Goal: Task Accomplishment & Management: Manage account settings

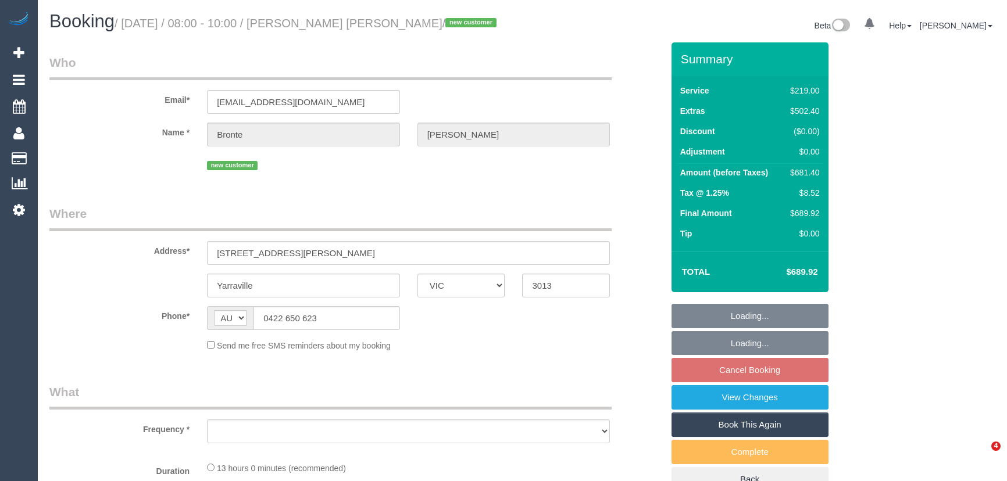
select select "VIC"
select select "object:555"
select select "number:27"
select select "number:16"
select select "number:18"
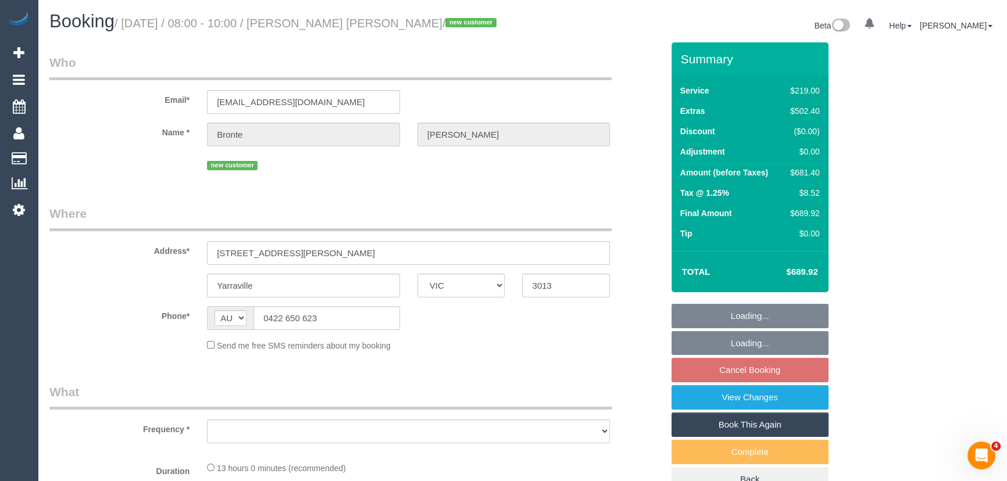
select select "number:24"
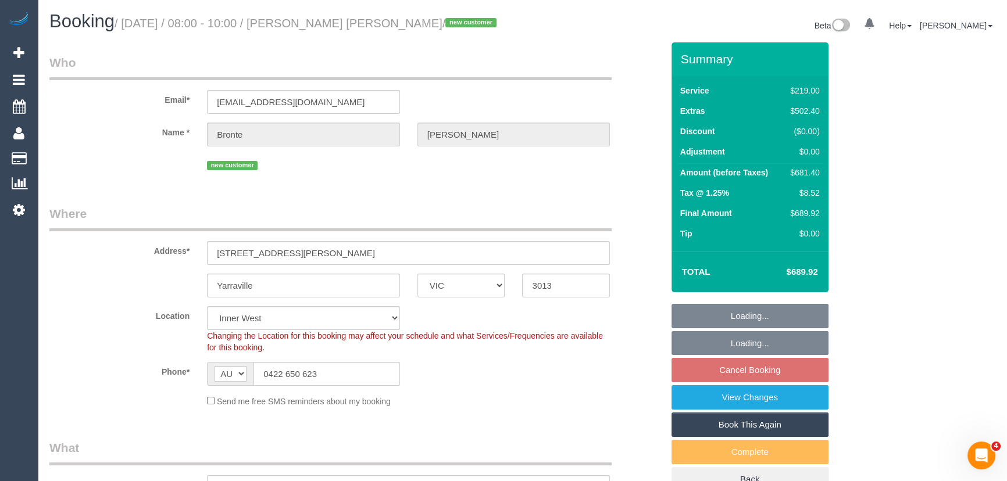
select select "object:1479"
select select "string:stripe-pm_1S3mW12GScqysDRVCvz14qZC"
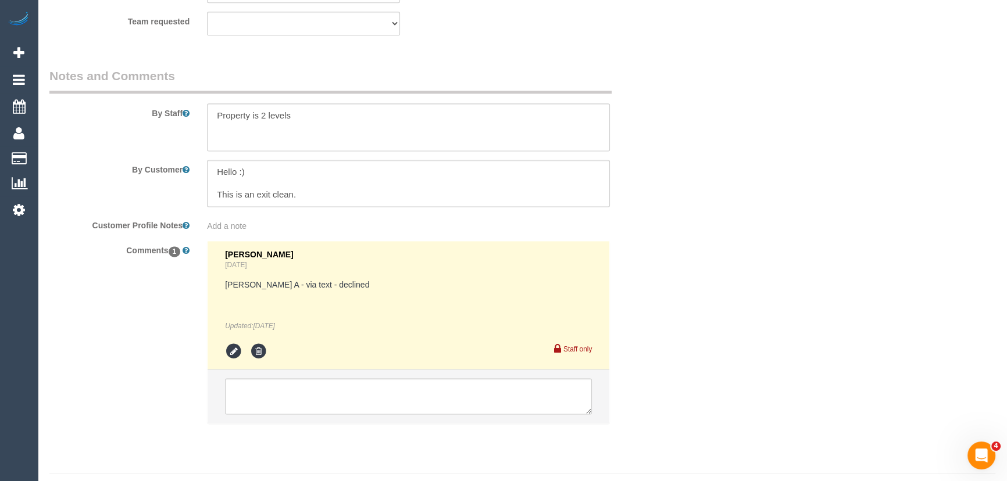
scroll to position [1960, 0]
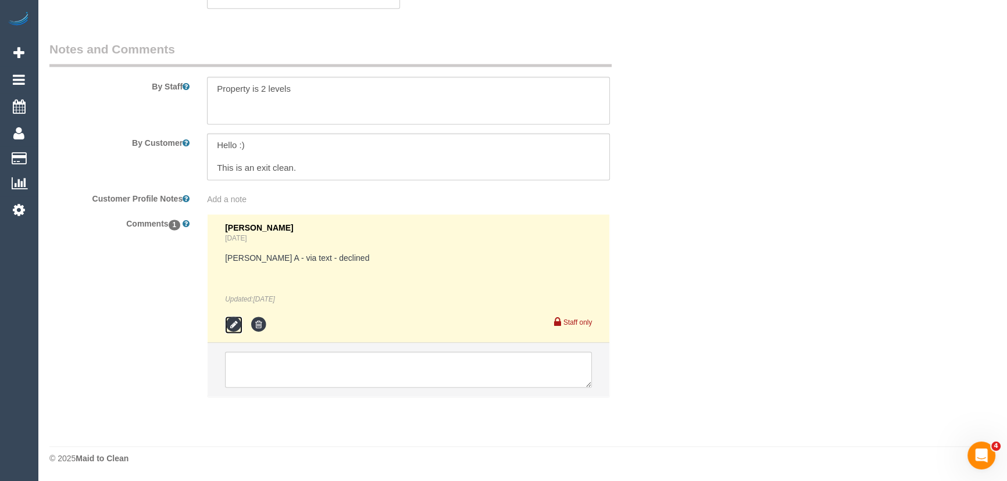
click at [234, 324] on icon at bounding box center [233, 324] width 17 height 17
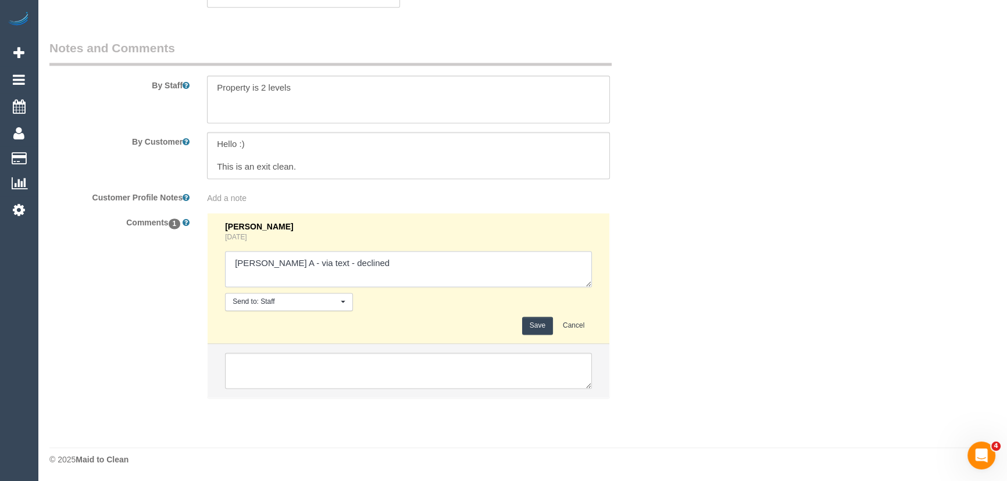
click at [366, 267] on textarea at bounding box center [408, 269] width 367 height 36
type textarea "Angela A - via text - declined Joseph - via text - pending"
click at [534, 328] on button "Save" at bounding box center [537, 326] width 31 height 18
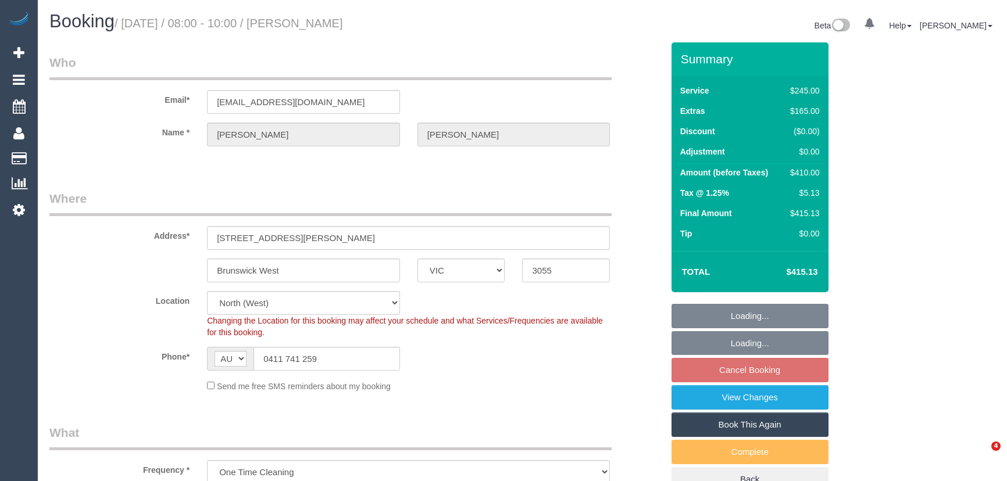
select select "VIC"
select select "object:550"
select select "number:27"
select select "number:14"
select select "number:19"
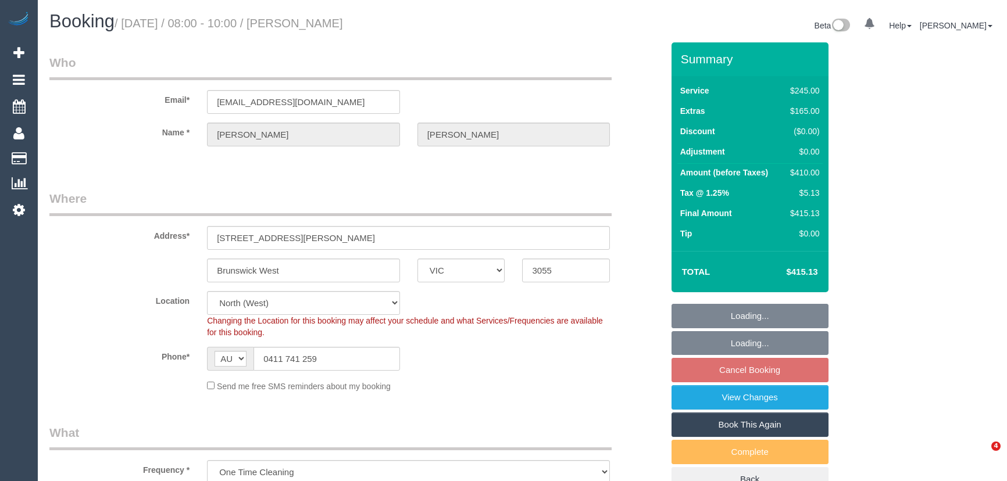
select select "number:25"
select select "number:35"
select select "210"
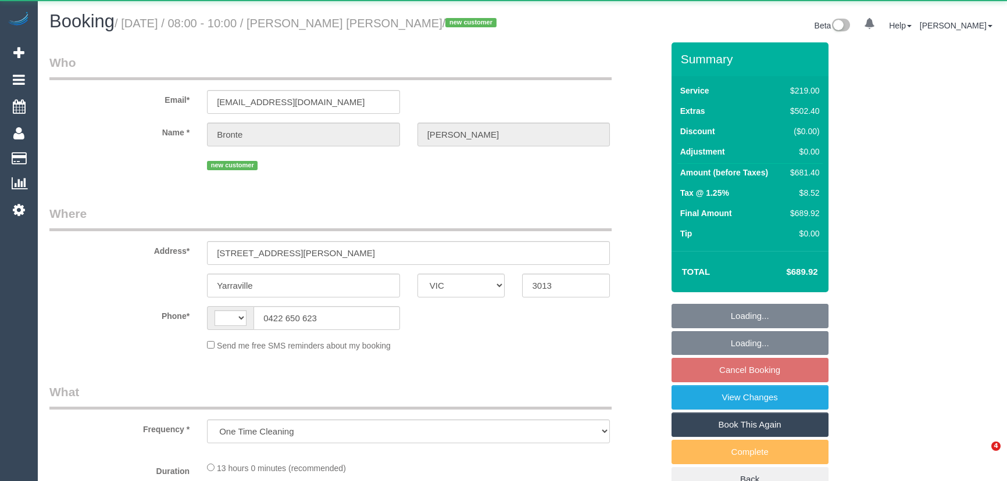
select select "VIC"
select select "string:AU"
select select "number:27"
select select "number:16"
select select "number:18"
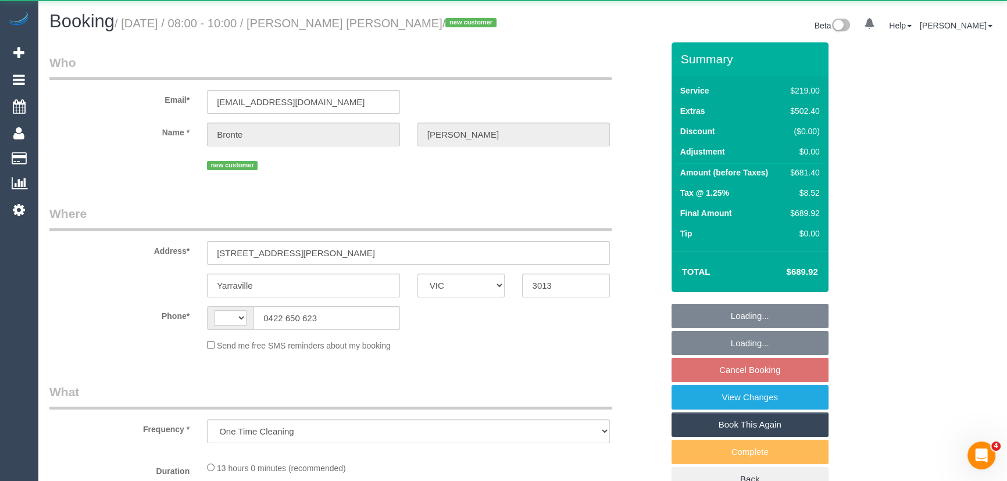
select select "number:24"
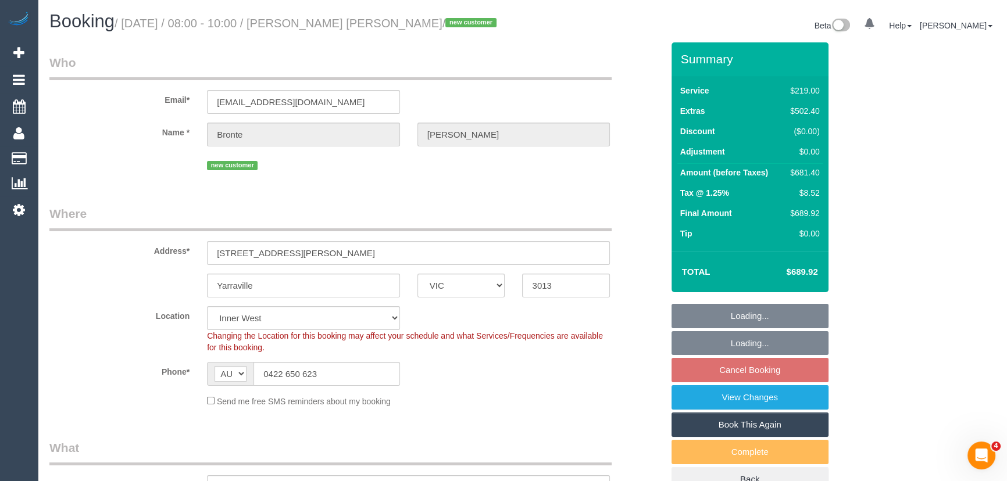
select select "string:stripe-pm_1S3mW12GScqysDRVCvz14qZC"
select select "object:1479"
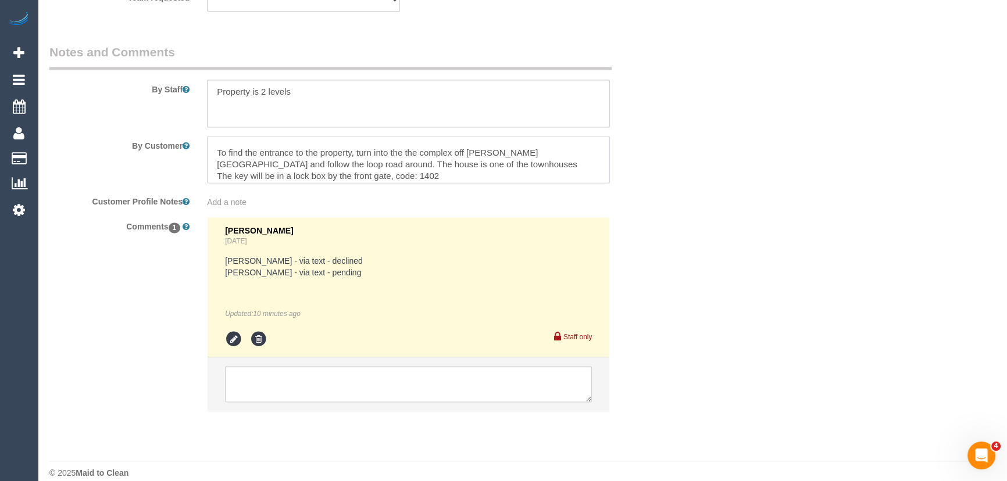
scroll to position [42, 0]
click at [228, 343] on icon at bounding box center [233, 339] width 17 height 17
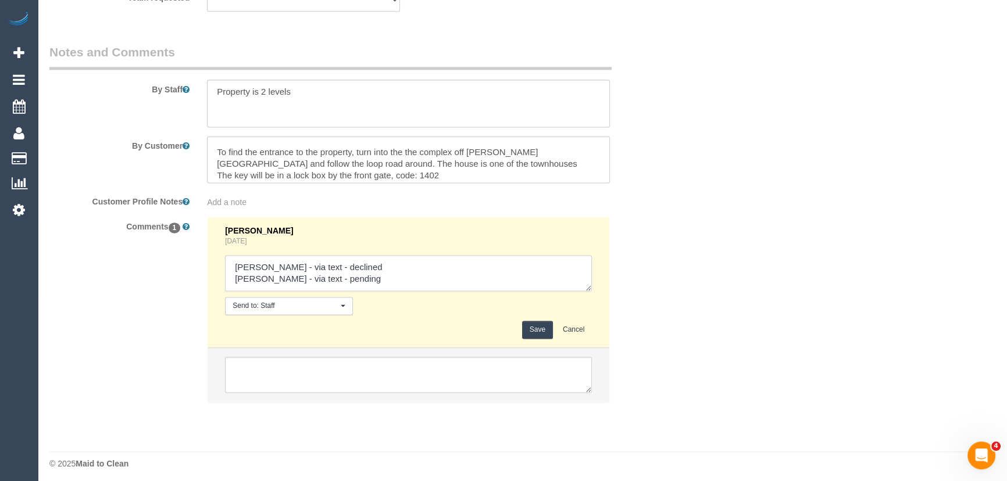
click at [358, 280] on textarea at bounding box center [408, 273] width 367 height 36
type textarea "Angela A - via text - declined Joseph - via text - confirmed"
click at [529, 337] on button "Save" at bounding box center [537, 330] width 31 height 18
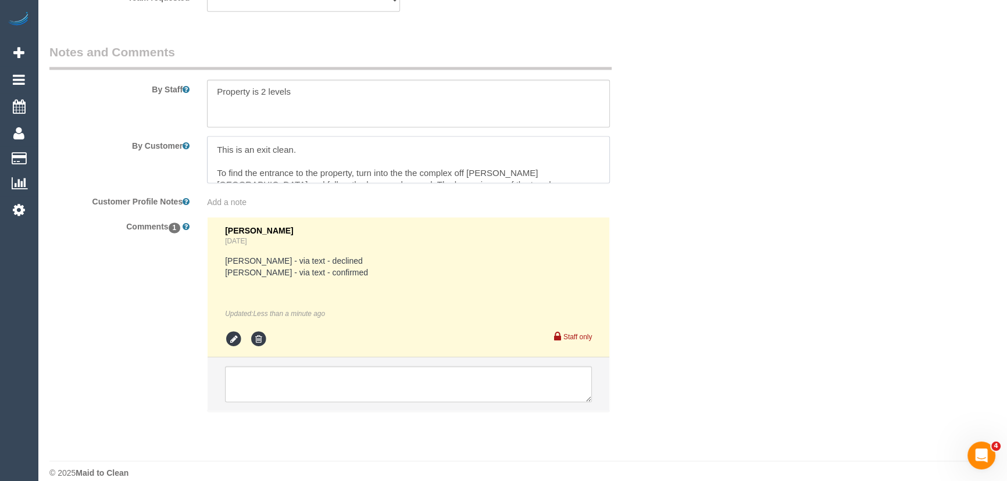
scroll to position [0, 0]
click at [307, 383] on textarea at bounding box center [408, 384] width 367 height 36
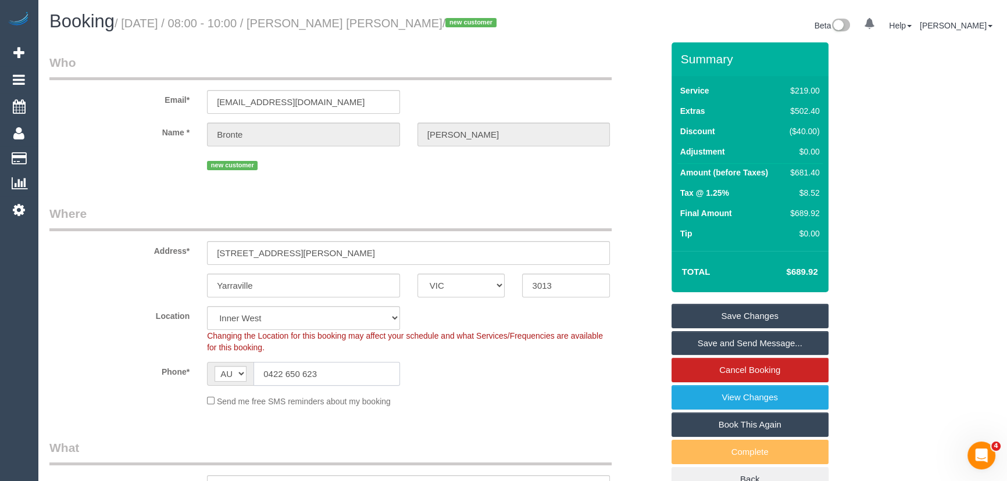
click at [333, 376] on input "0422 650 623" at bounding box center [327, 374] width 147 height 24
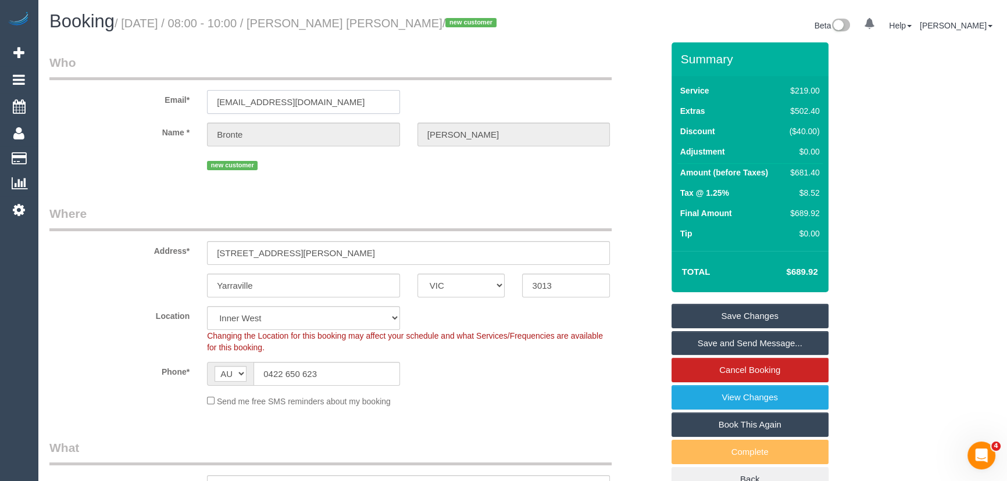
click at [345, 108] on input "brontekerley@gmail.com" at bounding box center [303, 102] width 193 height 24
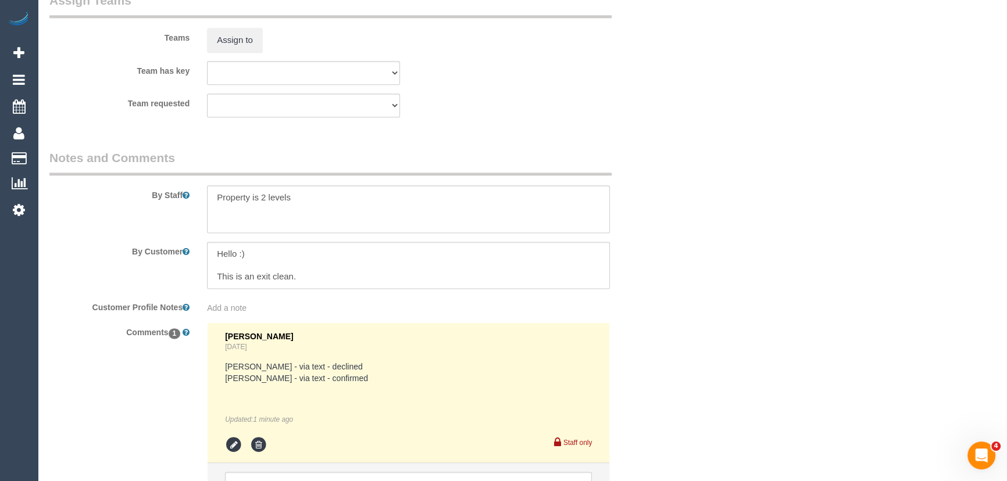
scroll to position [2019, 0]
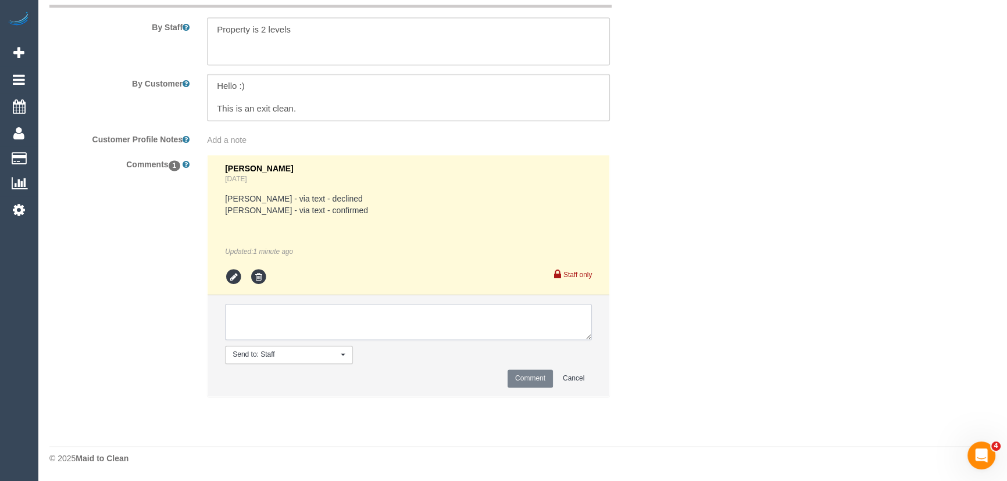
click at [289, 334] on textarea at bounding box center [408, 322] width 367 height 36
type textarea "c"
type textarea "S/C email sent - pending"
click at [513, 381] on button "Comment" at bounding box center [530, 379] width 45 height 18
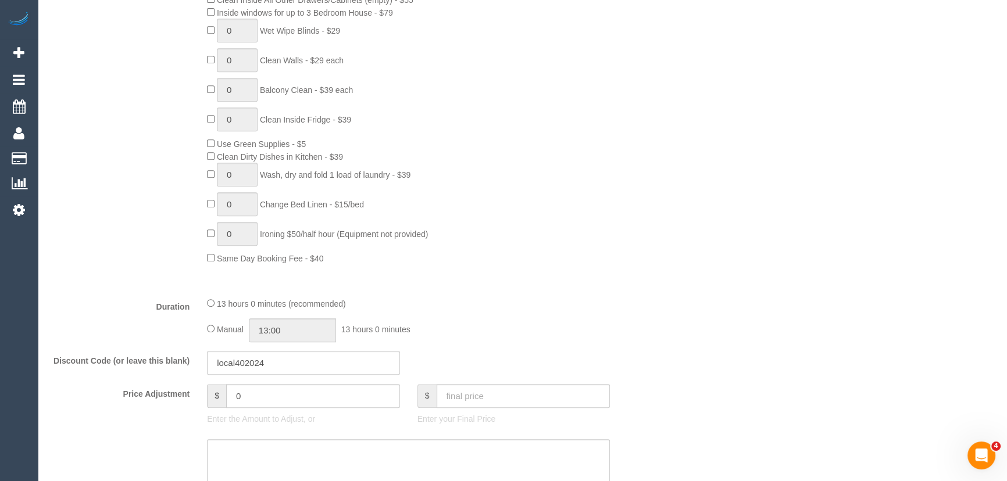
scroll to position [793, 0]
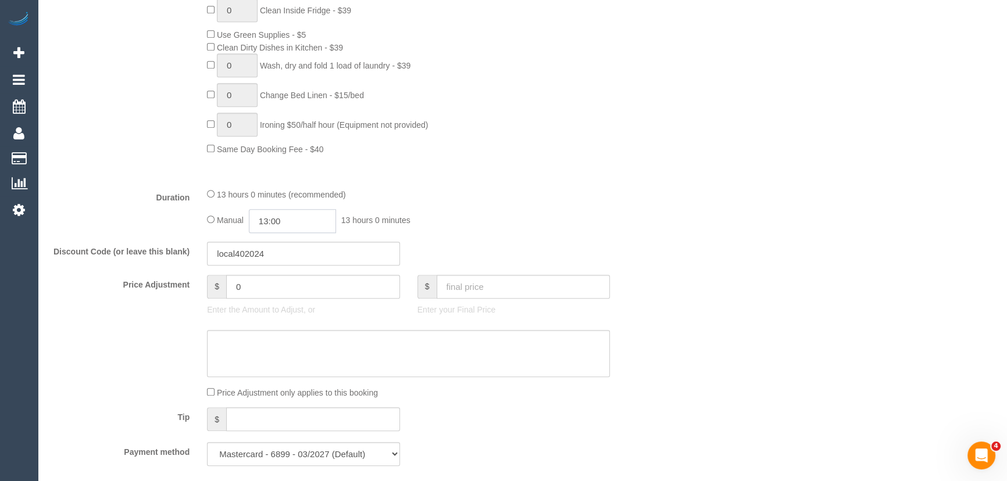
click at [308, 222] on input "13:00" at bounding box center [292, 221] width 87 height 24
type input "11:30"
click at [274, 275] on li "11:30" at bounding box center [280, 277] width 52 height 15
click at [555, 201] on div "13 hours 0 minutes (recommended)" at bounding box center [408, 194] width 403 height 13
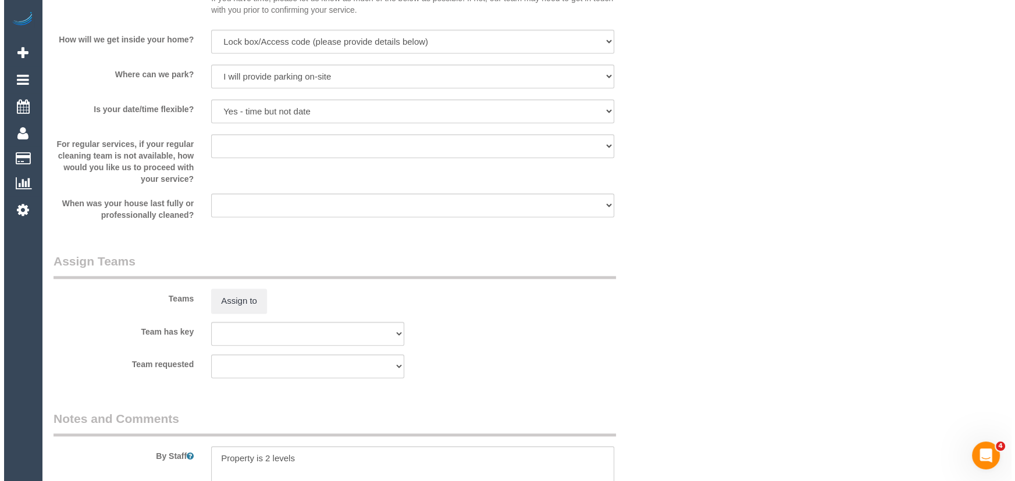
scroll to position [1639, 0]
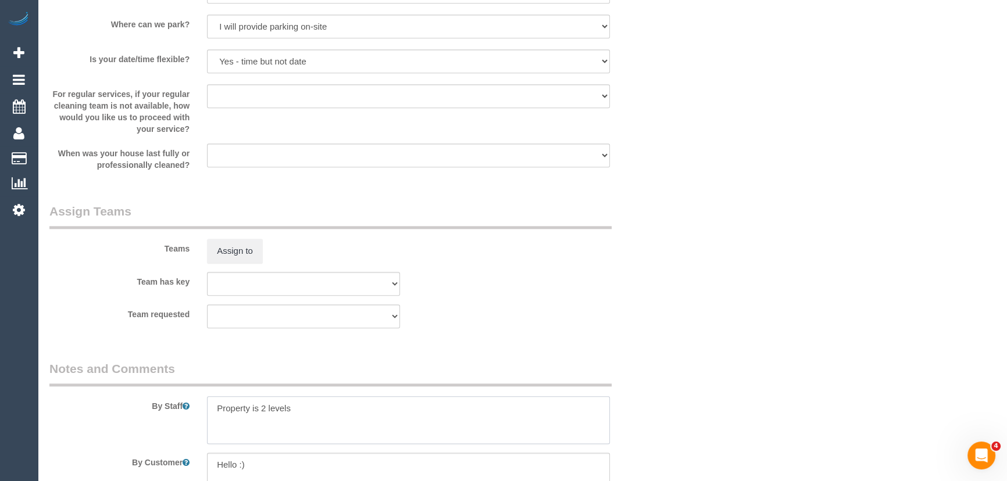
click at [209, 413] on textarea at bounding box center [408, 421] width 403 height 48
type textarea "Estimated time: 7.5-9.5 hours + Steam Cleaning Property is 2 levels"
click at [236, 259] on button "Assign to" at bounding box center [235, 251] width 56 height 24
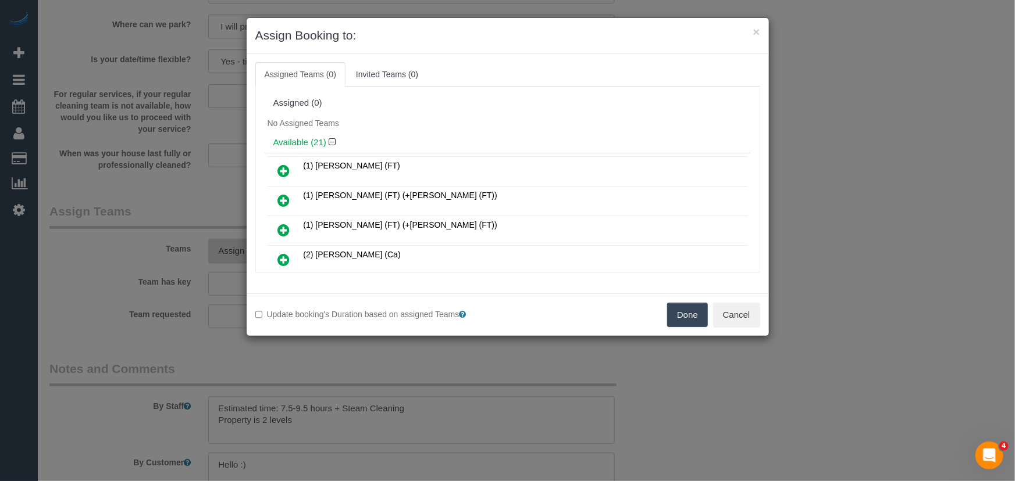
scroll to position [2544, 0]
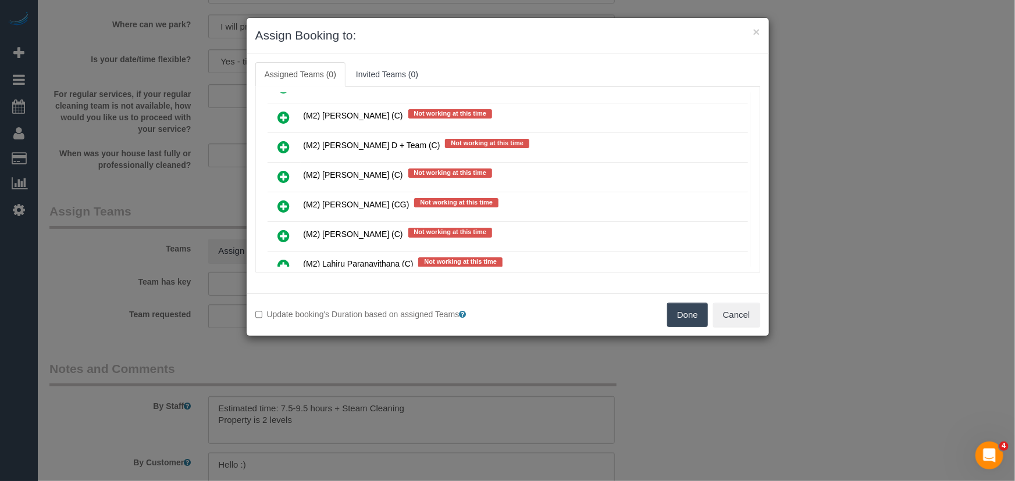
click at [284, 229] on icon at bounding box center [284, 236] width 12 height 14
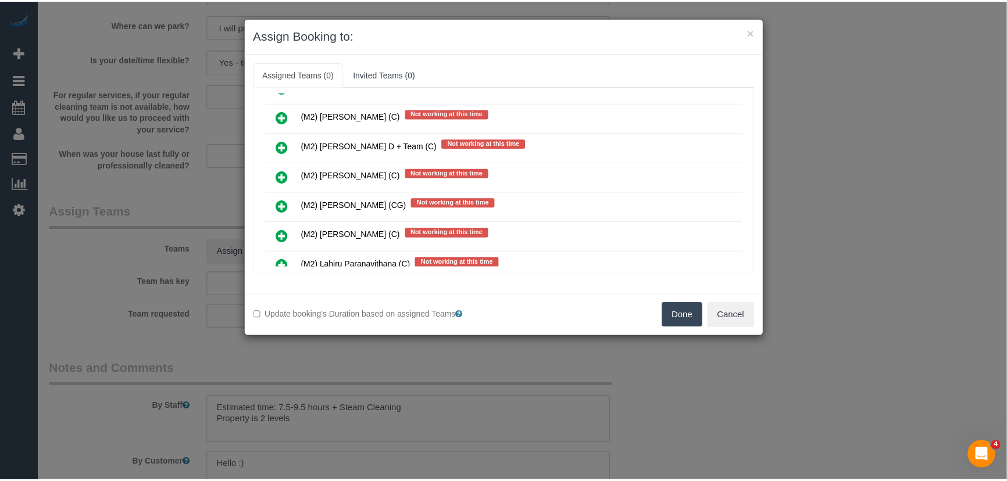
scroll to position [2571, 0]
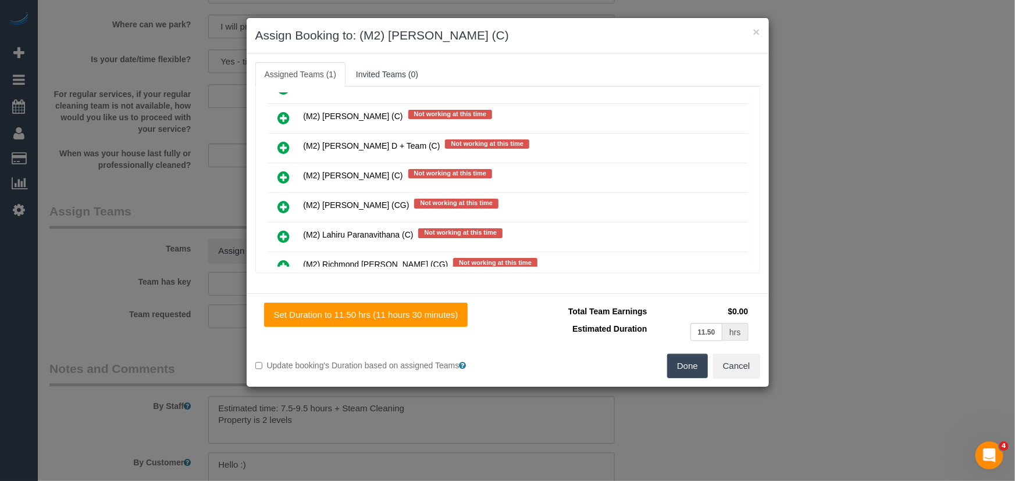
click at [684, 366] on button "Done" at bounding box center [687, 366] width 41 height 24
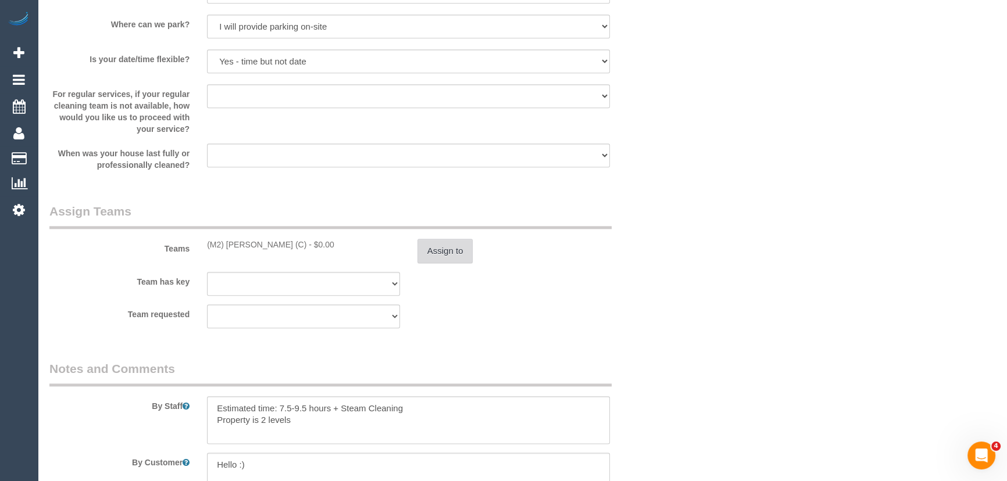
click at [422, 252] on button "Assign to" at bounding box center [446, 251] width 56 height 24
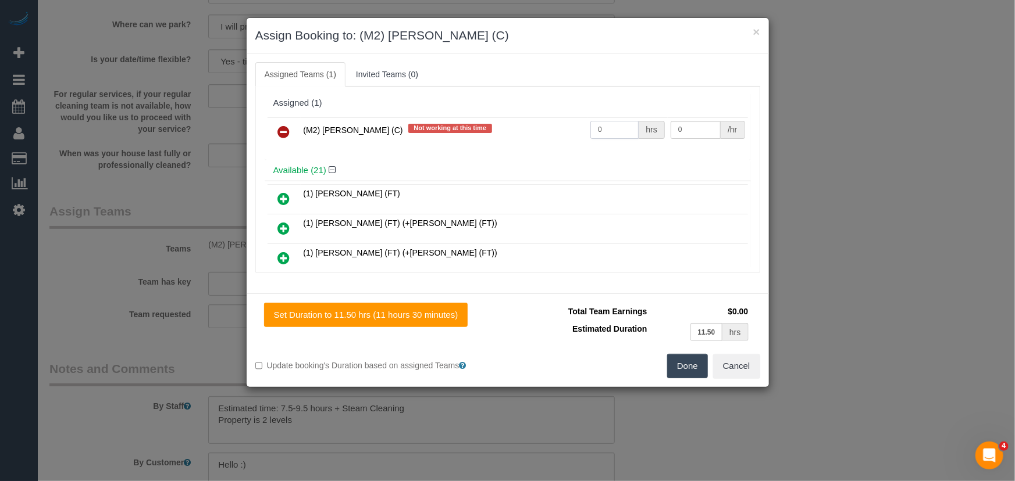
click at [613, 130] on input "0" at bounding box center [614, 130] width 48 height 18
type input "1"
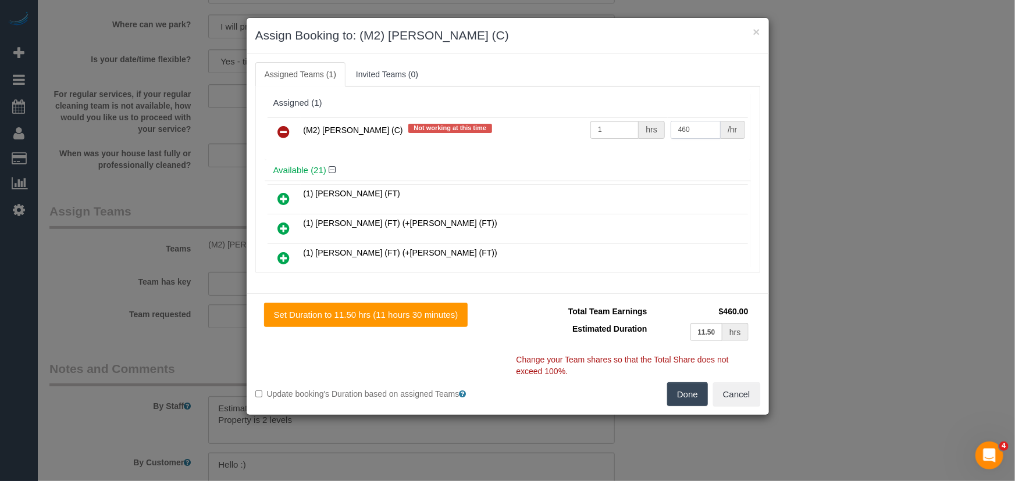
type input "460"
click at [704, 392] on button "Done" at bounding box center [687, 395] width 41 height 24
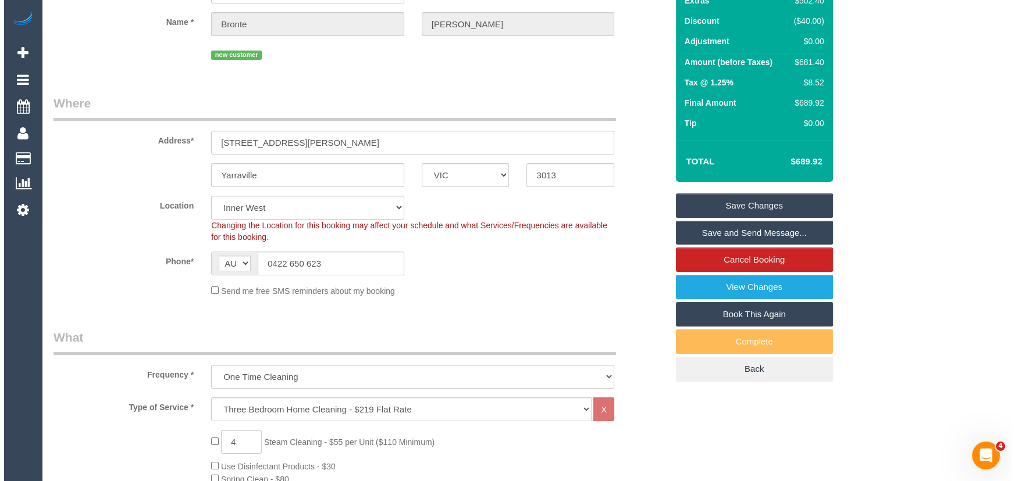
scroll to position [0, 0]
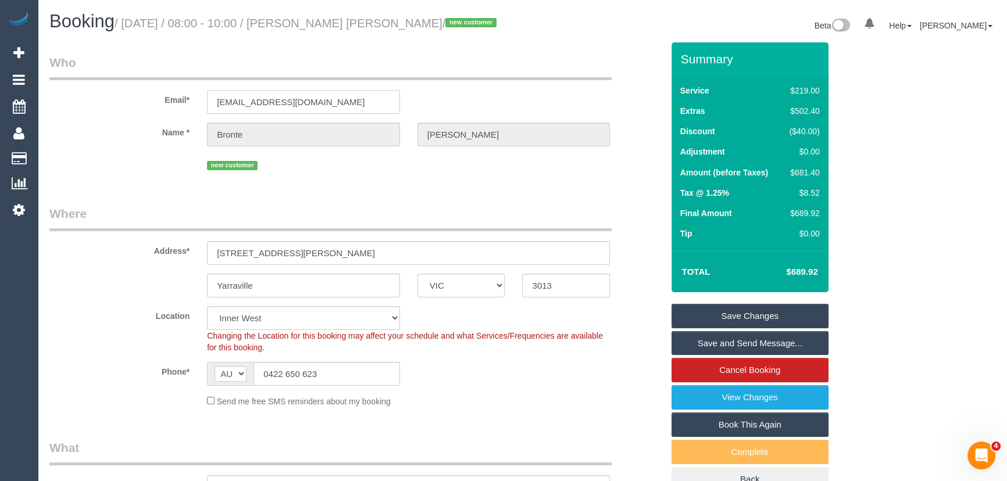
click at [334, 100] on input "brontekerley@gmail.com" at bounding box center [303, 102] width 193 height 24
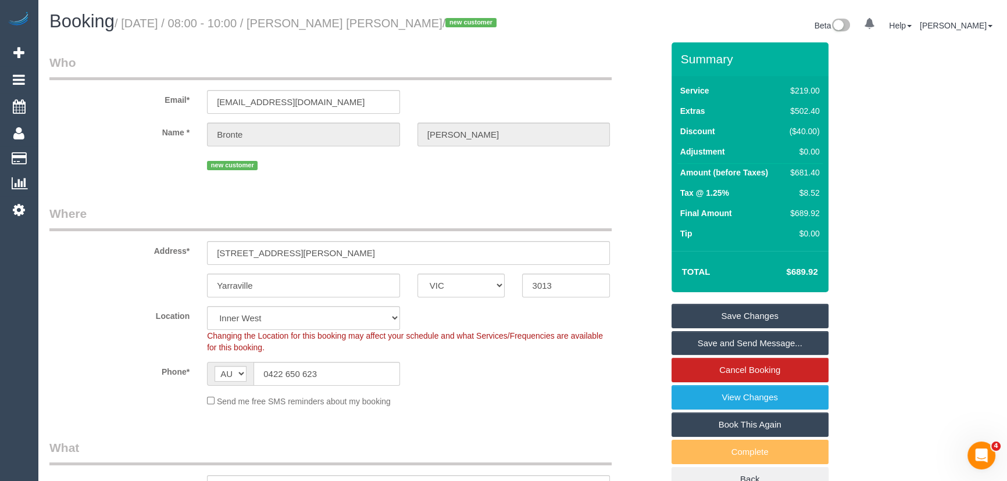
click at [341, 28] on small "/ September 23, 2025 / 08:00 - 10:00 / Bronte Kerley / new customer" at bounding box center [308, 23] width 386 height 13
copy small "Bronte Kerley"
click at [727, 314] on link "Save Changes" at bounding box center [750, 316] width 157 height 24
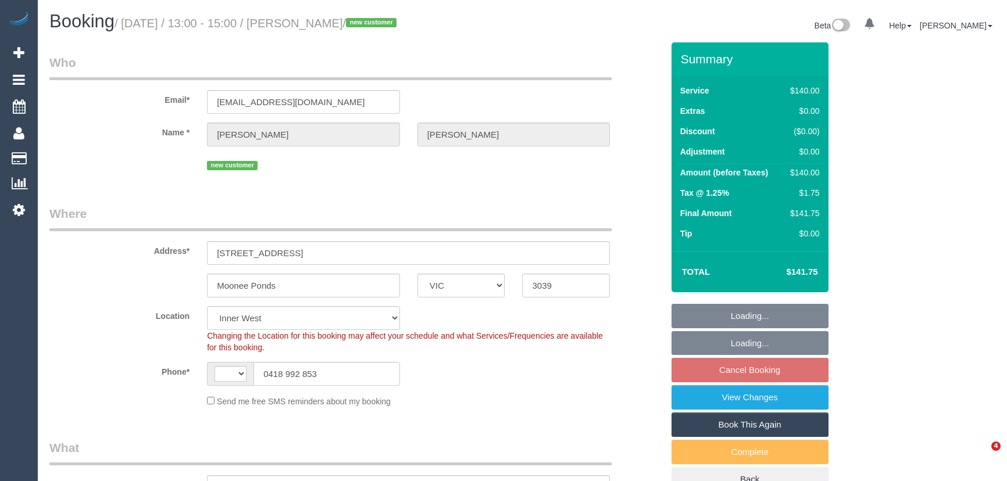
select select "VIC"
select select "string:stripe-pm_1S6PSj2GScqysDRVVHCaFPwH"
select select "string:AU"
select select "object:582"
select select "number:27"
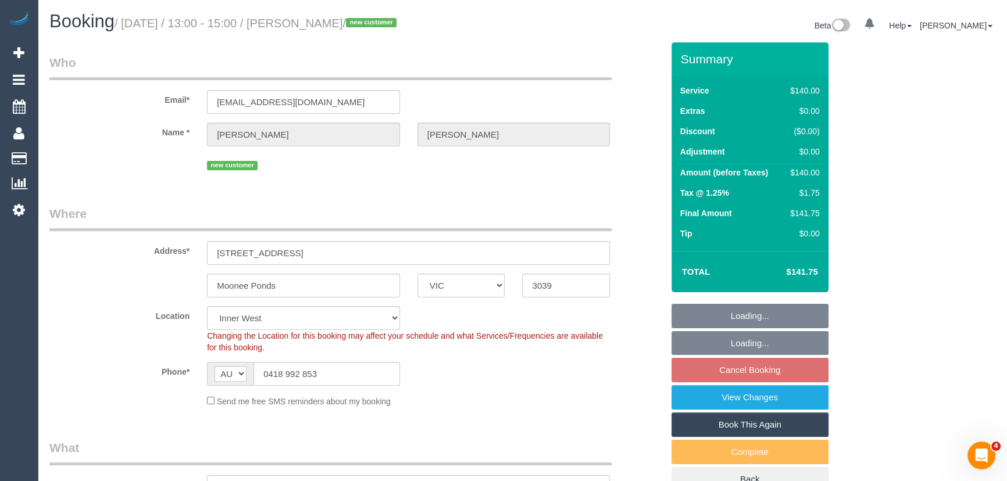
select select "number:14"
select select "number:19"
select select "number:22"
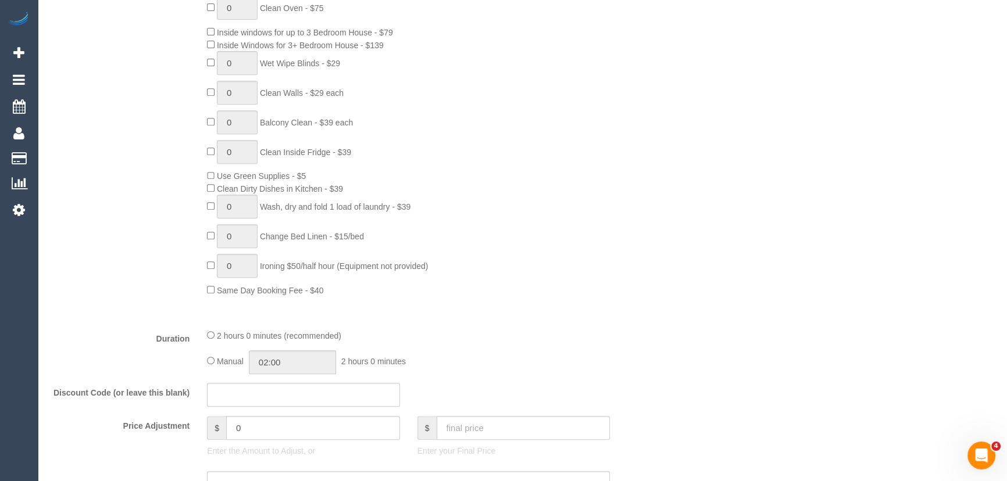
scroll to position [687, 0]
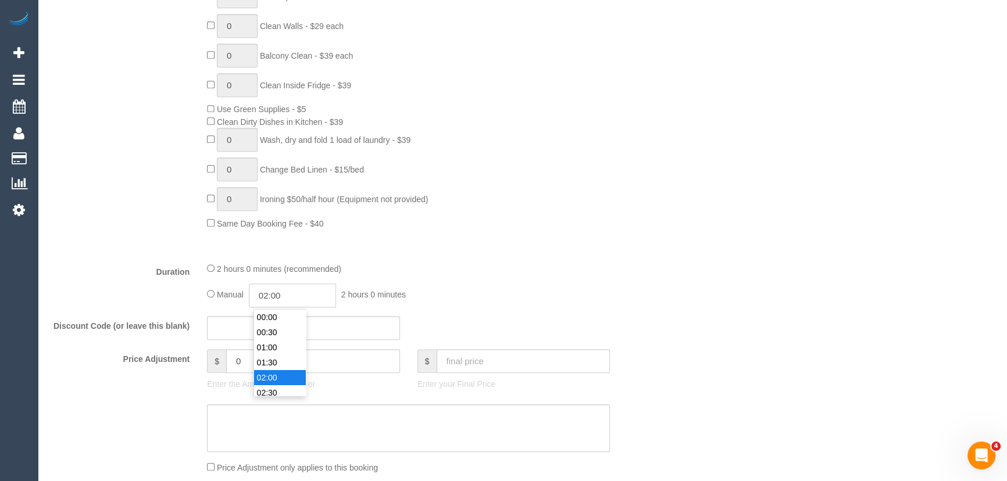
click at [315, 298] on input "02:00" at bounding box center [292, 296] width 87 height 24
click at [284, 323] on li "01:00" at bounding box center [280, 323] width 52 height 15
type input "01:00"
click at [598, 297] on div "Manual 01:00 1 hour 0 minutes" at bounding box center [408, 296] width 403 height 24
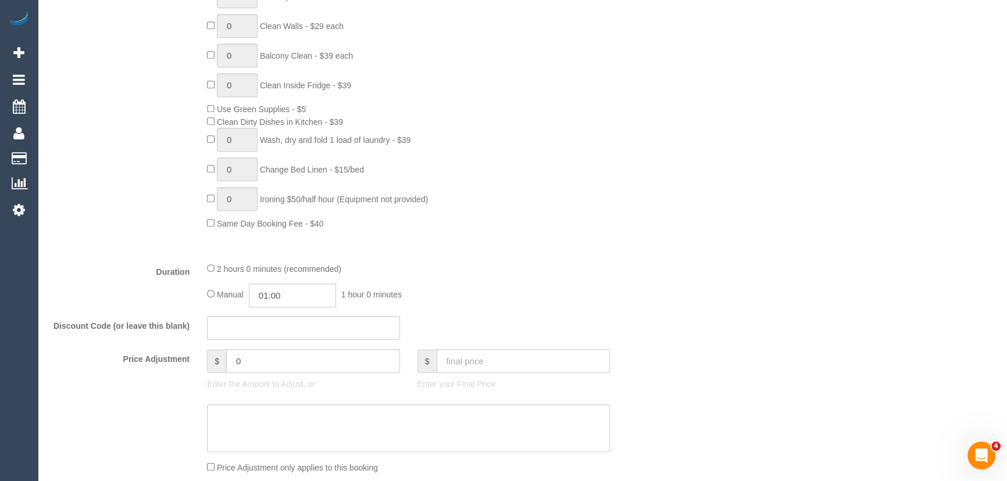
click at [598, 297] on div "Manual 01:00 1 hour 0 minutes" at bounding box center [408, 296] width 403 height 24
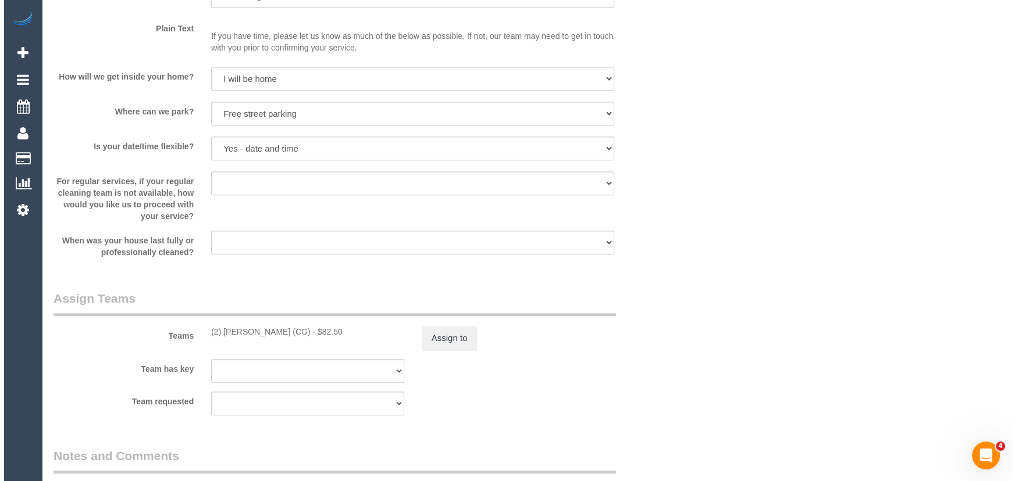
scroll to position [1586, 0]
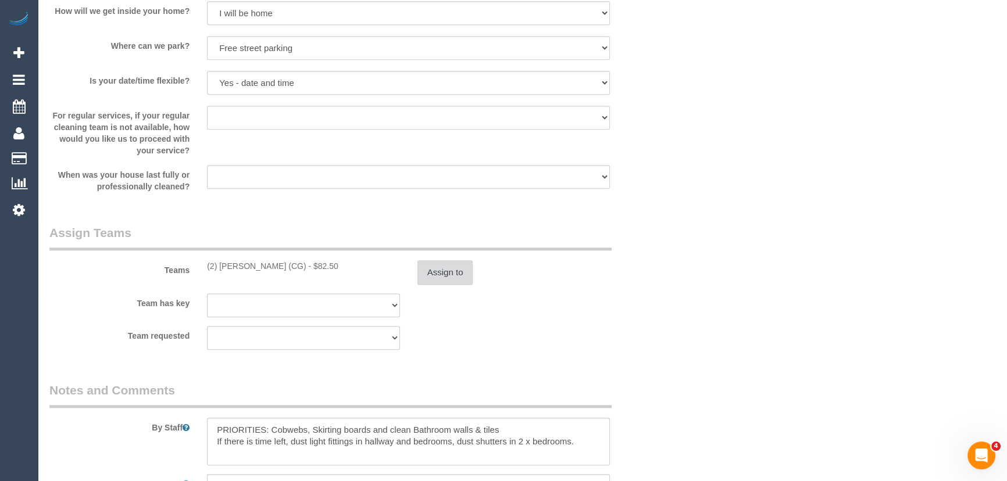
click at [456, 277] on button "Assign to" at bounding box center [446, 273] width 56 height 24
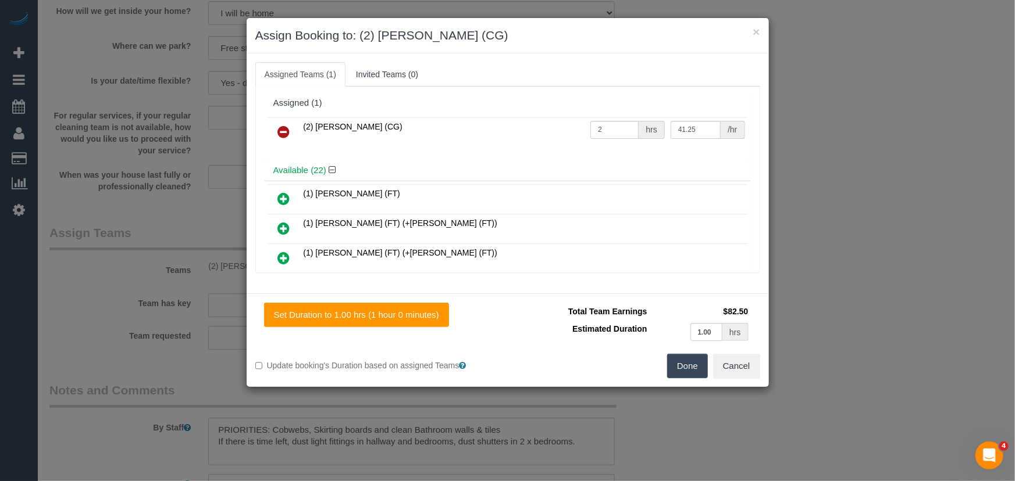
click at [283, 133] on icon at bounding box center [284, 132] width 12 height 14
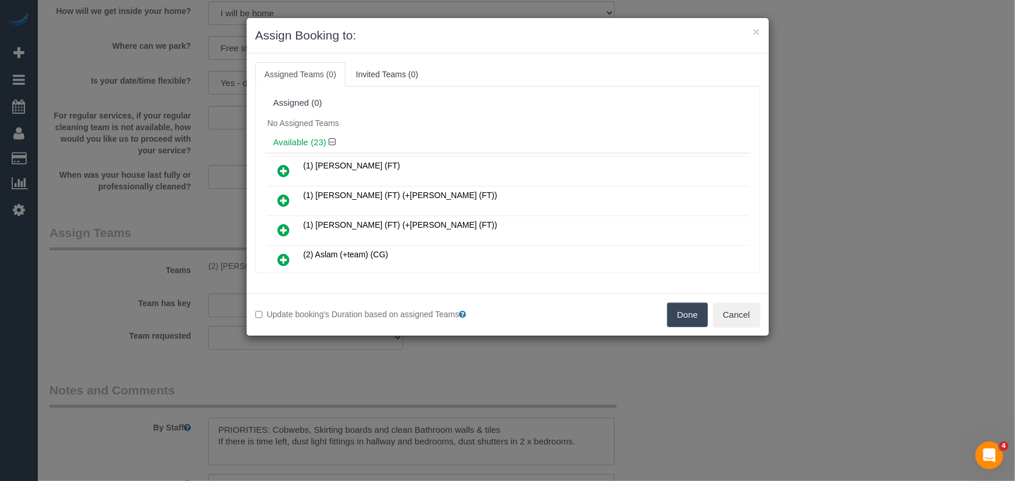
click at [283, 133] on div "Available (23)" at bounding box center [508, 143] width 486 height 22
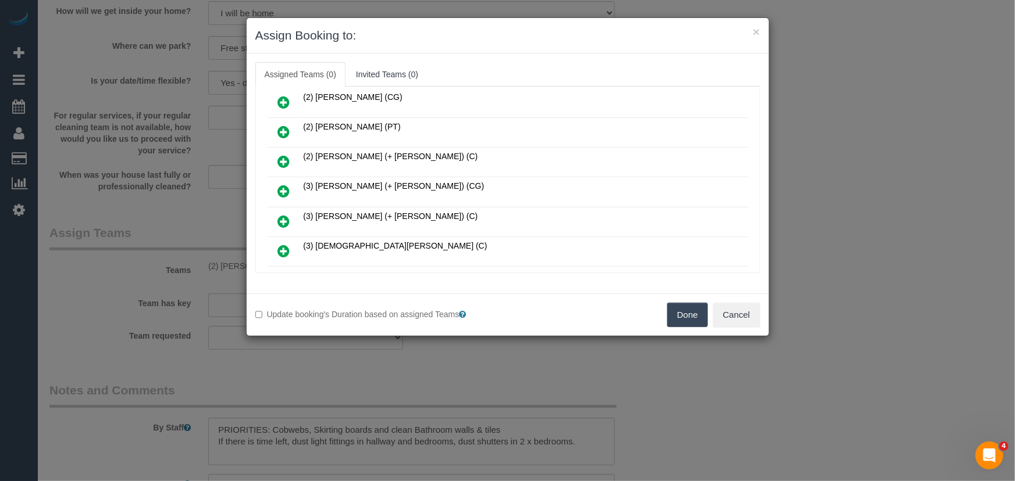
click at [284, 187] on icon at bounding box center [284, 191] width 12 height 14
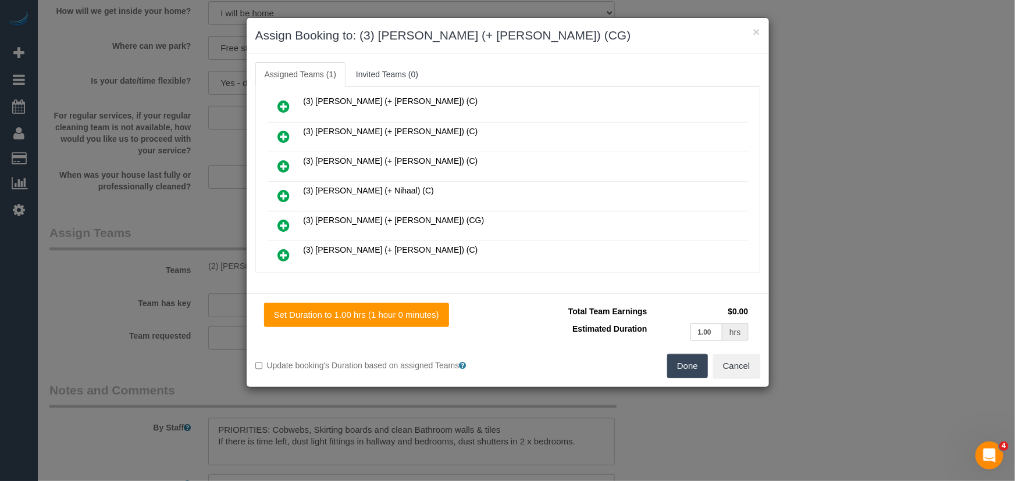
click at [281, 219] on icon at bounding box center [284, 226] width 12 height 14
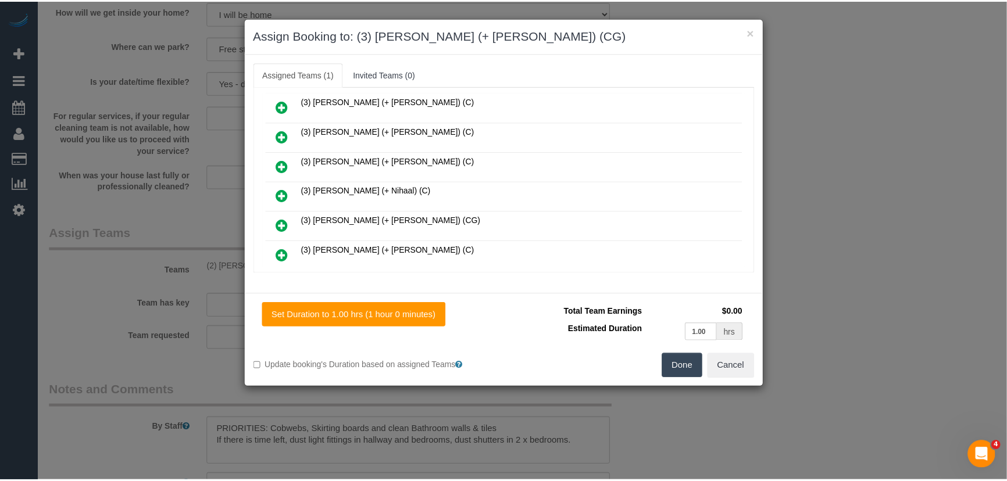
scroll to position [597, 0]
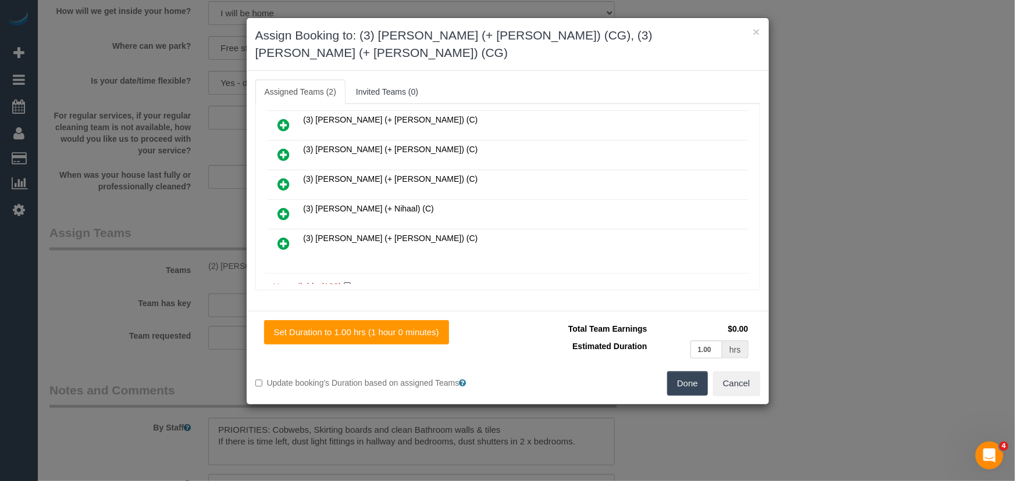
drag, startPoint x: 691, startPoint y: 368, endPoint x: 685, endPoint y: 366, distance: 6.5
click at [692, 372] on button "Done" at bounding box center [687, 384] width 41 height 24
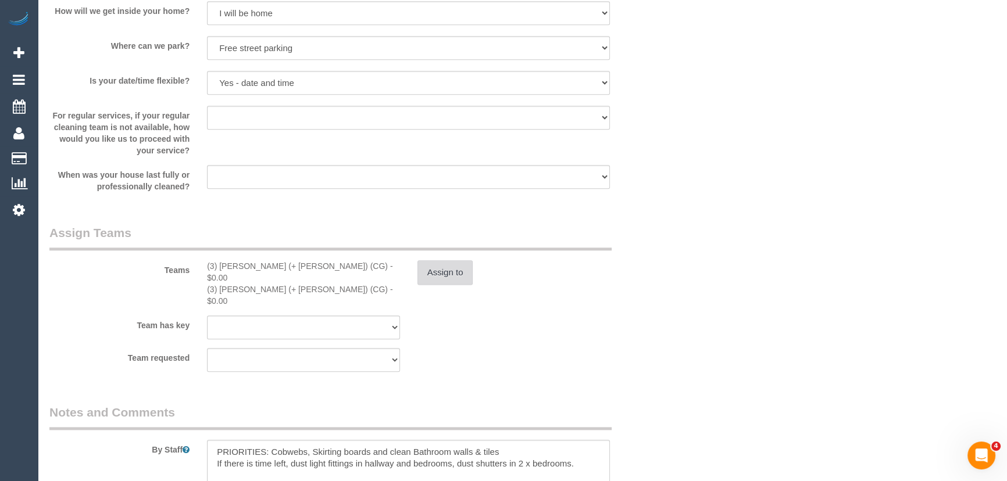
click at [448, 267] on button "Assign to" at bounding box center [446, 273] width 56 height 24
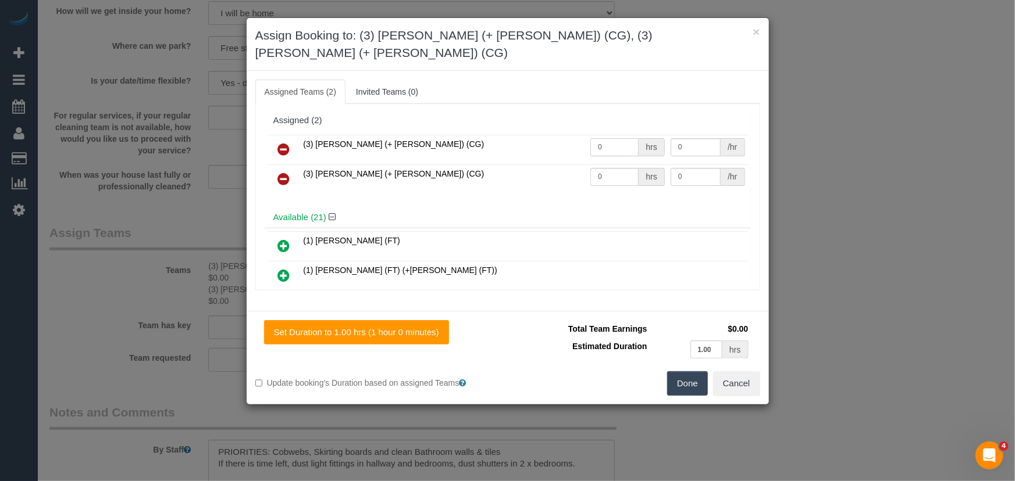
click at [612, 138] on input "0" at bounding box center [614, 147] width 48 height 18
type input "1"
click at [616, 168] on input "0" at bounding box center [614, 177] width 48 height 18
type input "37.5"
click at [616, 168] on input "0" at bounding box center [614, 177] width 48 height 18
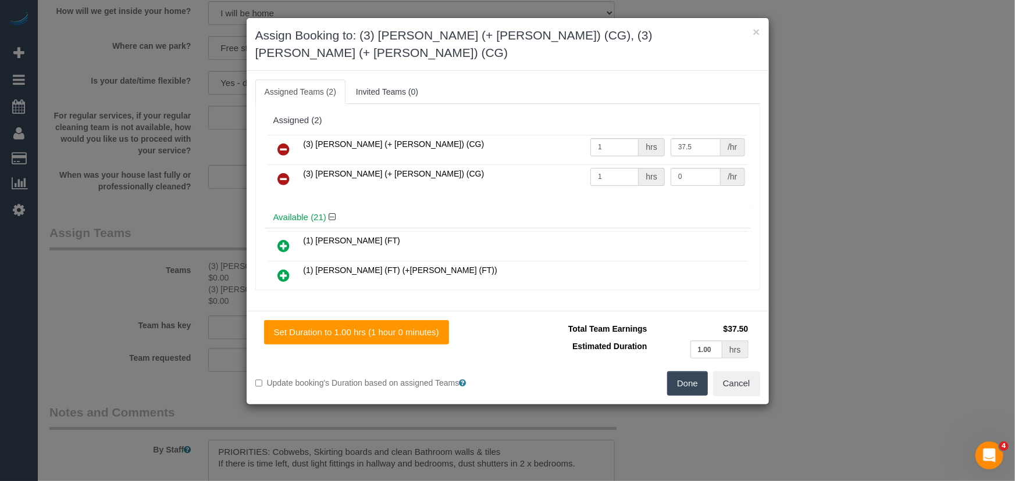
type input "1"
type input "37.5"
click at [693, 372] on button "Done" at bounding box center [687, 384] width 41 height 24
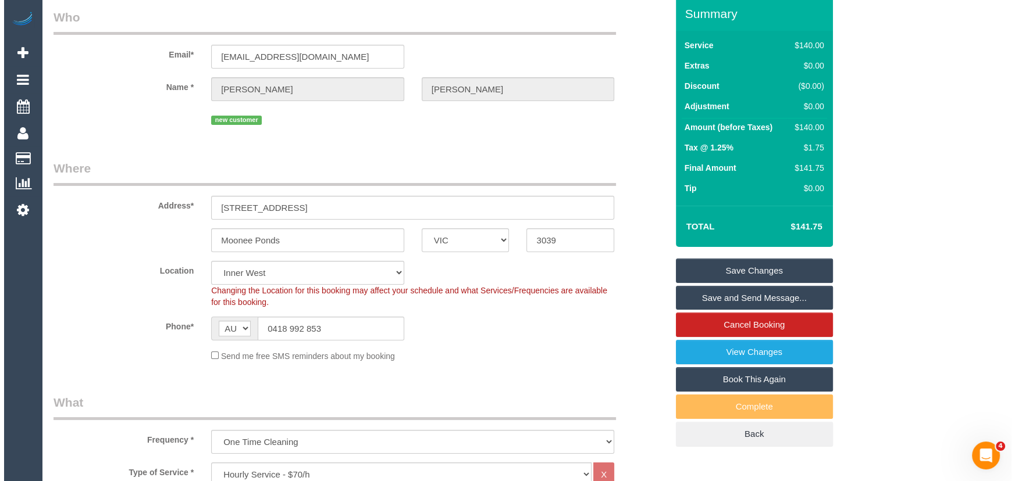
scroll to position [0, 0]
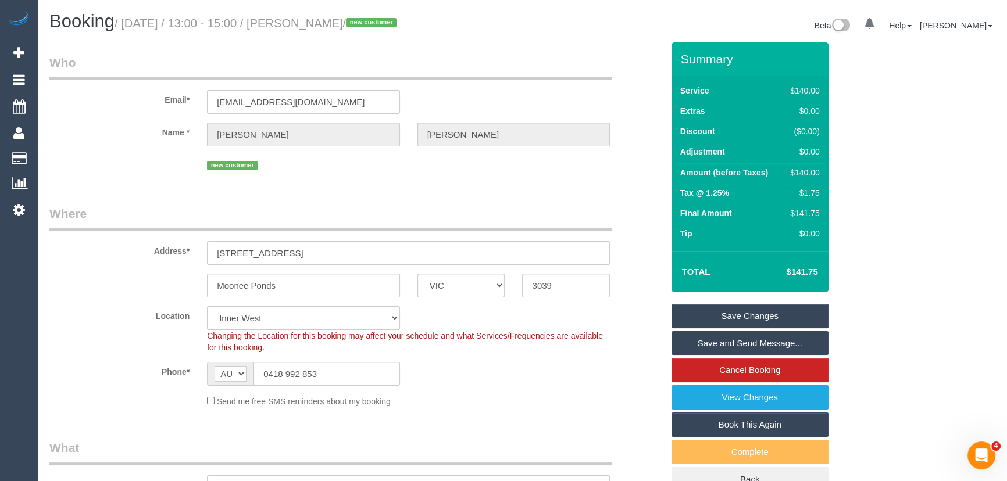
click at [330, 21] on small "/ September 19, 2025 / 13:00 - 15:00 / Billie Stapleton / new customer" at bounding box center [258, 23] width 286 height 13
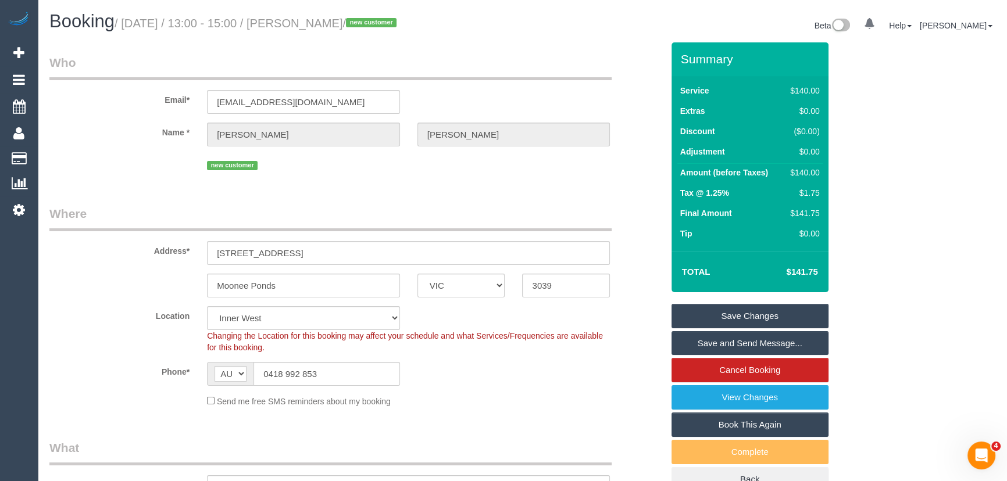
click at [330, 21] on small "/ September 19, 2025 / 13:00 - 15:00 / Billie Stapleton / new customer" at bounding box center [258, 23] width 286 height 13
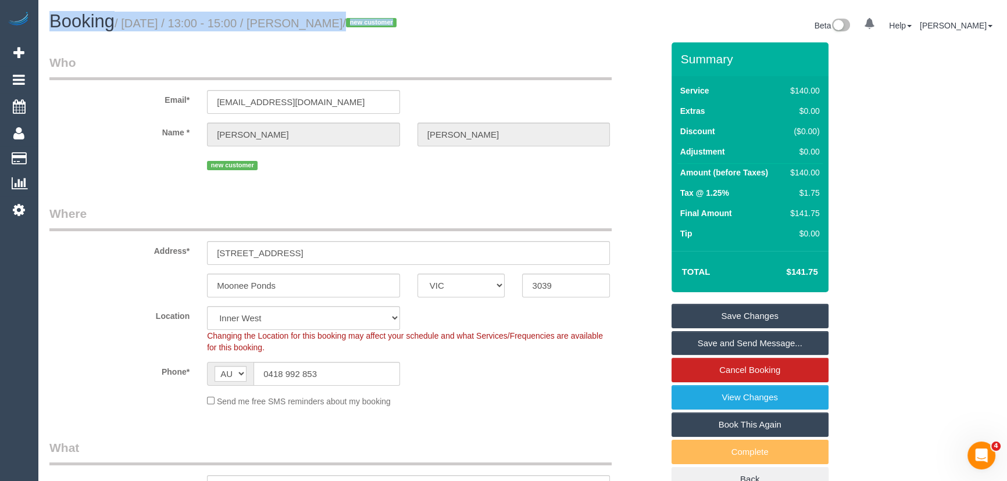
click at [330, 21] on small "/ September 19, 2025 / 13:00 - 15:00 / Billie Stapleton / new customer" at bounding box center [258, 23] width 286 height 13
click at [338, 58] on legend "Who" at bounding box center [330, 67] width 562 height 26
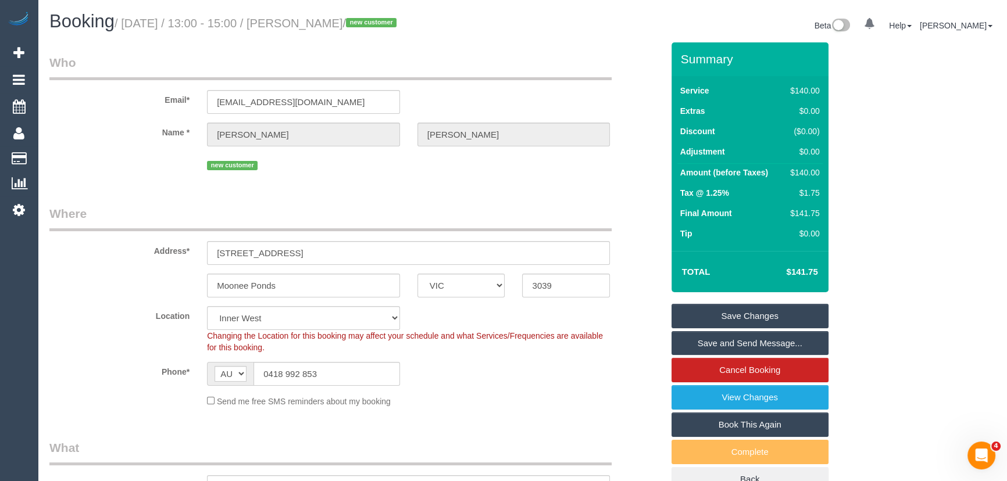
click at [331, 23] on small "/ September 19, 2025 / 13:00 - 15:00 / Billie Stapleton / new customer" at bounding box center [258, 23] width 286 height 13
copy small "Billie Stapleton"
click at [704, 326] on link "Save Changes" at bounding box center [750, 316] width 157 height 24
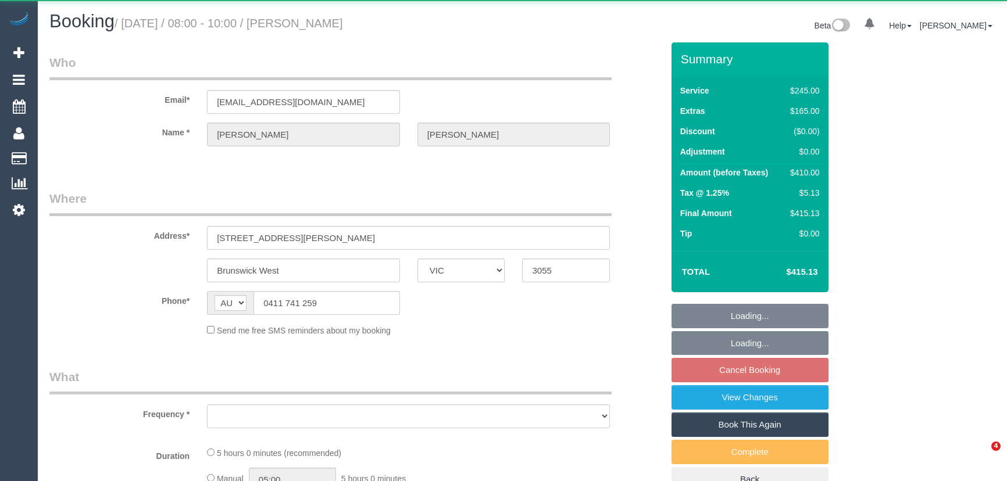
select select "VIC"
select select "object:543"
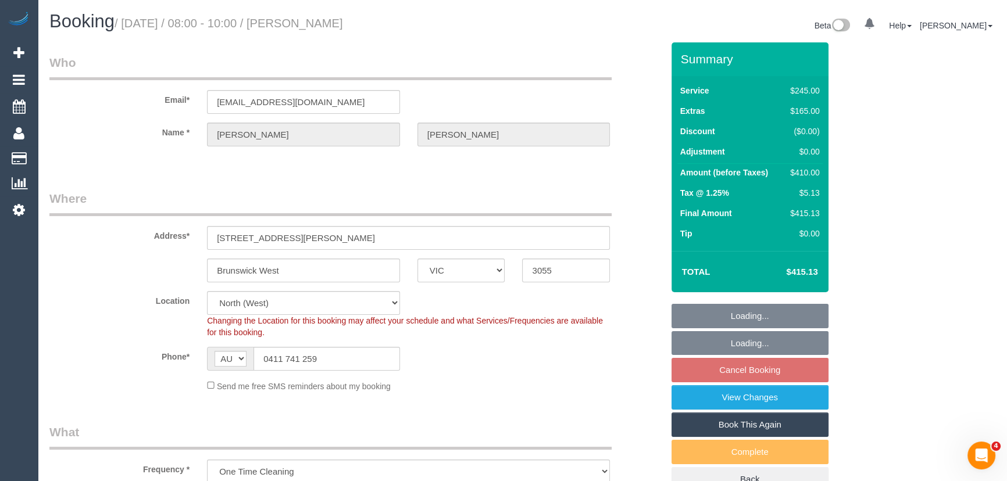
select select "string:stripe-pm_1RpKep2GScqysDRVbD4fRvxP"
select select "210"
select select "number:27"
select select "number:14"
select select "number:19"
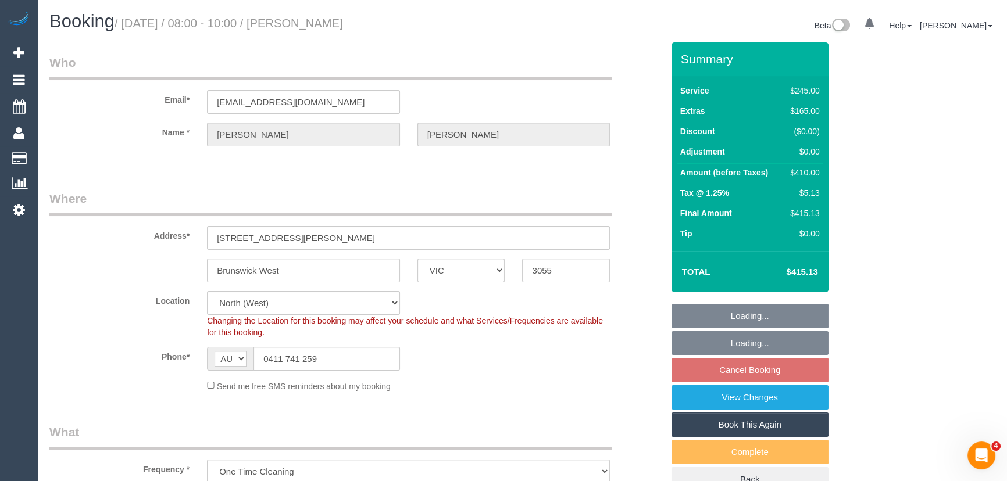
select select "number:25"
select select "number:35"
select select "object:874"
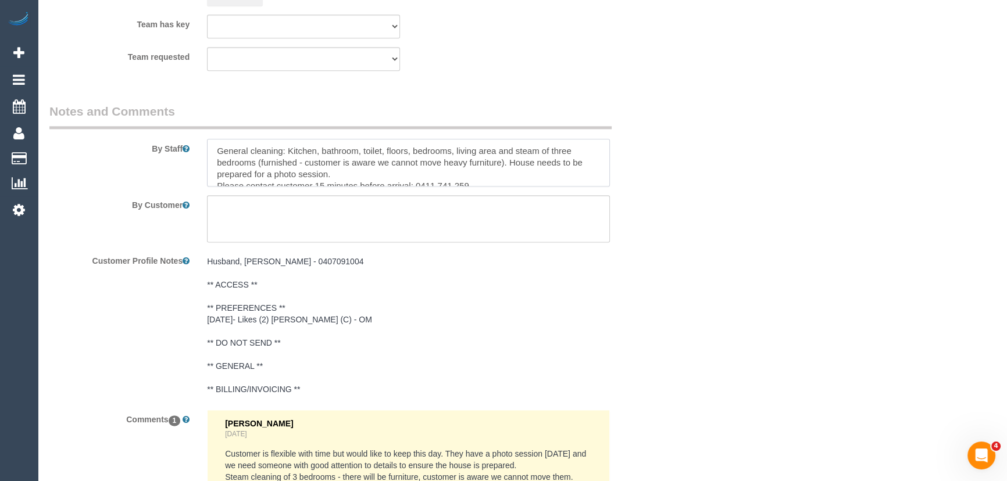
click at [611, 144] on div at bounding box center [408, 163] width 420 height 48
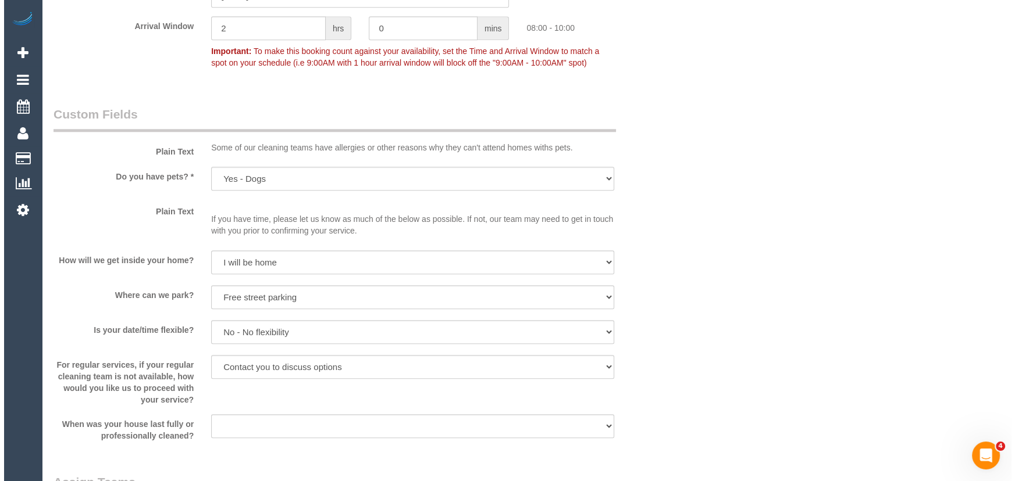
scroll to position [1480, 0]
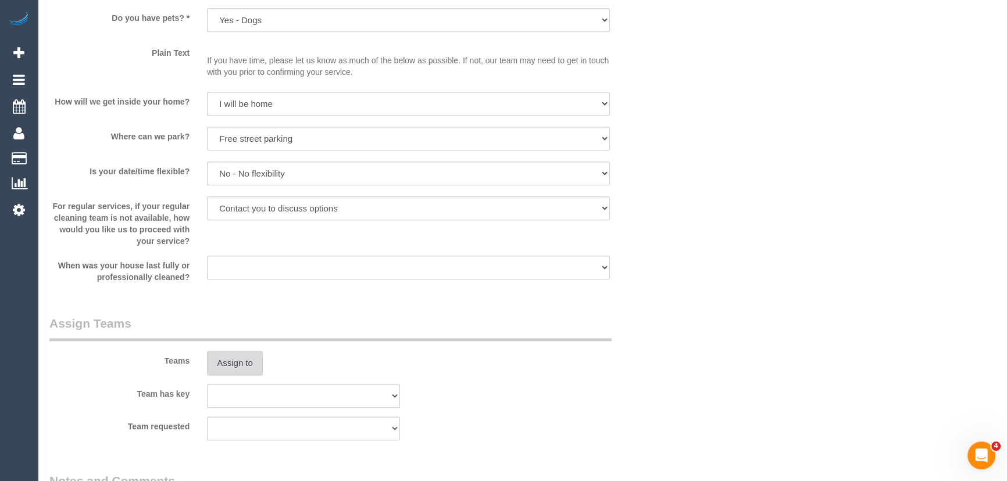
click at [238, 362] on button "Assign to" at bounding box center [235, 363] width 56 height 24
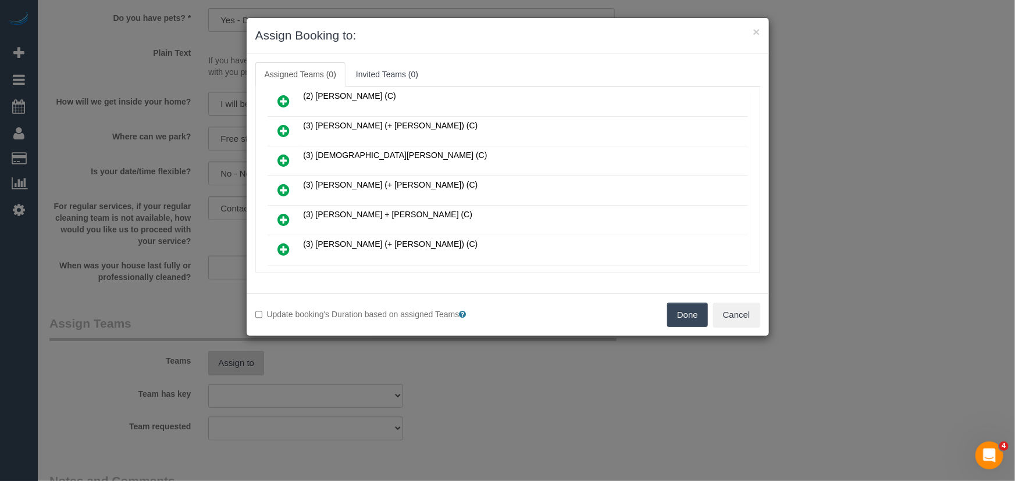
scroll to position [655, 0]
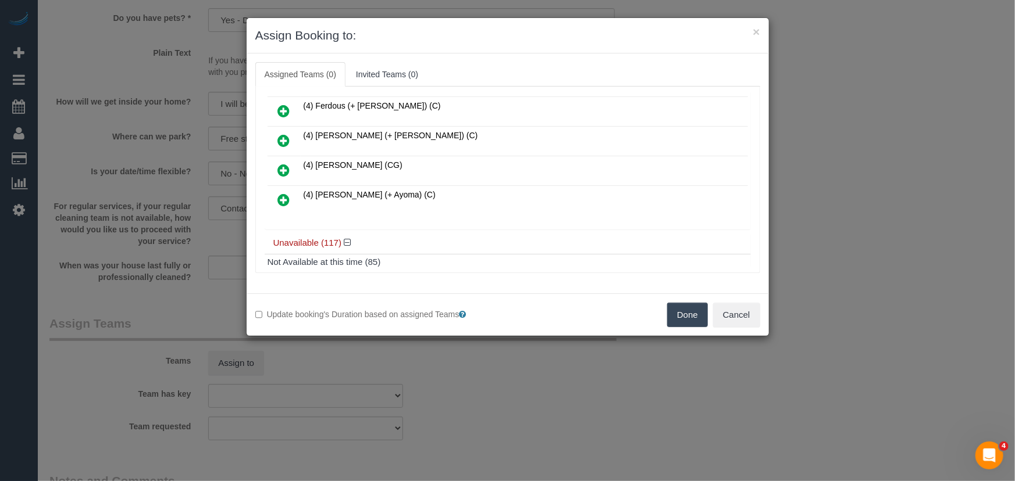
click at [279, 193] on icon at bounding box center [284, 200] width 12 height 14
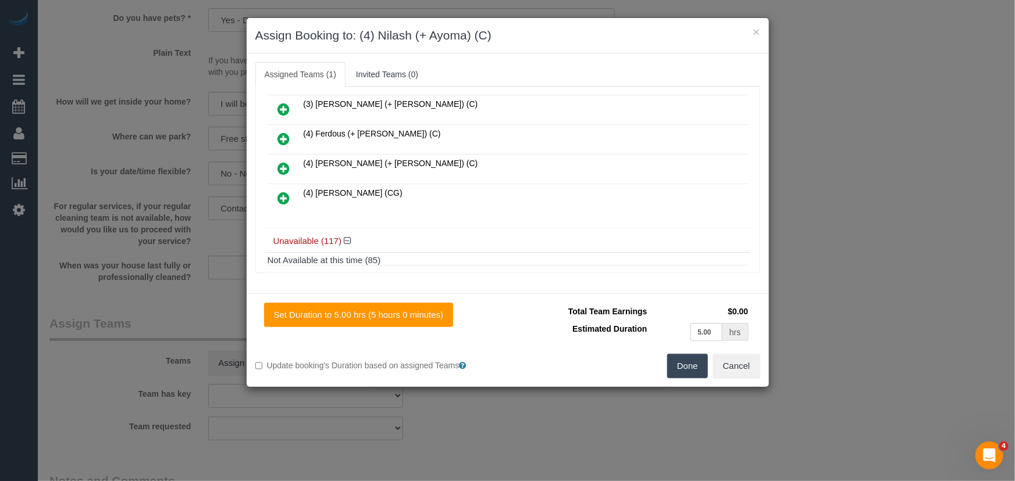
scroll to position [682, 0]
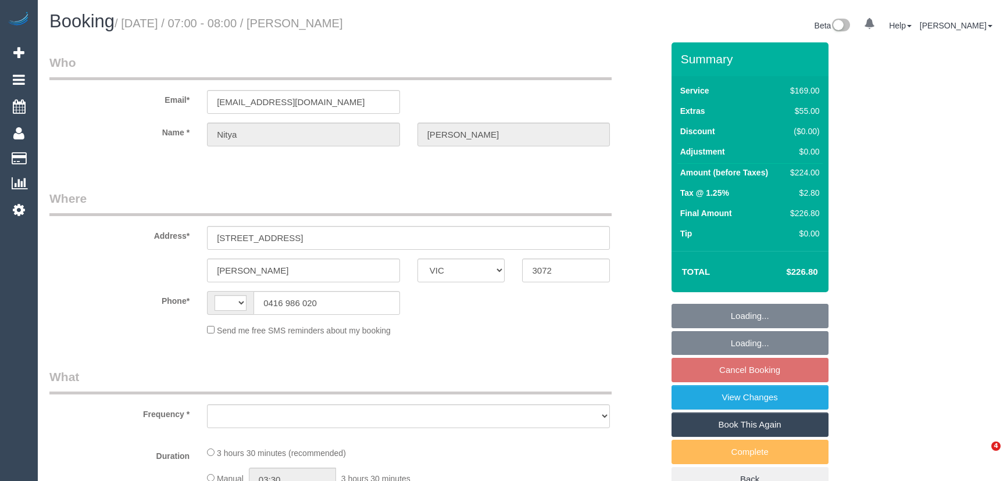
select select "VIC"
select select "string:AU"
select select "object:277"
select select "number:28"
select select "number:14"
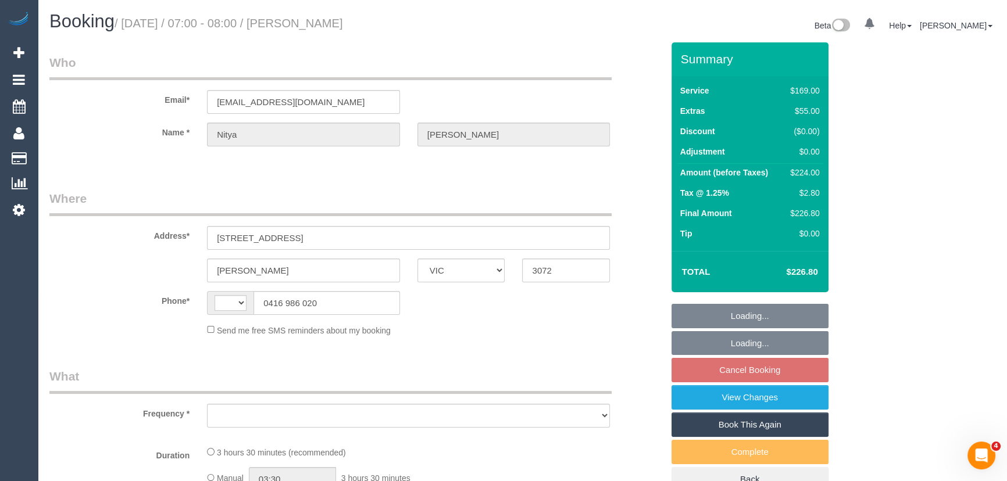
select select "number:19"
select select "number:25"
select select "number:13"
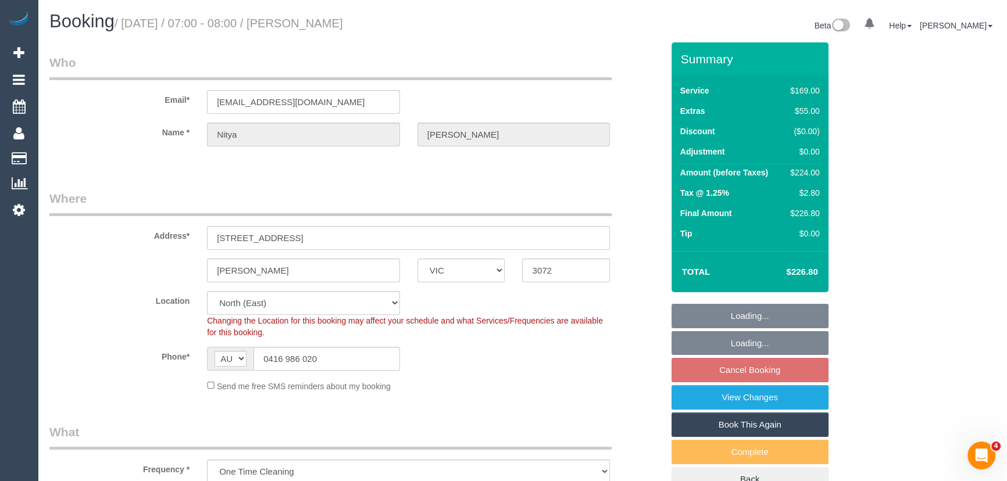
select select "object:675"
select select "string:stripe-pm_1S60bg2GScqysDRVARiBIxQD"
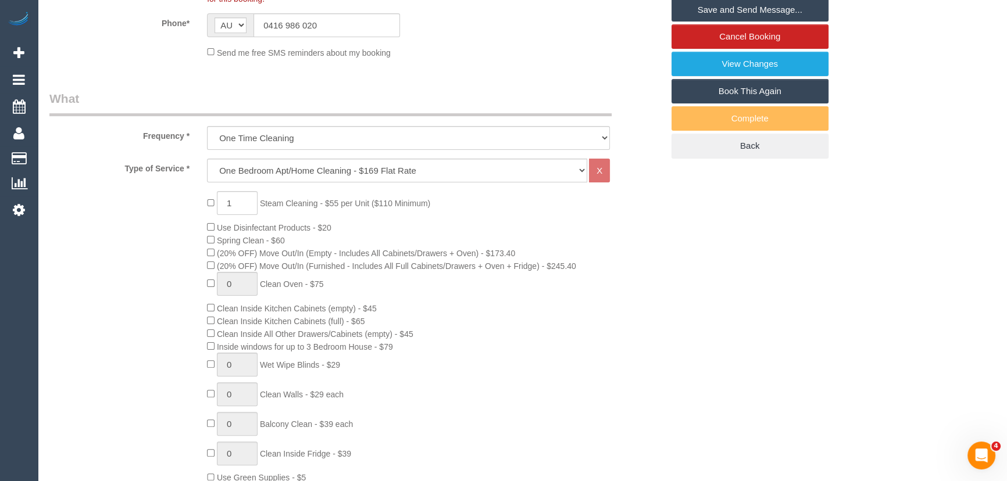
scroll to position [283, 0]
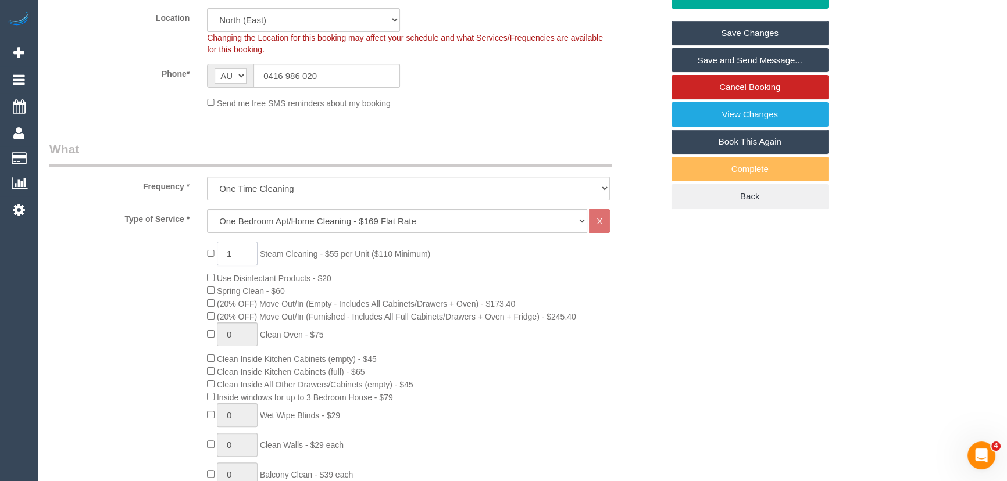
click at [244, 250] on input "1" at bounding box center [237, 254] width 41 height 24
type input "2"
click at [134, 362] on div "2 Steam Cleaning - $55 per Unit ($110 Minimum) Use Disinfectant Products - $20 …" at bounding box center [356, 445] width 631 height 407
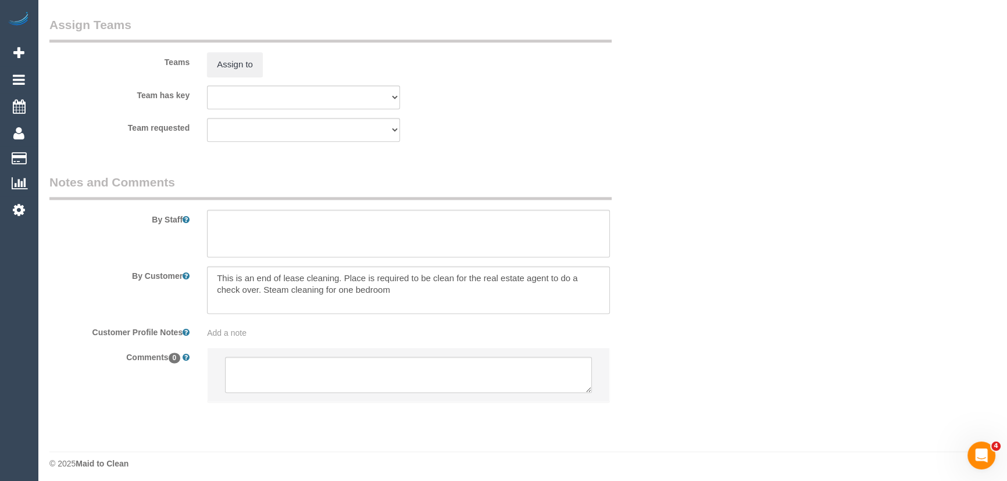
scroll to position [1816, 0]
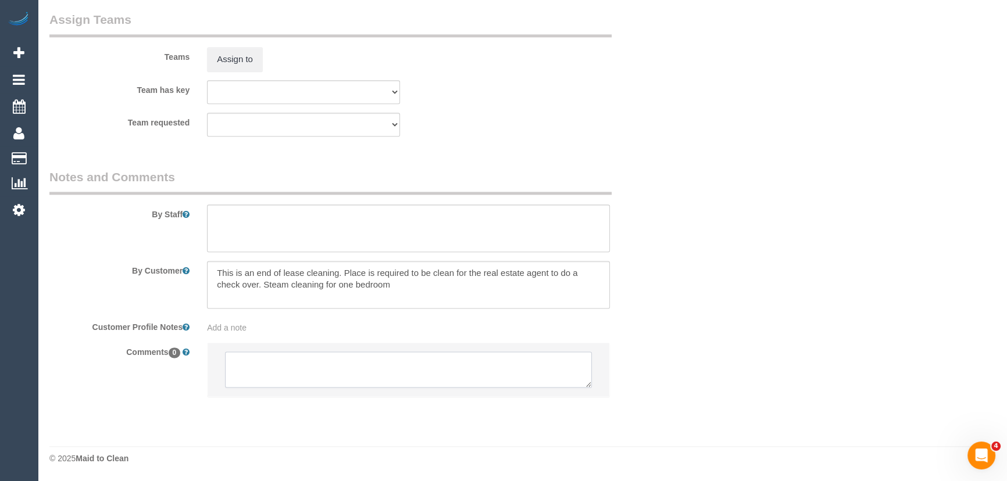
drag, startPoint x: 279, startPoint y: 357, endPoint x: 273, endPoint y: 352, distance: 8.3
click at [279, 357] on textarea at bounding box center [408, 370] width 367 height 36
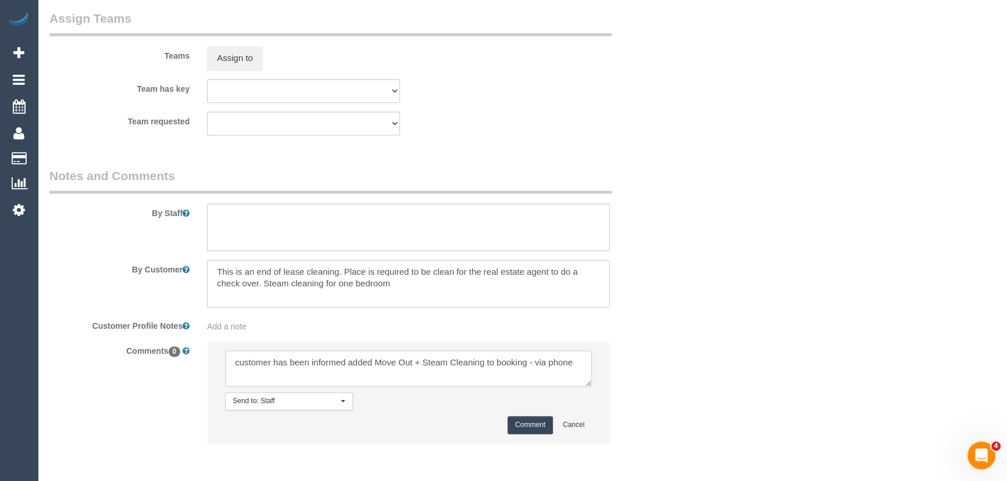
type textarea "customer has been informed added Move Out + Steam Cleaning to booking - via pho…"
click at [531, 426] on button "Comment" at bounding box center [530, 425] width 45 height 18
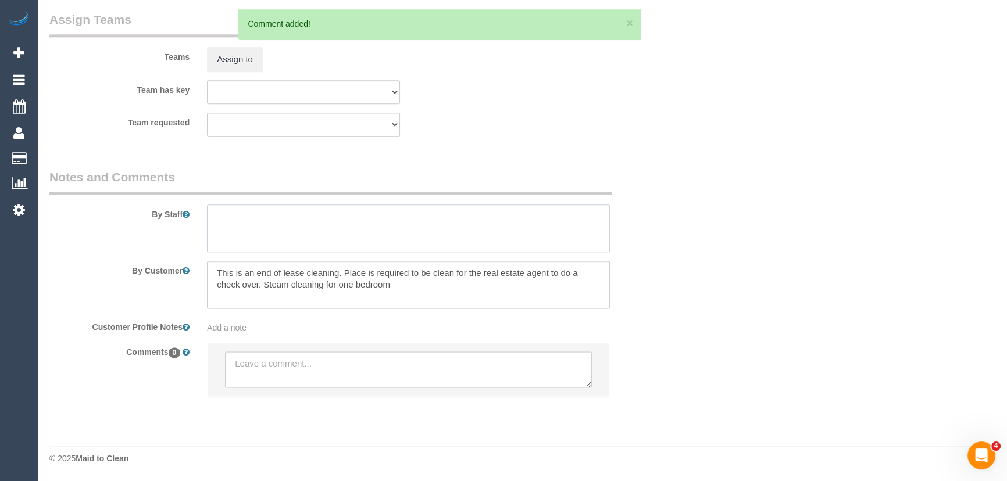
click at [268, 234] on textarea at bounding box center [408, 229] width 403 height 48
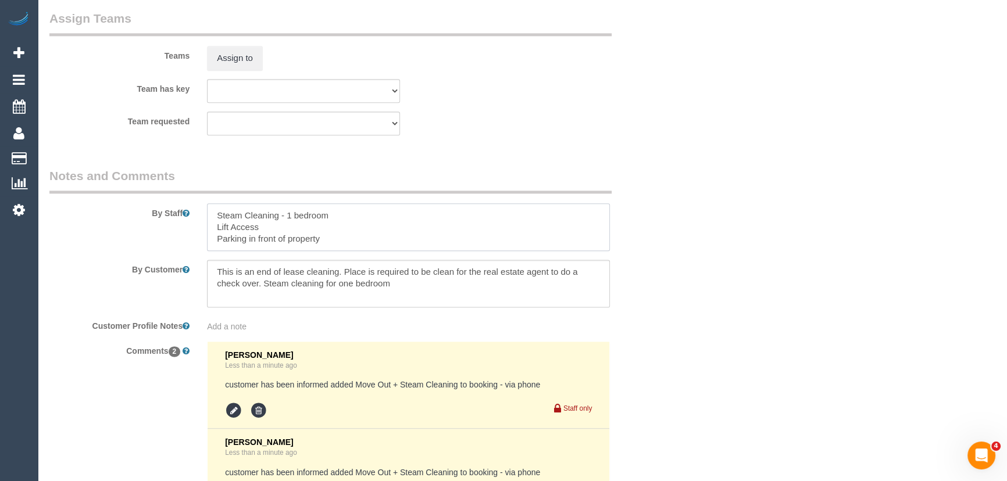
type textarea "Steam Cleaning - 1 bedroom Lift Access Parking in front of property"
drag, startPoint x: 809, startPoint y: 254, endPoint x: 739, endPoint y: 245, distance: 70.8
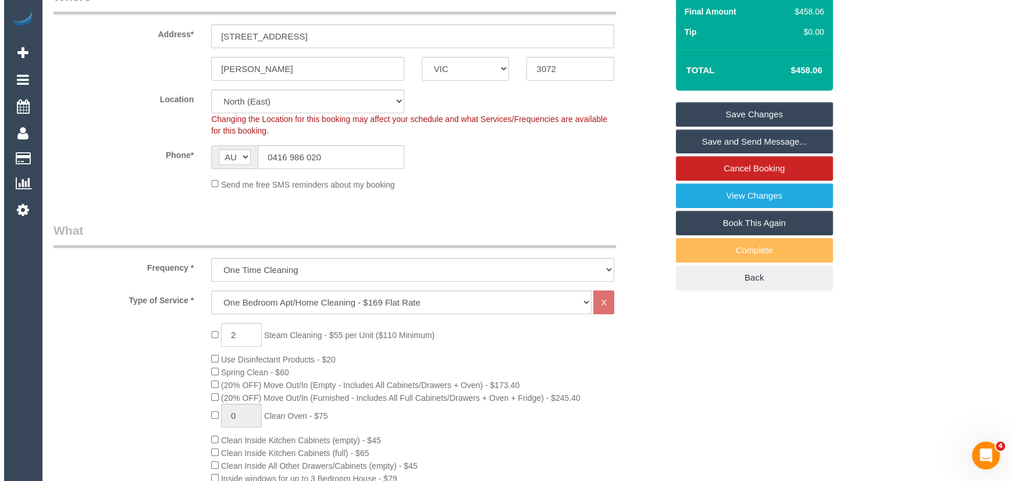
scroll to position [0, 0]
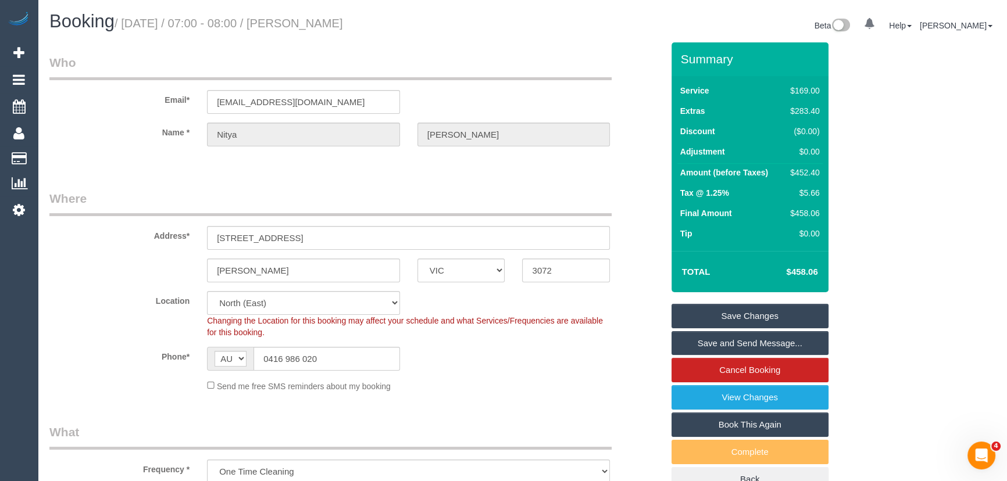
click at [727, 315] on link "Save Changes" at bounding box center [750, 316] width 157 height 24
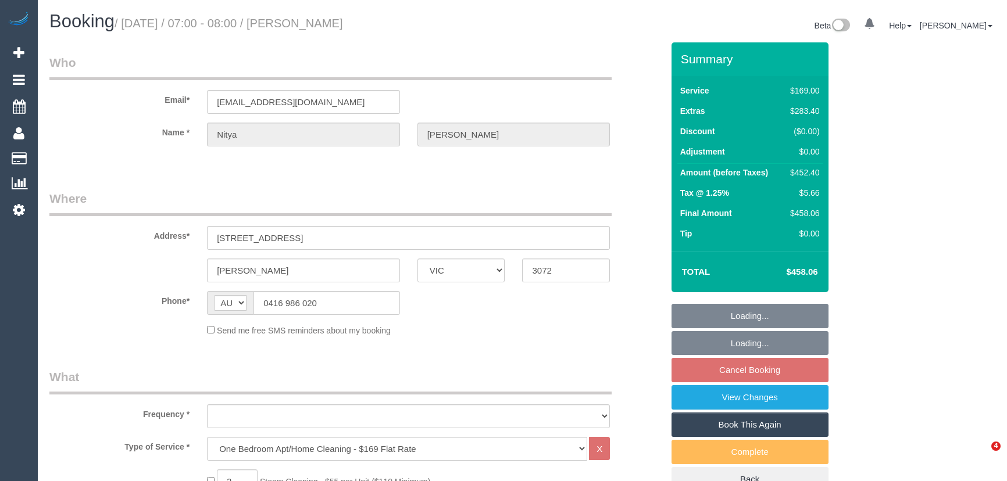
select select "VIC"
select select "object:1436"
select select "string:stripe-pm_1S60bg2GScqysDRVARiBIxQD"
select select "number:28"
select select "number:14"
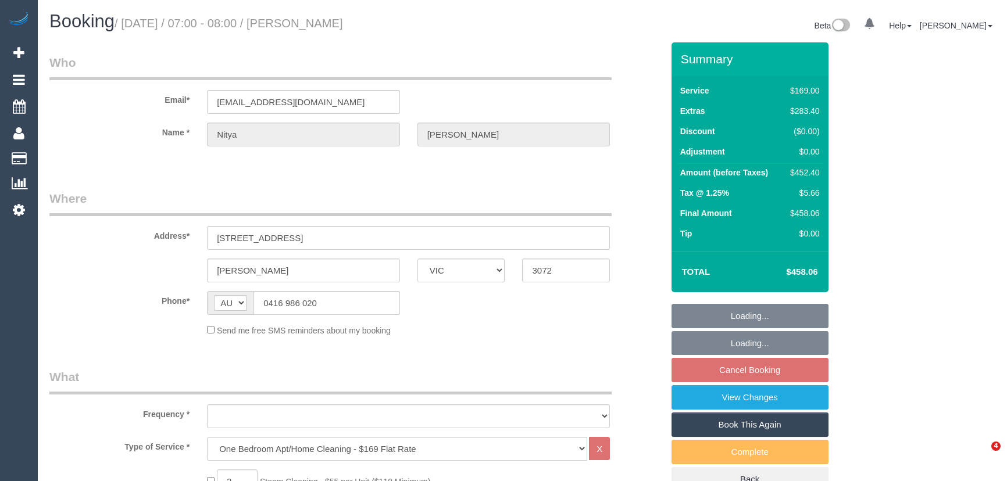
select select "number:19"
select select "number:25"
select select "number:13"
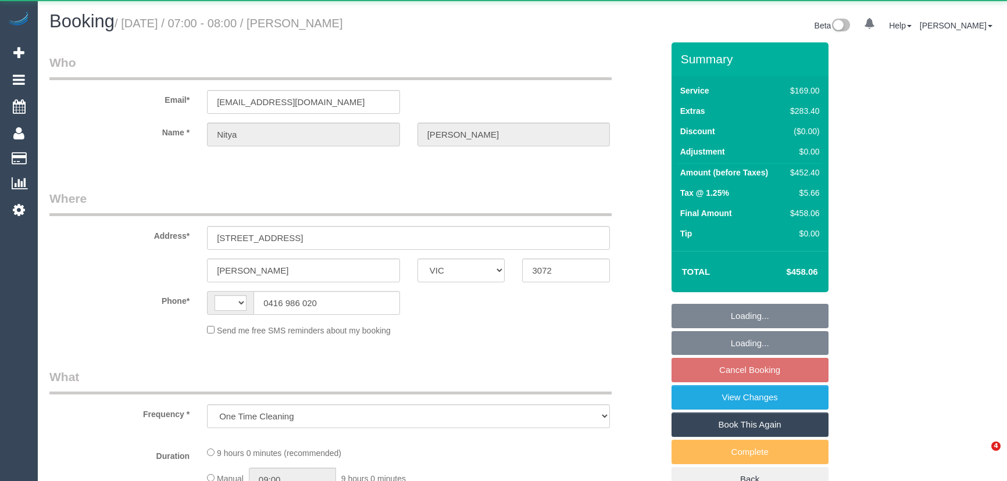
select select "VIC"
select select "string:AU"
select select "number:28"
select select "number:14"
select select "number:19"
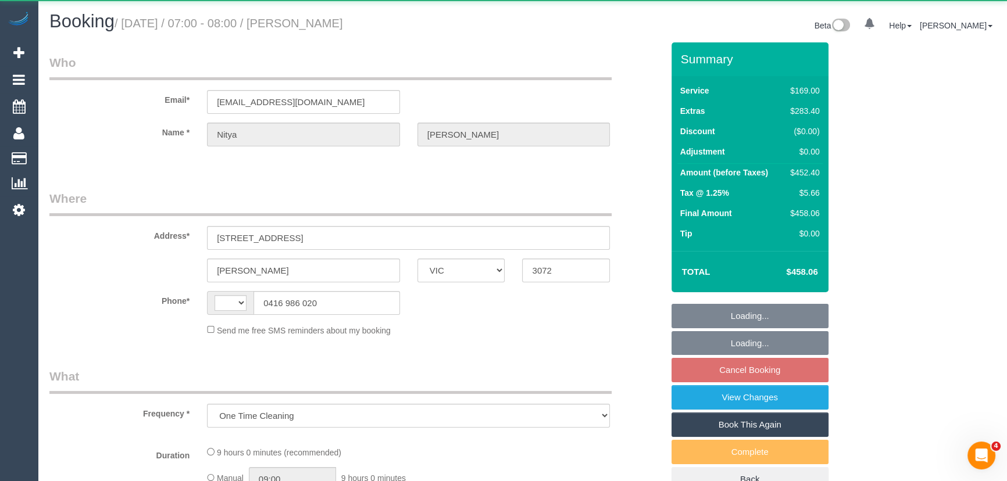
select select "number:25"
select select "number:13"
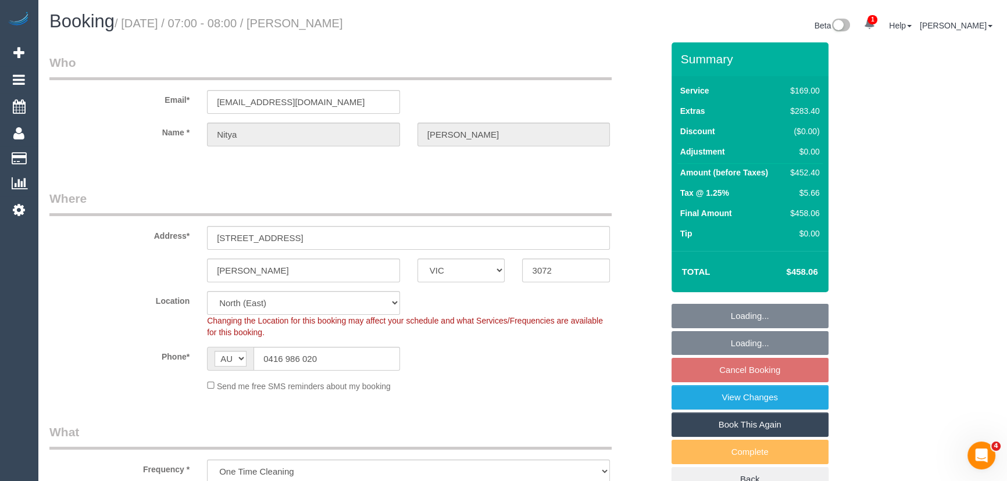
select select "object:1299"
select select "string:stripe-pm_1S60bg2GScqysDRVARiBIxQD"
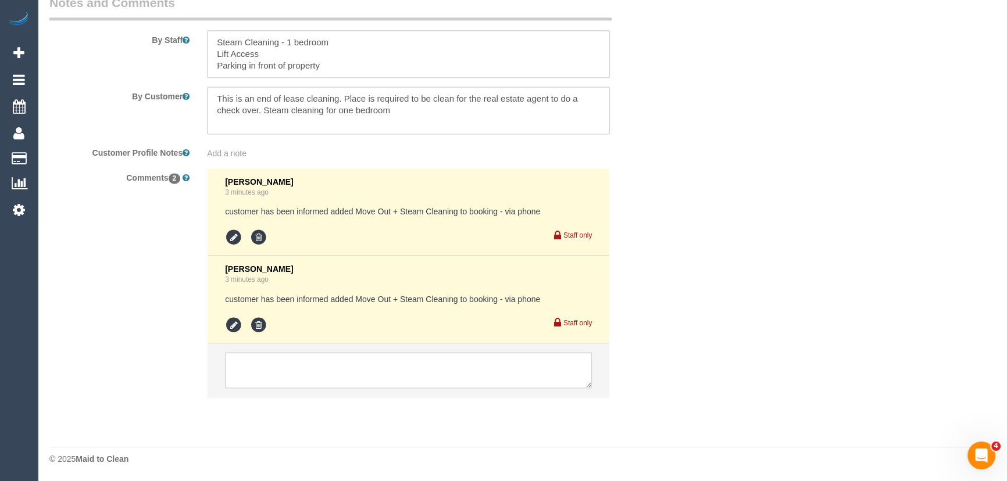
scroll to position [1990, 0]
click at [300, 370] on textarea at bounding box center [408, 370] width 367 height 36
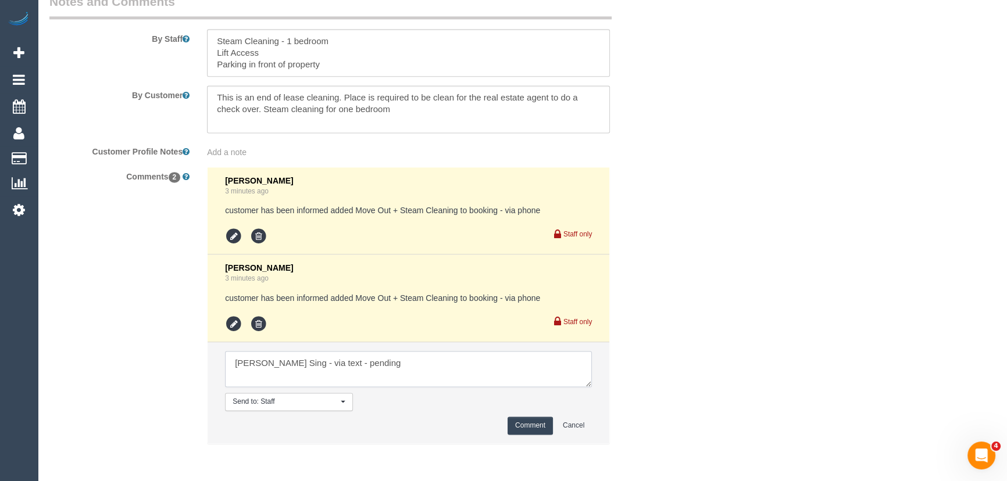
type textarea "Gurpreet Sing - via text - pending"
click at [533, 434] on button "Comment" at bounding box center [530, 426] width 45 height 18
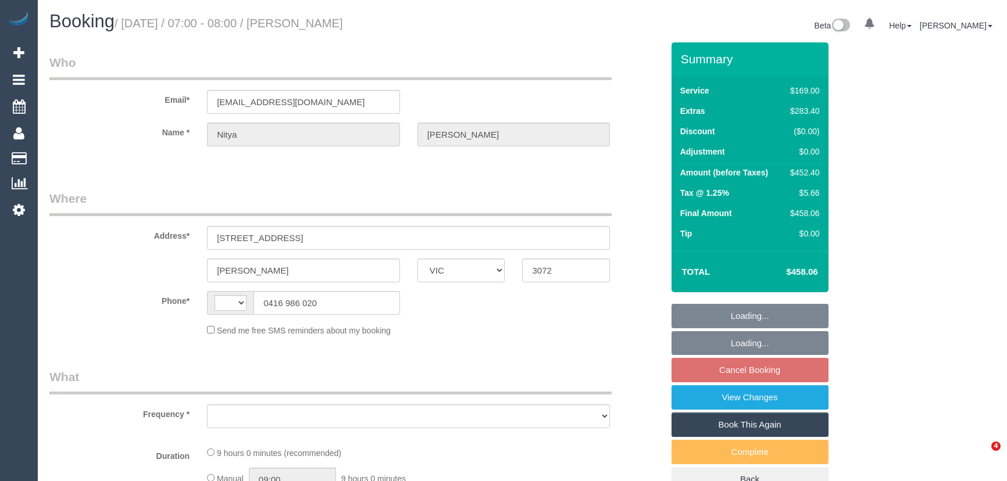
select select "VIC"
select select "string:AU"
select select "object:588"
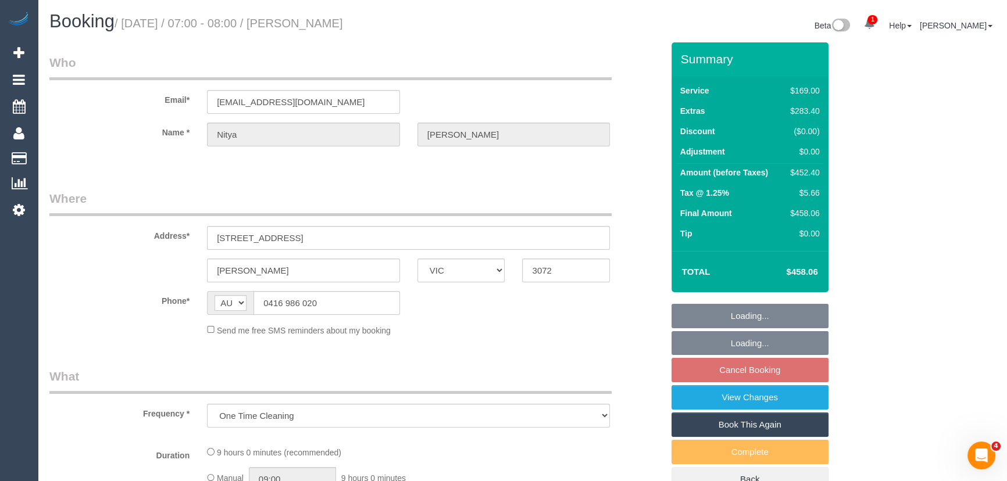
select select "string:stripe-pm_1S60bg2GScqysDRVARiBIxQD"
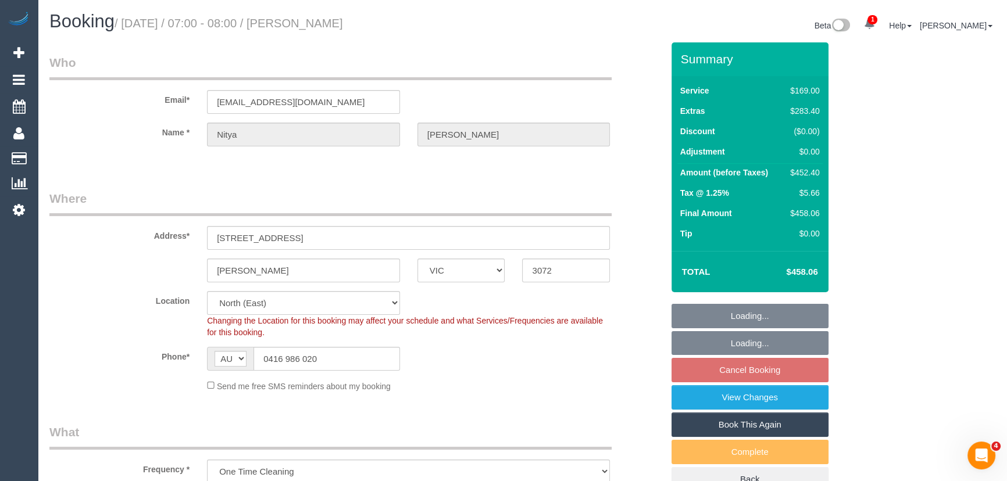
select select "number:28"
select select "number:14"
select select "number:19"
select select "number:25"
select select "number:13"
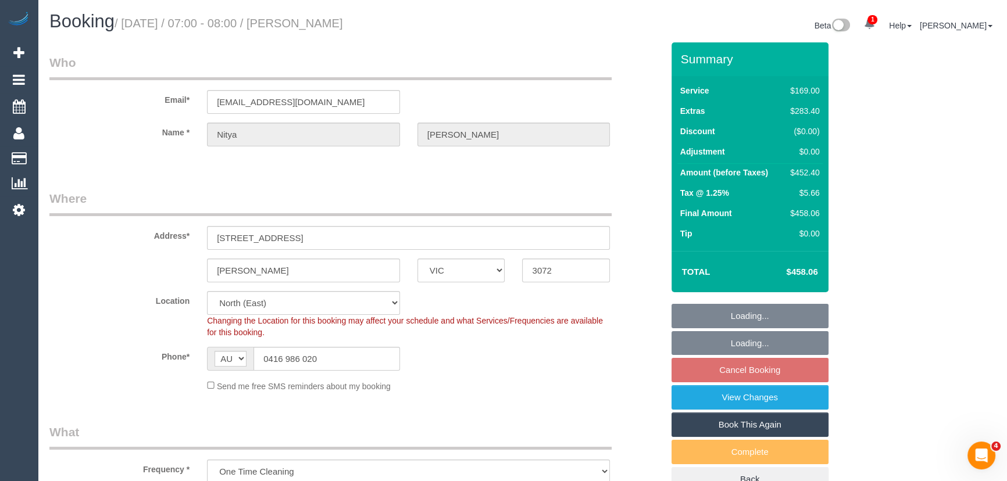
select select "object:1477"
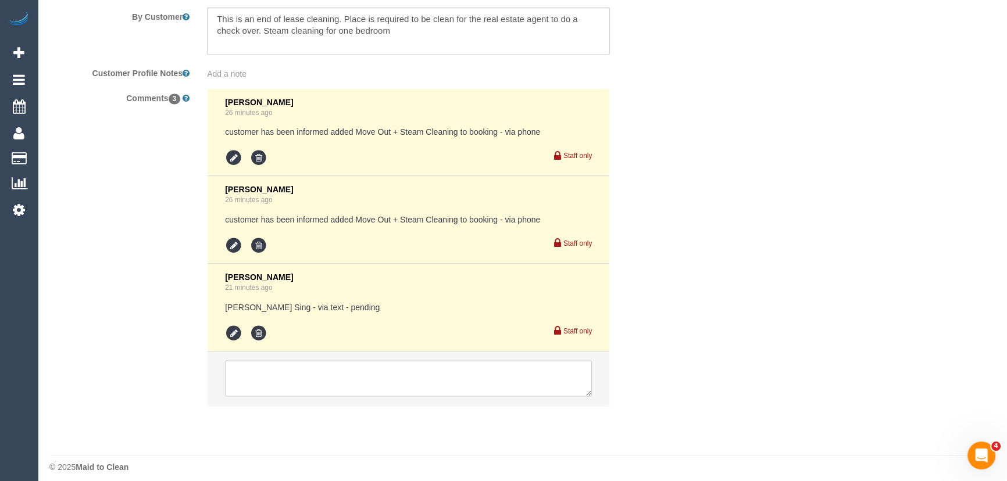
scroll to position [2078, 0]
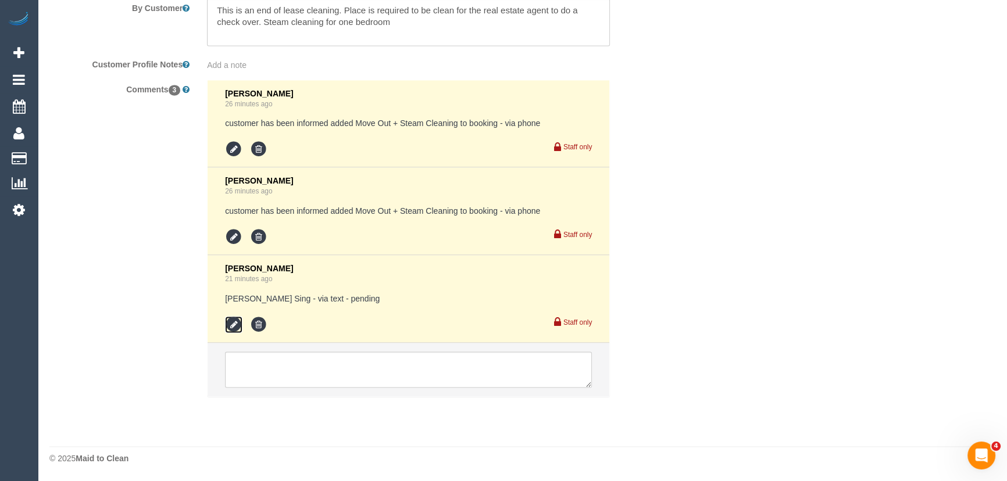
click at [230, 326] on icon at bounding box center [233, 324] width 17 height 17
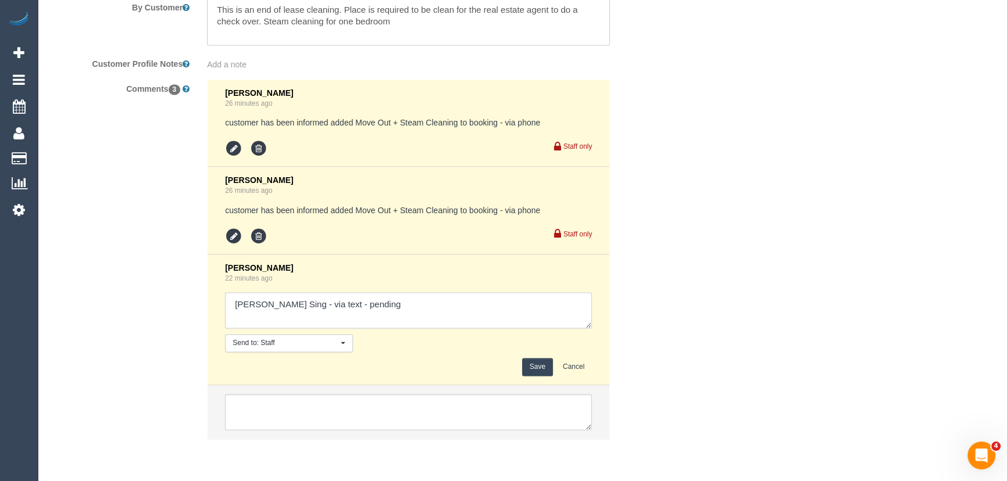
click at [394, 310] on textarea at bounding box center [408, 310] width 367 height 36
type textarea "Gurpreet Sing - via text - declined"
click at [545, 372] on button "Save" at bounding box center [537, 367] width 31 height 18
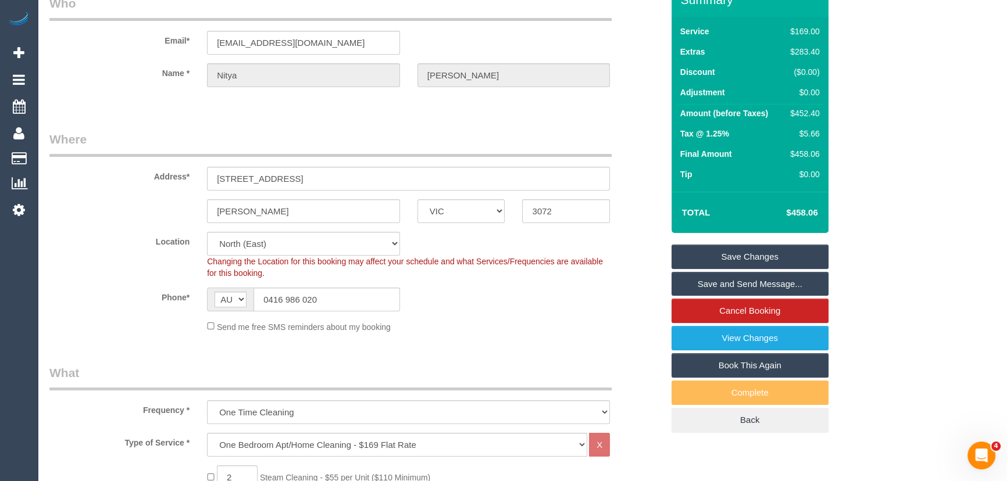
scroll to position [0, 0]
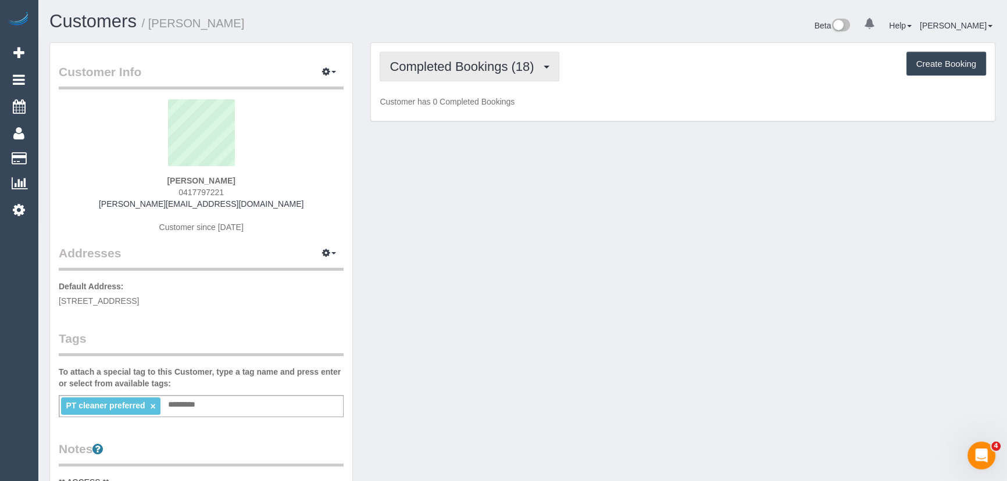
click at [545, 71] on button "Completed Bookings (18)" at bounding box center [469, 67] width 179 height 30
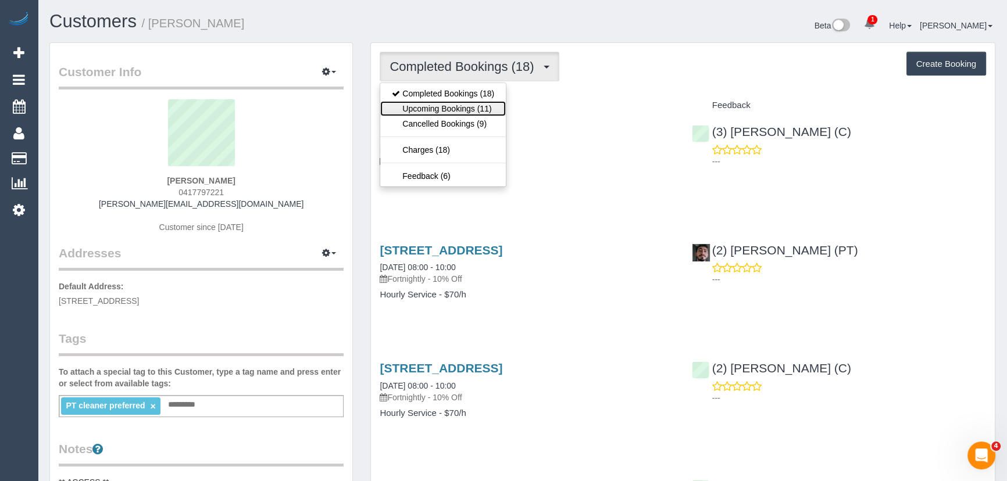
click at [457, 106] on link "Upcoming Bookings (11)" at bounding box center [443, 108] width 126 height 15
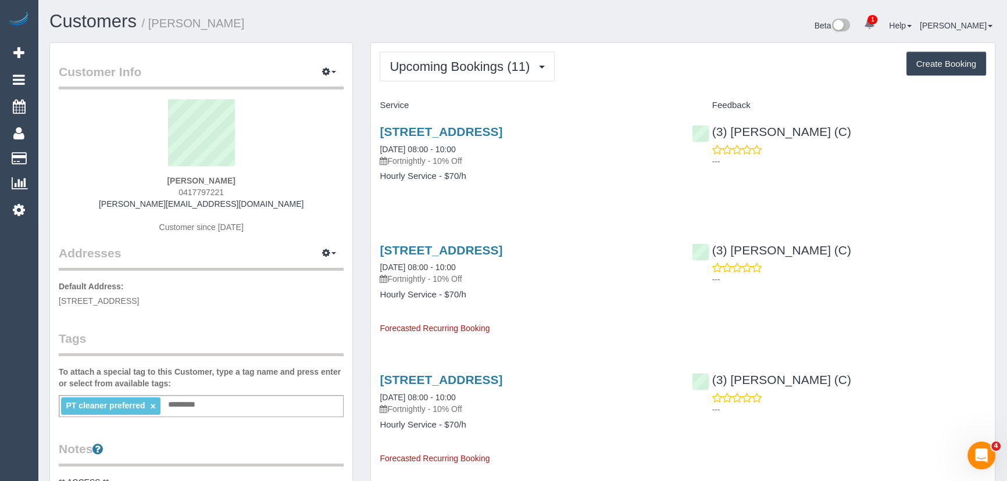
click at [232, 188] on div "Margaret Crawford 0417797221 margaret.crawford5@bigpond.com Customer since 2024" at bounding box center [201, 171] width 285 height 145
copy div "0417797221"
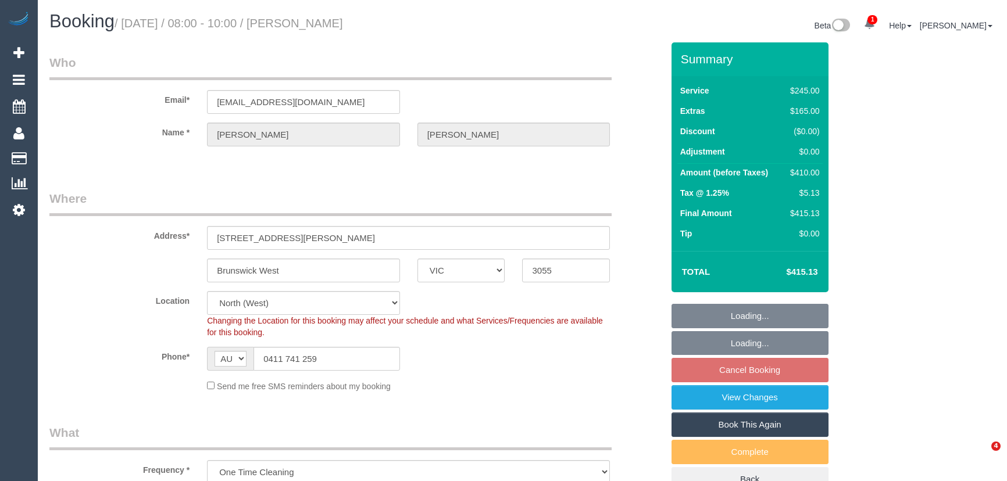
select select "VIC"
select select "210"
select select "number:27"
select select "number:14"
select select "number:19"
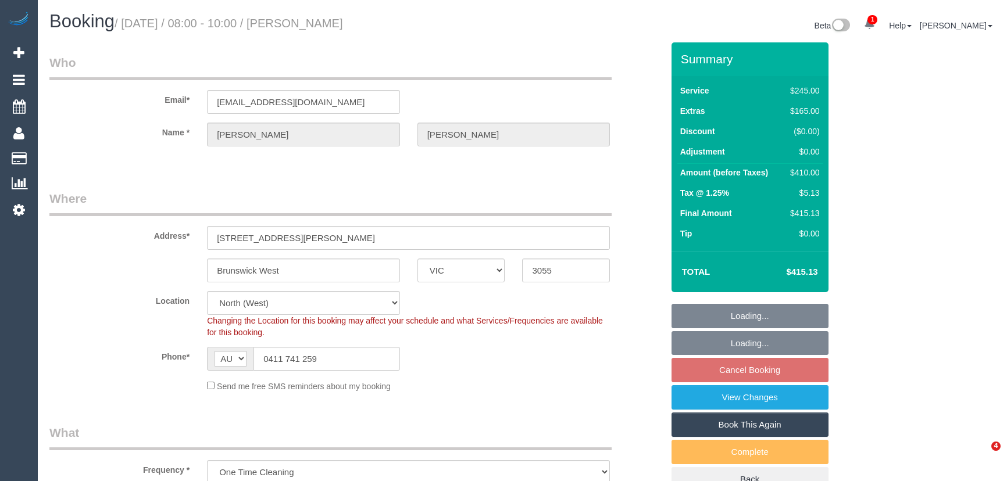
select select "number:25"
select select "number:35"
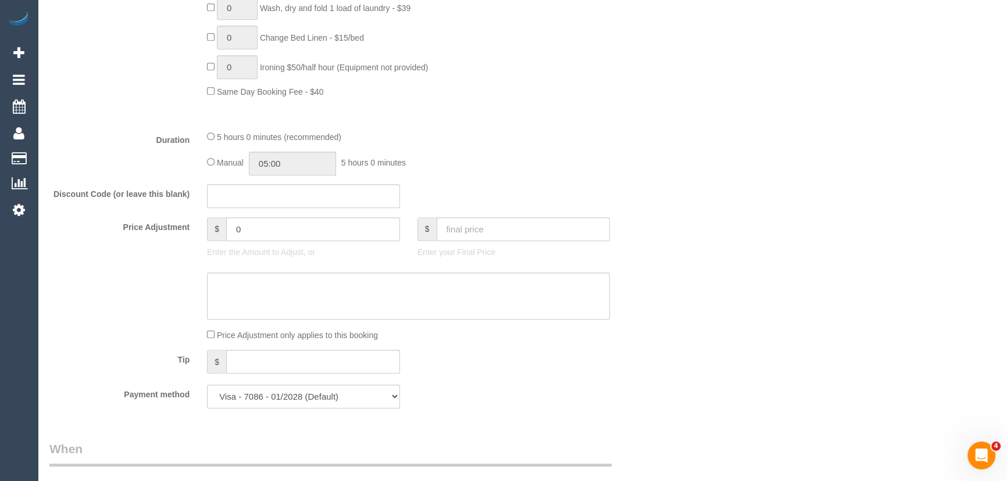
scroll to position [687, 0]
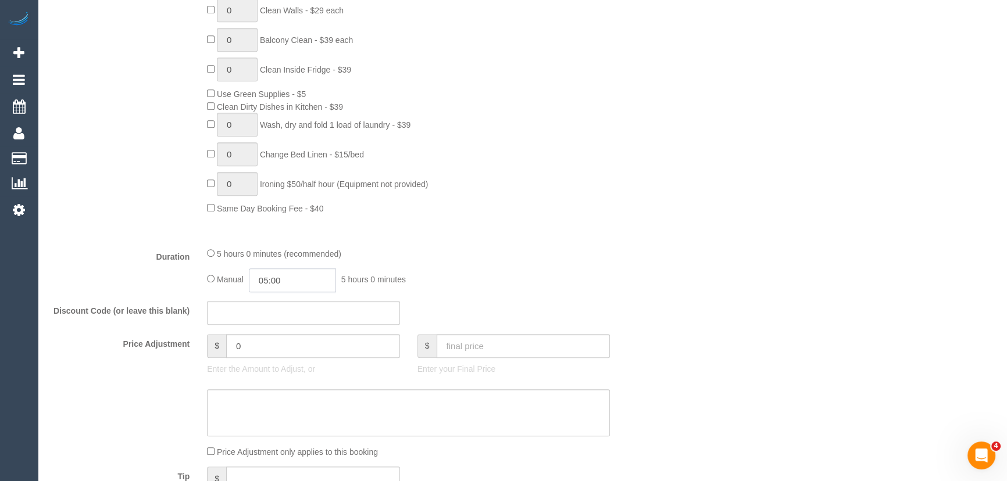
click at [304, 277] on input "05:00" at bounding box center [292, 281] width 87 height 24
type input "03:30"
click at [283, 331] on li "03:30" at bounding box center [280, 335] width 52 height 15
click at [493, 274] on div "Manual 03:30 3 hours 30 minutes" at bounding box center [408, 281] width 403 height 24
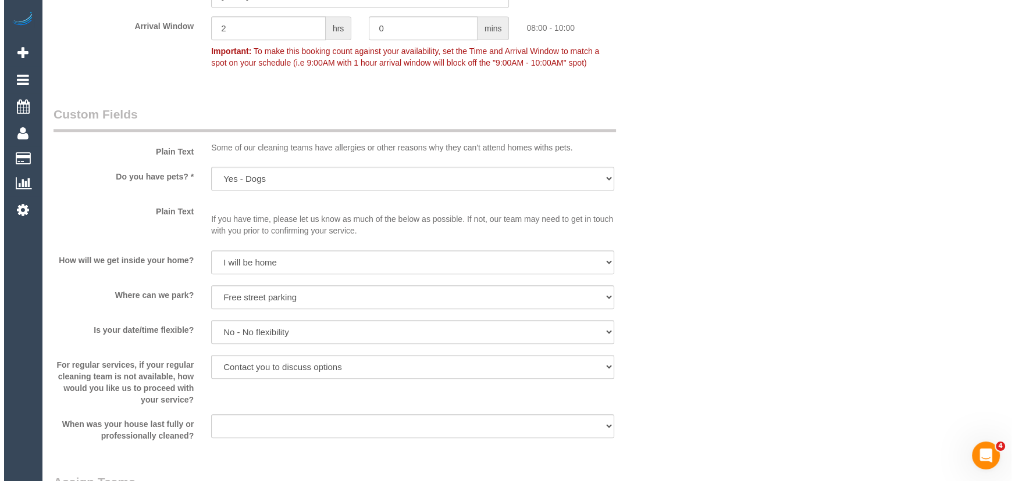
scroll to position [1533, 0]
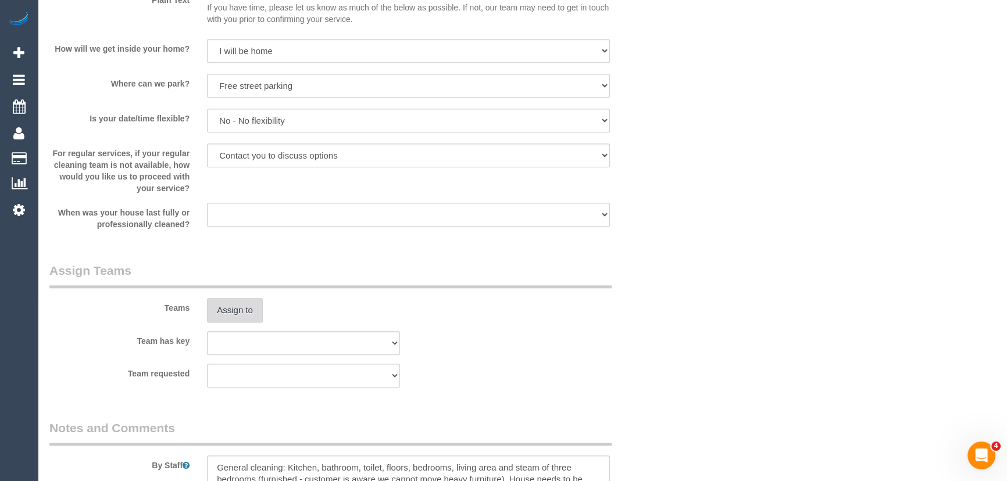
click at [247, 320] on button "Assign to" at bounding box center [235, 310] width 56 height 24
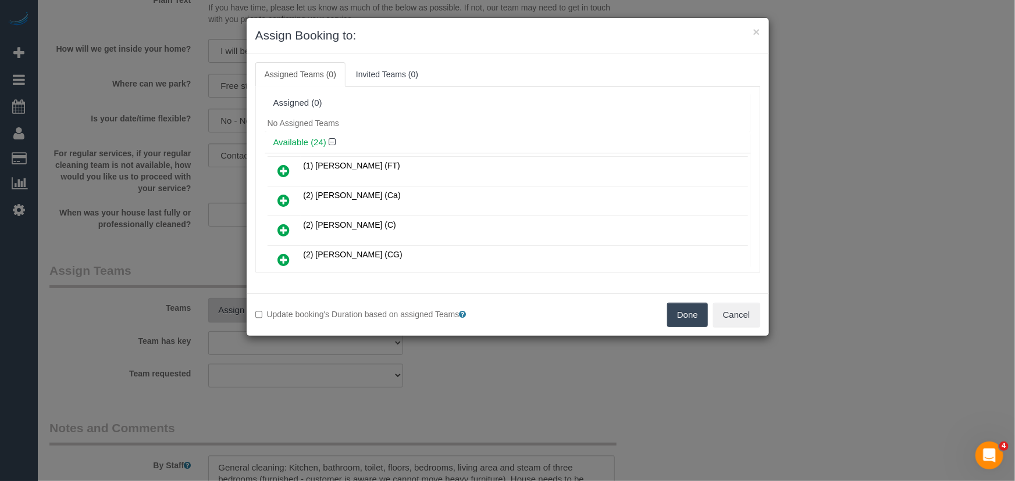
scroll to position [451, 0]
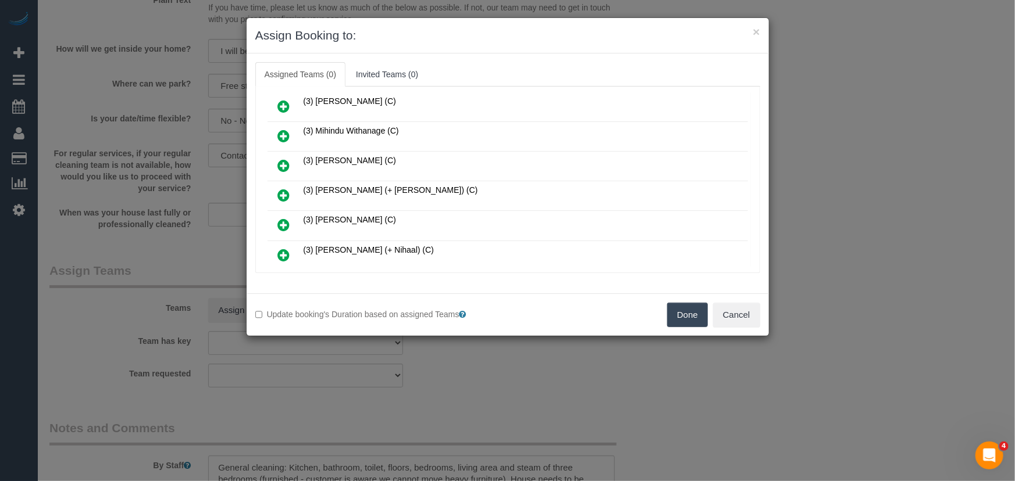
click at [288, 188] on icon at bounding box center [284, 195] width 12 height 14
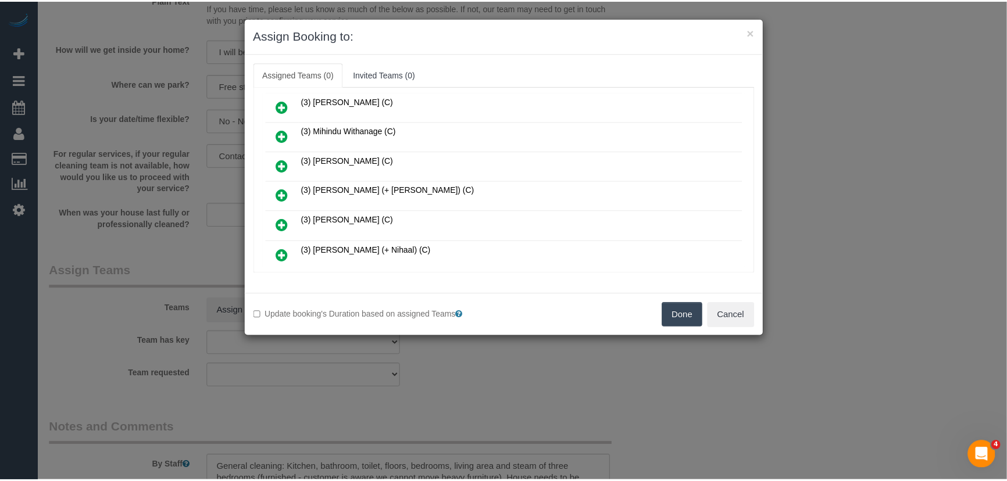
scroll to position [479, 0]
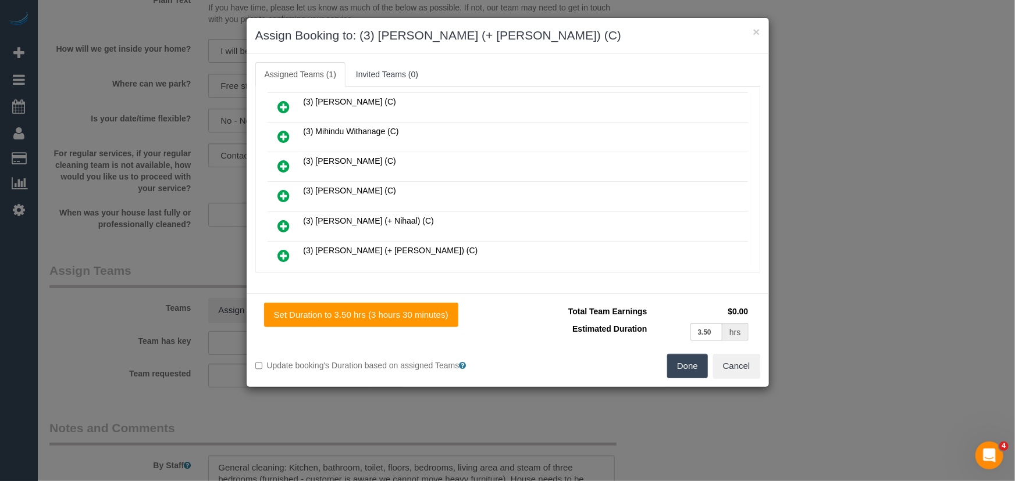
click at [687, 366] on button "Done" at bounding box center [687, 366] width 41 height 24
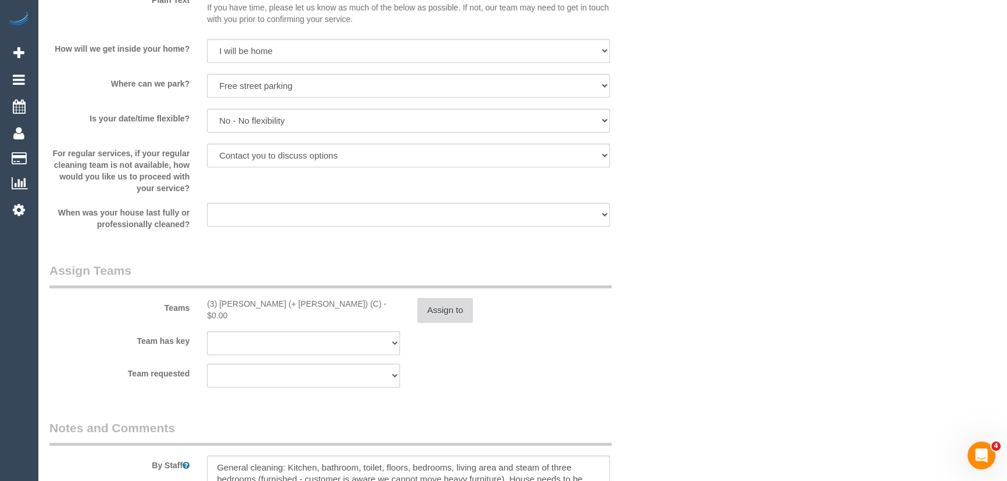
click at [442, 306] on button "Assign to" at bounding box center [446, 310] width 56 height 24
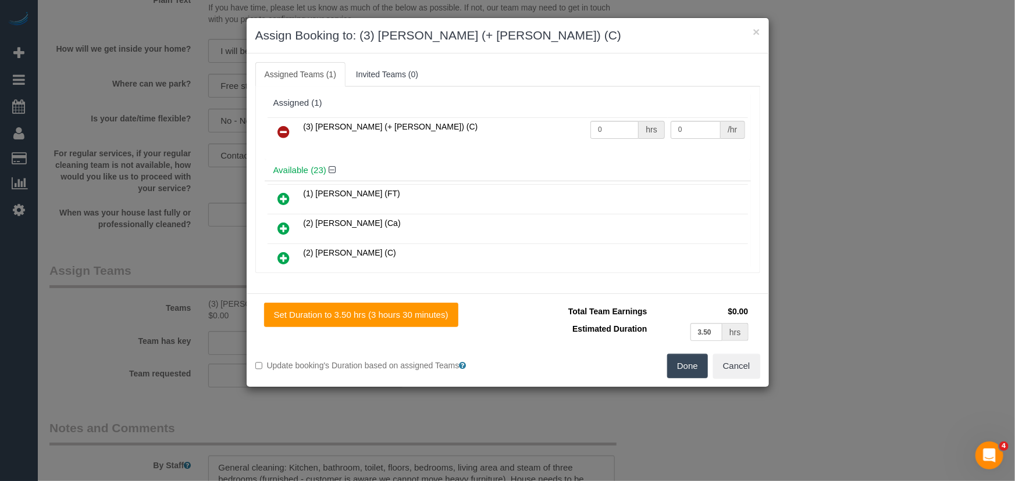
click at [617, 119] on td "0 hrs" at bounding box center [627, 132] width 80 height 30
click at [615, 124] on input "0" at bounding box center [614, 130] width 48 height 18
type input "3.5"
type input "35"
click at [692, 363] on button "Done" at bounding box center [687, 366] width 41 height 24
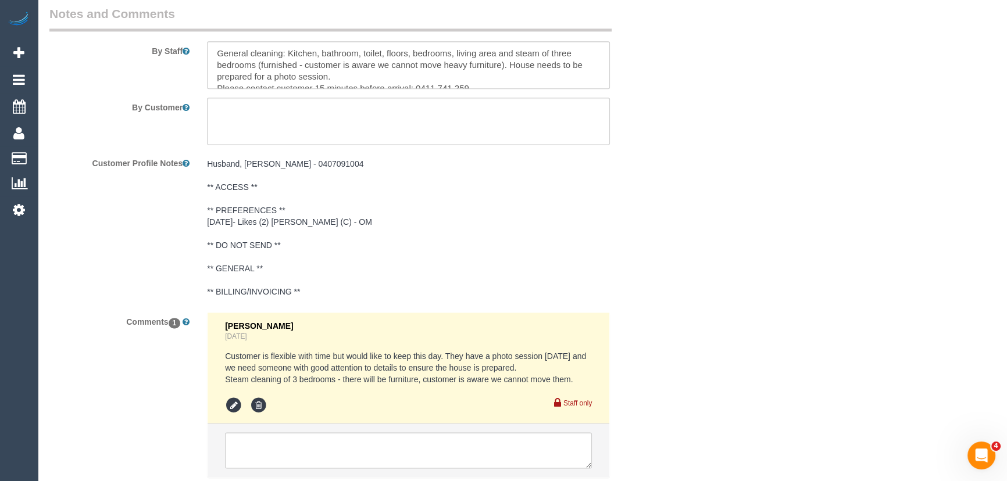
scroll to position [2028, 0]
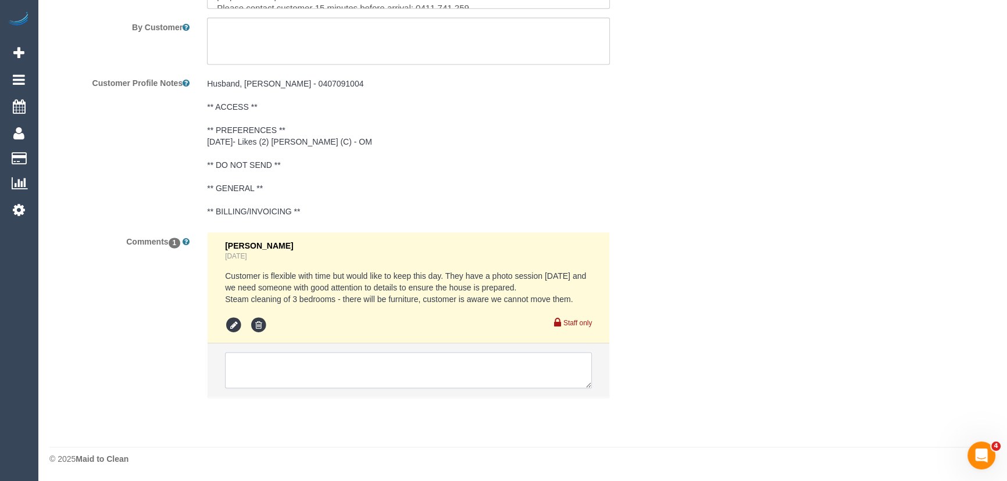
click at [362, 366] on textarea at bounding box center [408, 370] width 367 height 36
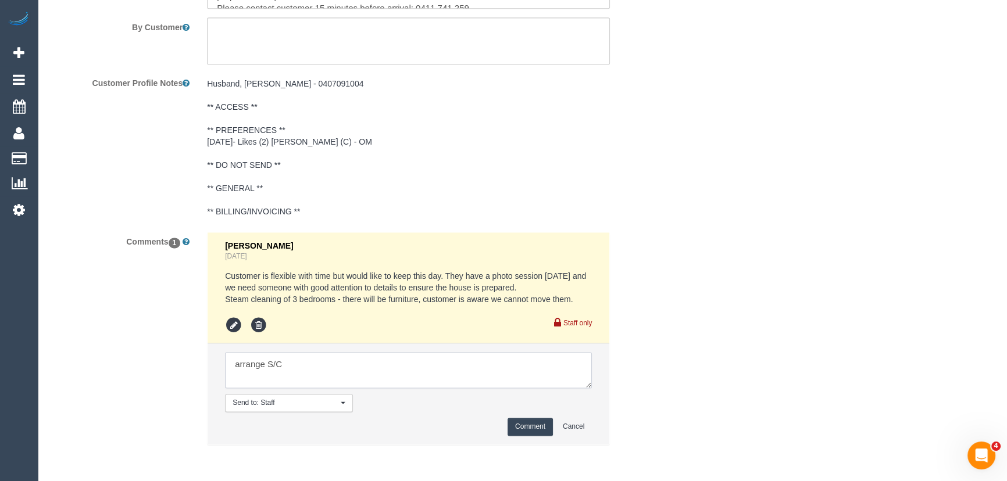
type textarea "arrange S/C"
click at [542, 422] on button "Comment" at bounding box center [530, 427] width 45 height 18
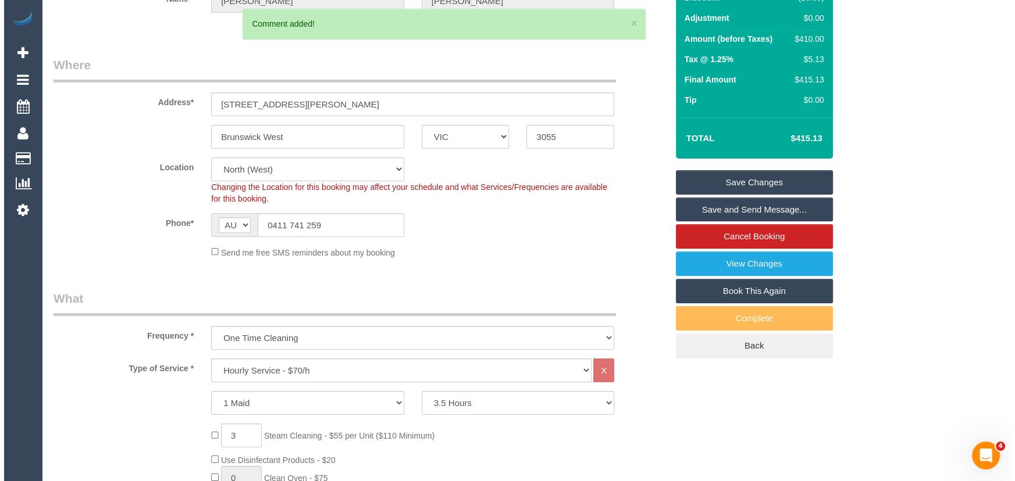
scroll to position [0, 0]
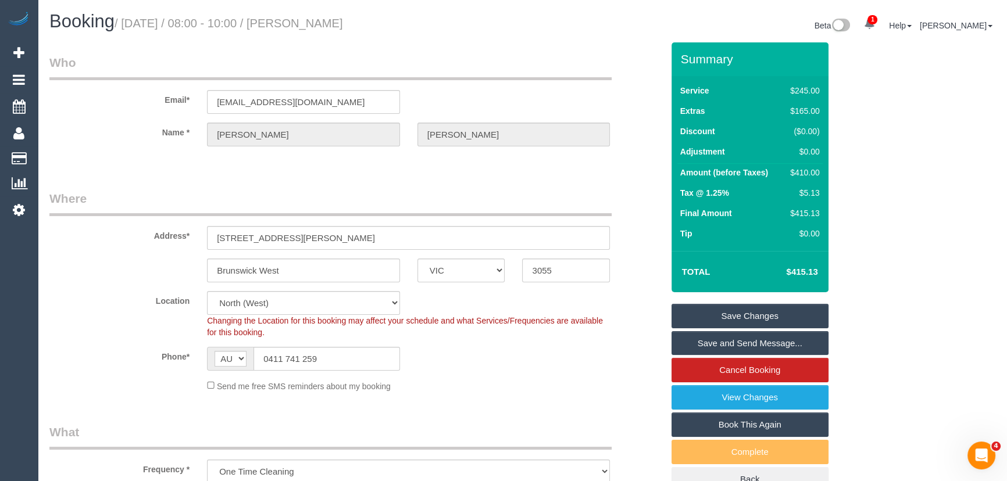
click at [343, 24] on small "/ September 23, 2025 / 08:00 - 10:00 / Alexandra Butler" at bounding box center [229, 23] width 229 height 13
click at [343, 23] on small "/ September 23, 2025 / 08:00 - 10:00 / Alexandra Butler" at bounding box center [229, 23] width 229 height 13
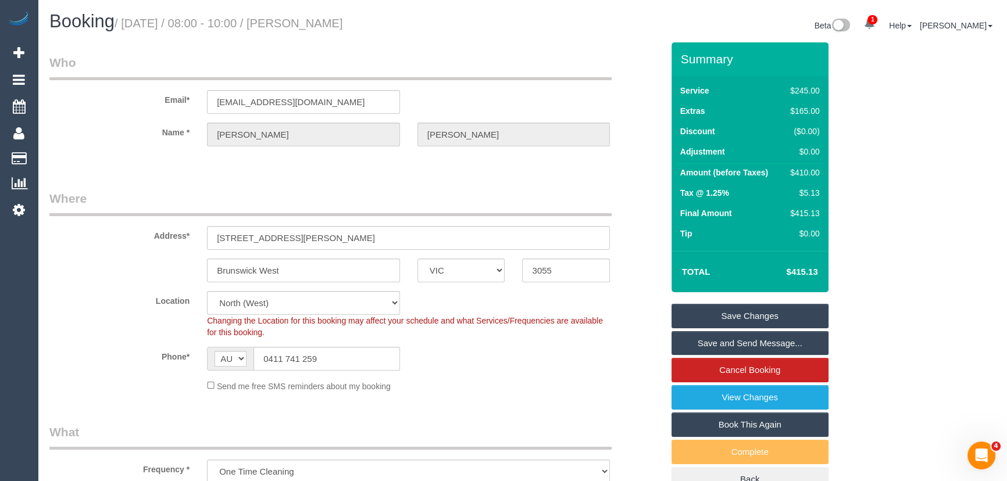
click at [343, 23] on small "/ September 23, 2025 / 08:00 - 10:00 / Alexandra Butler" at bounding box center [229, 23] width 229 height 13
copy small "Alexandra Butler"
click at [725, 315] on link "Save Changes" at bounding box center [750, 316] width 157 height 24
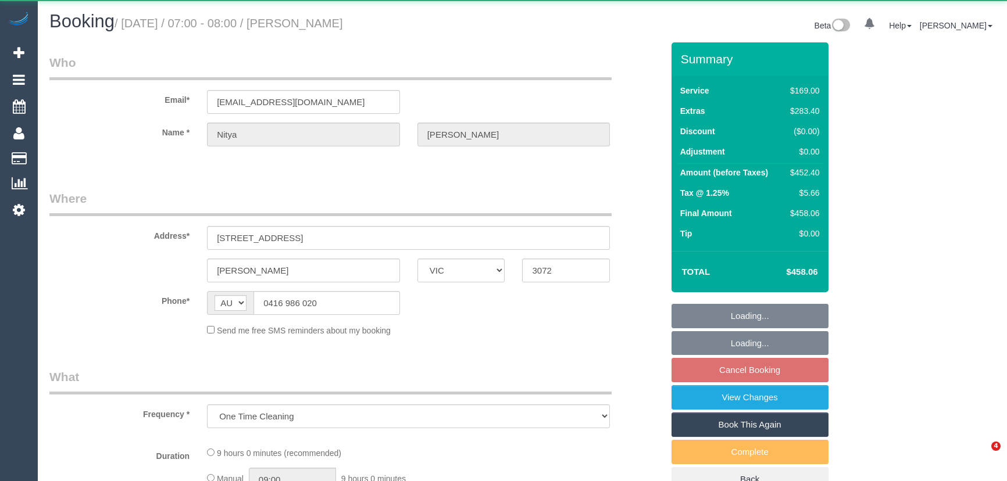
select select "VIC"
select select "string:stripe-pm_1S60bg2GScqysDRVARiBIxQD"
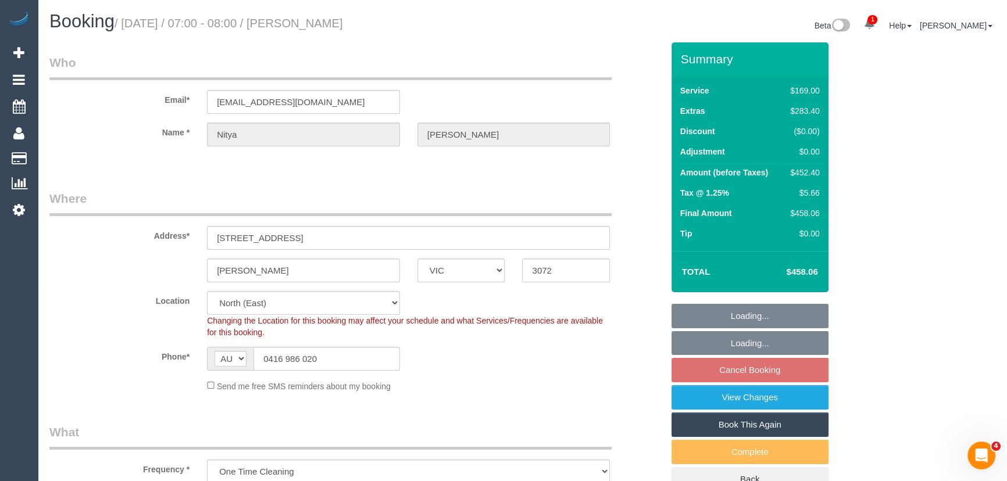
select select "object:598"
select select "number:28"
select select "number:14"
select select "number:19"
select select "number:25"
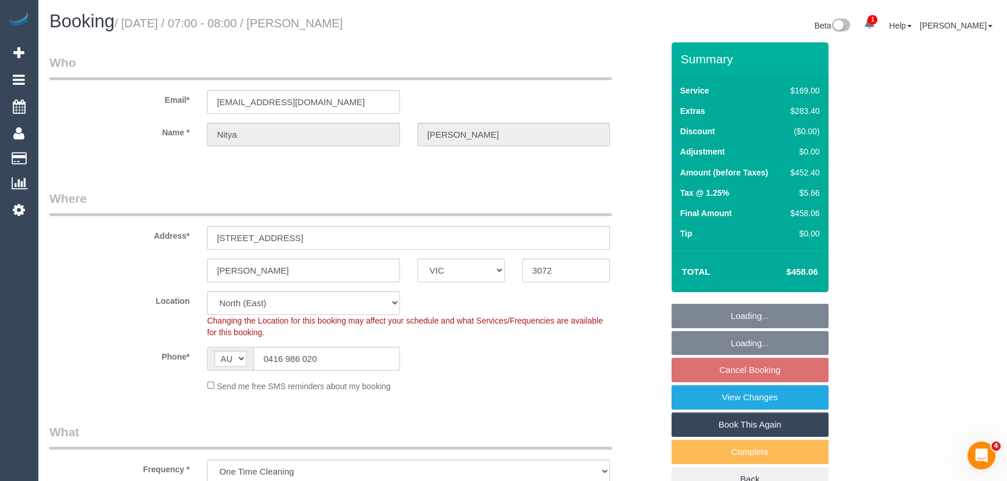
select select "number:13"
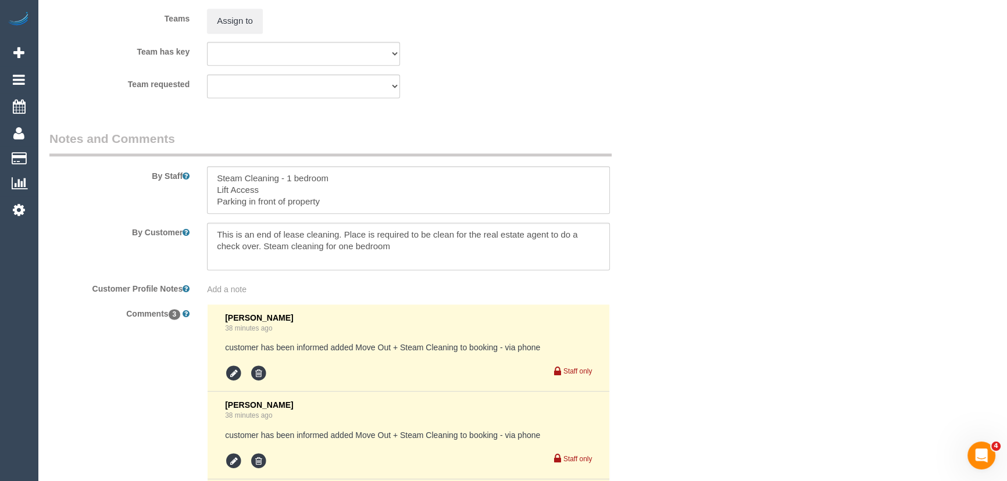
scroll to position [2114, 0]
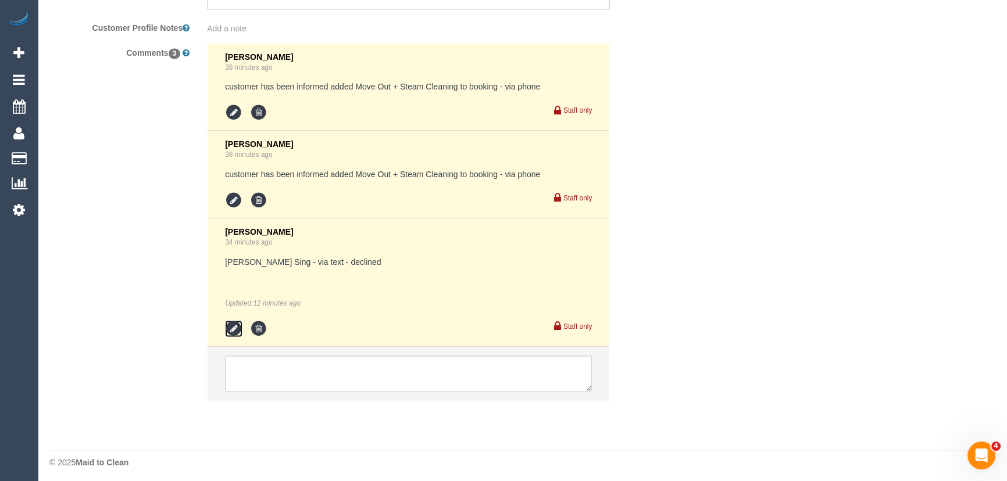
click at [226, 330] on icon at bounding box center [233, 328] width 17 height 17
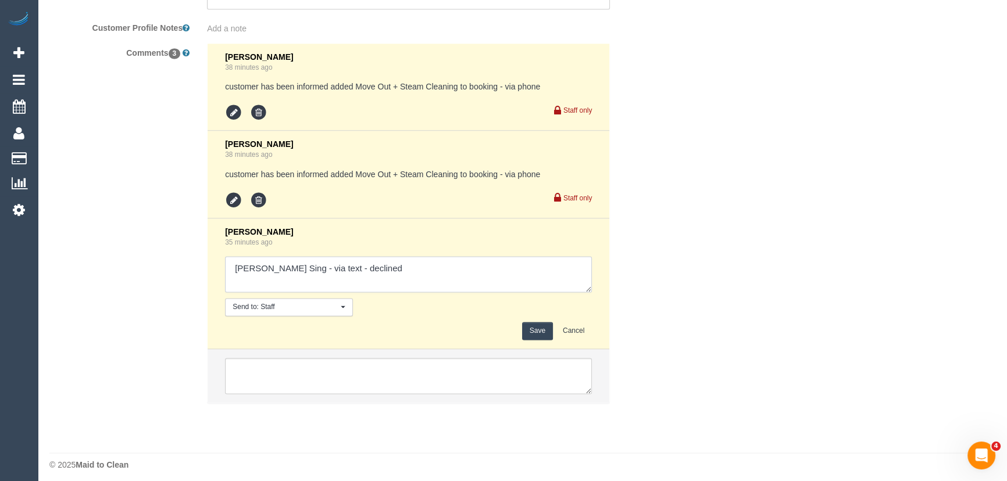
click at [410, 261] on textarea at bounding box center [408, 274] width 367 height 36
type textarea "Gurpreet Sing - via text - declined Akila + Tehan - via text - pending"
click at [539, 333] on button "Save" at bounding box center [537, 331] width 31 height 18
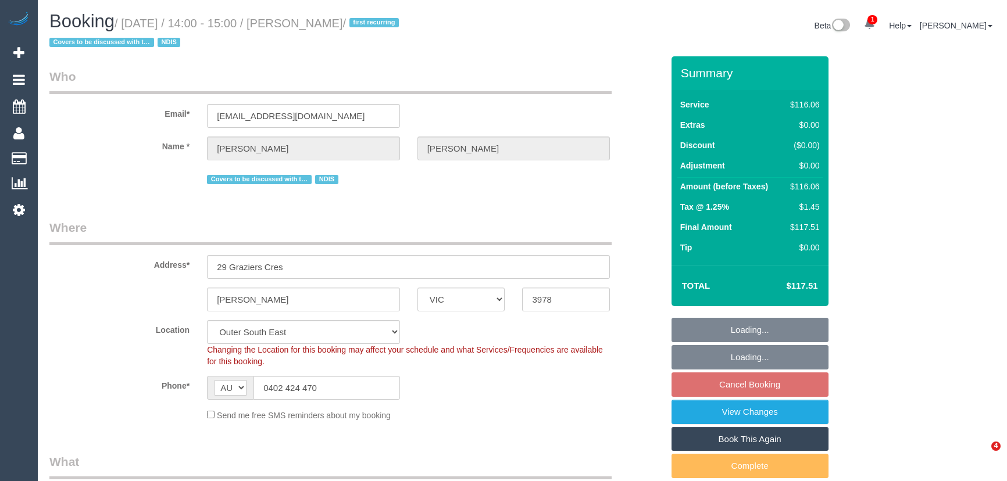
select select "VIC"
select select "string:check"
select select "number:28"
select select "number:14"
select select "number:19"
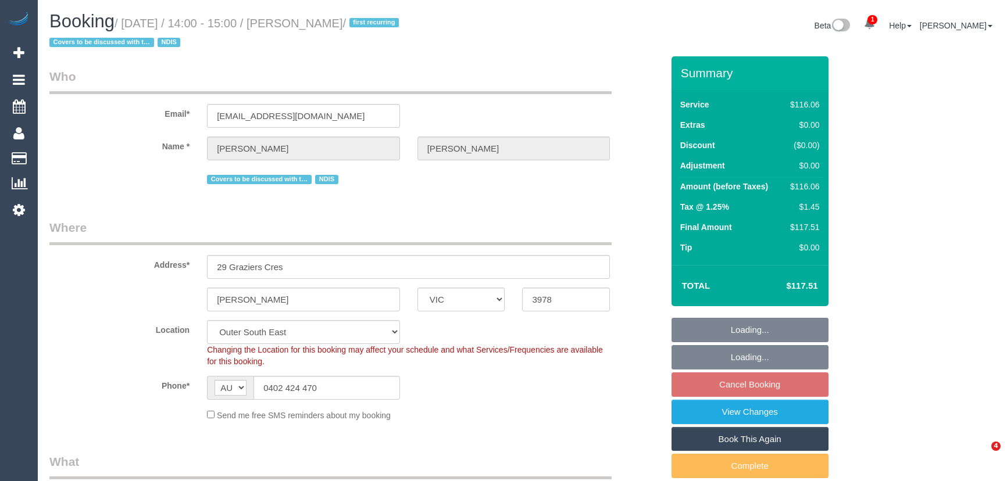
select select "number:36"
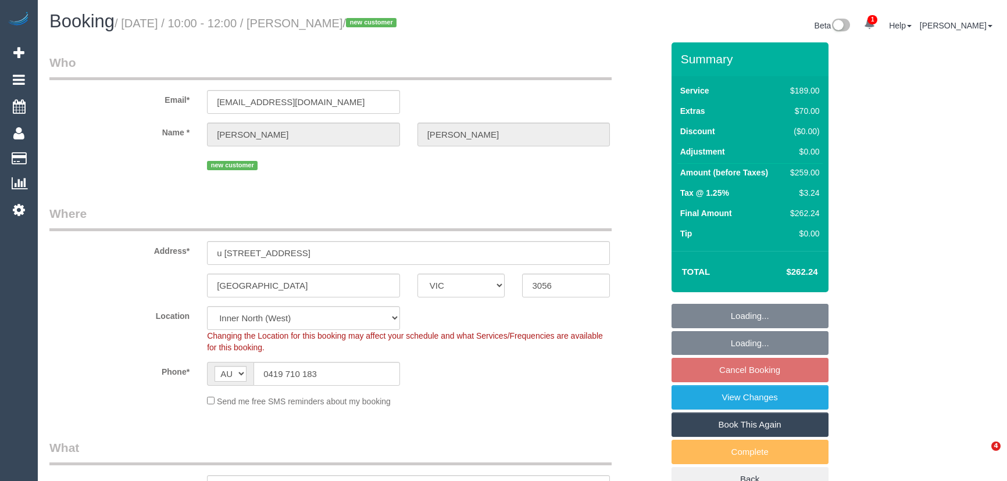
select select "VIC"
select select "object:1683"
select select "number:29"
select select "number:14"
select select "number:19"
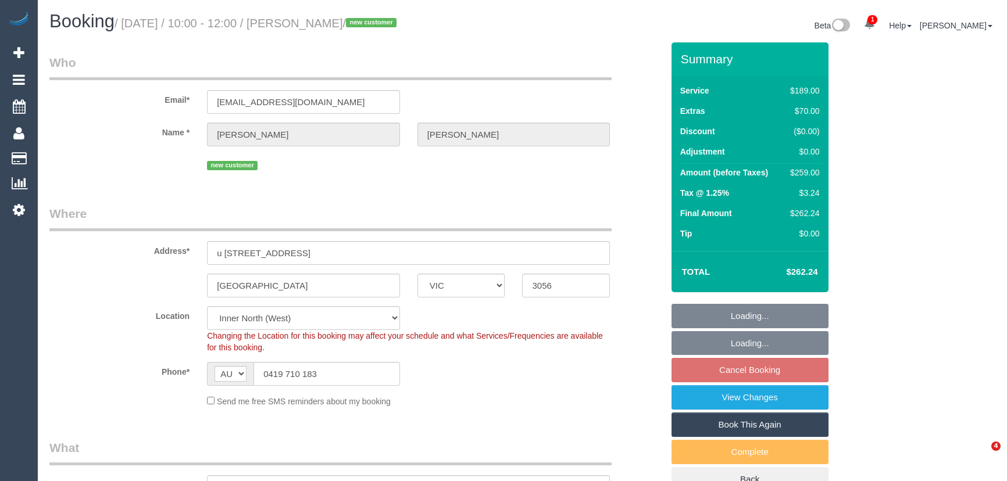
select select "number:25"
select select "number:13"
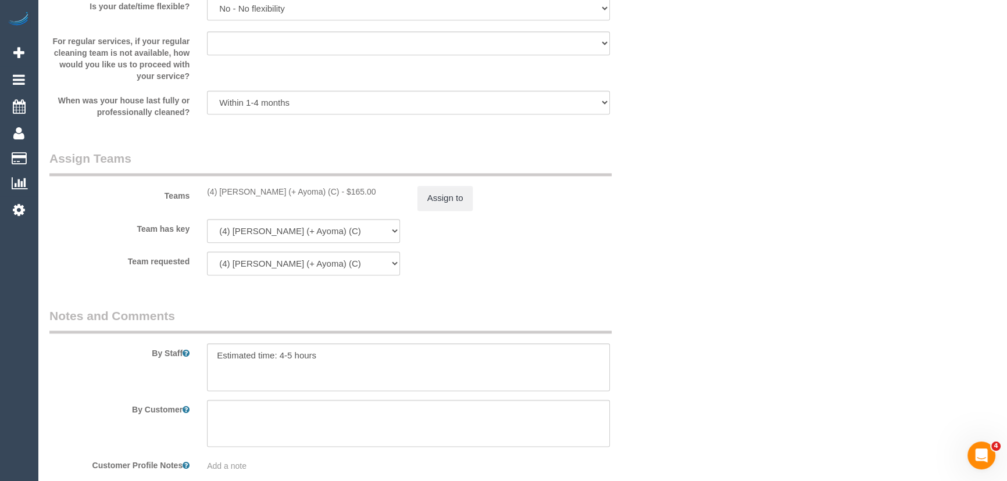
scroll to position [1934, 0]
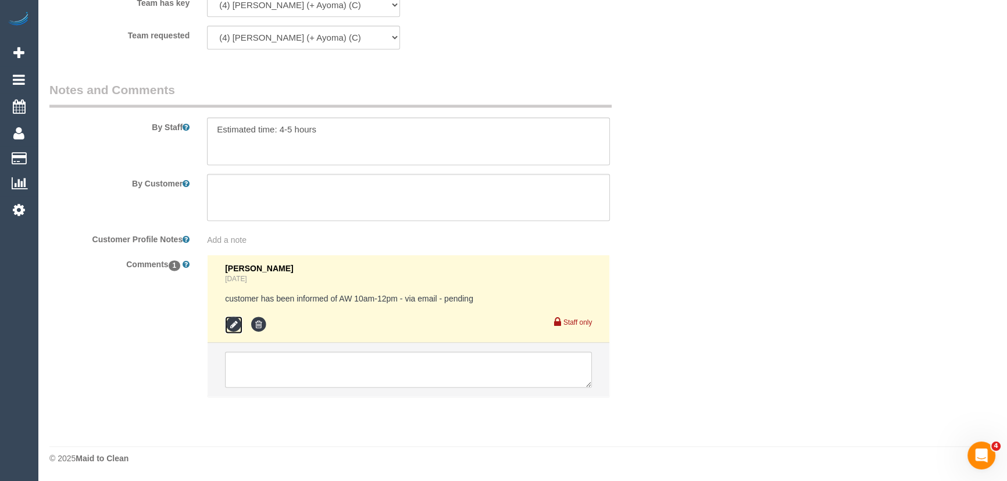
click at [233, 326] on icon at bounding box center [233, 324] width 17 height 17
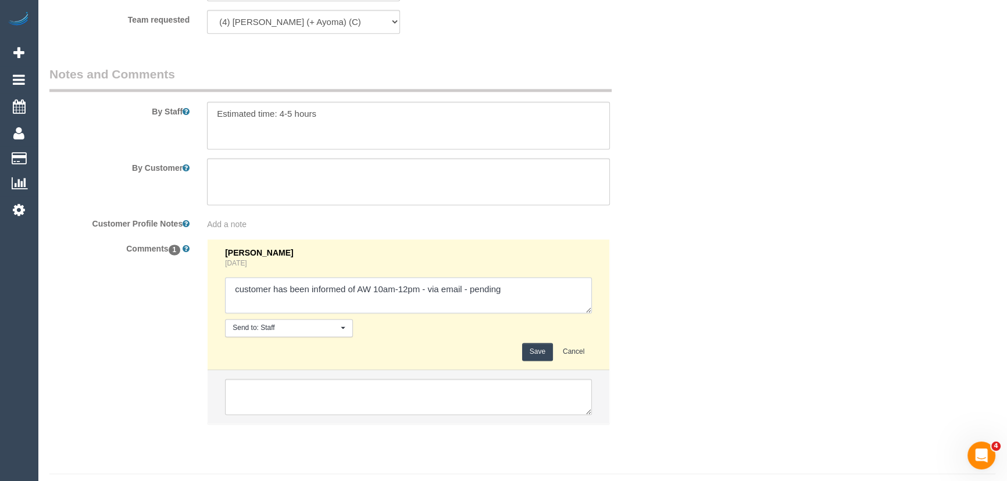
click at [549, 313] on textarea at bounding box center [408, 295] width 367 height 36
type textarea "customer has been informed of AW 10am-12pm - via email - confirmed"
click at [540, 361] on button "Save" at bounding box center [537, 352] width 31 height 18
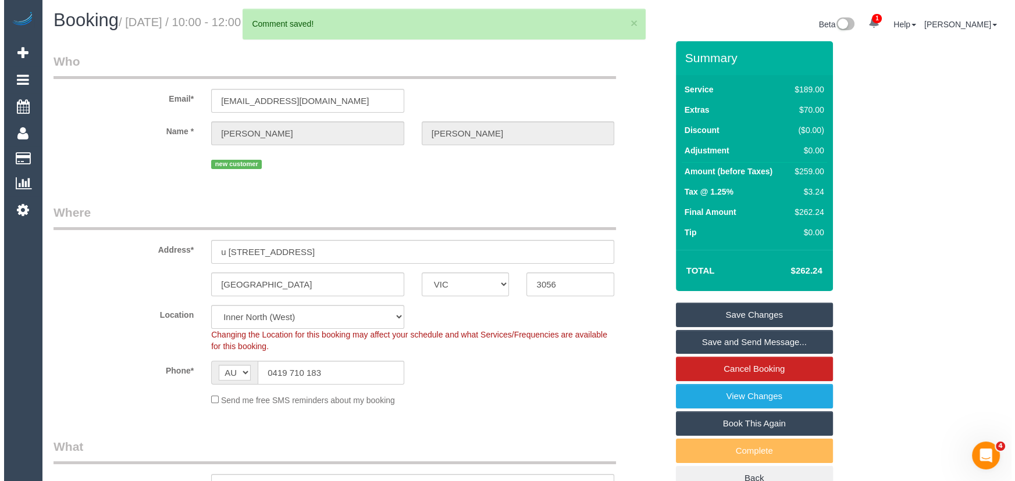
scroll to position [0, 0]
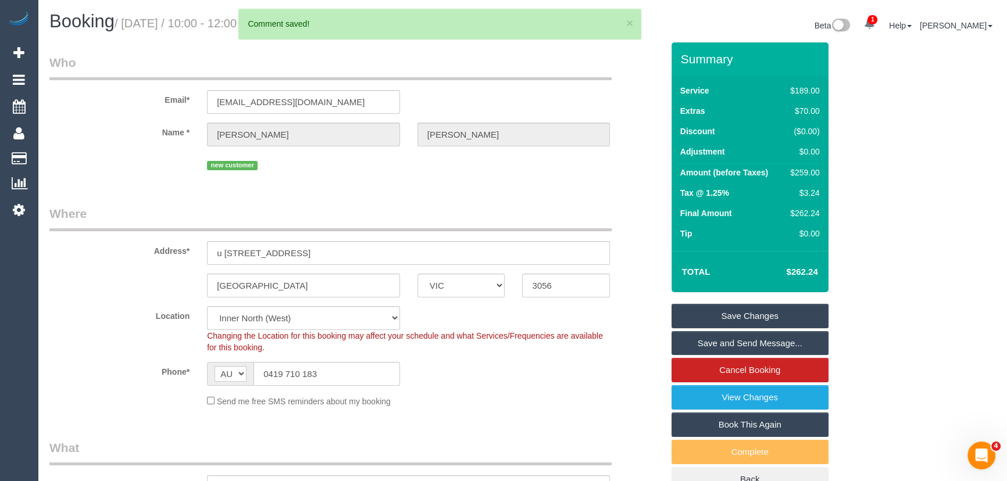
click at [754, 349] on link "Save and Send Message..." at bounding box center [750, 343] width 157 height 24
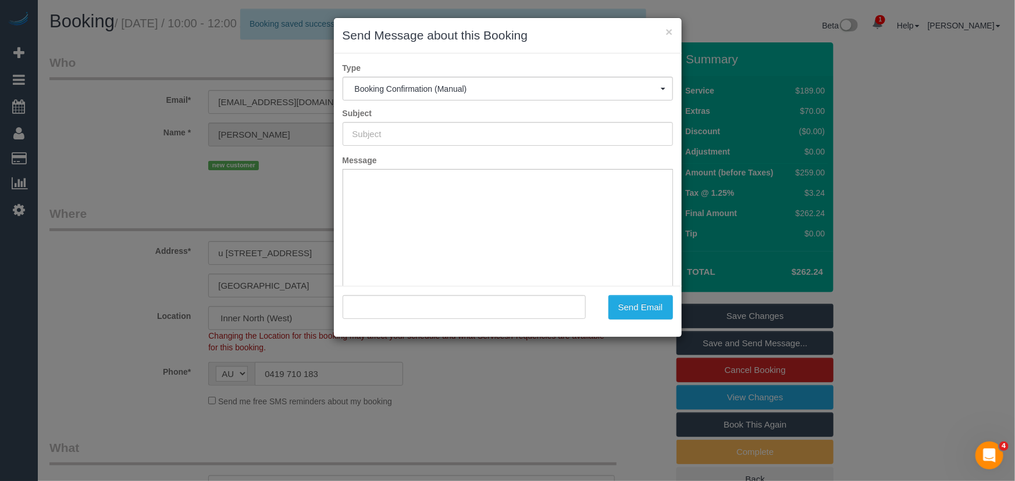
type input "Booking Confirmed"
type input ""Rebecca Glascott-Barnes" <rebeccagb2021@outlook.com>"
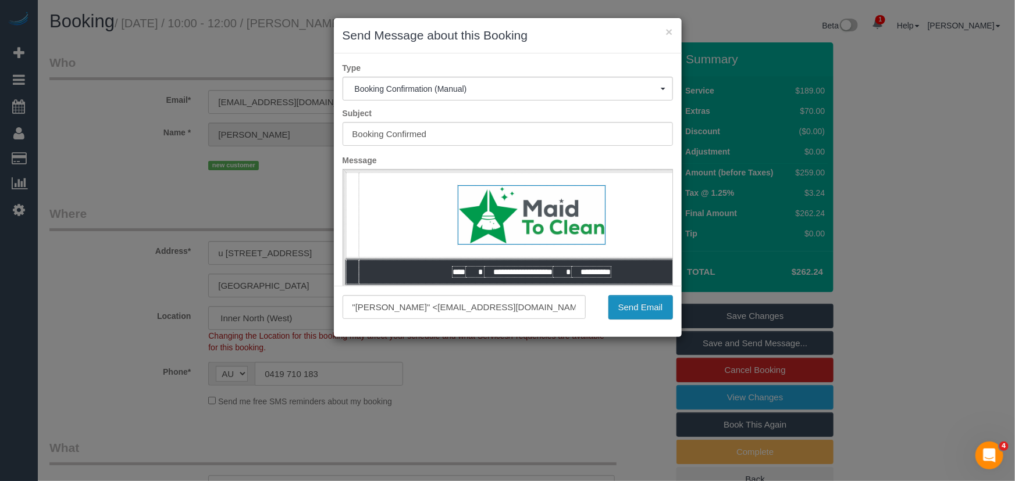
click at [633, 302] on button "Send Email" at bounding box center [640, 307] width 65 height 24
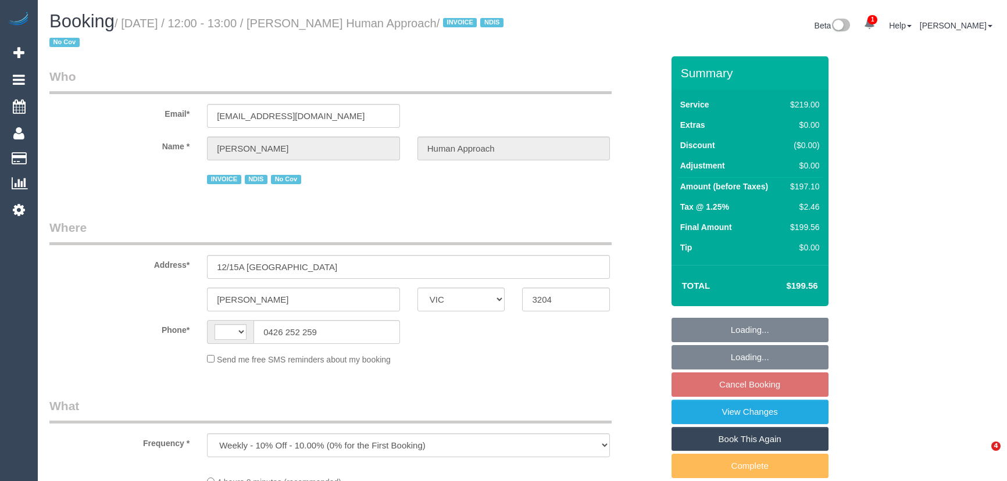
select select "VIC"
select select "string:AU"
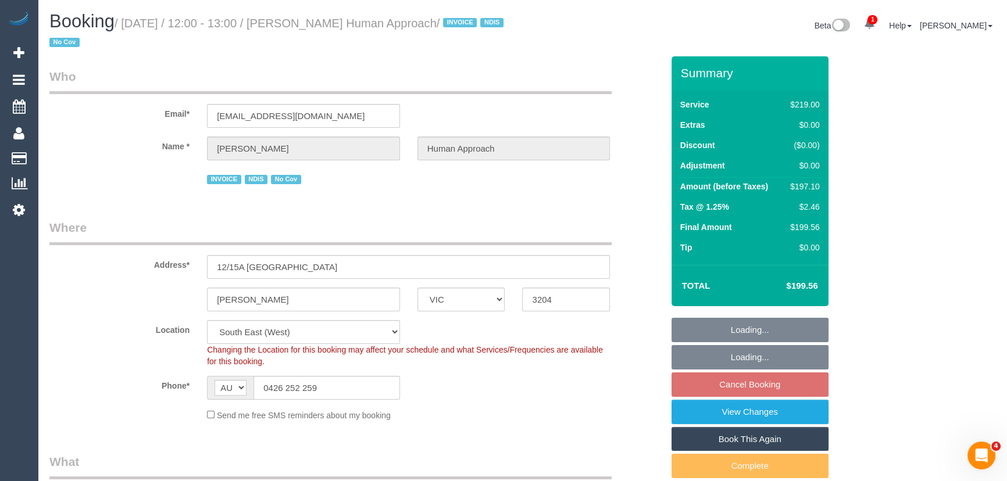
select select "object:1048"
select select "number:27"
select select "number:14"
select select "number:18"
select select "number:36"
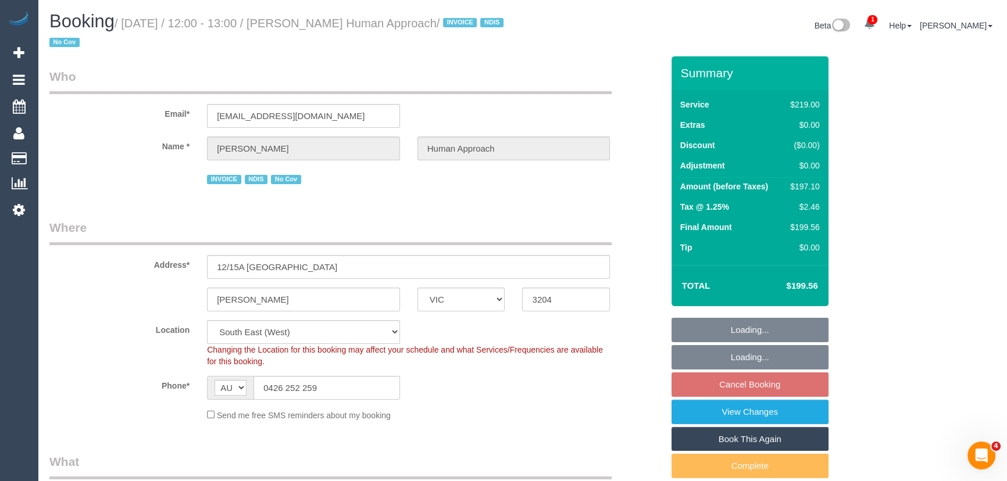
select select "number:35"
select select "number:13"
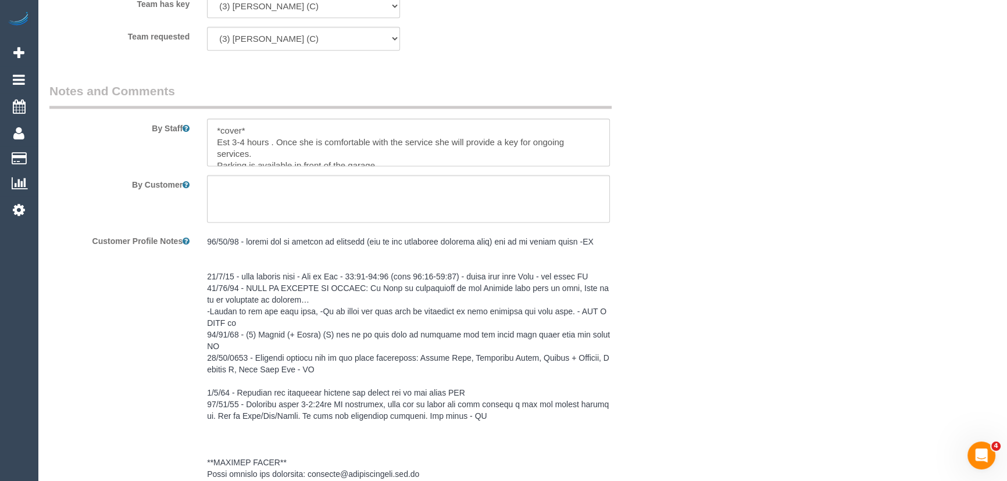
scroll to position [1956, 0]
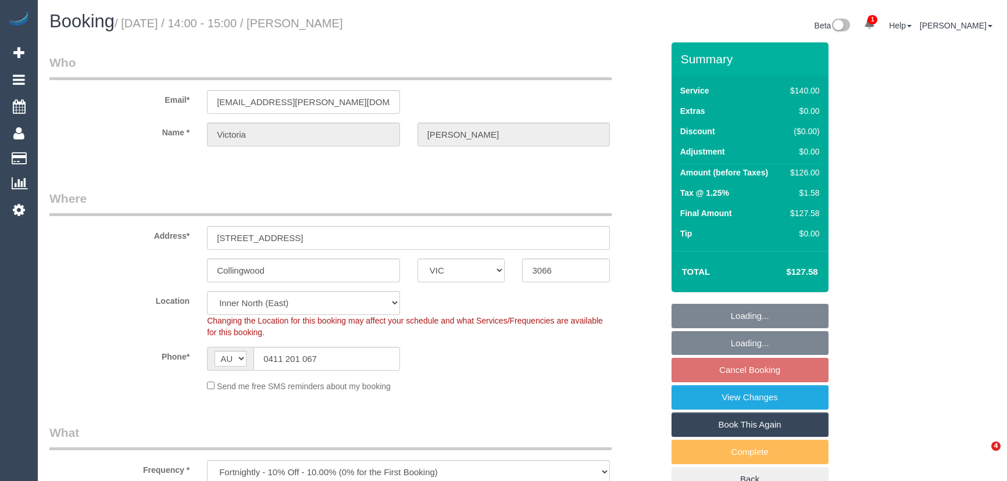
select select "VIC"
select select "number:27"
select select "number:16"
select select "number:18"
select select "number:34"
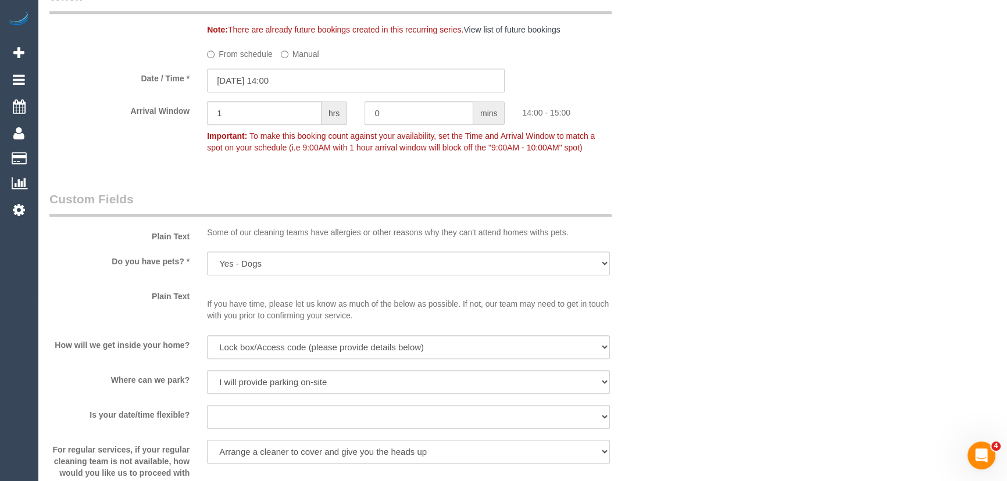
scroll to position [1176, 0]
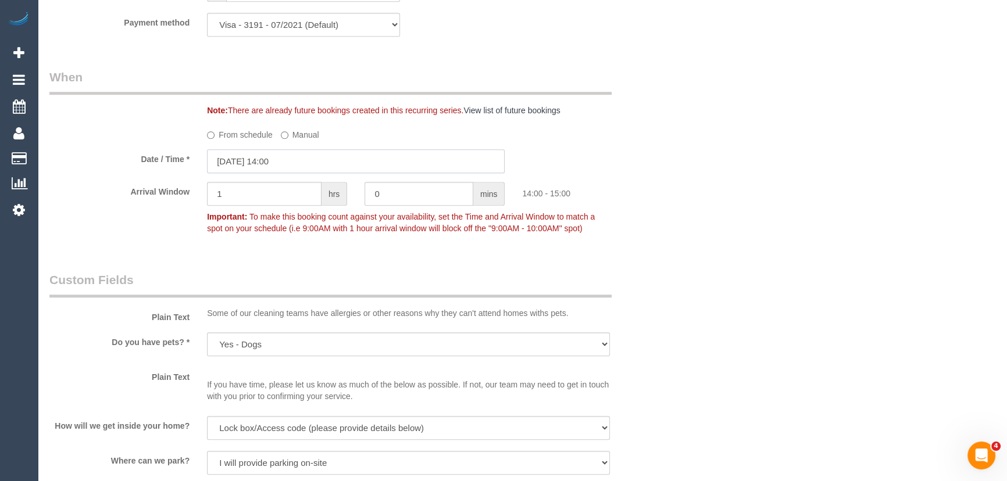
click at [308, 161] on input "[DATE] 14:00" at bounding box center [356, 161] width 298 height 24
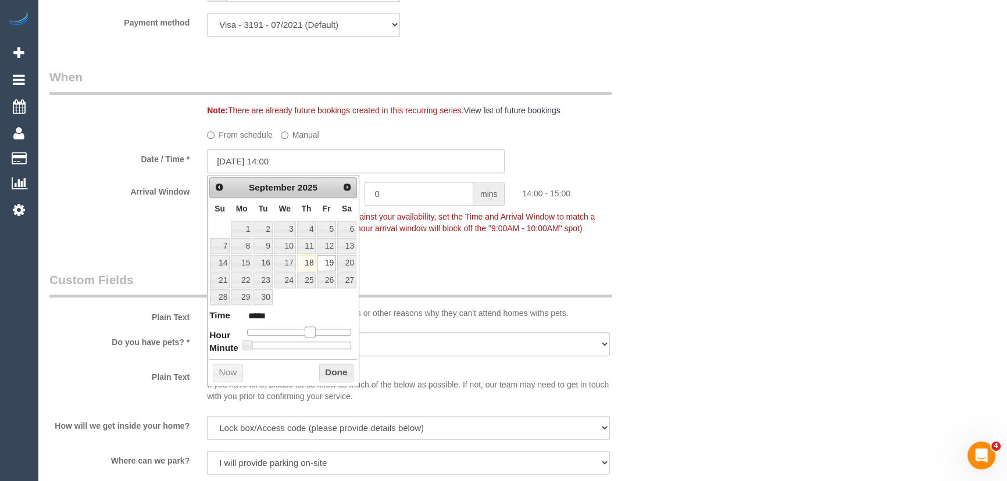
click at [309, 331] on span at bounding box center [310, 332] width 10 height 10
type input "19/09/2025 13:00"
type input "*****"
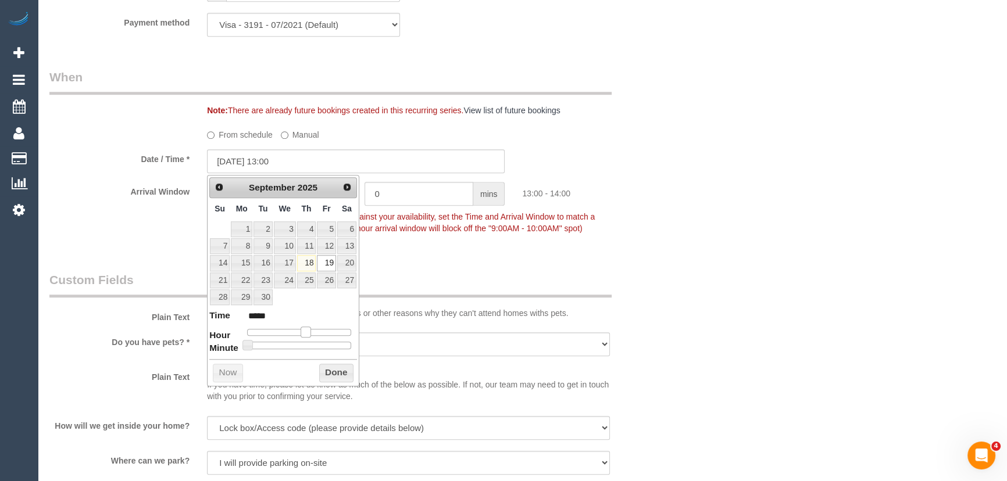
click at [305, 331] on span at bounding box center [306, 332] width 10 height 10
click at [456, 275] on legend "Custom Fields" at bounding box center [330, 285] width 562 height 26
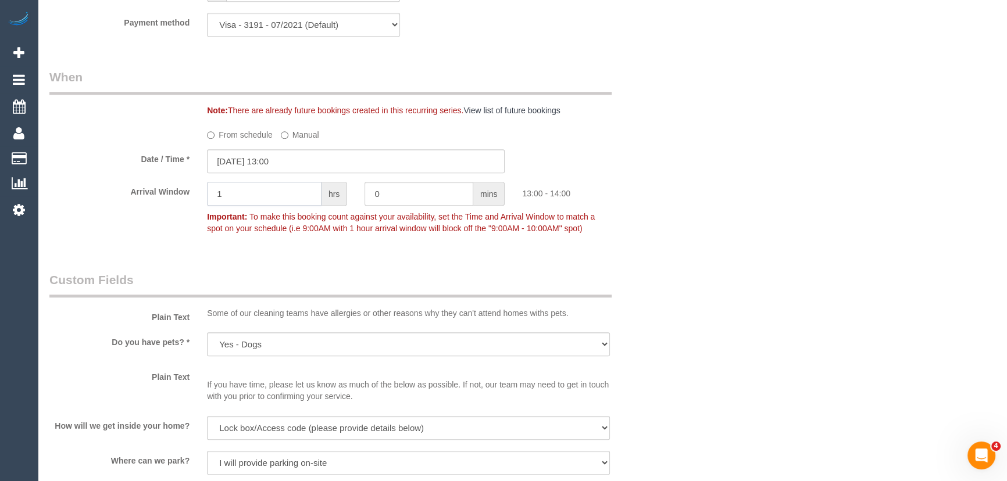
click at [290, 199] on input "1" at bounding box center [264, 194] width 115 height 24
type input "2"
click at [754, 318] on div "Who Email* victoria.s.hart@gmail.com Name * Victoria Hart Where Address* 20 Kee…" at bounding box center [522, 262] width 946 height 2791
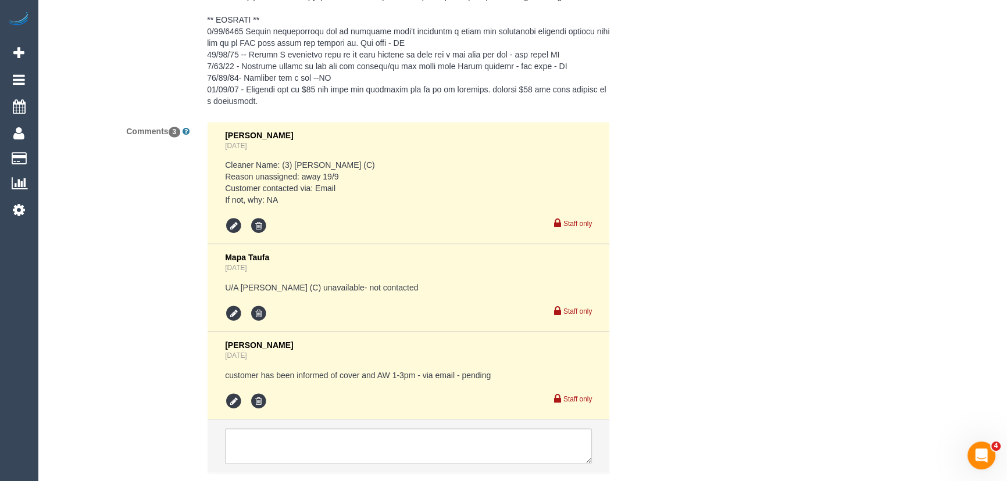
scroll to position [2392, 0]
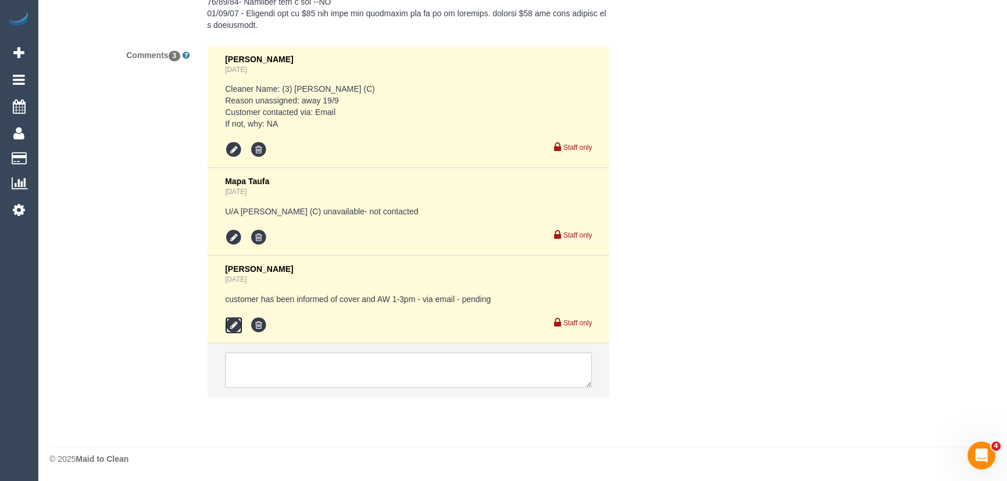
click at [231, 325] on icon at bounding box center [233, 325] width 17 height 17
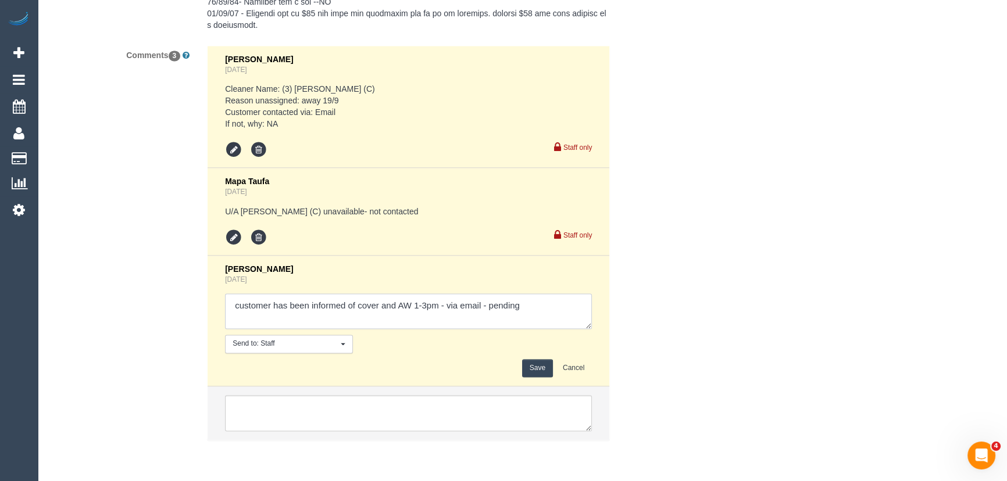
click at [575, 326] on textarea at bounding box center [408, 312] width 367 height 36
type textarea "customer has been informed of cover and AW 1-3pm - via email - confirmed"
click at [538, 368] on button "Save" at bounding box center [537, 368] width 31 height 18
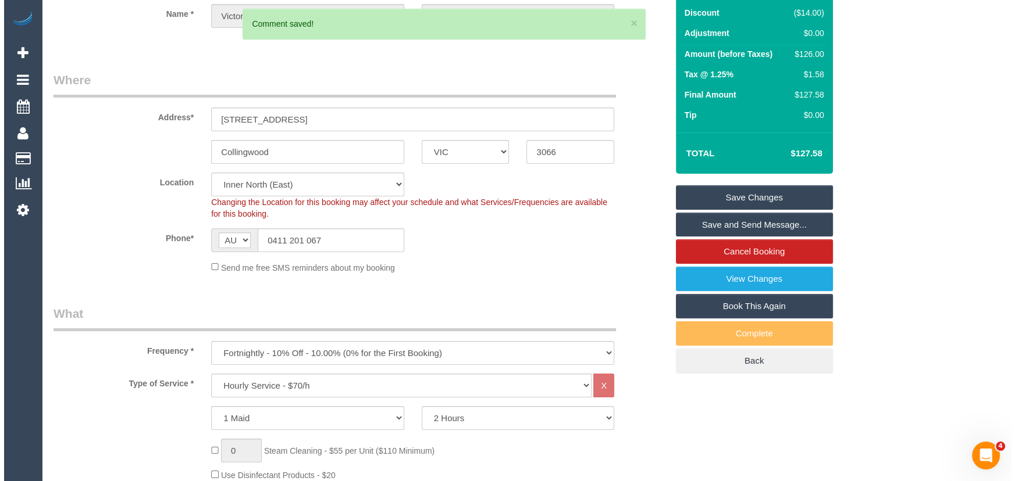
scroll to position [0, 0]
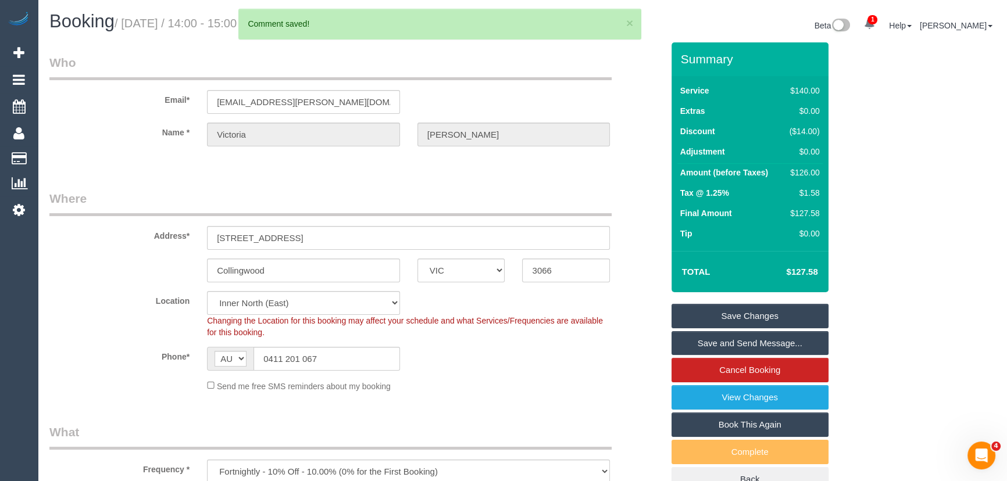
click at [737, 341] on link "Save and Send Message..." at bounding box center [750, 343] width 157 height 24
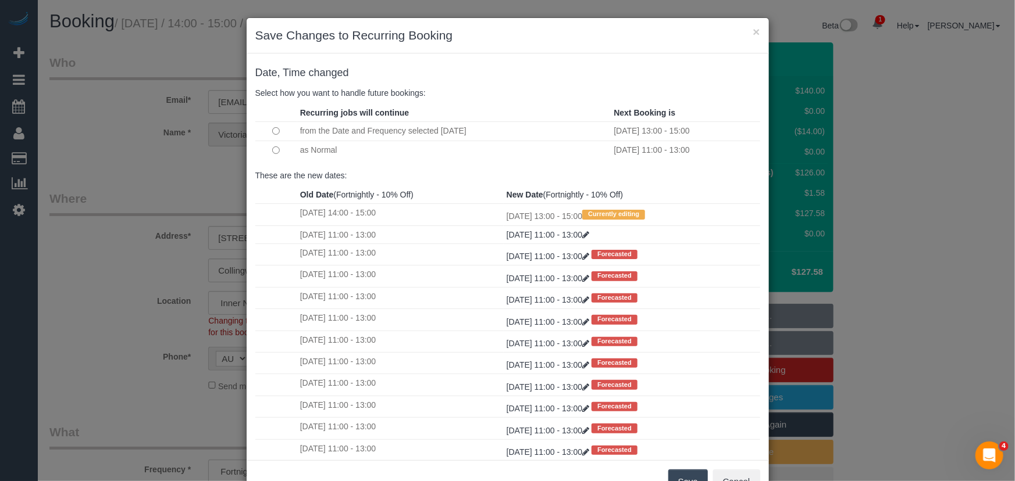
click at [680, 474] on button "Save" at bounding box center [688, 482] width 40 height 24
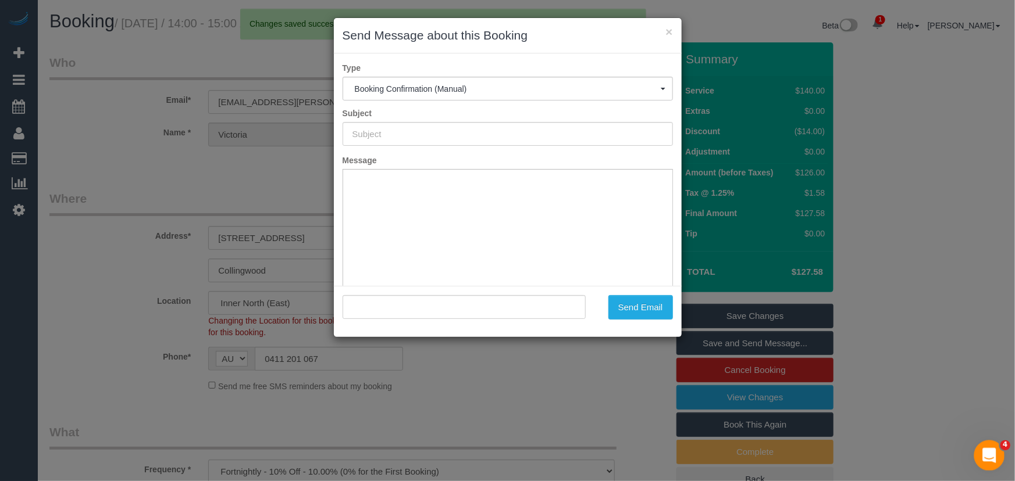
type input "Booking Confirmed"
type input ""Victoria Hart" <victoria.s.hart@gmail.com>"
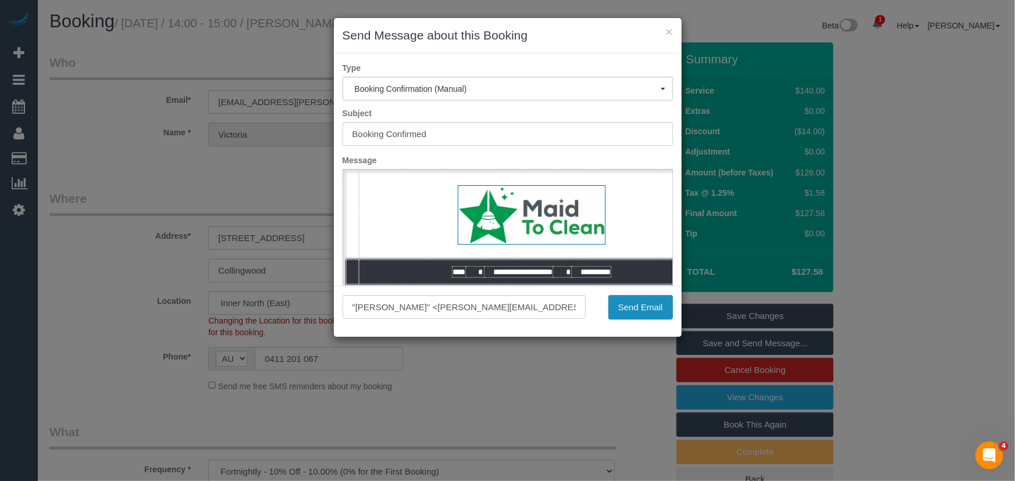
click at [637, 301] on button "Send Email" at bounding box center [640, 307] width 65 height 24
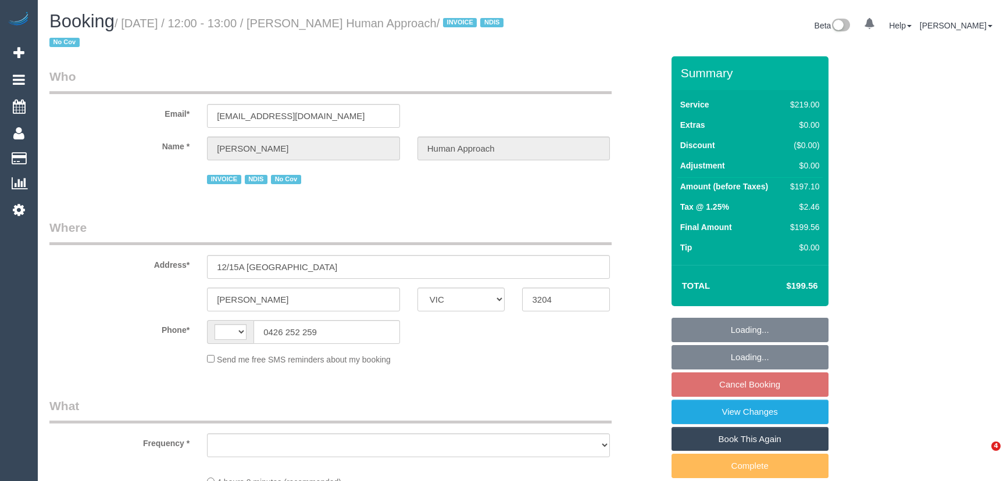
select select "VIC"
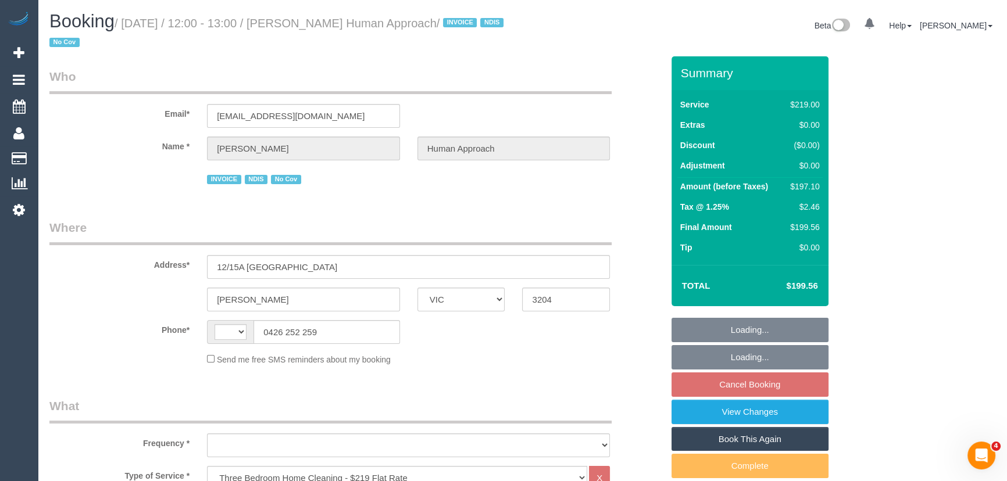
select select "object:425"
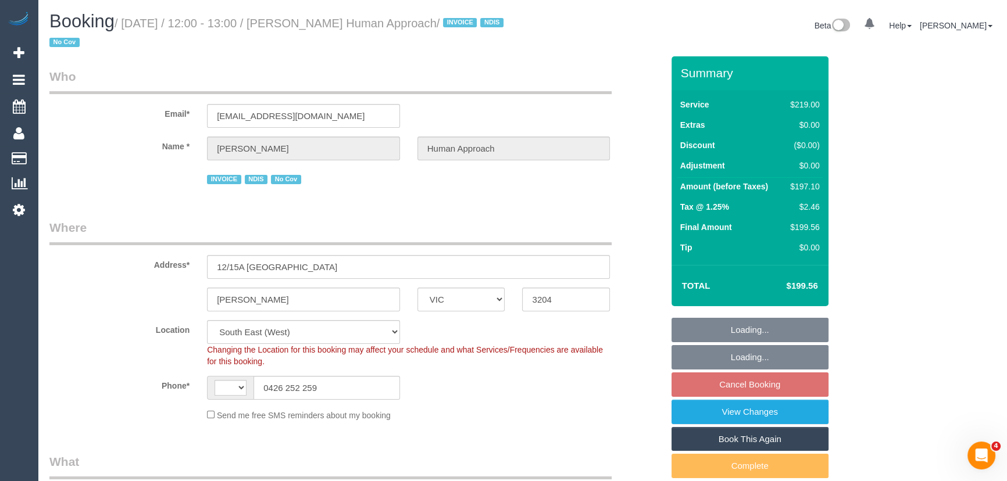
select select "string:AU"
select select "object:1200"
select select "number:27"
select select "number:14"
select select "number:18"
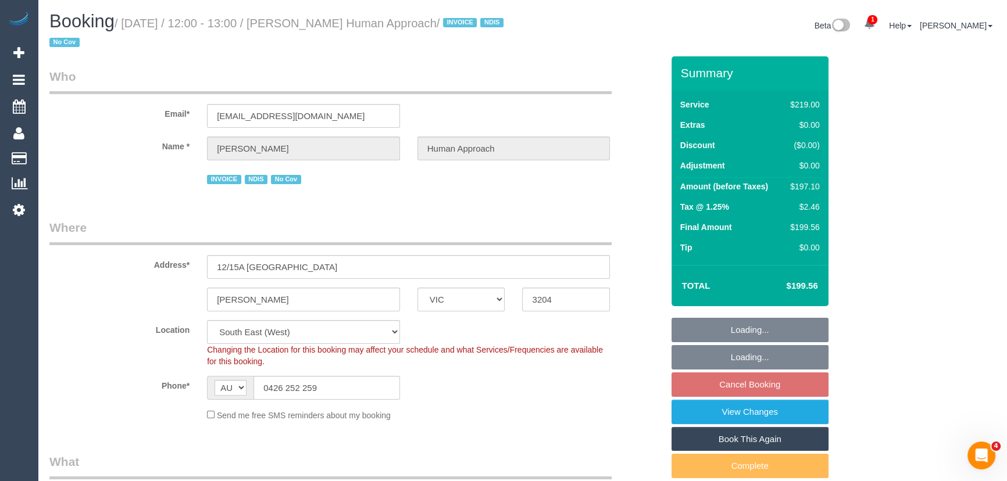
select select "number:36"
select select "number:35"
select select "number:13"
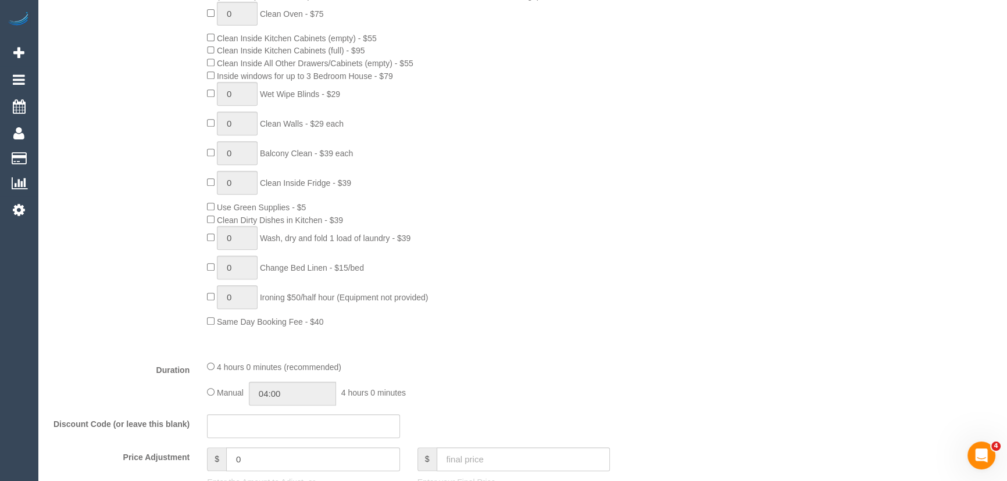
scroll to position [846, 0]
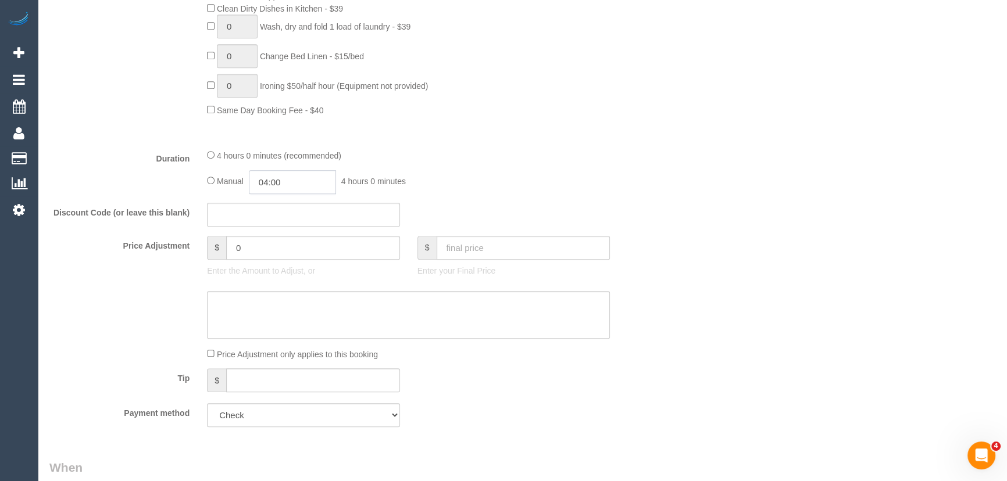
click at [302, 186] on input "04:00" at bounding box center [292, 182] width 87 height 24
click at [276, 219] on li "02:00" at bounding box center [280, 224] width 52 height 15
type input "02:00"
click at [508, 186] on div "Manual 02:00 2 hours 0 minutes" at bounding box center [408, 182] width 403 height 24
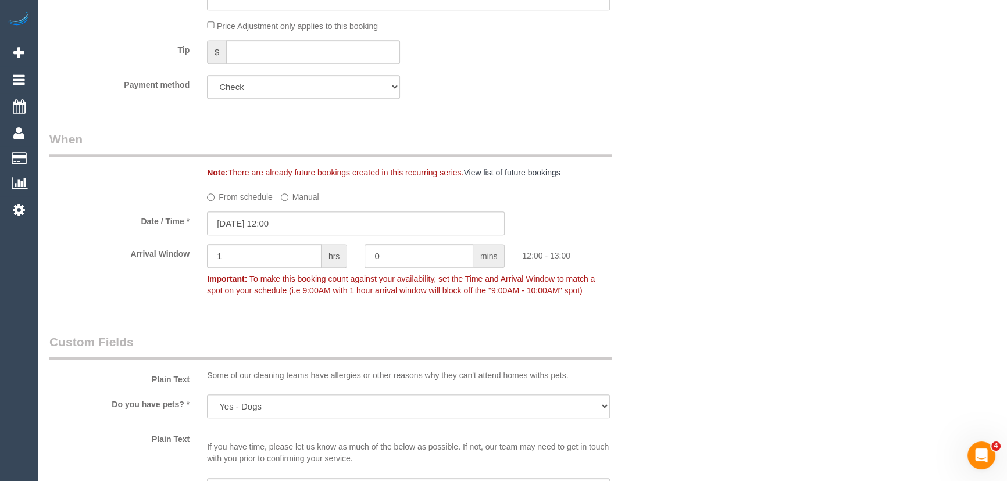
scroll to position [1321, 0]
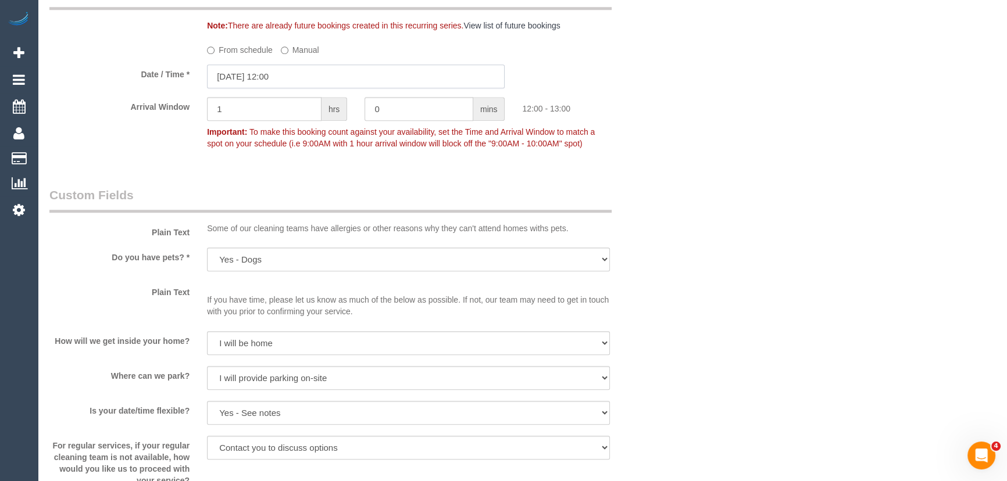
click at [301, 84] on input "19/09/2025 12:00" at bounding box center [356, 77] width 298 height 24
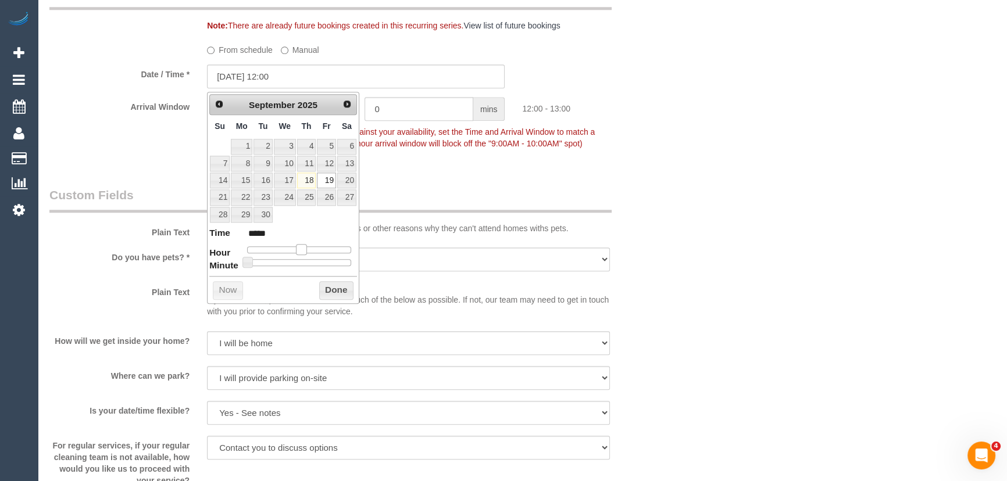
type input "19/09/2025 11:00"
type input "*****"
type input "19/09/2025 10:00"
type input "*****"
type input "19/09/2025 09:00"
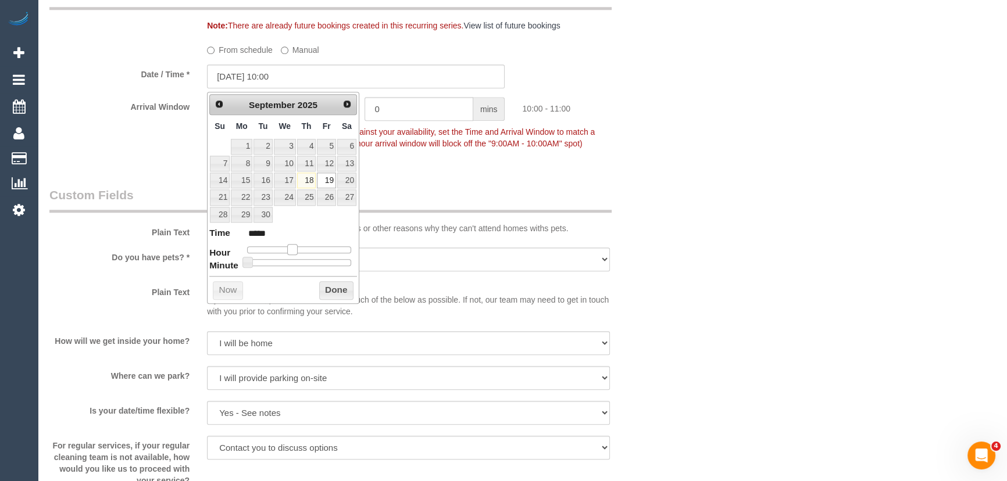
type input "*****"
drag, startPoint x: 298, startPoint y: 249, endPoint x: 286, endPoint y: 249, distance: 11.6
click at [286, 249] on span at bounding box center [288, 249] width 10 height 10
click at [425, 176] on div "Who Email* issy.humanapproach@fake.com Name * Isabella Butcher Human Approach I…" at bounding box center [356, 101] width 631 height 2732
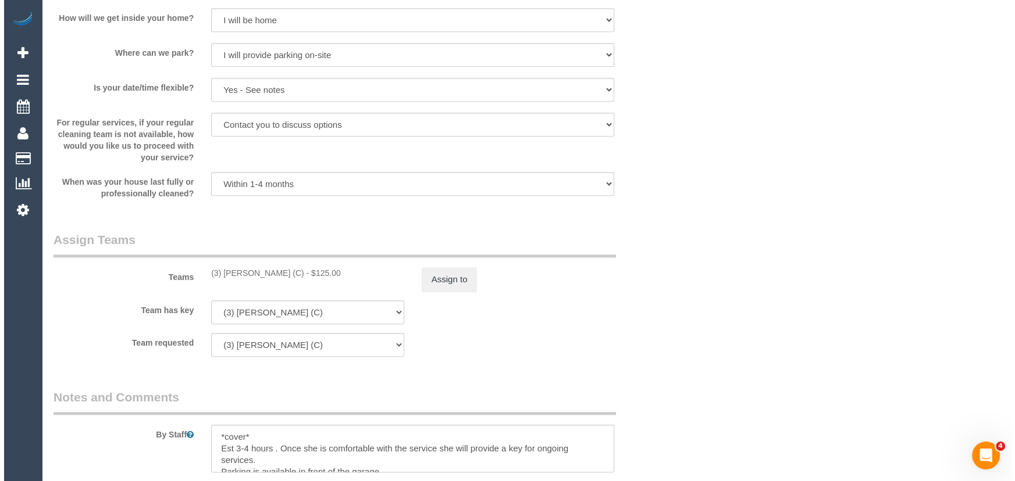
scroll to position [1692, 0]
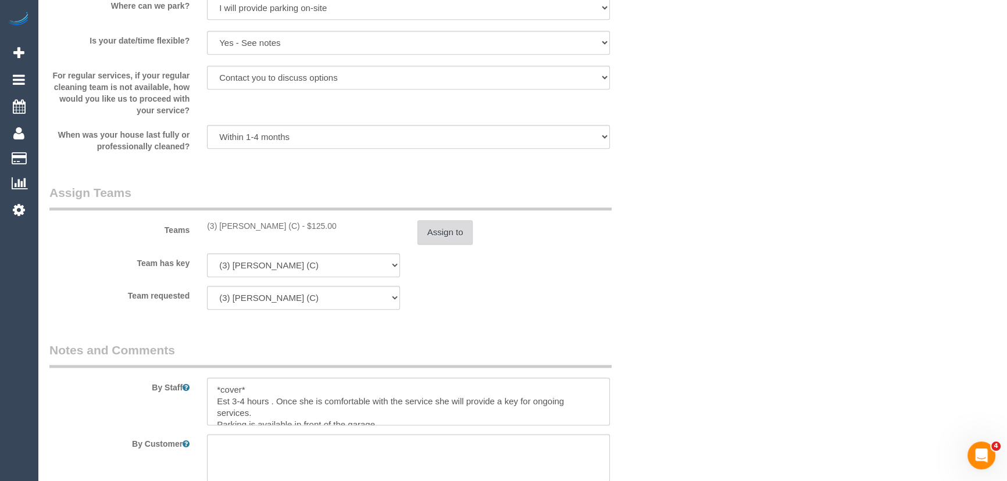
click at [443, 229] on button "Assign to" at bounding box center [446, 232] width 56 height 24
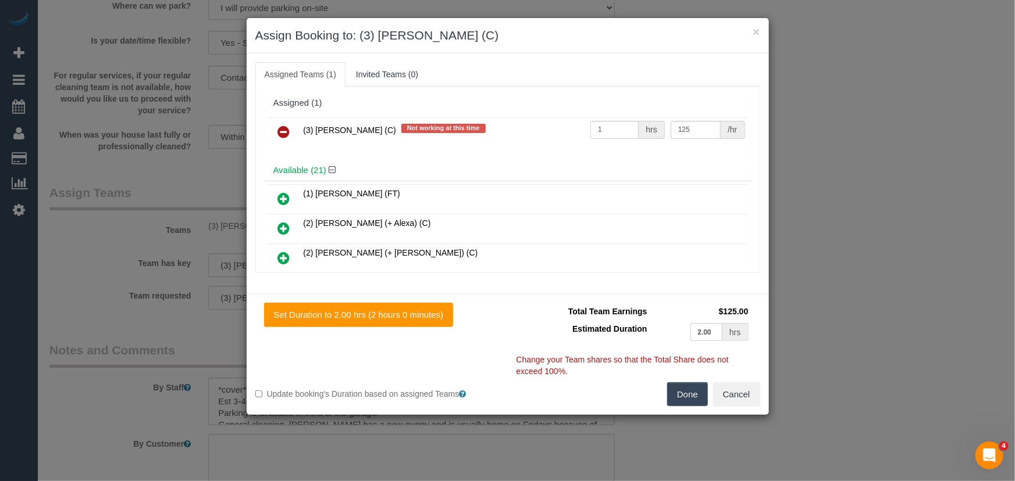
click at [279, 130] on icon at bounding box center [284, 132] width 12 height 14
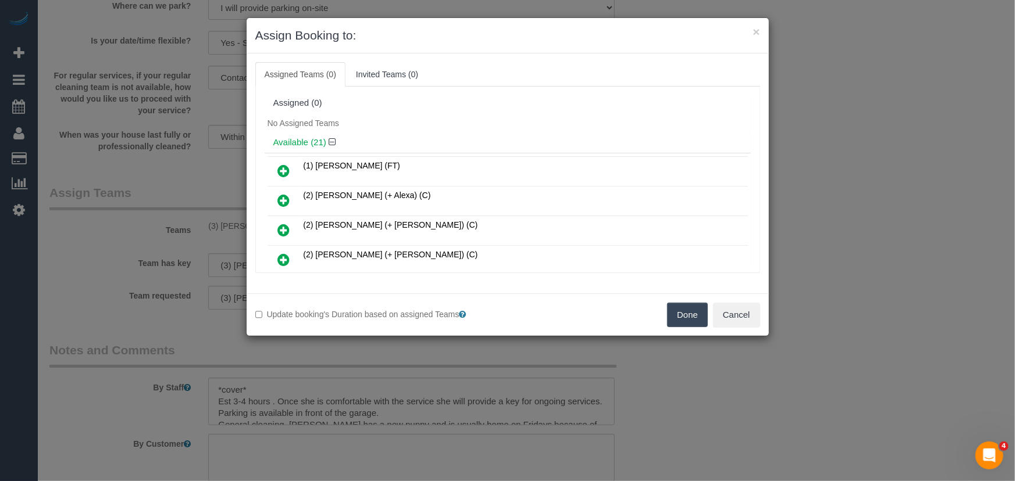
scroll to position [248, 0]
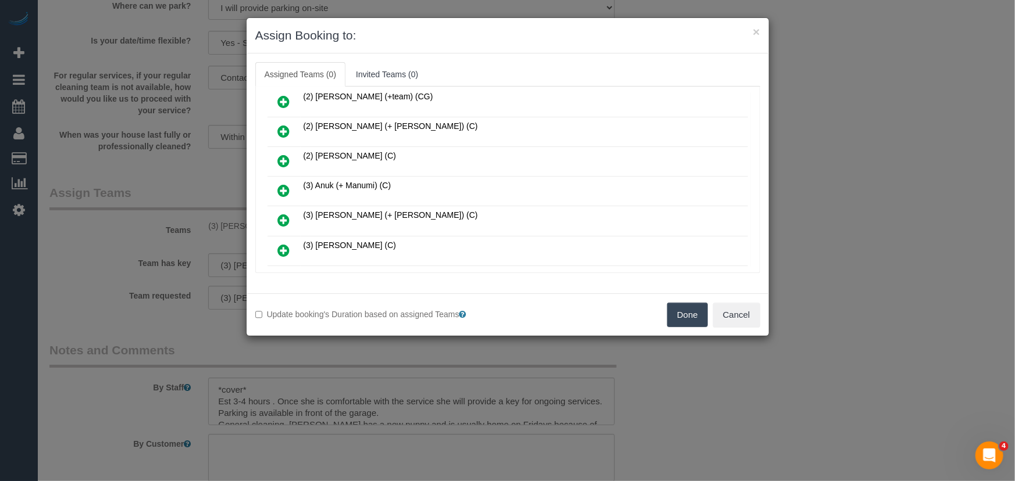
click at [286, 184] on icon at bounding box center [284, 191] width 12 height 14
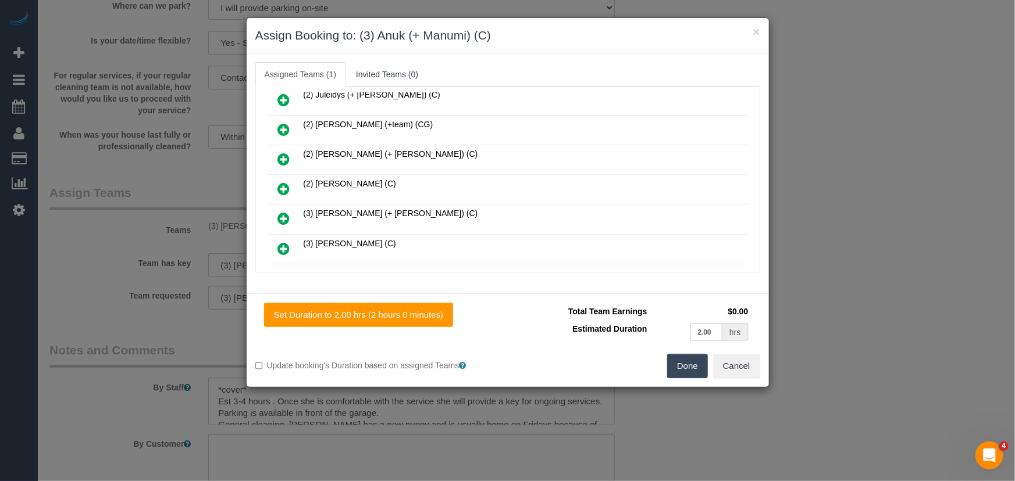
scroll to position [274, 0]
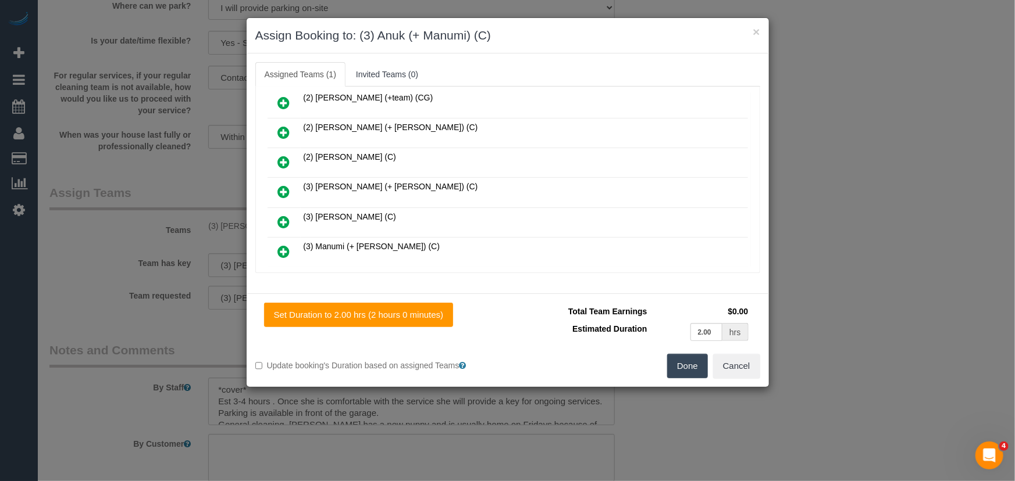
click at [279, 245] on icon at bounding box center [284, 252] width 12 height 14
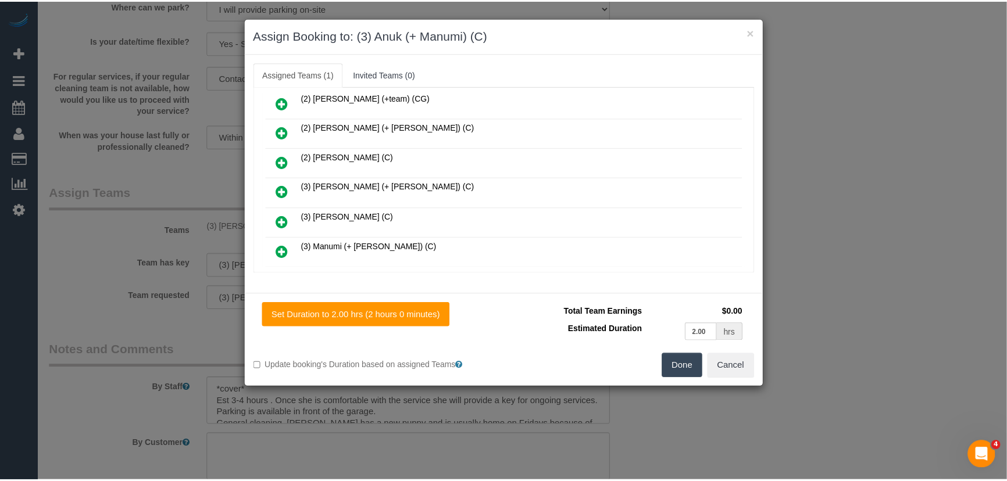
scroll to position [304, 0]
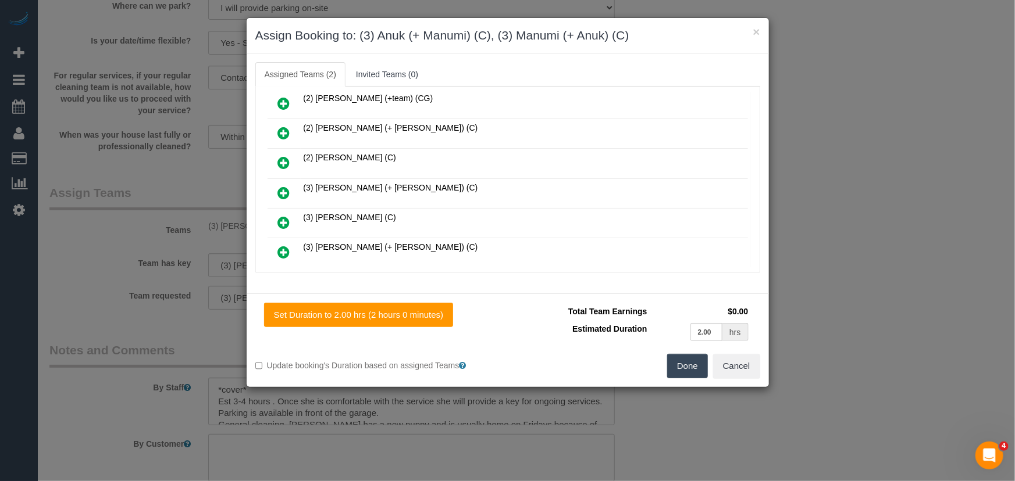
click at [683, 366] on button "Done" at bounding box center [687, 366] width 41 height 24
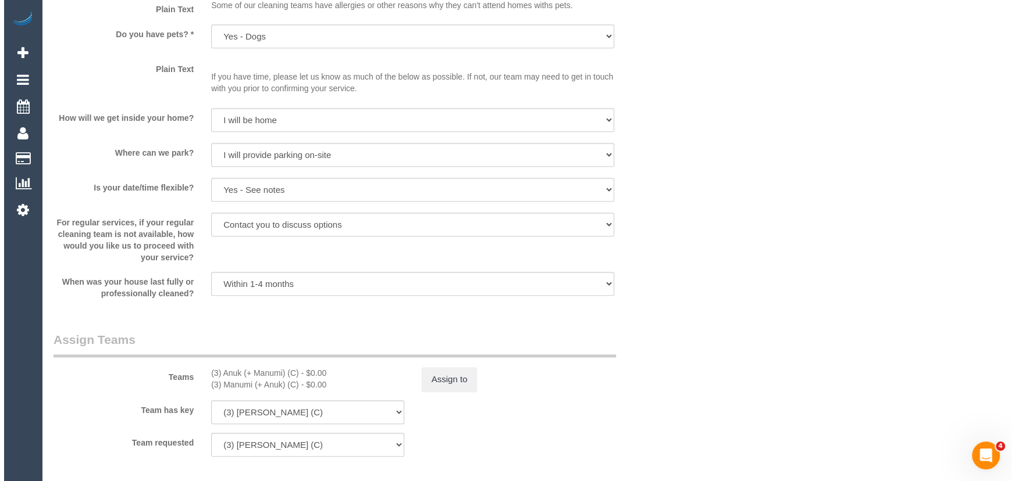
scroll to position [1692, 0]
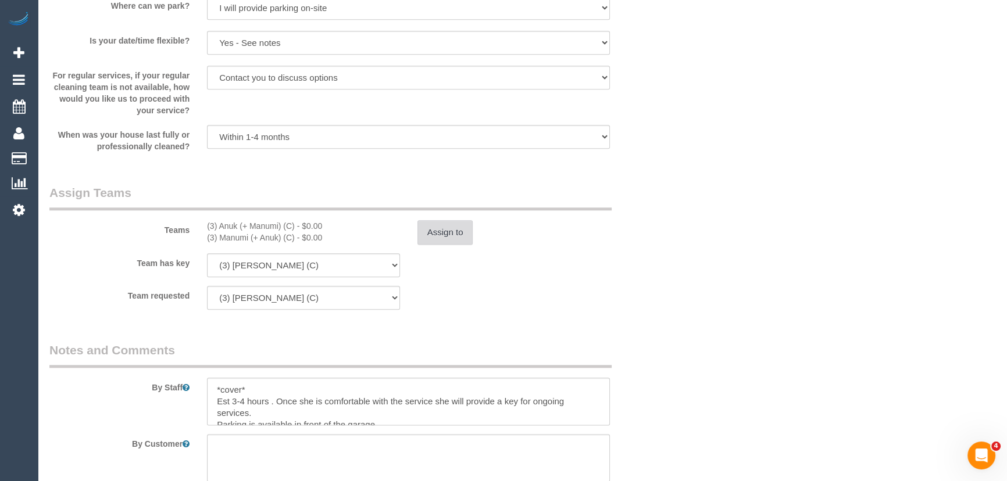
click at [439, 241] on button "Assign to" at bounding box center [446, 232] width 56 height 24
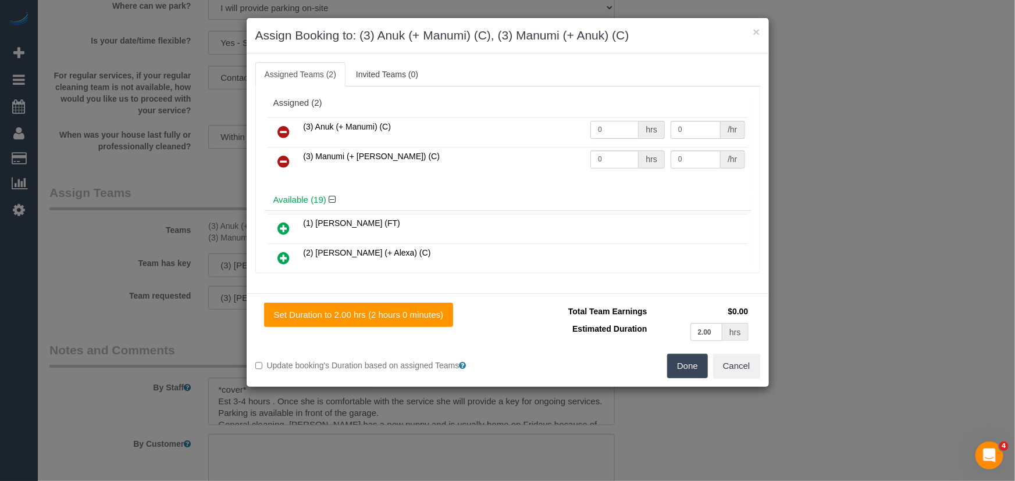
click at [605, 127] on input "0" at bounding box center [614, 130] width 48 height 18
type input "1"
type input "62.5"
click at [611, 156] on input "0" at bounding box center [614, 160] width 48 height 18
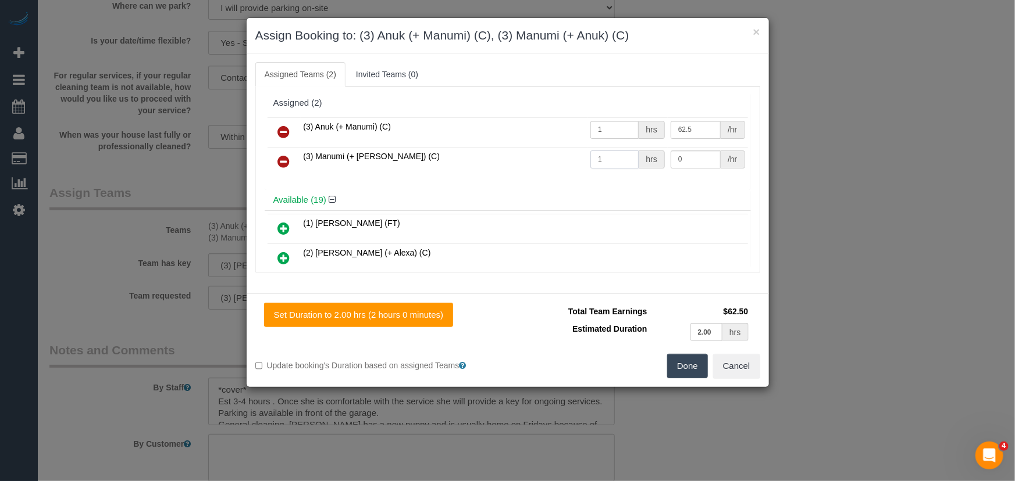
type input "1"
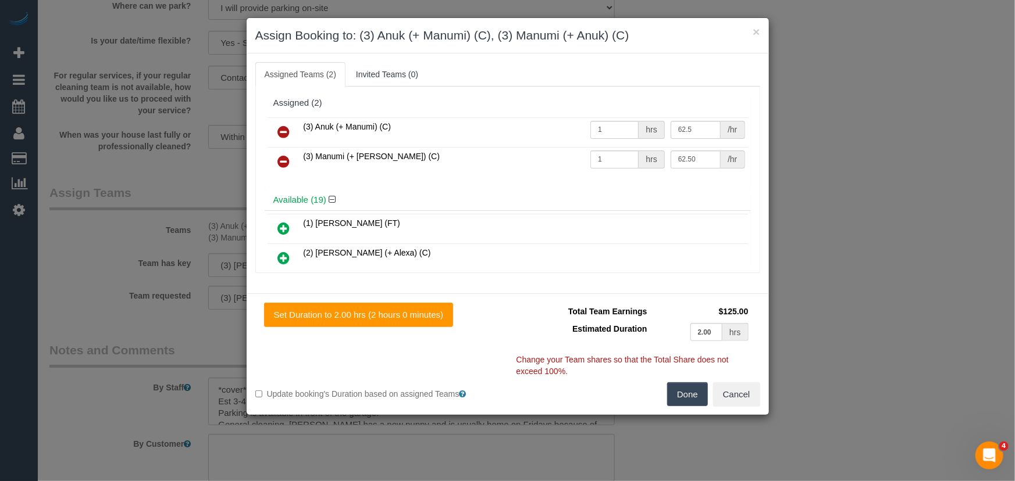
type input "62.5"
click at [689, 387] on button "Done" at bounding box center [687, 395] width 41 height 24
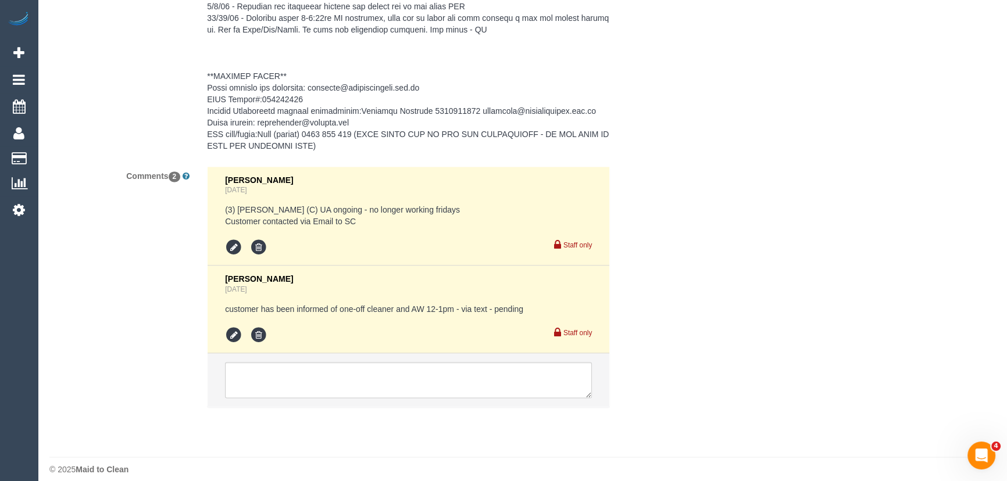
scroll to position [2338, 0]
click at [335, 378] on textarea at bounding box center [408, 380] width 367 height 36
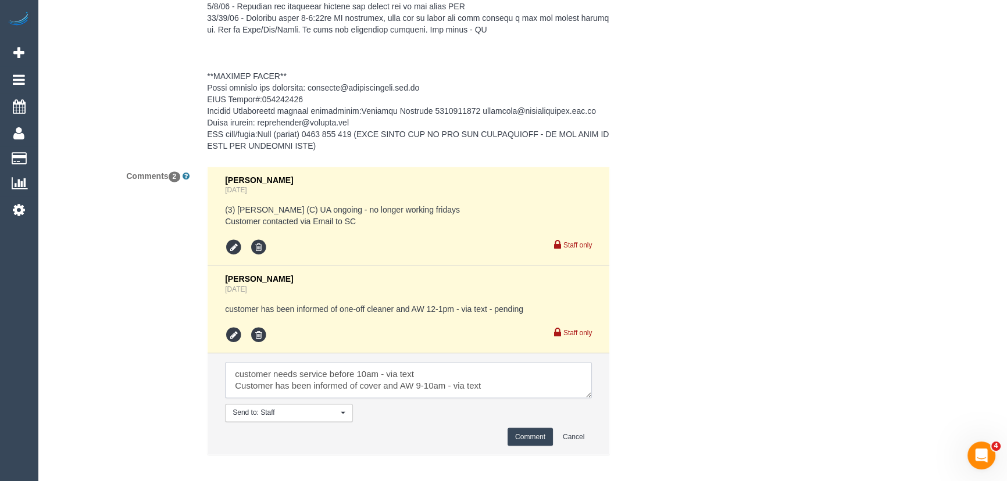
type textarea "customer needs service before 10am - via text Customer has been informed of cov…"
click at [533, 428] on button "Comment" at bounding box center [530, 437] width 45 height 18
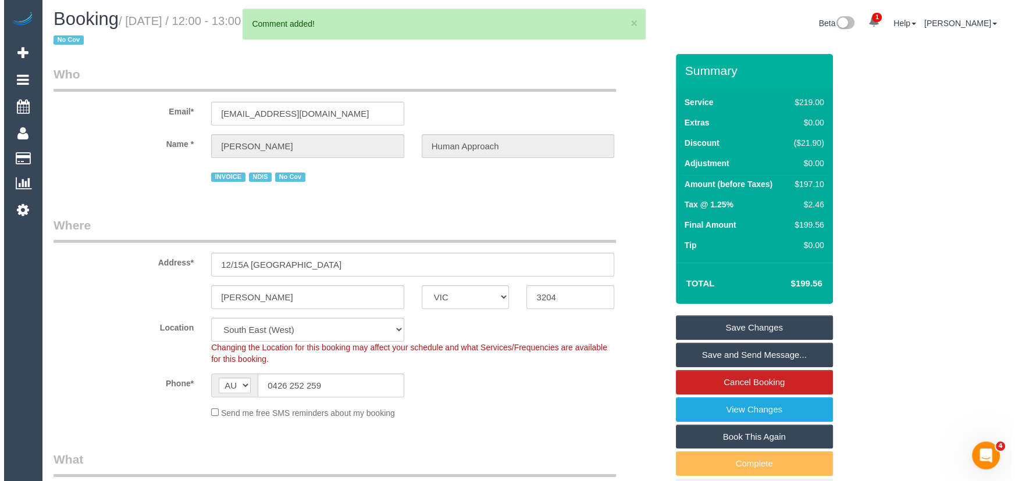
scroll to position [0, 0]
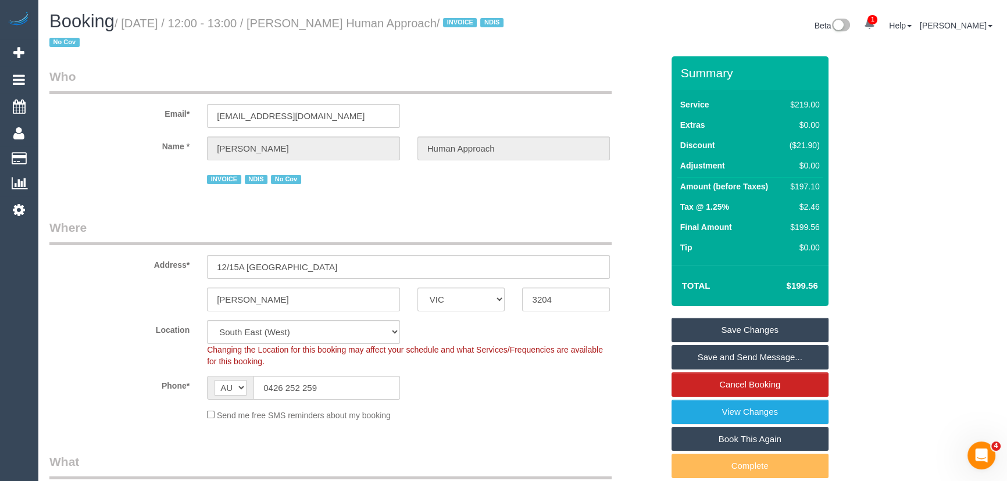
click at [334, 22] on small "/ September 19, 2025 / 12:00 - 13:00 / Isabella Butcher Human Approach / INVOIC…" at bounding box center [278, 33] width 458 height 33
copy small "Isabella Butcher Human Approach"
click at [331, 391] on input "0426 252 259" at bounding box center [327, 388] width 147 height 24
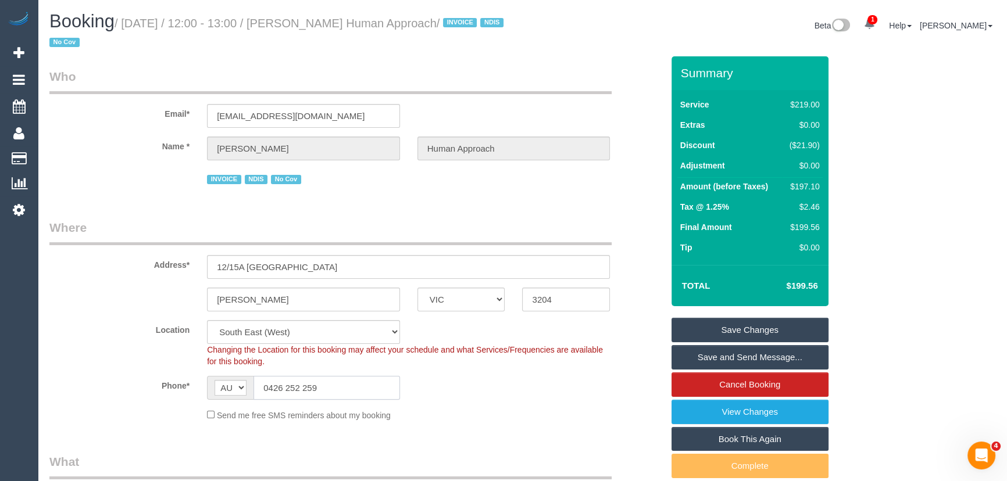
click at [331, 391] on input "0426 252 259" at bounding box center [327, 388] width 147 height 24
click at [333, 391] on input "0426 252 259" at bounding box center [327, 388] width 147 height 24
click at [335, 391] on input "0426 252 259" at bounding box center [327, 388] width 147 height 24
click at [718, 361] on link "Save and Send Message..." at bounding box center [750, 357] width 157 height 24
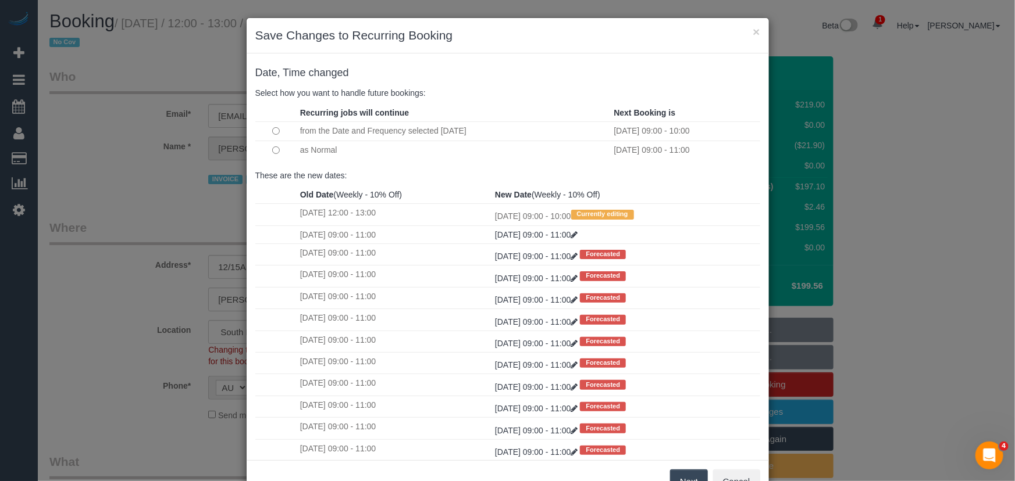
click at [686, 480] on button "Next" at bounding box center [689, 482] width 38 height 24
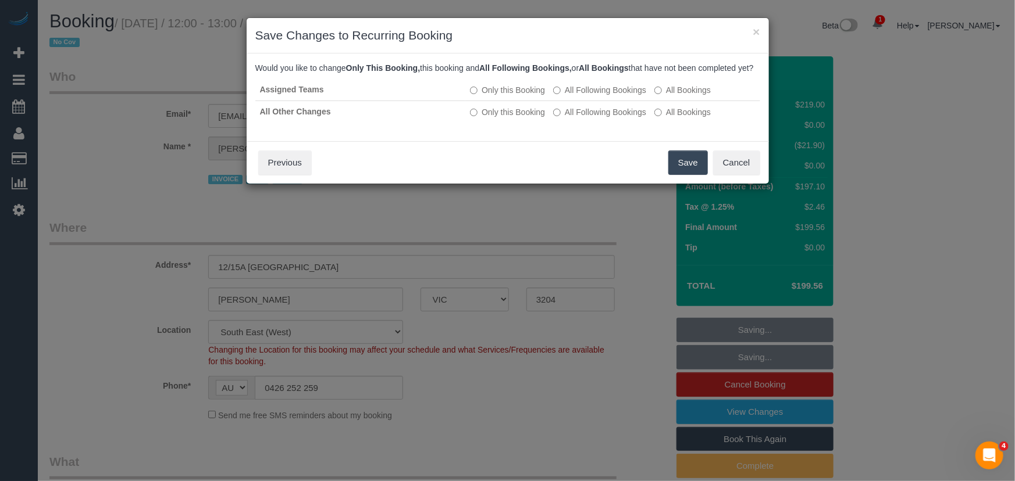
click at [682, 172] on button "Save" at bounding box center [688, 163] width 40 height 24
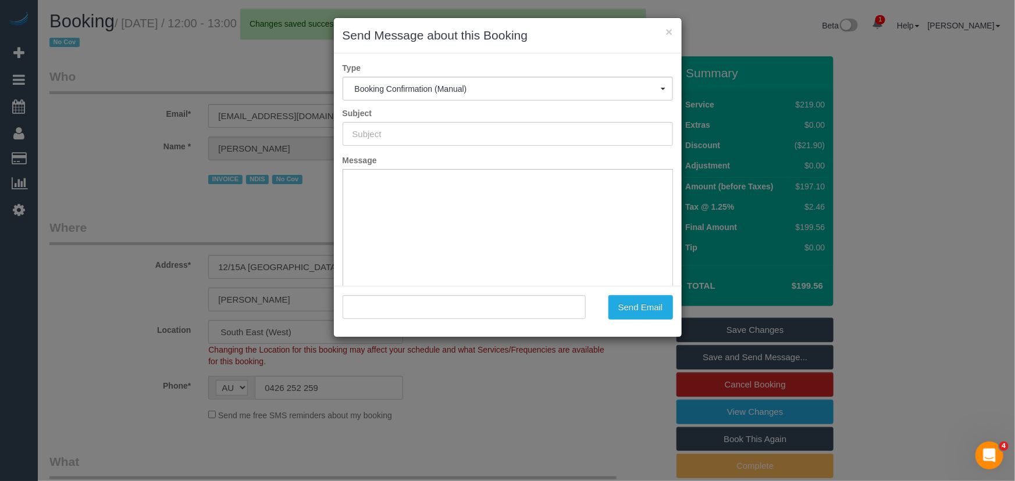
type input "Booking Confirmed"
type input ""Isabella Butcher Human Approach" <issy.humanapproach@fake.com>"
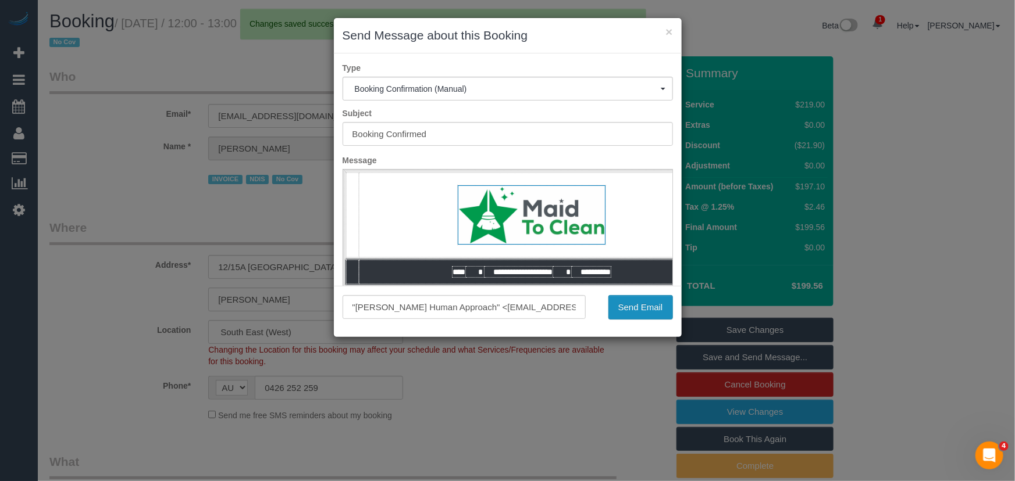
click at [620, 312] on button "Send Email" at bounding box center [640, 307] width 65 height 24
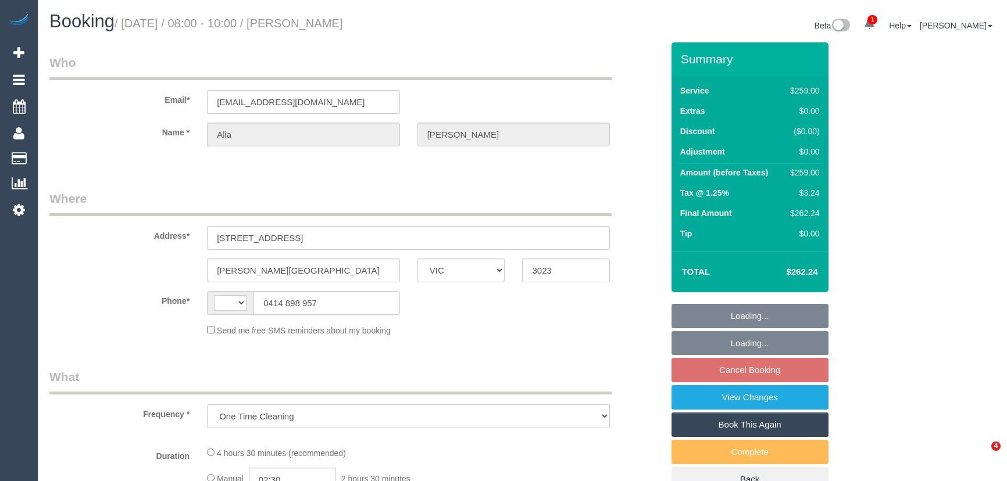
select select "VIC"
select select "string:AU"
select select "number:27"
select select "number:14"
select select "number:18"
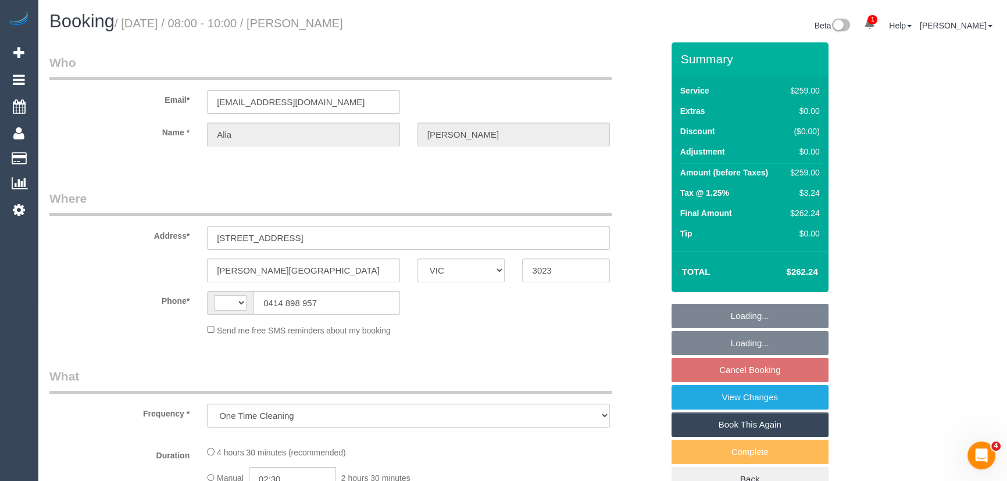
select select "number:22"
select select "number:35"
select select "number:13"
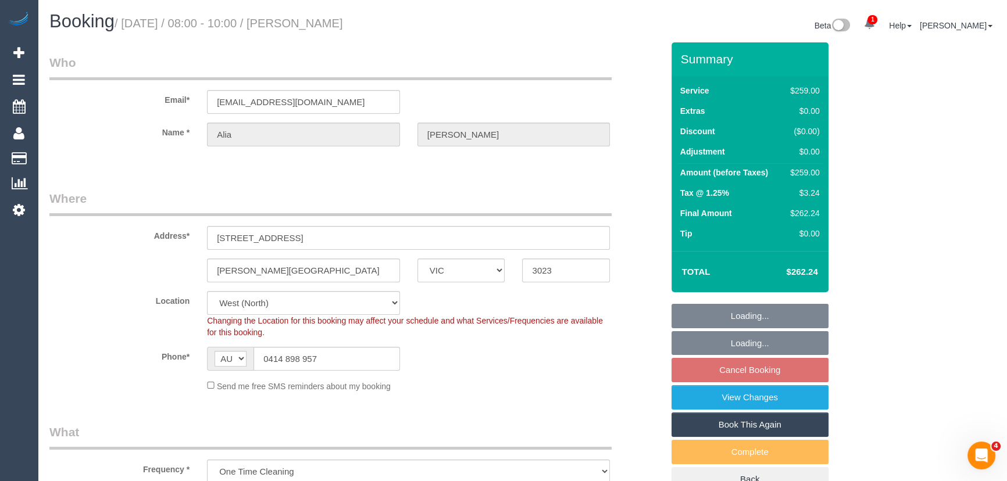
select select "object:1349"
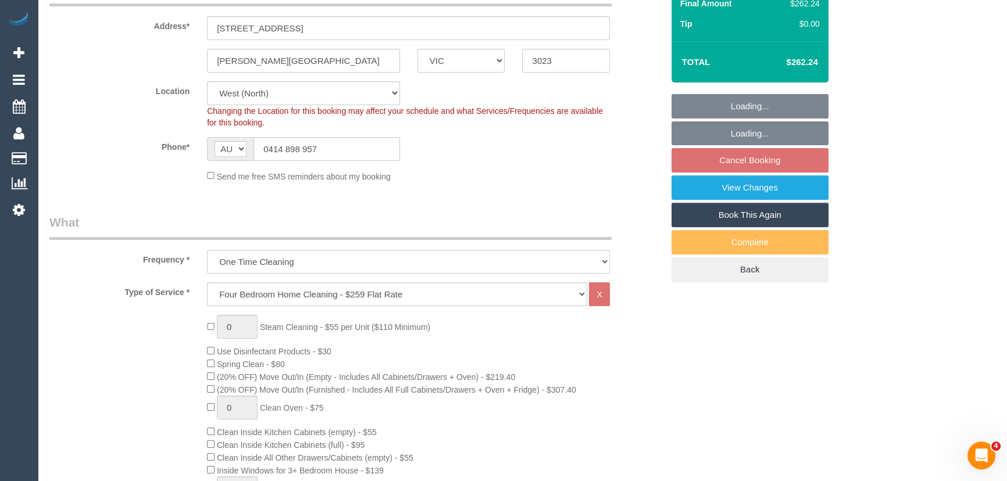
select select "string:stripe-pm_1S5GYF2GScqysDRVea5TWBP8"
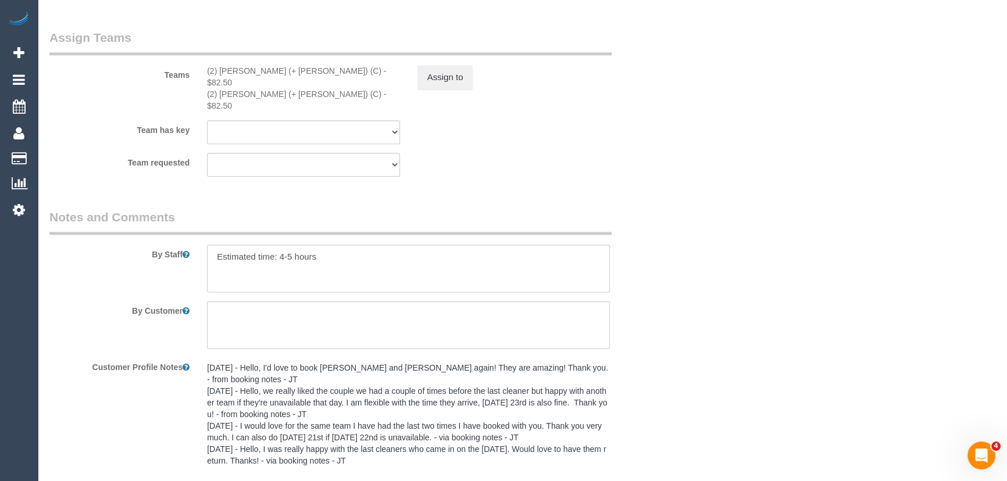
scroll to position [2089, 0]
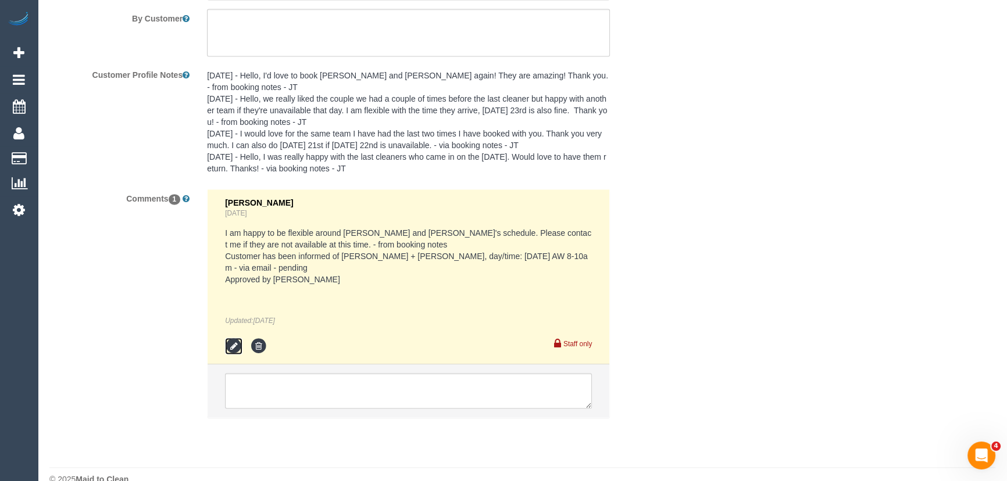
click at [234, 338] on icon at bounding box center [233, 346] width 17 height 17
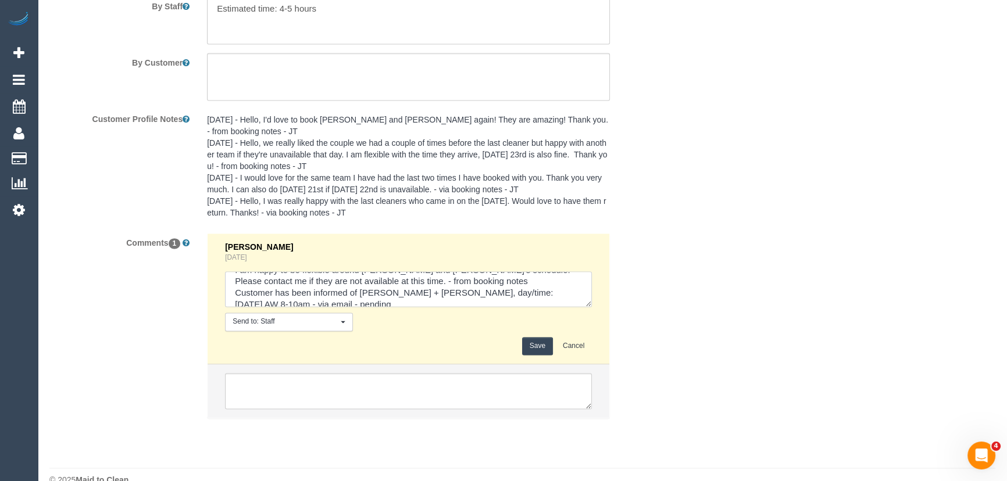
scroll to position [21, 0]
click at [388, 276] on textarea at bounding box center [408, 290] width 367 height 36
type textarea "I am happy to be flexible around [PERSON_NAME] and [PERSON_NAME]'s schedule. Pl…"
click at [542, 337] on button "Save" at bounding box center [537, 346] width 31 height 18
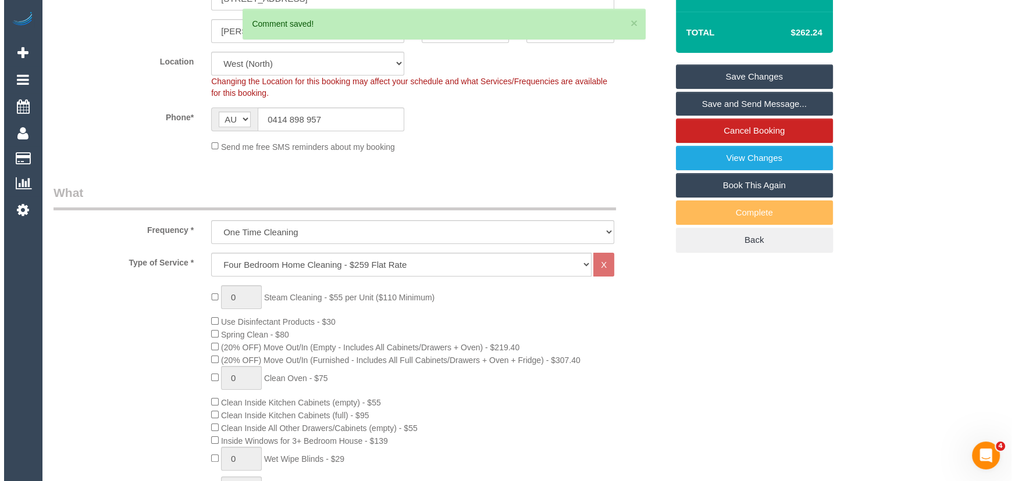
scroll to position [0, 0]
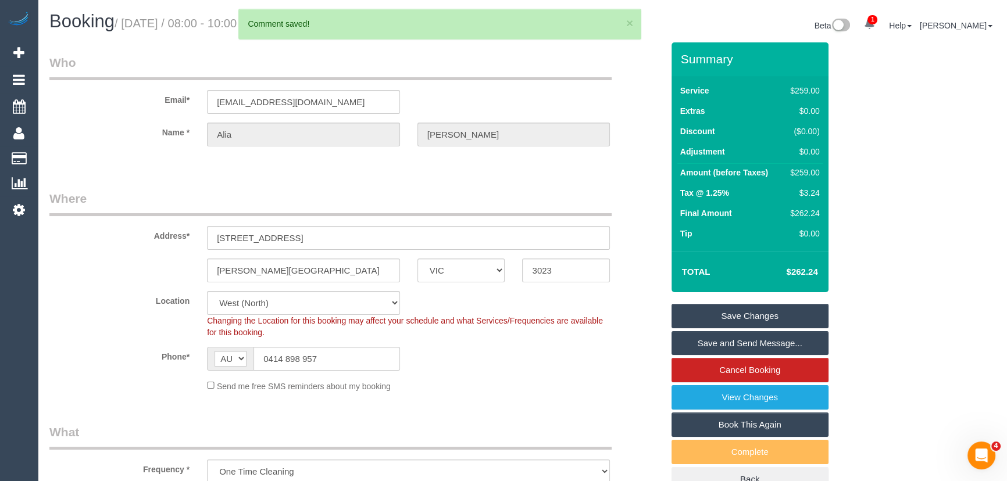
click at [708, 343] on link "Save and Send Message..." at bounding box center [750, 343] width 157 height 24
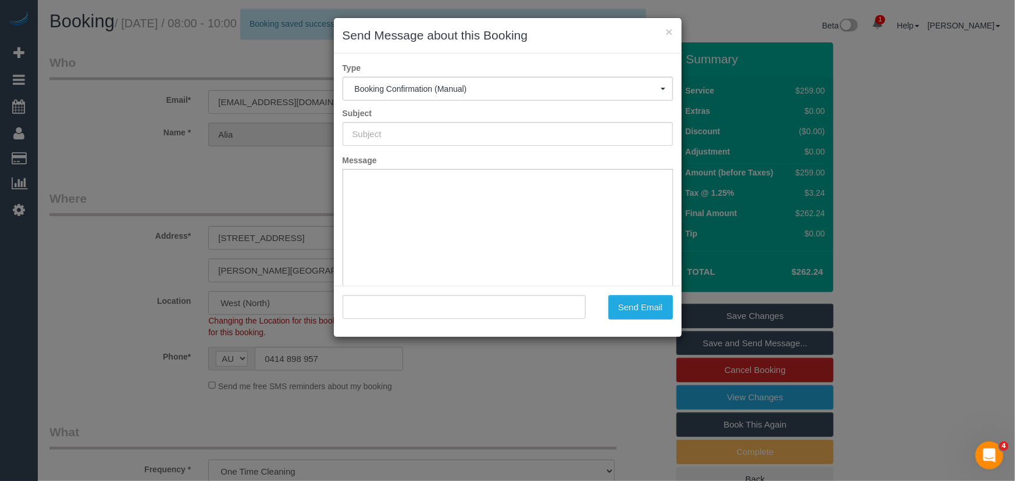
type input "Booking Confirmed"
type input ""[PERSON_NAME]" <[EMAIL_ADDRESS][DOMAIN_NAME]>"
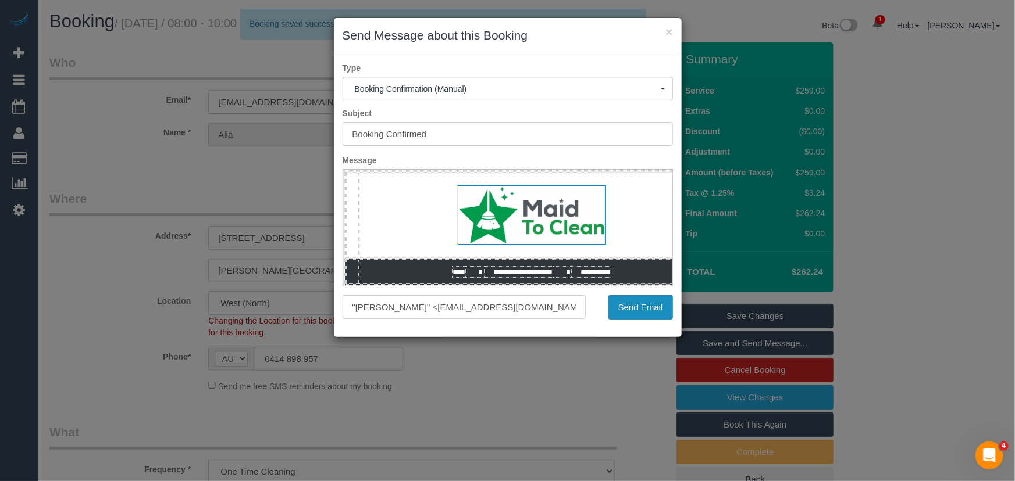
click at [640, 298] on button "Send Email" at bounding box center [640, 307] width 65 height 24
click at [641, 298] on div "Send Email" at bounding box center [637, 307] width 87 height 24
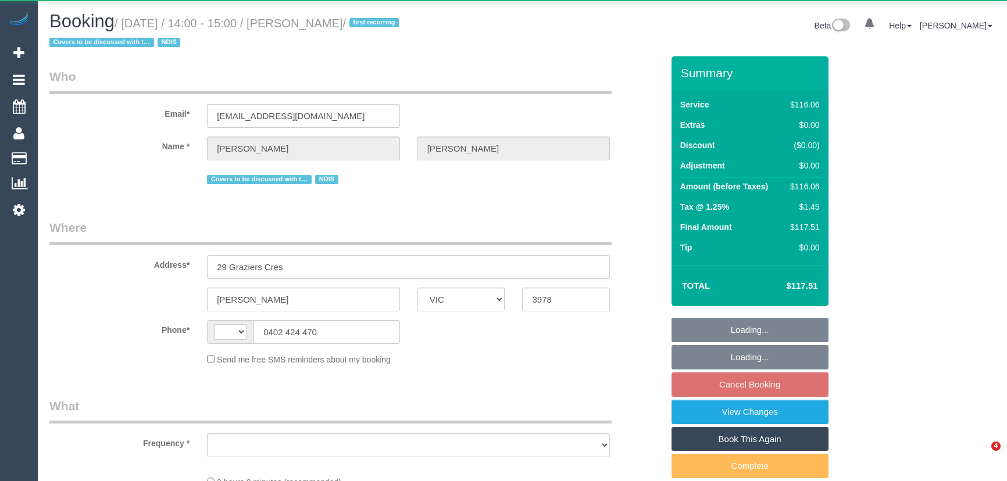
select select "VIC"
select select "string:AU"
select select "object:536"
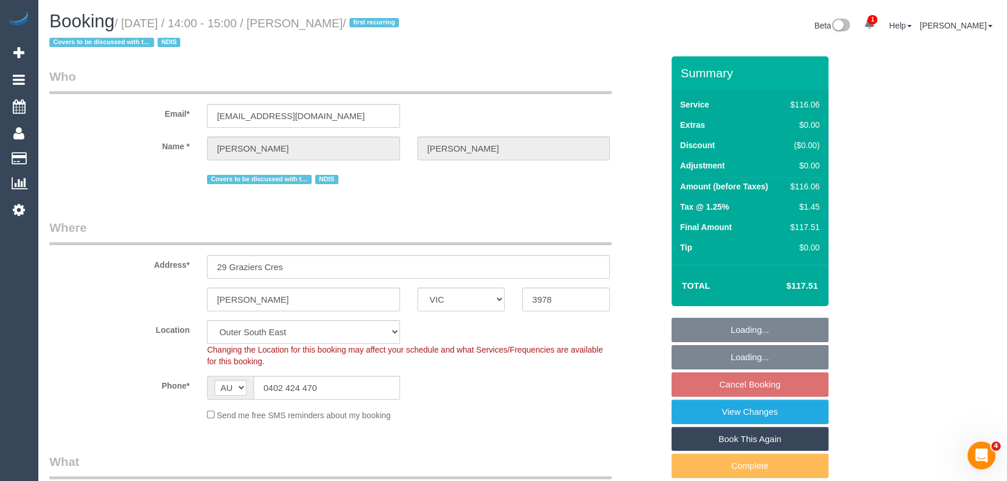
select select "number:28"
select select "number:14"
select select "number:19"
select select "number:36"
select select "object:1075"
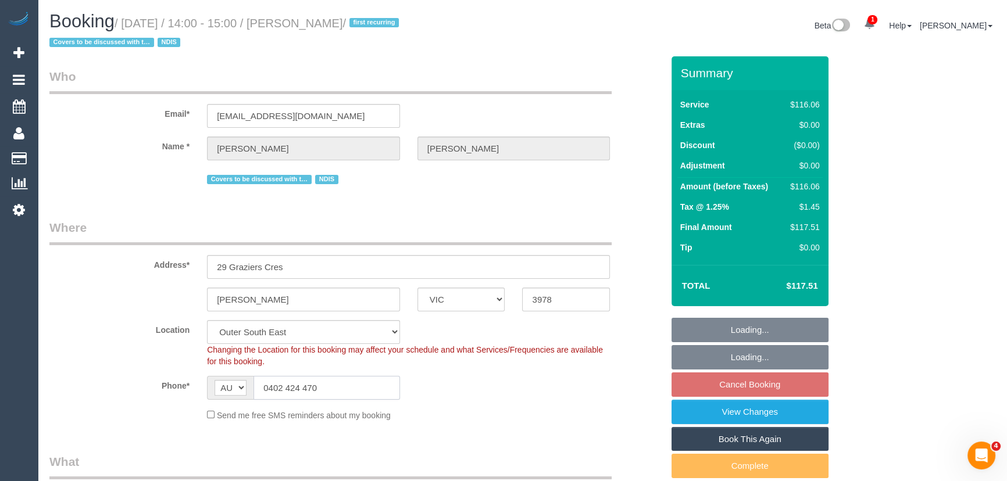
click at [342, 384] on input "0402 424 470" at bounding box center [327, 388] width 147 height 24
click at [343, 384] on input "0402 424 470" at bounding box center [327, 388] width 147 height 24
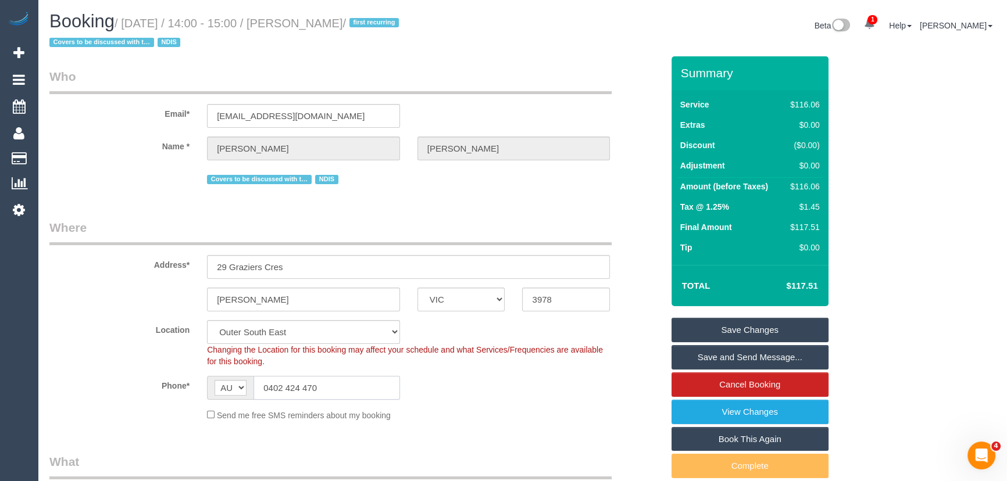
click at [365, 388] on input "0402 424 470" at bounding box center [327, 388] width 147 height 24
click at [366, 387] on input "0402 424 470" at bounding box center [327, 388] width 147 height 24
click at [366, 386] on input "0402 424 470" at bounding box center [327, 388] width 147 height 24
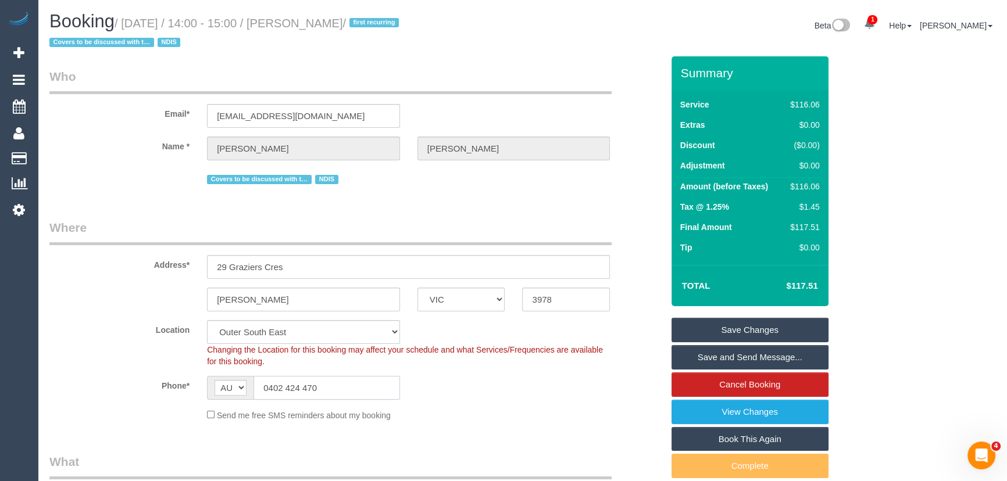
click at [366, 386] on input "0402 424 470" at bounding box center [327, 388] width 147 height 24
click at [348, 393] on input "0402 424 470" at bounding box center [327, 388] width 147 height 24
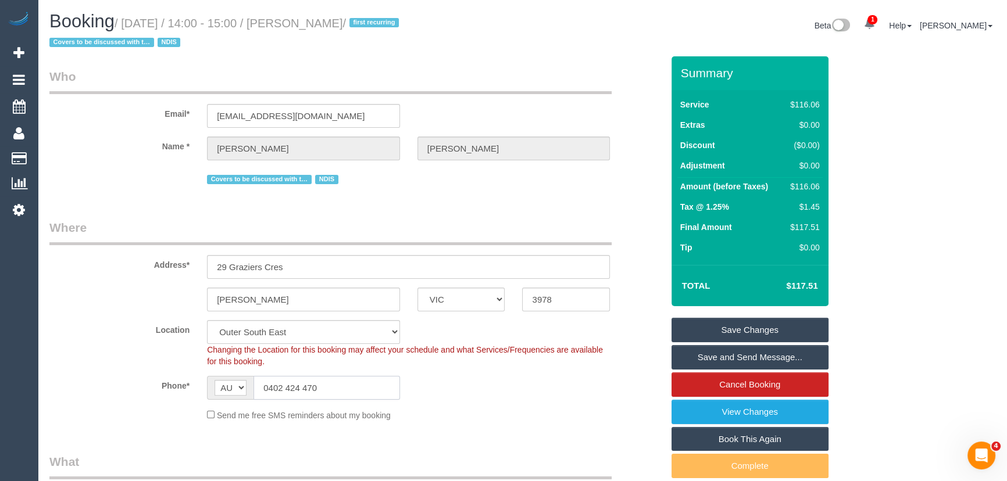
click at [348, 393] on input "0402 424 470" at bounding box center [327, 388] width 147 height 24
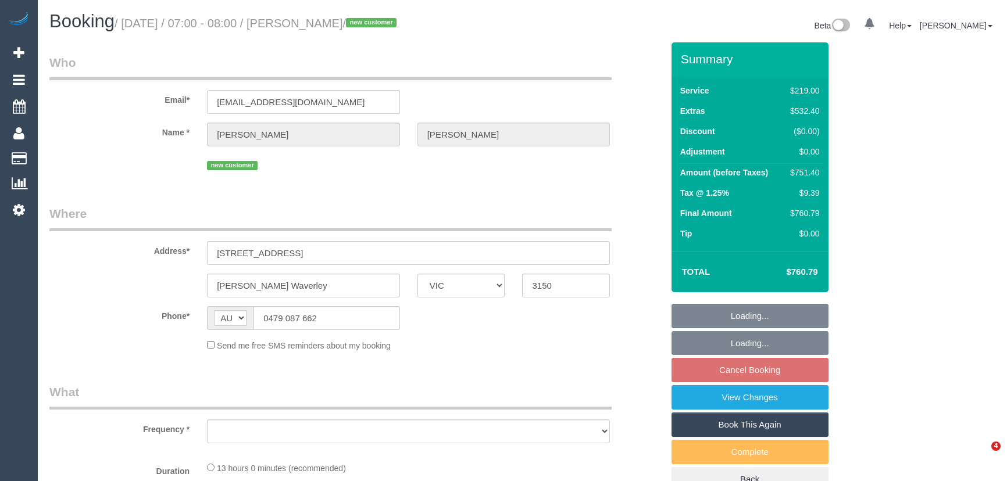
select select "VIC"
select select "object:588"
select select "string:stripe-pm_1S2hx62GScqysDRVU7oQaPEu"
select select "number:28"
select select "number:14"
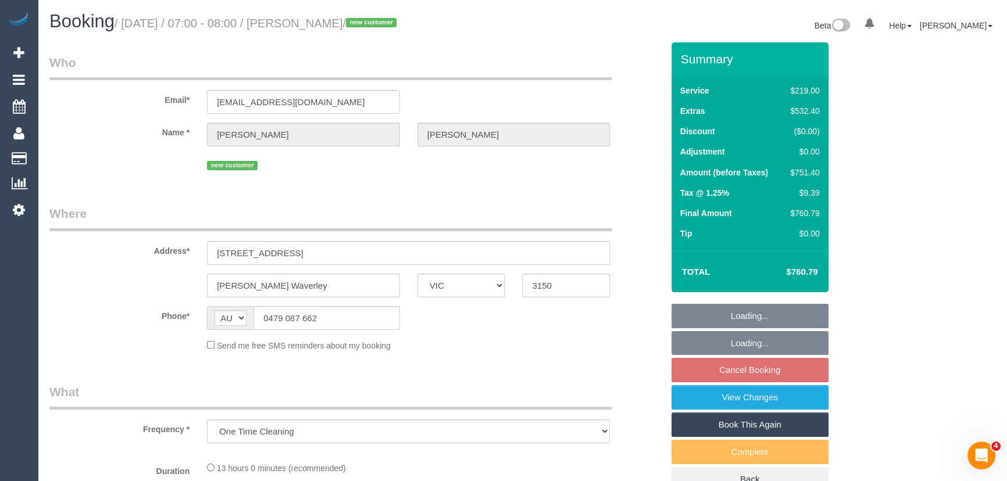
select select "number:18"
select select "number:25"
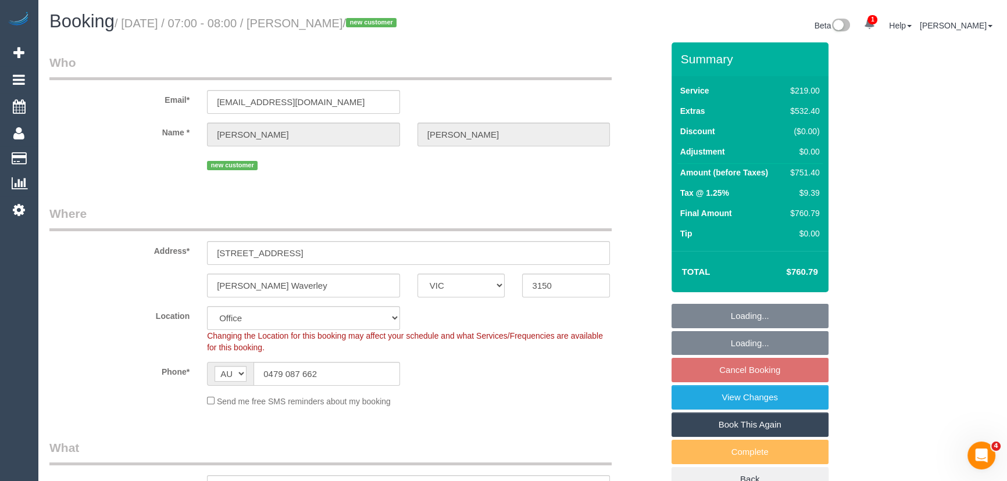
select select "object:2105"
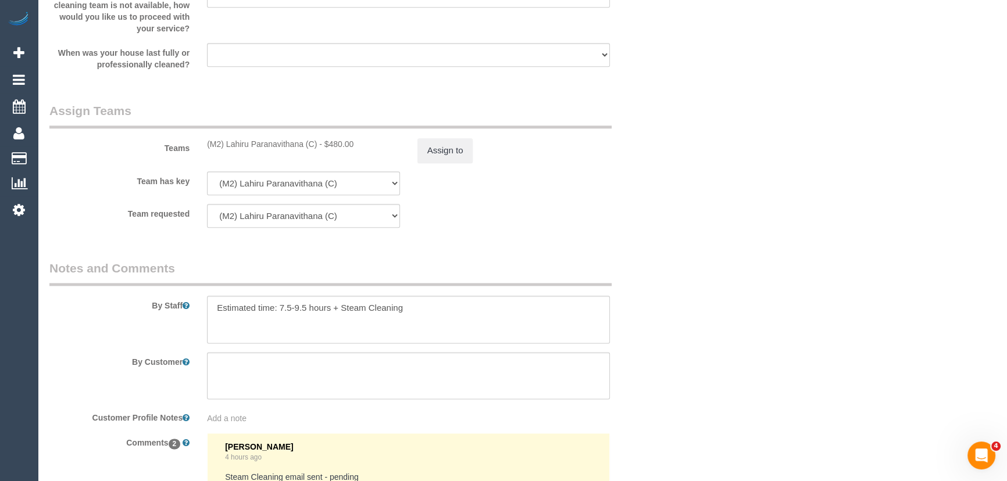
scroll to position [1745, 0]
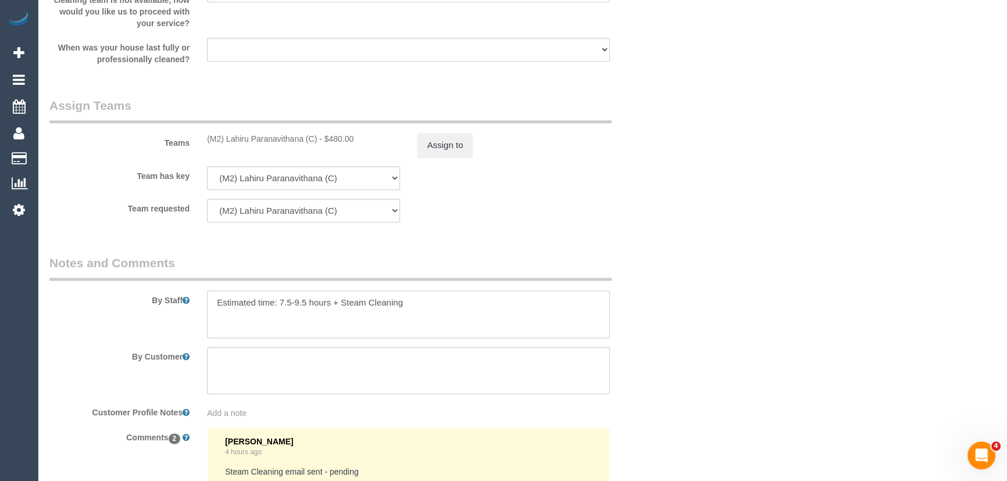
click at [431, 308] on textarea at bounding box center [408, 315] width 403 height 48
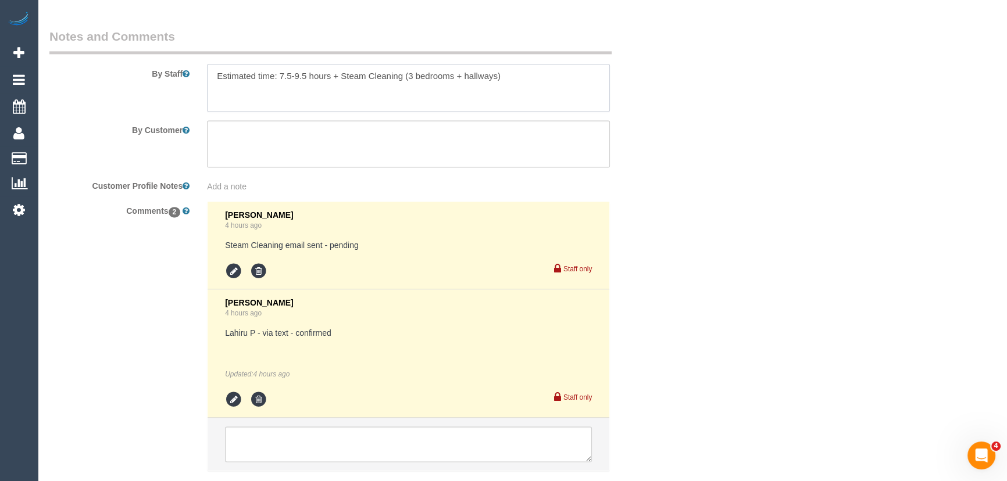
scroll to position [2047, 0]
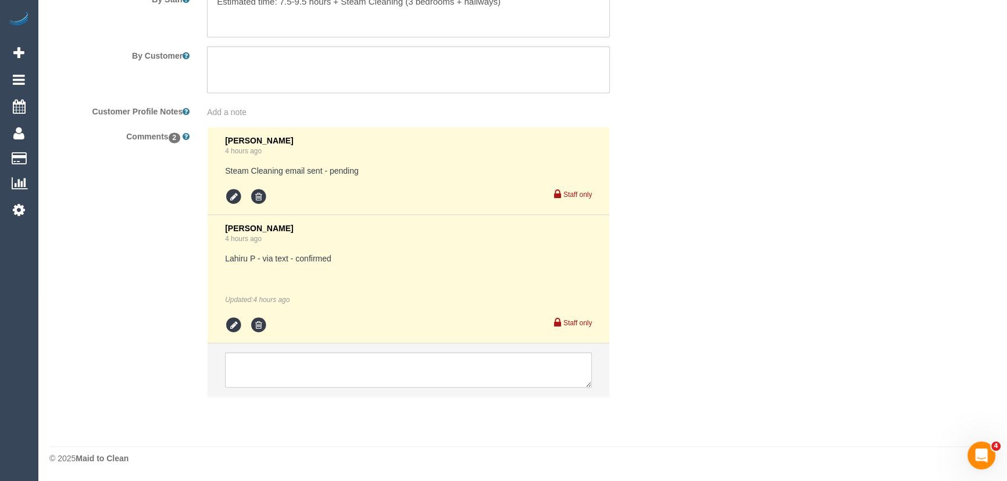
type textarea "Estimated time: 7.5-9.5 hours + Steam Cleaning (3 bedrooms + hallways)"
click at [244, 199] on li at bounding box center [235, 196] width 20 height 17
click at [244, 200] on li at bounding box center [235, 196] width 20 height 17
click at [230, 198] on icon at bounding box center [233, 196] width 17 height 17
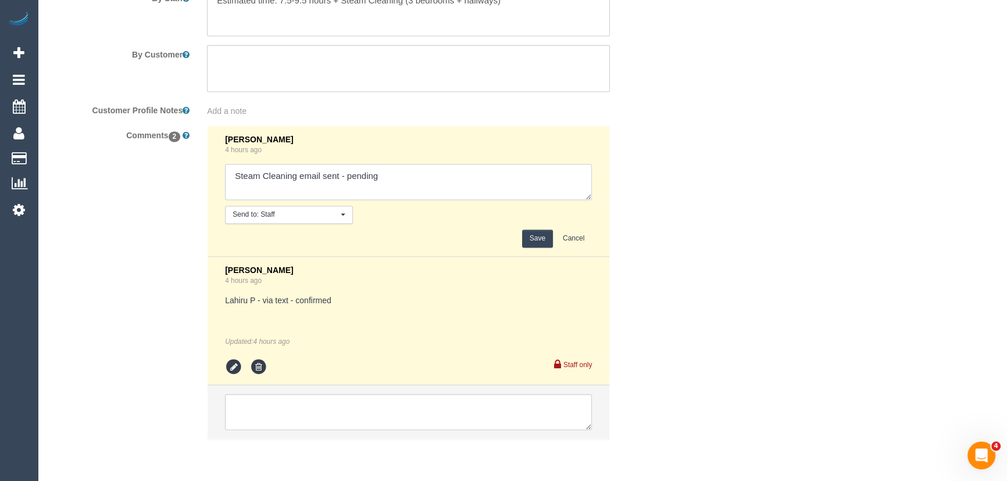
click at [418, 191] on textarea at bounding box center [408, 182] width 367 height 36
type textarea "Steam Cleaning email sent - confirmed"
click at [534, 236] on button "Save" at bounding box center [537, 239] width 31 height 18
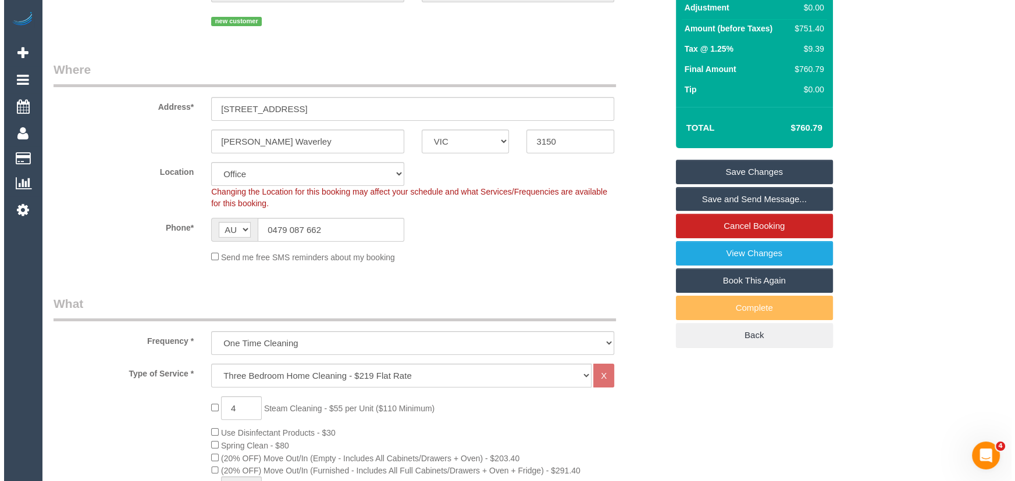
scroll to position [0, 0]
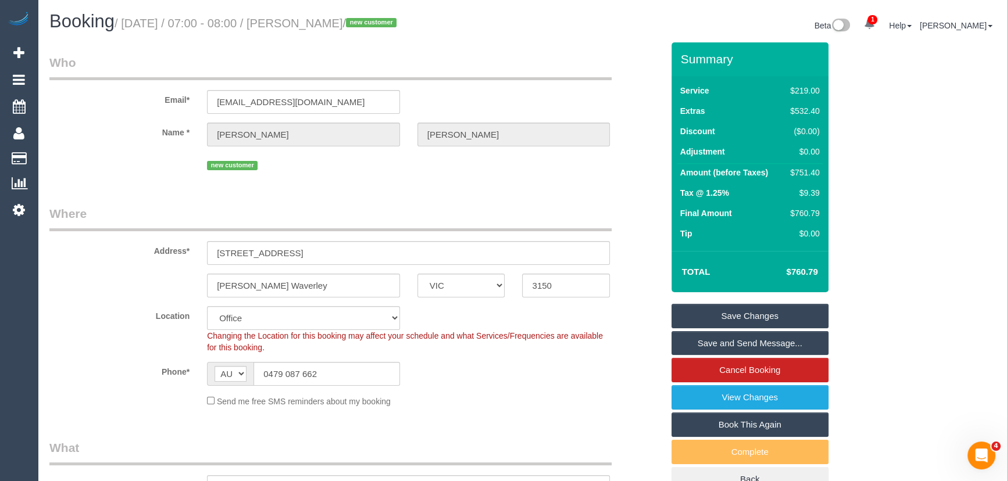
click at [741, 342] on link "Save and Send Message..." at bounding box center [750, 343] width 157 height 24
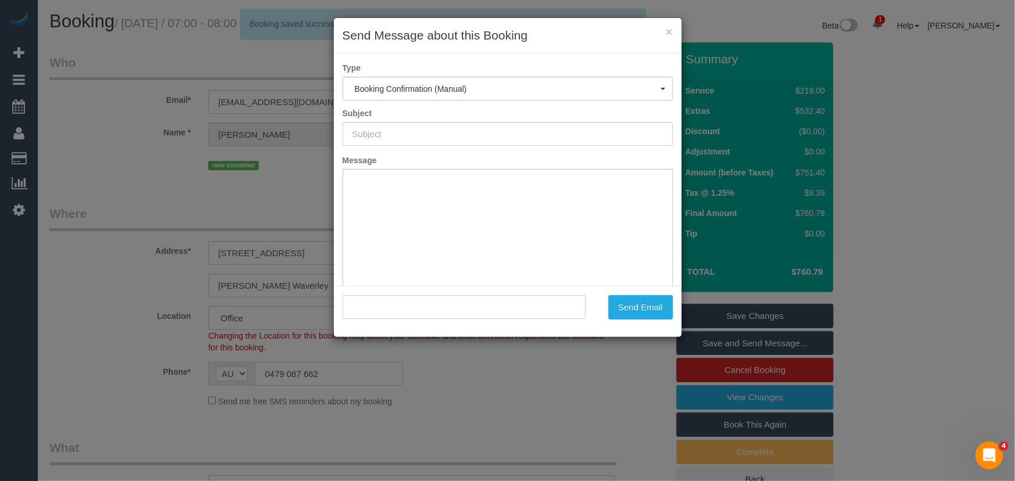
type input "Booking Confirmed"
type input ""Regina Cao" <joshandregina98@gmail.com>"
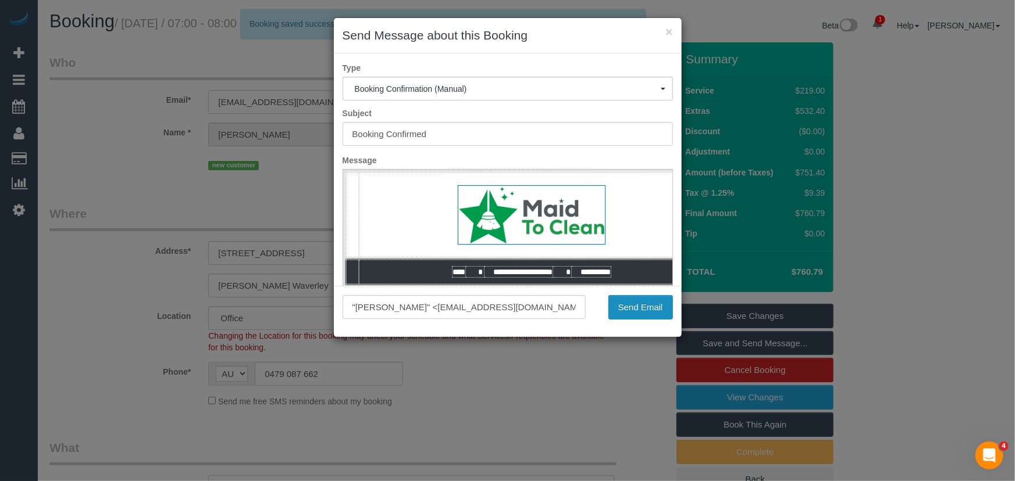
click at [625, 309] on button "Send Email" at bounding box center [640, 307] width 65 height 24
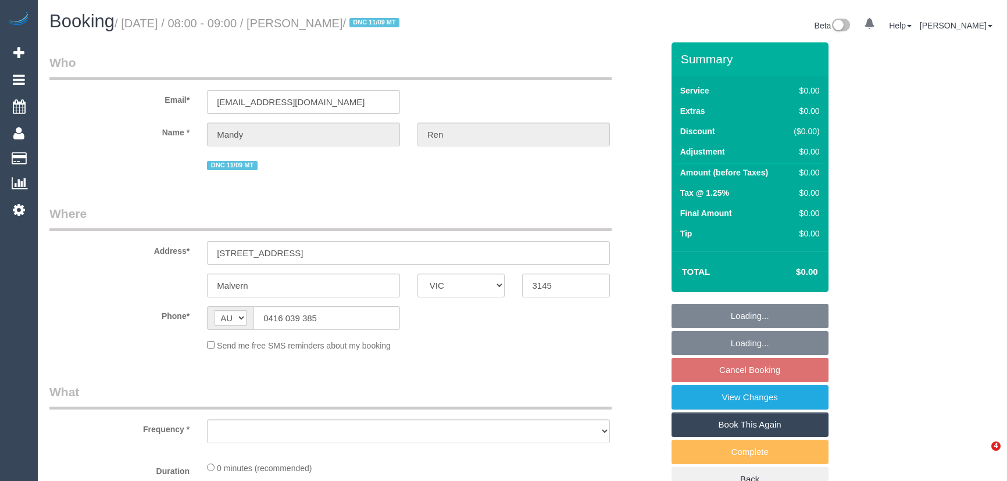
select select "VIC"
select select "object:585"
select select "string:stripe-pm_1S4tmp2GScqysDRVZCCByxzr"
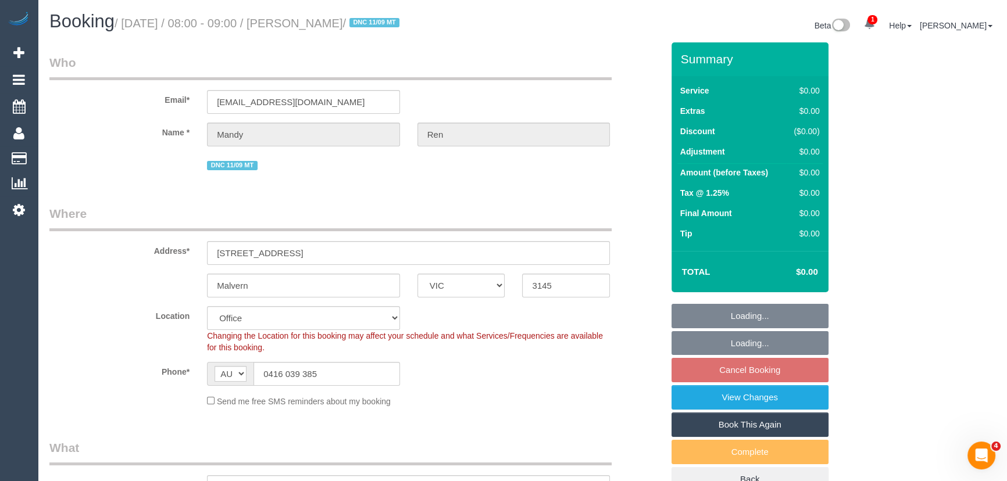
select select "object:663"
select select "number:28"
select select "number:14"
select select "number:19"
select select "number:24"
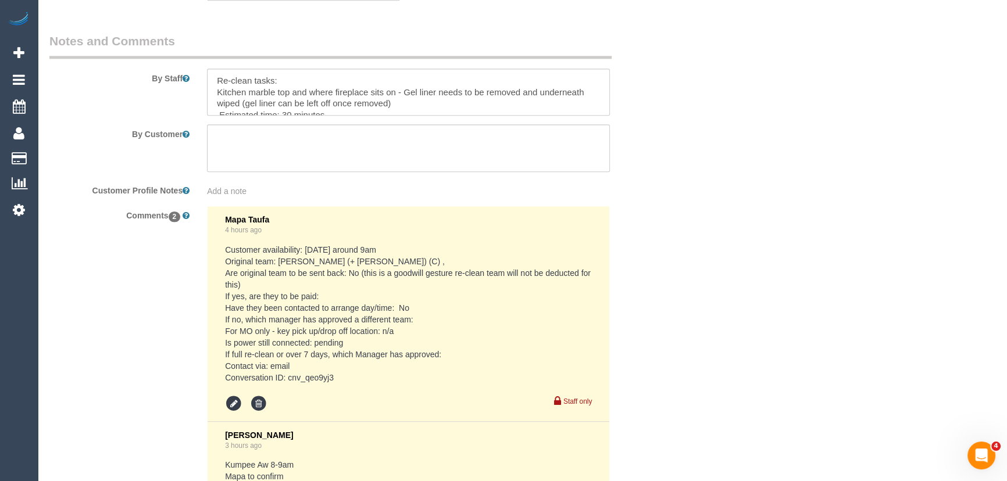
scroll to position [1900, 0]
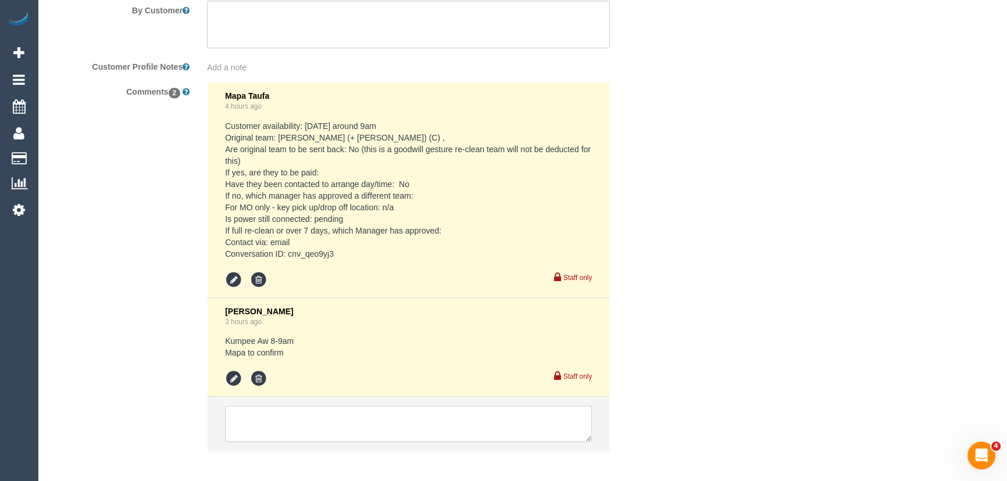
click at [263, 424] on textarea at bounding box center [408, 424] width 367 height 36
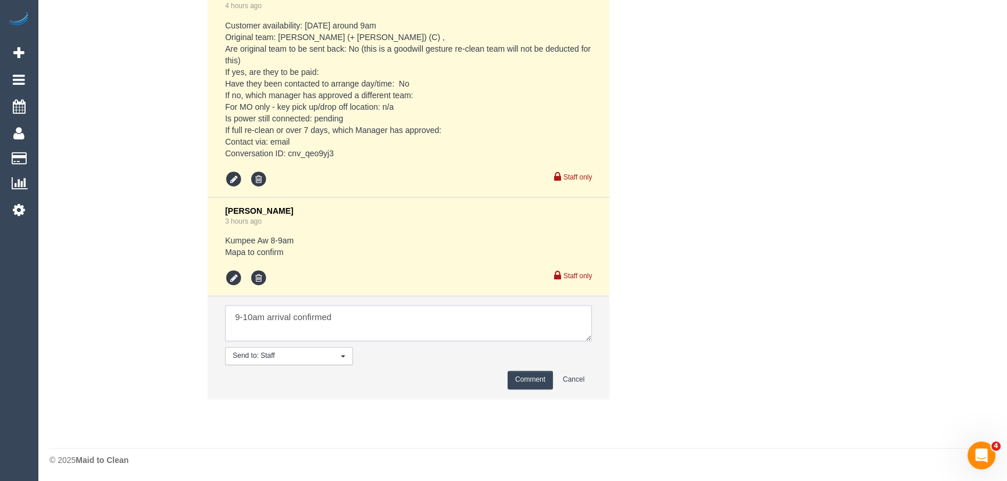
type textarea "9-10am arrival confirmed"
click at [529, 380] on button "Comment" at bounding box center [530, 380] width 45 height 18
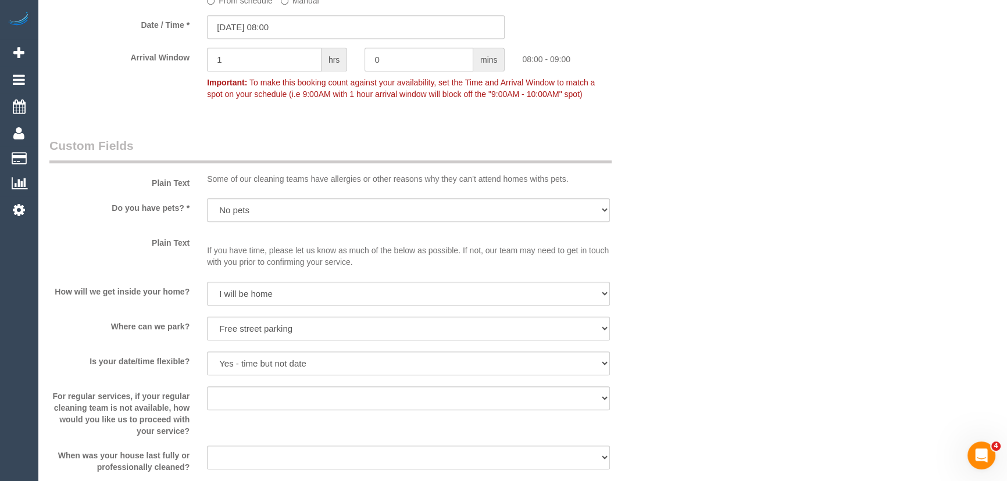
scroll to position [1048, 0]
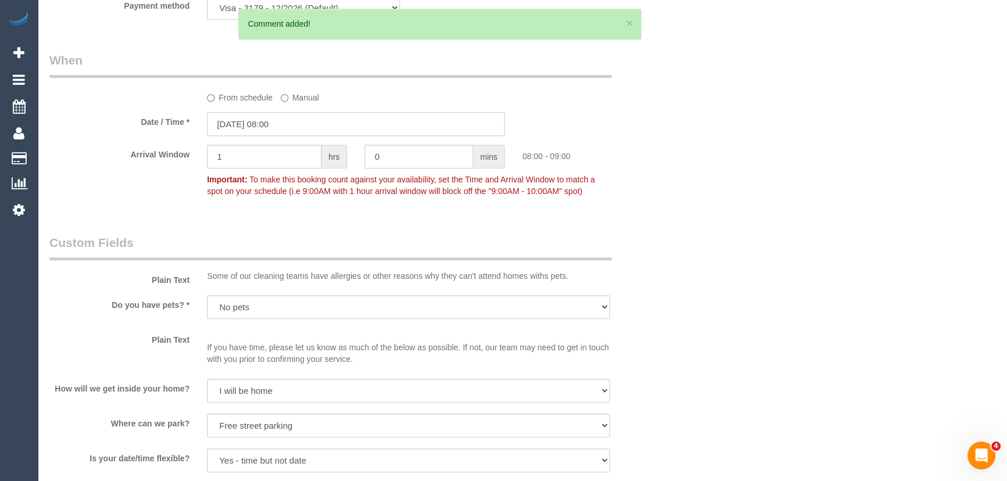
click at [291, 126] on input "19/09/2025 08:00" at bounding box center [356, 124] width 298 height 24
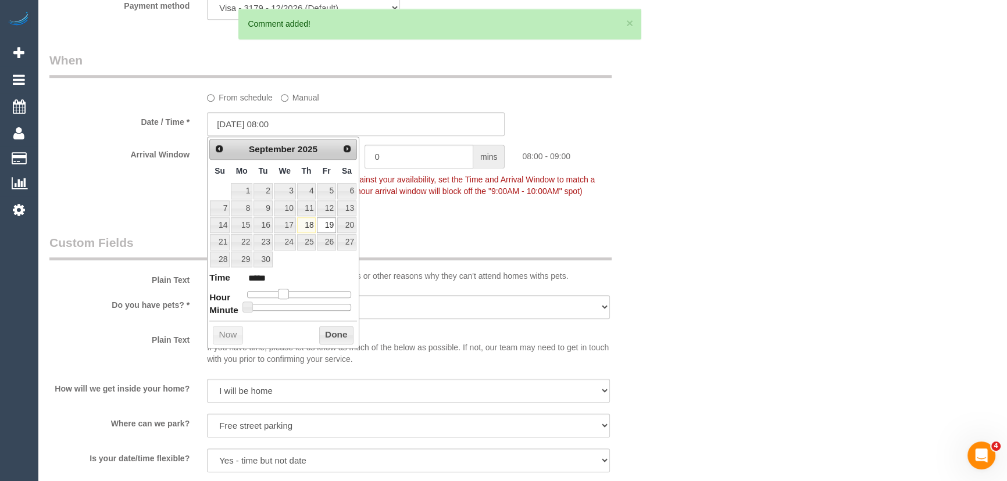
click at [284, 292] on span at bounding box center [283, 294] width 10 height 10
click at [288, 292] on span at bounding box center [283, 294] width 10 height 10
type input "19/09/2025 09:00"
type input "*****"
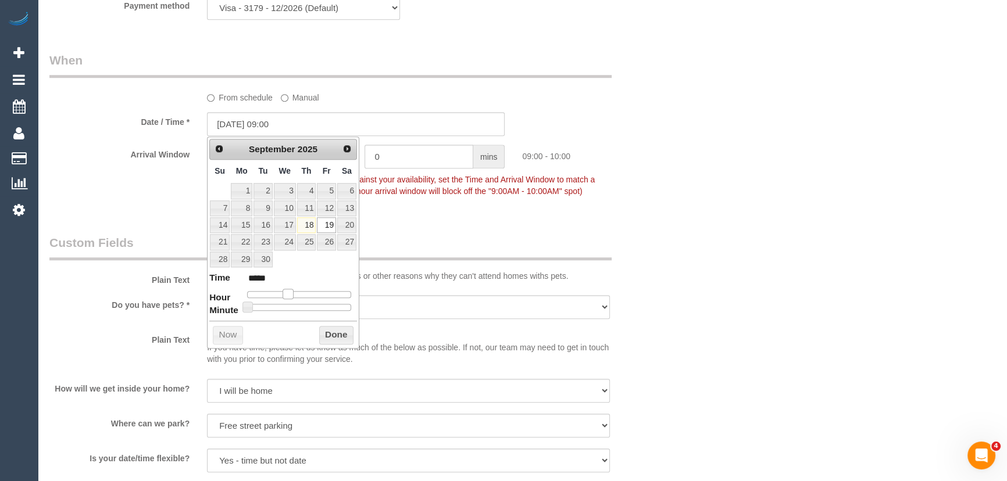
click at [289, 292] on span at bounding box center [288, 294] width 10 height 10
click at [470, 192] on span "To make this booking count against your availability, set the Time and Arrival …" at bounding box center [401, 185] width 388 height 21
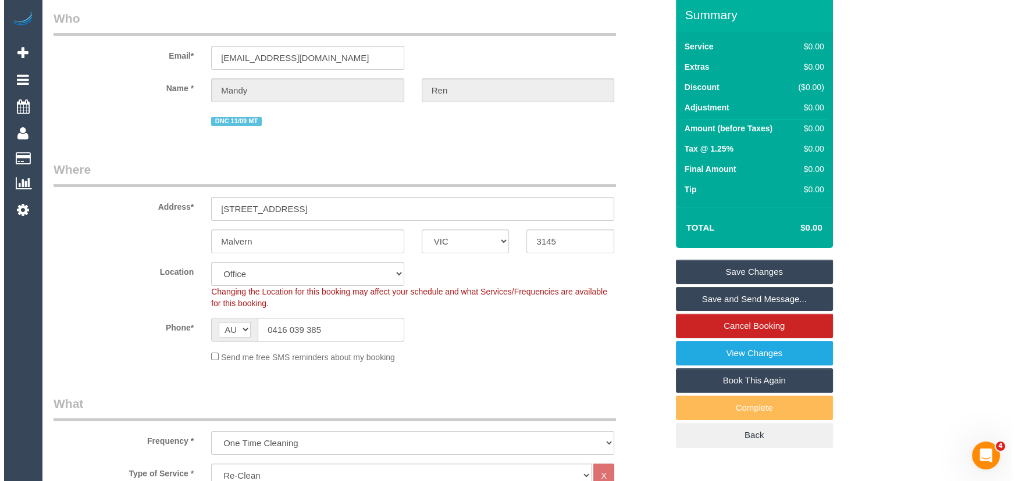
scroll to position [0, 0]
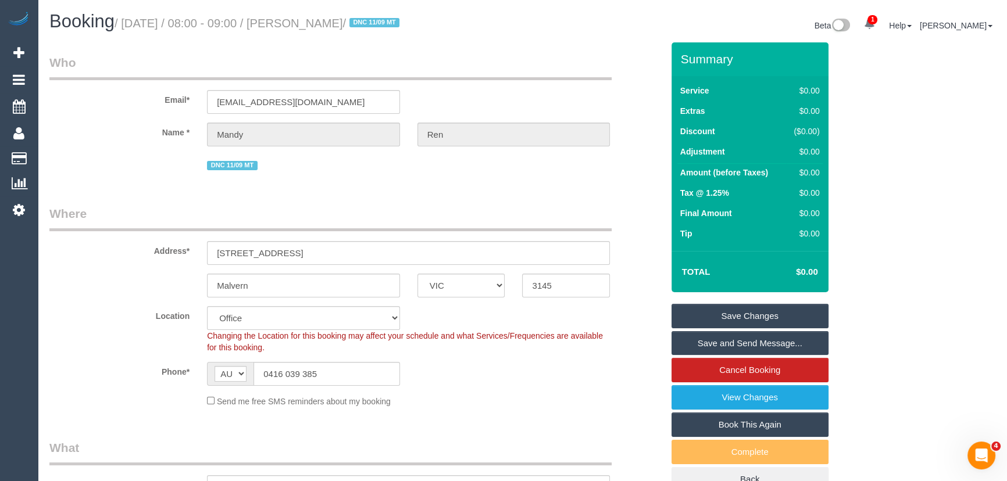
click at [715, 319] on link "Save Changes" at bounding box center [750, 316] width 157 height 24
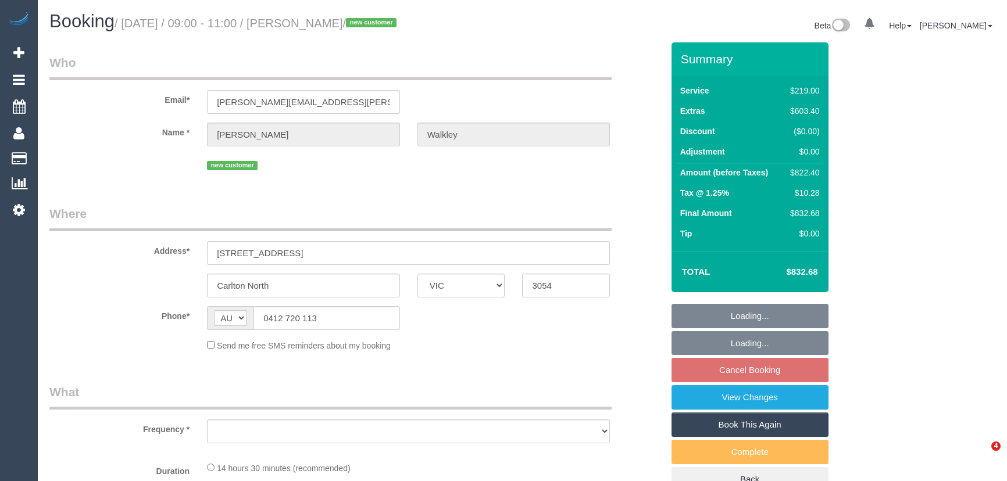
select select "VIC"
select select "object:588"
select select "string:stripe-pm_1RyWXR2GScqysDRVCAc4FNRi"
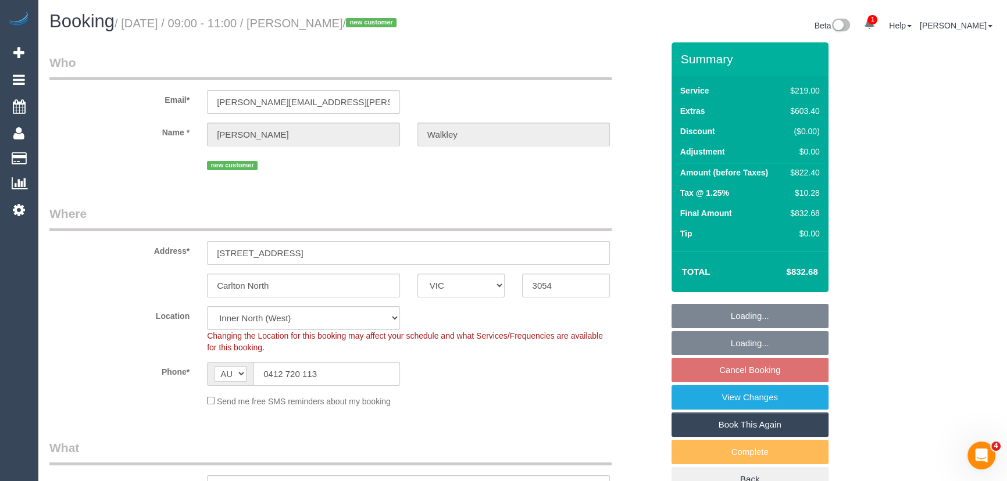
select select "number:28"
select select "number:14"
select select "number:19"
select select "number:25"
select select "number:13"
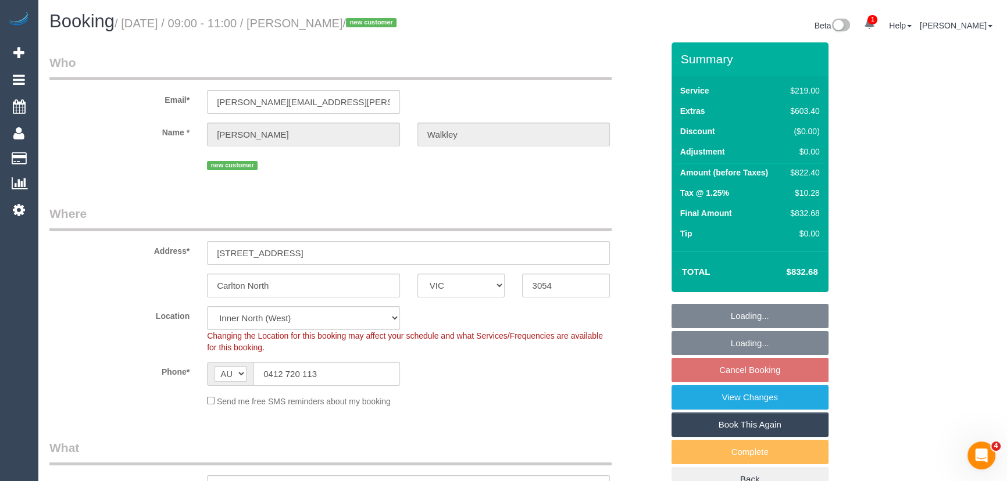
select select "object:1608"
click at [363, 99] on input "[PERSON_NAME][EMAIL_ADDRESS][PERSON_NAME][DOMAIN_NAME]" at bounding box center [303, 102] width 193 height 24
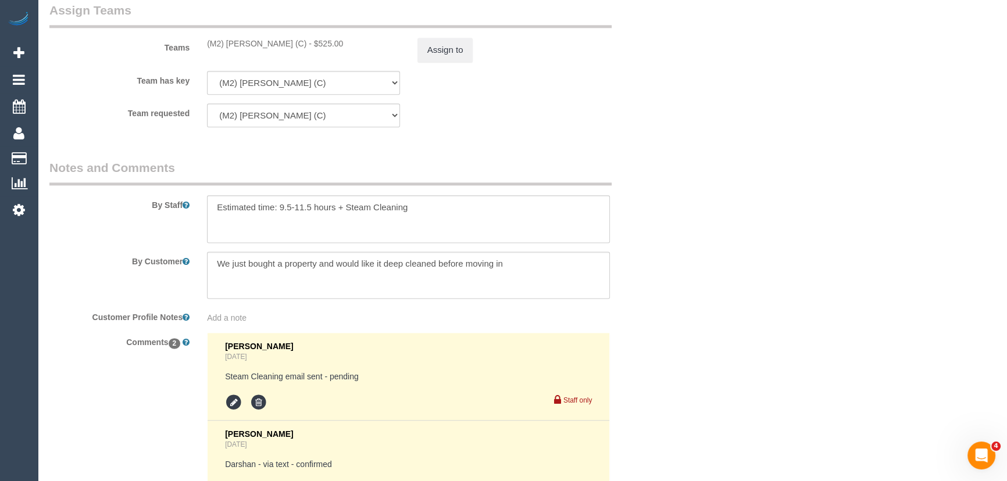
scroll to position [1850, 0]
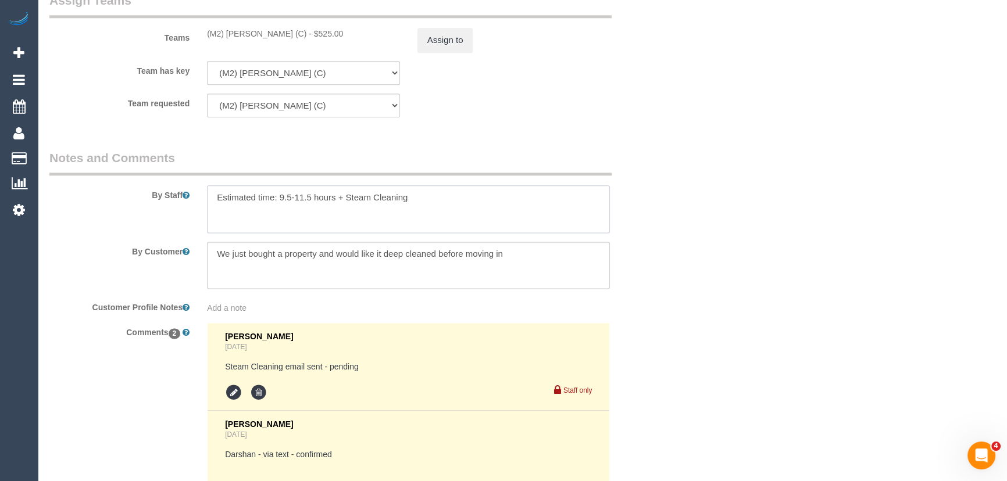
click at [476, 205] on textarea at bounding box center [408, 210] width 403 height 48
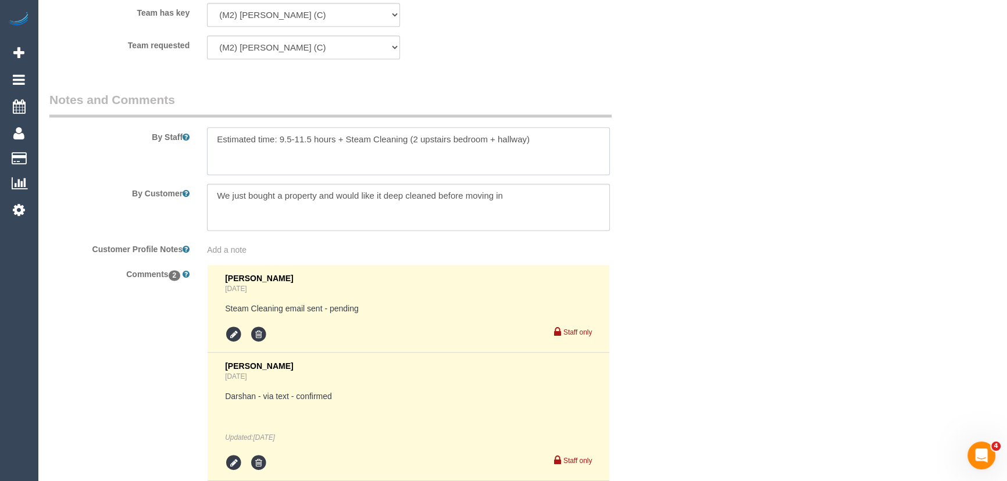
scroll to position [2009, 0]
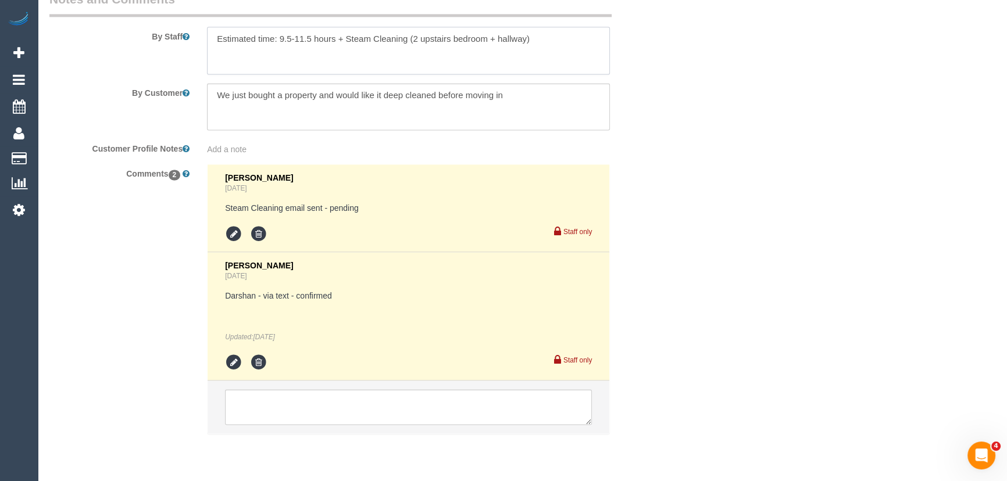
type textarea "Estimated time: 9.5-11.5 hours + Steam Cleaning (2 upstairs bedroom + hallway)"
click at [228, 238] on icon at bounding box center [233, 234] width 17 height 17
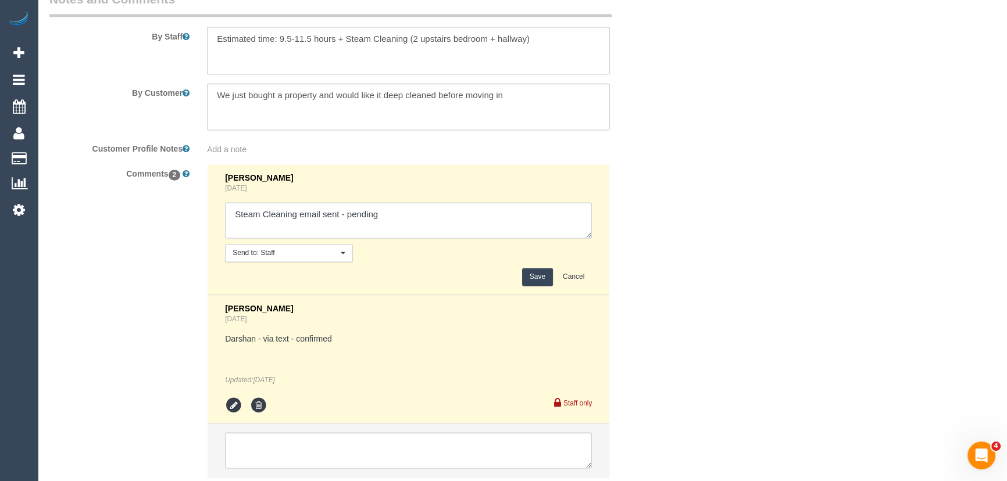
click at [394, 217] on textarea at bounding box center [408, 220] width 367 height 36
type textarea "Steam Cleaning email sent - confirmed"
click at [543, 279] on button "Save" at bounding box center [537, 277] width 31 height 18
click at [557, 47] on textarea at bounding box center [408, 51] width 403 height 48
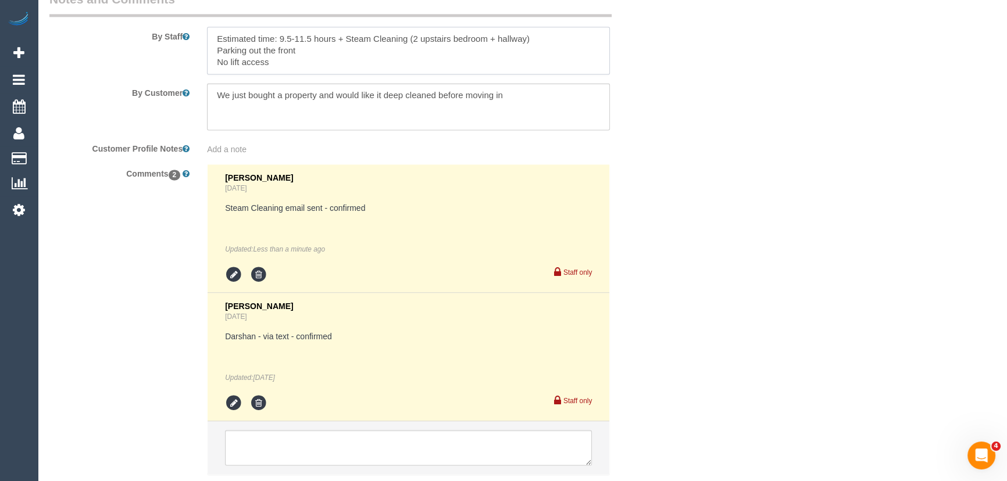
type textarea "Estimated time: 9.5-11.5 hours + Steam Cleaning (2 upstairs bedroom + hallway) …"
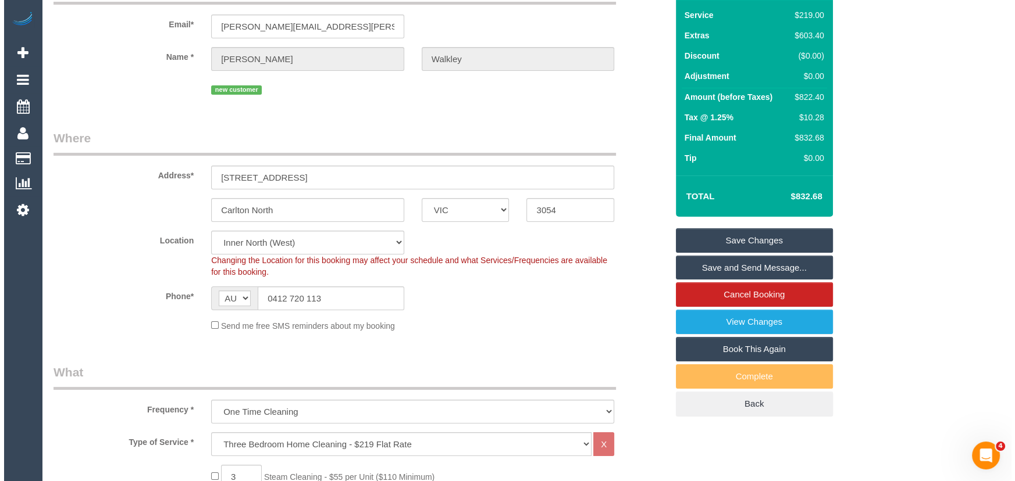
scroll to position [0, 0]
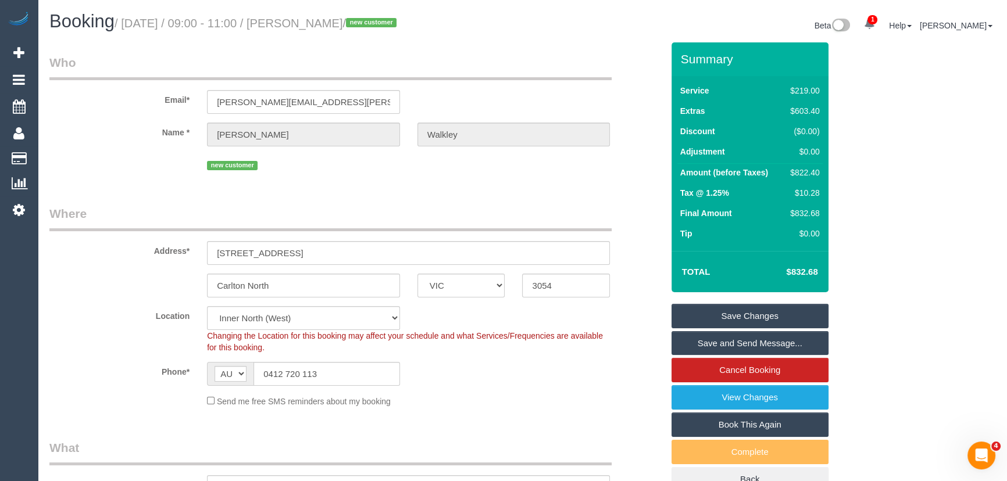
click at [750, 343] on link "Save and Send Message..." at bounding box center [750, 343] width 157 height 24
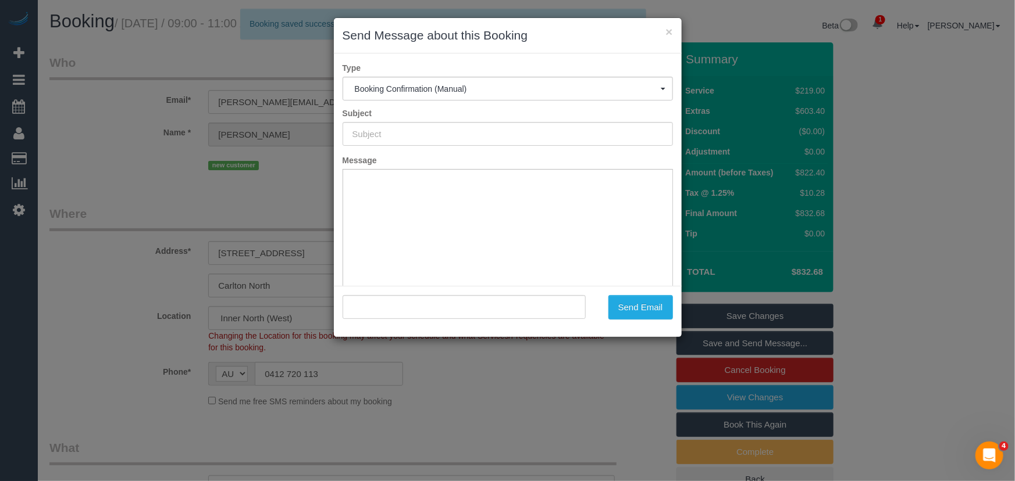
type input "Booking Confirmed"
type input ""Michael Walkley" <michael.walkley@gmail.com>"
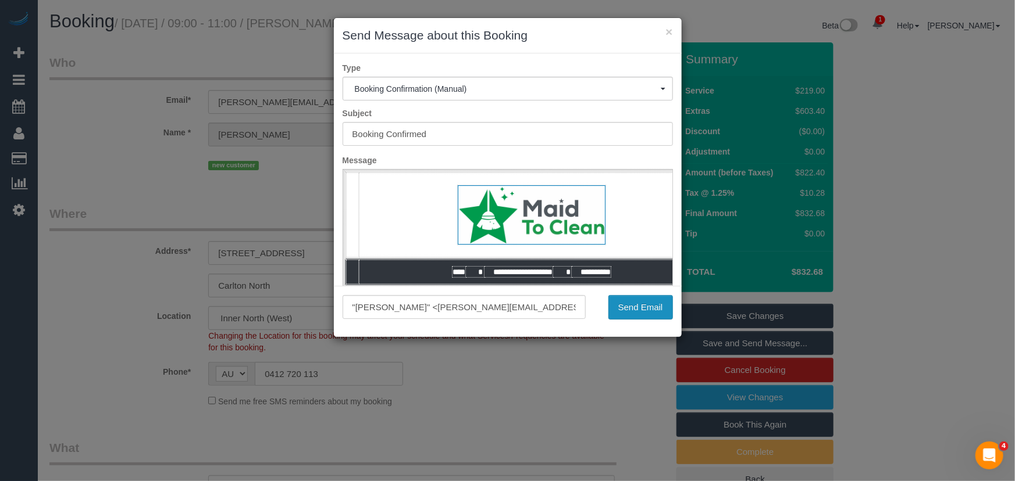
drag, startPoint x: 627, startPoint y: 311, endPoint x: 626, endPoint y: 305, distance: 5.9
click at [627, 311] on button "Send Email" at bounding box center [640, 307] width 65 height 24
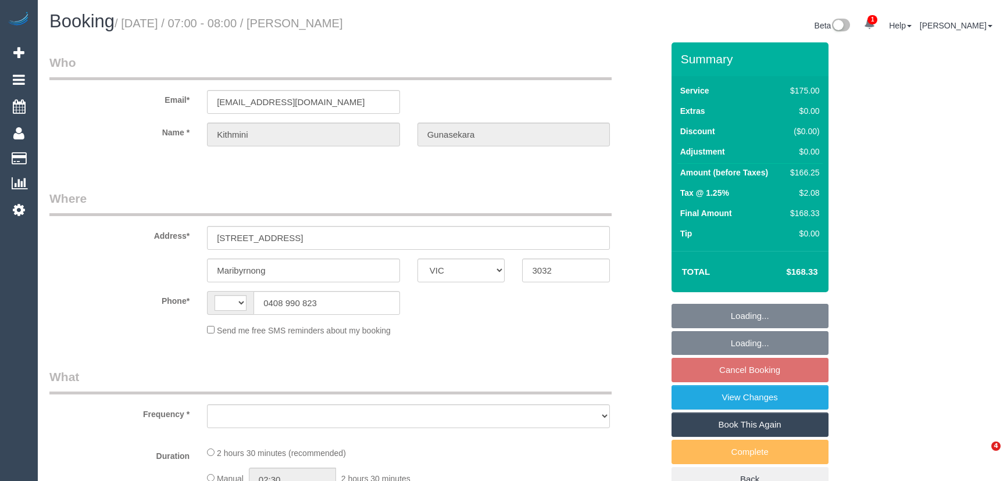
select select "VIC"
select select "object:290"
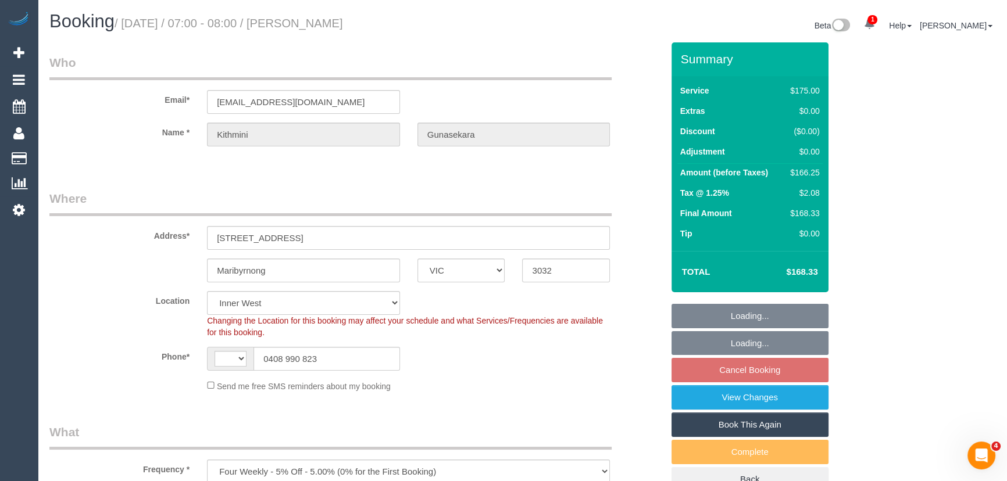
select select "string:AU"
select select "object:1221"
select select "string:stripe-pm_1R68iR2GScqysDRVgipliArA"
select select "150"
select select "number:27"
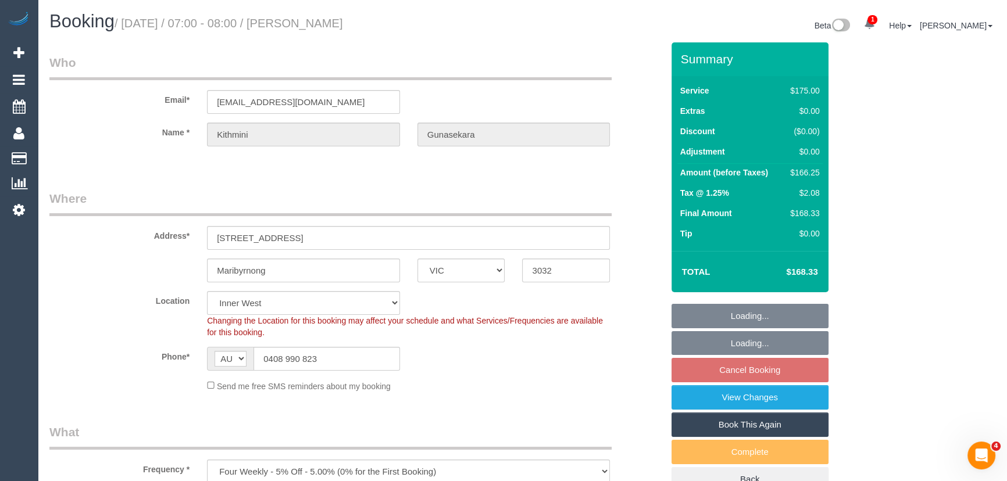
select select "number:14"
select select "number:19"
select select "number:23"
select select "number:34"
select select "number:13"
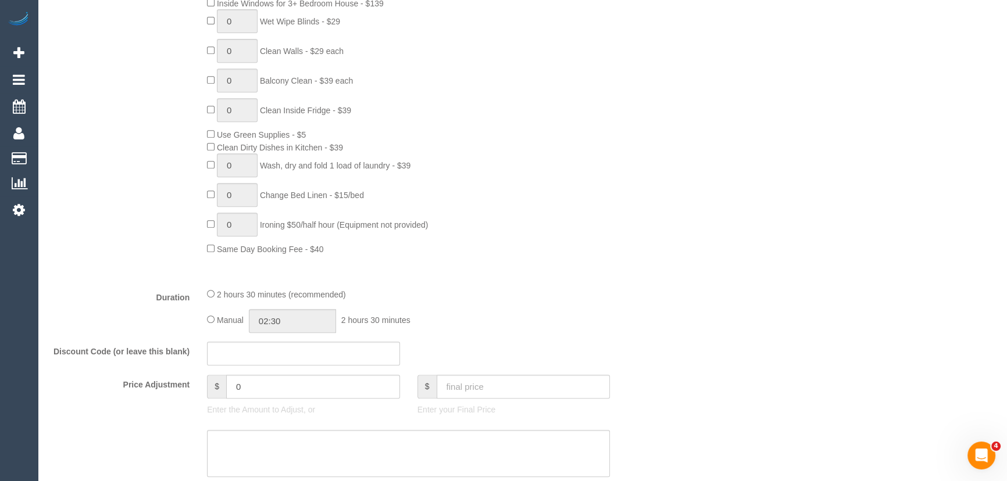
scroll to position [740, 0]
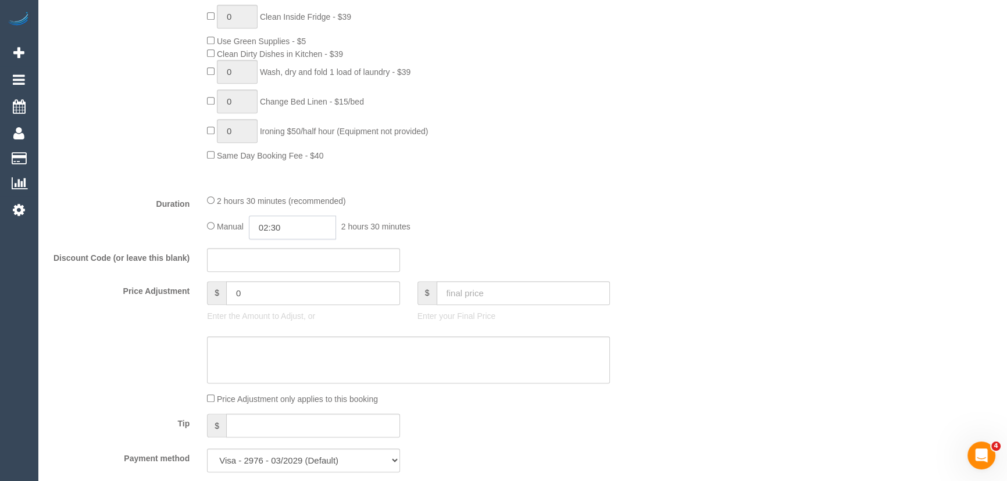
click at [293, 231] on input "02:30" at bounding box center [292, 228] width 87 height 24
click at [286, 274] on li "01:30" at bounding box center [280, 276] width 52 height 15
click at [300, 236] on input "01:30" at bounding box center [292, 228] width 87 height 24
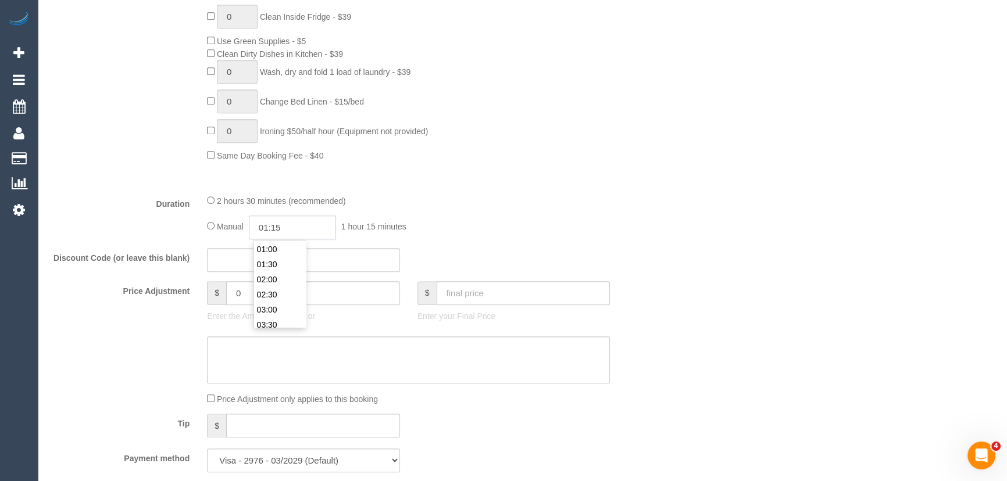
type input "01:15"
click at [476, 238] on div "Manual 01:15 1 hour 15 minutes" at bounding box center [408, 228] width 403 height 24
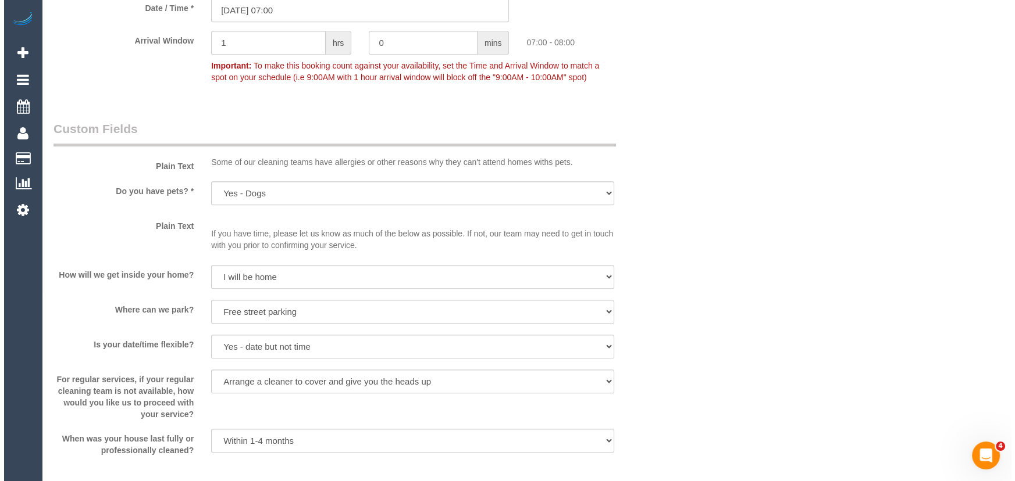
scroll to position [1427, 0]
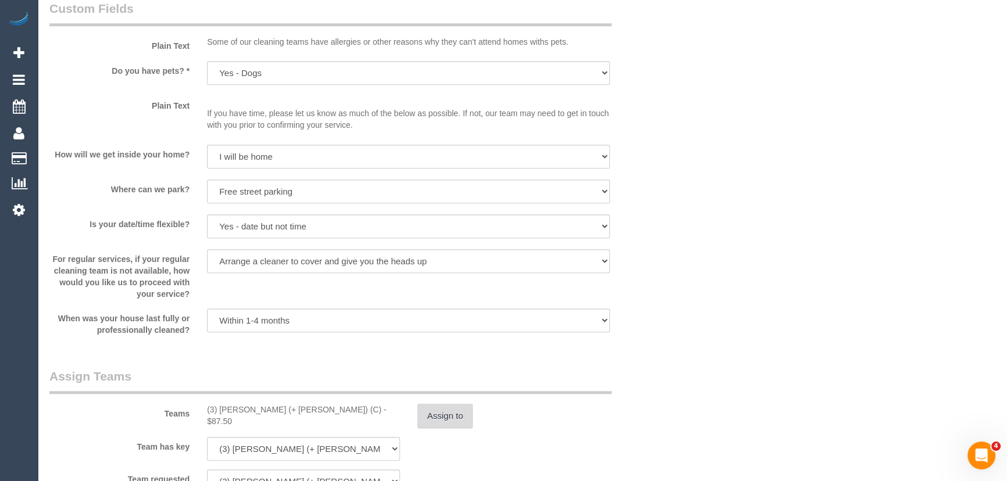
click at [428, 415] on button "Assign to" at bounding box center [446, 416] width 56 height 24
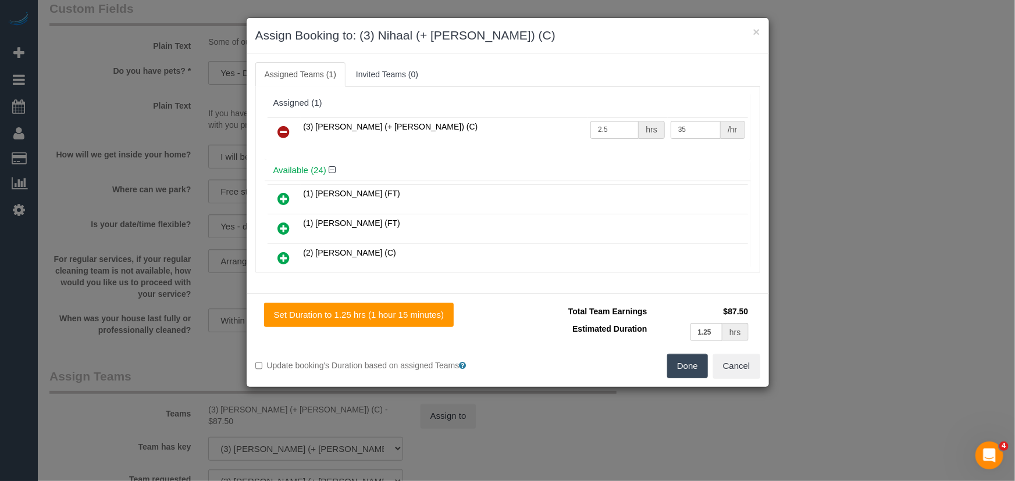
scroll to position [653, 0]
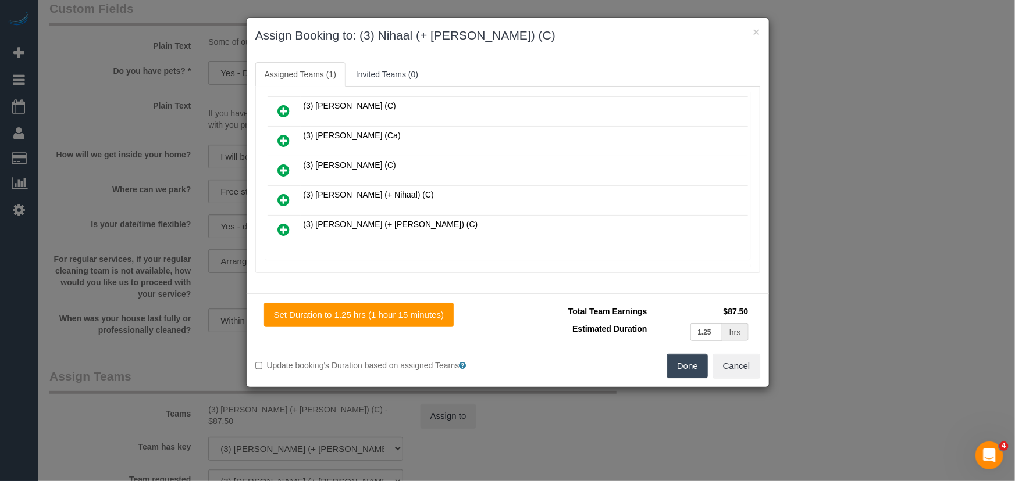
click at [287, 193] on icon at bounding box center [284, 200] width 12 height 14
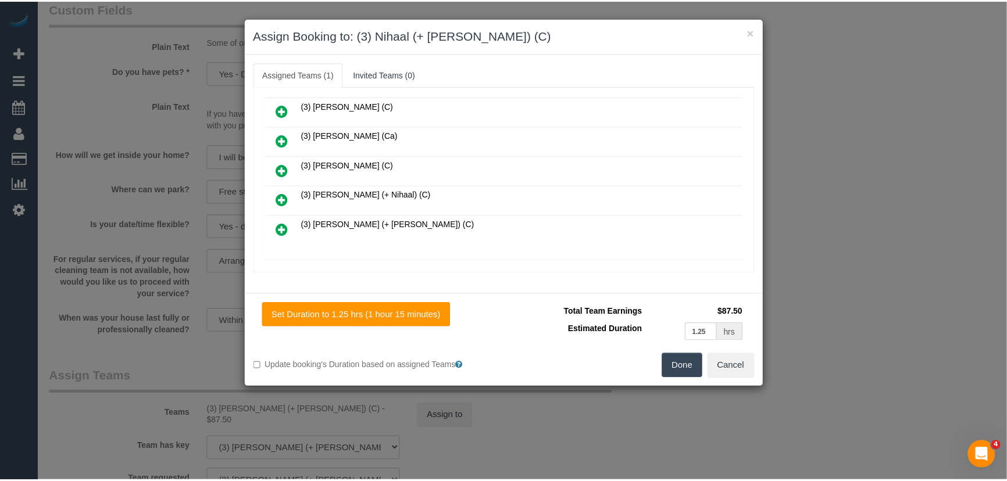
scroll to position [682, 0]
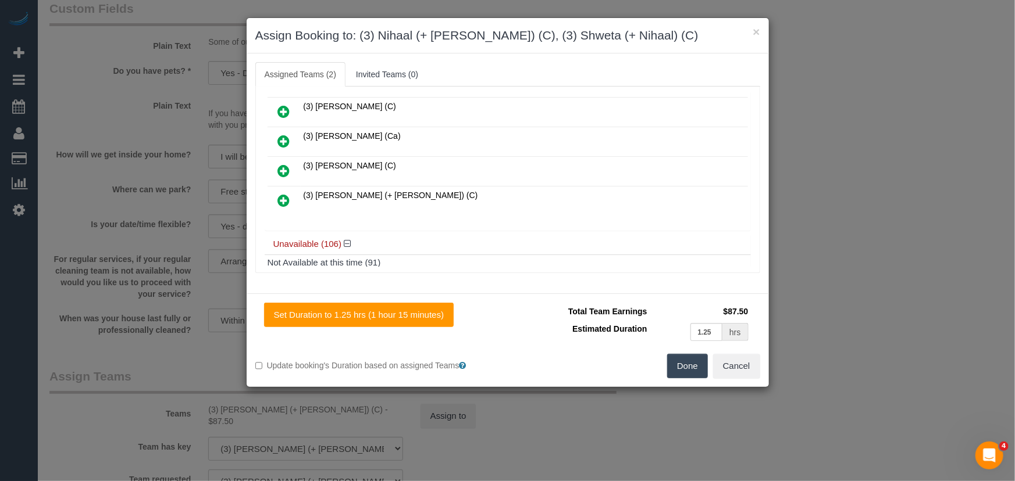
click at [680, 370] on button "Done" at bounding box center [687, 366] width 41 height 24
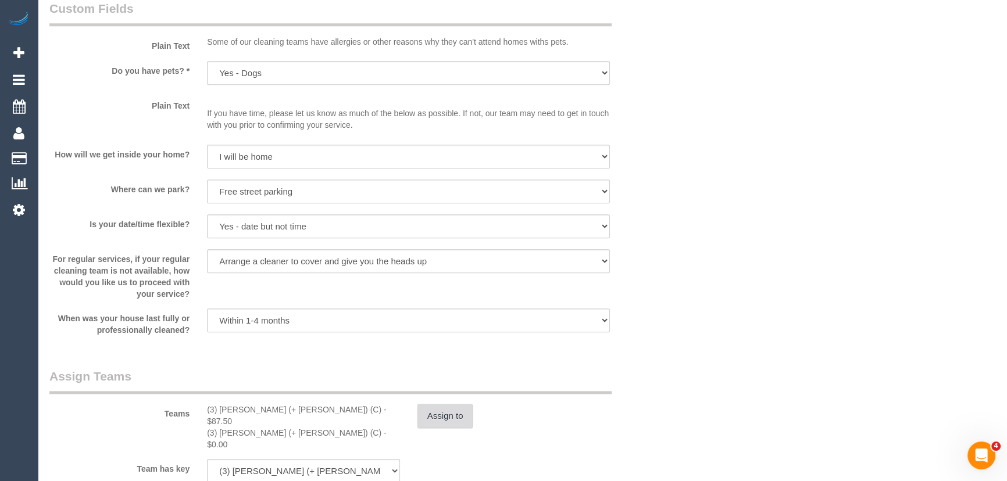
click at [441, 424] on button "Assign to" at bounding box center [446, 416] width 56 height 24
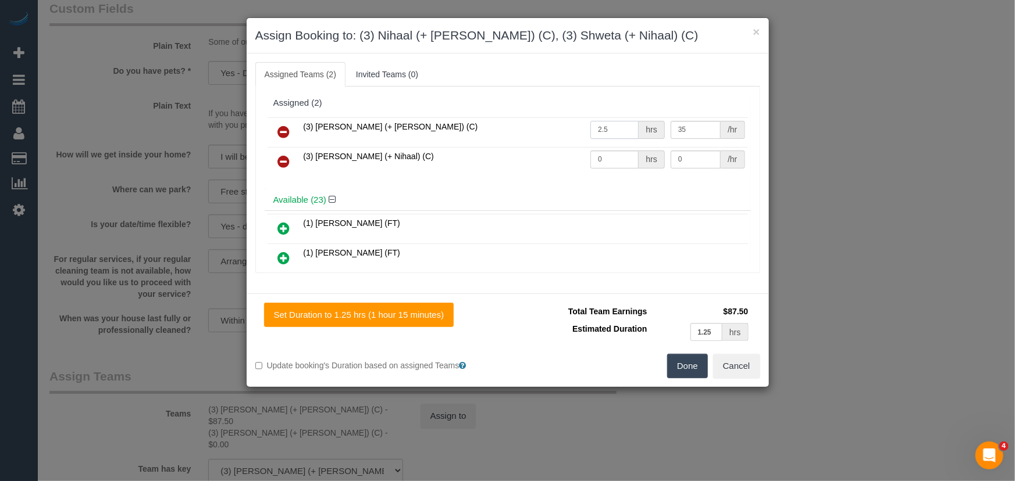
click at [612, 128] on input "2.5" at bounding box center [614, 130] width 48 height 18
click at [610, 128] on input "2.5" at bounding box center [614, 130] width 48 height 18
type input "1.25"
click at [616, 159] on input "0" at bounding box center [614, 160] width 48 height 18
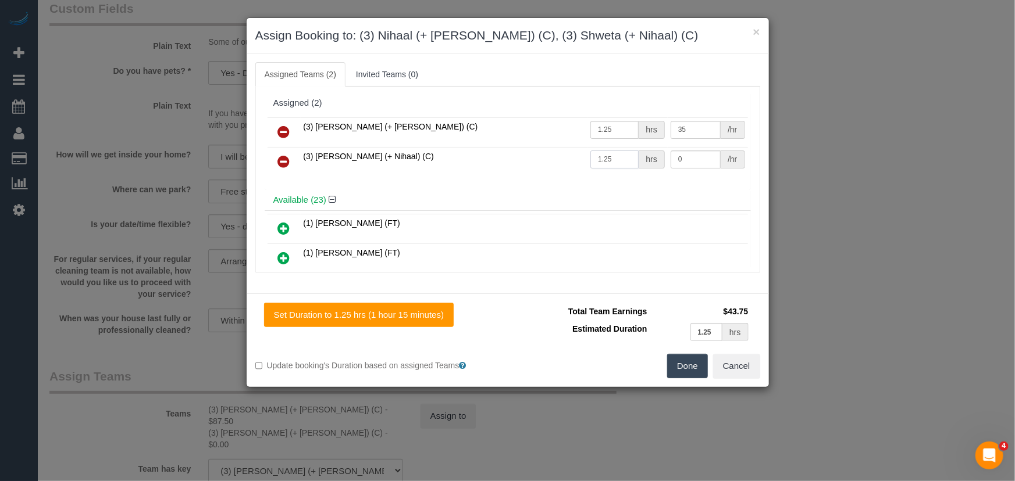
type input "1.25"
type input "35"
click at [672, 363] on button "Done" at bounding box center [687, 366] width 41 height 24
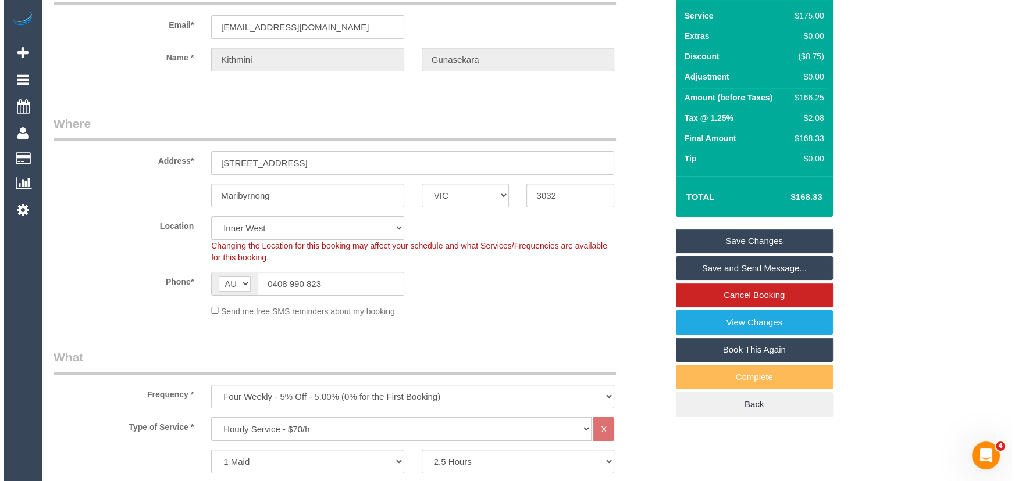
scroll to position [0, 0]
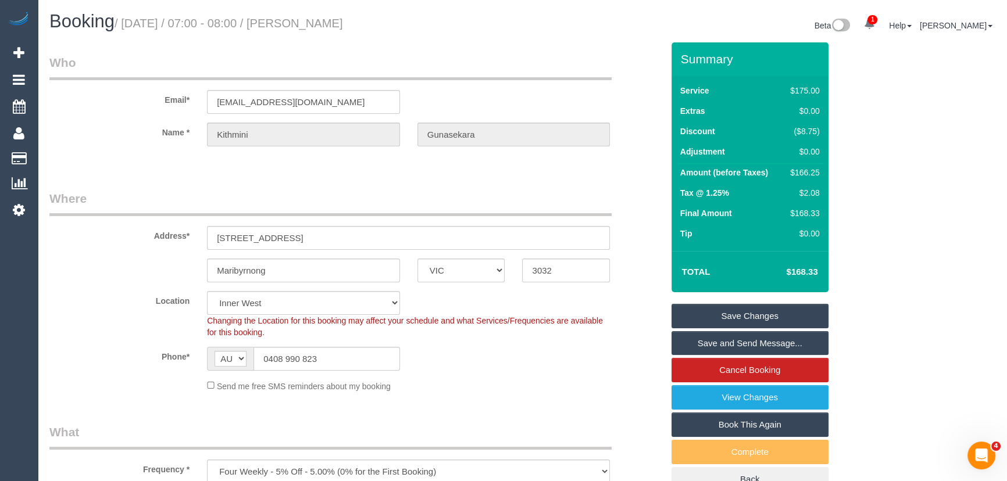
click at [338, 23] on small "/ [DATE] / 07:00 - 08:00 / [PERSON_NAME]" at bounding box center [229, 23] width 229 height 13
click at [338, 26] on small "/ [DATE] / 07:00 - 08:00 / [PERSON_NAME]" at bounding box center [229, 23] width 229 height 13
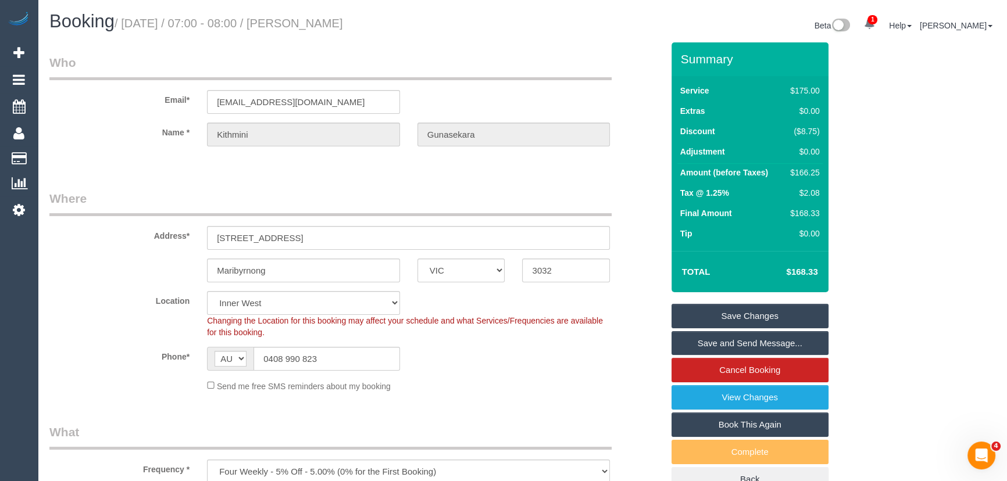
click at [338, 26] on small "/ [DATE] / 07:00 - 08:00 / [PERSON_NAME]" at bounding box center [229, 23] width 229 height 13
copy small "[PERSON_NAME]"
click at [725, 316] on link "Save Changes" at bounding box center [750, 316] width 157 height 24
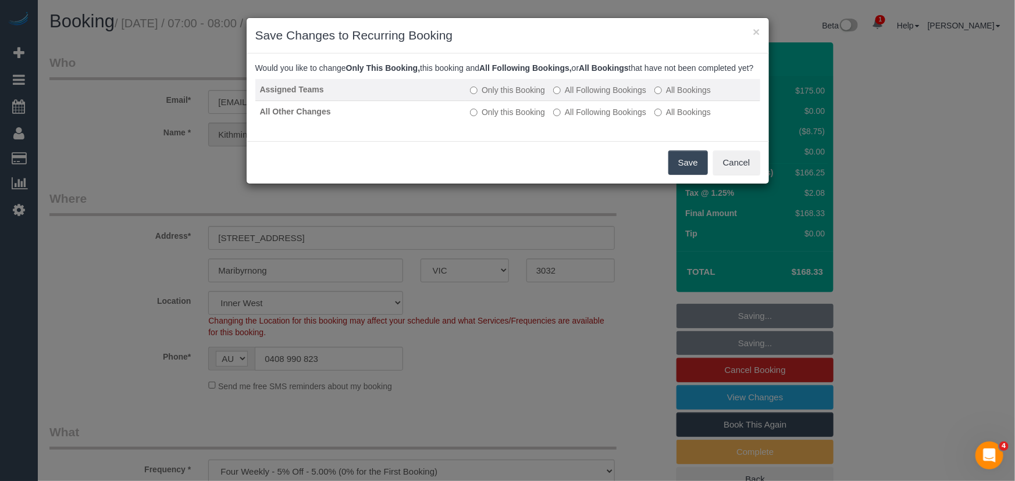
click at [593, 96] on label "All Following Bookings" at bounding box center [599, 90] width 93 height 12
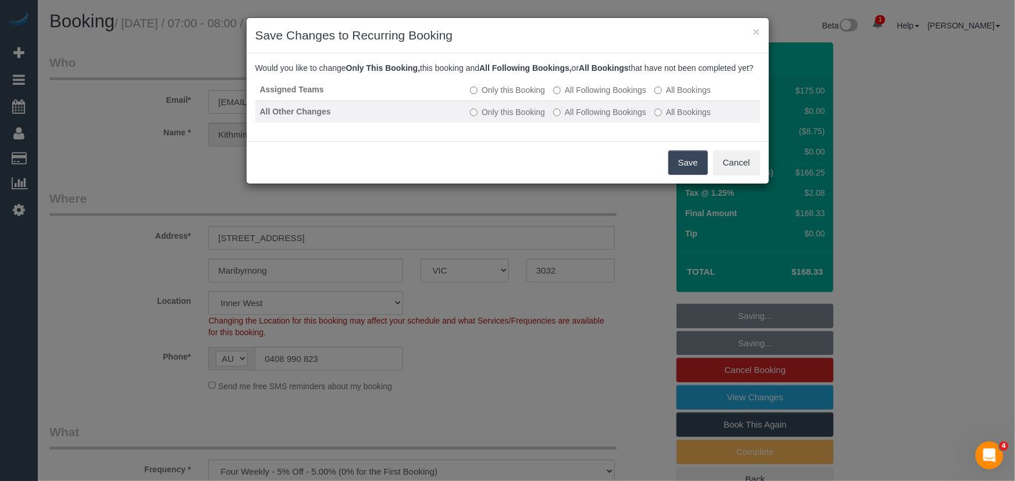
click at [591, 118] on label "All Following Bookings" at bounding box center [599, 112] width 93 height 12
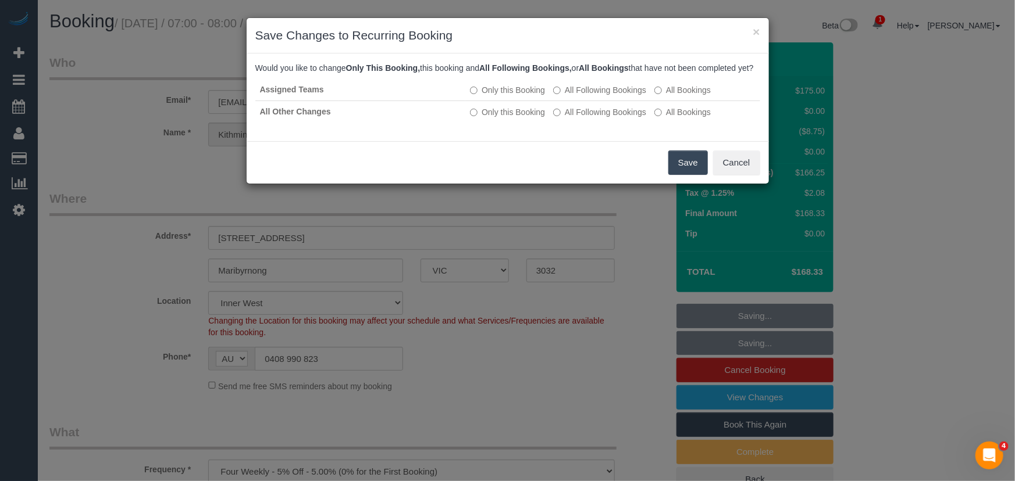
click at [687, 175] on button "Save" at bounding box center [688, 163] width 40 height 24
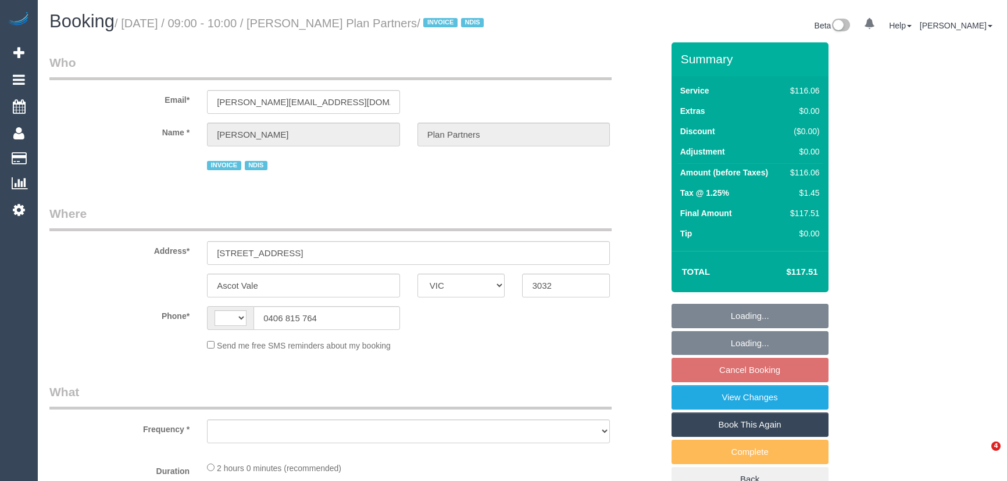
select select "VIC"
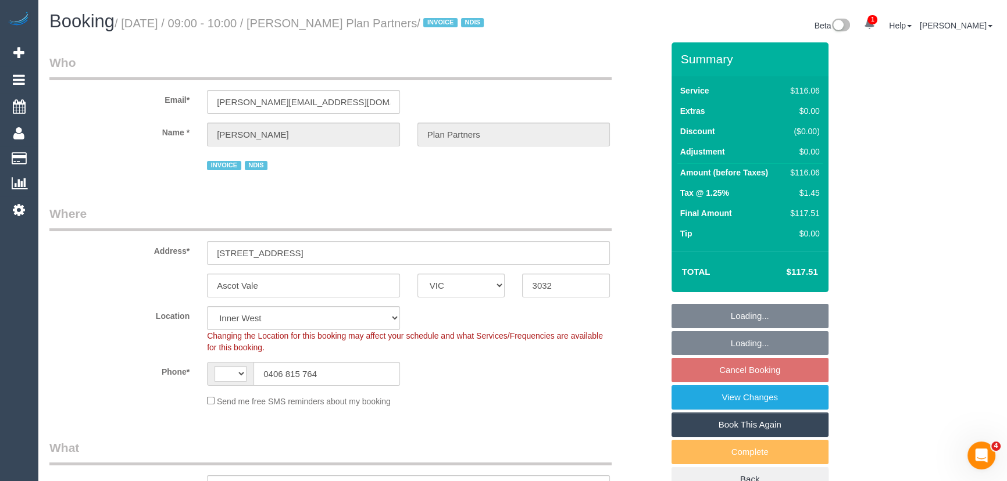
select select "object:1263"
select select "string:AU"
select select "number:28"
select select "number:14"
select select "number:19"
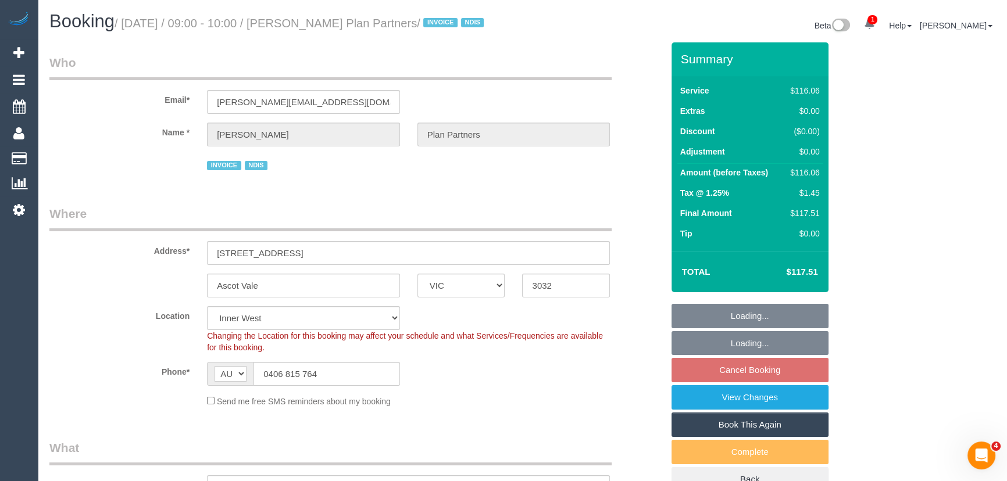
select select "number:25"
select select "number:35"
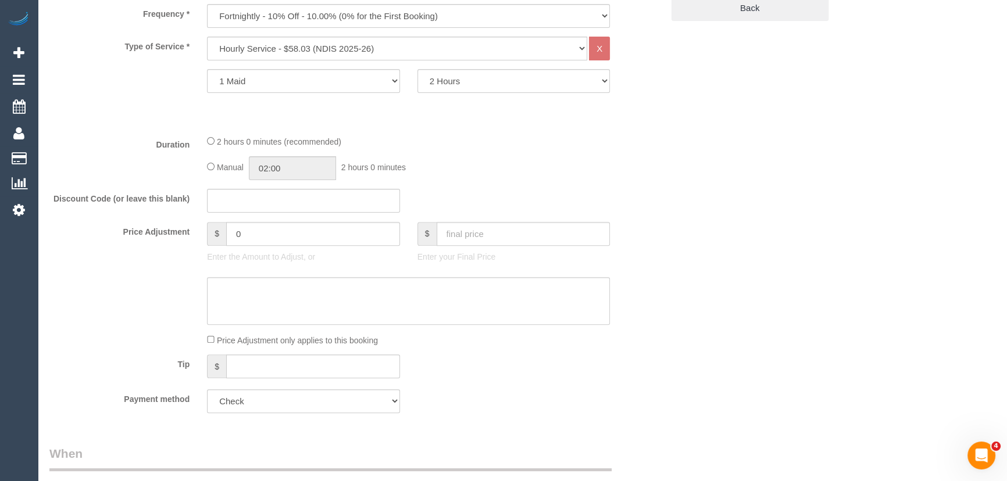
scroll to position [476, 0]
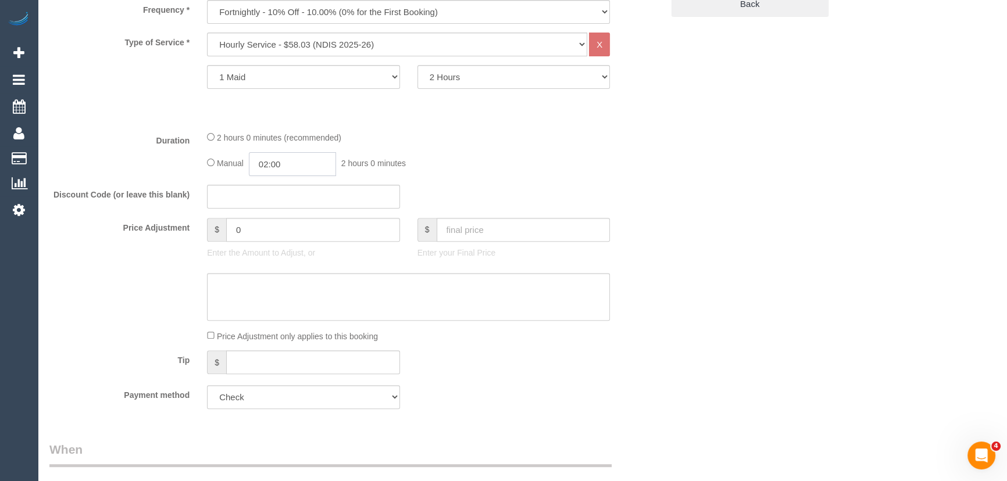
click at [309, 176] on input "02:00" at bounding box center [292, 164] width 87 height 24
type input "01:00"
click at [291, 205] on li "01:00" at bounding box center [280, 204] width 52 height 15
click at [543, 172] on div "Manual 01:00 1 hour 0 minutes" at bounding box center [408, 164] width 403 height 24
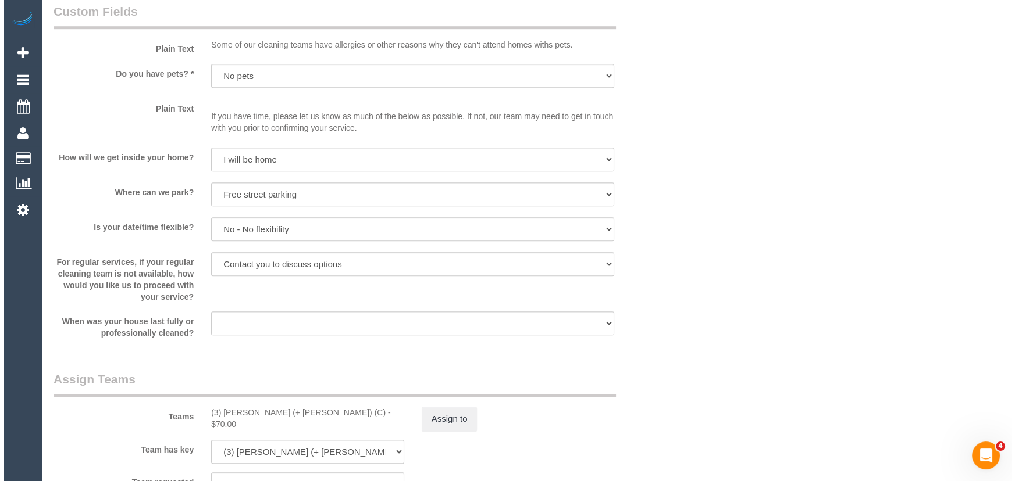
scroll to position [1163, 0]
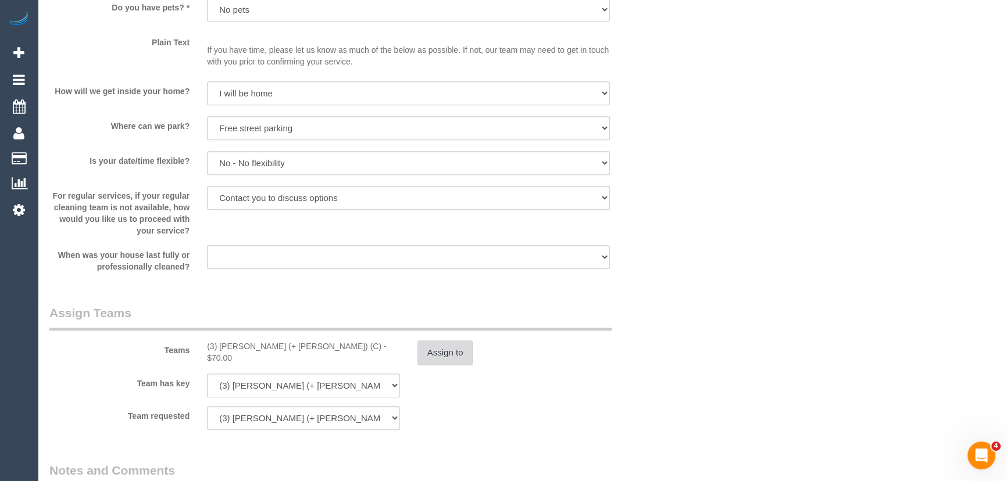
click at [452, 365] on button "Assign to" at bounding box center [446, 353] width 56 height 24
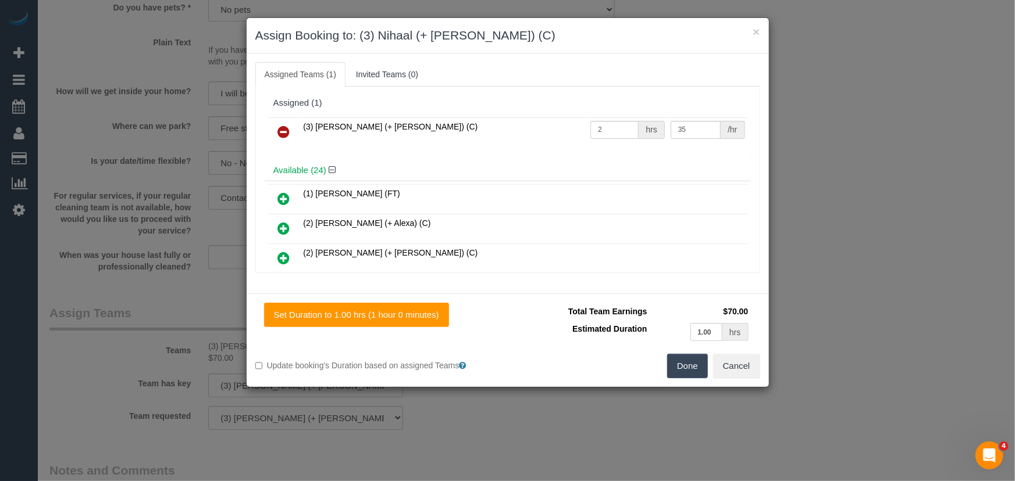
scroll to position [566, 0]
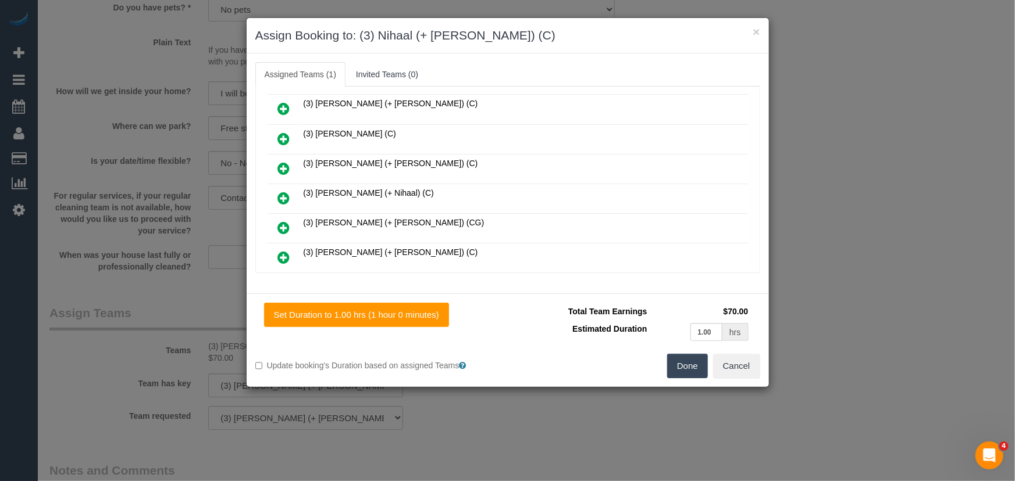
click at [285, 191] on icon at bounding box center [284, 198] width 12 height 14
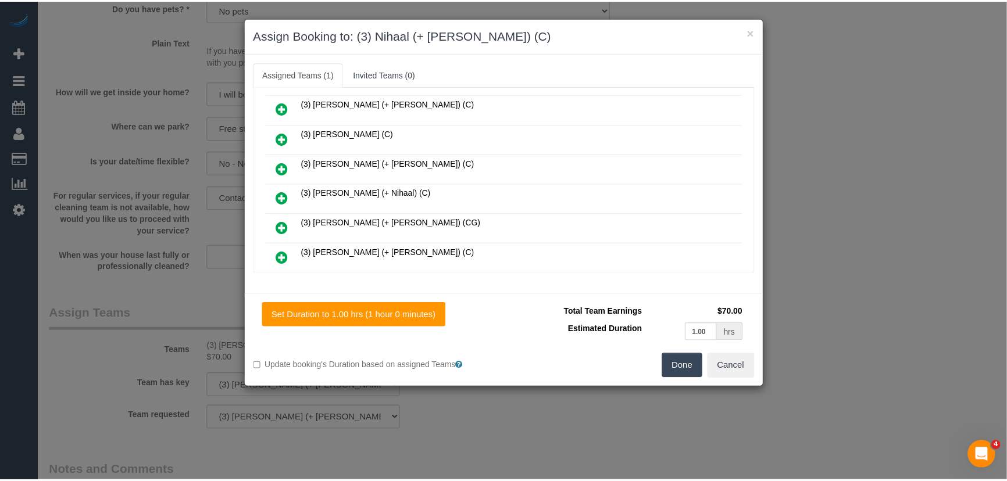
scroll to position [595, 0]
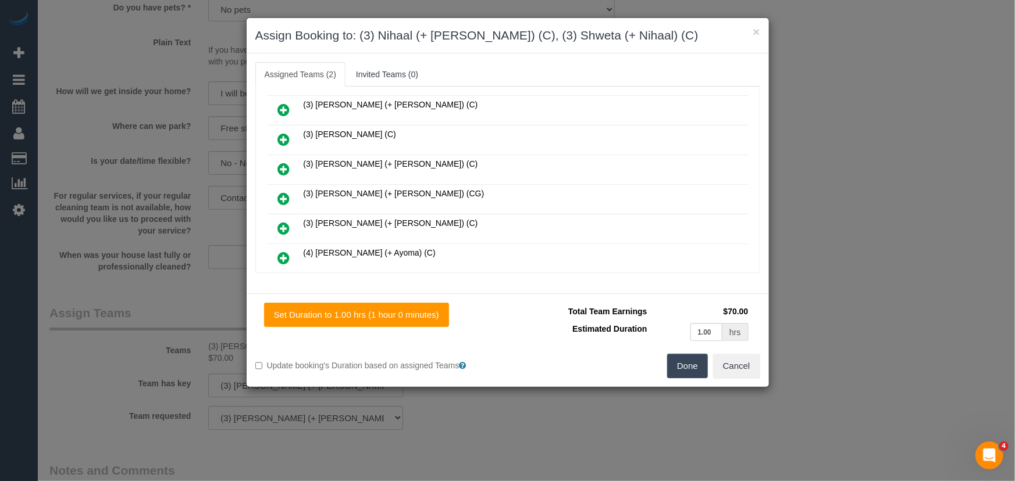
click at [689, 378] on div "Set Duration to 1.00 hrs (1 hour 0 minutes) Total Team Earnings $70.00 Estimate…" at bounding box center [508, 341] width 522 height 94
click at [686, 365] on button "Done" at bounding box center [687, 366] width 41 height 24
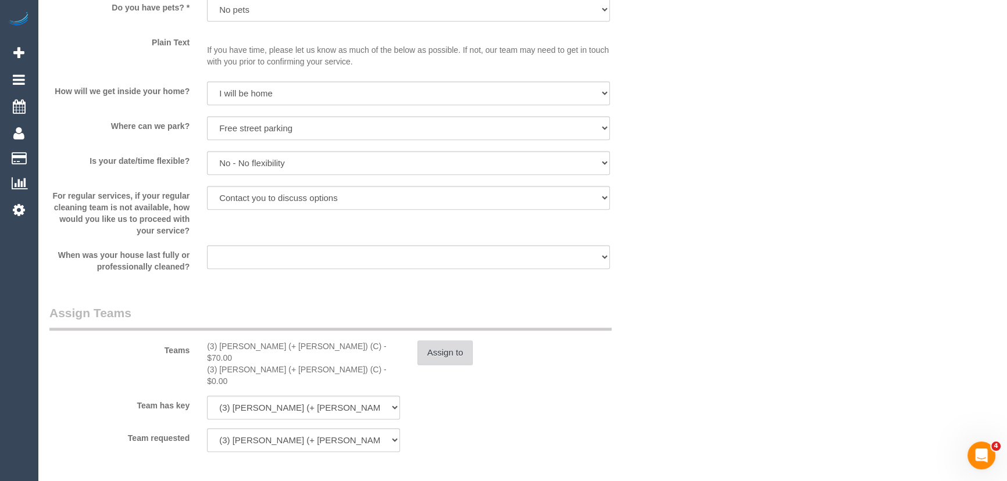
click at [465, 361] on button "Assign to" at bounding box center [446, 353] width 56 height 24
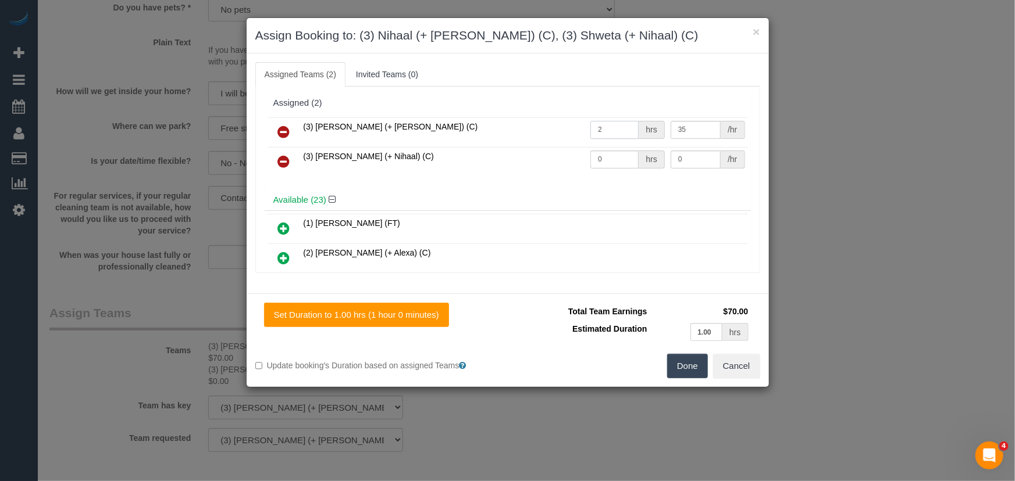
click at [619, 128] on input "2" at bounding box center [614, 130] width 48 height 18
type input "1"
click at [613, 167] on input "0" at bounding box center [614, 160] width 48 height 18
type input "1"
type input "35"
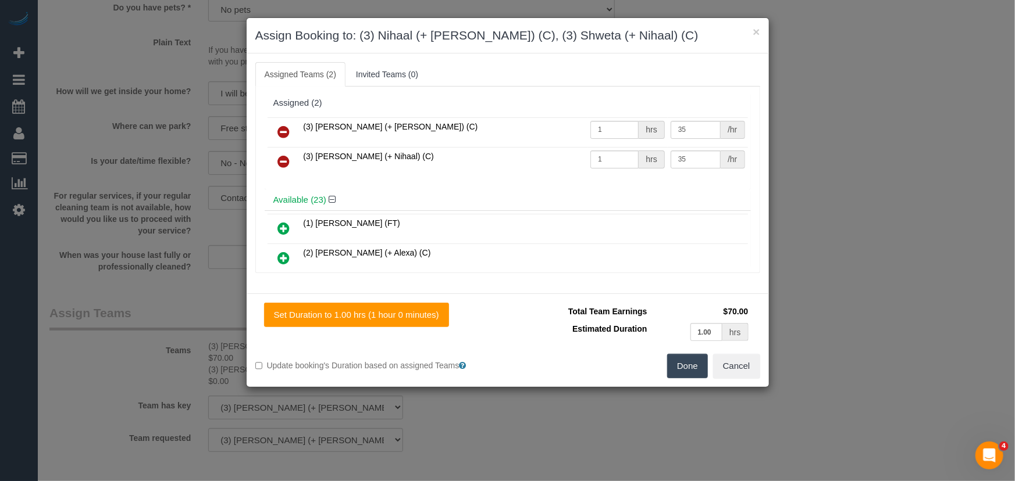
click at [702, 372] on button "Done" at bounding box center [687, 366] width 41 height 24
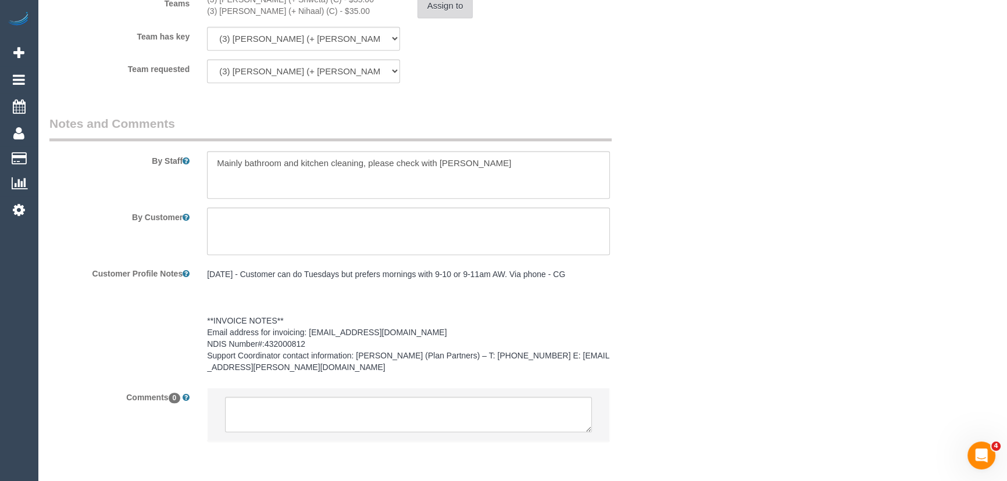
scroll to position [1567, 0]
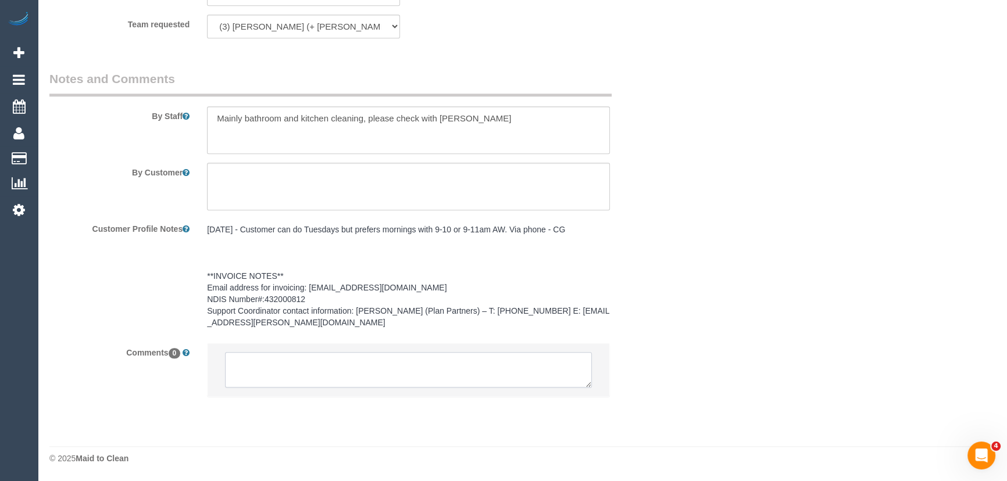
click at [280, 357] on textarea at bounding box center [408, 370] width 367 height 36
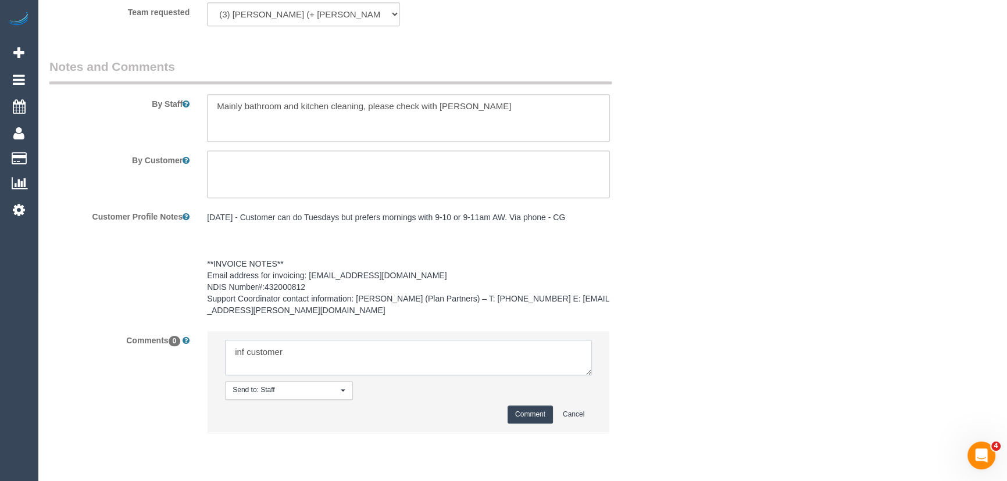
type textarea "inf customer"
click at [529, 424] on button "Comment" at bounding box center [530, 415] width 45 height 18
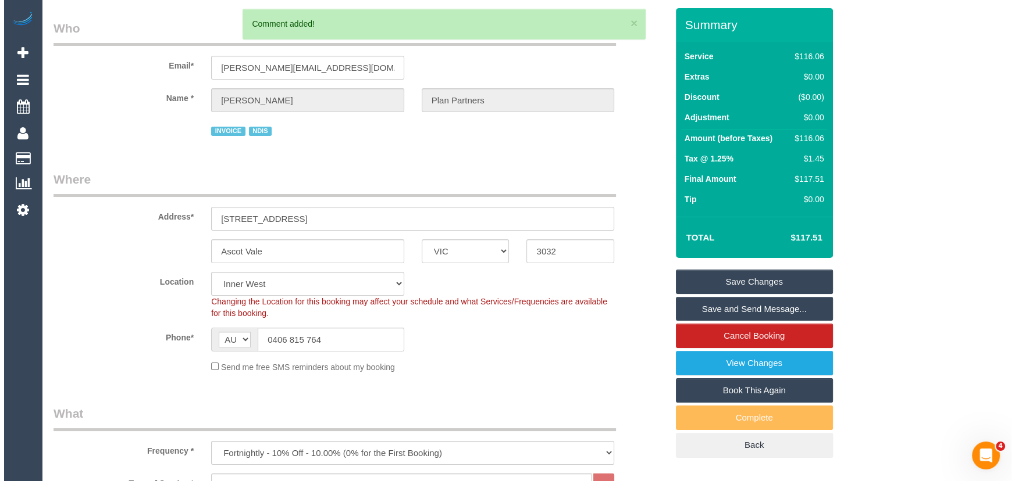
scroll to position [0, 0]
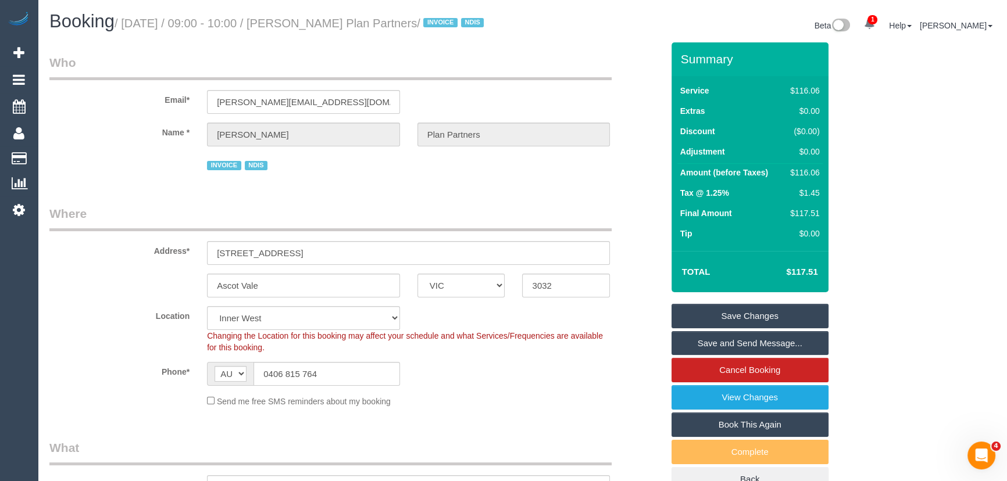
click at [334, 23] on small "/ September 23, 2025 / 09:00 - 10:00 / Mary Allwell Plan Partners / INVOICE NDIS" at bounding box center [301, 23] width 373 height 13
copy small "Mary Allwell Plan Partners"
click at [725, 329] on link "Save Changes" at bounding box center [750, 316] width 157 height 24
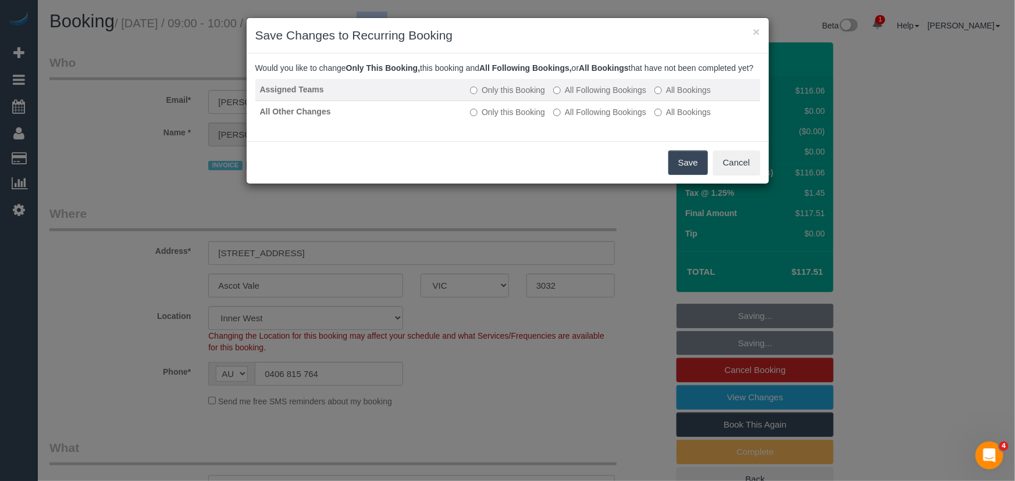
click at [604, 96] on label "All Following Bookings" at bounding box center [599, 90] width 93 height 12
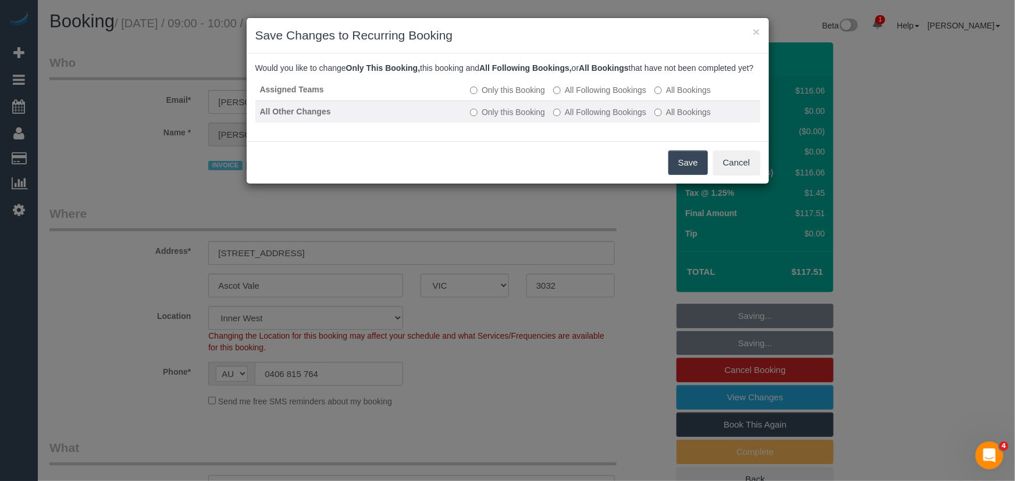
click at [609, 118] on label "All Following Bookings" at bounding box center [599, 112] width 93 height 12
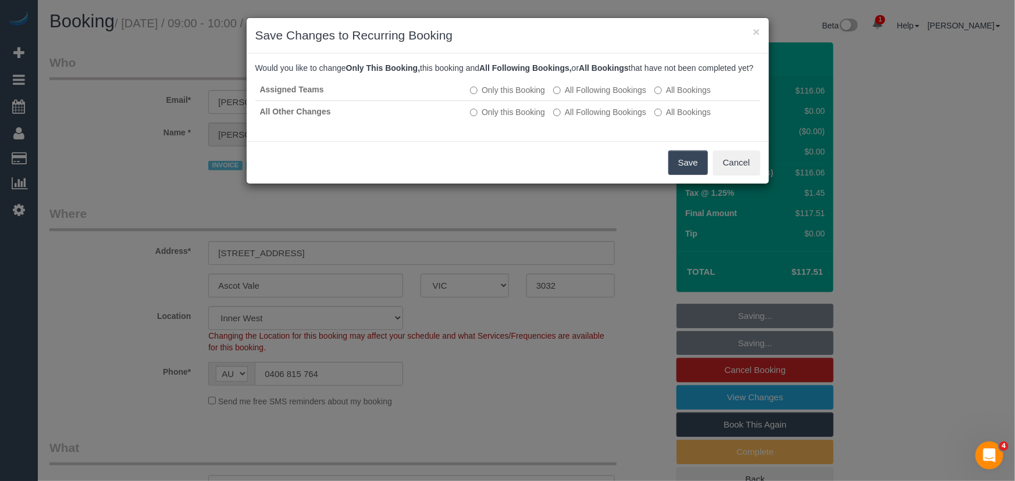
click at [676, 174] on button "Save" at bounding box center [688, 163] width 40 height 24
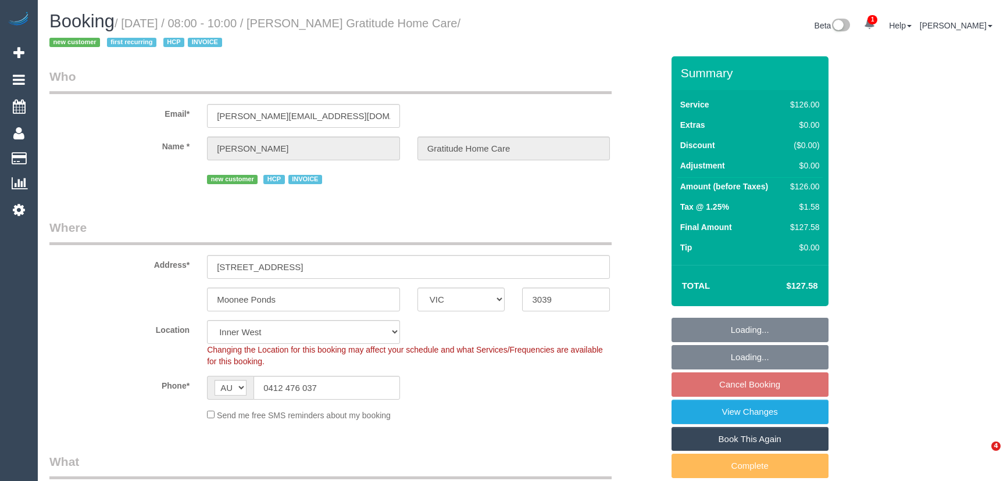
select select "VIC"
select select "120"
select select "number:28"
select select "number:14"
select select "number:19"
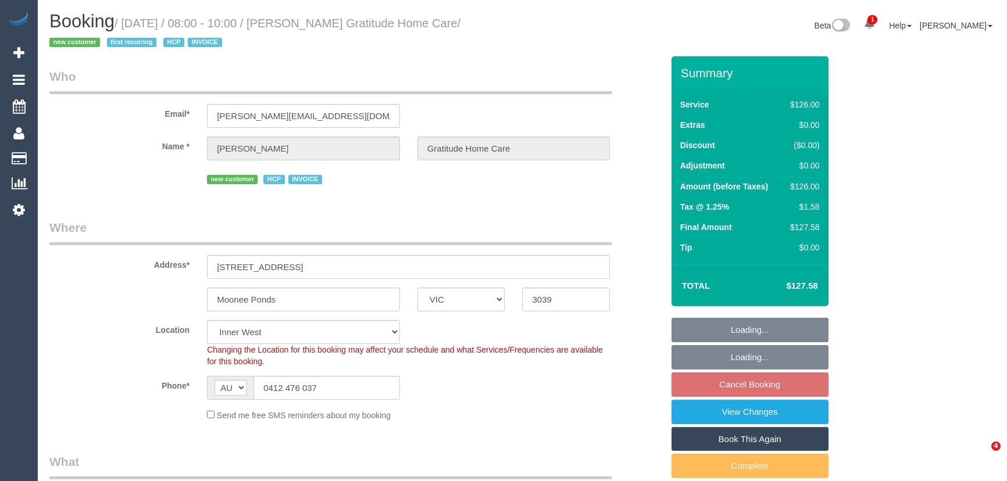
select select "number:25"
select select "number:34"
select select "number:13"
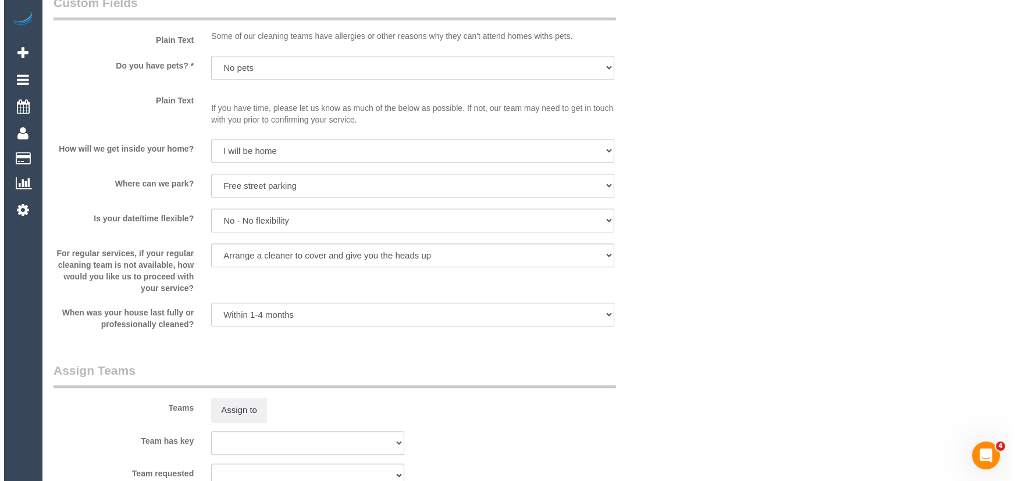
scroll to position [1215, 0]
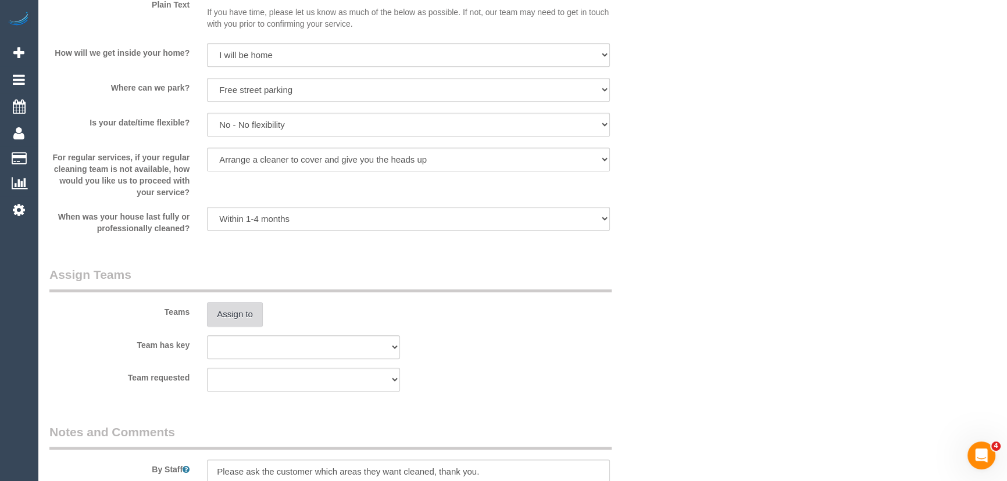
click at [234, 314] on button "Assign to" at bounding box center [235, 314] width 56 height 24
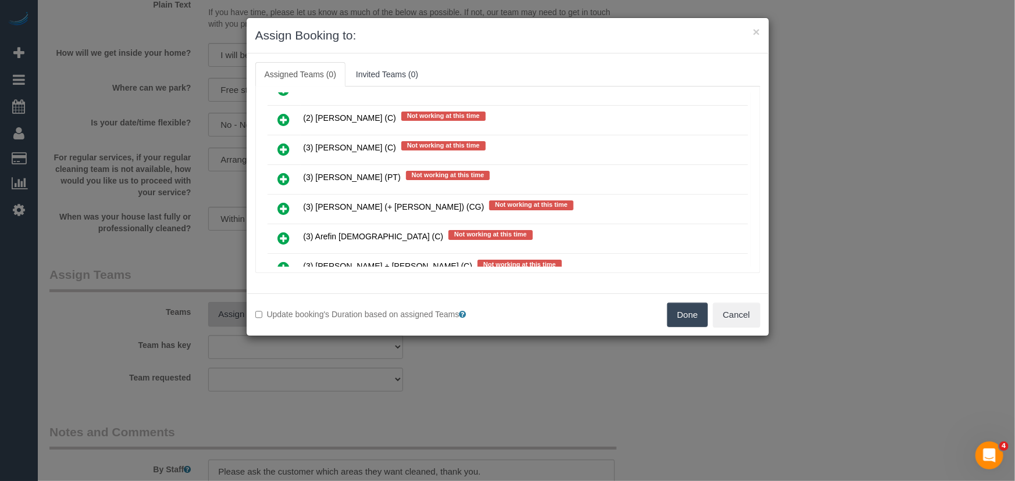
scroll to position [1933, 0]
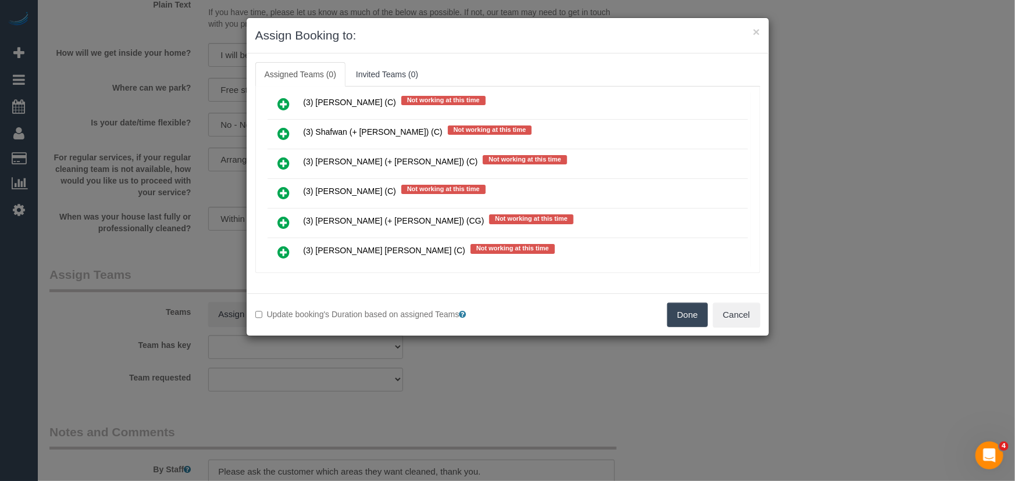
click at [281, 216] on icon at bounding box center [284, 223] width 12 height 14
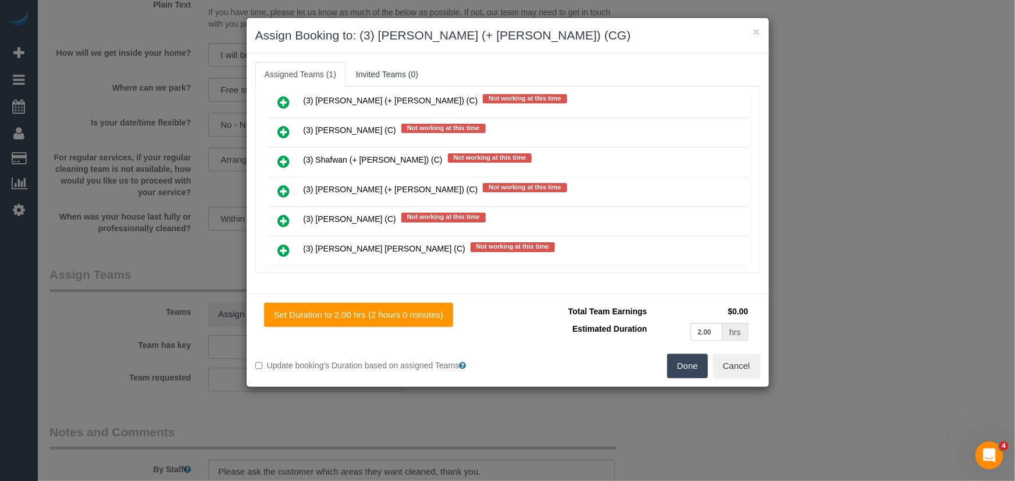
scroll to position [1960, 0]
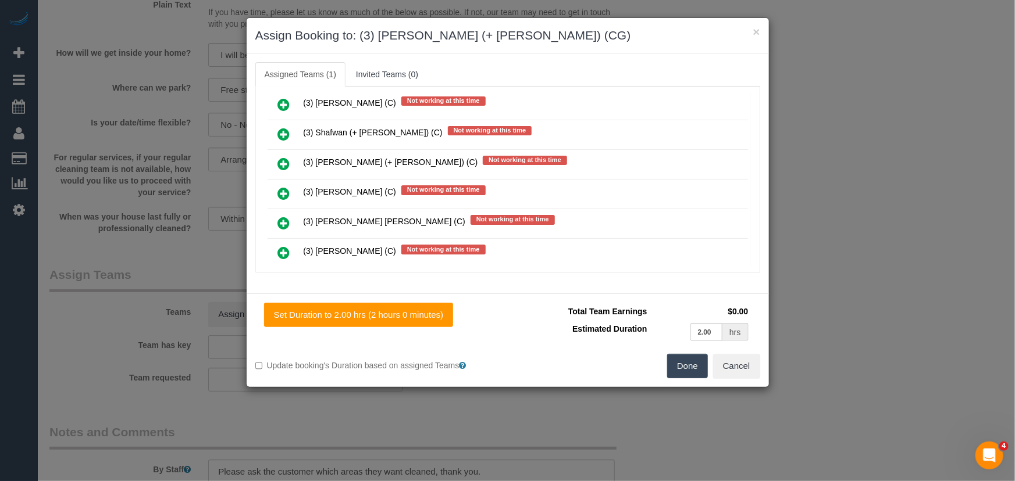
click at [686, 361] on button "Done" at bounding box center [687, 366] width 41 height 24
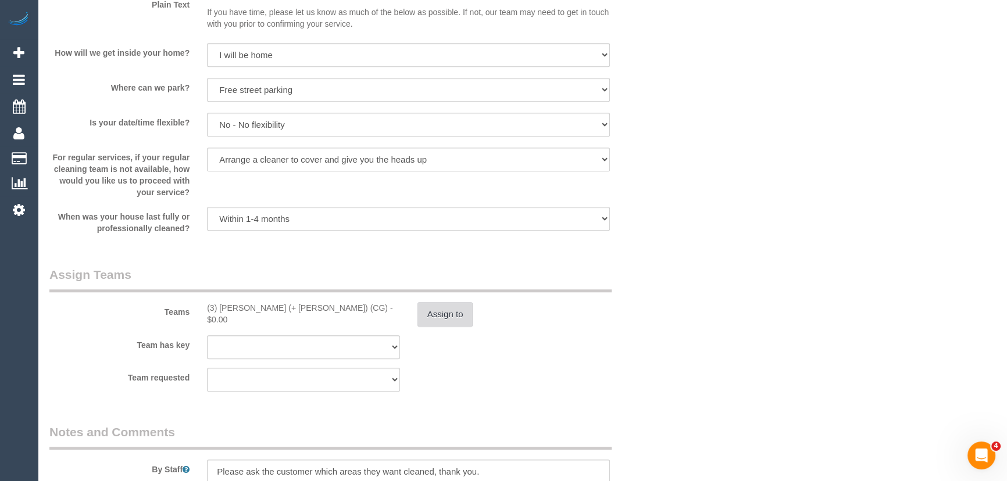
click at [447, 313] on button "Assign to" at bounding box center [446, 314] width 56 height 24
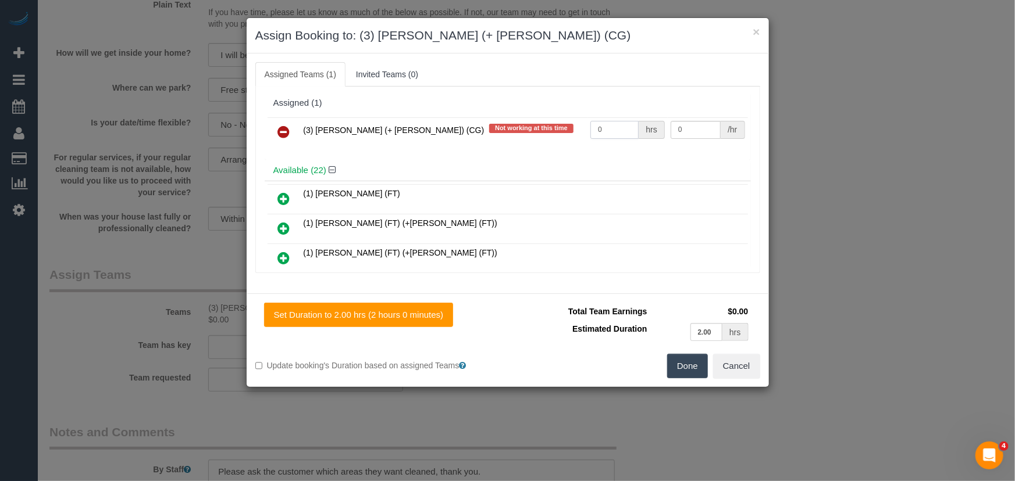
click at [613, 129] on input "0" at bounding box center [614, 130] width 48 height 18
type input "2"
type input "38.5"
click at [697, 364] on button "Done" at bounding box center [687, 366] width 41 height 24
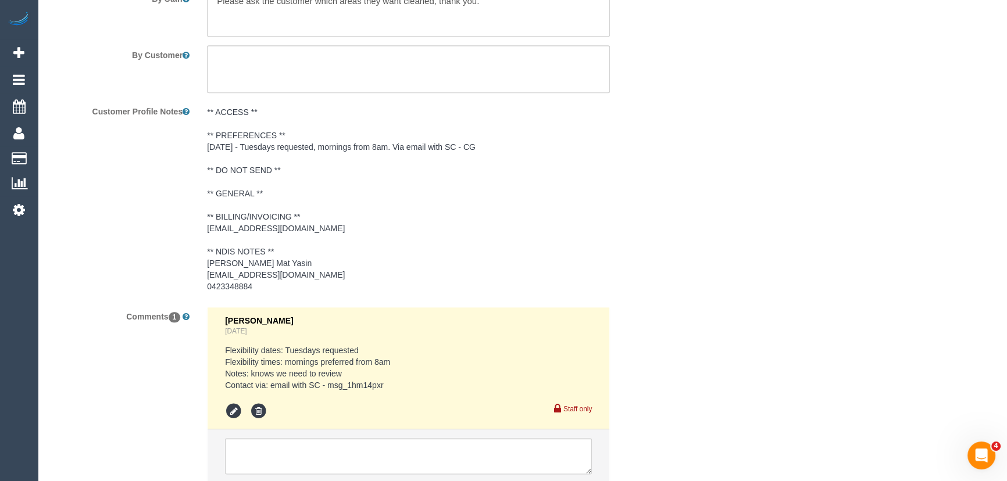
scroll to position [1771, 0]
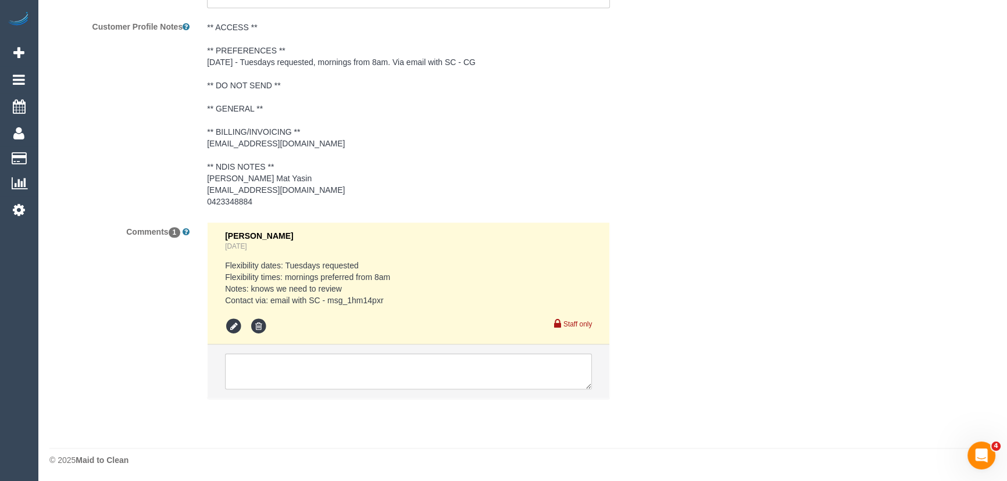
click at [330, 299] on pre "Flexibility dates: Tuesdays requested Flexibility times: mornings preferred fro…" at bounding box center [408, 283] width 367 height 47
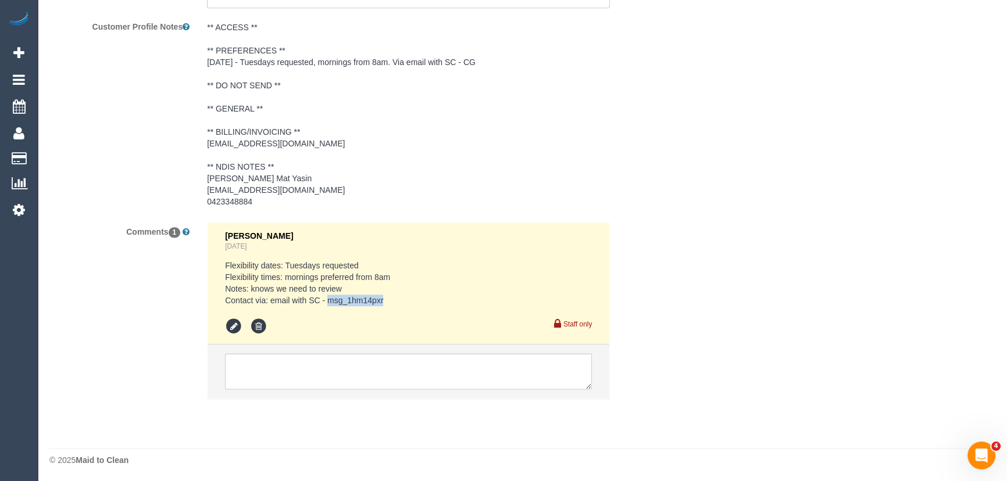
click at [330, 299] on pre "Flexibility dates: Tuesdays requested Flexibility times: mornings preferred fro…" at bounding box center [408, 283] width 367 height 47
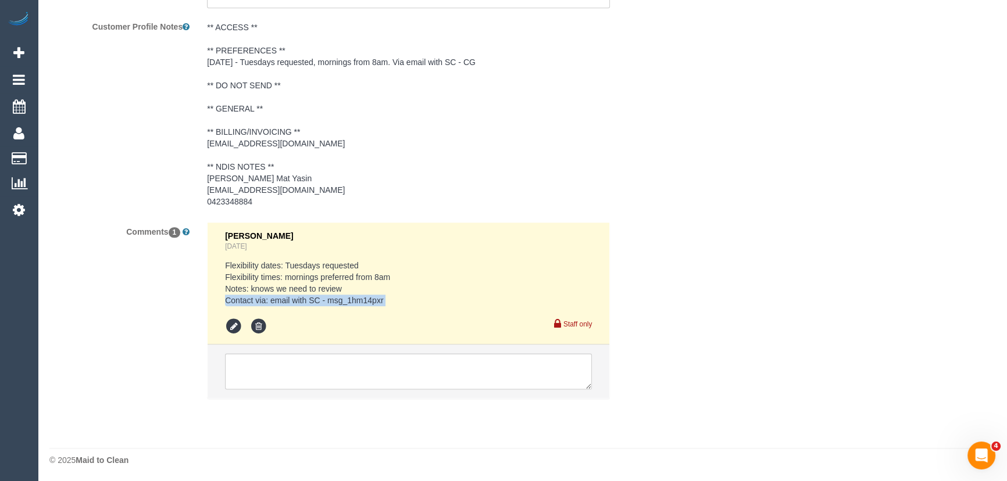
click at [334, 307] on div "Clare Gross 3 days ago Flexibility dates: Tuesdays requested Flexibility times:…" at bounding box center [408, 283] width 367 height 105
click at [330, 296] on pre "Flexibility dates: Tuesdays requested Flexibility times: mornings preferred fro…" at bounding box center [408, 283] width 367 height 47
copy pre "msg_1hm14pxr"
click at [337, 359] on textarea at bounding box center [408, 372] width 367 height 36
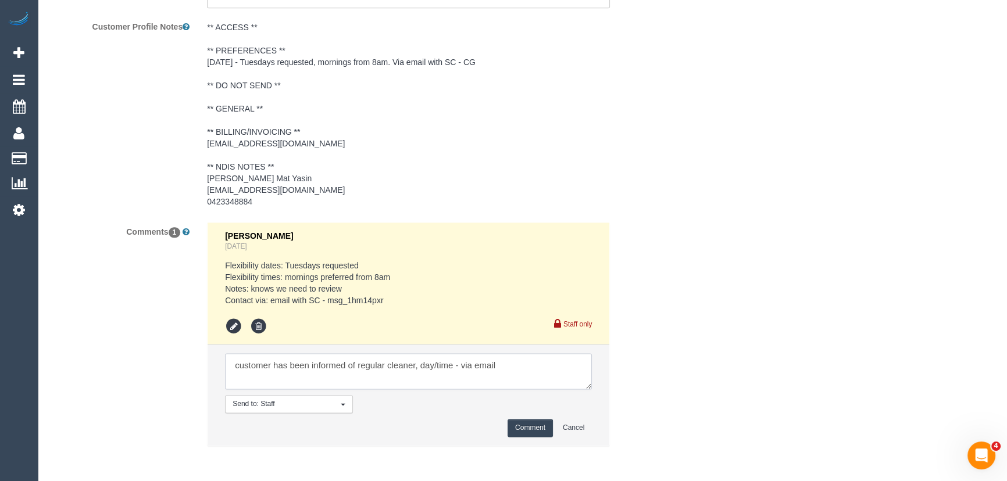
type textarea "customer has been informed of regular cleaner, day/time - via email"
click at [525, 431] on button "Comment" at bounding box center [530, 428] width 45 height 18
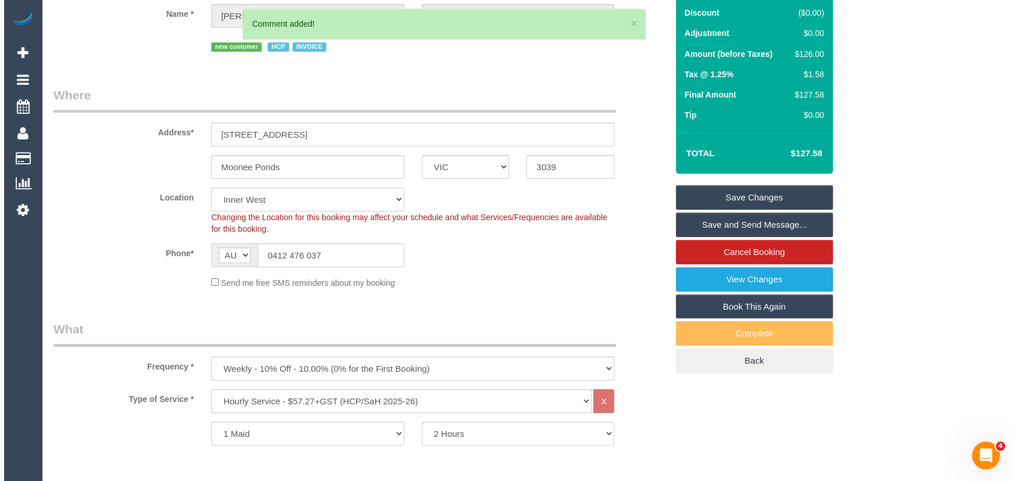
scroll to position [0, 0]
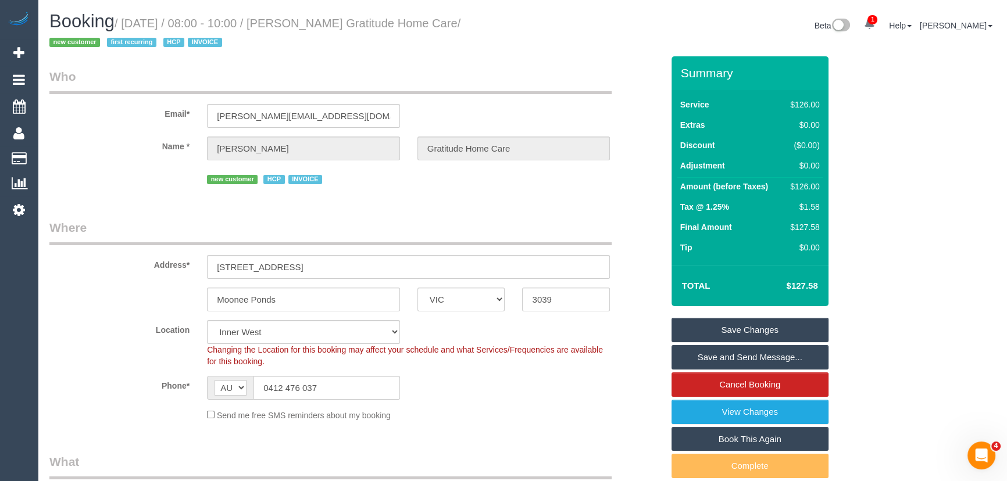
click at [341, 22] on small "/ September 23, 2025 / 08:00 - 10:00 / Angela Condemi Gratitude Home Care / new…" at bounding box center [254, 33] width 411 height 33
copy small "Angela Condemi Gratitude Home Care"
click at [759, 356] on link "Save and Send Message..." at bounding box center [750, 357] width 157 height 24
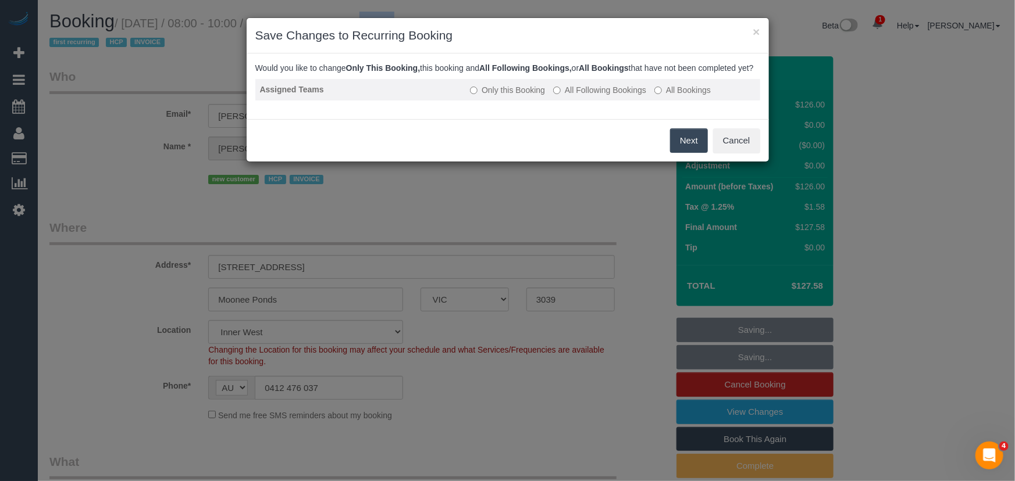
drag, startPoint x: 587, startPoint y: 103, endPoint x: 607, endPoint y: 124, distance: 28.8
click at [587, 96] on label "All Following Bookings" at bounding box center [599, 90] width 93 height 12
click at [690, 147] on button "Save" at bounding box center [688, 141] width 40 height 24
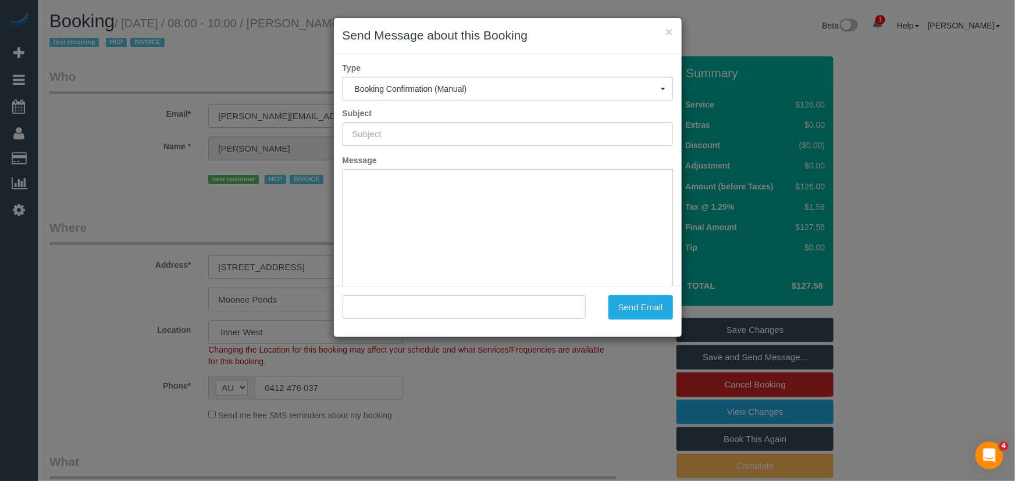
type input "Booking Confirmed"
type input ""Angela Condemi Gratitude Home Care" <angela.gihc@fake.com>"
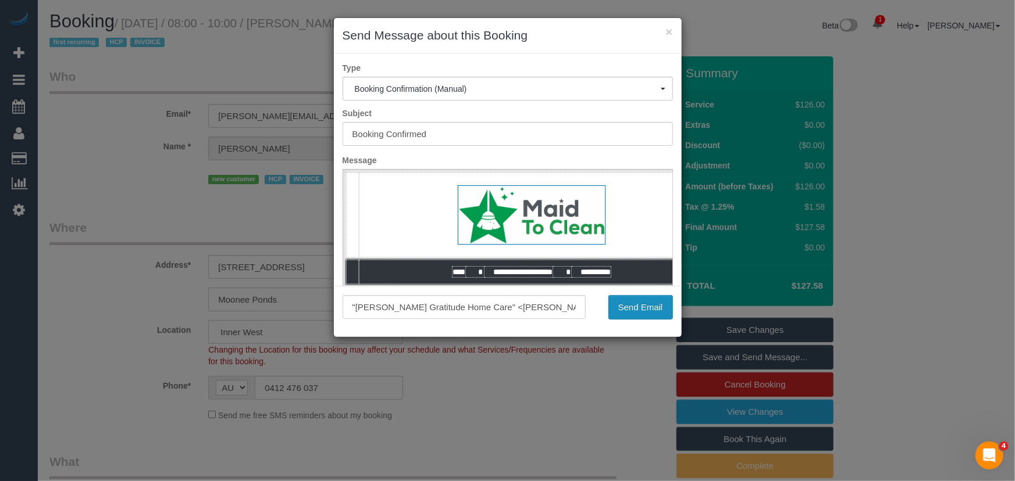
click at [647, 308] on button "Send Email" at bounding box center [640, 307] width 65 height 24
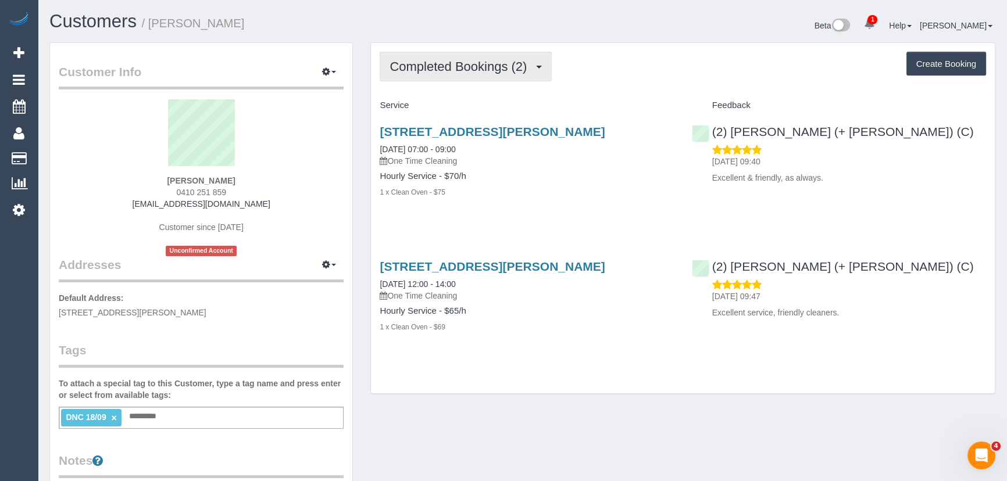
click at [497, 62] on span "Completed Bookings (2)" at bounding box center [461, 66] width 143 height 15
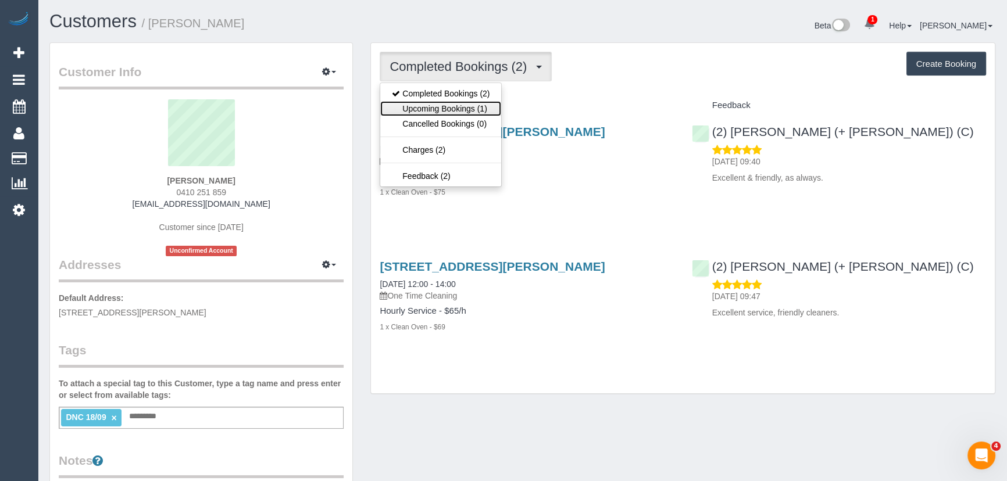
click at [483, 110] on link "Upcoming Bookings (1)" at bounding box center [440, 108] width 121 height 15
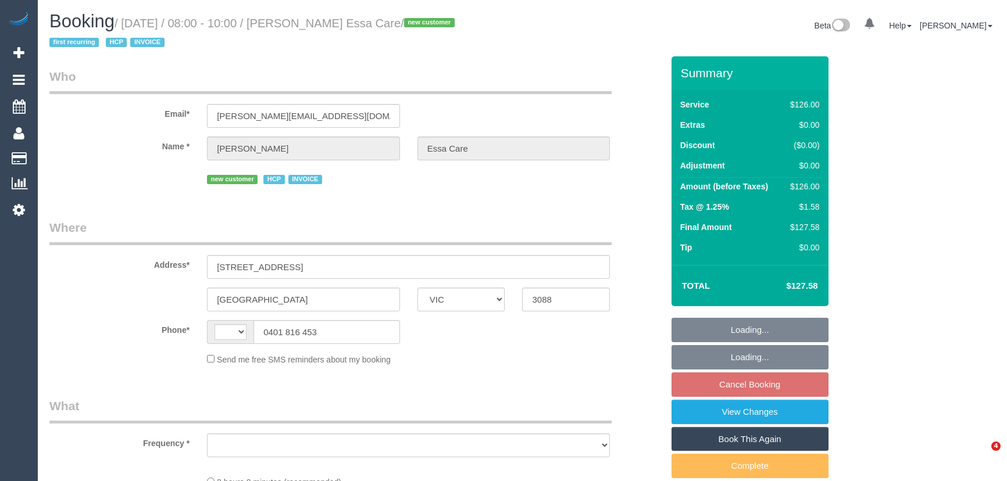
select select "VIC"
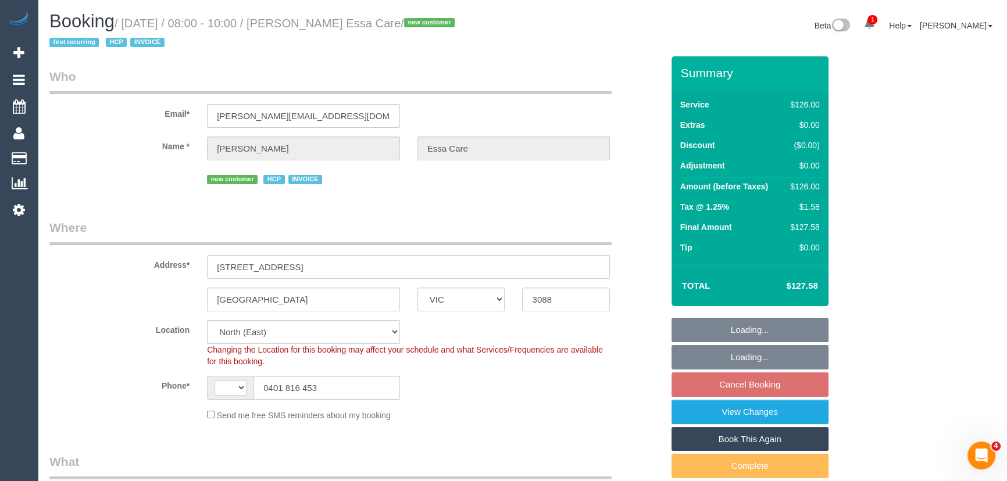
select select "object:576"
select select "string:AU"
select select "number:28"
select select "number:14"
select select "number:19"
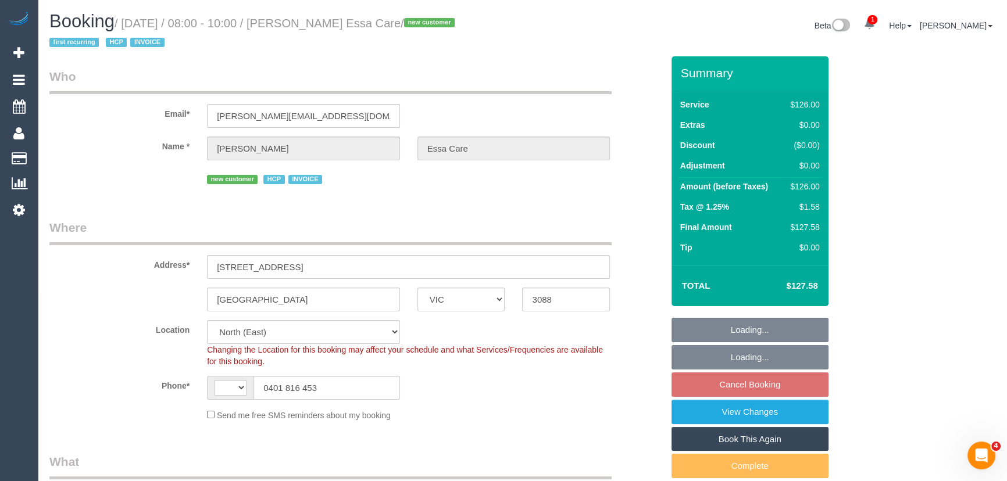
select select "number:25"
select select "number:34"
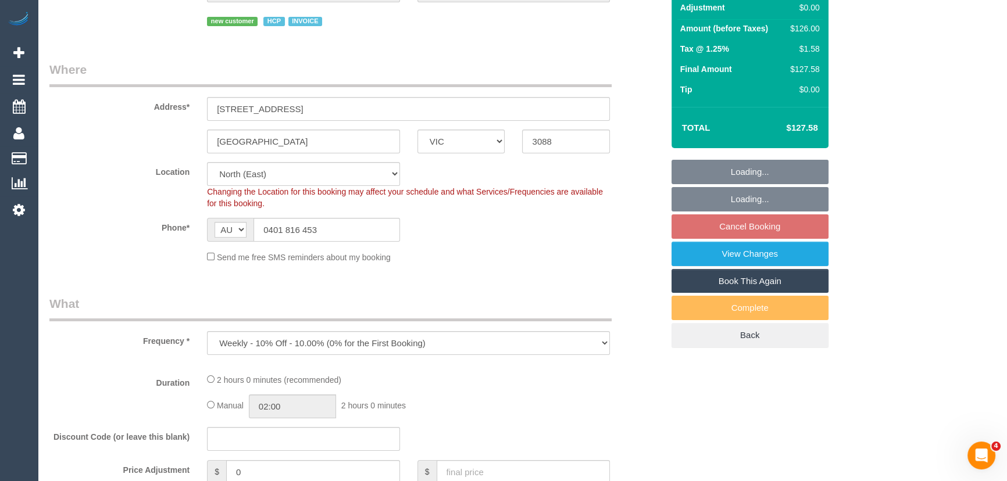
select select "120"
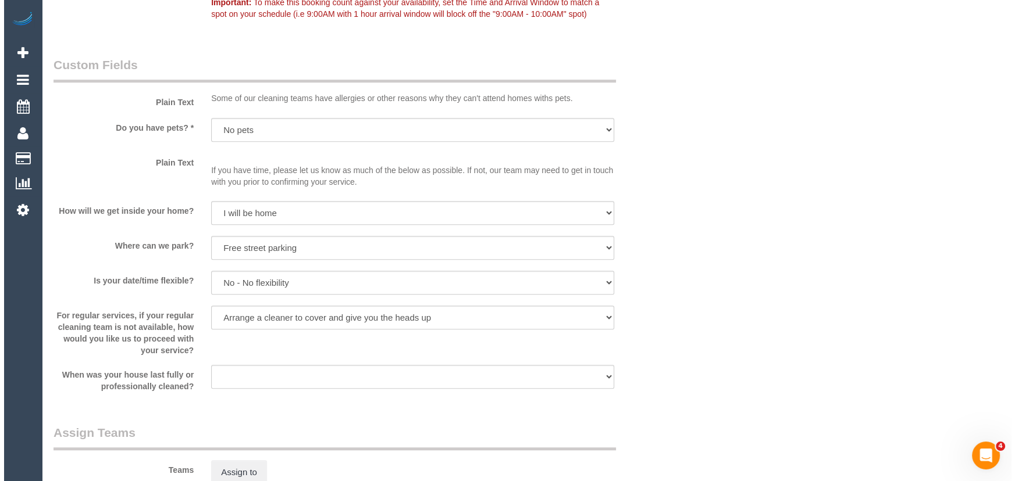
scroll to position [1163, 0]
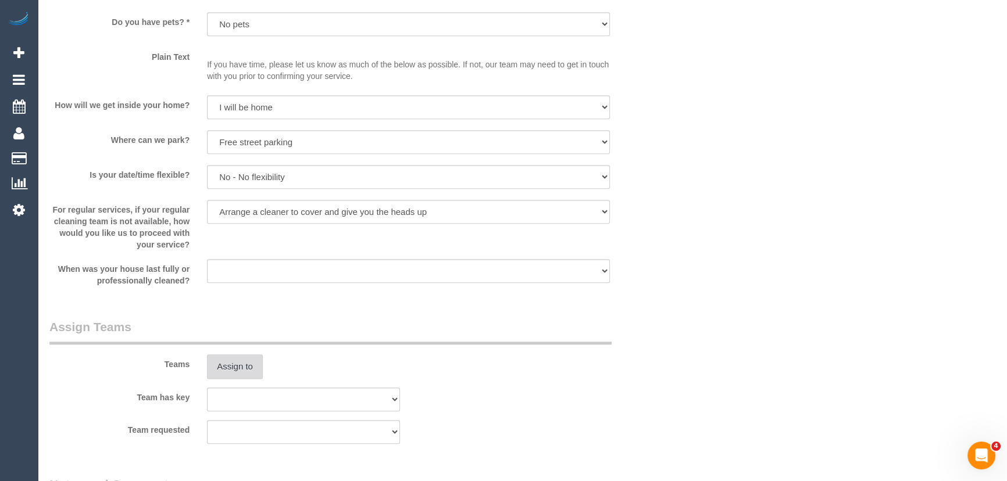
click at [224, 365] on button "Assign to" at bounding box center [235, 367] width 56 height 24
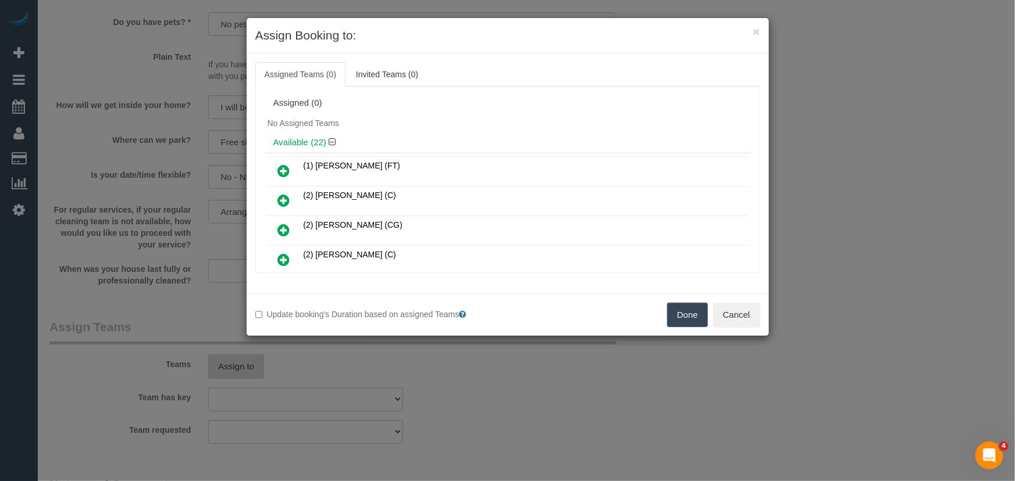
scroll to position [1380, 0]
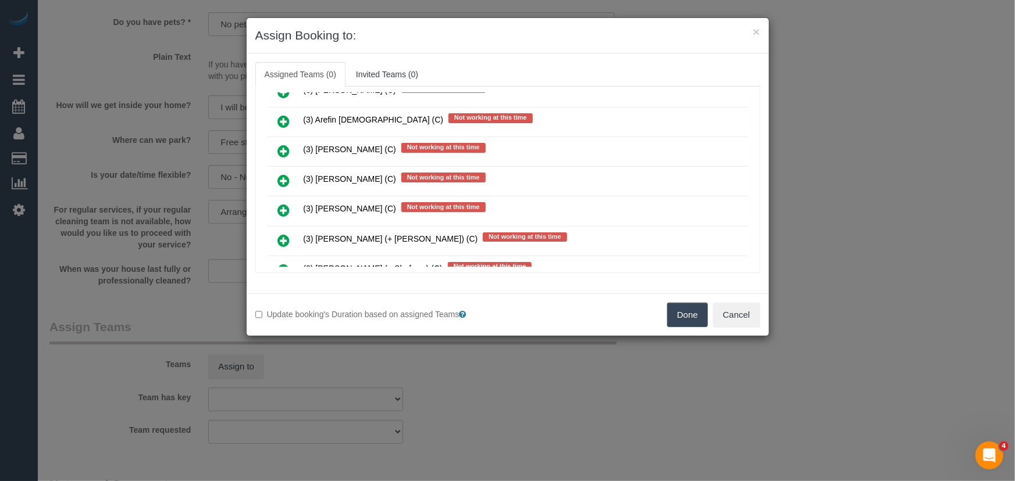
click at [280, 204] on icon at bounding box center [284, 211] width 12 height 14
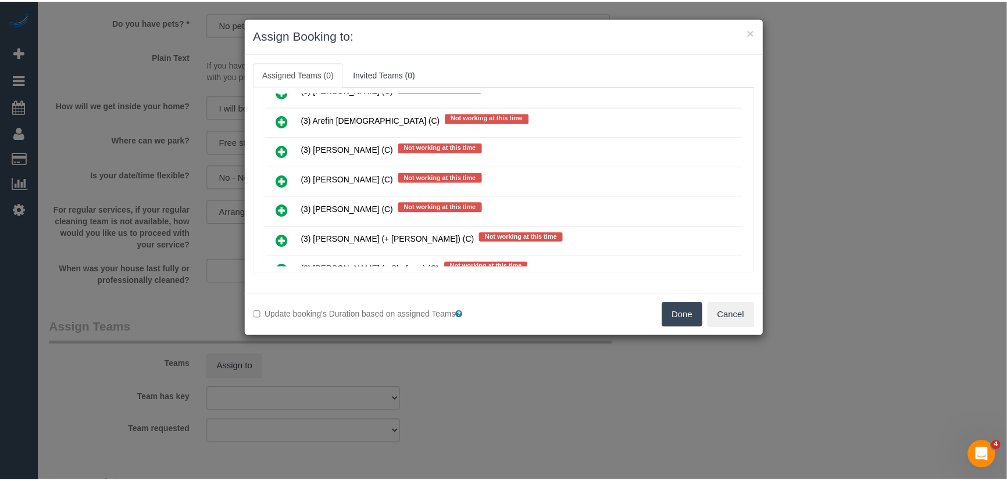
scroll to position [1407, 0]
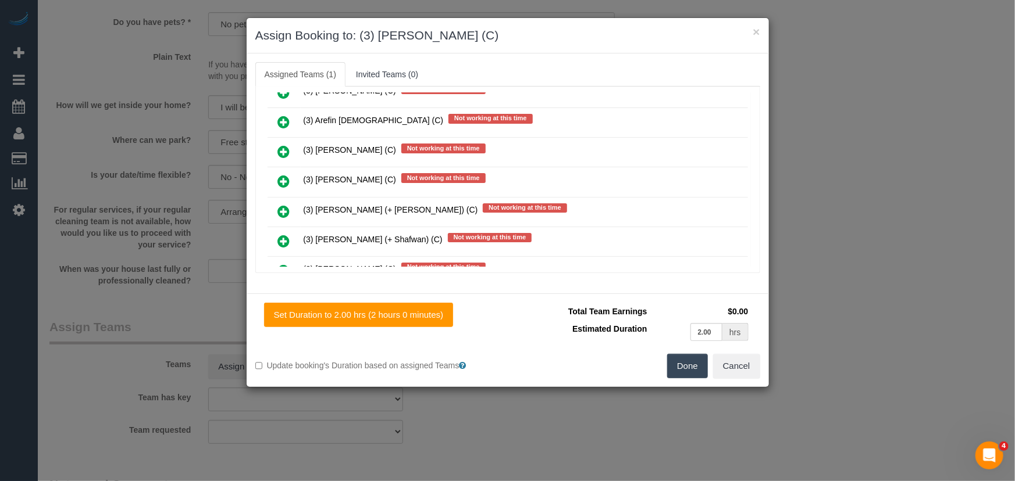
click at [685, 366] on button "Done" at bounding box center [687, 366] width 41 height 24
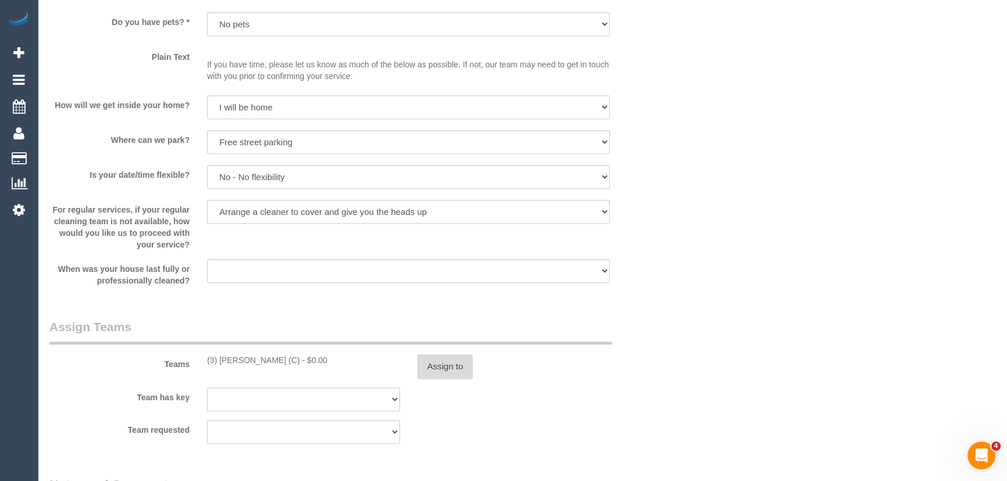
click at [457, 368] on button "Assign to" at bounding box center [446, 367] width 56 height 24
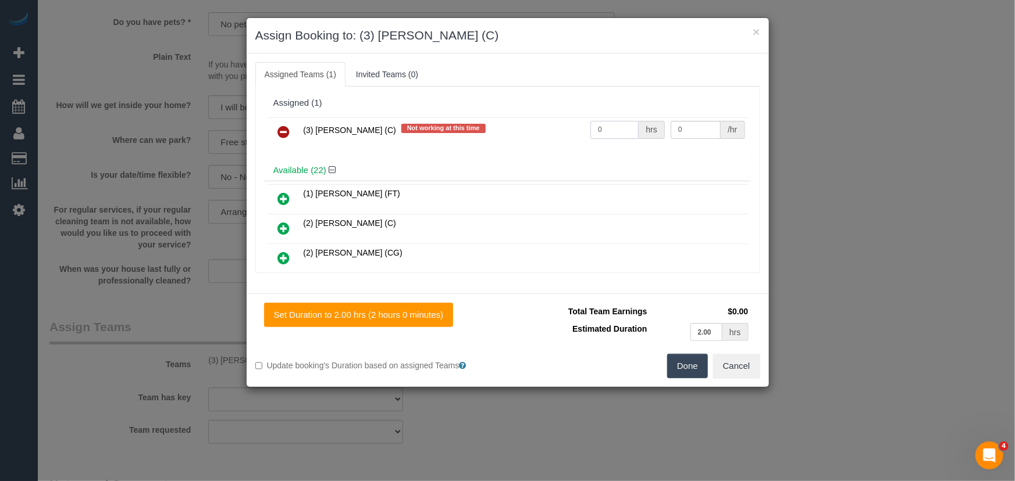
click at [612, 127] on input "0" at bounding box center [614, 130] width 48 height 18
type input "2"
type input "35"
click at [686, 362] on button "Done" at bounding box center [687, 366] width 41 height 24
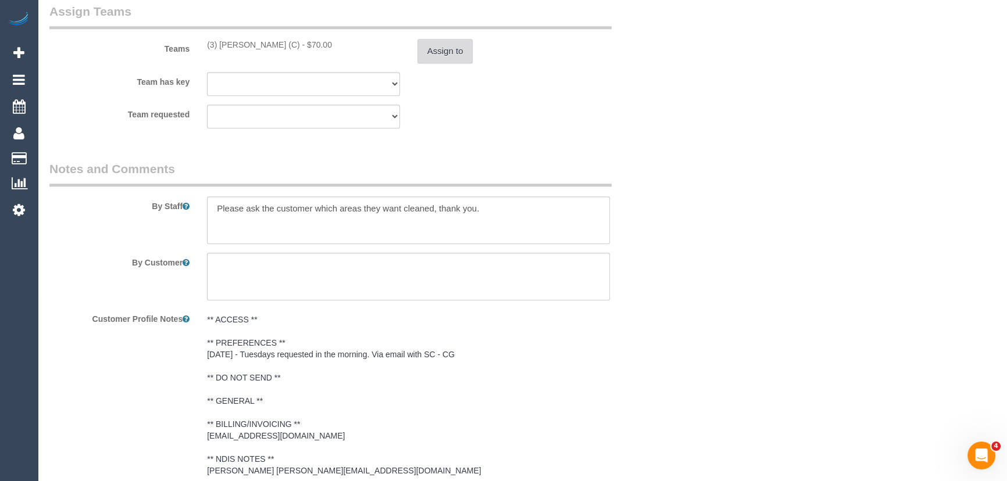
scroll to position [1639, 0]
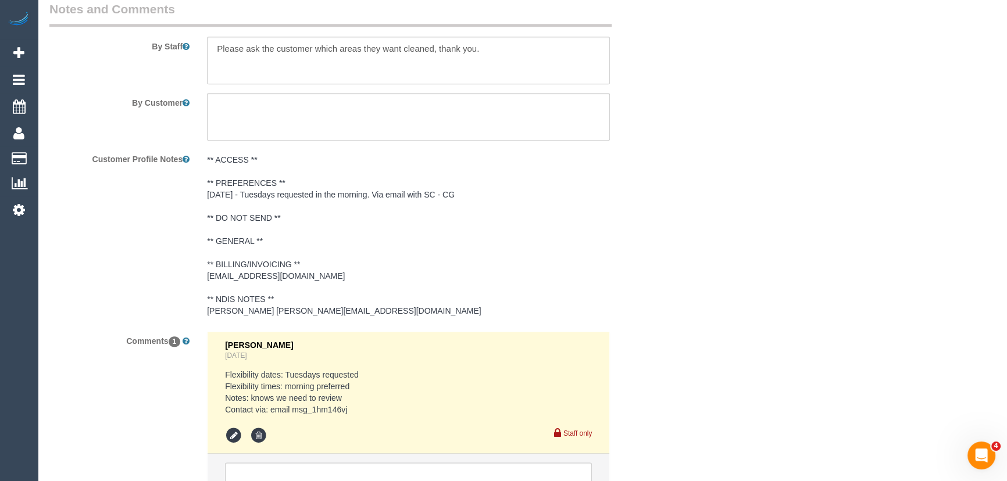
click at [295, 408] on pre "Flexibility dates: Tuesdays requested Flexibility times: morning preferred Note…" at bounding box center [408, 392] width 367 height 47
copy pre "msg_1hm146vj"
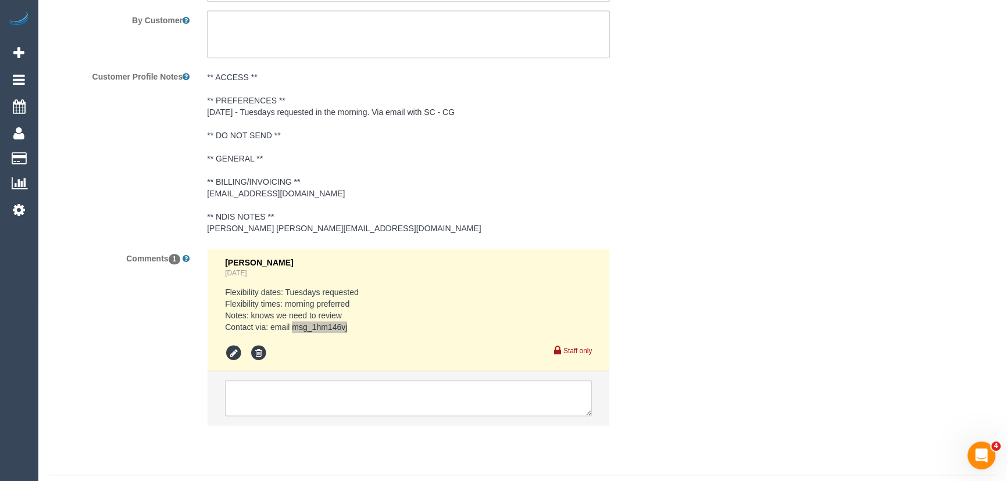
scroll to position [1748, 0]
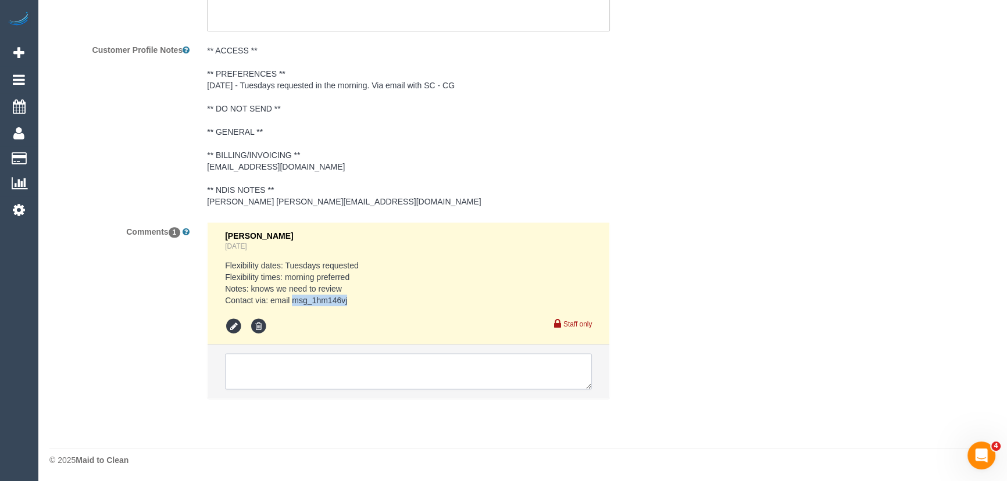
click at [258, 358] on textarea at bounding box center [408, 372] width 367 height 36
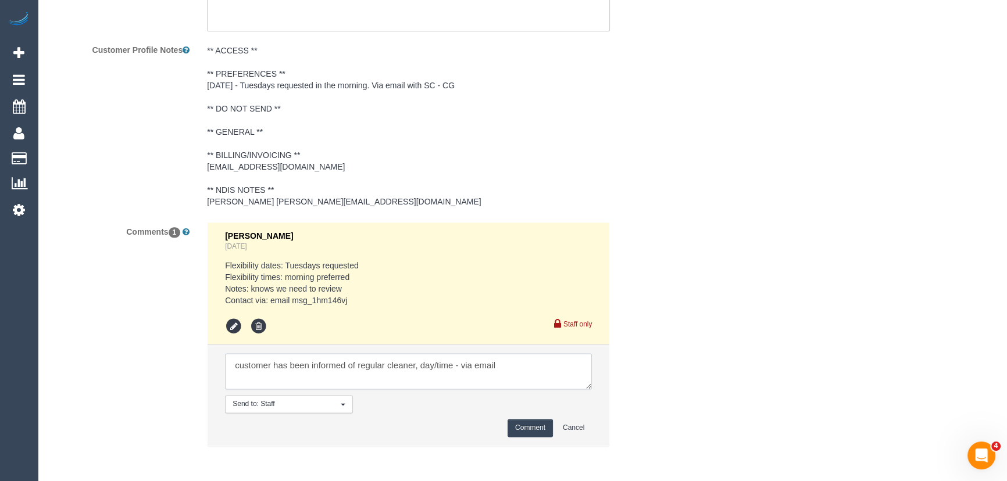
type textarea "customer has been informed of regular cleaner, day/time - via email"
click at [527, 430] on button "Comment" at bounding box center [530, 428] width 45 height 18
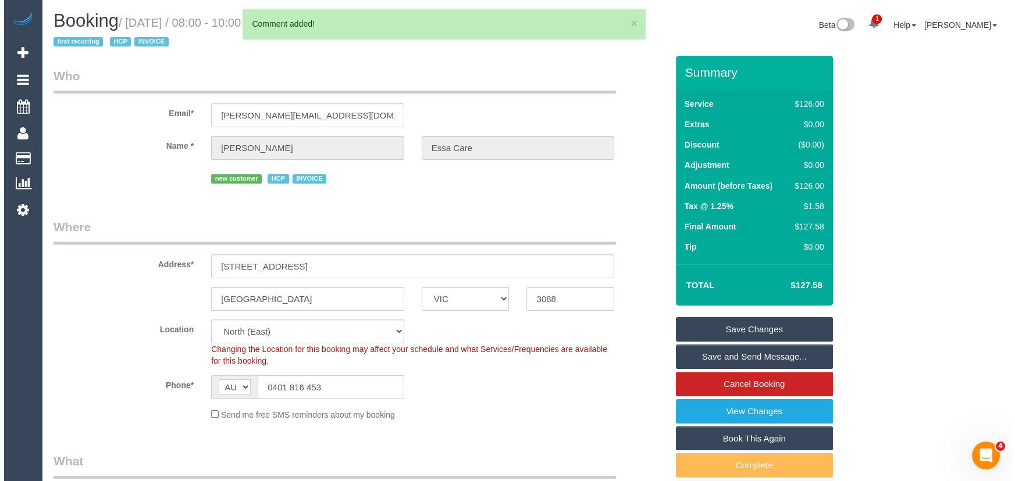
scroll to position [0, 0]
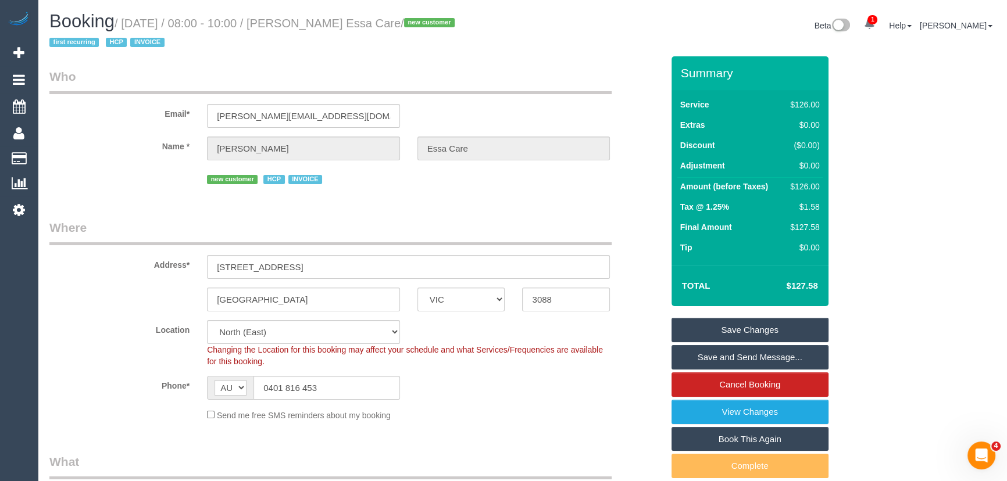
click at [336, 25] on small "/ September 23, 2025 / 08:00 - 10:00 / Elias Sedky Essa Care / new customer fir…" at bounding box center [253, 33] width 409 height 33
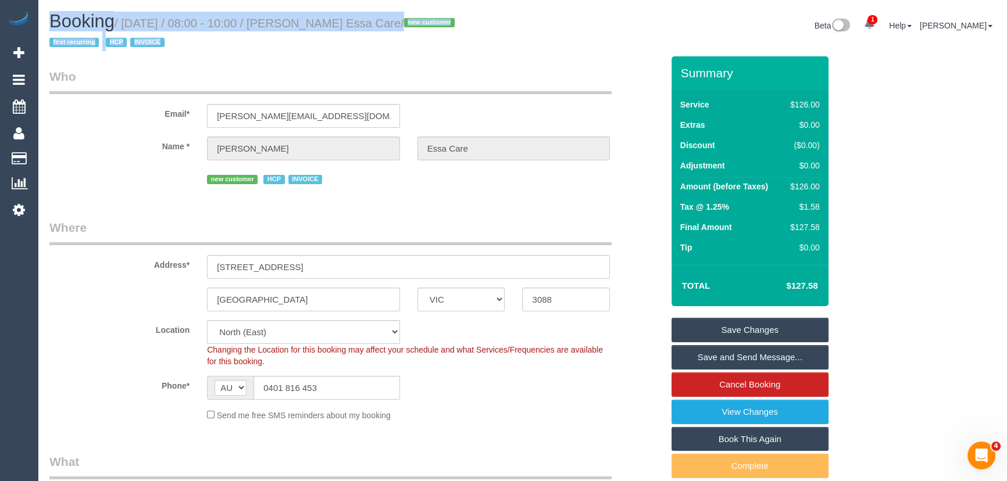
click at [319, 37] on h1 "Booking / September 23, 2025 / 08:00 - 10:00 / Elias Sedky Essa Care / new cust…" at bounding box center [281, 32] width 465 height 40
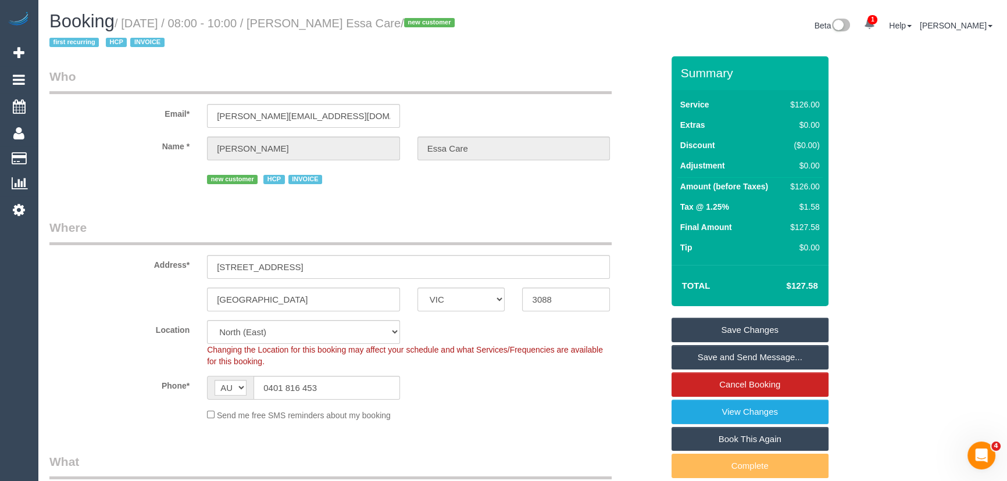
click at [330, 22] on small "/ September 23, 2025 / 08:00 - 10:00 / Elias Sedky Essa Care / new customer fir…" at bounding box center [253, 33] width 409 height 33
copy small "Elias Sedky Essa Care"
click at [739, 359] on link "Save and Send Message..." at bounding box center [750, 357] width 157 height 24
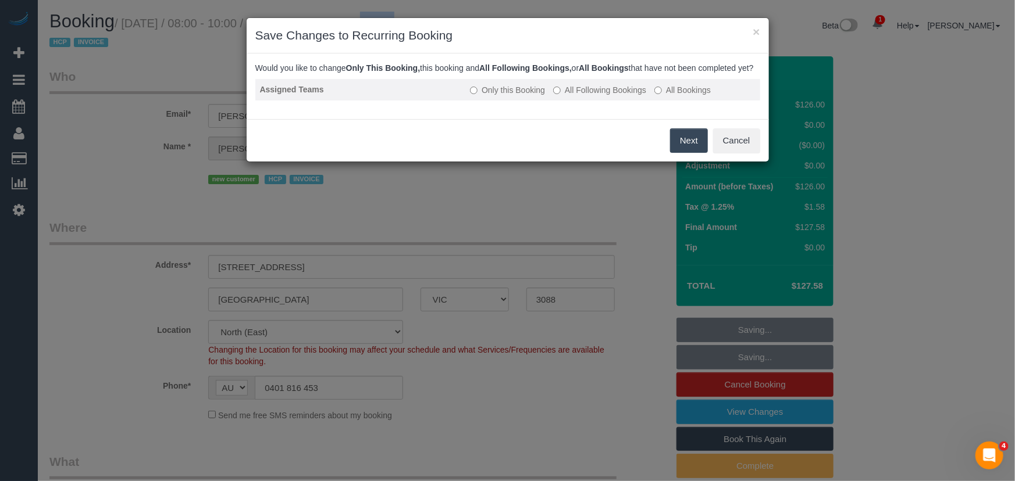
click at [602, 96] on label "All Following Bookings" at bounding box center [599, 90] width 93 height 12
click at [685, 152] on button "Save" at bounding box center [688, 141] width 40 height 24
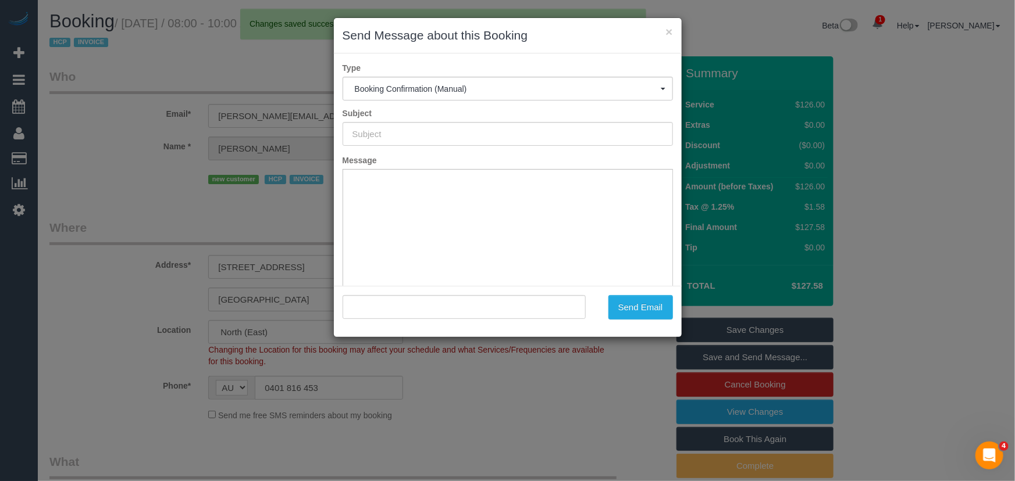
type input "Booking Confirmed"
type input ""Elias Sedky Essa Care" <elias.essacare@fake.com>"
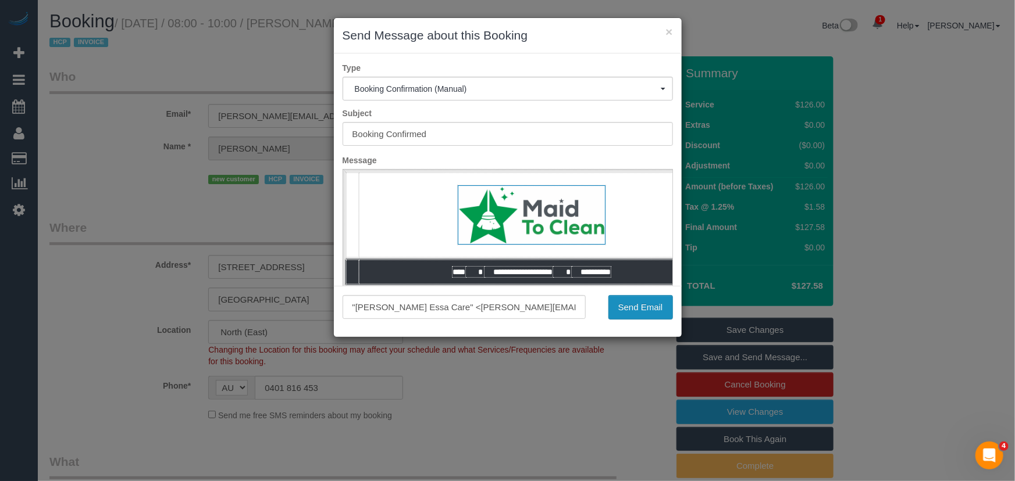
click at [631, 311] on button "Send Email" at bounding box center [640, 307] width 65 height 24
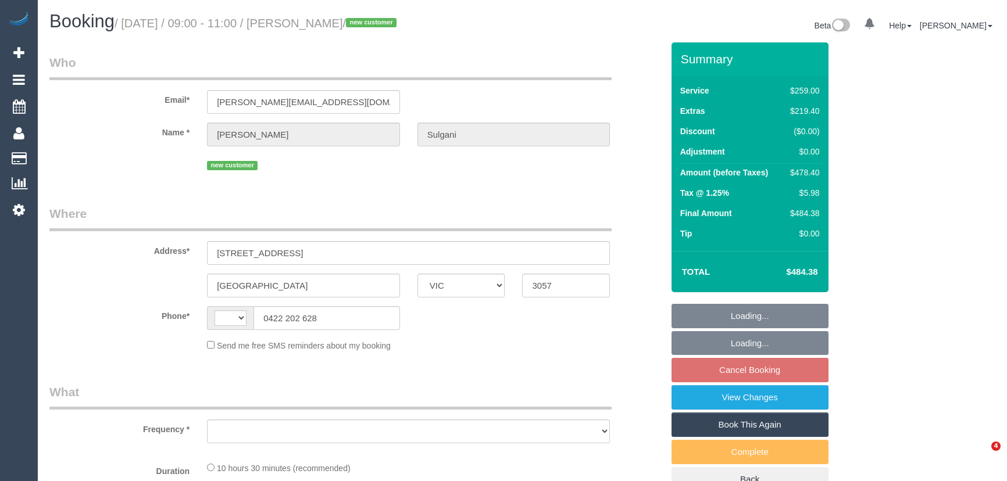
select select "VIC"
select select "string:AU"
select select "object:582"
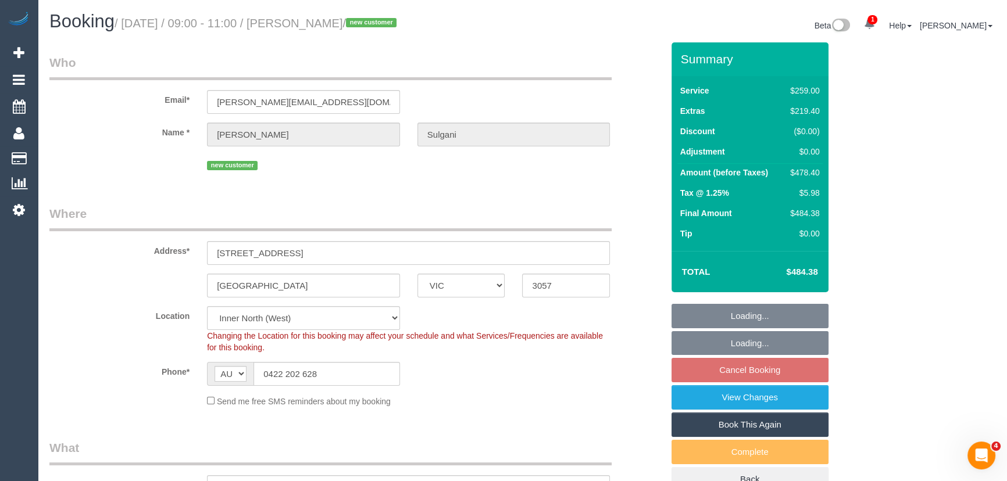
select select "string:stripe-pm_1S89LF2GScqysDRVm14VX2rf"
select select "number:28"
select select "number:14"
select select "number:18"
select select "number:24"
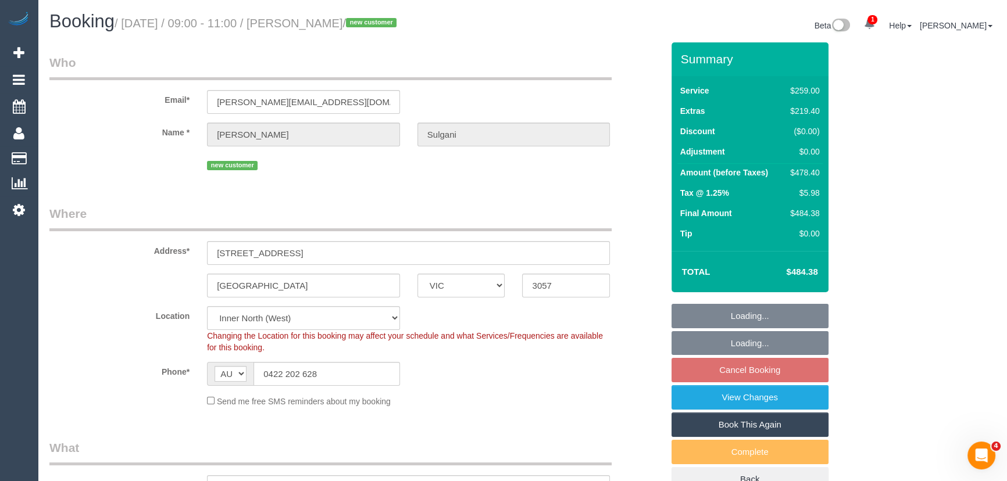
select select "object:1536"
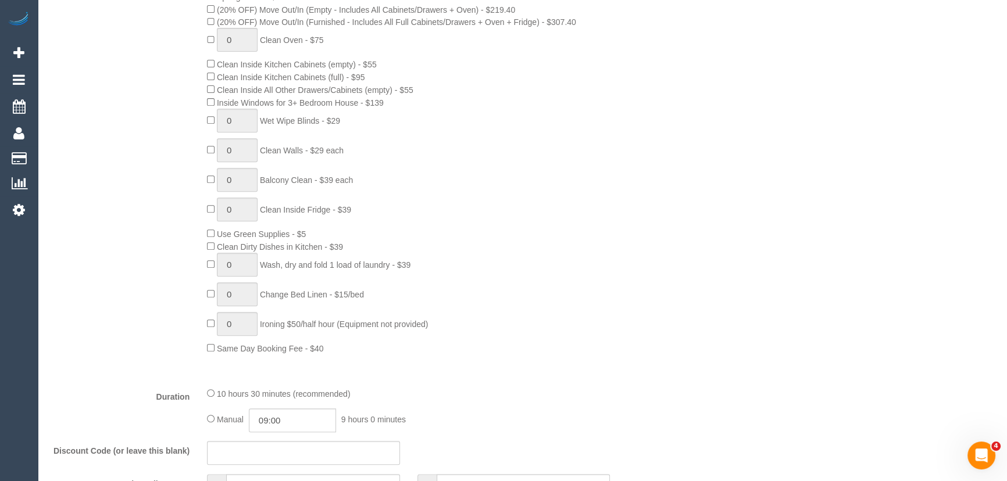
scroll to position [687, 0]
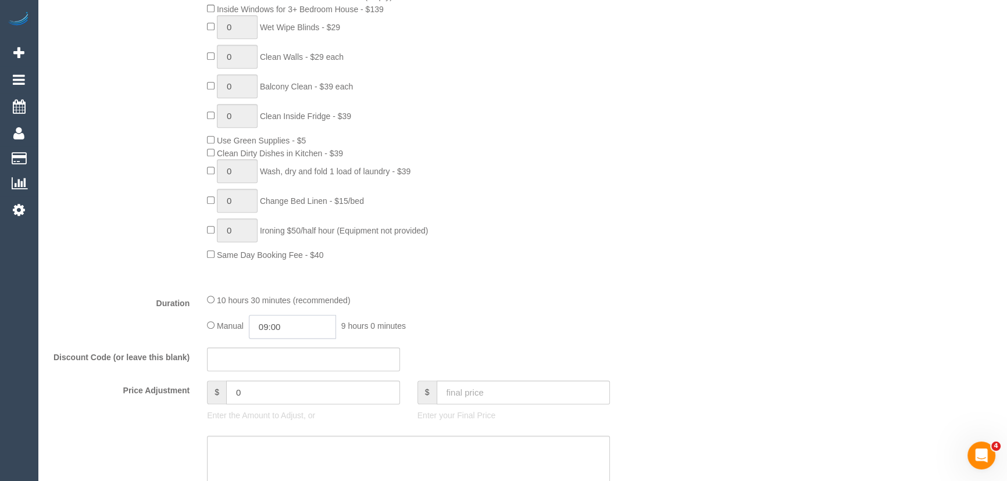
click at [305, 334] on input "09:00" at bounding box center [292, 327] width 87 height 24
type input "04:30"
click at [295, 374] on li "04:30" at bounding box center [280, 377] width 52 height 15
click at [554, 316] on div "10 hours 30 minutes (recommended) Manual 04:30 4 hours 30 minutes" at bounding box center [408, 316] width 420 height 45
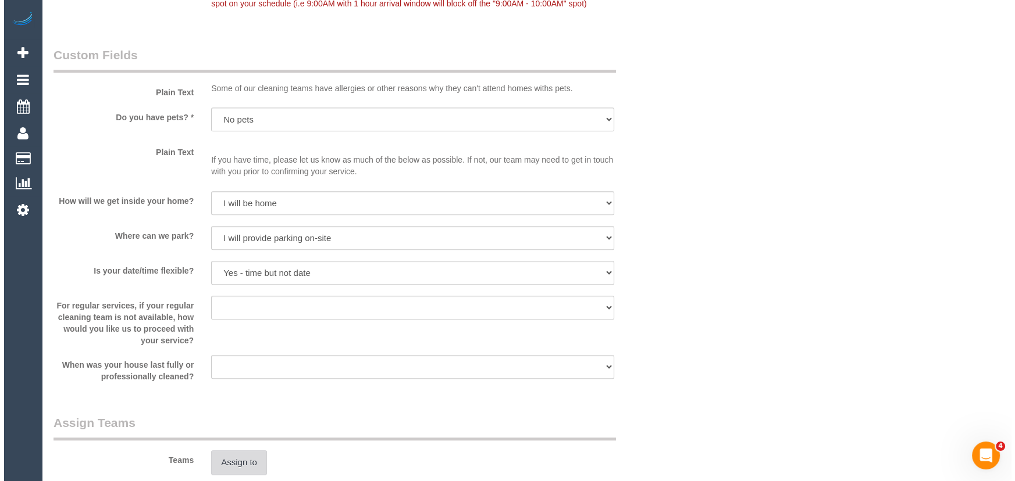
scroll to position [1480, 0]
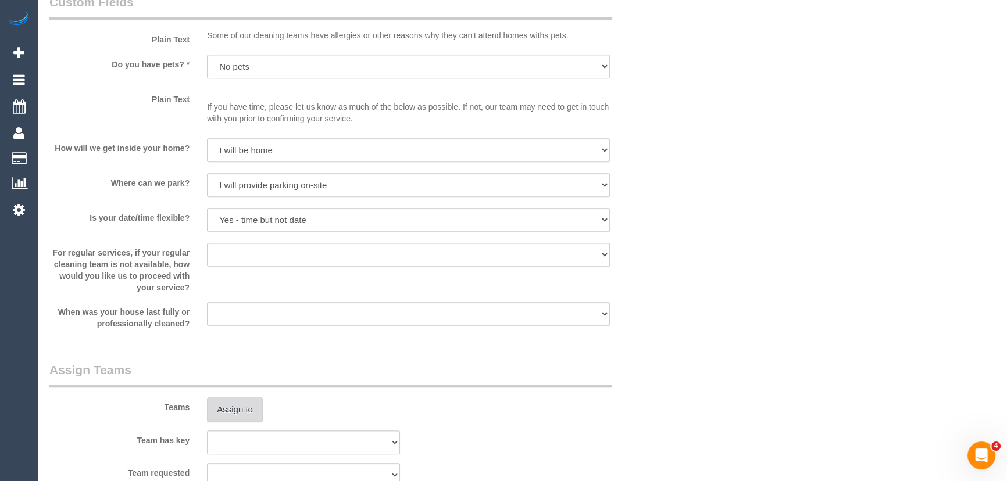
click at [259, 407] on button "Assign to" at bounding box center [235, 410] width 56 height 24
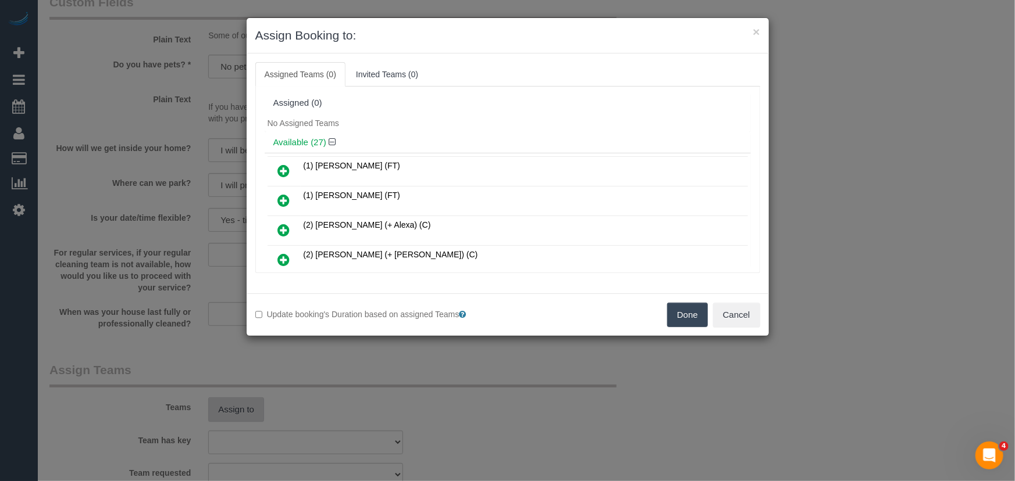
scroll to position [1496, 0]
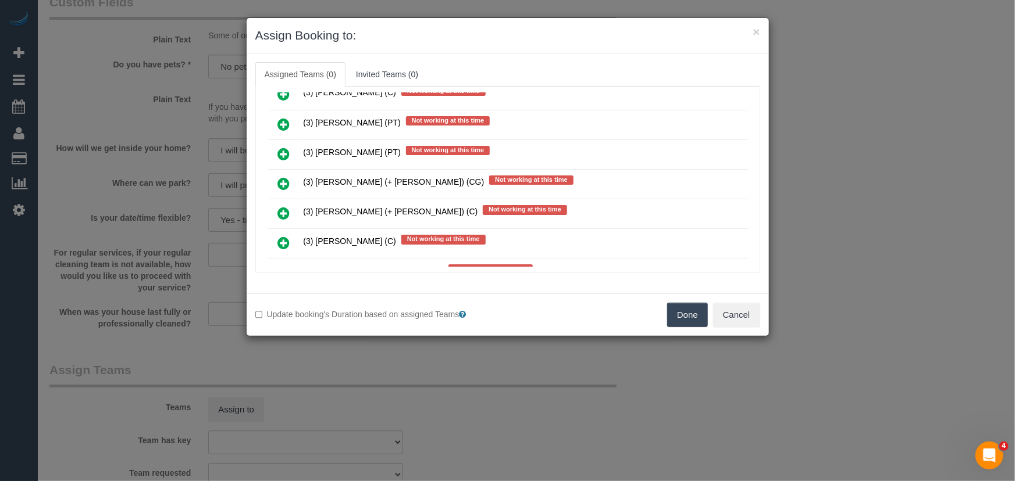
click at [284, 206] on icon at bounding box center [284, 213] width 12 height 14
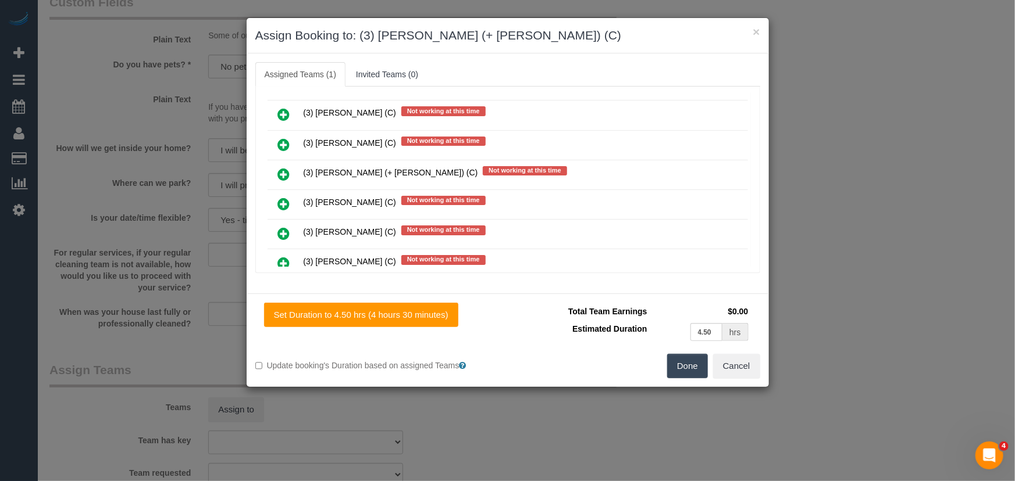
click at [284, 167] on icon at bounding box center [284, 174] width 12 height 14
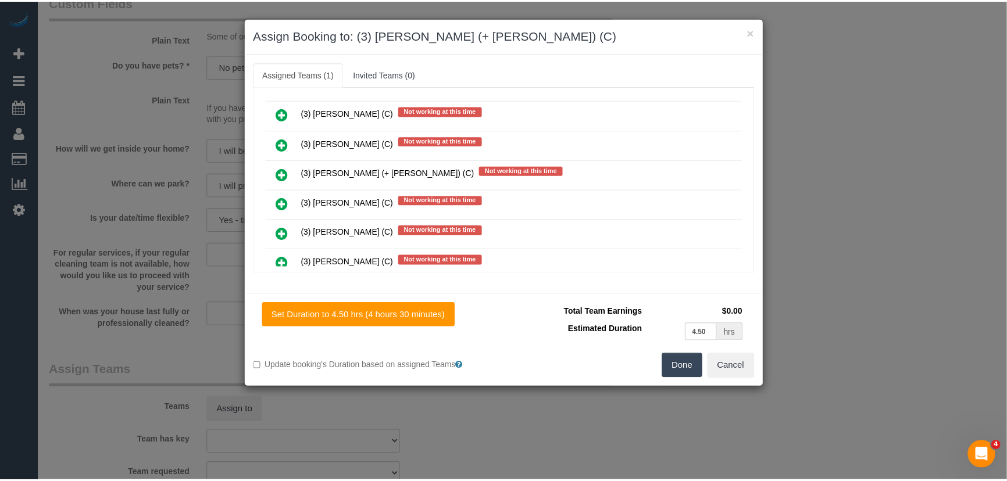
scroll to position [1711, 0]
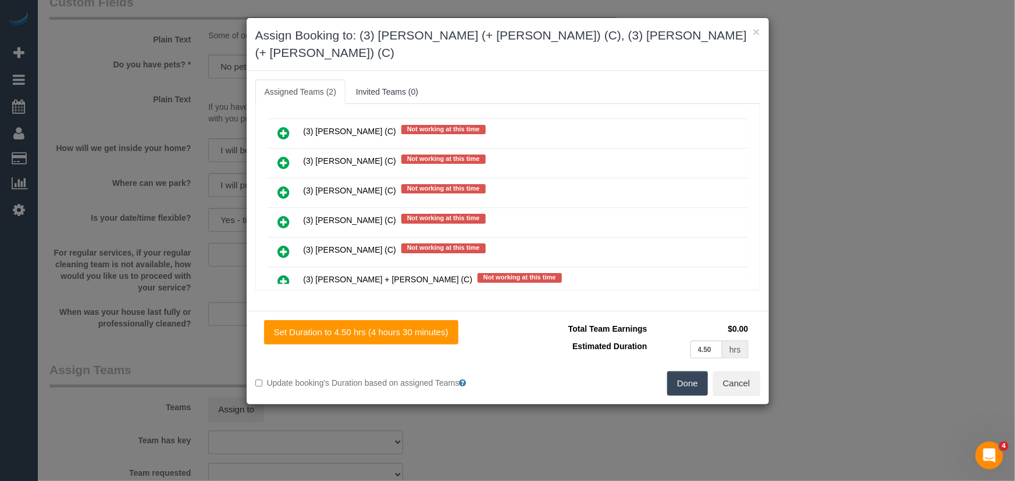
click at [686, 373] on button "Done" at bounding box center [687, 384] width 41 height 24
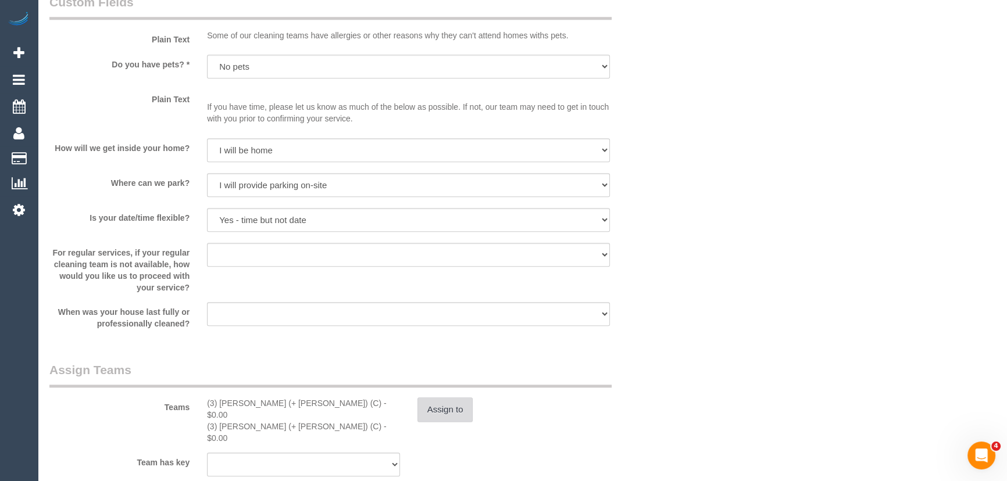
click at [444, 410] on button "Assign to" at bounding box center [446, 410] width 56 height 24
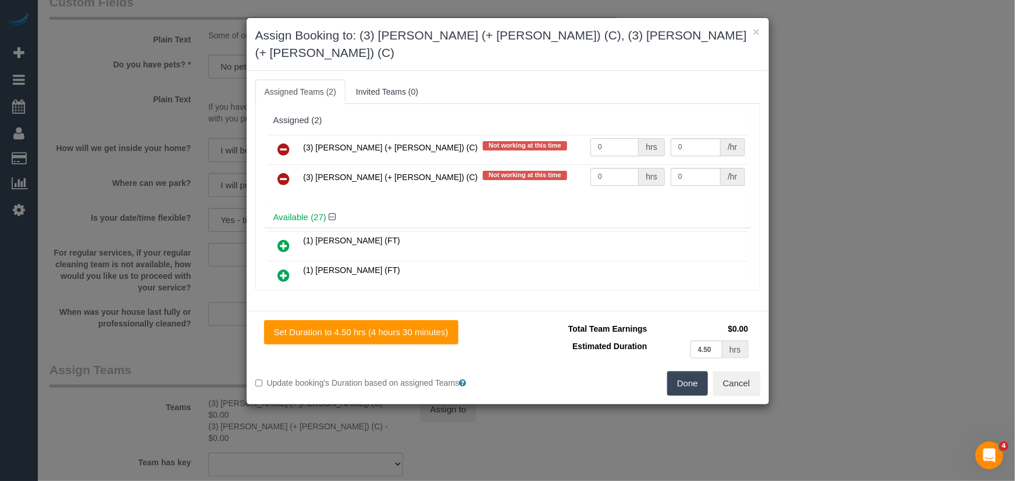
click at [609, 138] on input "0" at bounding box center [614, 147] width 48 height 18
type input "1"
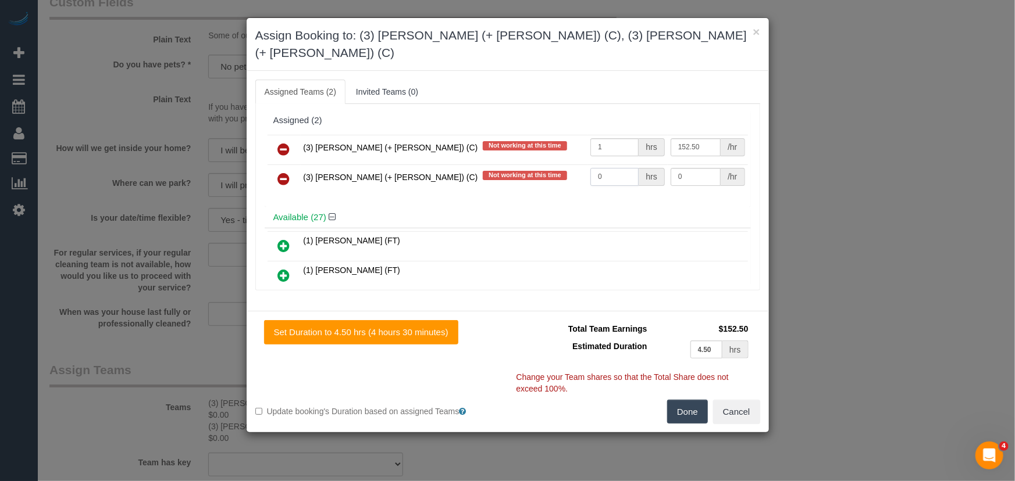
type input "152.5"
click at [611, 168] on input "0" at bounding box center [614, 177] width 48 height 18
type input "1"
type input "152.5"
click at [695, 400] on button "Done" at bounding box center [687, 412] width 41 height 24
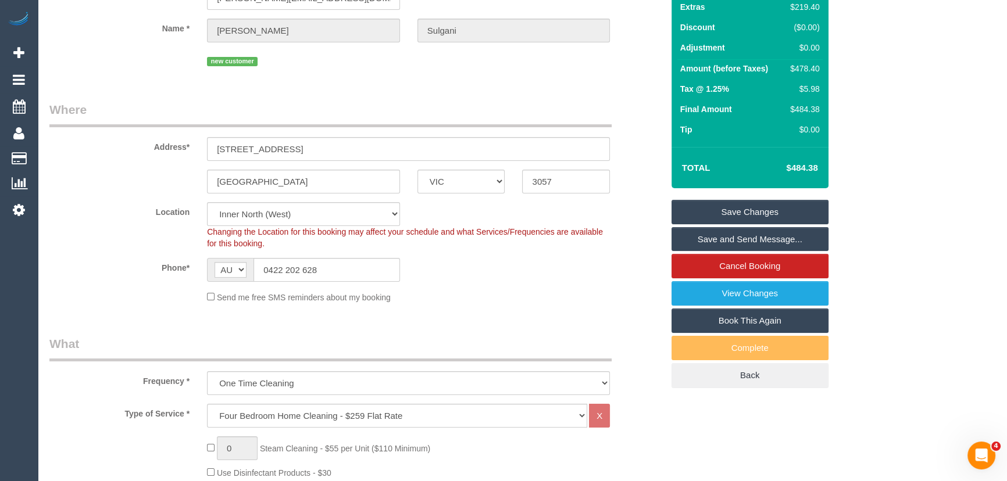
scroll to position [0, 0]
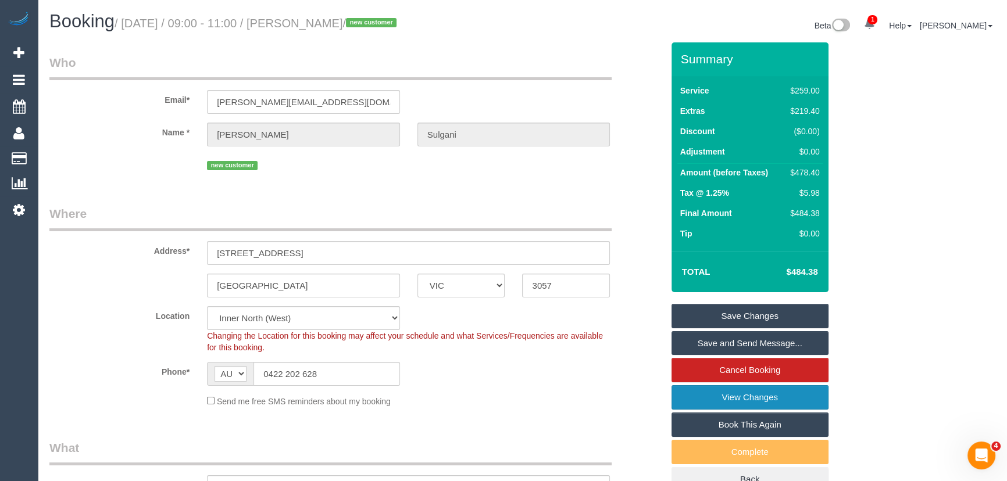
click at [757, 398] on link "View Changes" at bounding box center [750, 398] width 157 height 24
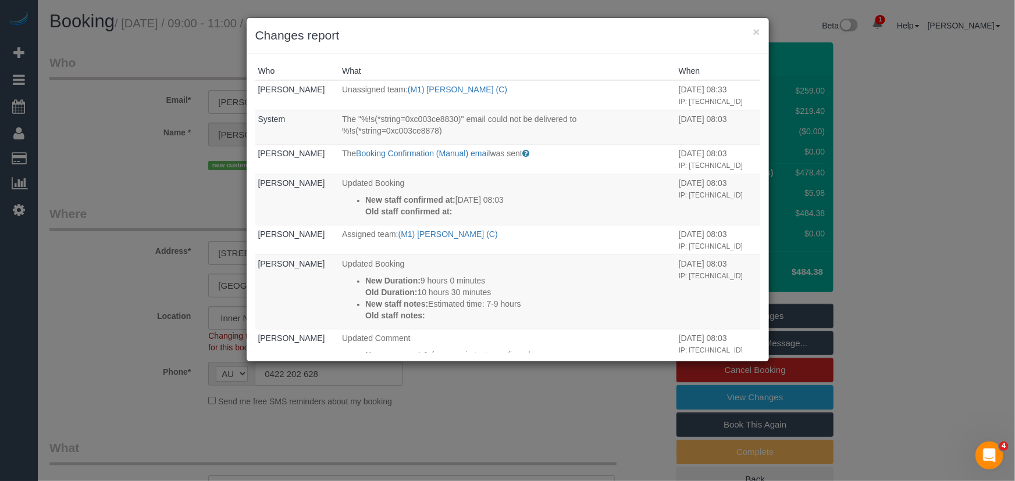
click at [523, 424] on div "× Changes report Who What When Jessica Trentin Unassigned team: (M1) Jeferson O…" at bounding box center [507, 240] width 1015 height 481
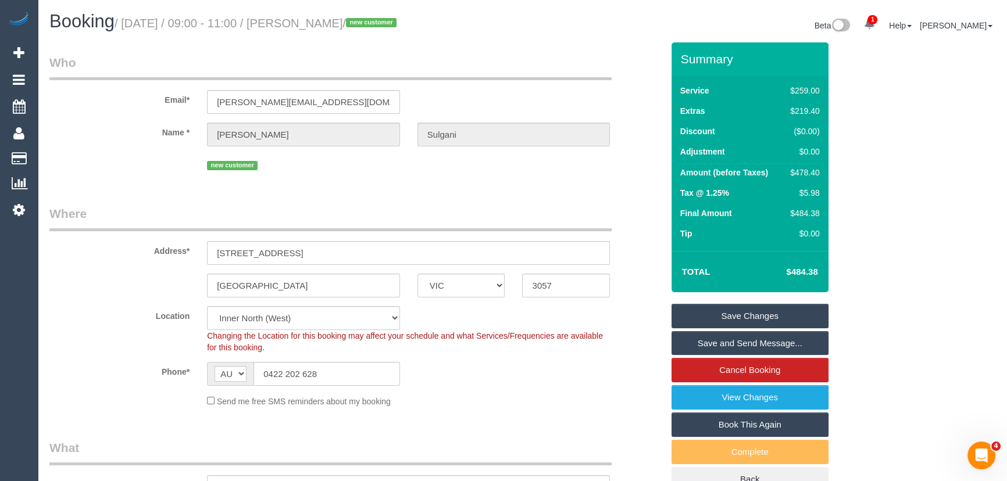
click at [345, 23] on small "/ September 23, 2025 / 09:00 - 11:00 / Marcus Sulgani / new customer" at bounding box center [258, 23] width 286 height 13
click at [341, 58] on legend "Who" at bounding box center [330, 67] width 562 height 26
click at [354, 26] on small "/ September 23, 2025 / 09:00 - 11:00 / Marcus Sulgani / new customer" at bounding box center [258, 23] width 286 height 13
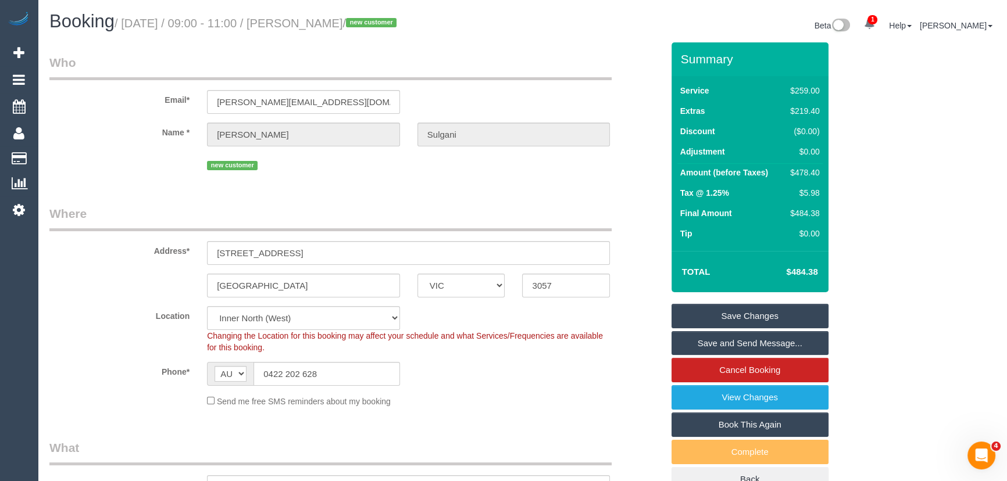
click at [354, 26] on small "/ September 23, 2025 / 09:00 - 11:00 / Marcus Sulgani / new customer" at bounding box center [258, 23] width 286 height 13
copy small "Marcus Sulgani"
click at [723, 321] on link "Save Changes" at bounding box center [750, 316] width 157 height 24
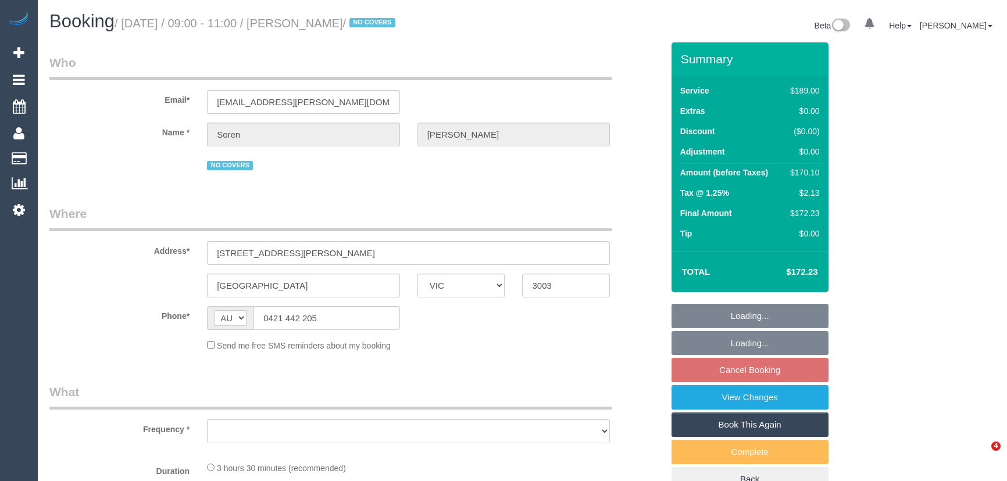
select select "VIC"
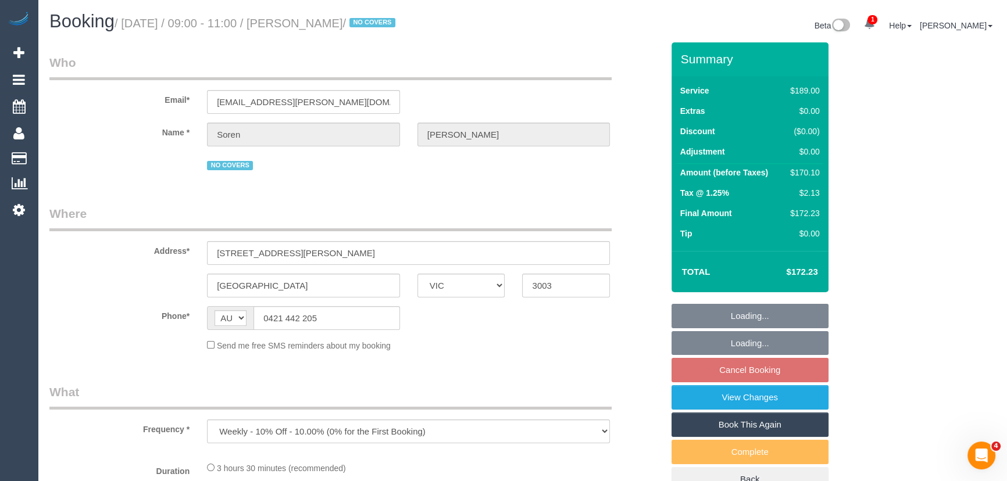
select select "object:561"
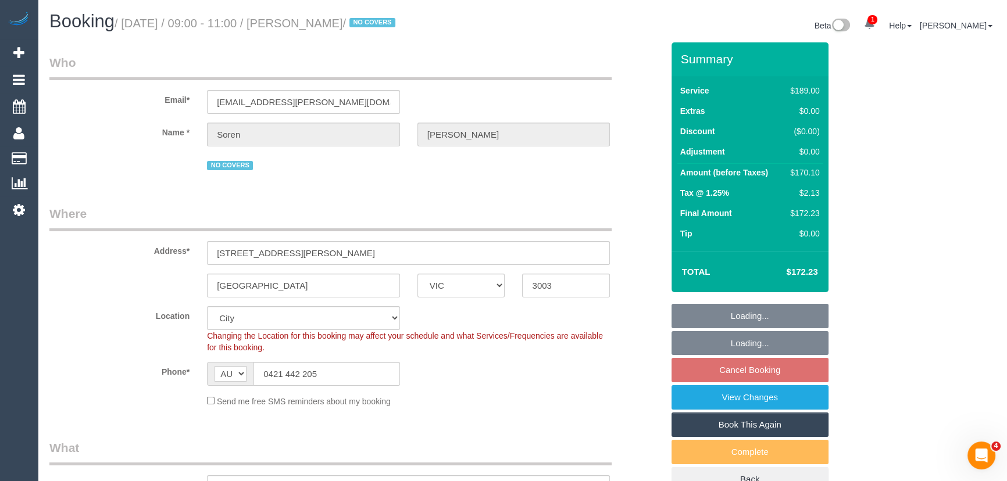
select select "string:stripe-pm_1R8Ak02GScqysDRVDO5Pc8JE"
select select "number:29"
select select "number:17"
select select "number:21"
select select "number:36"
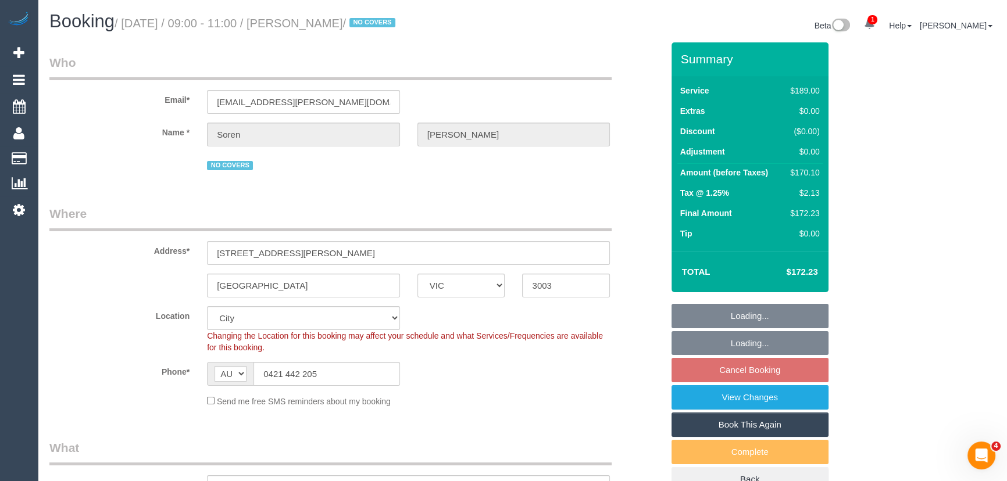
select select "number:35"
select select "number:12"
select select "object:1215"
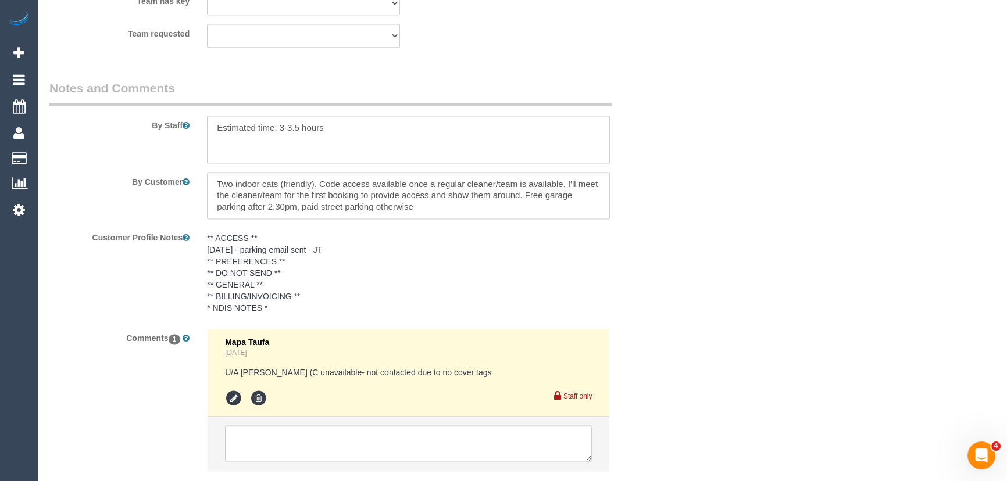
scroll to position [2015, 0]
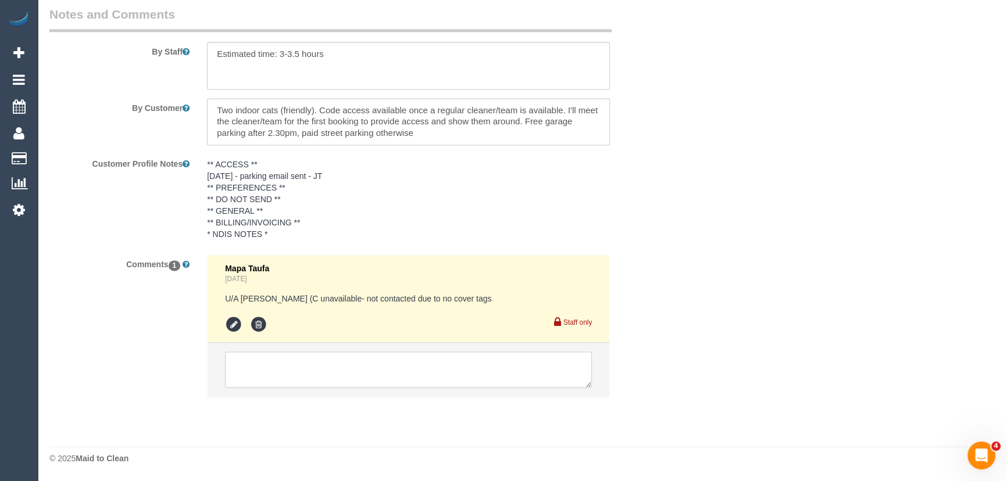
drag, startPoint x: 265, startPoint y: 363, endPoint x: 256, endPoint y: 353, distance: 13.2
click at [266, 363] on textarea at bounding box center [408, 370] width 367 height 36
click at [267, 363] on textarea at bounding box center [408, 370] width 367 height 36
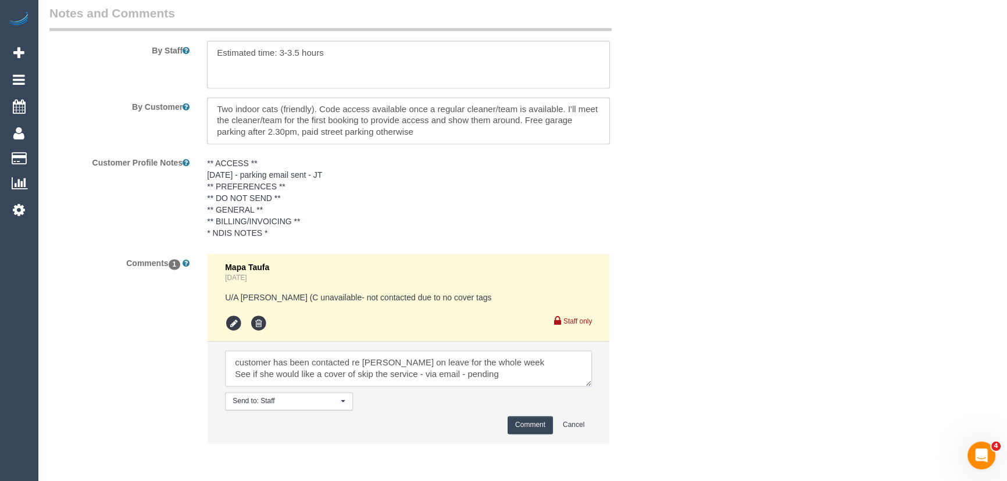
type textarea "customer has been contacted re Fabio on leave for the whole week See if she wou…"
click at [536, 422] on button "Comment" at bounding box center [530, 425] width 45 height 18
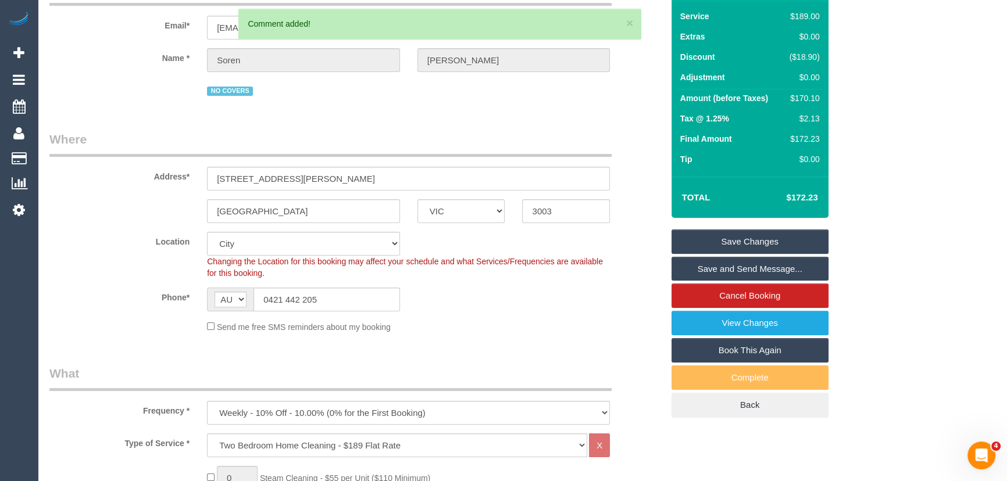
scroll to position [0, 0]
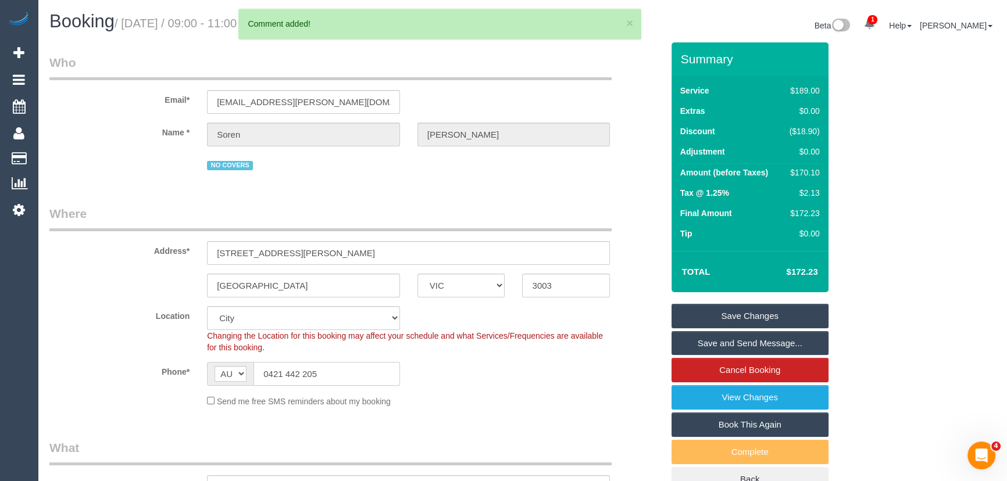
click at [355, 375] on input "0421 442 205" at bounding box center [327, 374] width 147 height 24
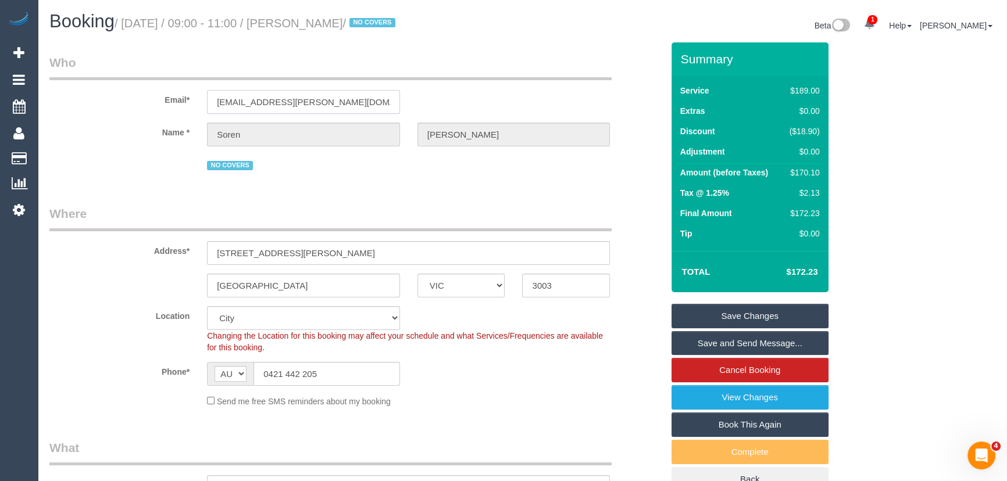
click at [306, 98] on input "soren@heggie.me" at bounding box center [303, 102] width 193 height 24
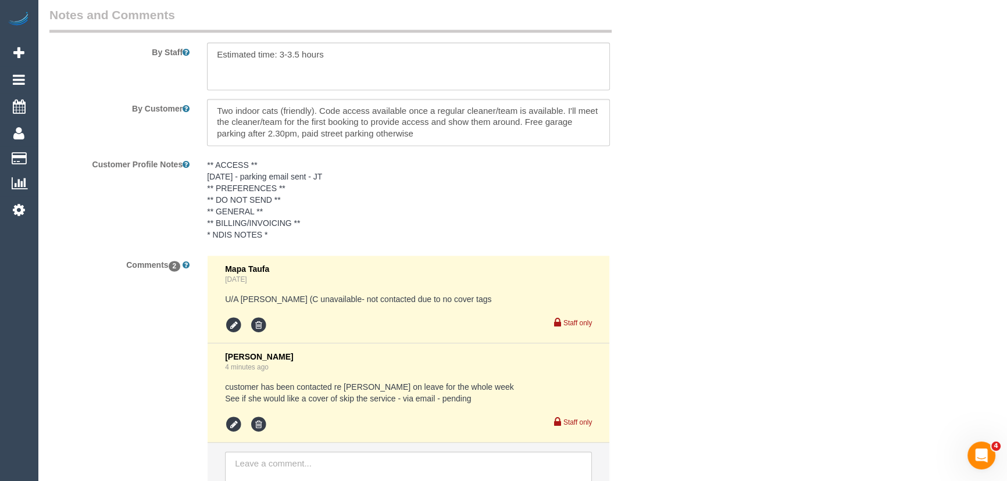
scroll to position [2061, 0]
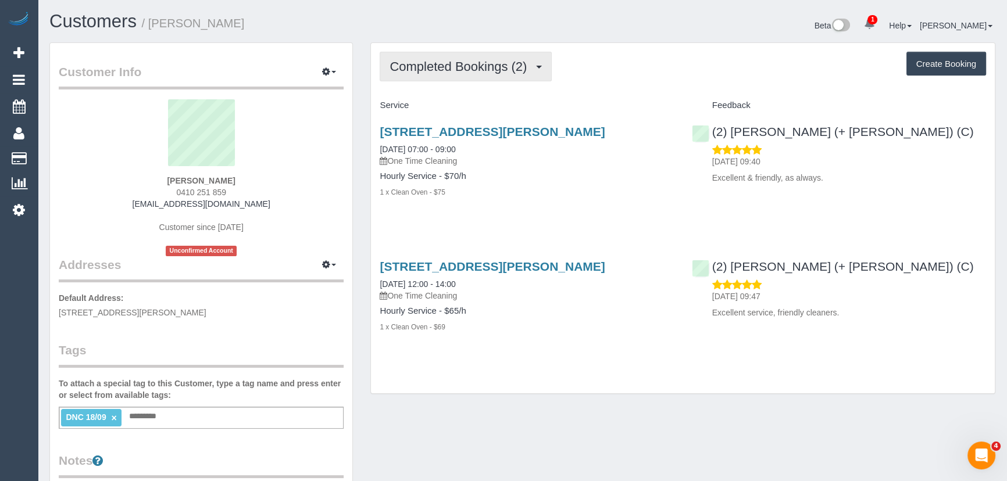
click at [451, 66] on span "Completed Bookings (2)" at bounding box center [461, 66] width 143 height 15
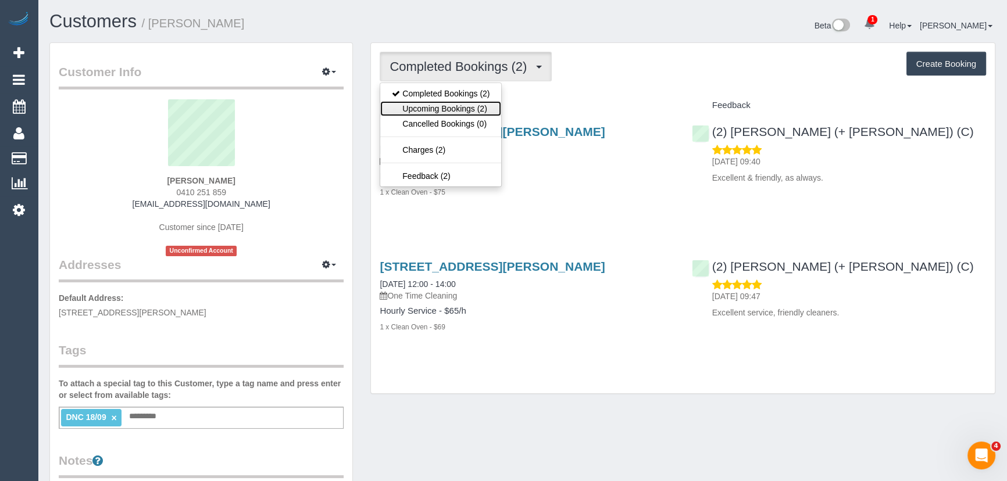
click at [454, 102] on link "Upcoming Bookings (2)" at bounding box center [440, 108] width 121 height 15
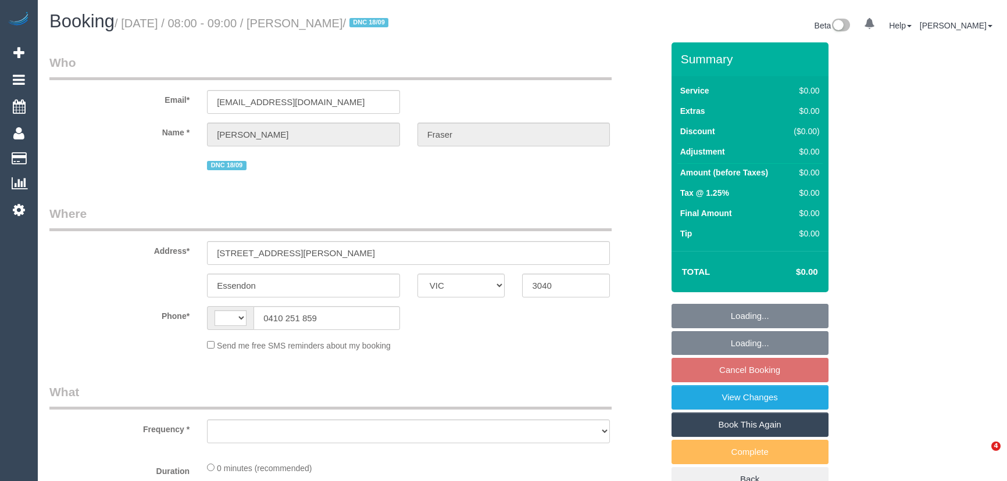
select select "VIC"
select select "string:AU"
select select "number:28"
select select "number:14"
select select "number:19"
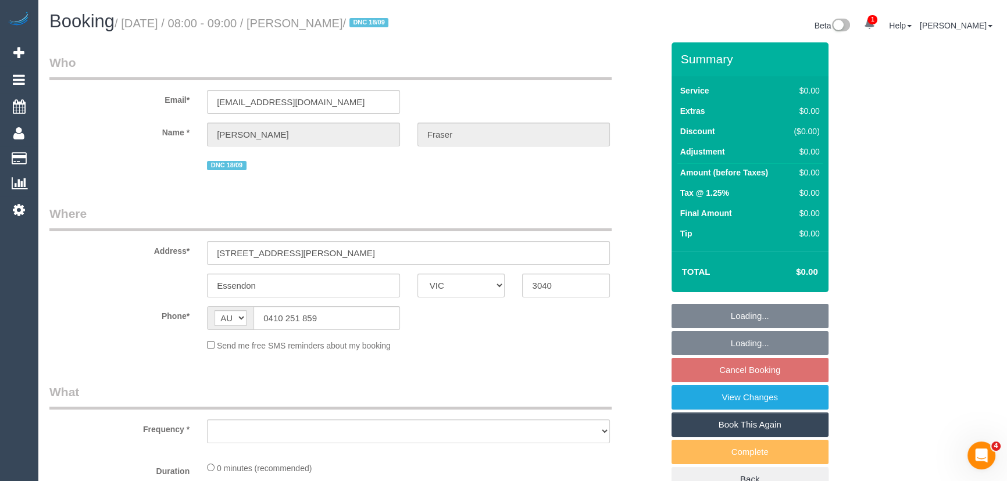
select select "string:stripe-pm_1Q7SXZ2GScqysDRVwAAqF6Ab"
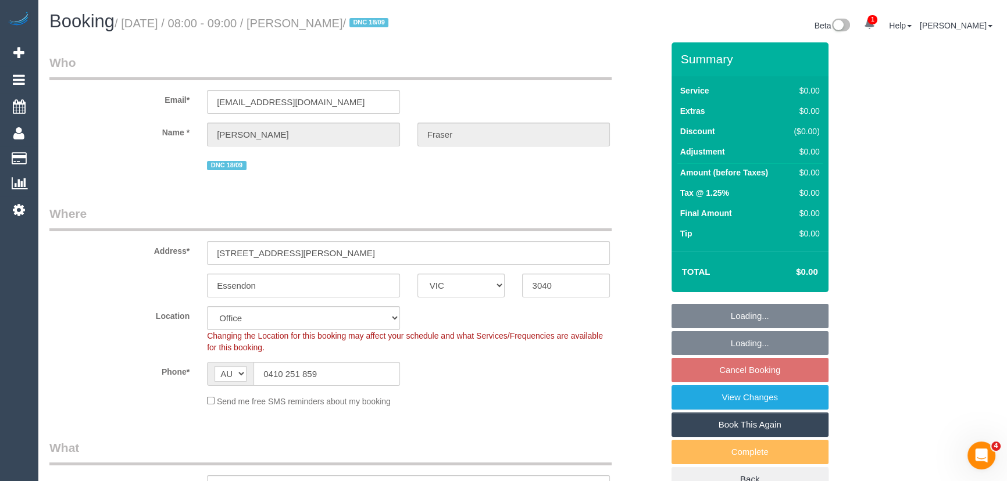
select select "object:2051"
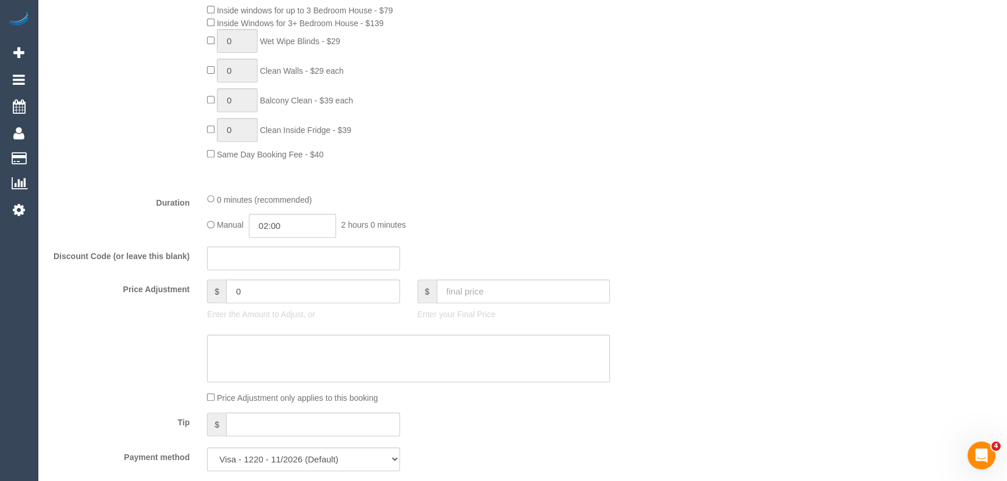
scroll to position [582, 0]
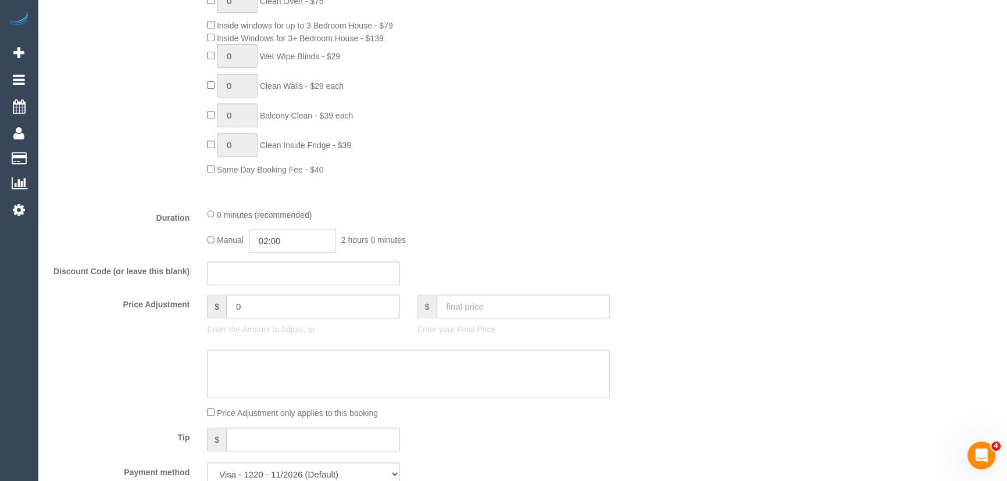
click at [294, 238] on input "02:00" at bounding box center [292, 241] width 87 height 24
click at [295, 238] on input "02:00" at bounding box center [292, 241] width 87 height 24
type input "01:00"
click at [286, 273] on li "01:00" at bounding box center [280, 268] width 52 height 15
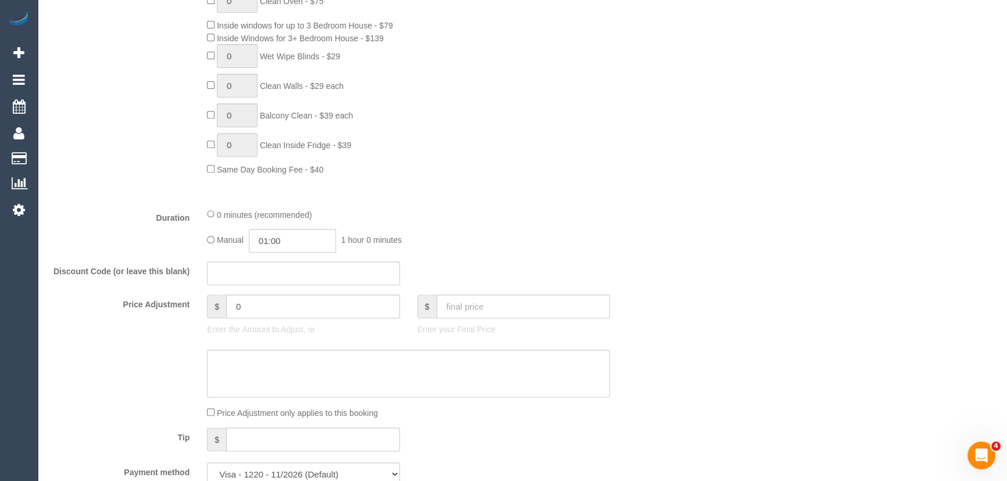
click at [529, 223] on div "0 minutes (recommended) Manual 01:00 1 hour 0 minutes" at bounding box center [408, 230] width 420 height 45
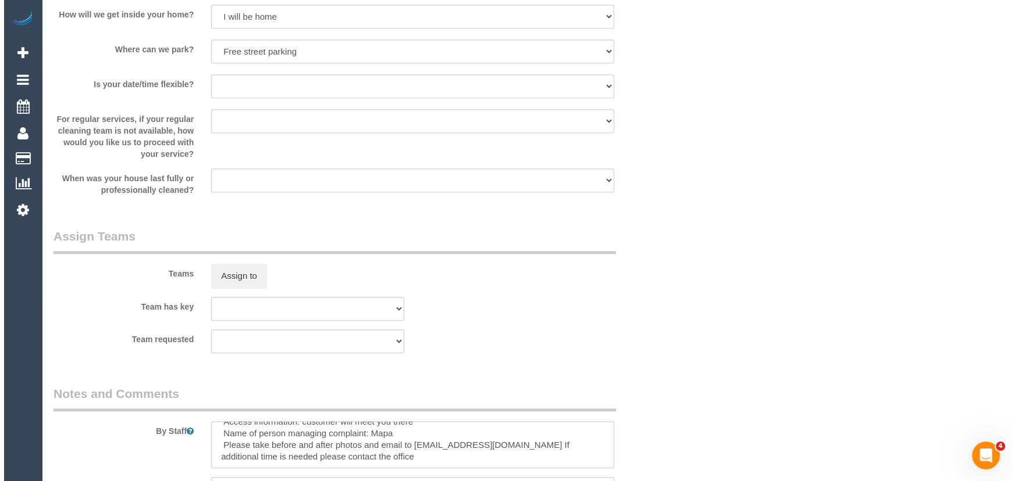
scroll to position [1427, 0]
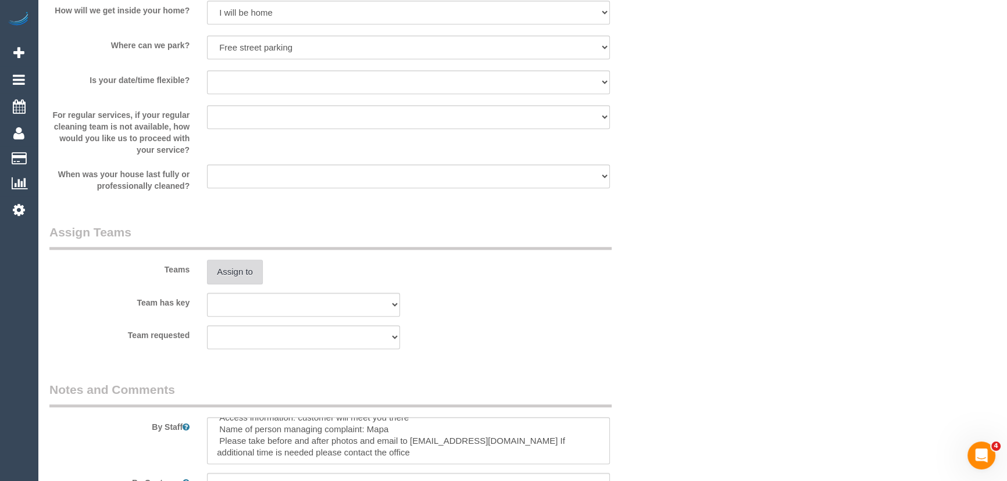
click at [233, 277] on button "Assign to" at bounding box center [235, 272] width 56 height 24
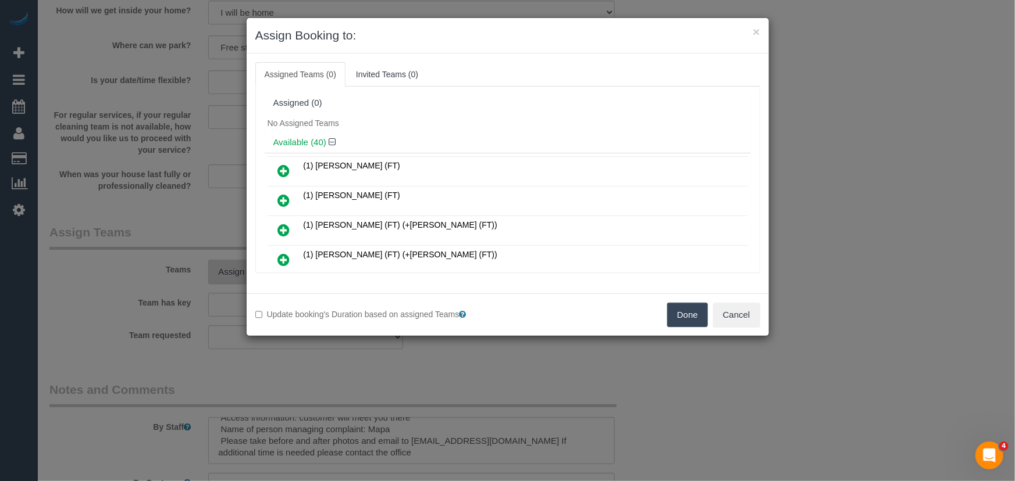
scroll to position [189, 0]
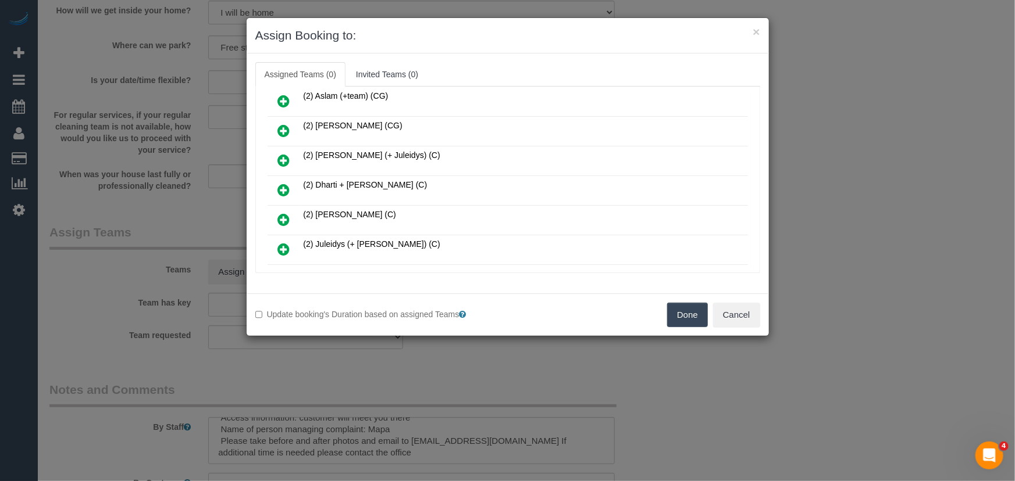
click at [285, 183] on icon at bounding box center [284, 190] width 12 height 14
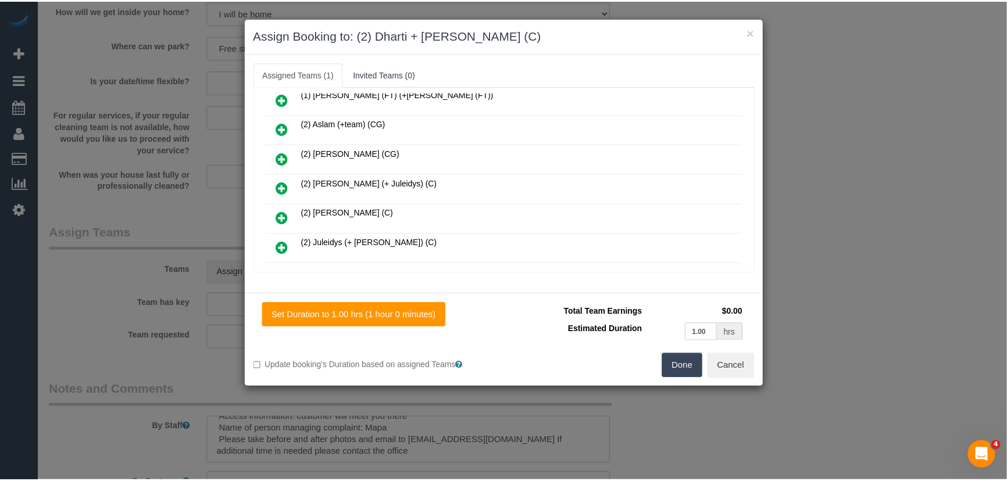
scroll to position [216, 0]
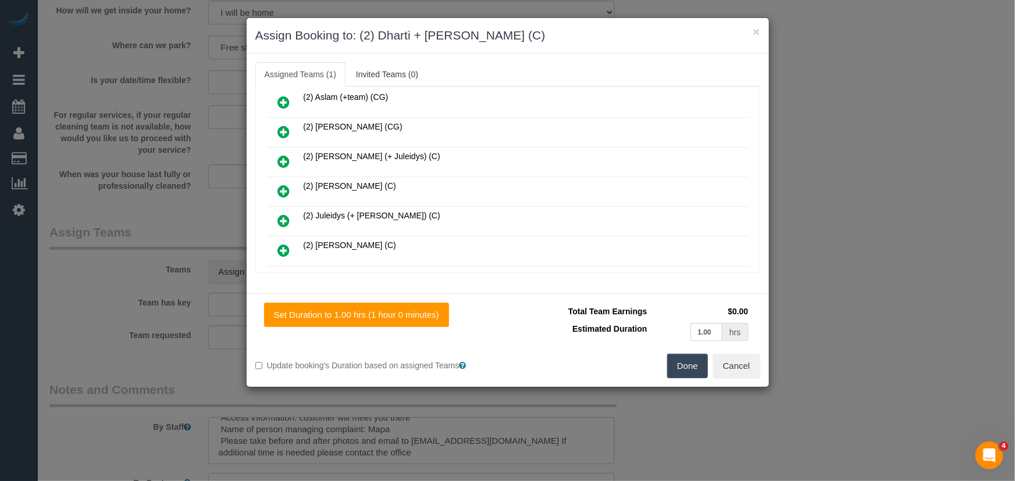
click at [694, 370] on button "Done" at bounding box center [687, 366] width 41 height 24
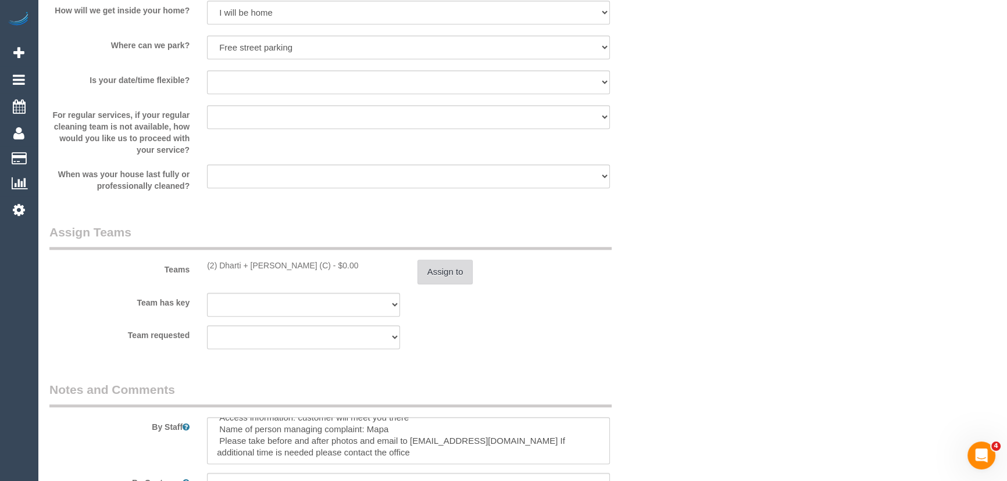
click at [452, 272] on button "Assign to" at bounding box center [446, 272] width 56 height 24
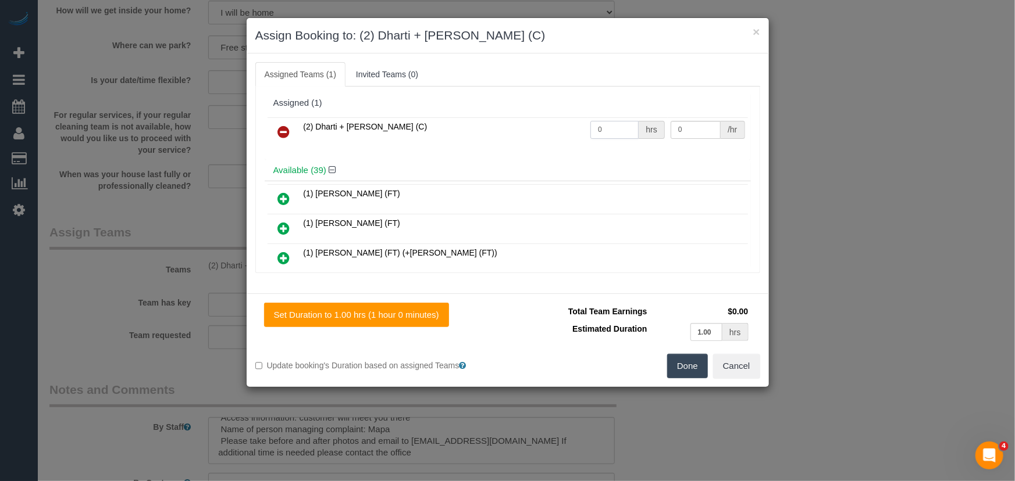
click at [617, 133] on input "0" at bounding box center [614, 130] width 48 height 18
type input "1"
click at [617, 133] on input "1" at bounding box center [614, 130] width 48 height 18
type input "2"
type input "37.5"
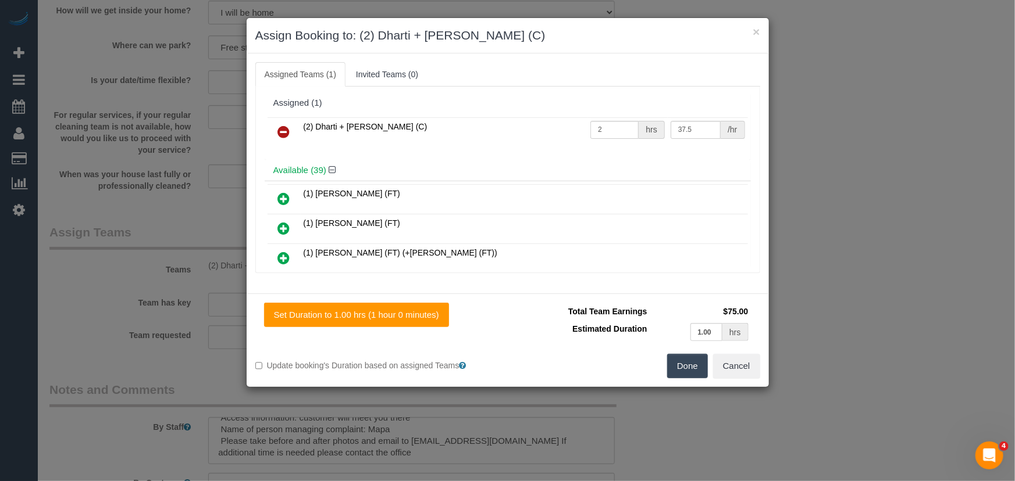
click at [697, 366] on button "Done" at bounding box center [687, 366] width 41 height 24
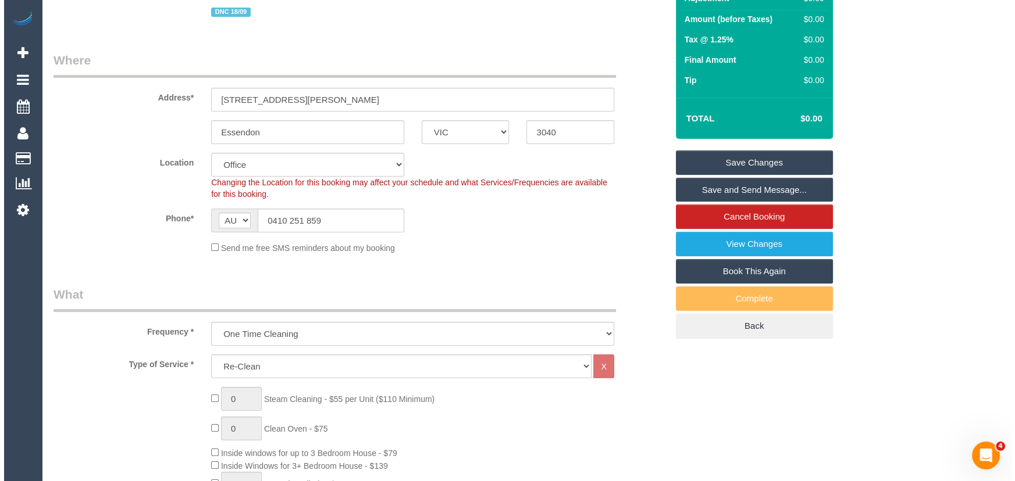
scroll to position [0, 0]
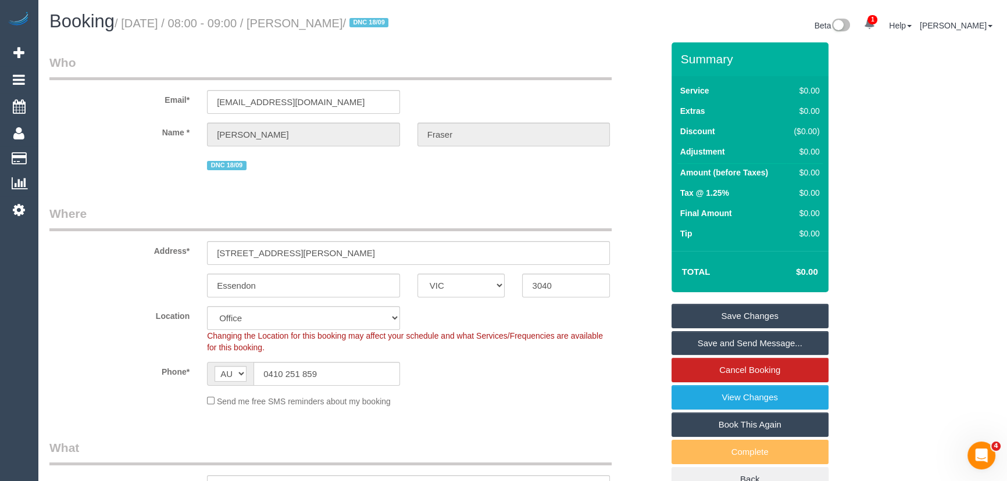
click at [337, 24] on small "/ September 19, 2025 / 08:00 - 09:00 / James Fraser / DNC 18/09" at bounding box center [253, 23] width 277 height 13
click at [336, 24] on small "/ September 19, 2025 / 08:00 - 09:00 / James Fraser / DNC 18/09" at bounding box center [253, 23] width 277 height 13
click at [334, 24] on small "/ September 19, 2025 / 08:00 - 09:00 / James Fraser / DNC 18/09" at bounding box center [253, 23] width 277 height 13
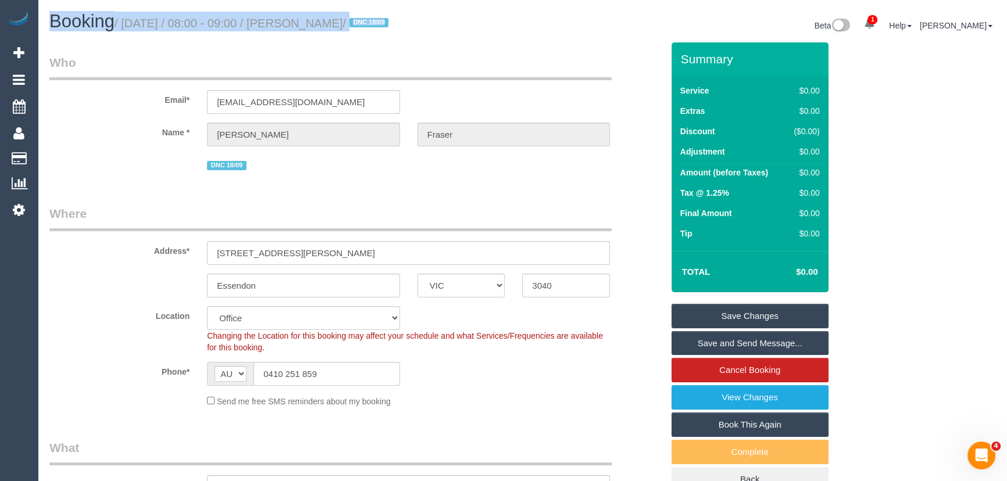
click at [334, 24] on small "/ September 19, 2025 / 08:00 - 09:00 / James Fraser / DNC 18/09" at bounding box center [253, 23] width 277 height 13
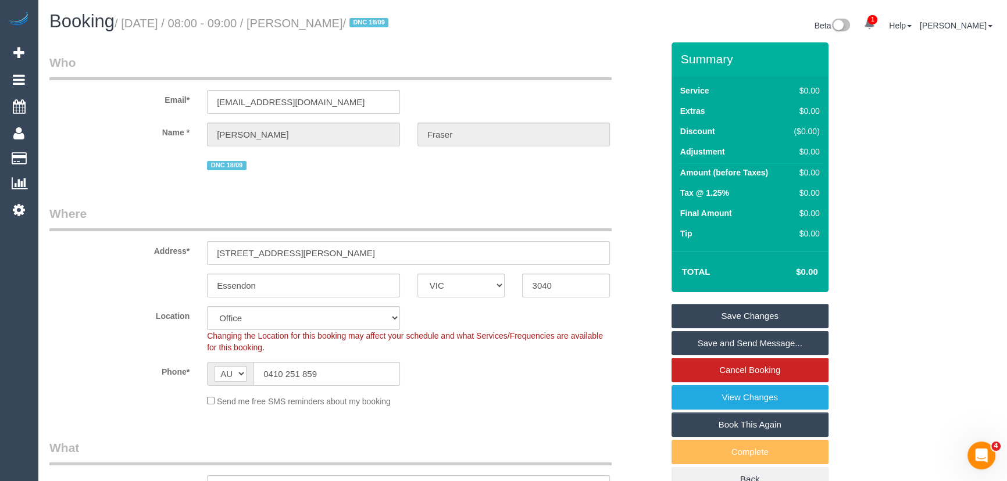
click at [341, 25] on small "/ September 19, 2025 / 08:00 - 09:00 / James Fraser / DNC 18/09" at bounding box center [253, 23] width 277 height 13
copy small "James Fraser"
click at [749, 320] on link "Save Changes" at bounding box center [750, 316] width 157 height 24
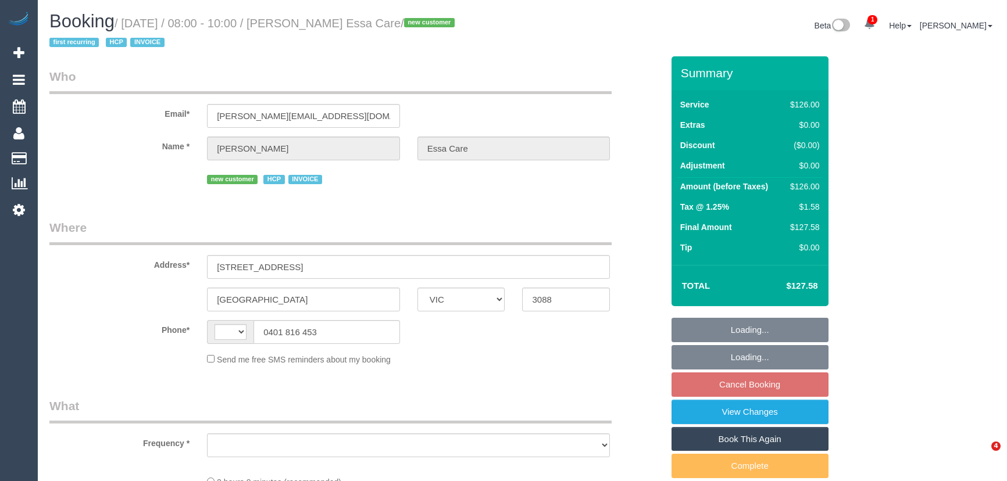
select select "VIC"
select select "string:AU"
select select "object:293"
select select "120"
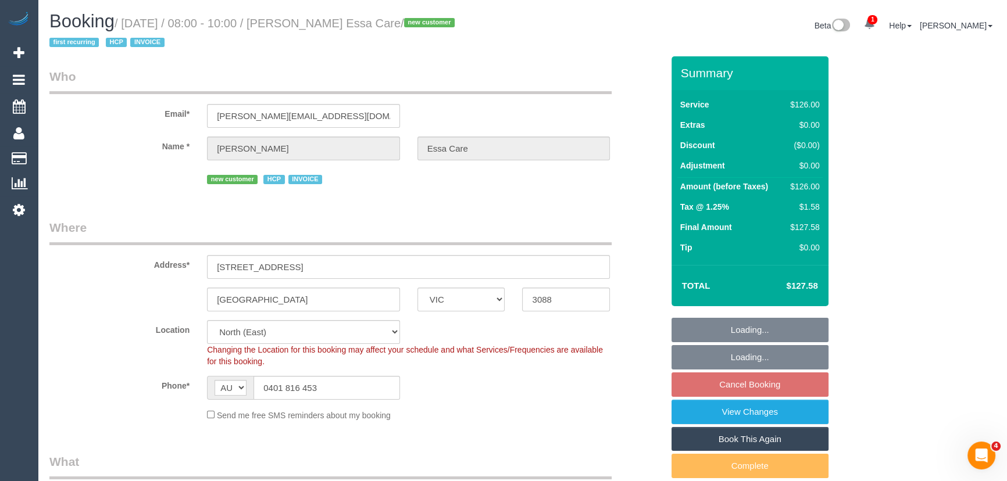
select select "number:28"
select select "number:14"
select select "number:19"
select select "number:25"
select select "number:34"
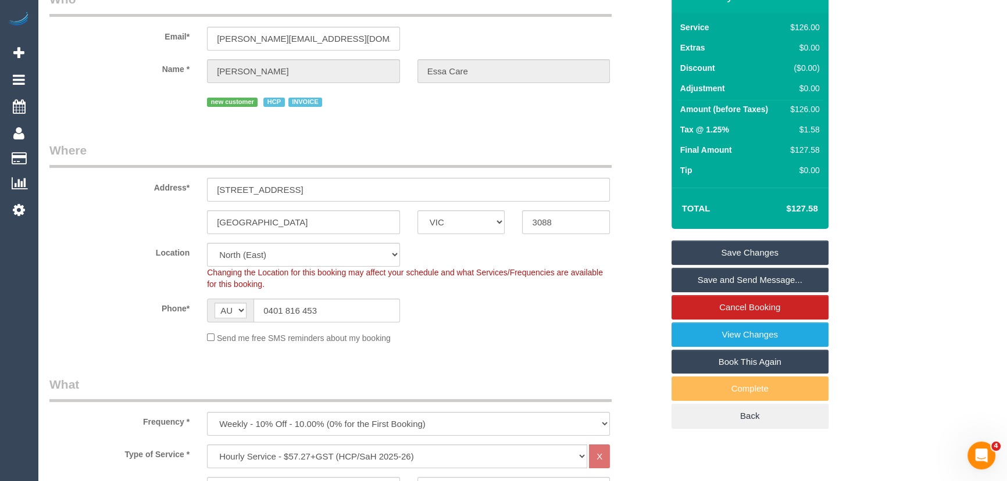
scroll to position [211, 0]
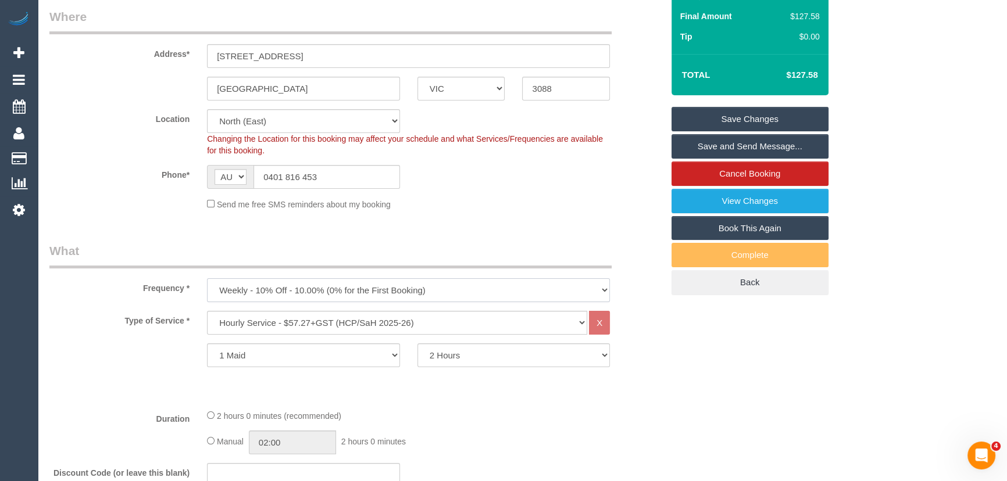
click at [252, 283] on select "One Time Cleaning Weekly - 10% Off - 10.00% (0% for the First Booking) Fortnigh…" at bounding box center [408, 291] width 403 height 24
select select "object:1441"
click at [207, 279] on select "One Time Cleaning Weekly - 10% Off - 10.00% (0% for the First Booking) Fortnigh…" at bounding box center [408, 291] width 403 height 24
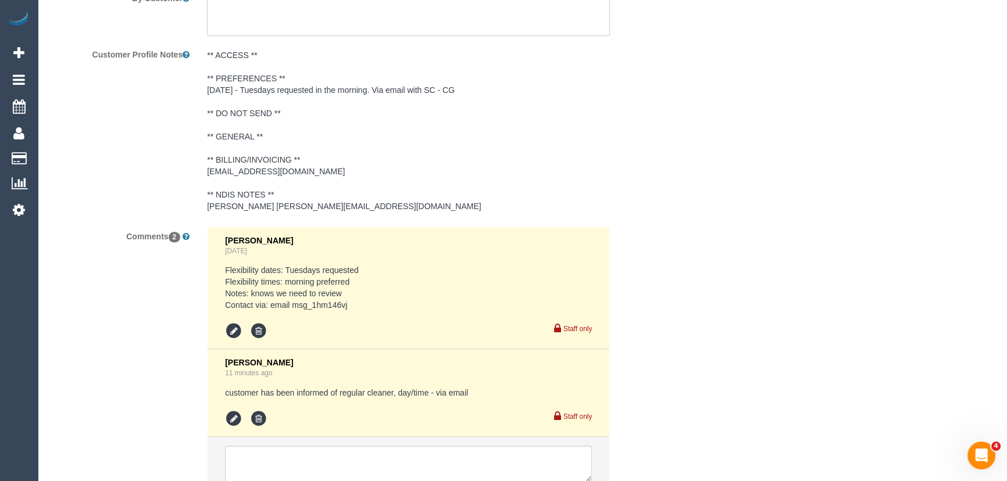
scroll to position [1835, 0]
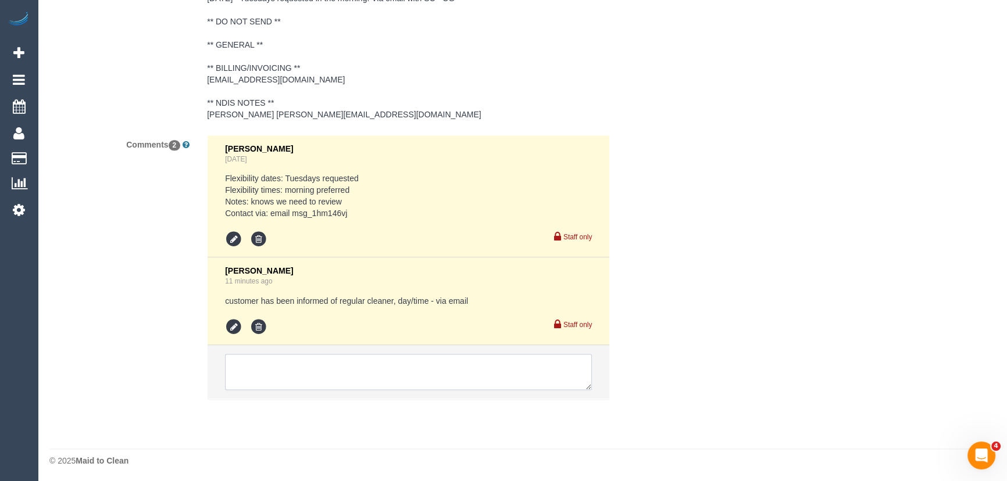
click at [281, 373] on textarea at bounding box center [408, 372] width 367 height 36
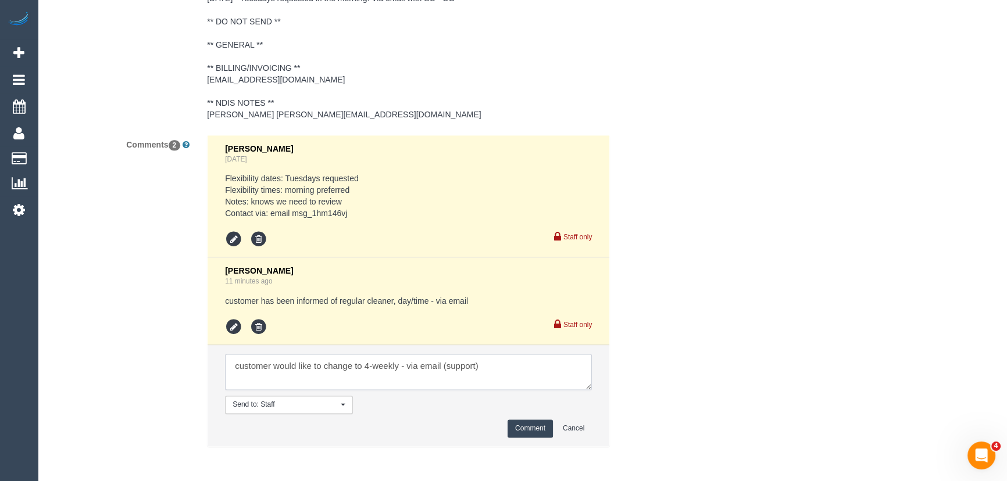
type textarea "customer would like to change to 4-weekly - via email (support)"
click at [535, 420] on button "Comment" at bounding box center [530, 429] width 45 height 18
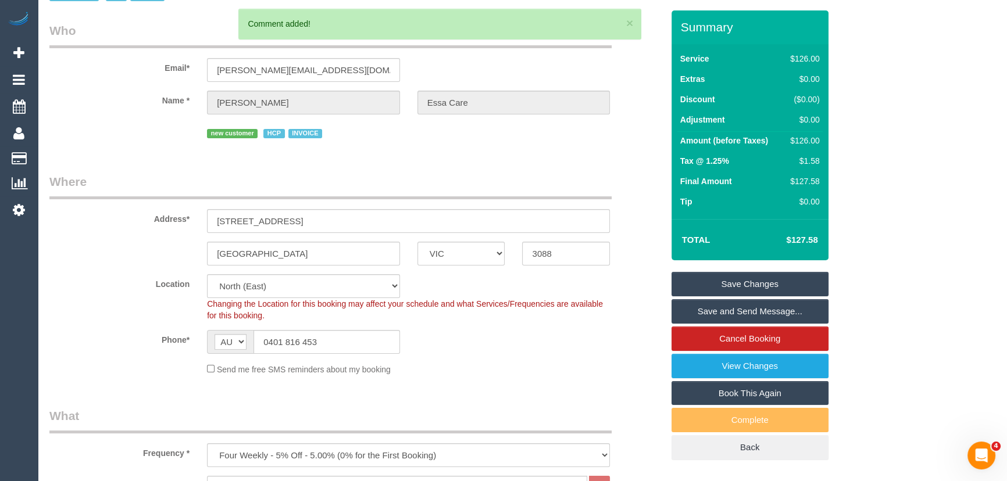
scroll to position [0, 0]
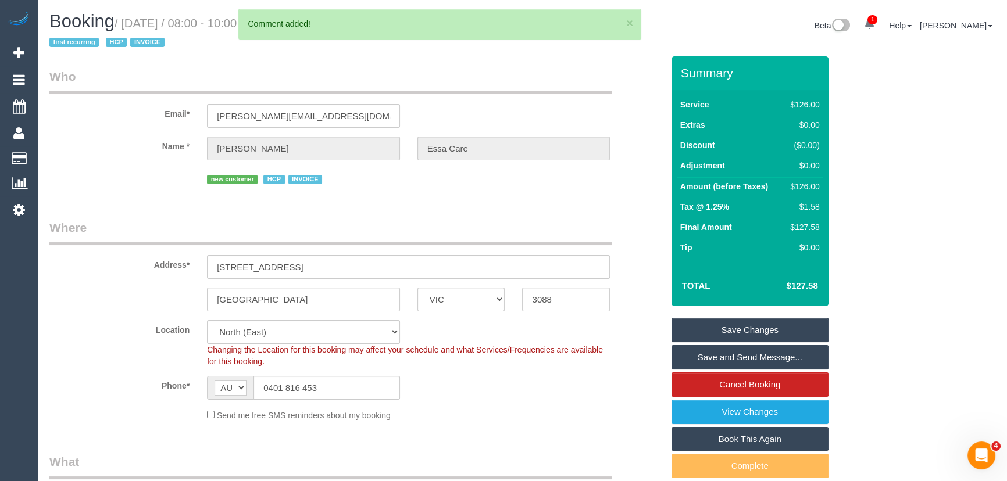
click at [714, 327] on link "Save Changes" at bounding box center [750, 330] width 157 height 24
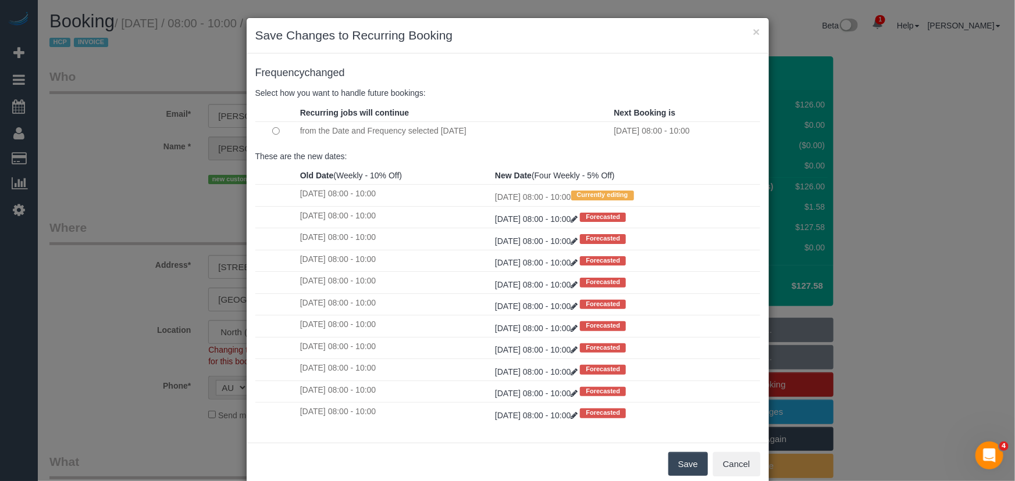
click at [680, 463] on button "Save" at bounding box center [688, 464] width 40 height 24
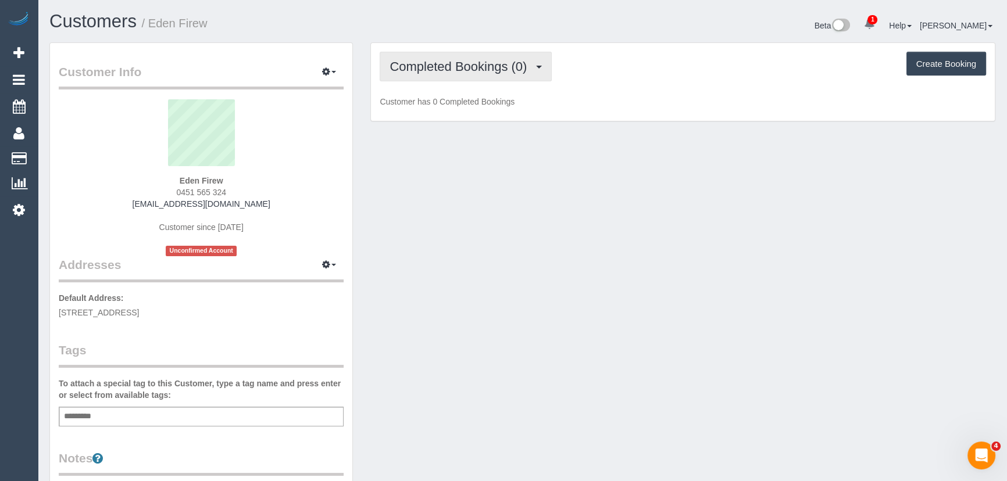
click at [529, 63] on span "Completed Bookings (0)" at bounding box center [461, 66] width 143 height 15
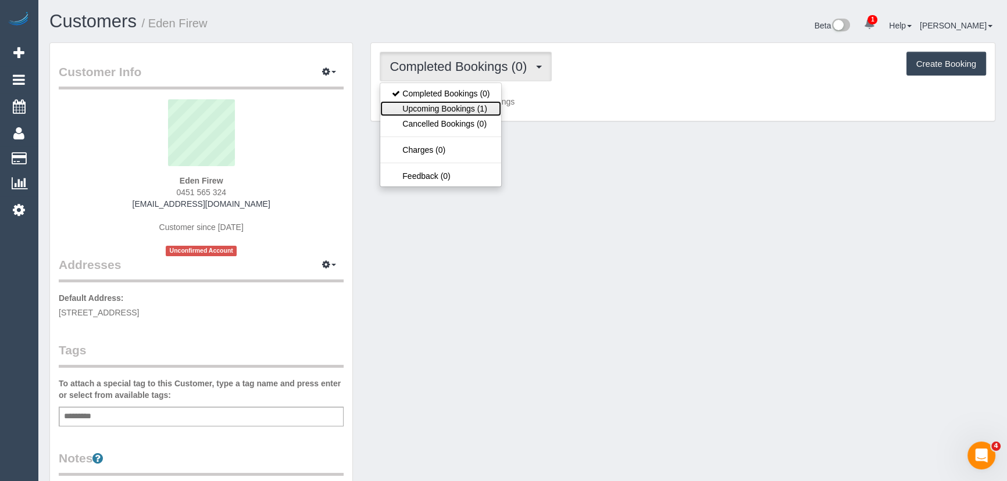
drag, startPoint x: 477, startPoint y: 110, endPoint x: 476, endPoint y: 125, distance: 14.6
click at [477, 110] on link "Upcoming Bookings (1)" at bounding box center [440, 108] width 121 height 15
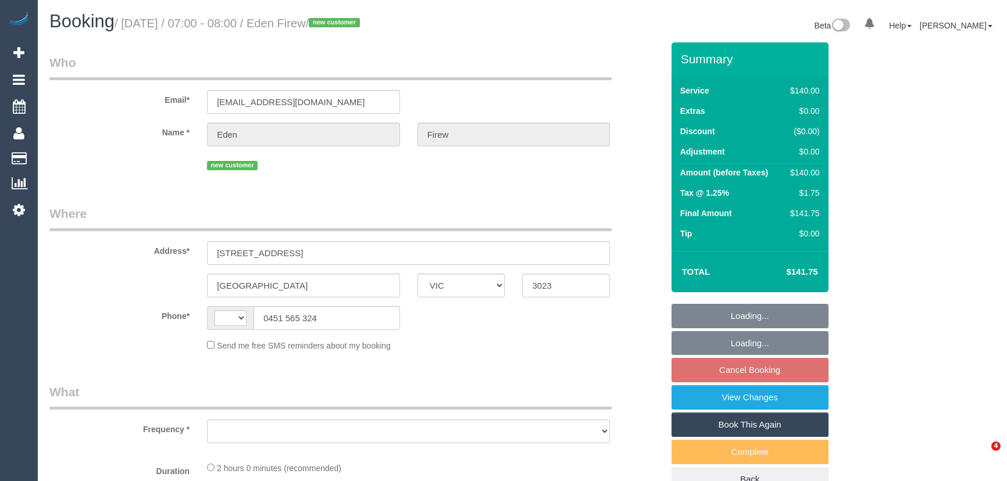
select select "VIC"
select select "string:stripe-pm_1S8BOm2GScqysDRVHm3HiywW"
select select "string:AU"
select select "object:713"
select select "number:28"
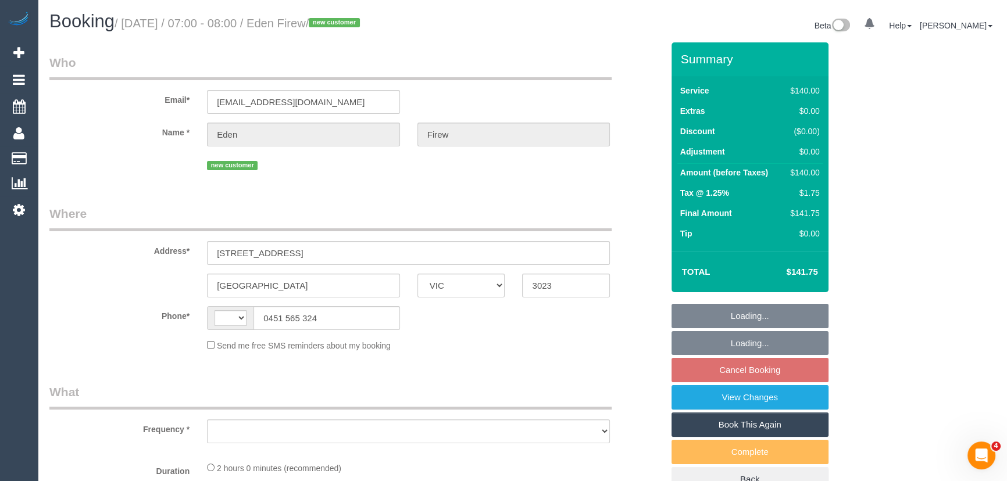
select select "number:14"
select select "number:19"
select select "number:22"
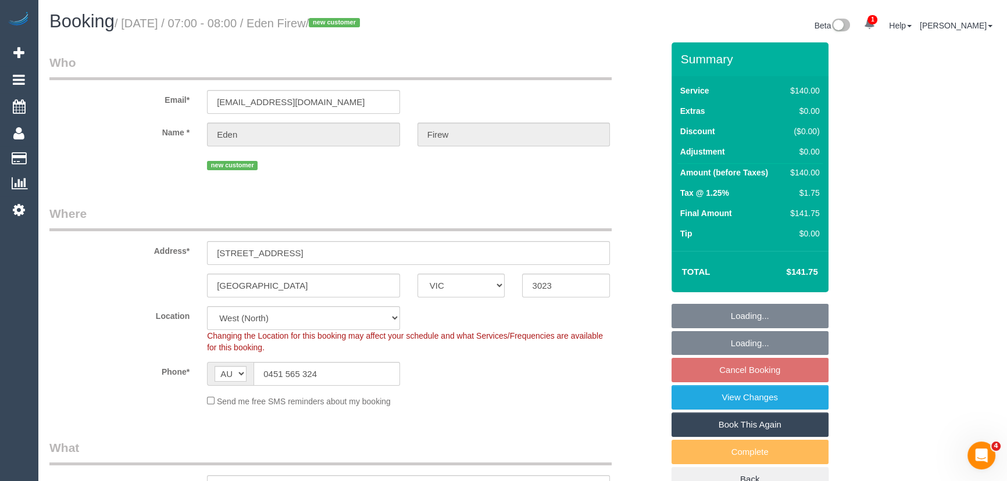
select select "spot1"
select select "object:1422"
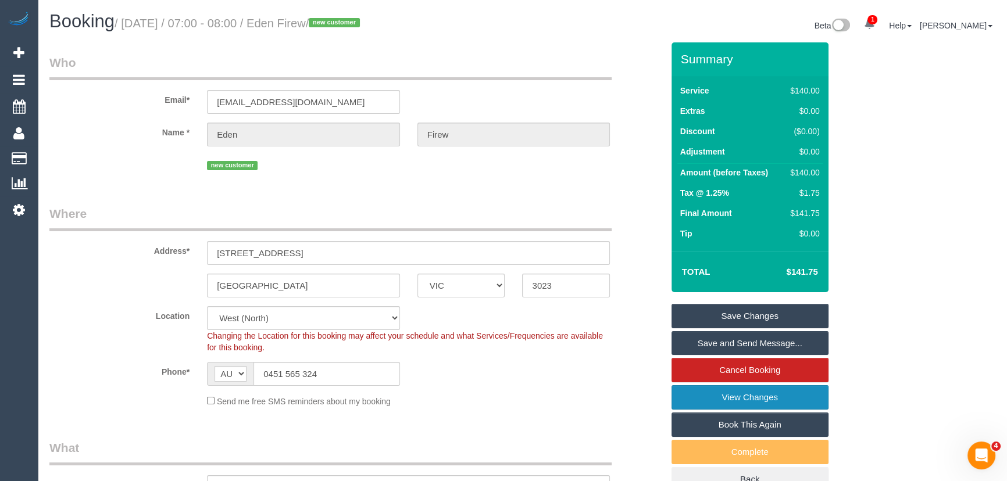
click at [744, 402] on link "View Changes" at bounding box center [750, 398] width 157 height 24
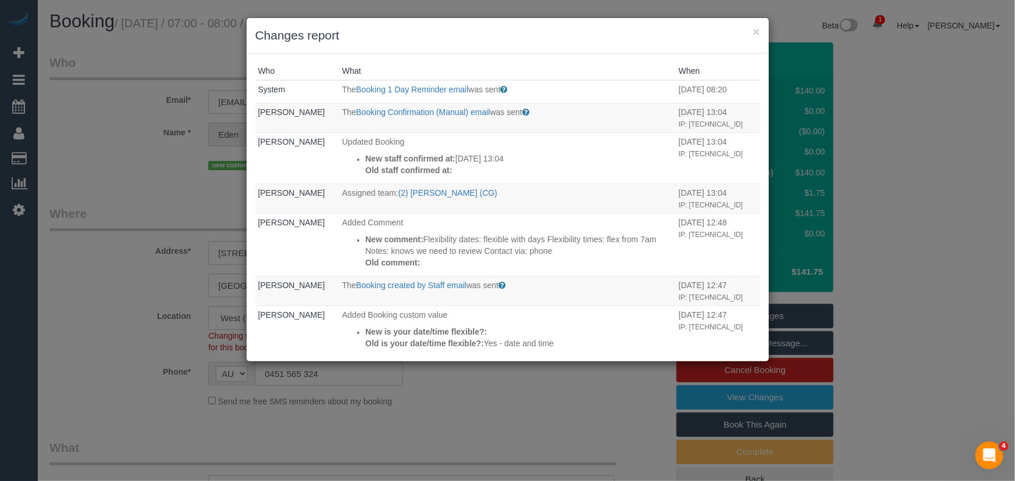
click at [593, 412] on div "× Changes report Who What When System The Booking 1 Day Reminder email was sent…" at bounding box center [507, 240] width 1015 height 481
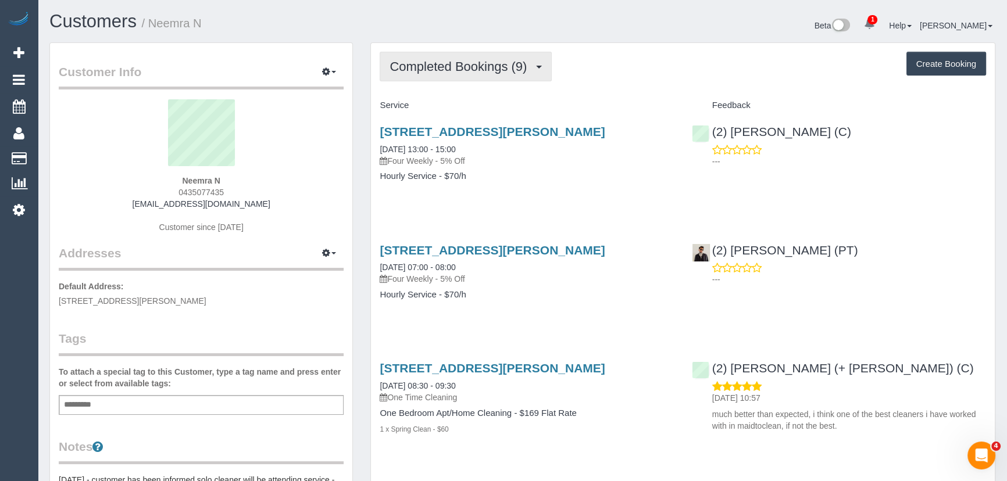
click at [506, 74] on button "Completed Bookings (9)" at bounding box center [466, 67] width 172 height 30
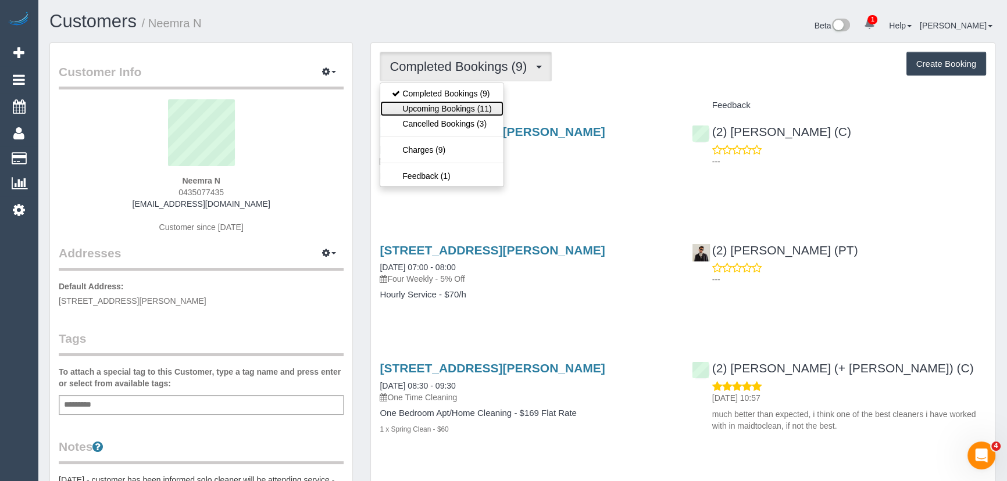
click at [490, 113] on link "Upcoming Bookings (11)" at bounding box center [441, 108] width 123 height 15
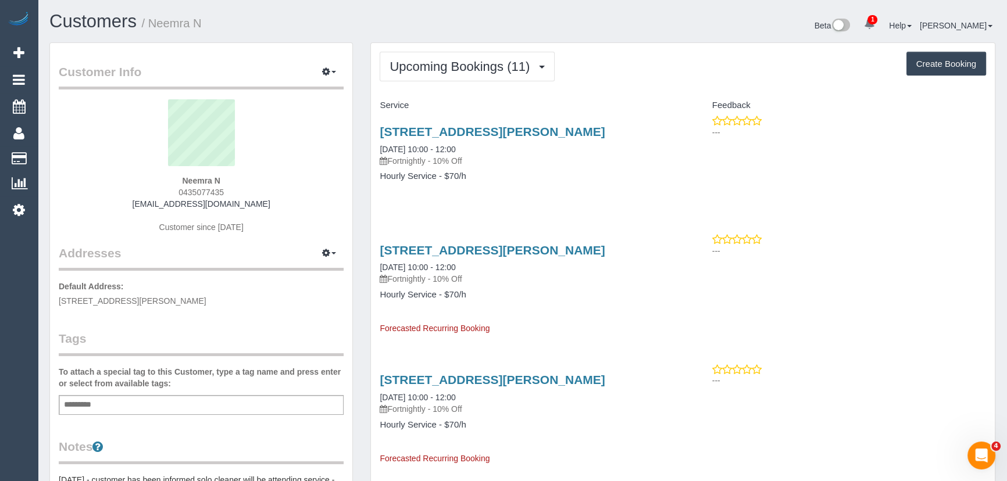
click at [728, 326] on div "[STREET_ADDRESS][PERSON_NAME] [DATE] 10:00 - 12:00 Fortnightly - 10% Off Hourly…" at bounding box center [683, 284] width 624 height 101
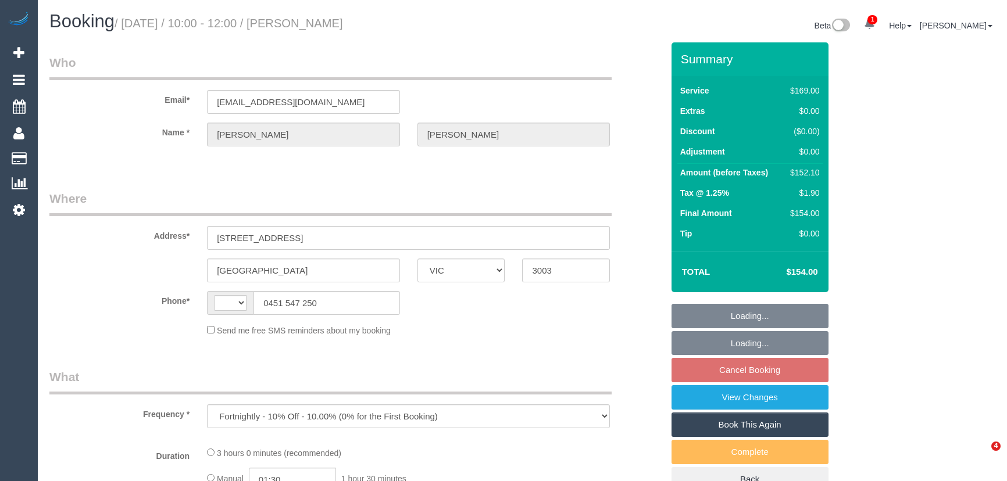
select select "VIC"
select select "string:AU"
select select "string:stripe-pm_1Rwyec2GScqysDRV33IXhfGh"
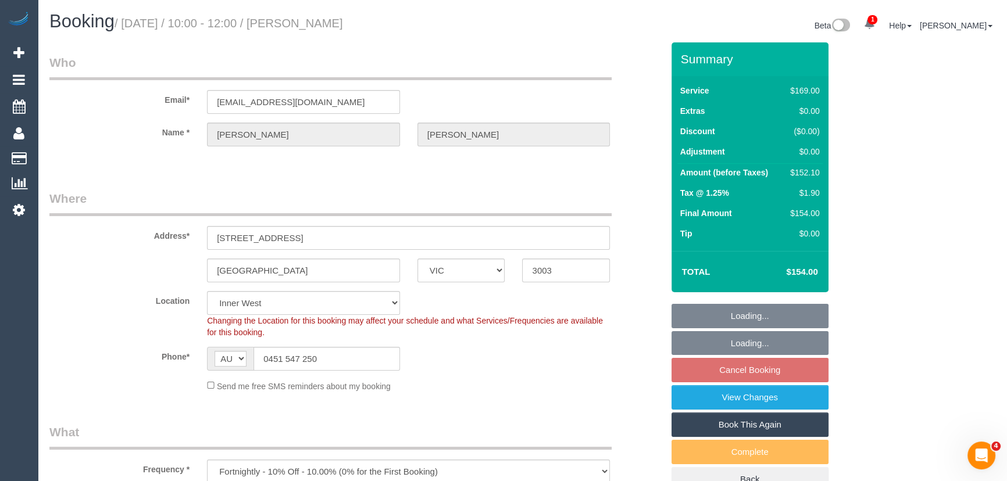
select select "object:548"
select select "number:29"
select select "number:14"
select select "number:18"
select select "number:25"
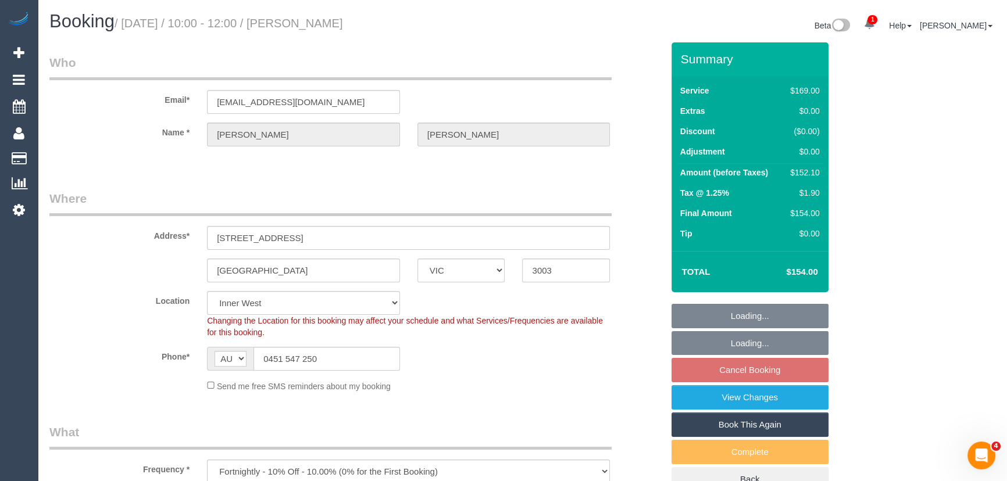
select select "number:34"
select select "number:13"
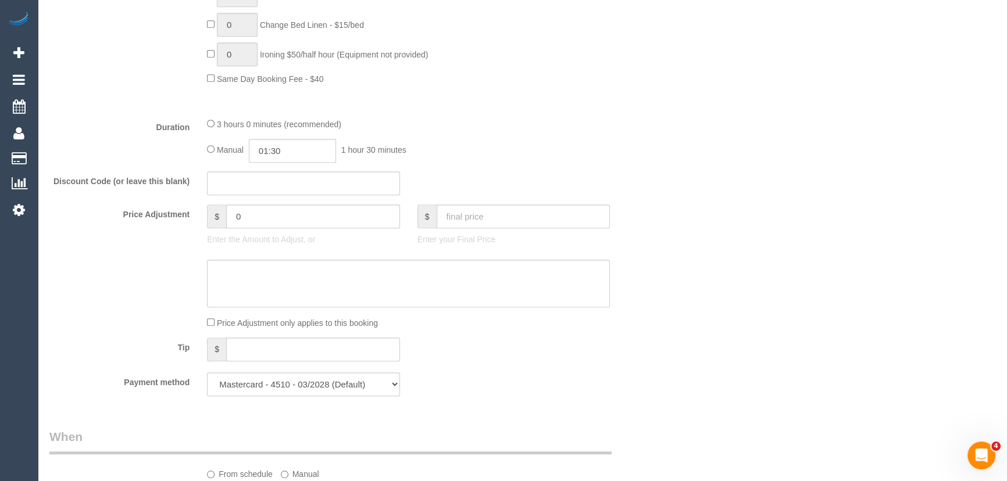
scroll to position [951, 0]
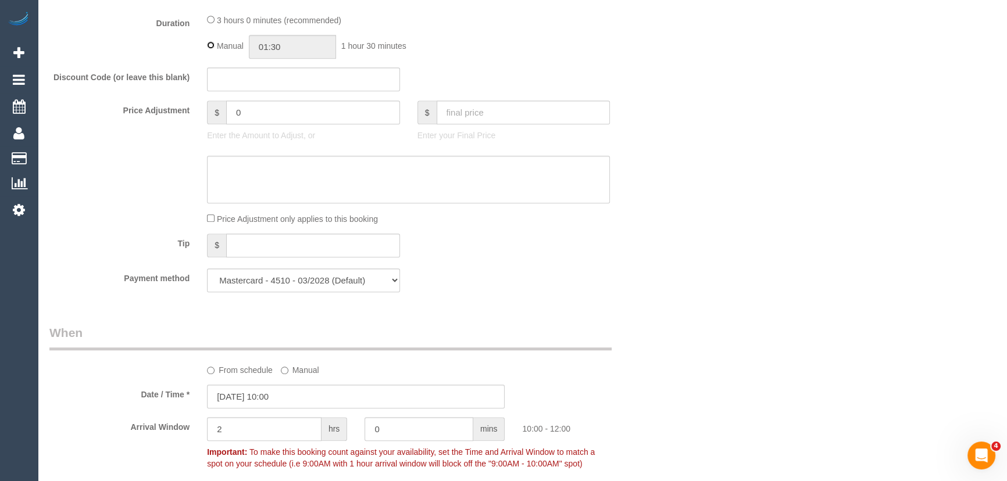
type input "03:00"
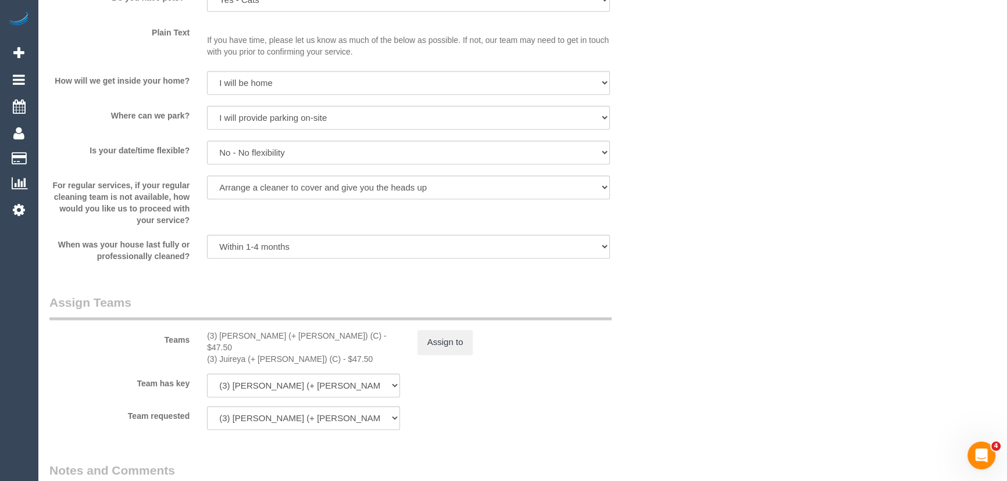
scroll to position [1639, 0]
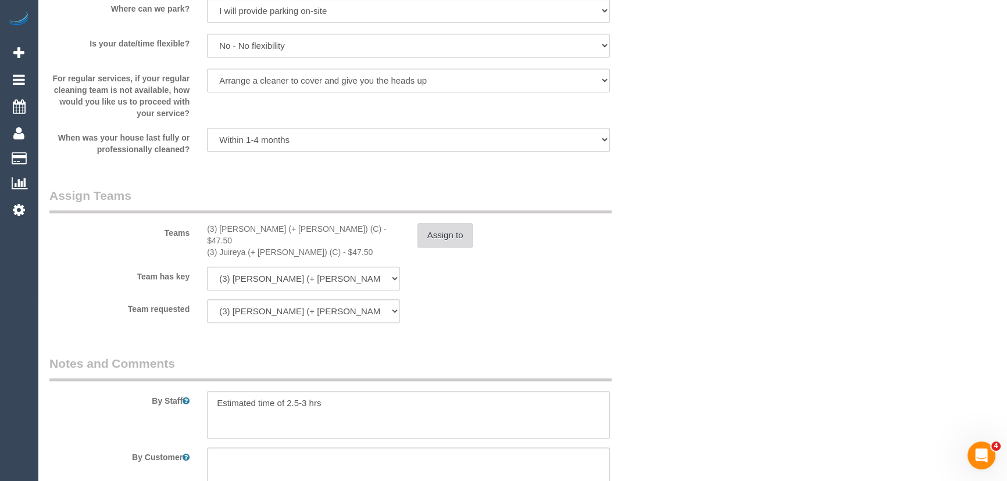
click at [450, 242] on button "Assign to" at bounding box center [446, 235] width 56 height 24
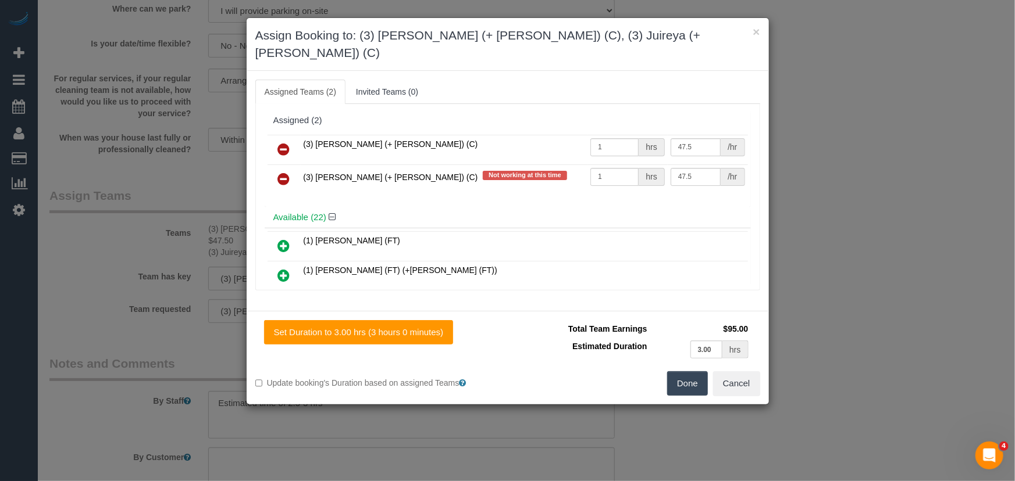
click at [284, 172] on icon at bounding box center [284, 179] width 12 height 14
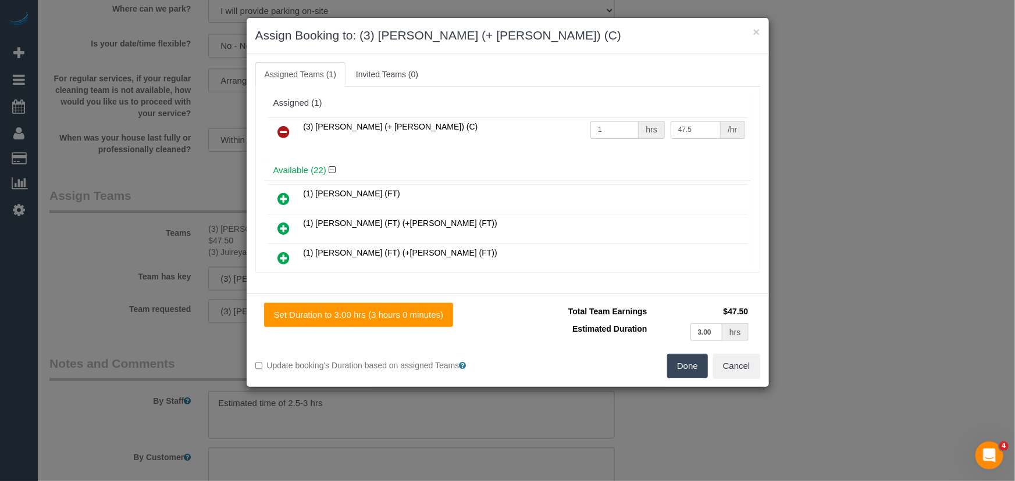
click at [284, 160] on div "Available (22)" at bounding box center [508, 171] width 486 height 22
click at [695, 131] on input "47.5" at bounding box center [695, 130] width 50 height 18
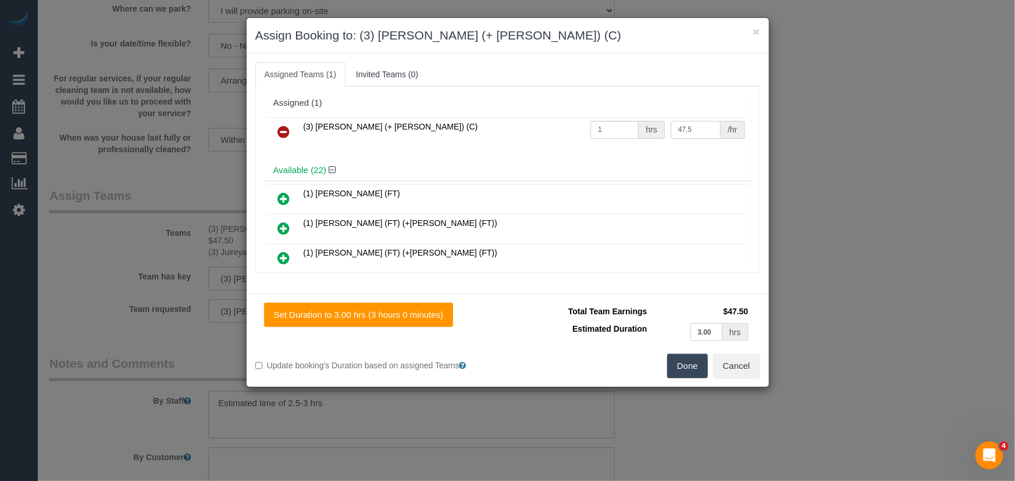
click at [695, 131] on input "47.5" at bounding box center [695, 130] width 50 height 18
type input "95"
click at [697, 366] on button "Done" at bounding box center [687, 366] width 41 height 24
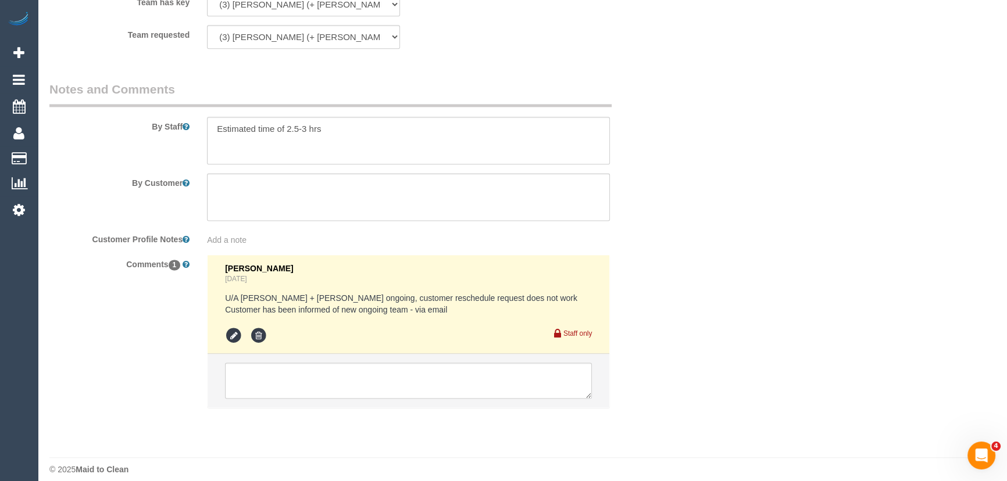
scroll to position [1915, 0]
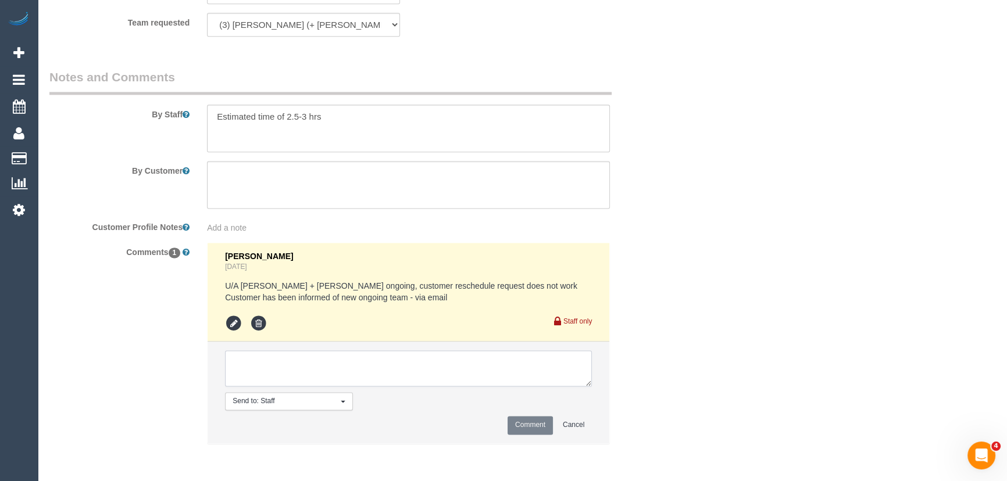
click at [301, 366] on textarea at bounding box center [408, 369] width 367 height 36
type textarea "customer h"
click at [577, 424] on button "Cancel" at bounding box center [573, 425] width 37 height 18
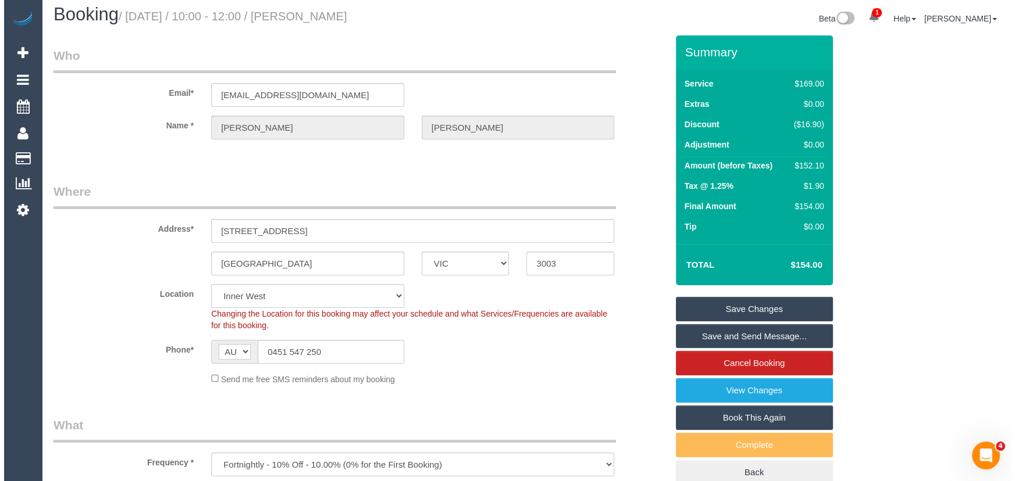
scroll to position [0, 0]
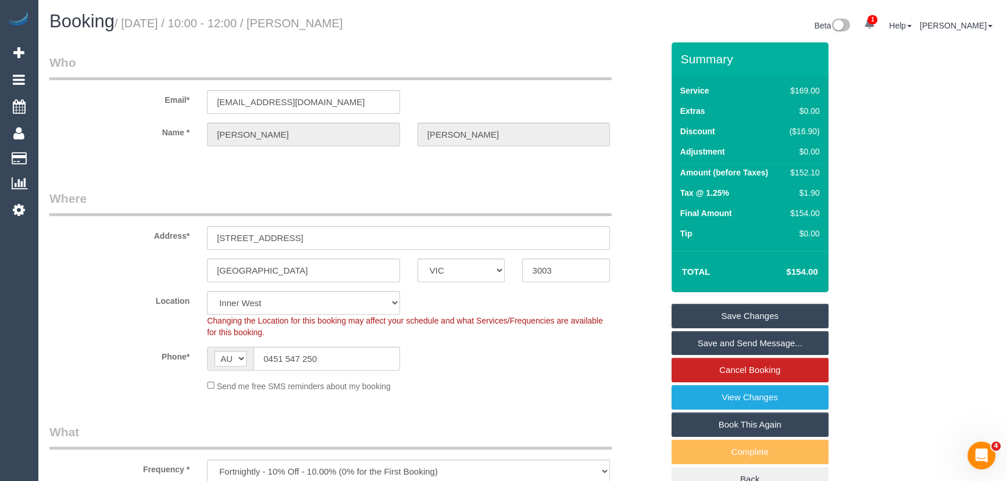
click at [334, 22] on small "/ September 23, 2025 / 10:00 - 12:00 / Duncan Roberts" at bounding box center [229, 23] width 229 height 13
copy small "[PERSON_NAME]"
click at [760, 315] on link "Save Changes" at bounding box center [750, 316] width 157 height 24
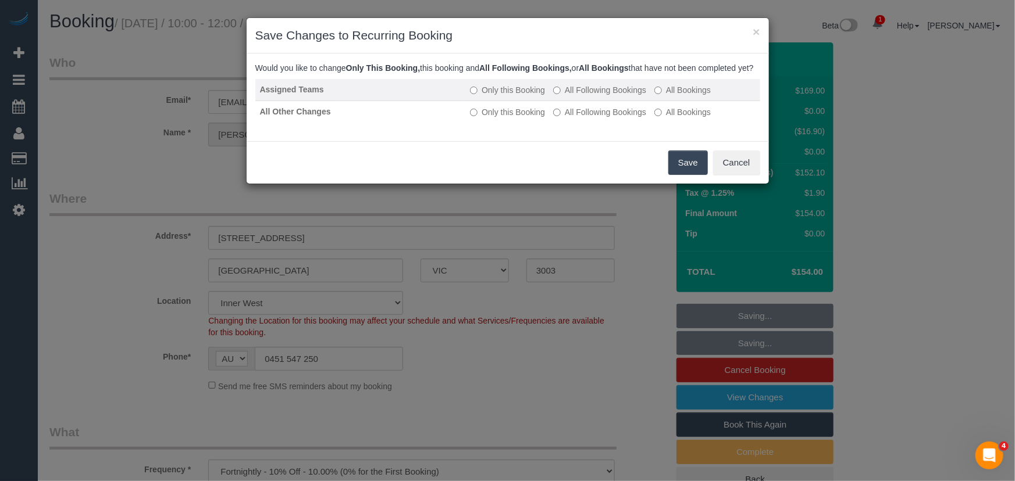
click at [588, 96] on label "All Following Bookings" at bounding box center [599, 90] width 93 height 12
click at [581, 96] on label "All Following Bookings" at bounding box center [599, 90] width 93 height 12
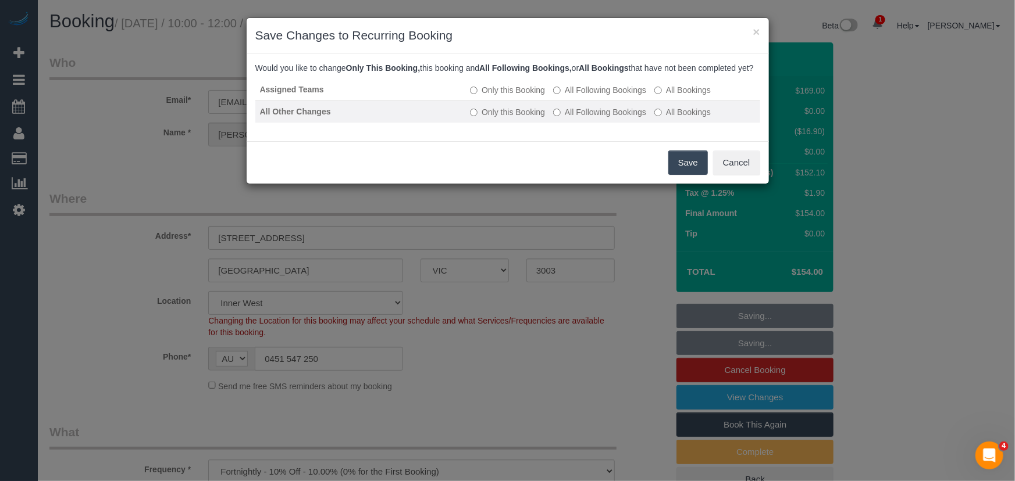
click at [580, 118] on label "All Following Bookings" at bounding box center [599, 112] width 93 height 12
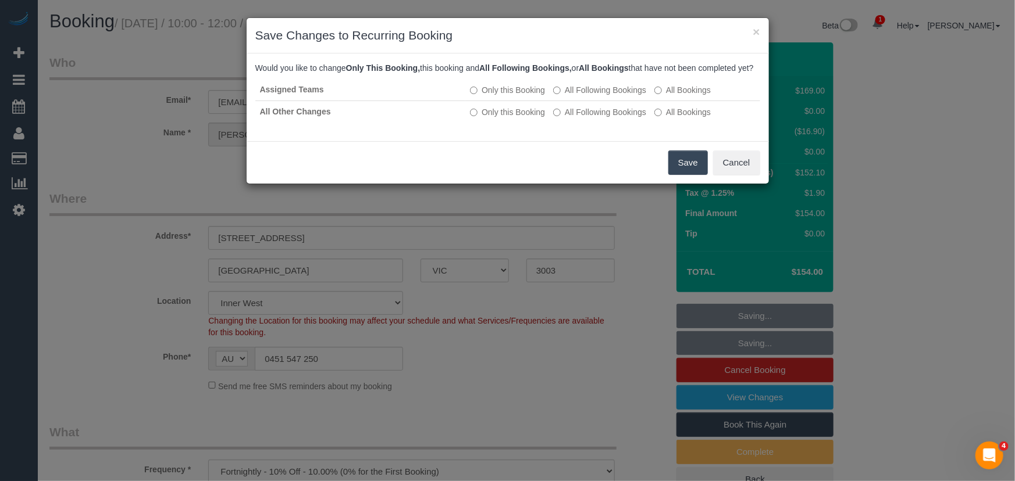
click at [672, 175] on button "Save" at bounding box center [688, 163] width 40 height 24
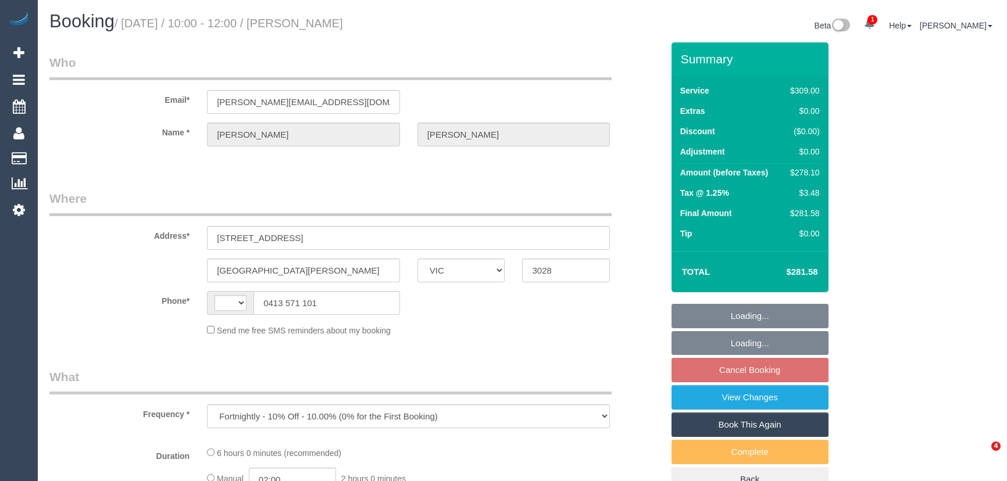
select select "VIC"
select select "string:stripe-pm_1S5xUj2GScqysDRVpAuBJTGF"
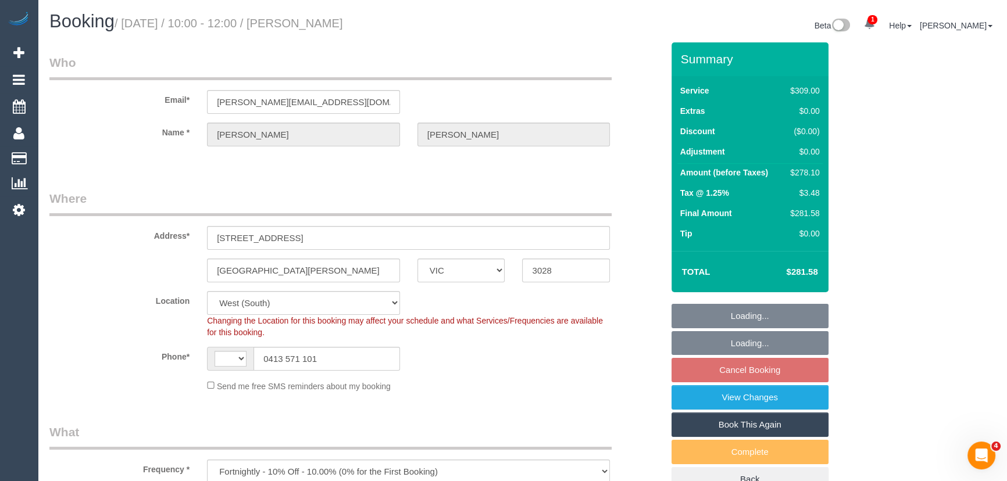
select select "string:AU"
select select "number:28"
select select "number:14"
select select "number:19"
select select "number:22"
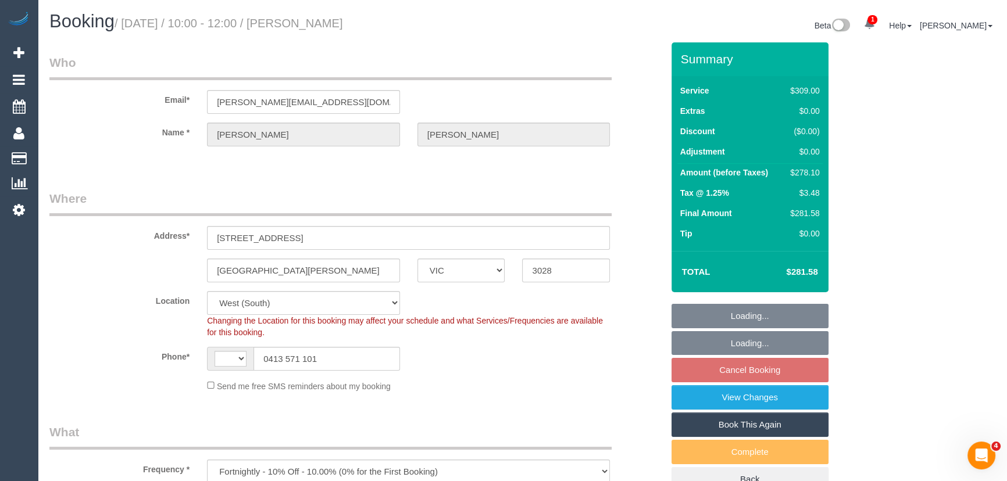
select select "number:35"
select select "number:26"
select select "object:715"
select select "spot3"
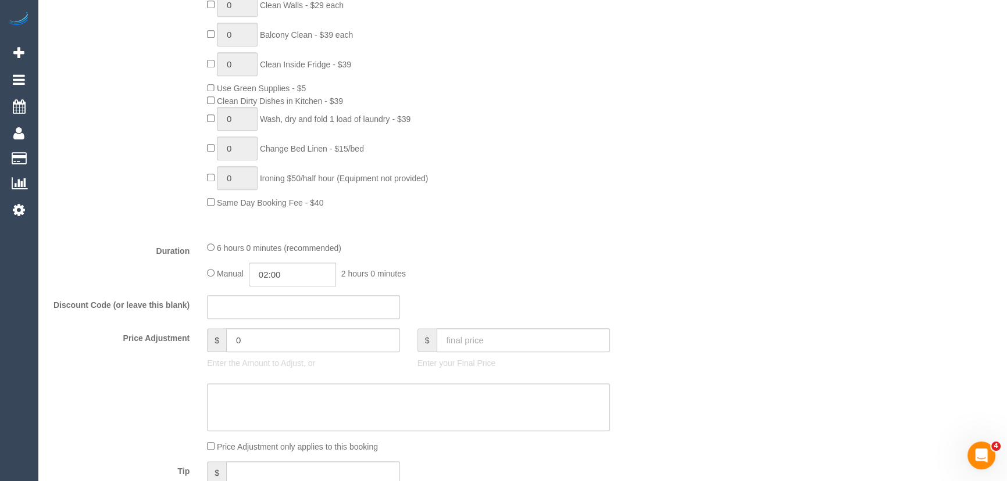
scroll to position [740, 0]
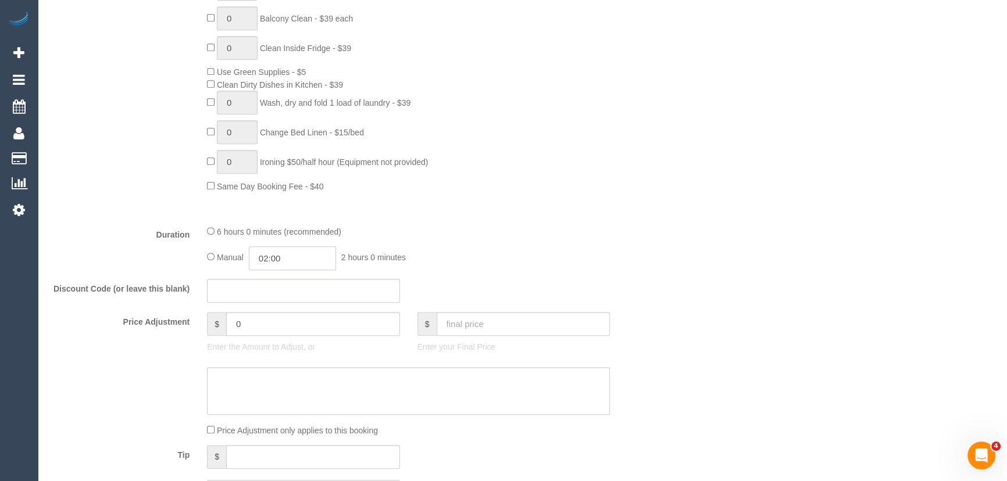
click at [302, 267] on input "02:00" at bounding box center [292, 259] width 87 height 24
type input "02:45"
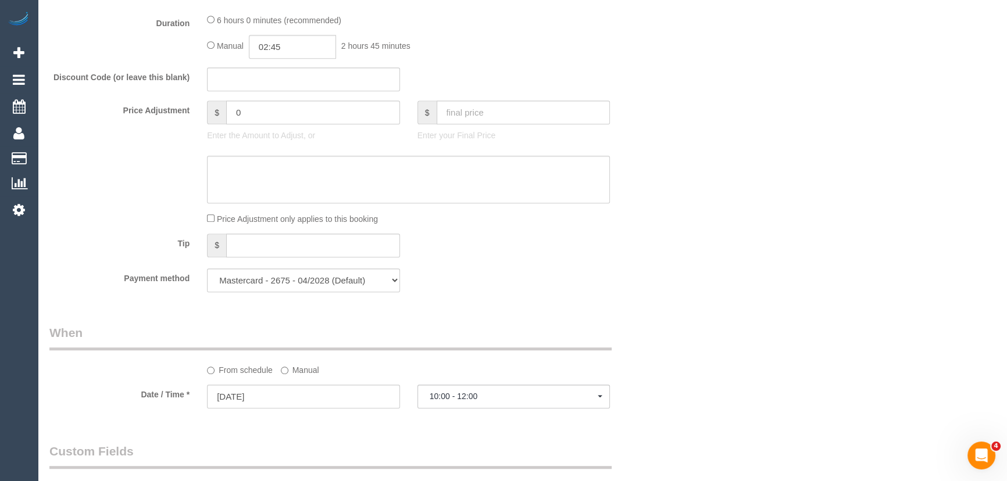
select select "spot28"
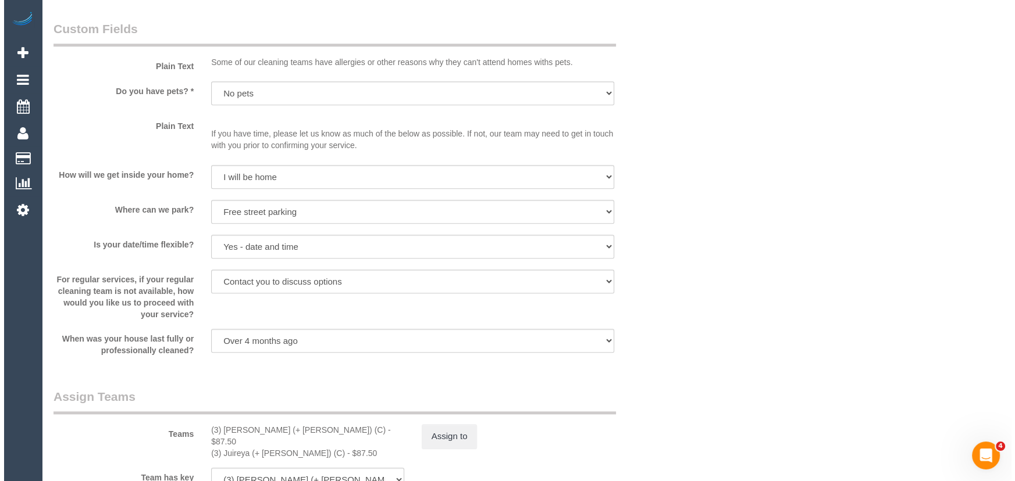
scroll to position [1533, 0]
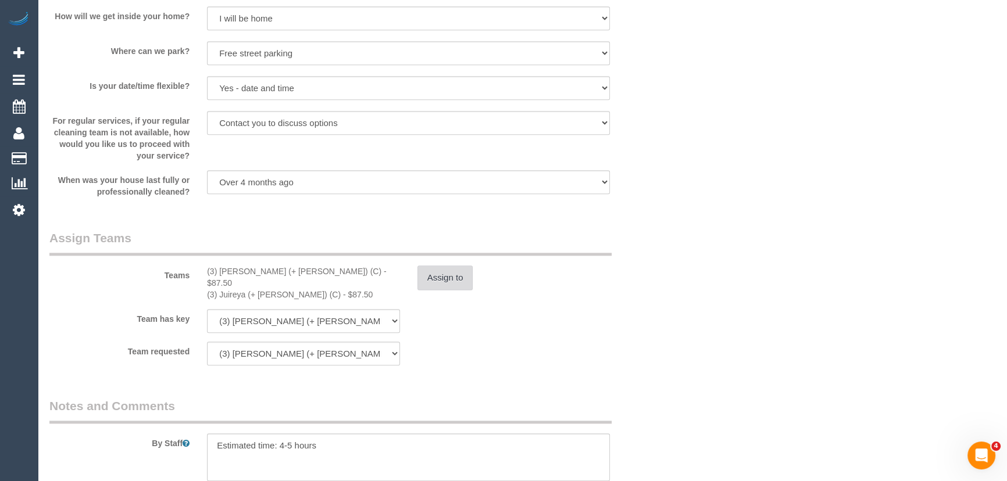
click at [461, 283] on button "Assign to" at bounding box center [446, 278] width 56 height 24
select select "spot53"
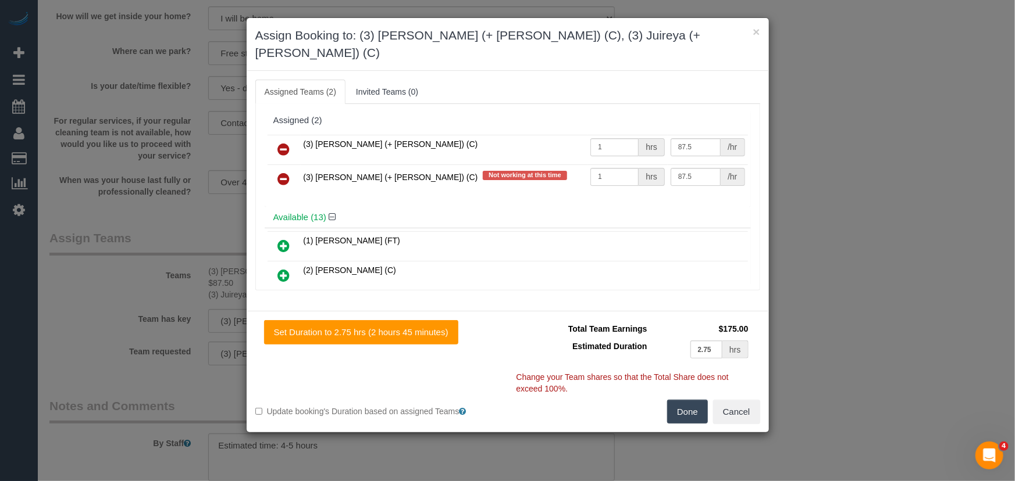
click at [287, 142] on icon at bounding box center [284, 149] width 12 height 14
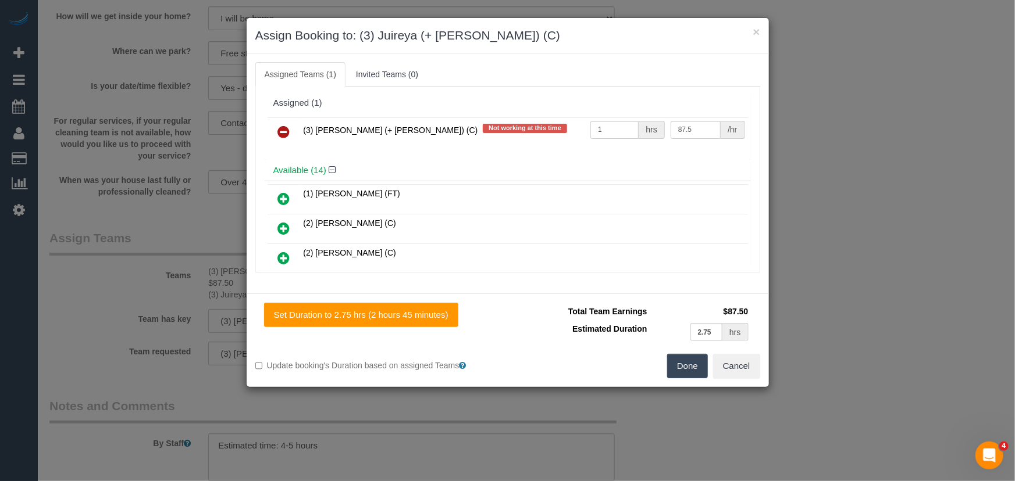
click at [287, 127] on icon at bounding box center [284, 132] width 12 height 14
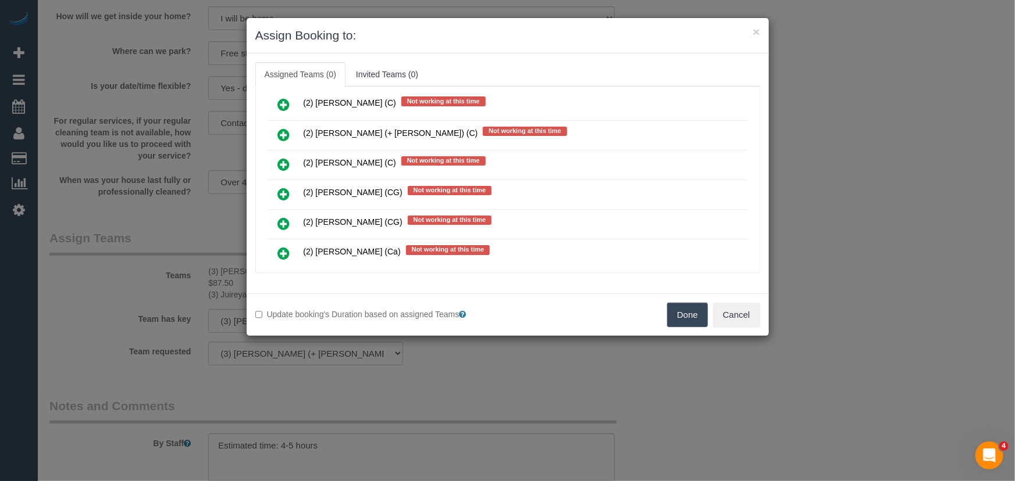
scroll to position [914, 0]
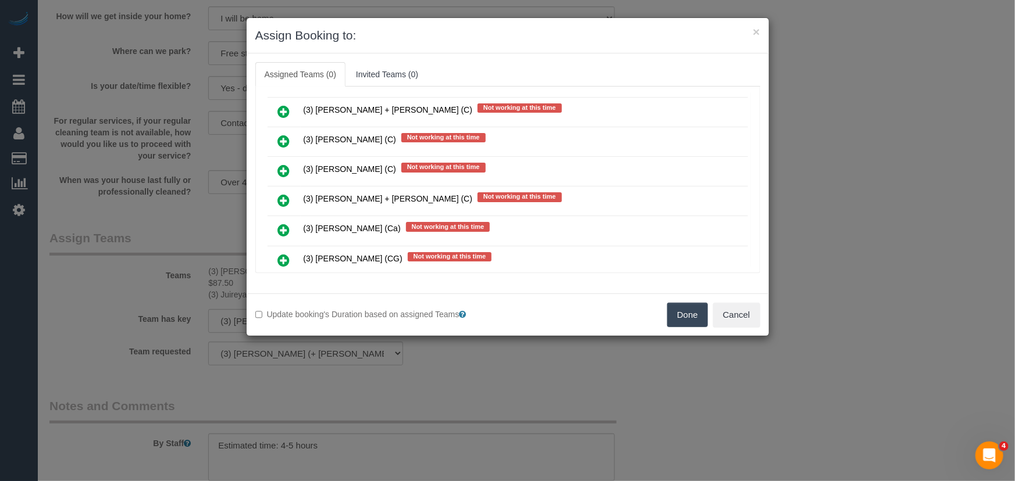
click at [284, 194] on icon at bounding box center [284, 201] width 12 height 14
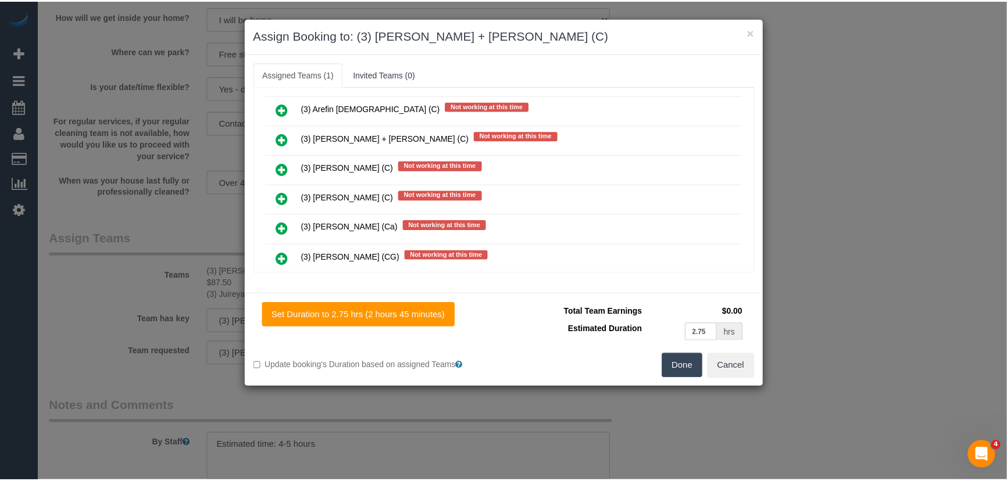
scroll to position [942, 0]
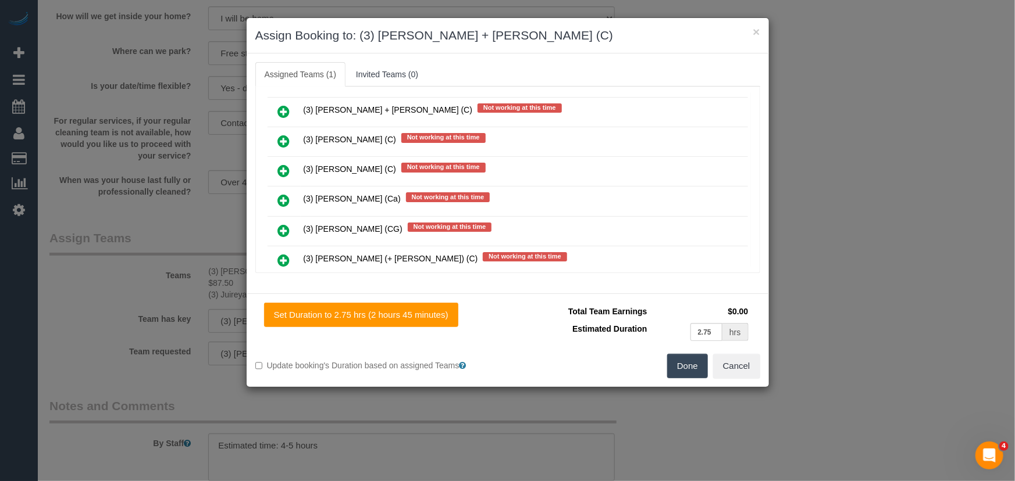
click at [690, 374] on button "Done" at bounding box center [687, 366] width 41 height 24
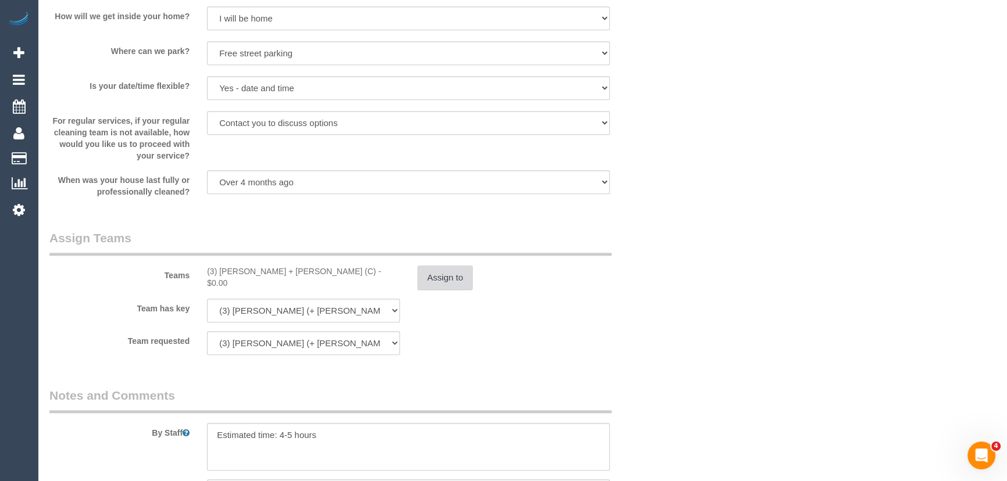
click at [447, 277] on button "Assign to" at bounding box center [446, 278] width 56 height 24
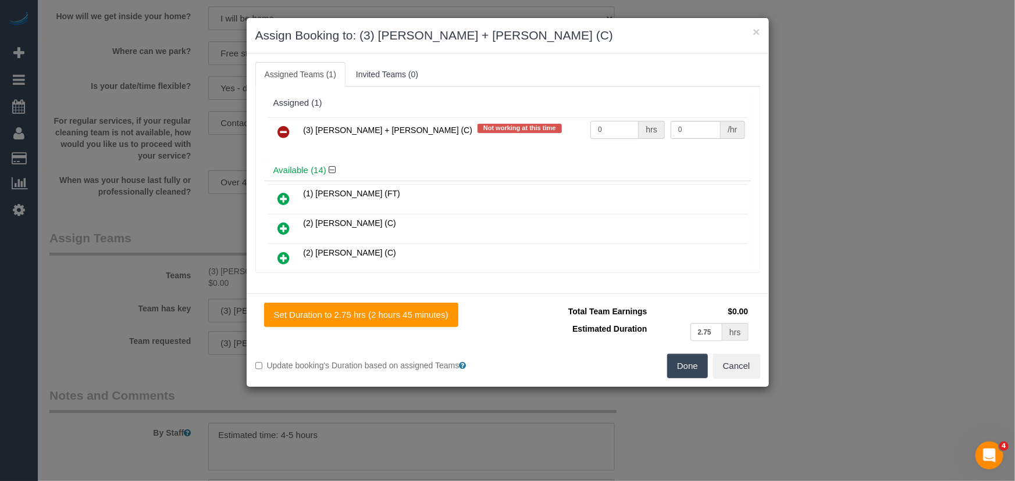
click at [619, 125] on input "0" at bounding box center [614, 130] width 48 height 18
type input "1"
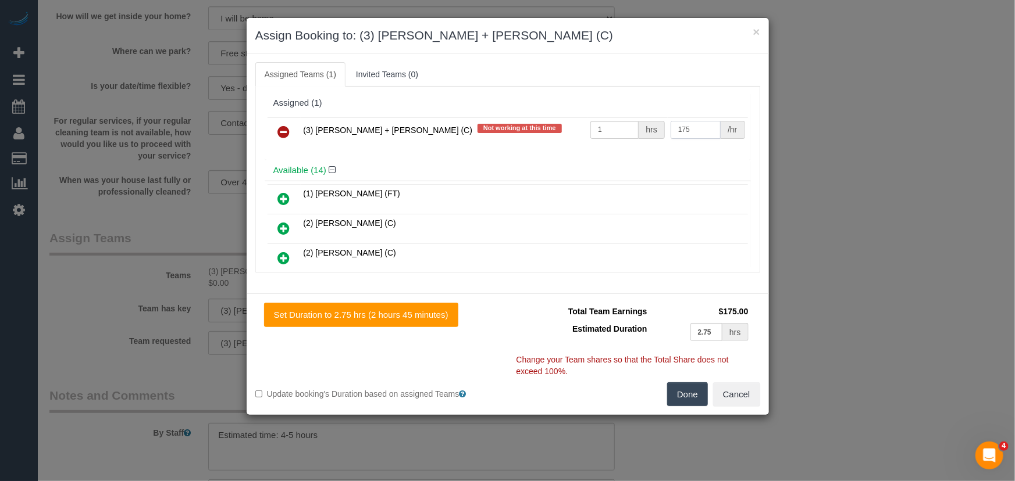
type input "175"
click at [699, 395] on button "Done" at bounding box center [687, 395] width 41 height 24
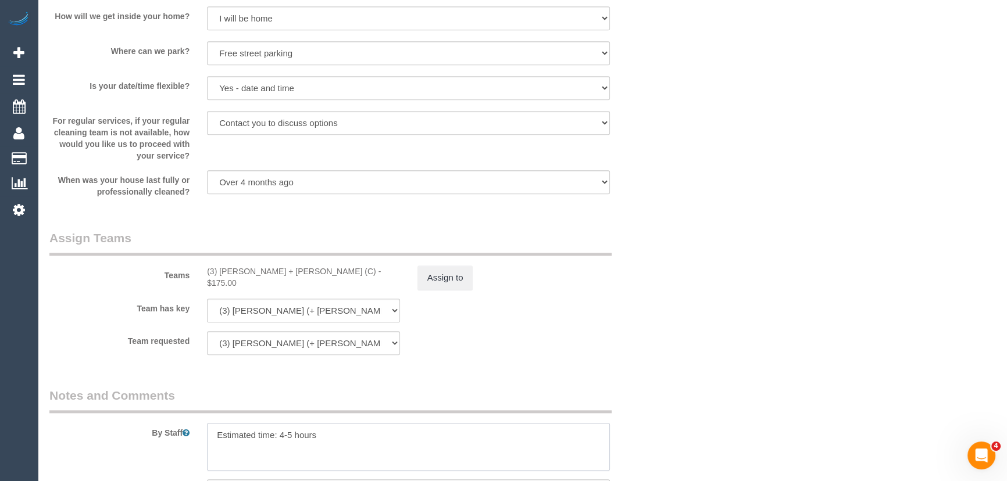
click at [284, 438] on textarea at bounding box center [408, 447] width 403 height 48
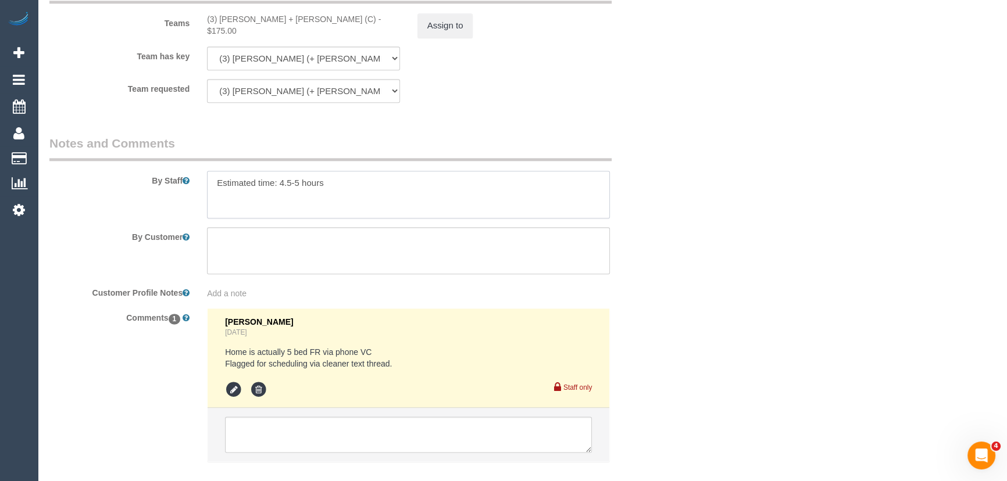
click at [298, 186] on textarea at bounding box center [408, 195] width 403 height 48
type textarea "Estimated time: 4.5-5.5 hours"
click at [352, 438] on textarea at bounding box center [408, 435] width 367 height 36
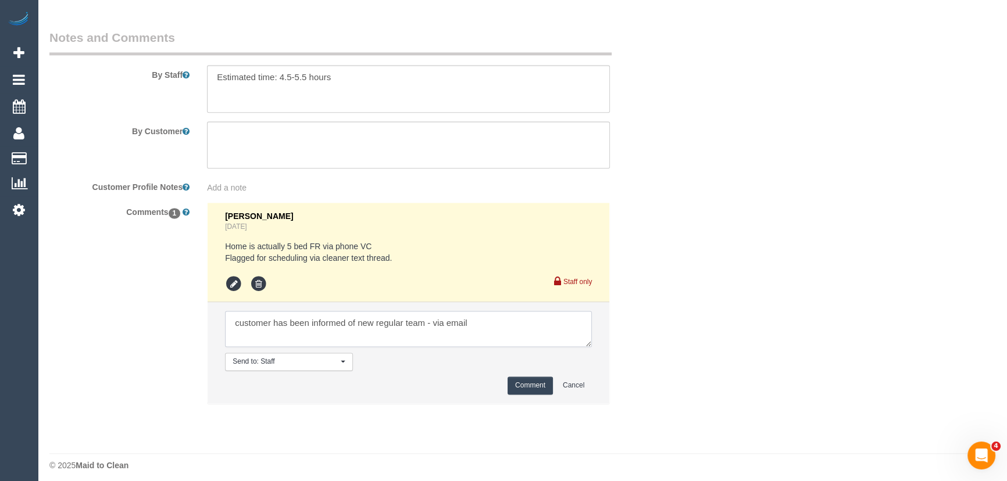
type textarea "customer has been informed of new regular team - via email"
click at [528, 387] on button "Comment" at bounding box center [530, 386] width 45 height 18
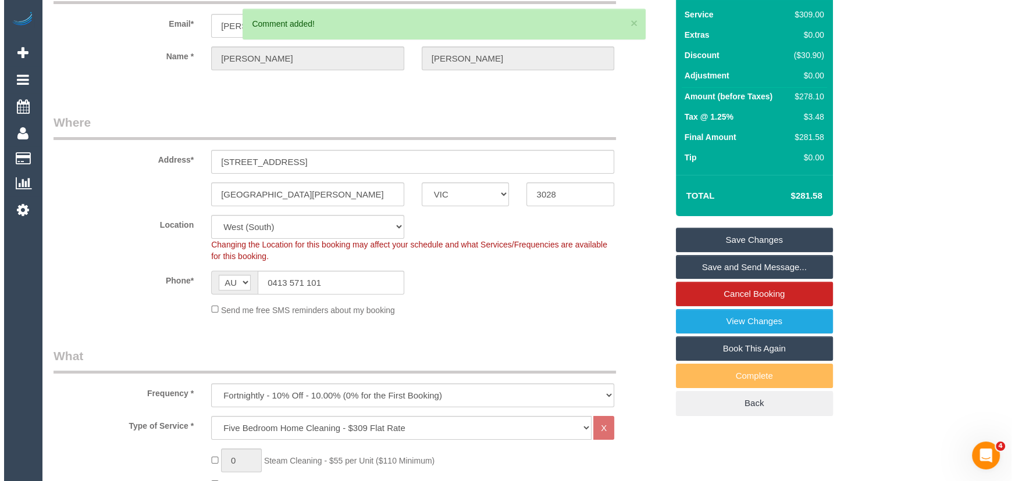
scroll to position [0, 0]
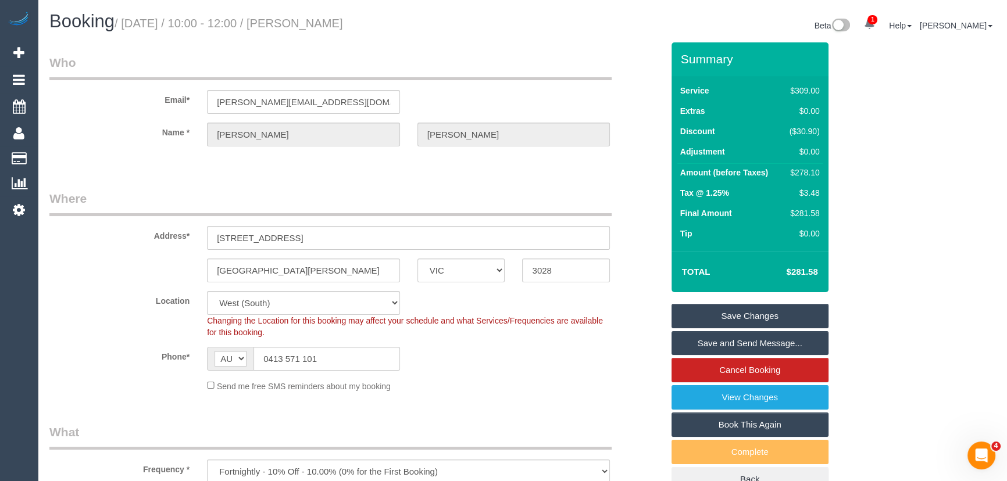
click at [338, 22] on small "/ September 30, 2025 / 10:00 - 12:00 / Bethany Nelson" at bounding box center [229, 23] width 229 height 13
copy small "Bethany Nelson"
click at [755, 318] on link "Save Changes" at bounding box center [750, 316] width 157 height 24
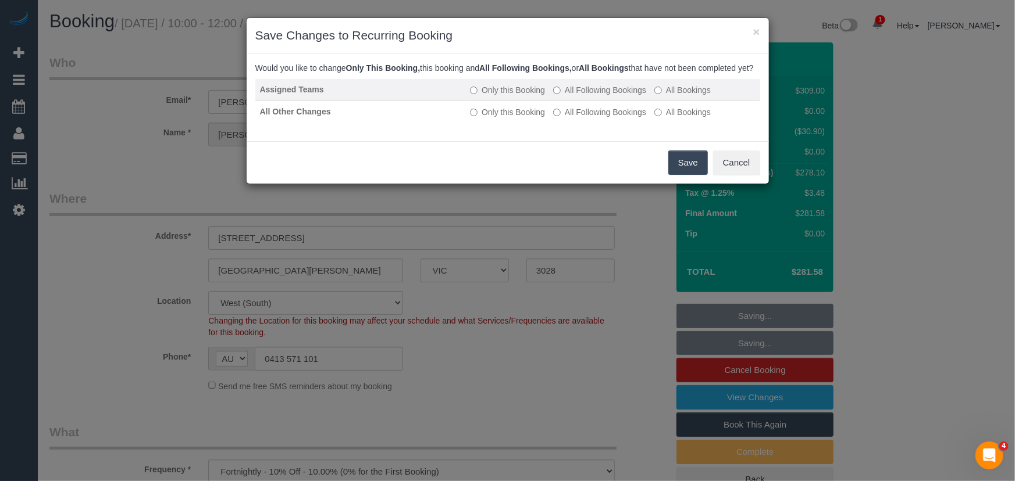
click at [597, 96] on label "All Following Bookings" at bounding box center [599, 90] width 93 height 12
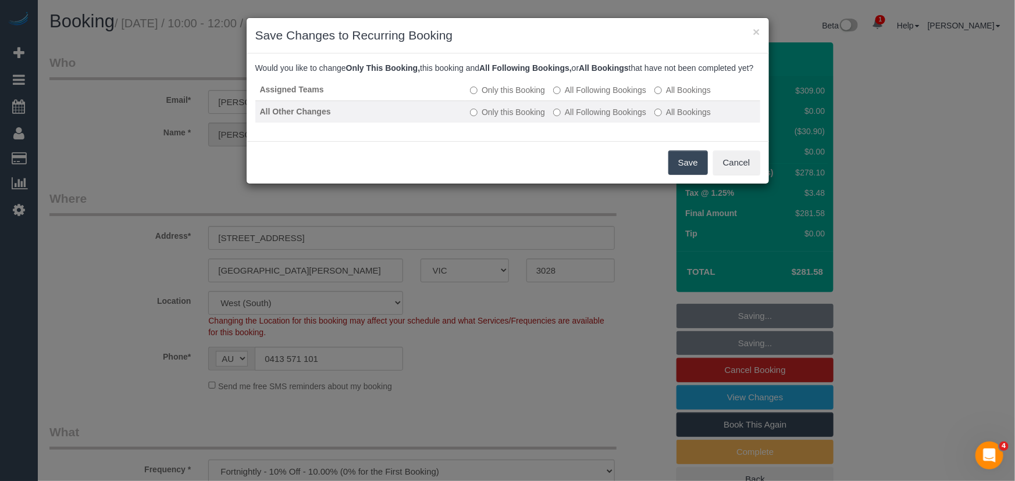
click at [603, 118] on label "All Following Bookings" at bounding box center [599, 112] width 93 height 12
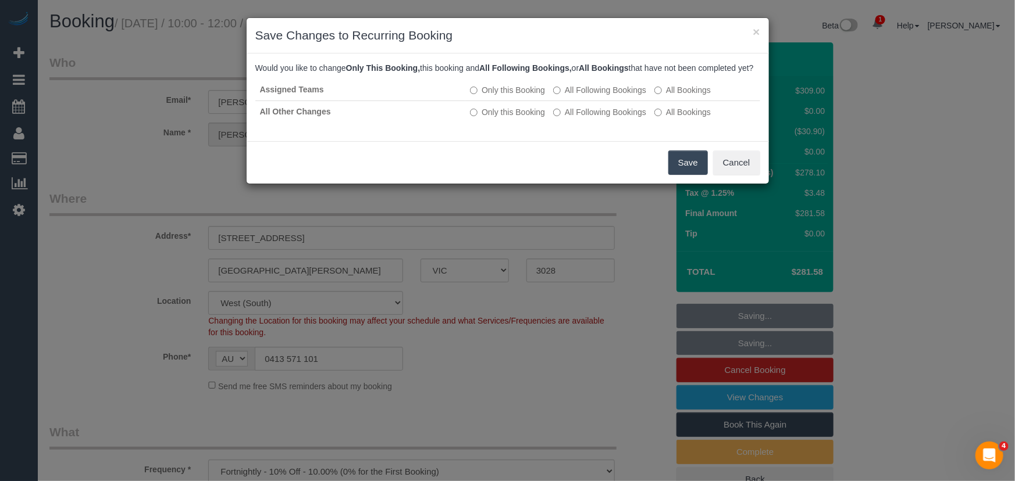
click at [698, 175] on button "Save" at bounding box center [688, 163] width 40 height 24
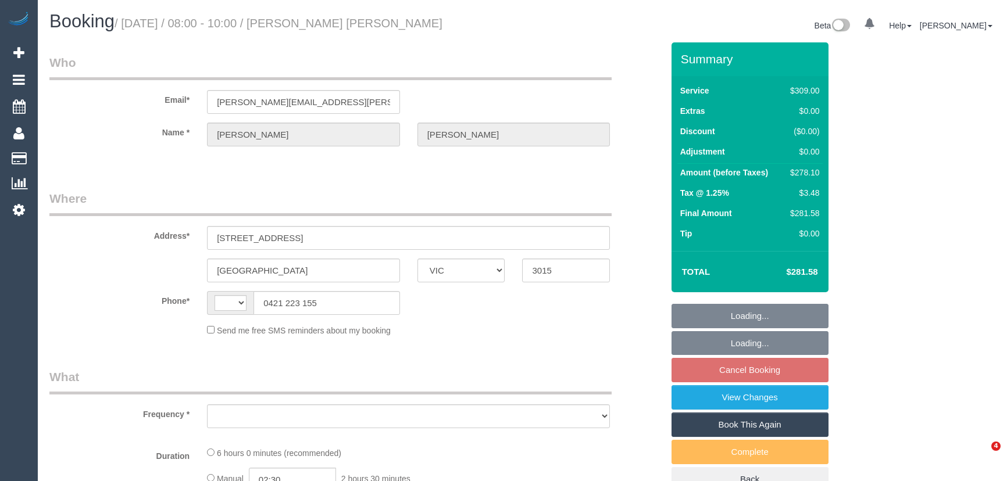
select select "VIC"
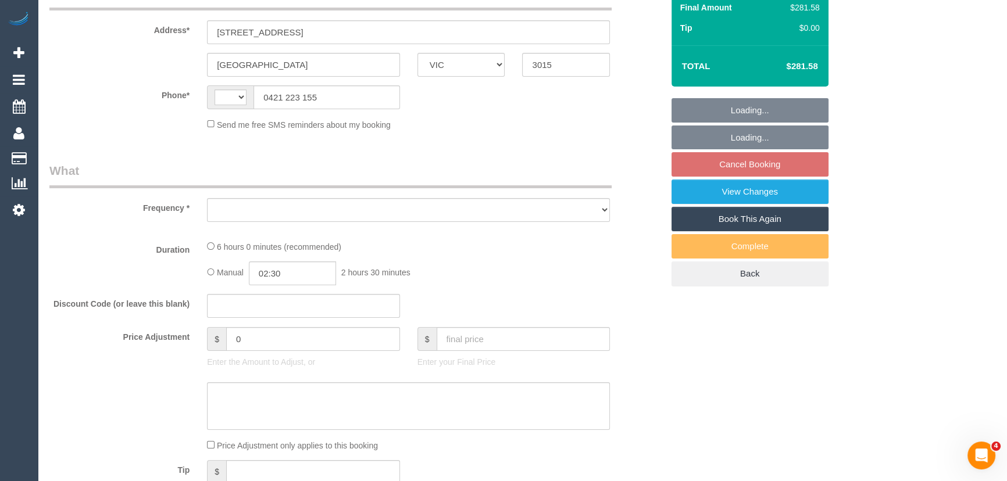
scroll to position [211, 0]
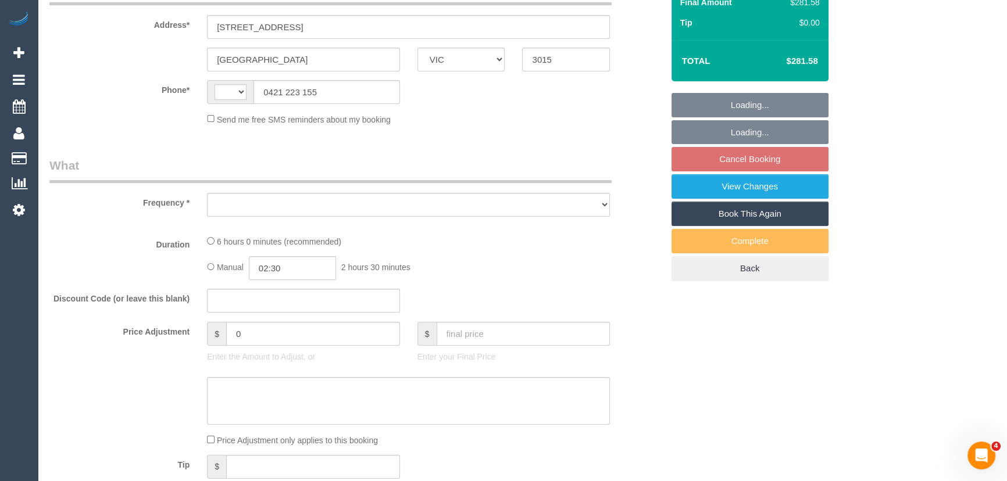
select select "string:AU"
select select "object:541"
select select "string:stripe-pm_1RGuhh2GScqysDRV9eXb6IaF"
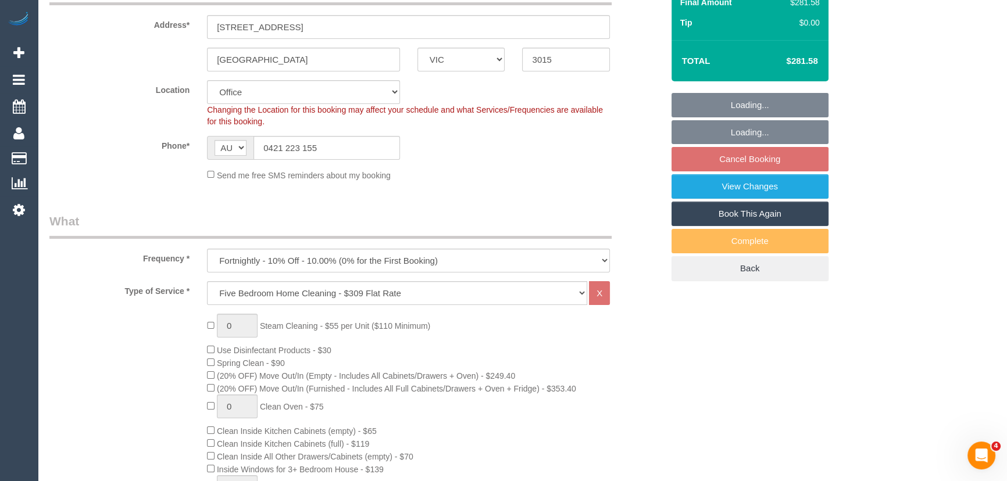
select select "number:28"
select select "number:16"
select select "number:19"
select select "number:22"
select select "number:34"
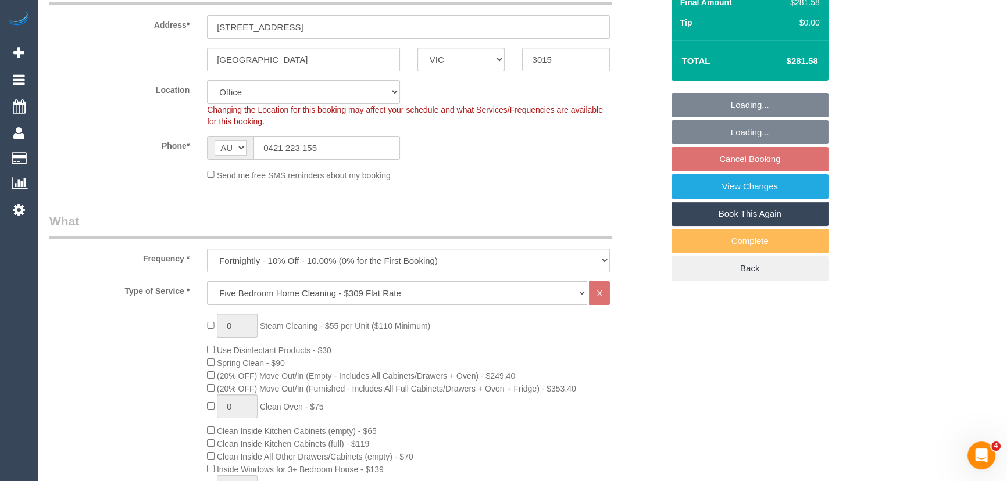
select select "number:26"
select select "object:1928"
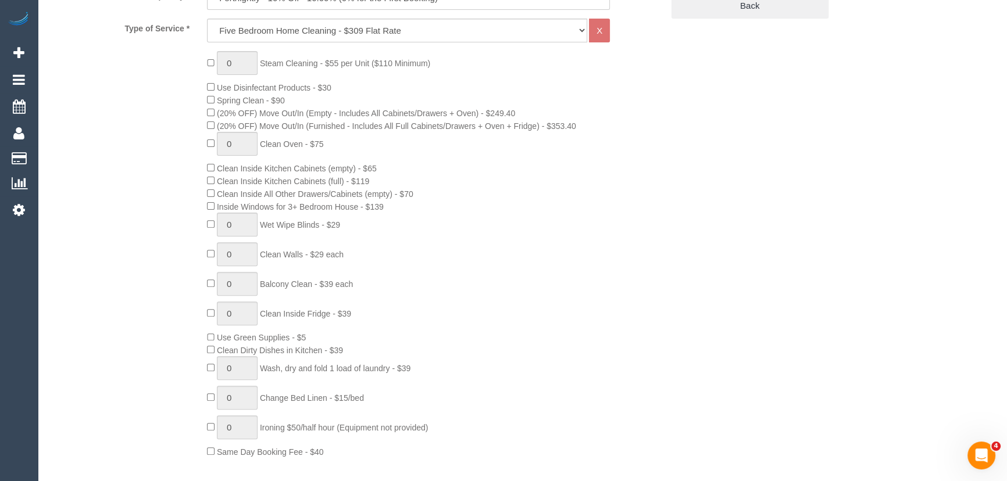
scroll to position [634, 0]
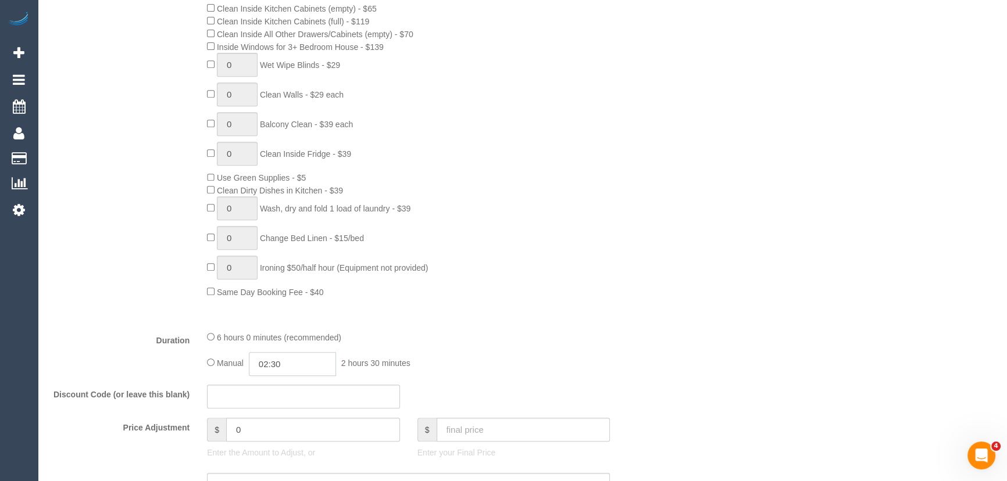
click at [303, 366] on input "02:30" at bounding box center [292, 364] width 87 height 24
type input "02:45"
click at [623, 315] on div "Type of Service * Hourly Service - $70/h Hourly Service - $65/h Hourly Service …" at bounding box center [355, 90] width 613 height 463
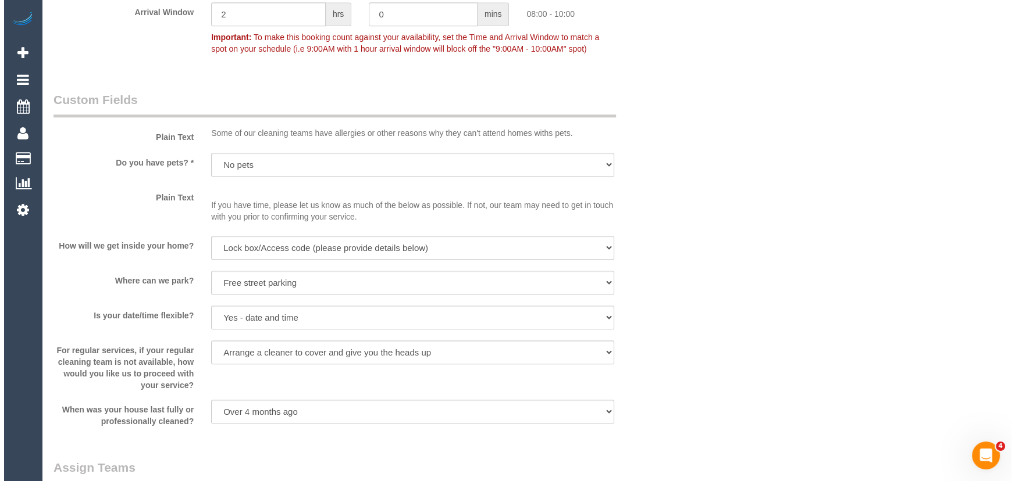
scroll to position [1480, 0]
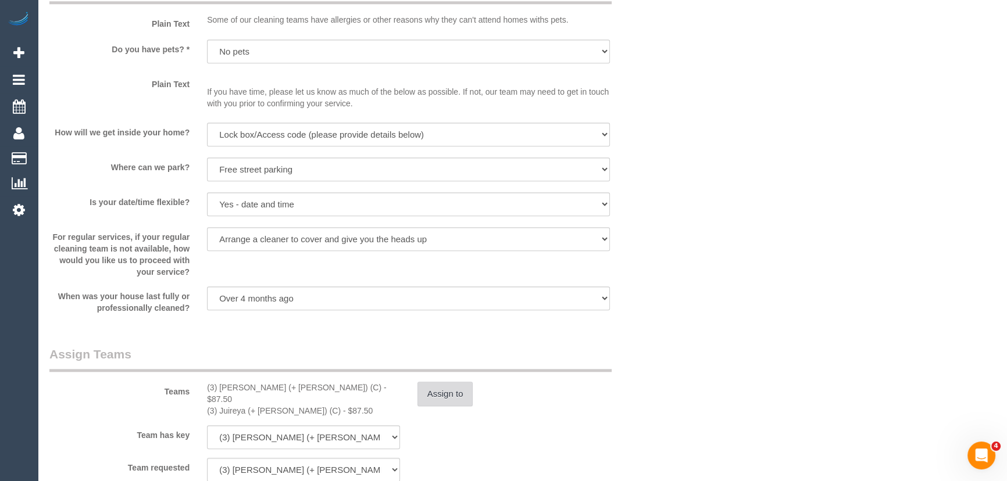
click at [442, 393] on button "Assign to" at bounding box center [446, 394] width 56 height 24
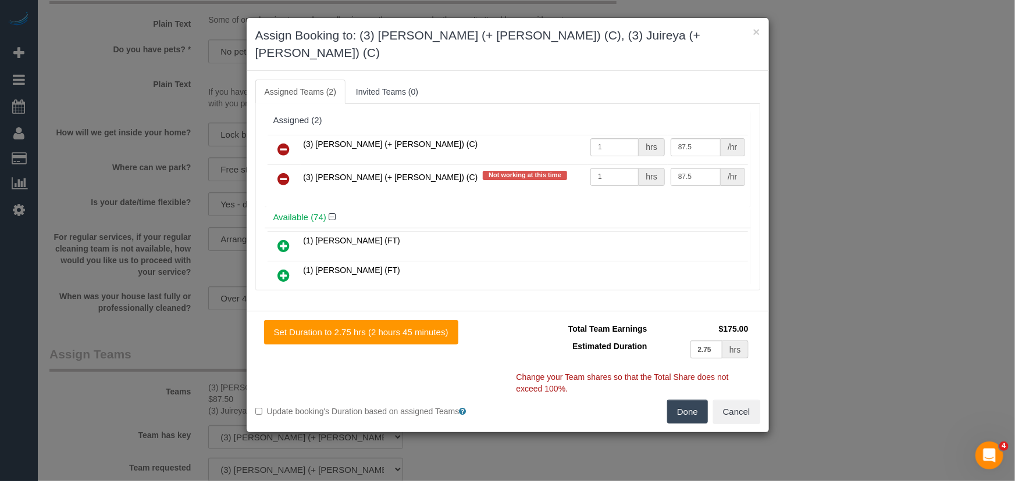
click at [284, 142] on icon at bounding box center [284, 149] width 12 height 14
click at [284, 172] on icon at bounding box center [284, 179] width 12 height 14
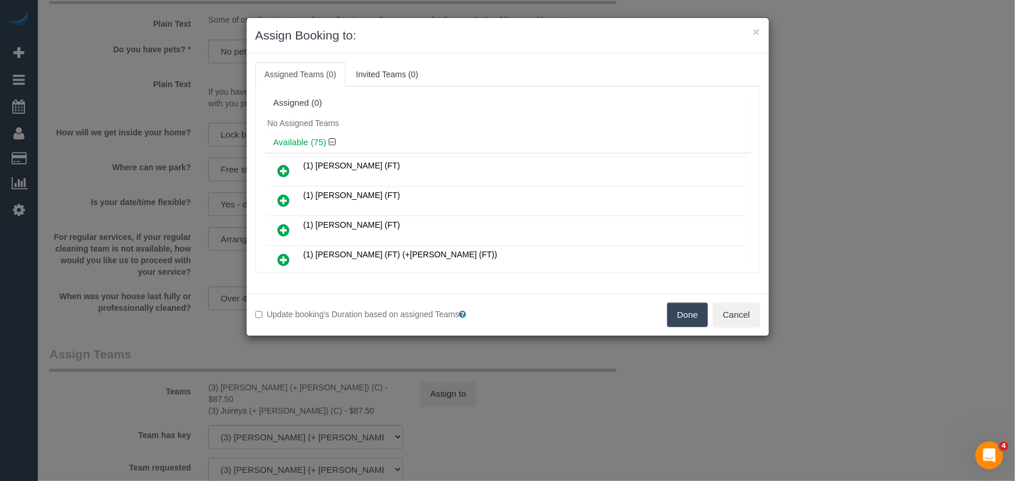
click at [284, 124] on span "No Assigned Teams" at bounding box center [303, 123] width 72 height 9
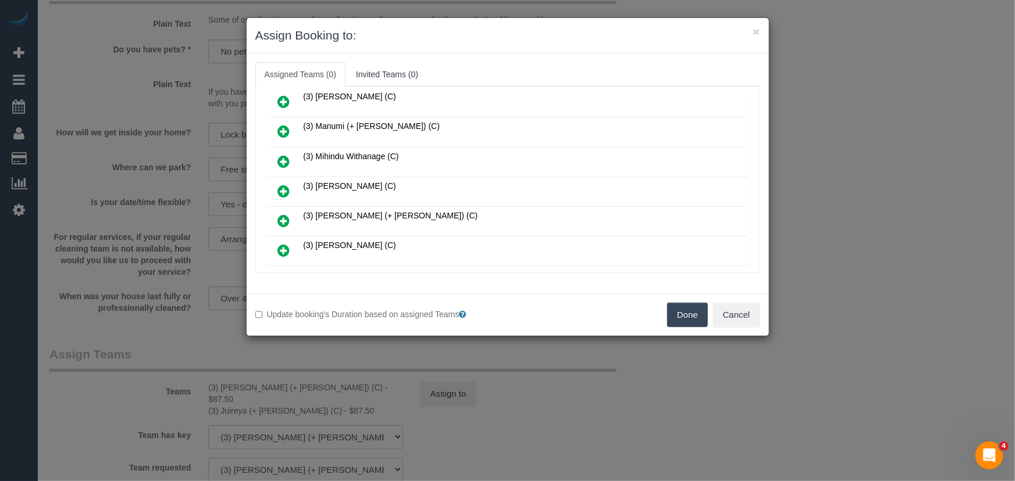
click at [285, 214] on icon at bounding box center [284, 221] width 12 height 14
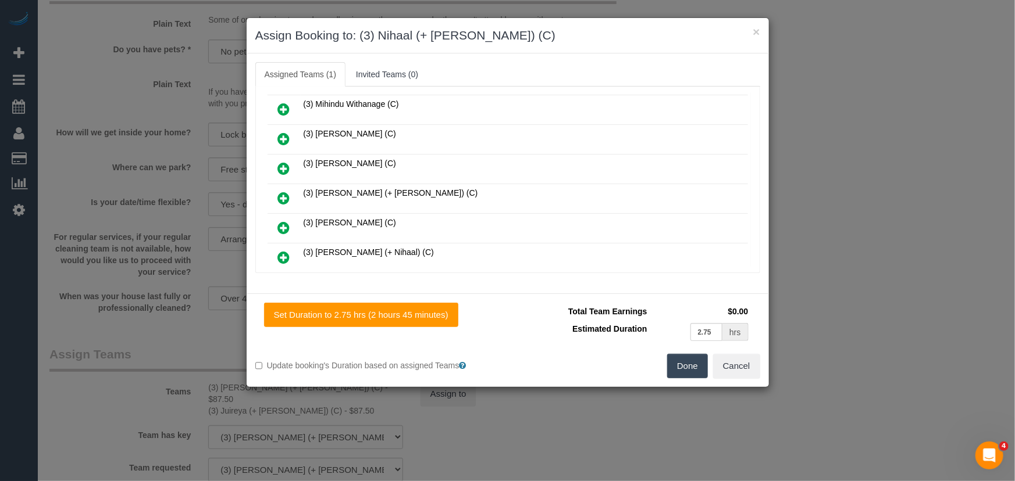
click at [284, 251] on icon at bounding box center [284, 258] width 12 height 14
click at [687, 374] on button "Done" at bounding box center [687, 366] width 41 height 24
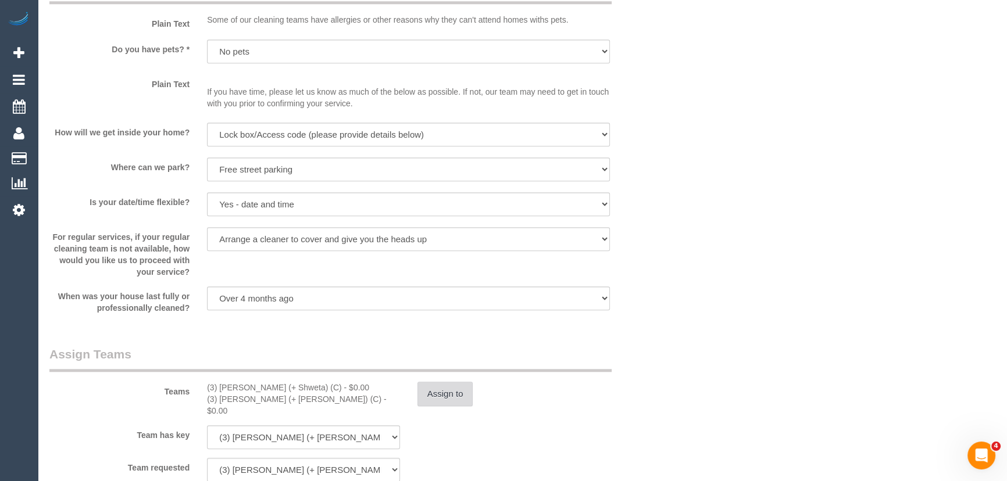
click at [459, 398] on button "Assign to" at bounding box center [446, 394] width 56 height 24
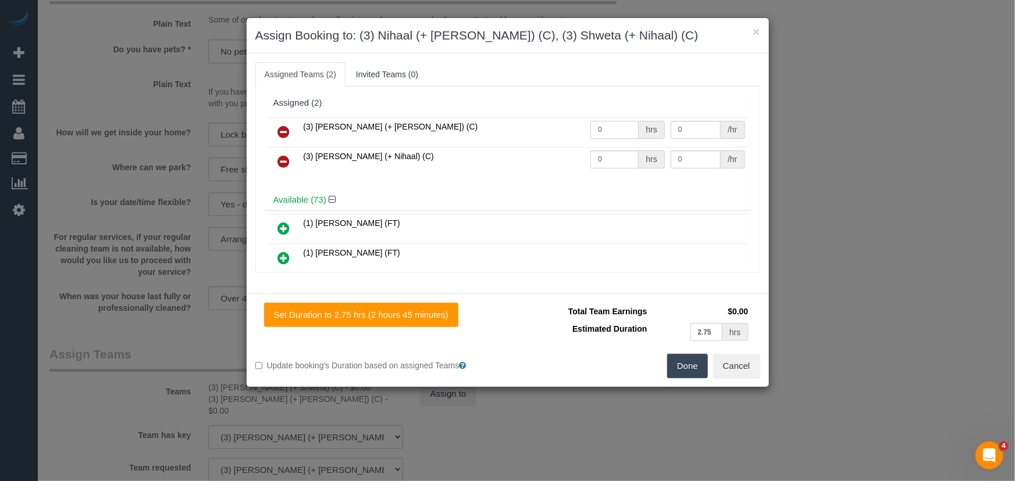
click at [616, 124] on input "0" at bounding box center [614, 130] width 48 height 18
type input "1"
click at [622, 169] on td "0 hrs" at bounding box center [627, 162] width 80 height 30
type input "87.5"
click at [616, 154] on input "0" at bounding box center [614, 160] width 48 height 18
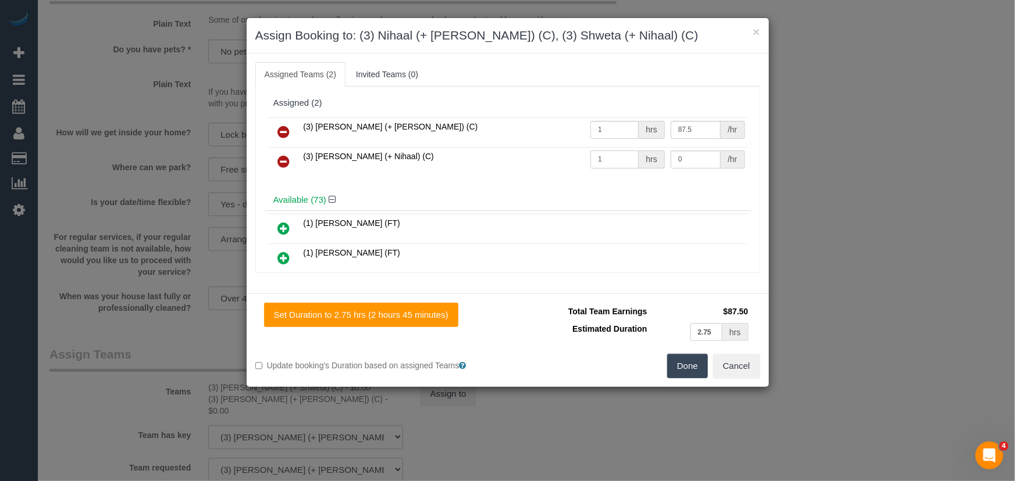
type input "1"
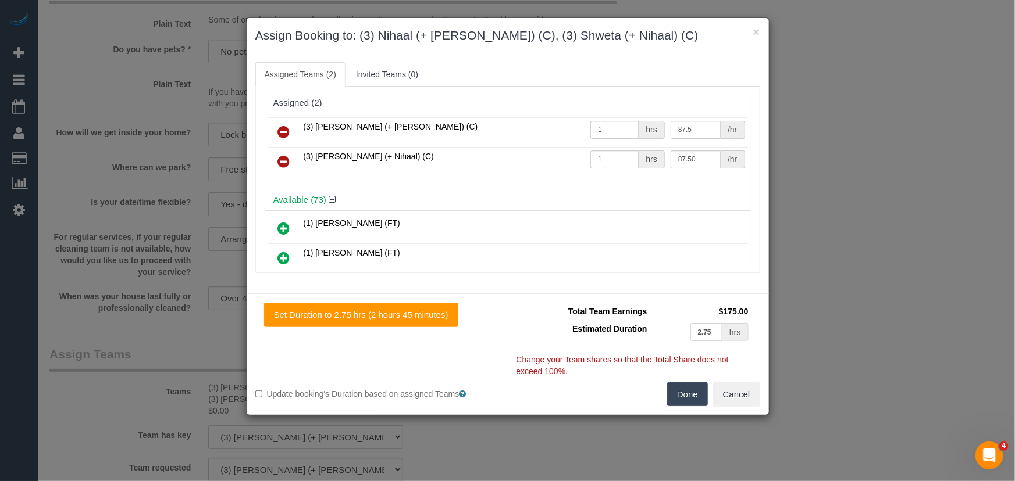
type input "87.5"
click at [685, 398] on button "Done" at bounding box center [687, 395] width 41 height 24
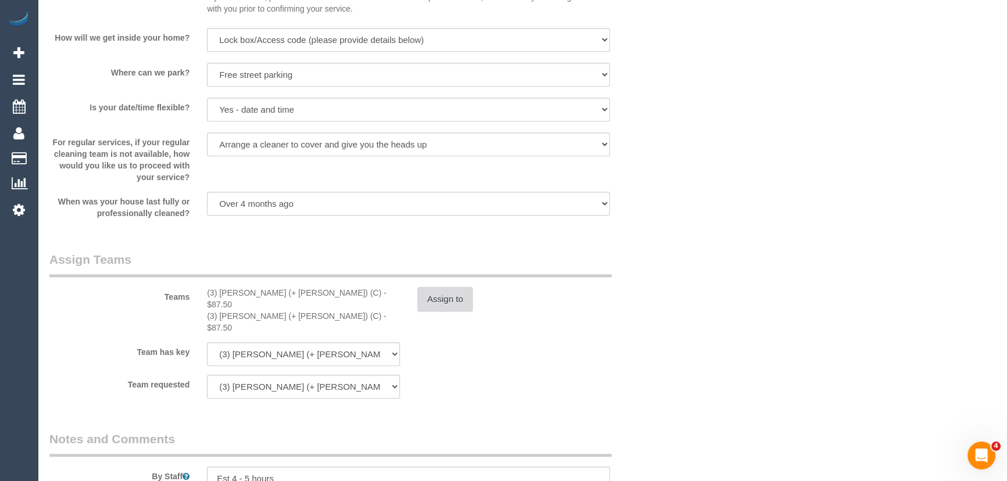
scroll to position [1692, 0]
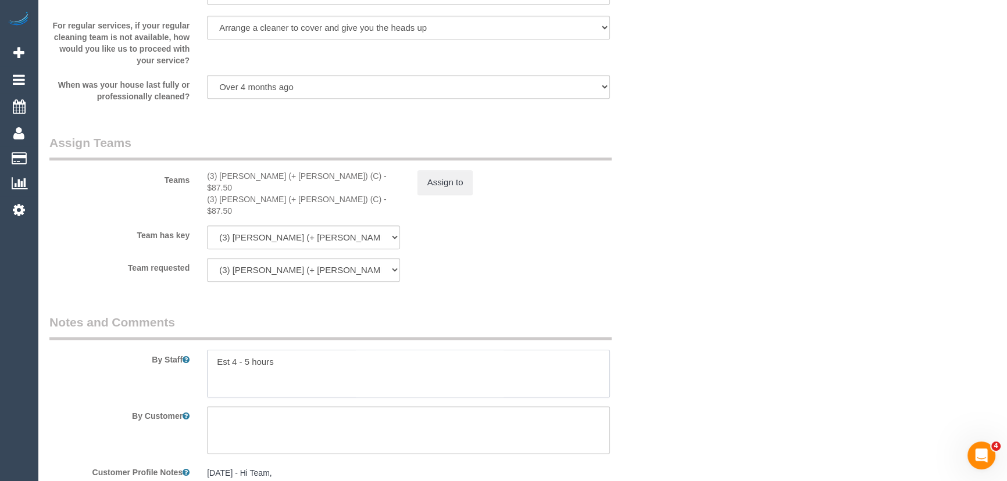
click at [250, 350] on textarea at bounding box center [408, 374] width 403 height 48
type textarea "Estimated time: 4.5-5.5 hours The lockbox is located in the front yard up again…"
click at [562, 266] on fieldset "Assign Teams Teams (3) Nihaal (+ [PERSON_NAME]) (C) - $87.50 (3) Shweta (+ Niha…" at bounding box center [355, 212] width 613 height 156
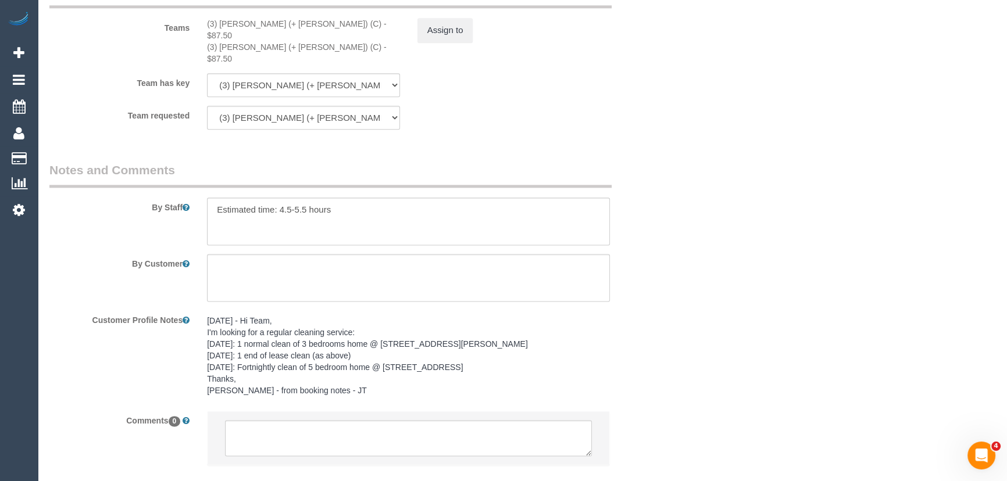
scroll to position [1892, 0]
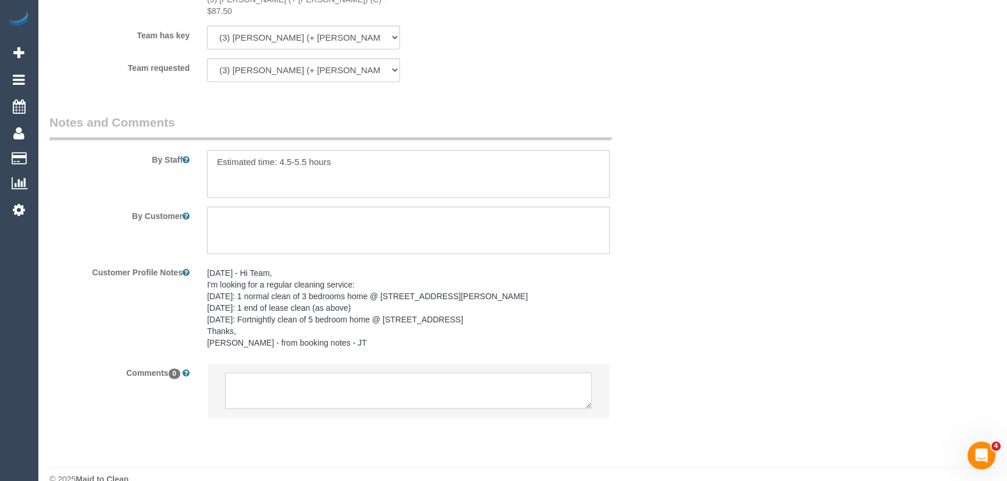
click at [398, 373] on textarea at bounding box center [408, 391] width 367 height 36
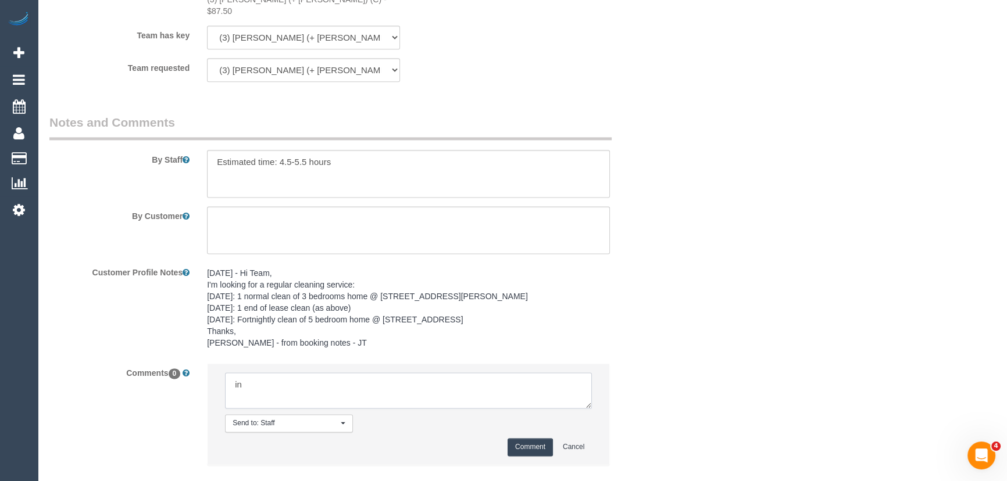
type textarea "i"
type textarea "U/A Gazi + [PERSON_NAME] no longer works with schedule Customer has been inform…"
click at [533, 438] on button "Comment" at bounding box center [530, 447] width 45 height 18
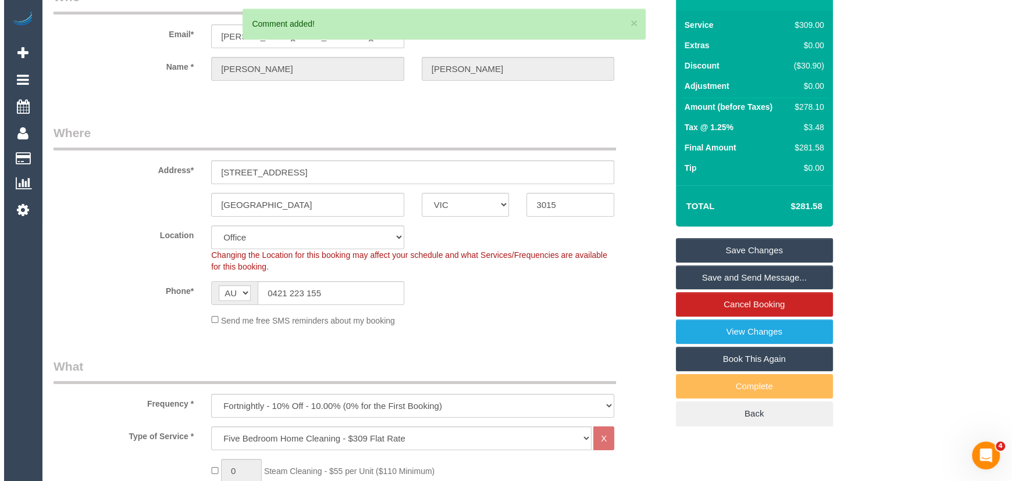
scroll to position [0, 0]
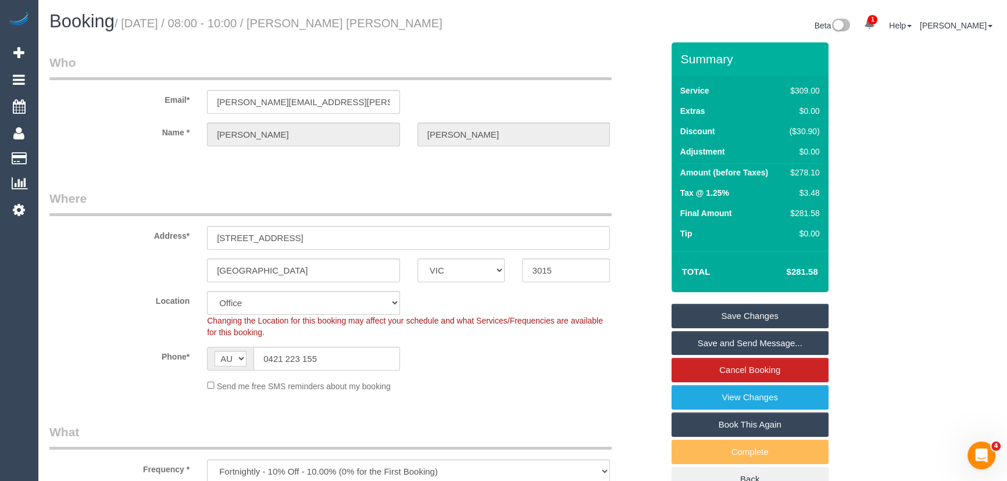
click at [331, 22] on small "/ [DATE] / 08:00 - 10:00 / [PERSON_NAME] [PERSON_NAME]" at bounding box center [279, 23] width 328 height 13
click at [331, 22] on small "/ September 30, 2025 / 08:00 - 10:00 / Kate Hewitt Kate Hewitt" at bounding box center [279, 23] width 328 height 13
copy small "Kate Hewitt"
click at [714, 317] on link "Save Changes" at bounding box center [750, 316] width 157 height 24
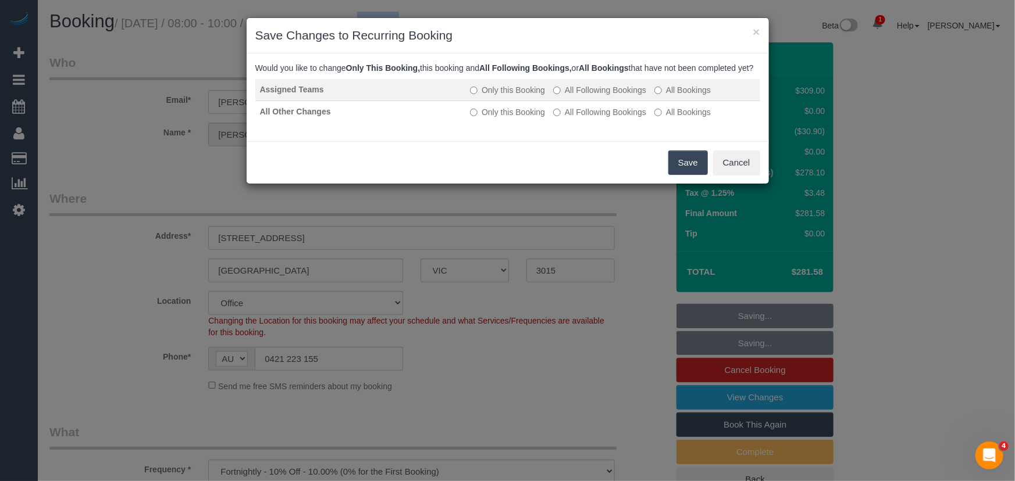
click at [591, 96] on label "All Following Bookings" at bounding box center [599, 90] width 93 height 12
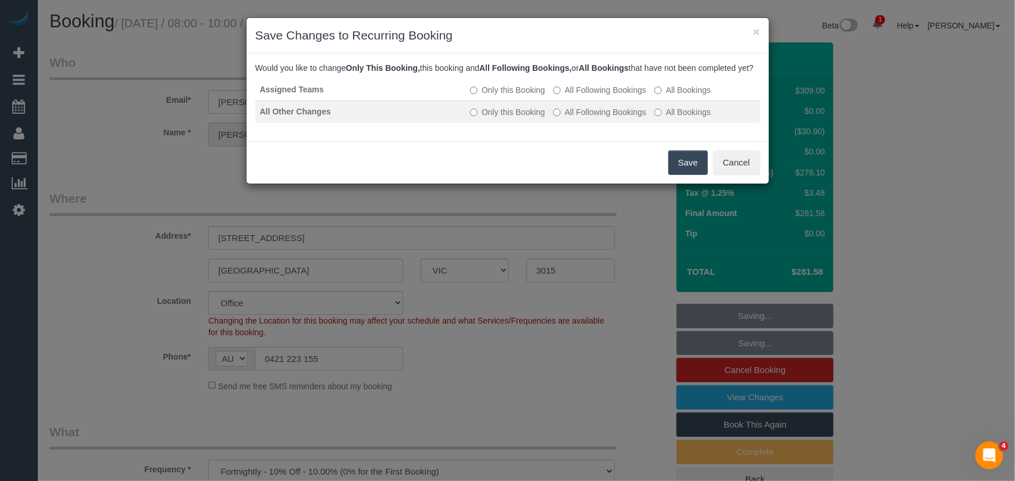
click at [591, 118] on label "All Following Bookings" at bounding box center [599, 112] width 93 height 12
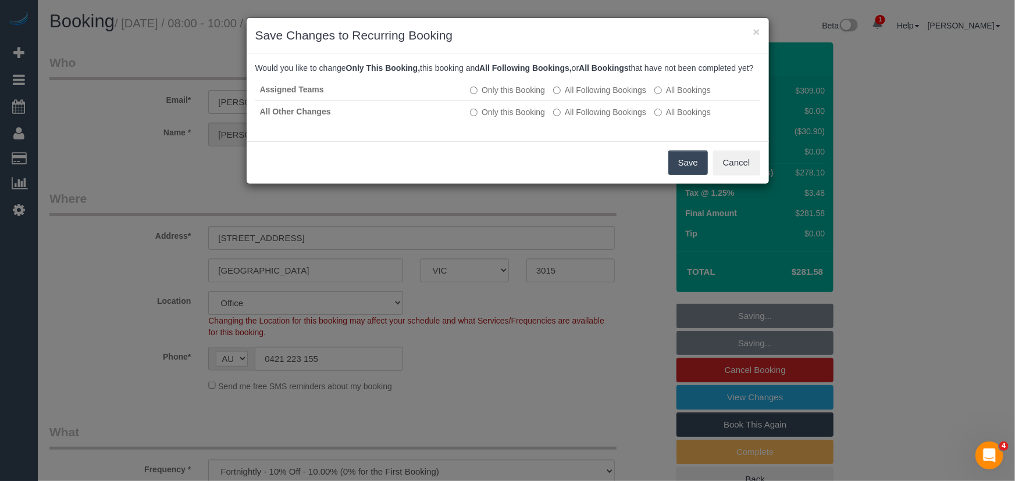
click at [681, 175] on button "Save" at bounding box center [688, 163] width 40 height 24
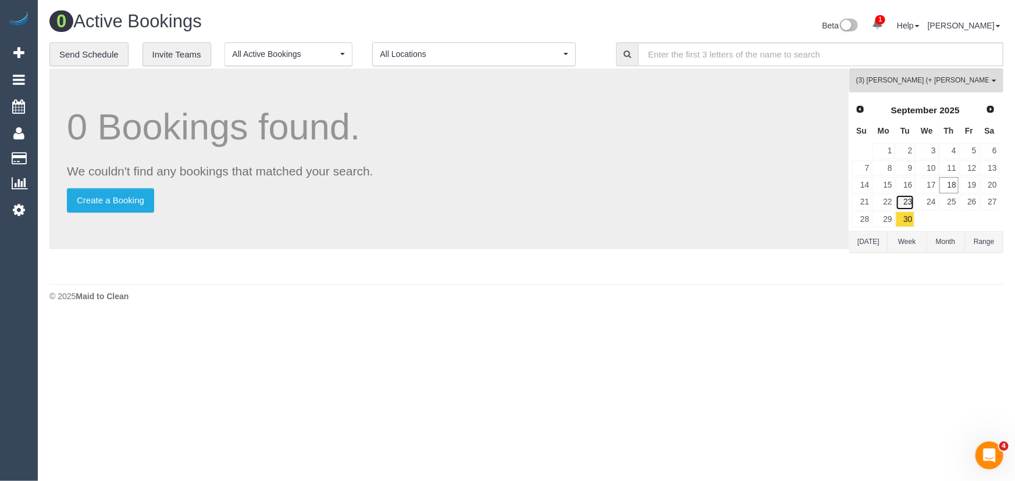
click at [907, 202] on link "23" at bounding box center [905, 203] width 19 height 16
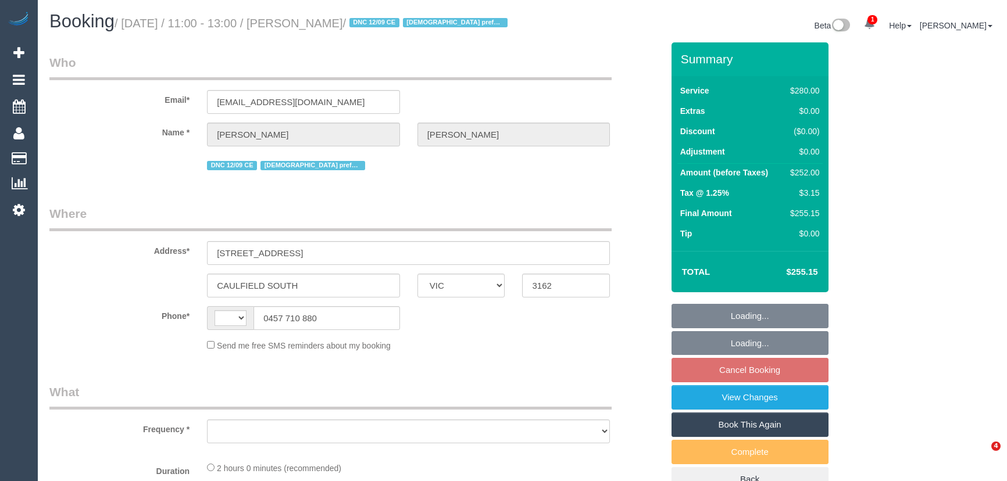
select select "VIC"
select select "string:AU"
select select "2"
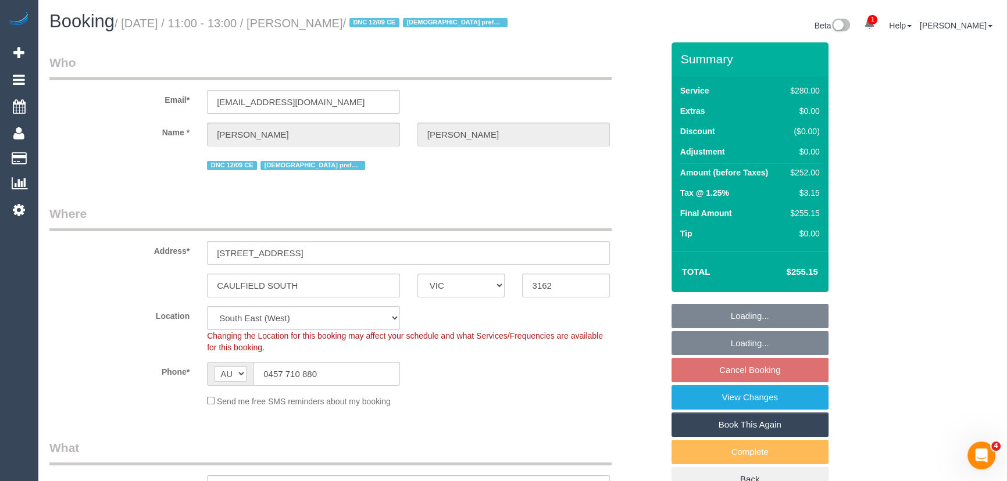
scroll to position [158, 0]
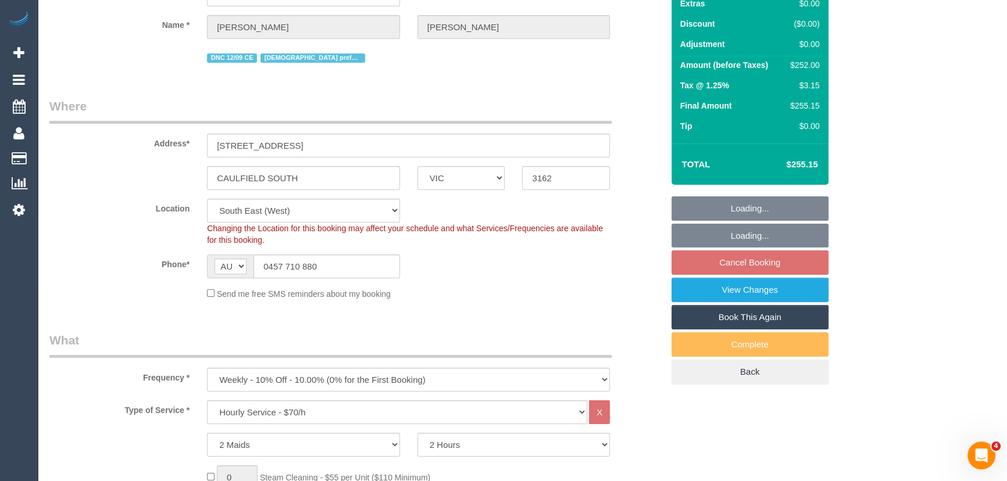
select select "object:1230"
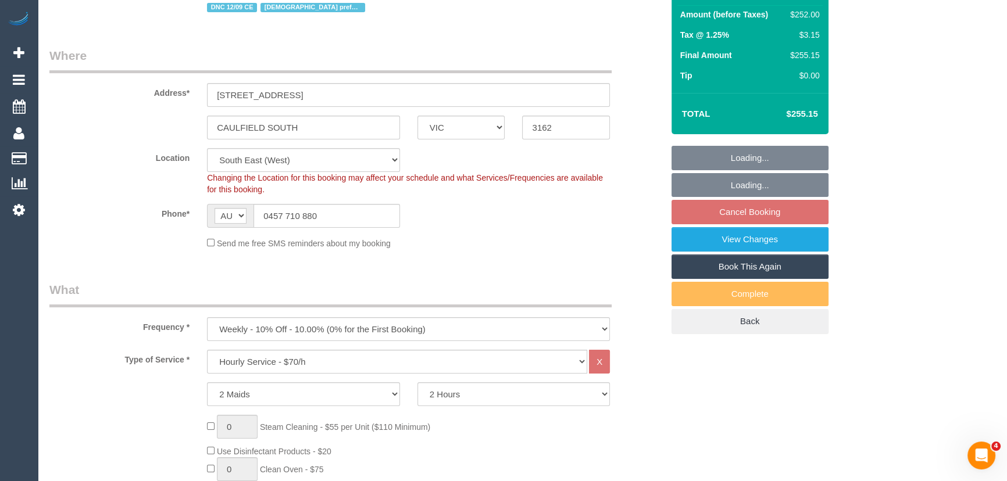
select select "string:stripe-pm_1Qsgjw2GScqysDRVvMk6fOVD"
select select "number:27"
select select "number:14"
select select "number:19"
select select "number:24"
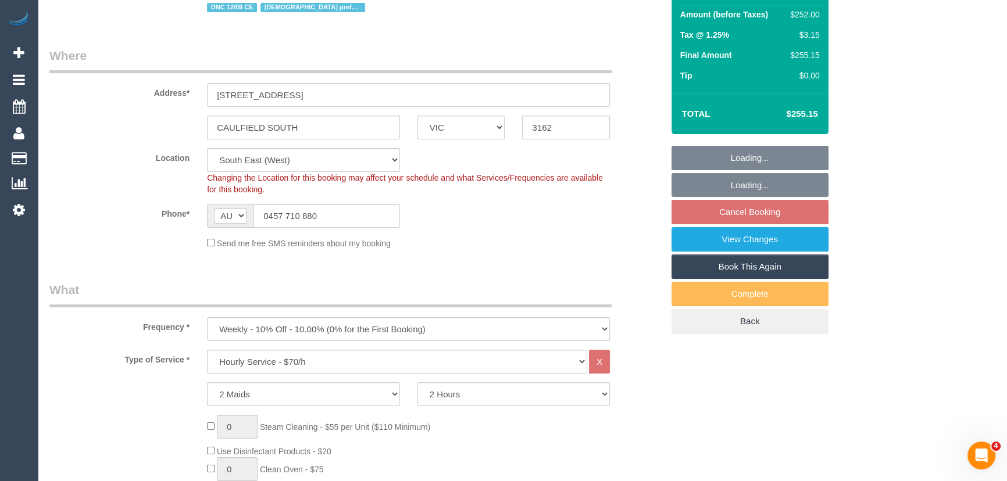
select select "number:35"
select select "number:12"
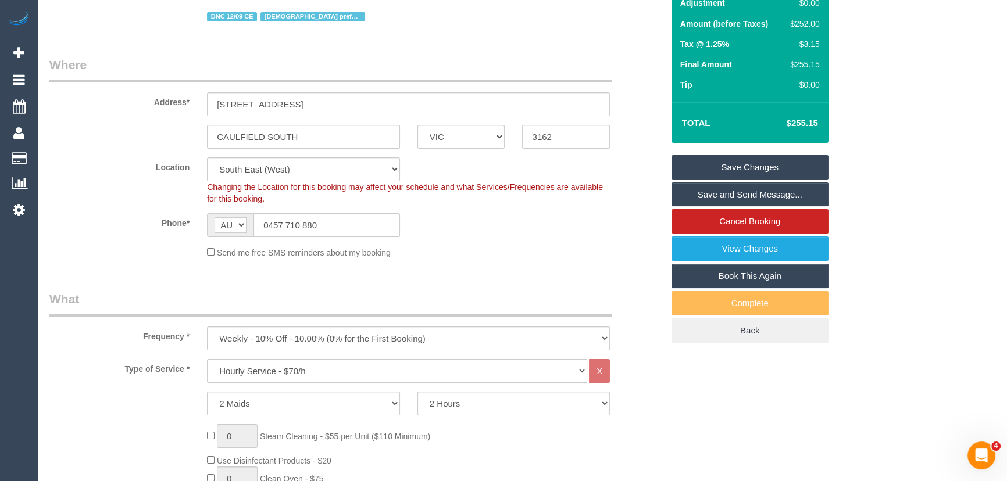
scroll to position [0, 0]
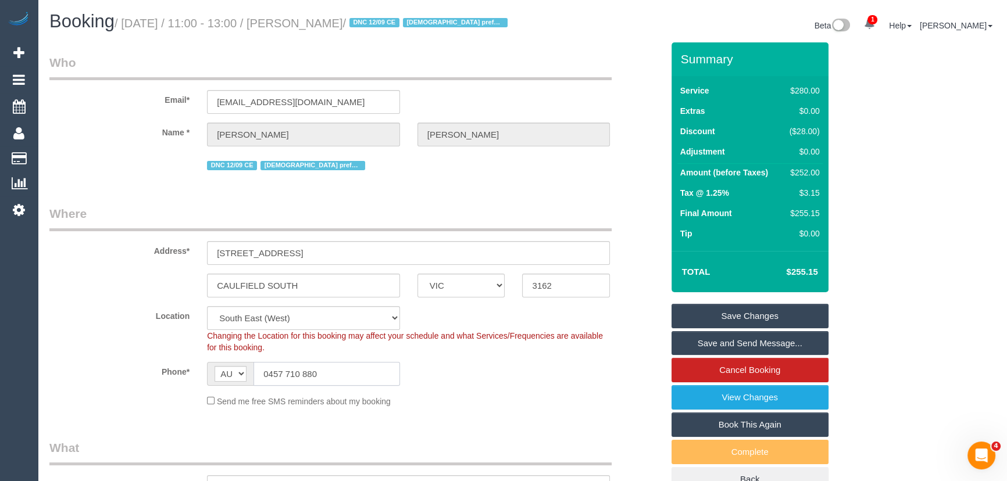
click at [336, 386] on input "0457 710 880" at bounding box center [327, 374] width 147 height 24
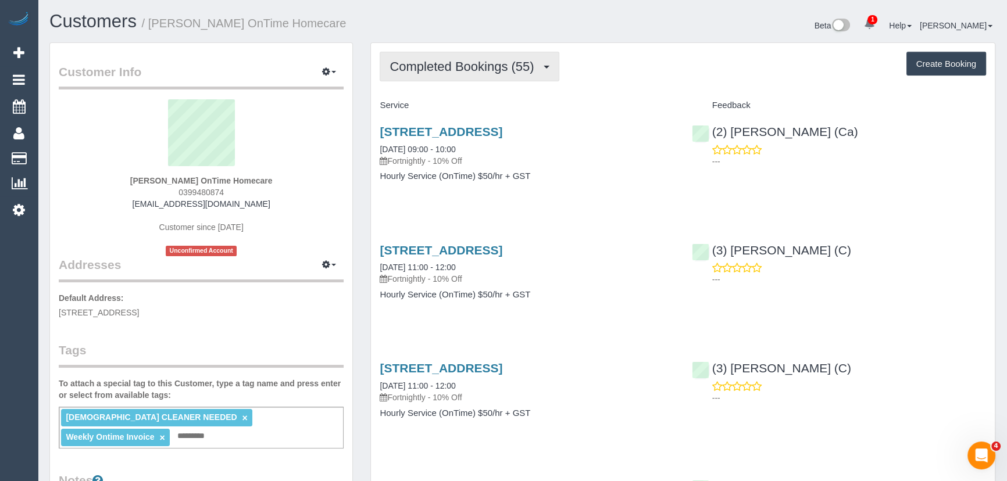
click at [500, 68] on span "Completed Bookings (55)" at bounding box center [465, 66] width 150 height 15
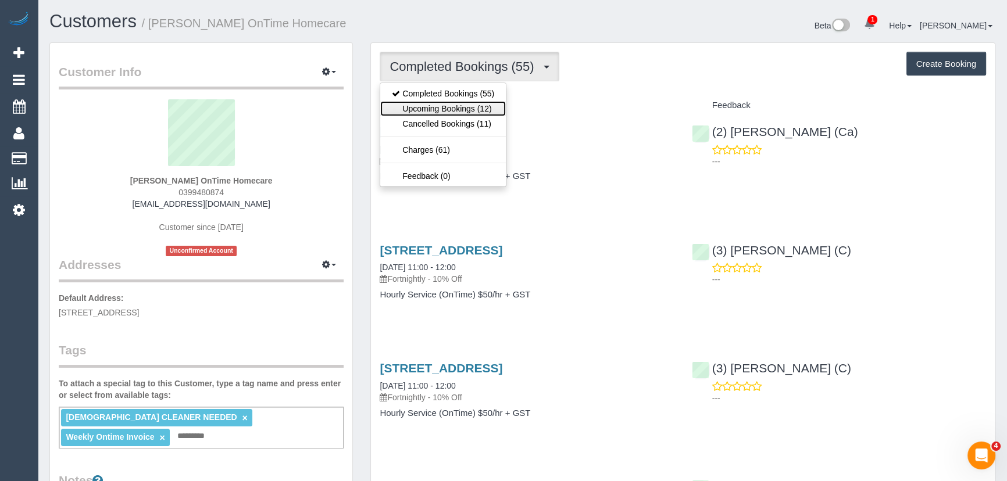
click at [495, 104] on link "Upcoming Bookings (12)" at bounding box center [443, 108] width 126 height 15
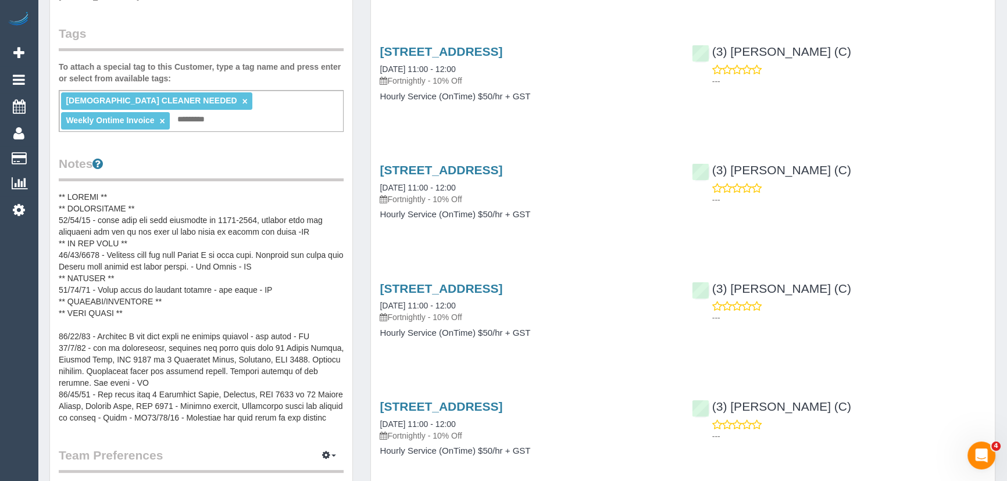
scroll to position [476, 0]
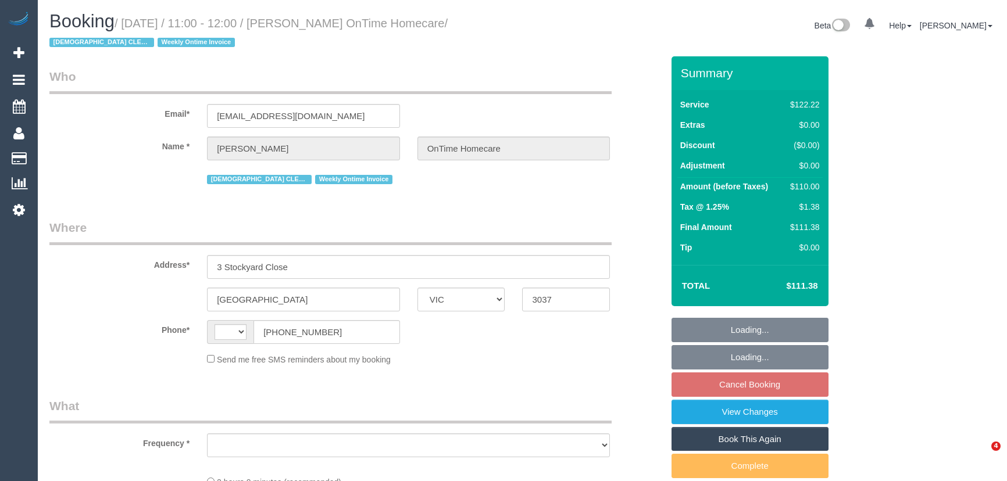
select select "VIC"
select select "string:AU"
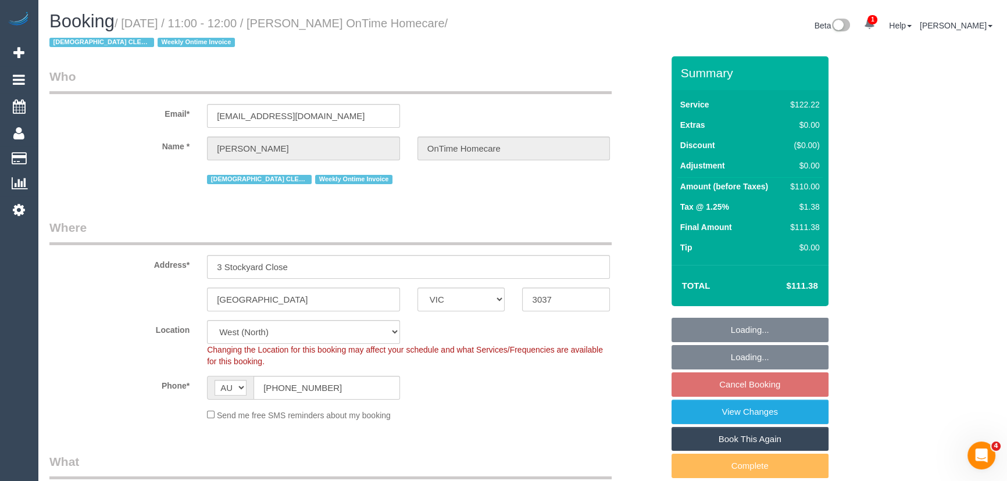
select select "object:624"
select select "number:28"
select select "number:14"
select select "number:19"
select select "number:25"
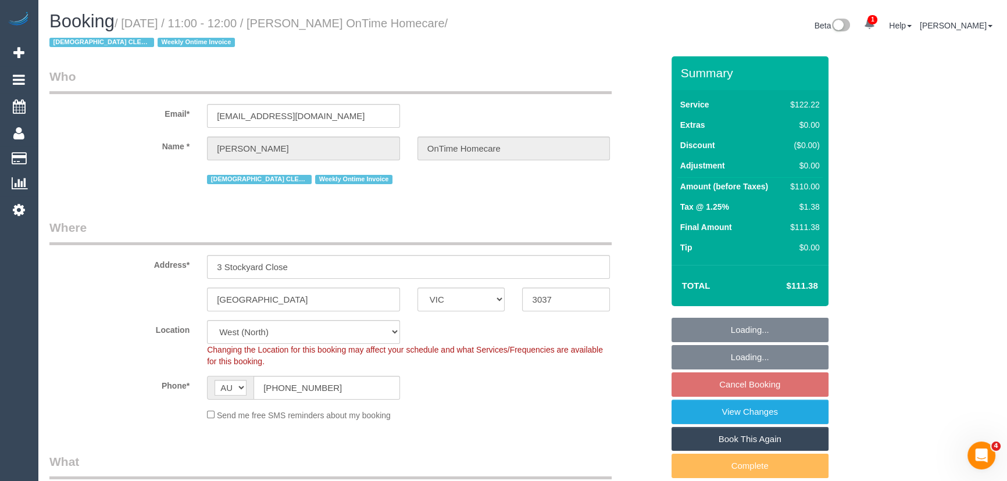
select select "number:35"
select select "object:1309"
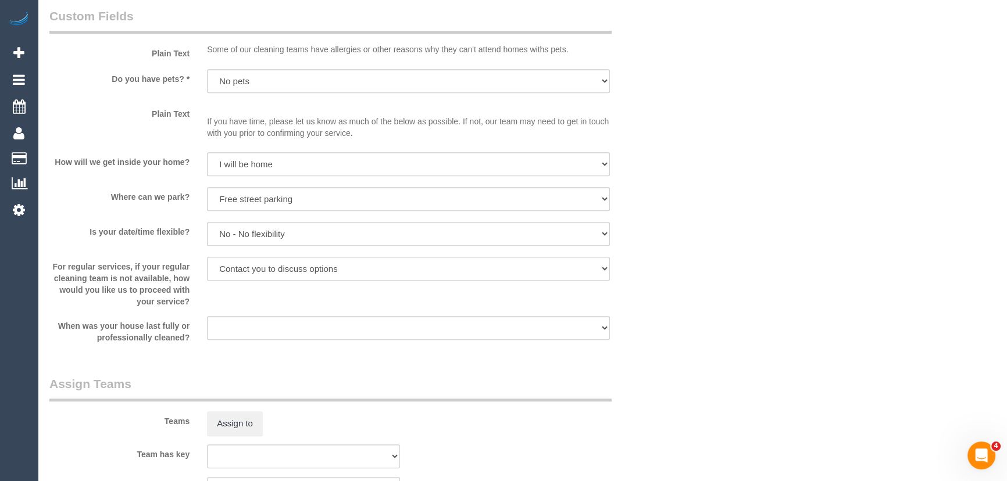
scroll to position [1215, 0]
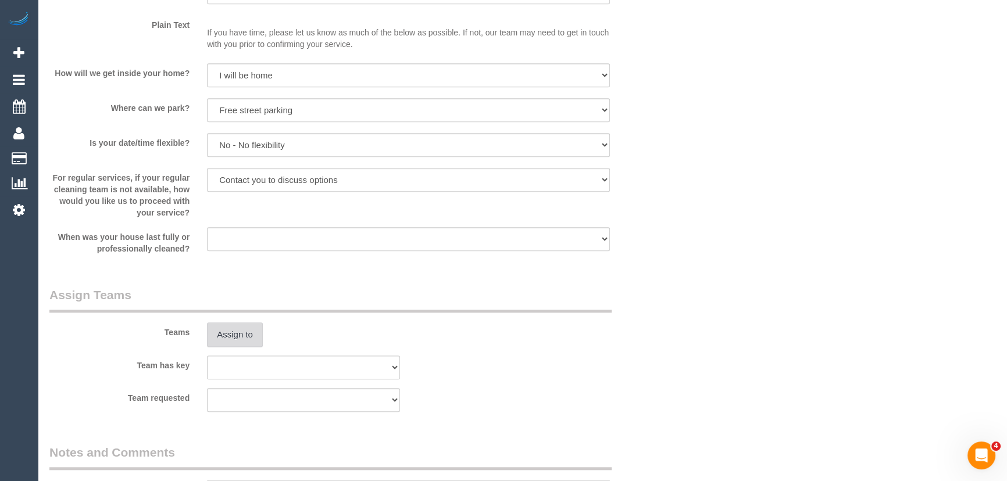
click at [229, 344] on button "Assign to" at bounding box center [235, 335] width 56 height 24
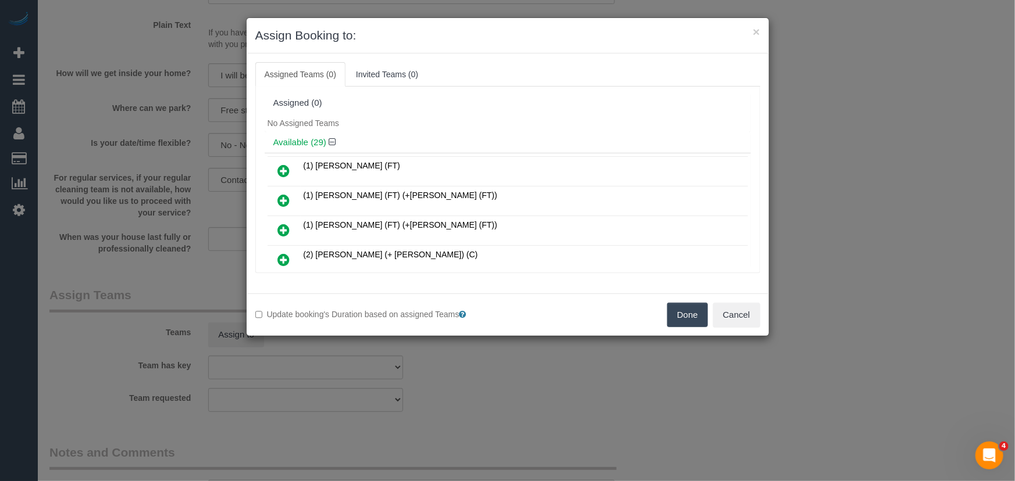
click at [284, 169] on icon at bounding box center [284, 171] width 12 height 14
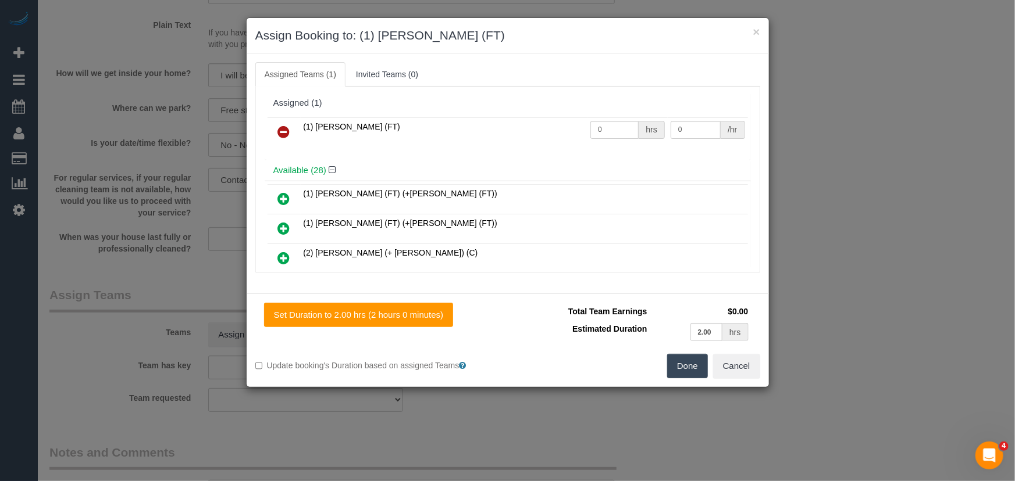
click at [679, 368] on button "Done" at bounding box center [687, 366] width 41 height 24
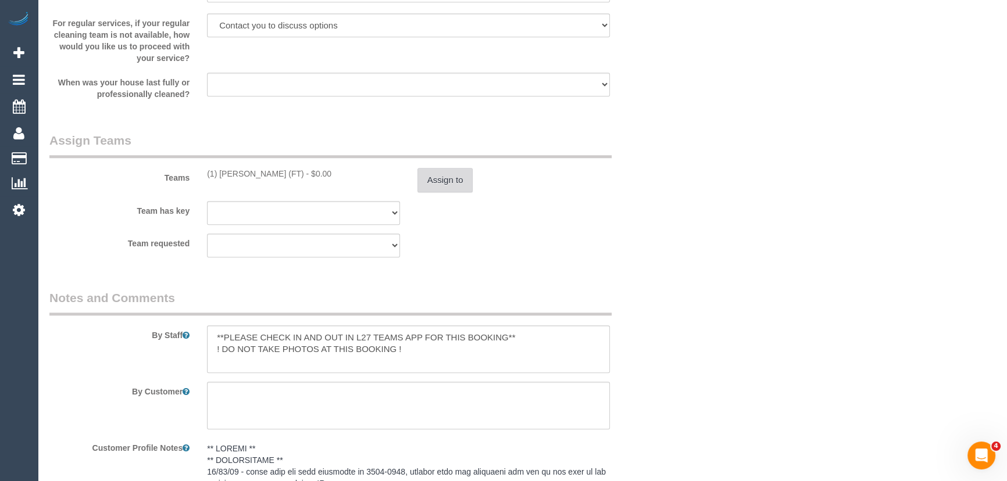
scroll to position [1374, 0]
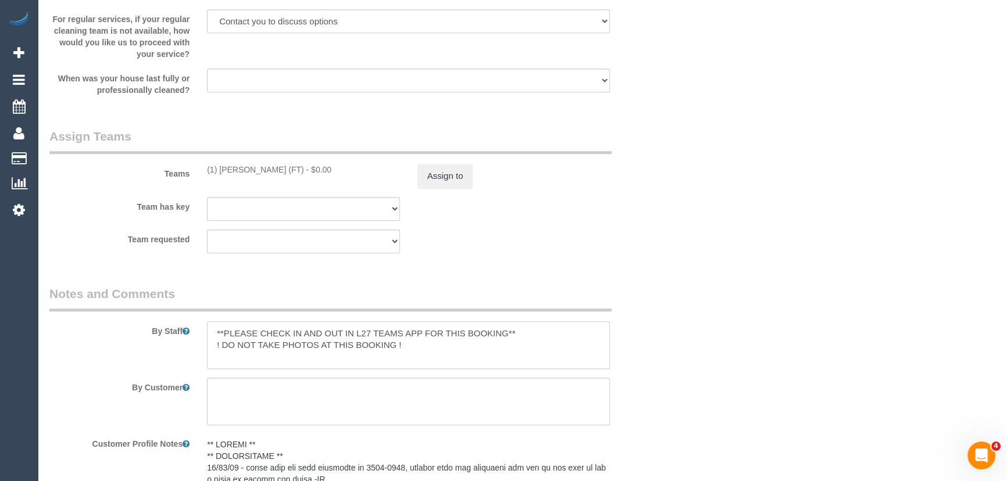
click at [208, 328] on textarea at bounding box center [408, 346] width 403 height 48
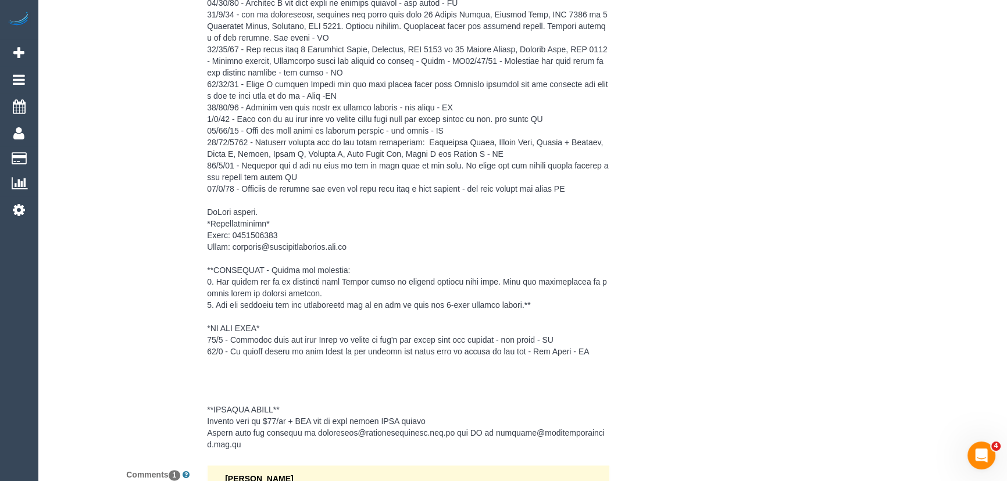
scroll to position [2175, 0]
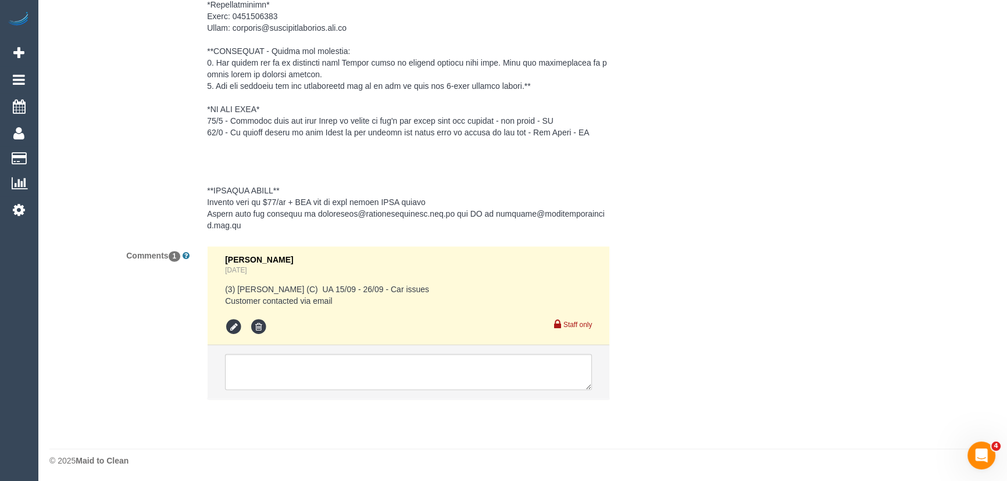
type textarea "*cover* **PLEASE CHECK IN AND OUT IN L27 TEAMS APP FOR THIS BOOKING** ! DO NOT …"
click at [279, 366] on textarea at bounding box center [408, 372] width 367 height 36
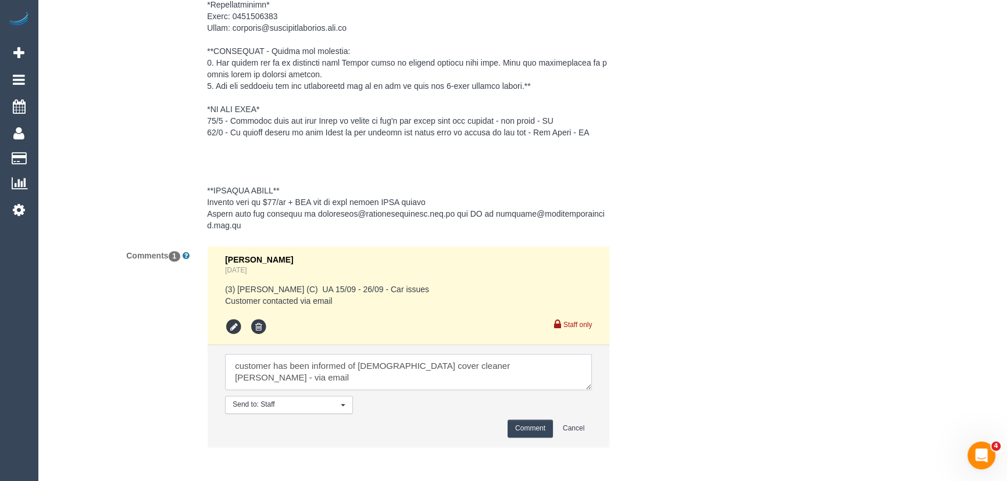
type textarea "customer has been informed of female cover cleaner Debbie - via email"
click at [513, 426] on button "Comment" at bounding box center [530, 429] width 45 height 18
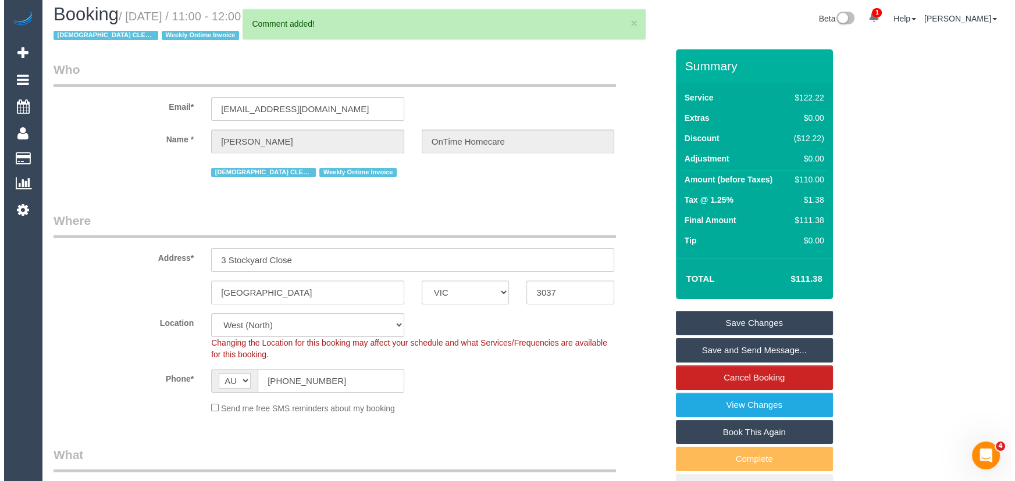
scroll to position [0, 0]
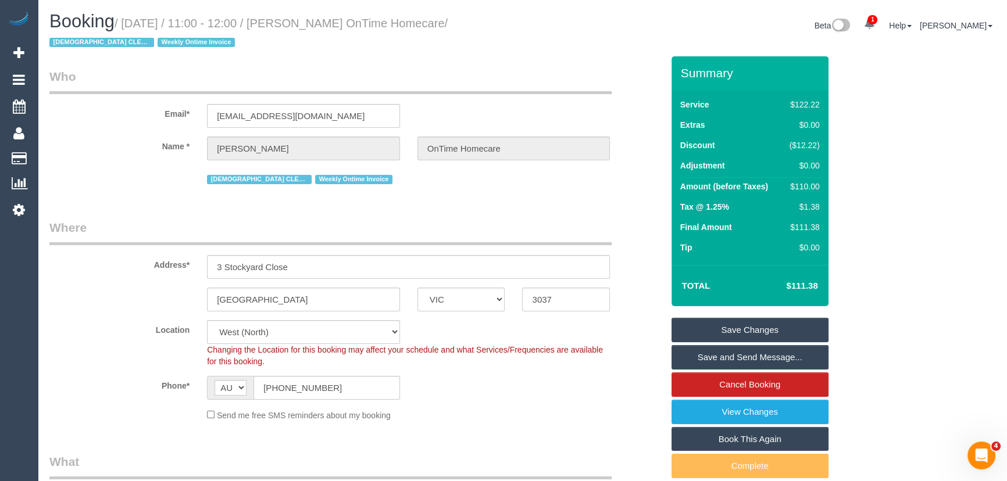
click at [336, 23] on small "/ September 23, 2025 / 11:00 - 12:00 / Fatima Saleh OnTime Homecare / FEMALE CL…" at bounding box center [248, 33] width 398 height 33
copy small "Fatima Saleh OnTime Homecare"
click at [698, 355] on link "Save and Send Message..." at bounding box center [750, 357] width 157 height 24
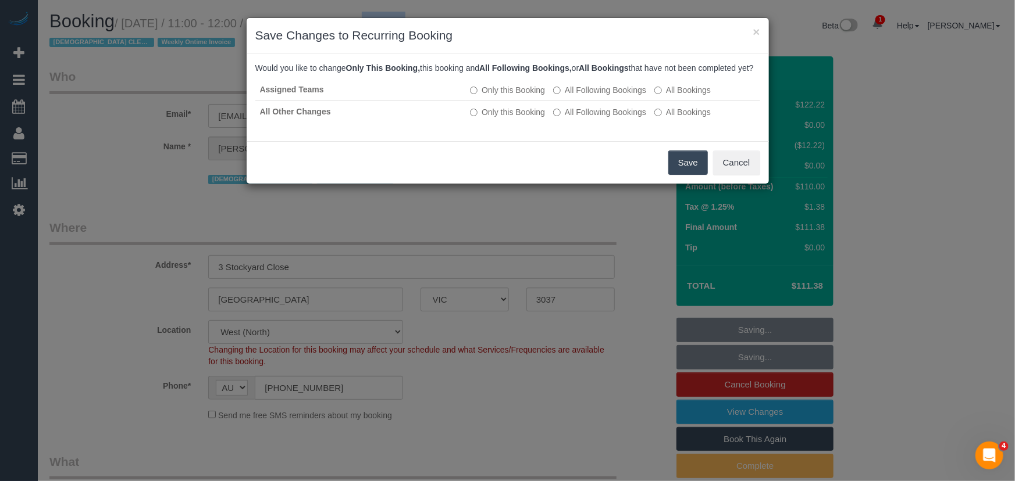
drag, startPoint x: 689, startPoint y: 179, endPoint x: 705, endPoint y: 174, distance: 16.9
click at [689, 175] on button "Save" at bounding box center [688, 163] width 40 height 24
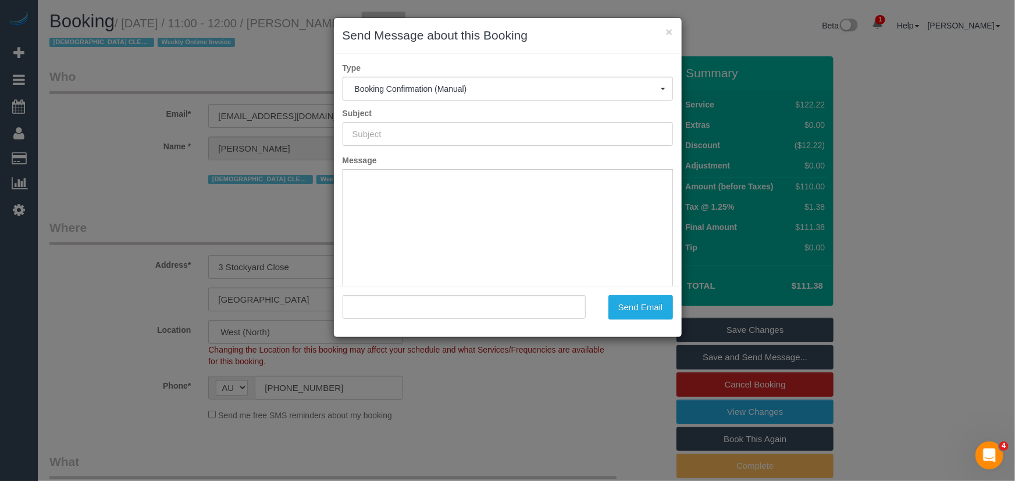
type input "Booking Confirmed"
type input ""Fatima Saleh OnTime Homecare" <fatima.ontimehomecare@fake.com>"
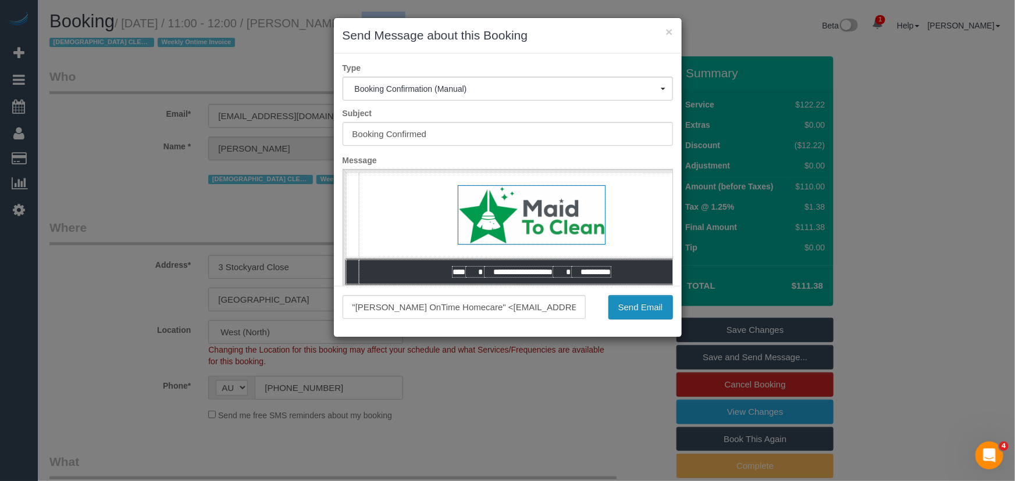
click at [642, 306] on button "Send Email" at bounding box center [640, 307] width 65 height 24
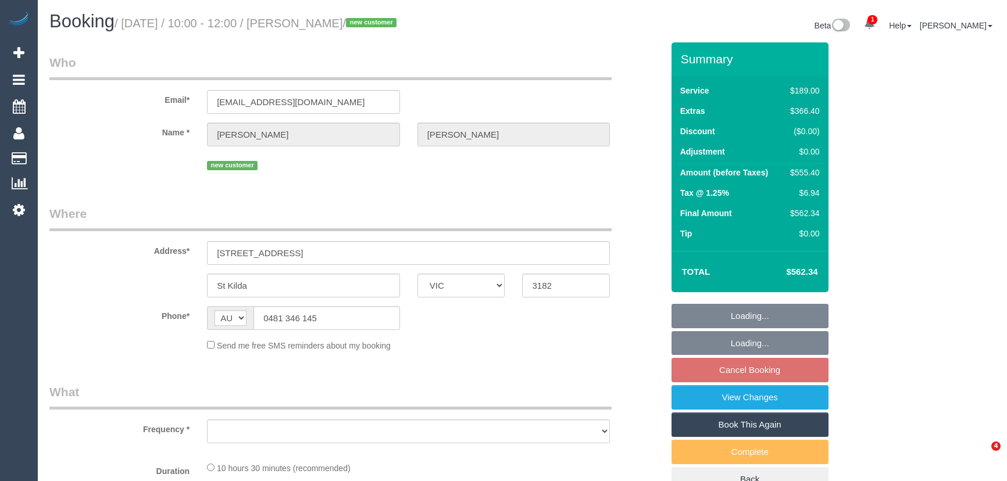
select select "VIC"
select select "string:stripe-pm_1S3wdR2GScqysDRV2Uf2uewg"
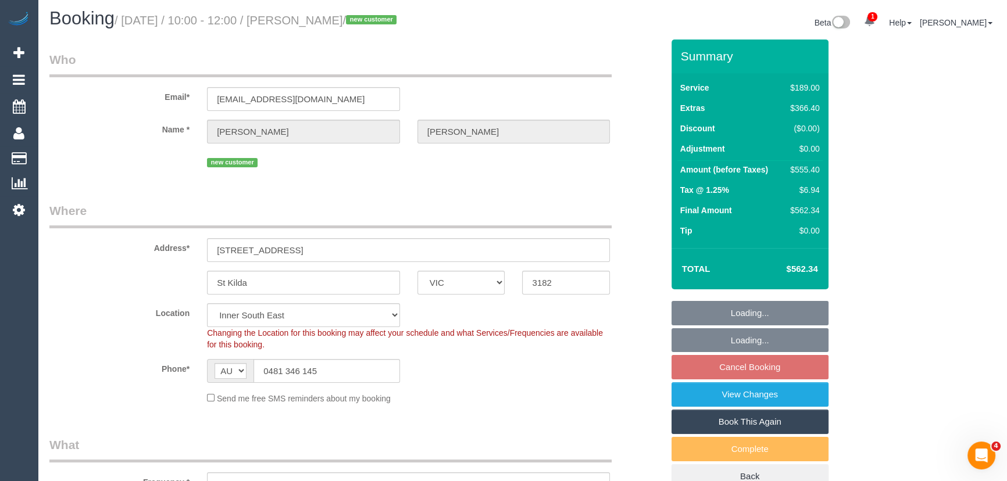
select select "object:1244"
select select "number:28"
select select "number:14"
select select "number:18"
select select "number:24"
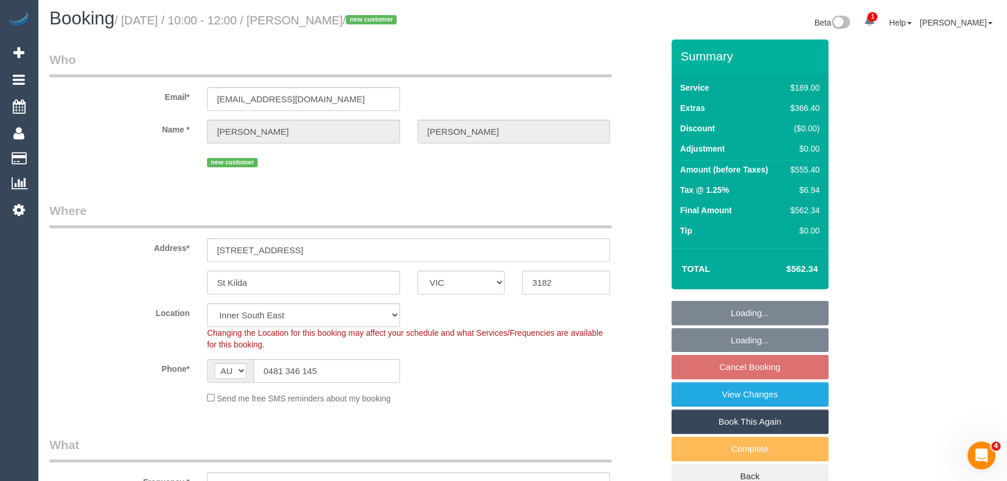
select select "number:33"
select select "number:11"
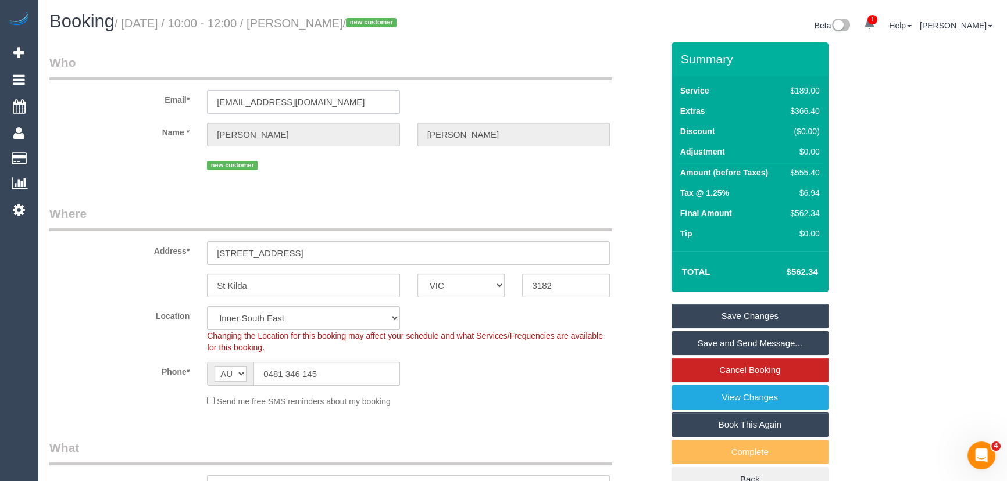
click at [352, 108] on input "hollymurieltaylor@gmail.com" at bounding box center [303, 102] width 193 height 24
click at [352, 108] on input "[EMAIL_ADDRESS][DOMAIN_NAME]" at bounding box center [303, 102] width 193 height 24
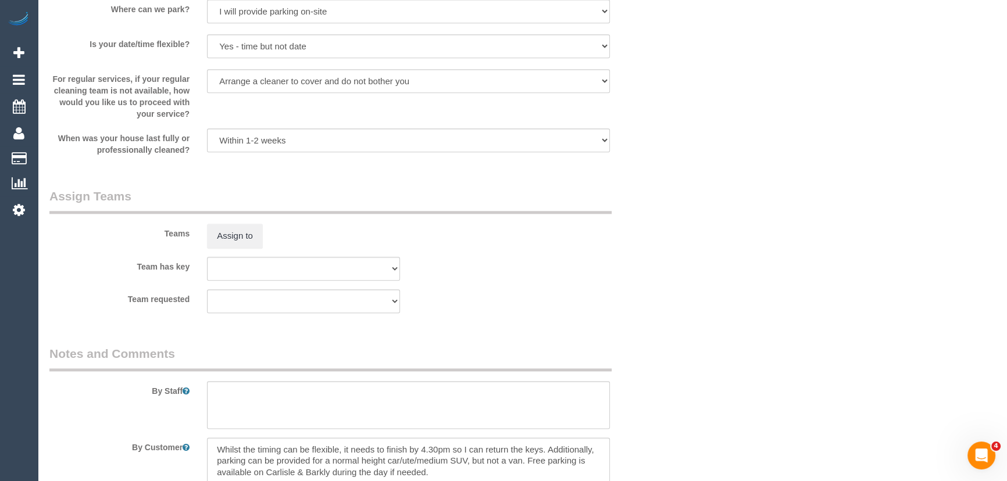
scroll to position [1797, 0]
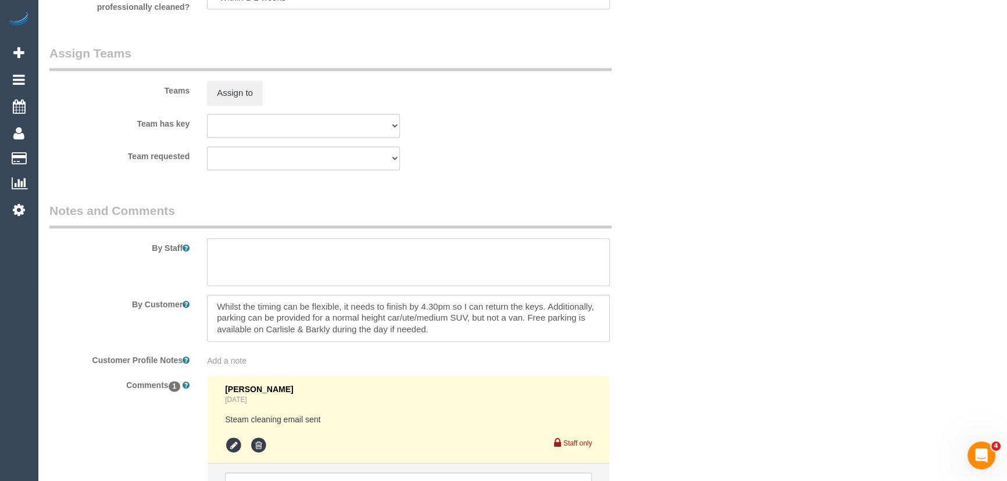
click at [215, 261] on textarea at bounding box center [408, 262] width 403 height 48
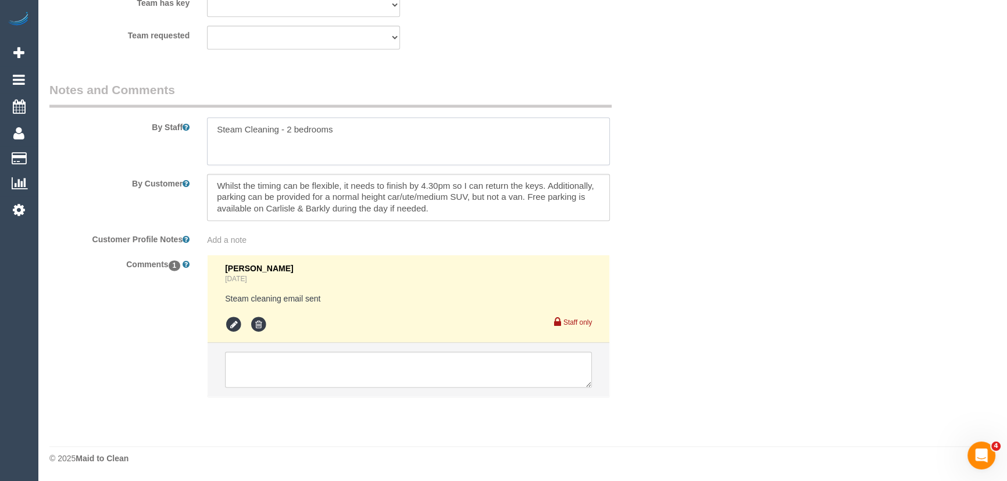
scroll to position [1919, 0]
type textarea "Steam Cleaning - 2 bedrooms"
click at [306, 372] on textarea at bounding box center [408, 370] width 367 height 36
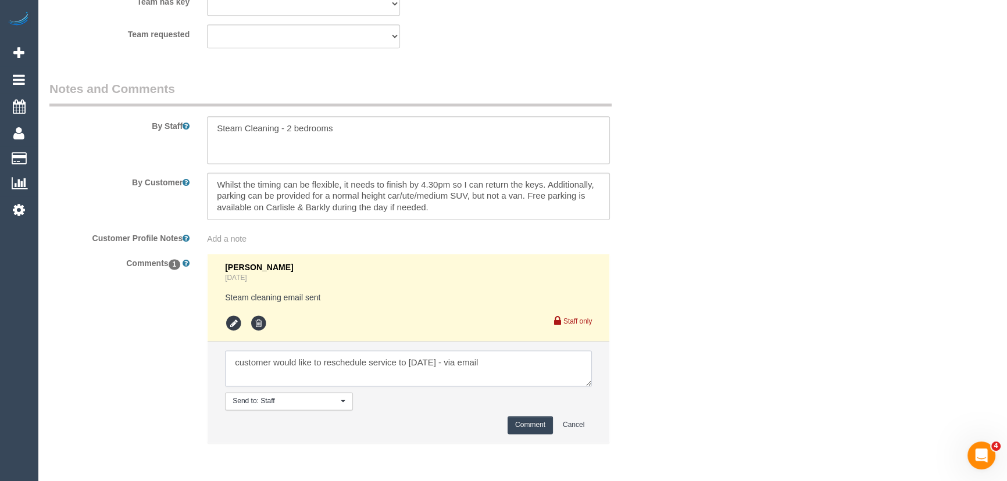
click at [472, 363] on textarea at bounding box center [408, 369] width 367 height 36
type textarea "customer would like to reschedule service to [DATE] anytime, keys need to be re…"
click at [520, 424] on button "Comment" at bounding box center [530, 425] width 45 height 18
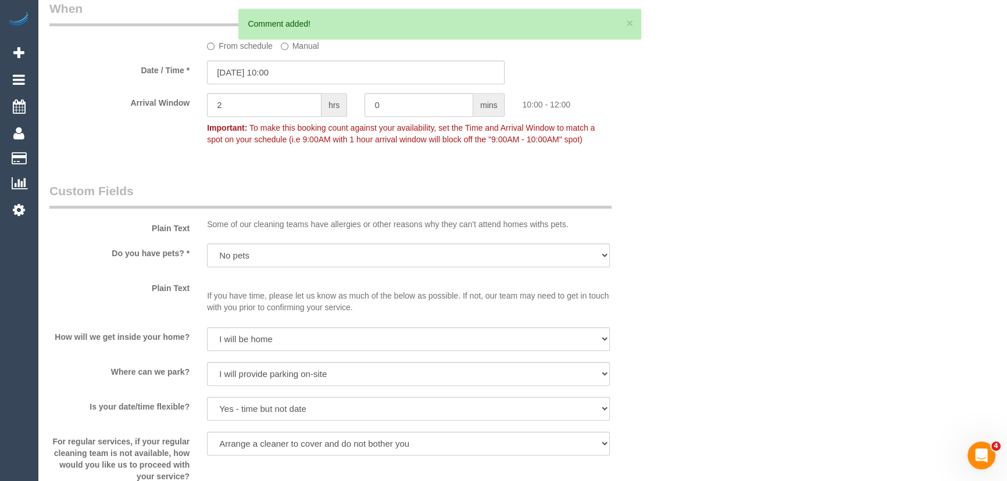
scroll to position [1179, 0]
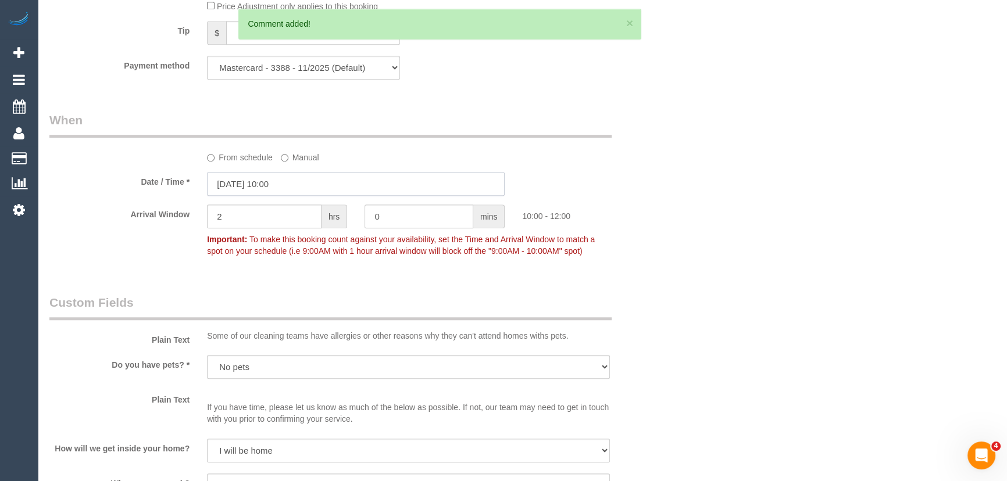
click at [305, 191] on input "23/09/2025 10:00" at bounding box center [356, 184] width 298 height 24
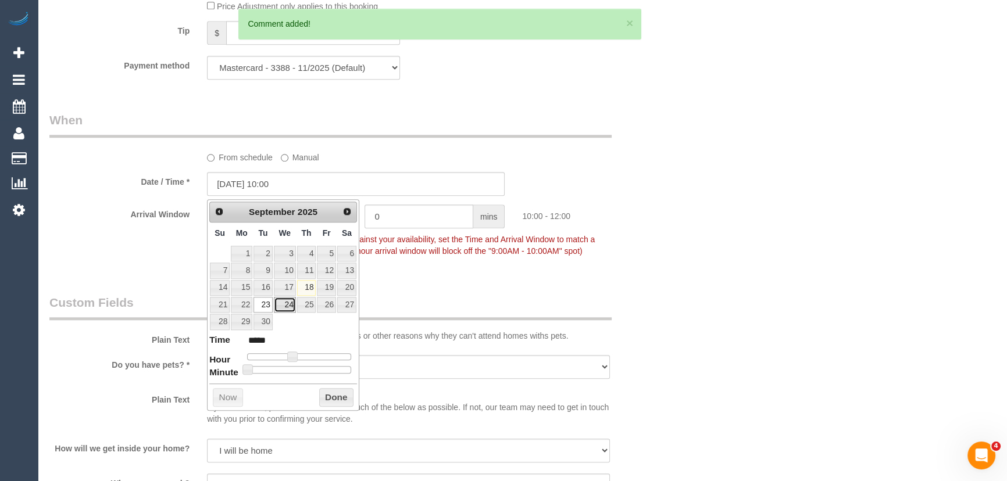
click at [286, 309] on link "24" at bounding box center [285, 305] width 22 height 16
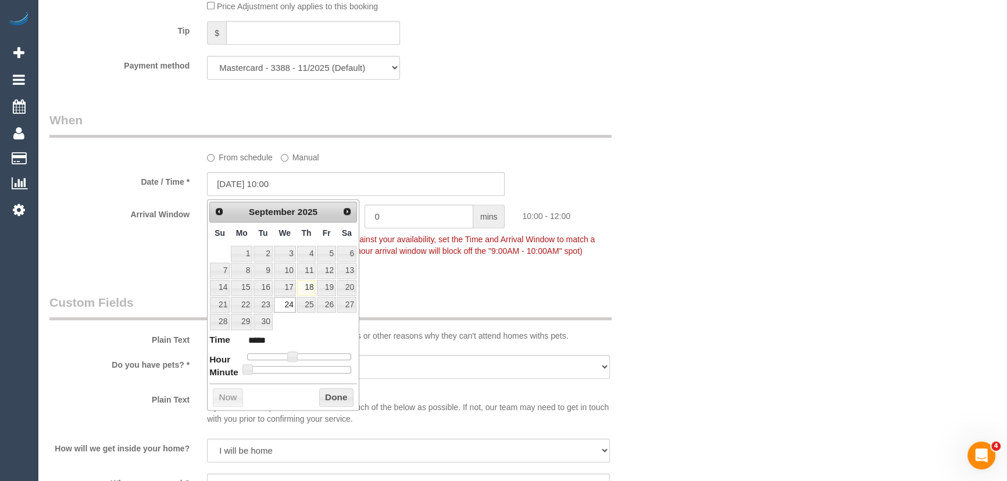
click at [651, 324] on div "Plain Text Some of our cleaning teams have allergies or other reasons why they …" at bounding box center [356, 320] width 631 height 53
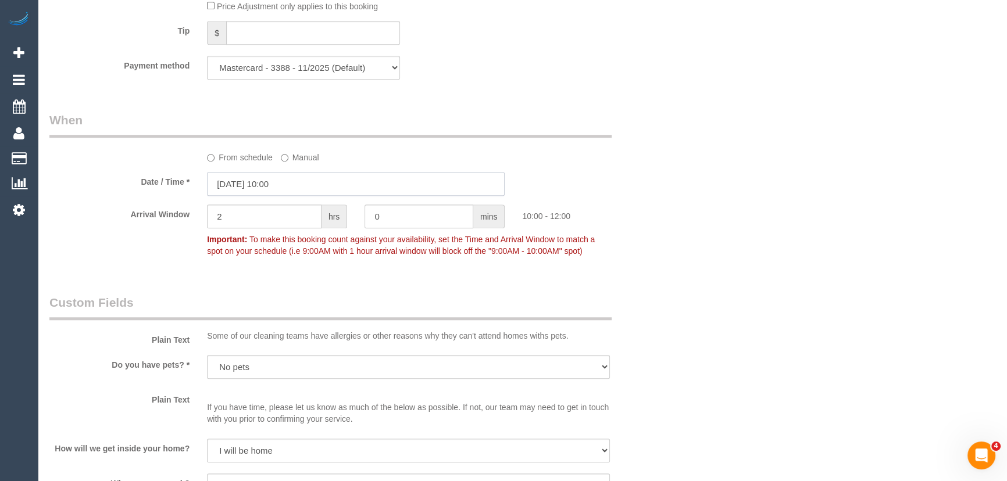
click at [312, 186] on input "24/09/2025 10:00" at bounding box center [356, 184] width 298 height 24
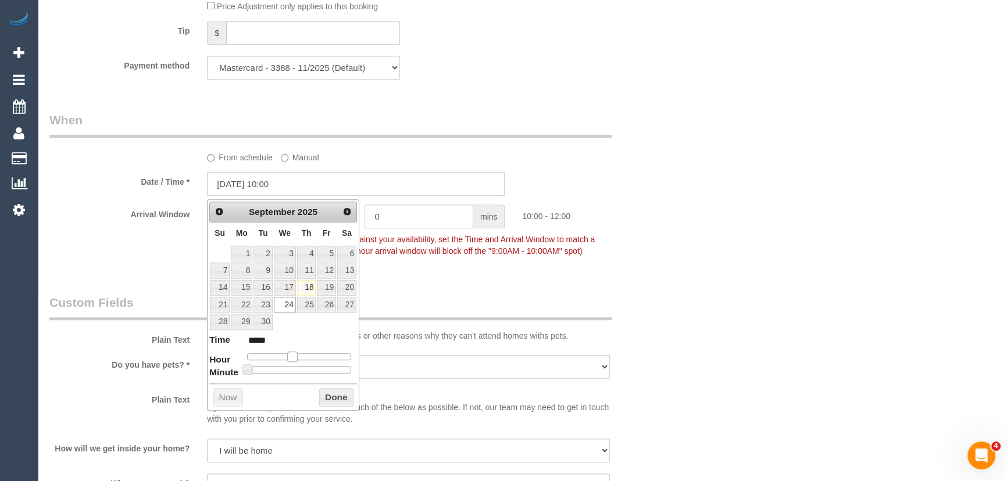
type input "24/09/2025 09:00"
type input "*****"
drag, startPoint x: 292, startPoint y: 356, endPoint x: 285, endPoint y: 355, distance: 7.0
click at [290, 356] on span at bounding box center [292, 357] width 10 height 10
click at [287, 355] on span at bounding box center [292, 357] width 10 height 10
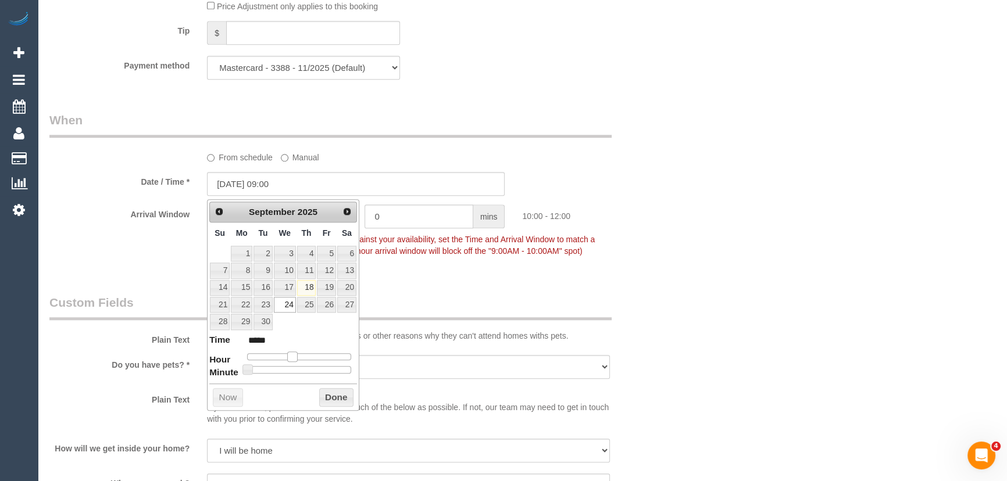
type input "24/09/2025 08:00"
type input "*****"
type input "24/09/2025 07:00"
type input "*****"
type input "24/09/2025 08:00"
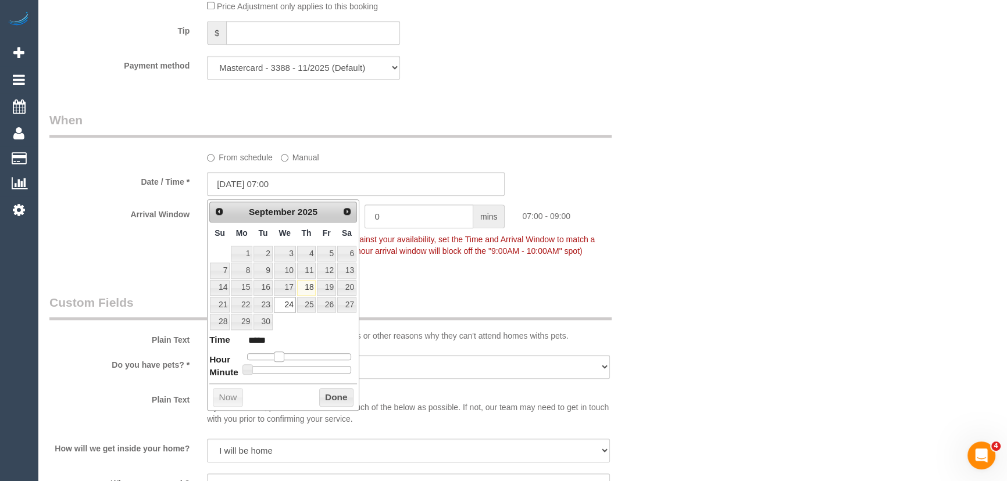
type input "*****"
click at [286, 355] on span at bounding box center [283, 357] width 10 height 10
click at [423, 270] on fieldset "When From schedule Manual Date / Time * 24/09/2025 08:00 Arrival Window 2 hrs 0…" at bounding box center [355, 191] width 613 height 159
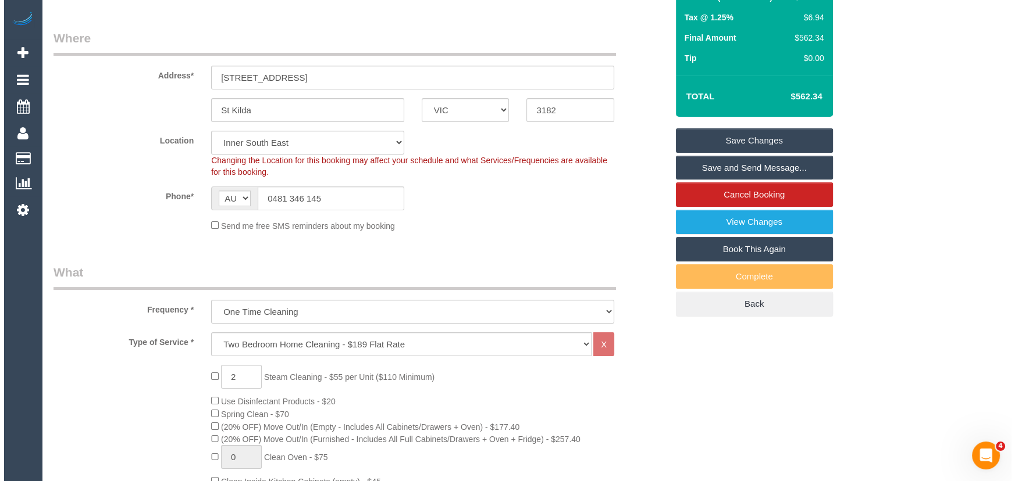
scroll to position [0, 0]
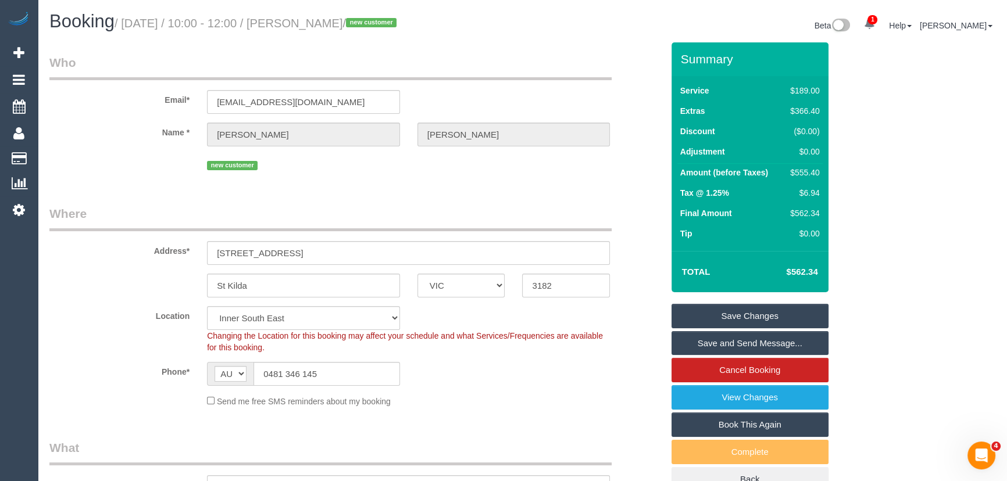
click at [756, 318] on link "Save Changes" at bounding box center [750, 316] width 157 height 24
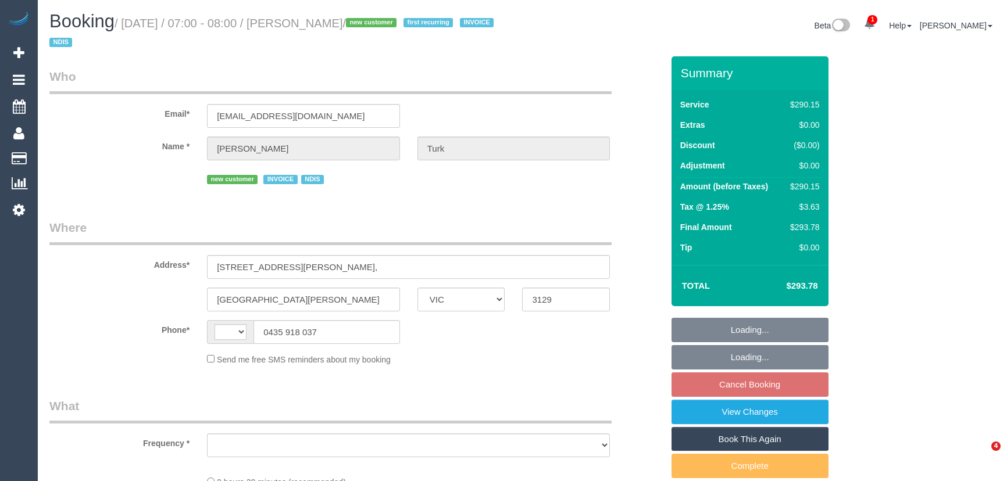
select select "VIC"
select select "string:AU"
select select "object:287"
select select "number:28"
select select "number:14"
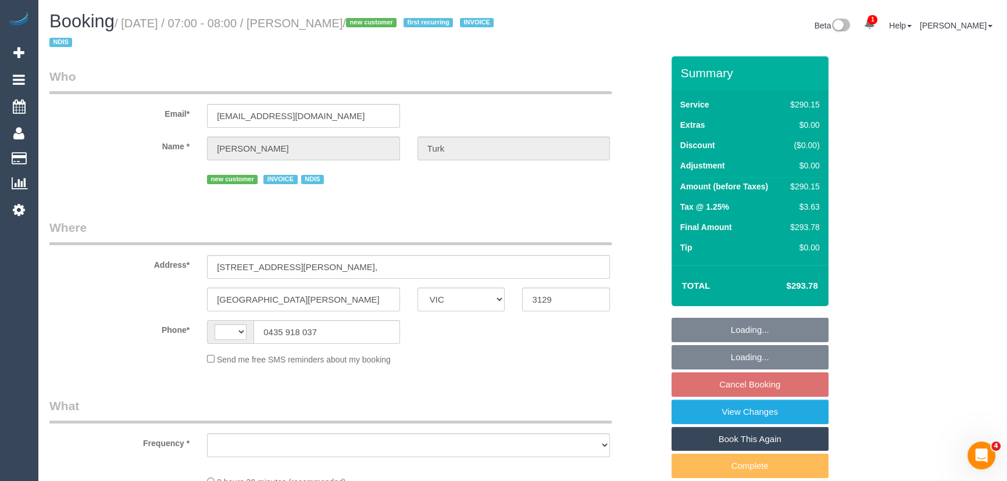
select select "number:19"
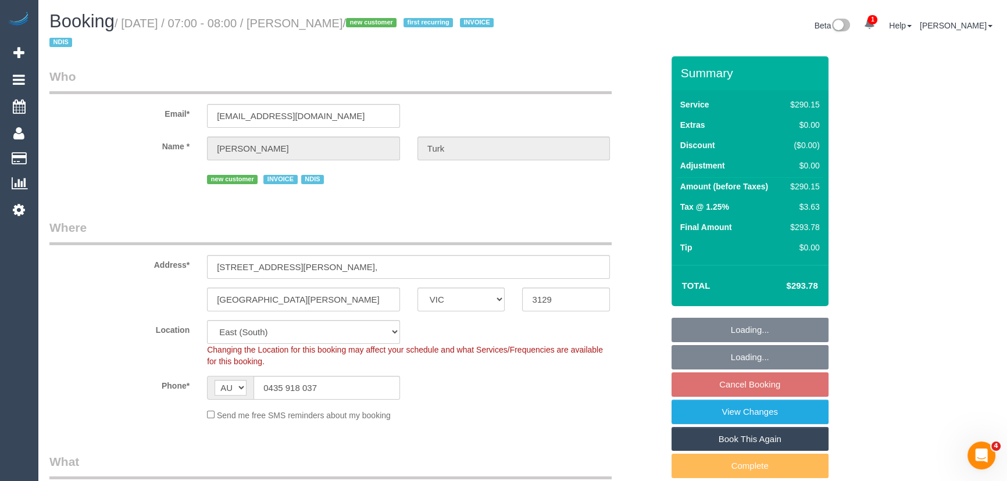
select select "2"
select select "150"
select select "object:1220"
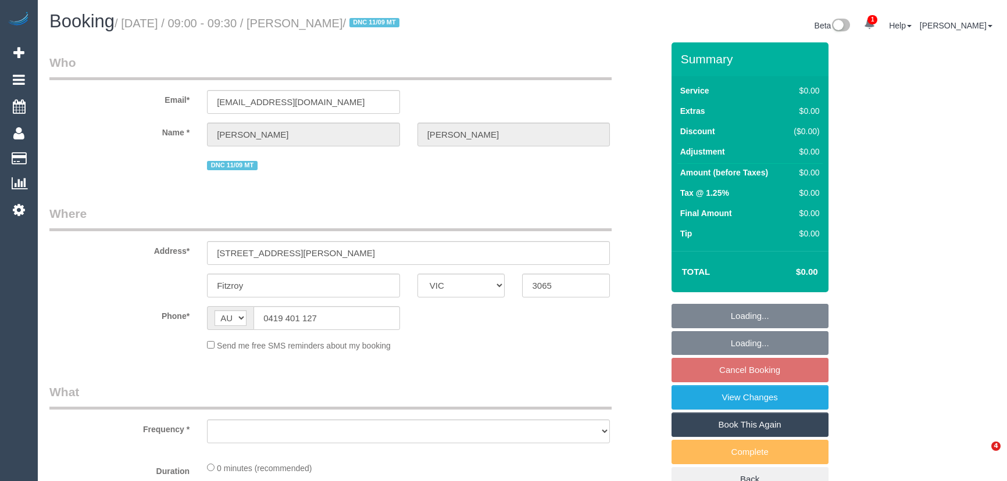
select select "VIC"
select select "string:stripe-pm_1S3Ret2GScqysDRV3gAhRbXU"
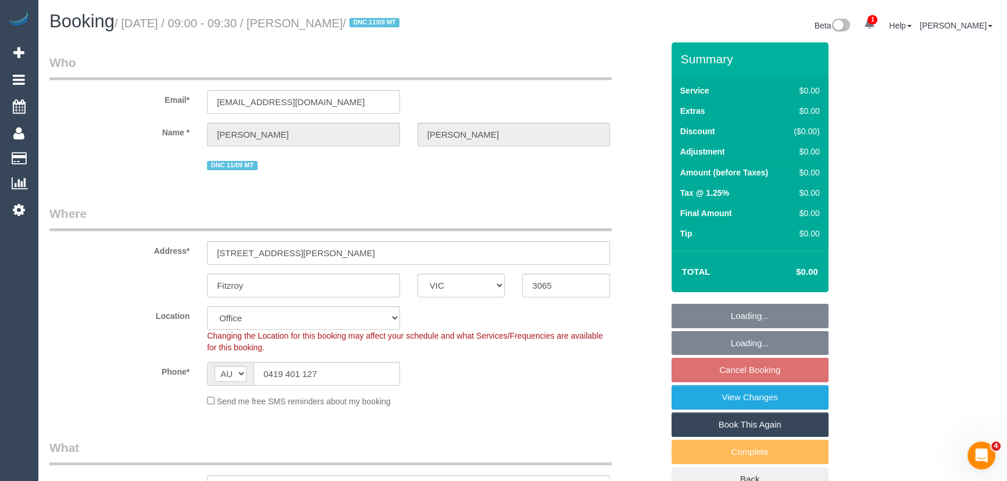
select select "object:610"
select select "number:28"
select select "number:14"
select select "number:18"
select select "number:24"
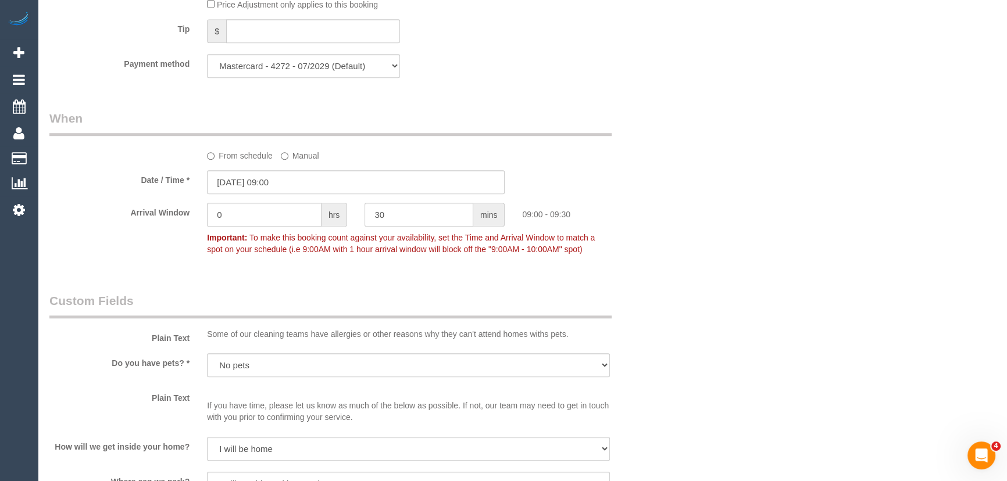
scroll to position [1110, 0]
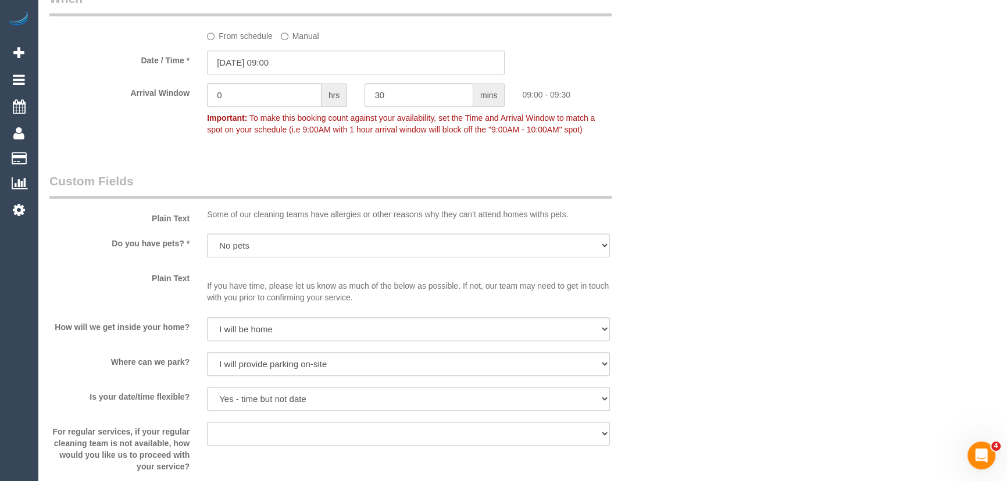
click at [314, 61] on input "[DATE] 09:00" at bounding box center [356, 63] width 298 height 24
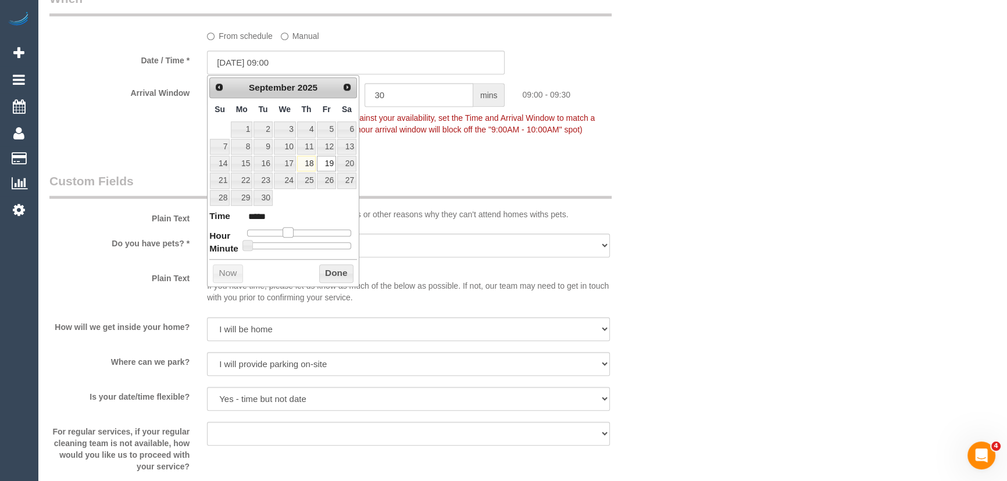
click at [288, 229] on span at bounding box center [288, 232] width 10 height 10
click at [291, 229] on span at bounding box center [288, 232] width 10 height 10
click at [292, 229] on span at bounding box center [288, 232] width 10 height 10
type input "[DATE] 10:00"
type input "*****"
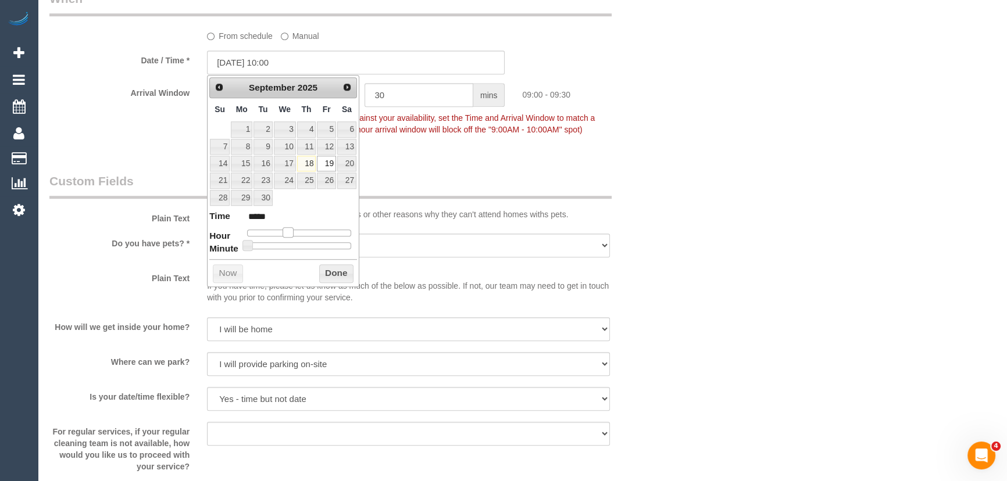
click at [293, 229] on span at bounding box center [288, 232] width 10 height 10
click at [296, 229] on span at bounding box center [292, 232] width 10 height 10
type input "[DATE] 11:00"
type input "*****"
type input "[DATE] 12:00"
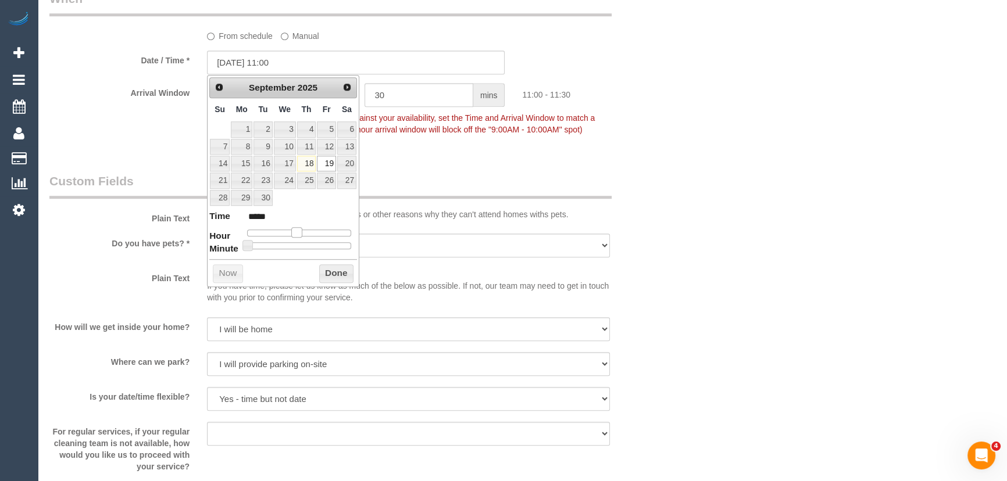
type input "*****"
type input "[DATE] 13:00"
type input "*****"
drag, startPoint x: 295, startPoint y: 232, endPoint x: 308, endPoint y: 232, distance: 12.2
click at [308, 232] on span at bounding box center [306, 232] width 10 height 10
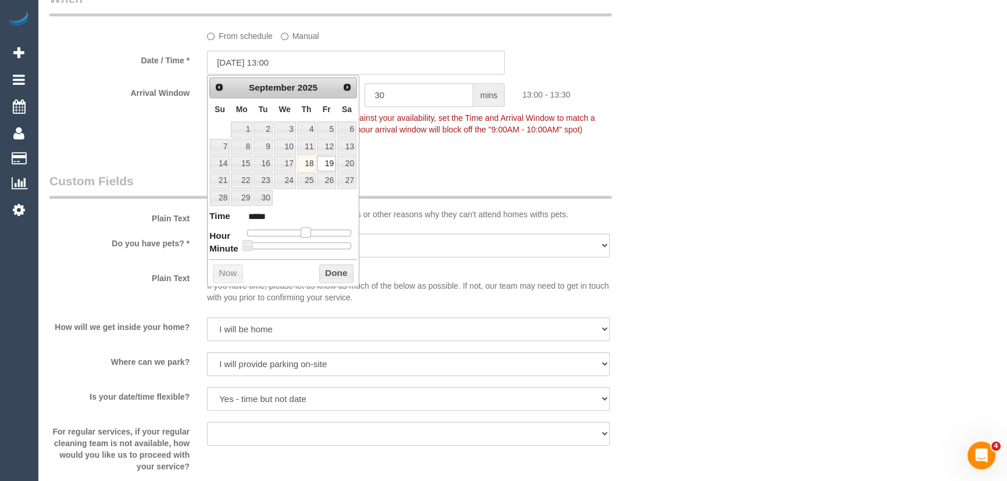
click at [308, 232] on span at bounding box center [306, 232] width 10 height 10
click at [477, 166] on div "Who Email* [EMAIL_ADDRESS][DOMAIN_NAME] Name * [PERSON_NAME] DNC 11/09 MT Where…" at bounding box center [356, 169] width 631 height 2475
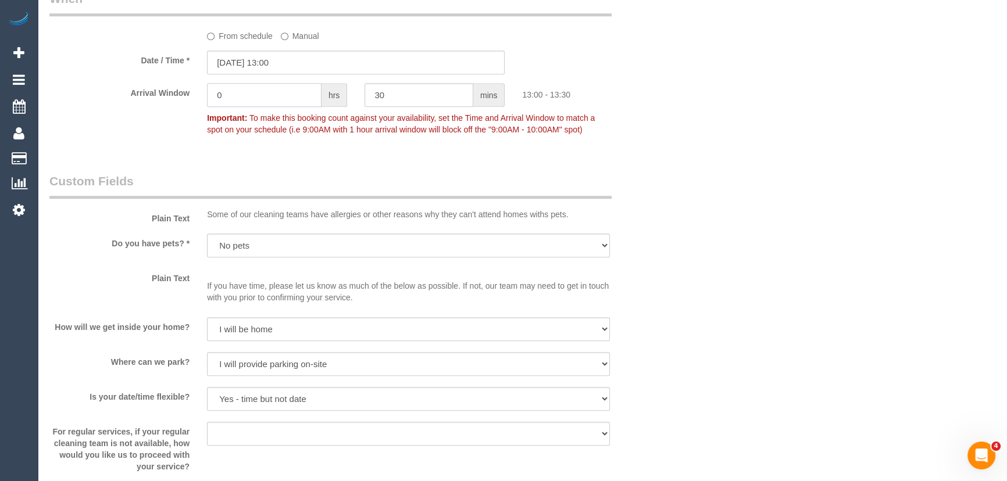
click at [266, 104] on input "0" at bounding box center [264, 95] width 115 height 24
click at [411, 97] on input "30" at bounding box center [419, 95] width 109 height 24
type input "3"
type input "1"
click at [405, 98] on input "1" at bounding box center [419, 95] width 109 height 24
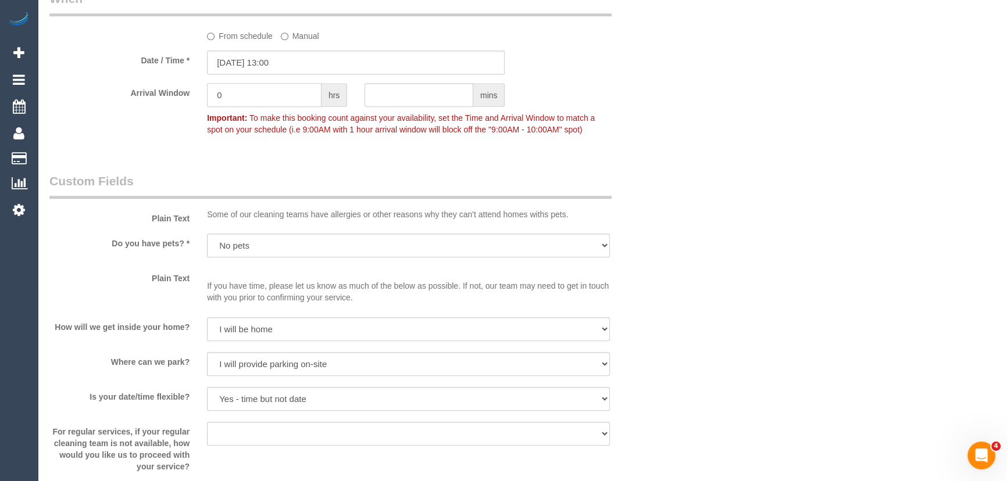
click at [267, 97] on input "0" at bounding box center [264, 95] width 115 height 24
type input "1"
click at [333, 188] on legend "Custom Fields" at bounding box center [330, 186] width 562 height 26
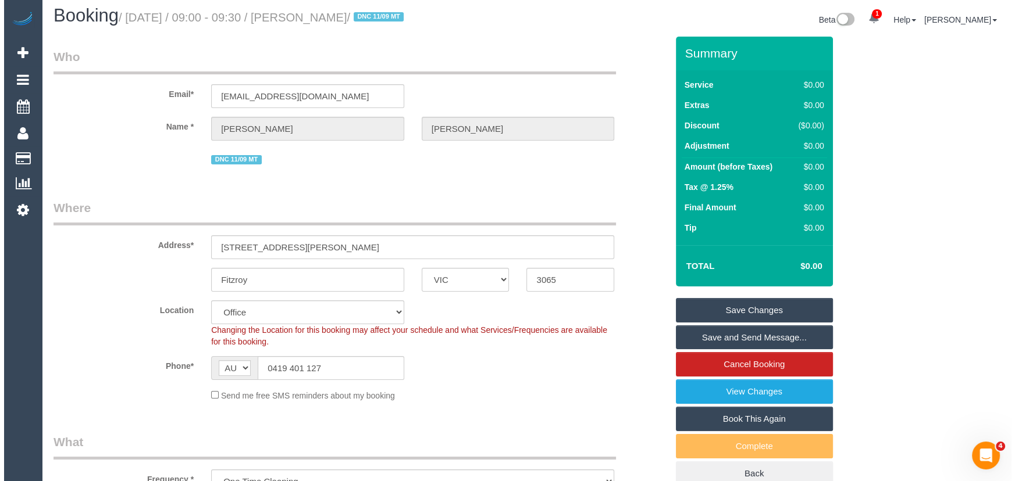
scroll to position [0, 0]
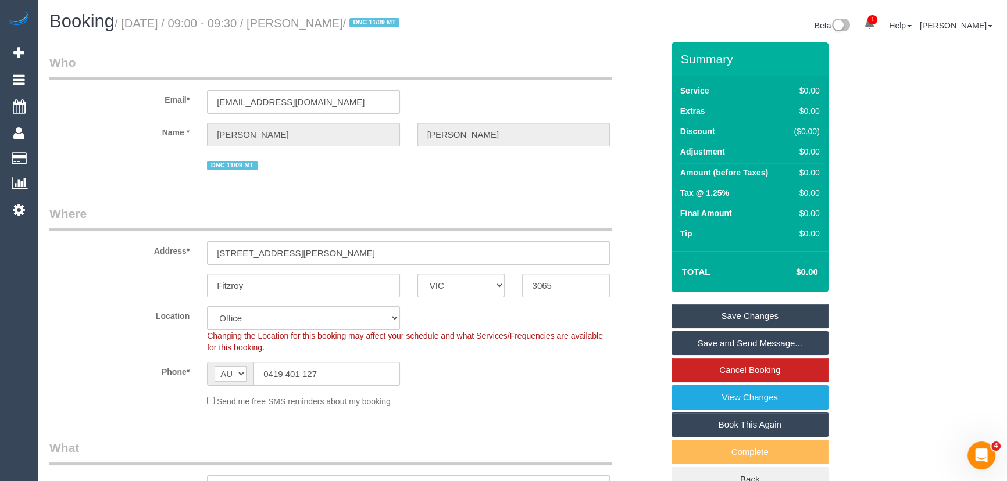
click at [739, 316] on link "Save Changes" at bounding box center [750, 316] width 157 height 24
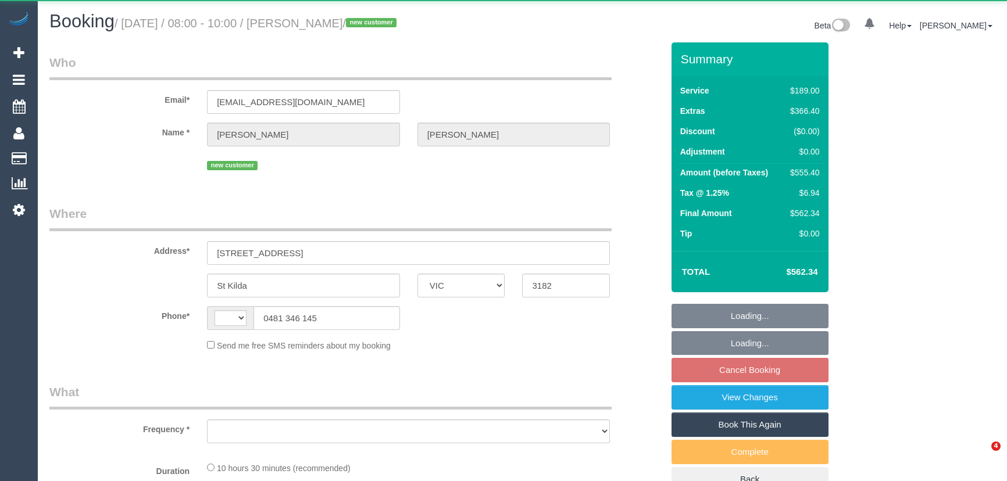
select select "VIC"
select select "string:AU"
select select "object:579"
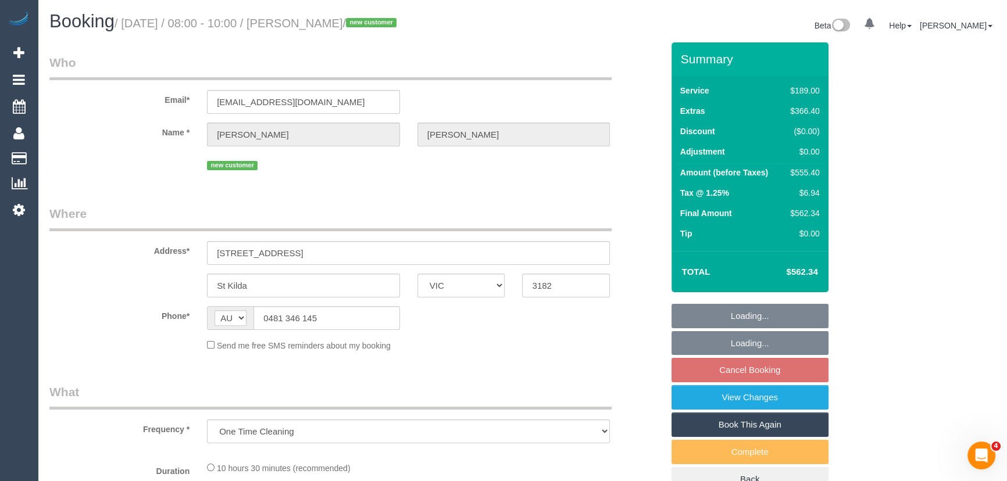
select select "string:stripe-pm_1S3wdR2GScqysDRV2Uf2uewg"
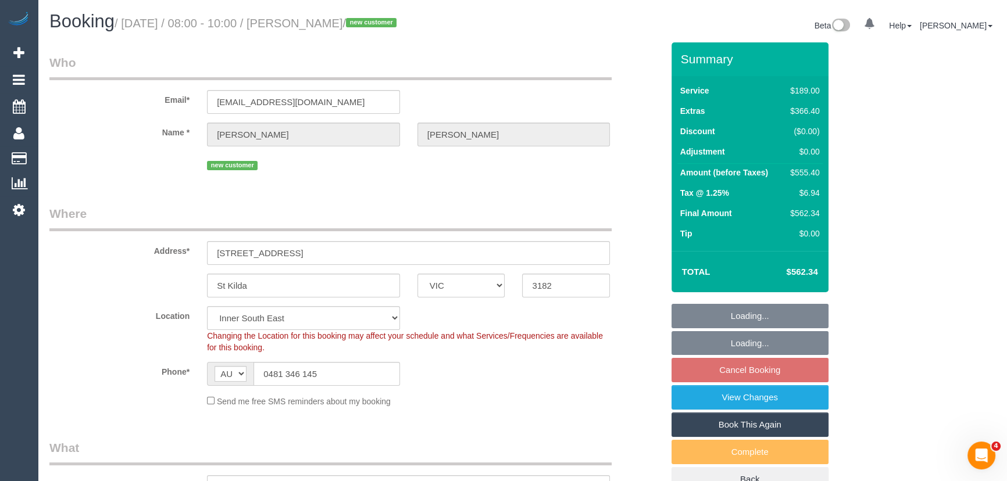
select select "object:828"
select select "number:28"
select select "number:14"
select select "number:18"
select select "number:24"
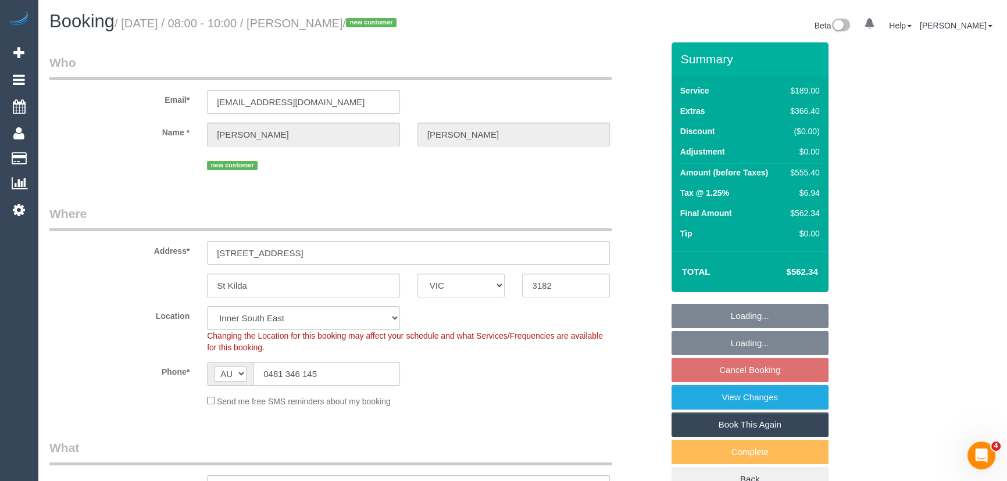
select select "number:33"
select select "number:11"
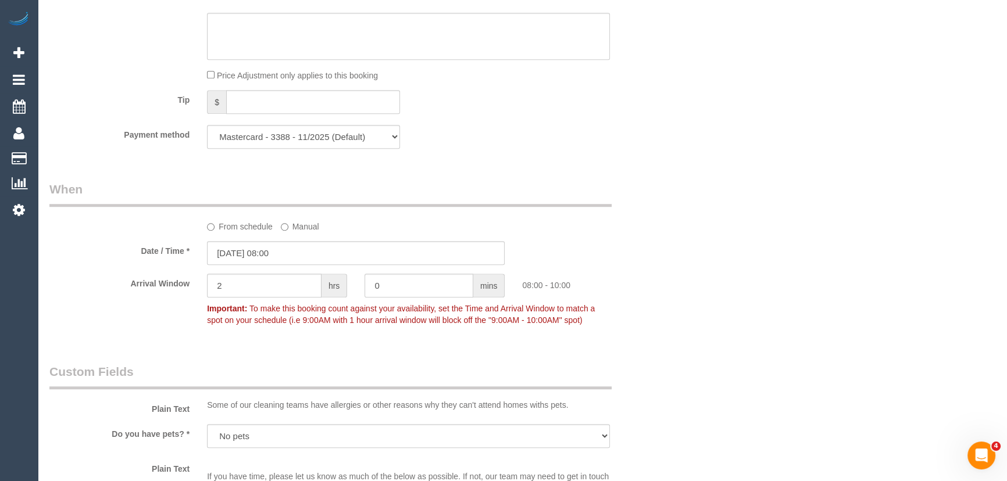
scroll to position [1215, 0]
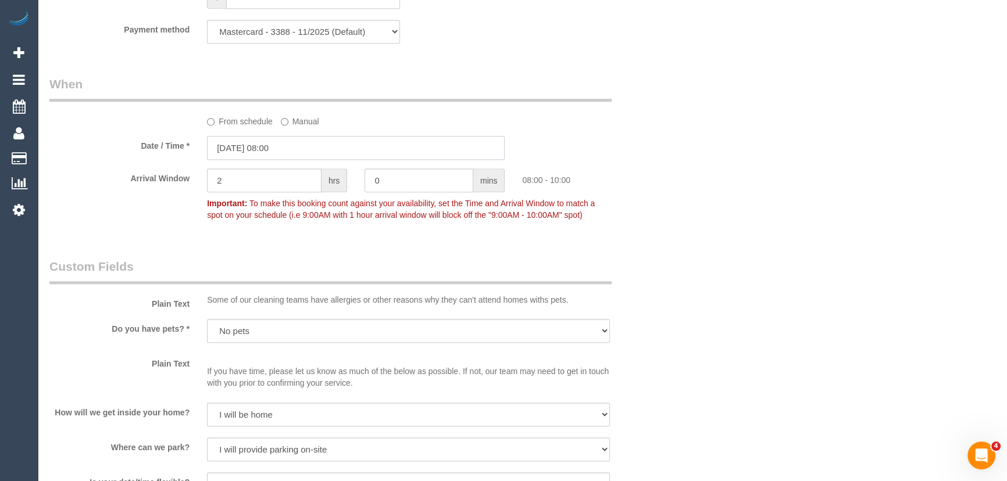
click at [295, 154] on input "[DATE] 08:00" at bounding box center [356, 148] width 298 height 24
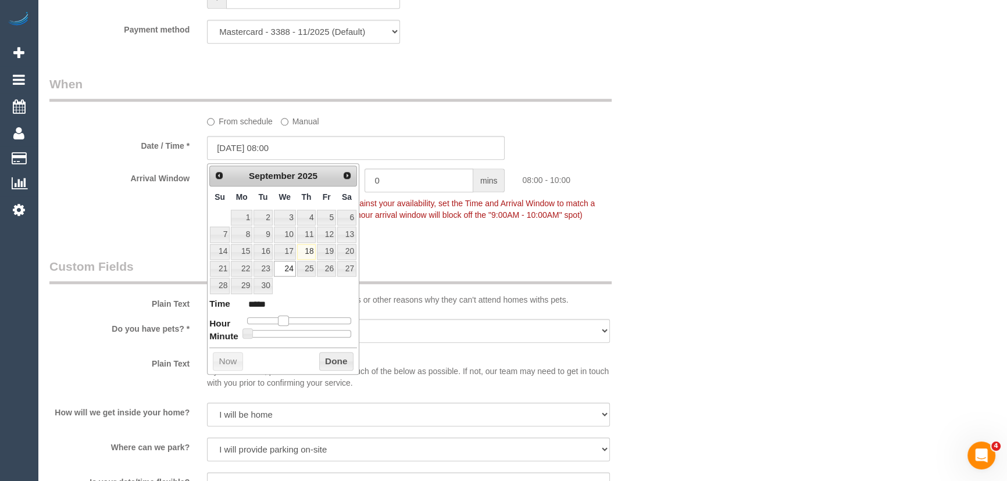
type input "[DATE] 09:00"
type input "*****"
type input "[DATE] 10:00"
type input "*****"
type input "[DATE] 11:00"
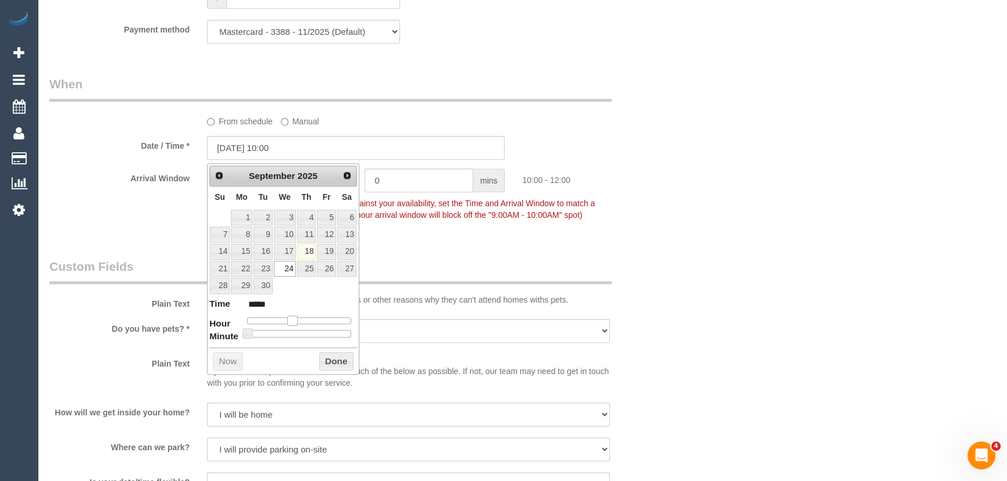
type input "*****"
drag, startPoint x: 280, startPoint y: 320, endPoint x: 294, endPoint y: 319, distance: 13.4
click at [293, 319] on span at bounding box center [296, 321] width 10 height 10
type input "[DATE] 12:00"
type input "*****"
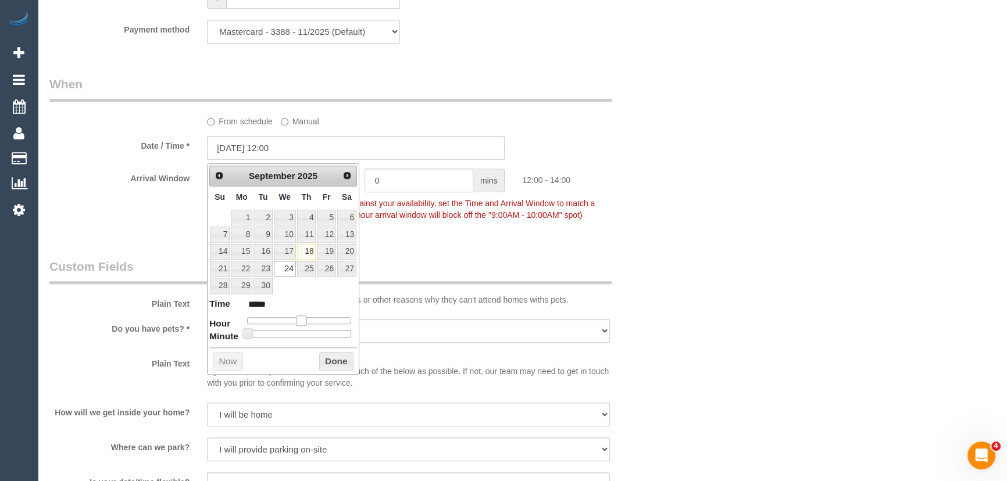
type input "[DATE] 13:00"
type input "*****"
drag, startPoint x: 294, startPoint y: 319, endPoint x: 302, endPoint y: 319, distance: 8.7
click at [302, 319] on span at bounding box center [306, 321] width 10 height 10
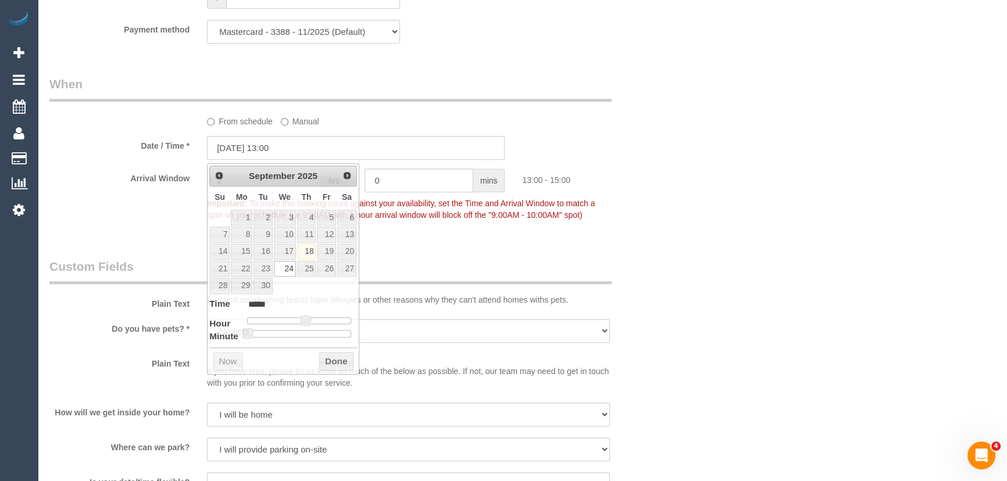
click at [498, 255] on div "Who Email* hollymurieltaylor@gmail.com Name * Holly Taylor new customer Where A…" at bounding box center [356, 35] width 631 height 2416
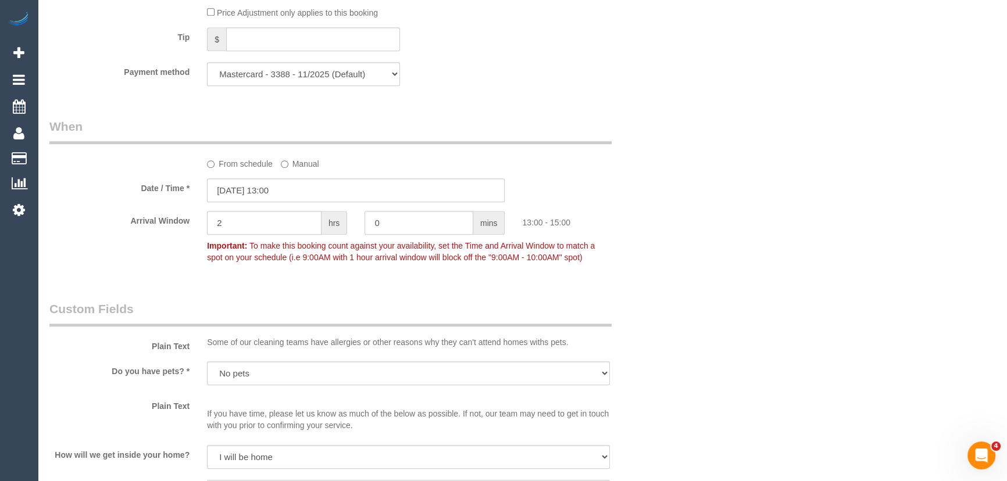
scroll to position [1163, 0]
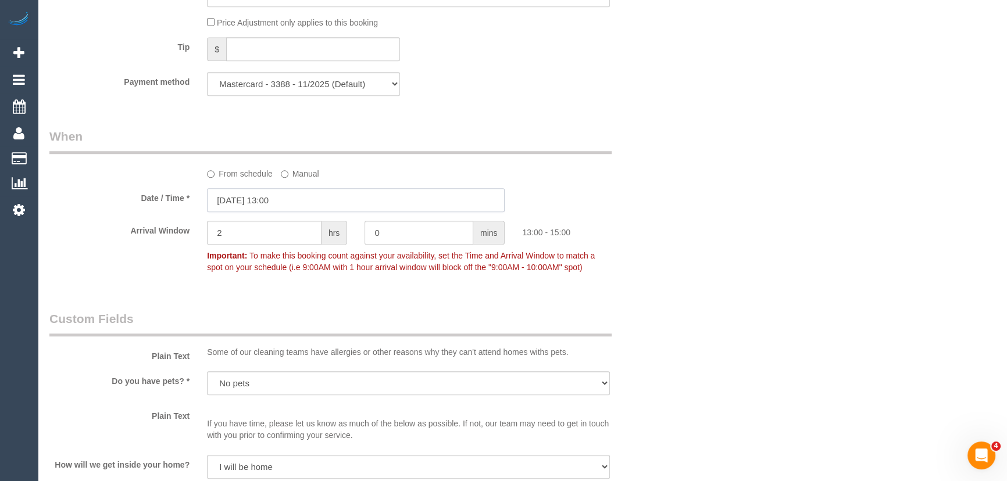
click at [306, 204] on input "24/09/2025 13:00" at bounding box center [356, 200] width 298 height 24
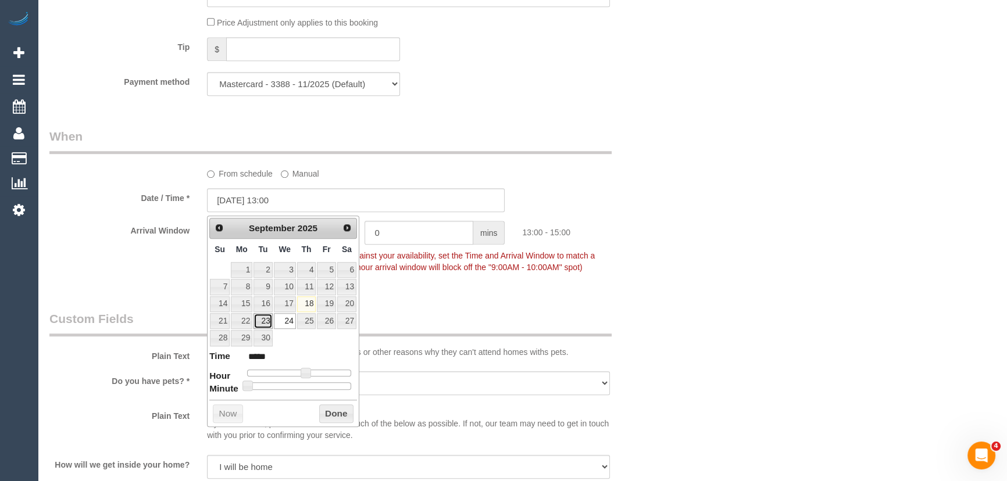
click at [263, 321] on link "23" at bounding box center [263, 321] width 19 height 16
type input "[DATE] 13:00"
click at [690, 313] on div "Who Email* hollymurieltaylor@gmail.com Name * Holly Taylor new customer Where A…" at bounding box center [522, 87] width 946 height 2416
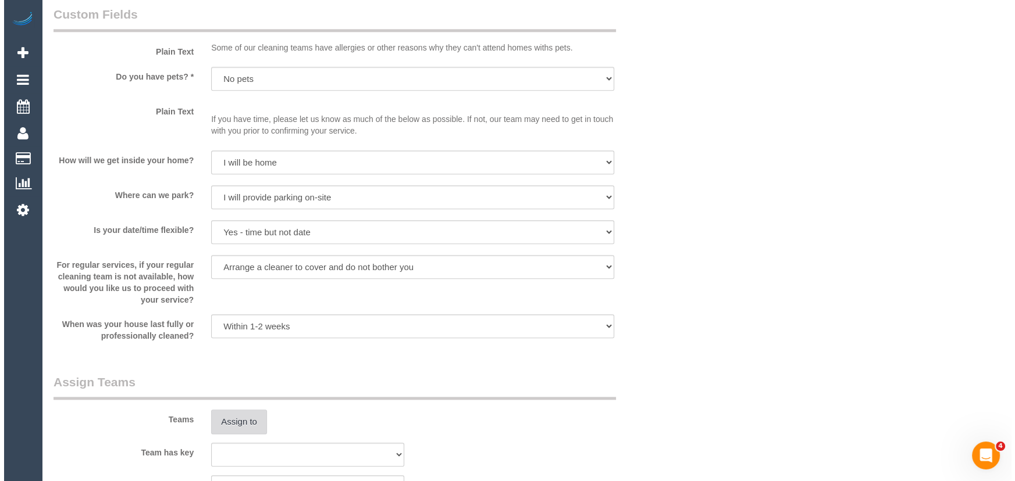
scroll to position [1586, 0]
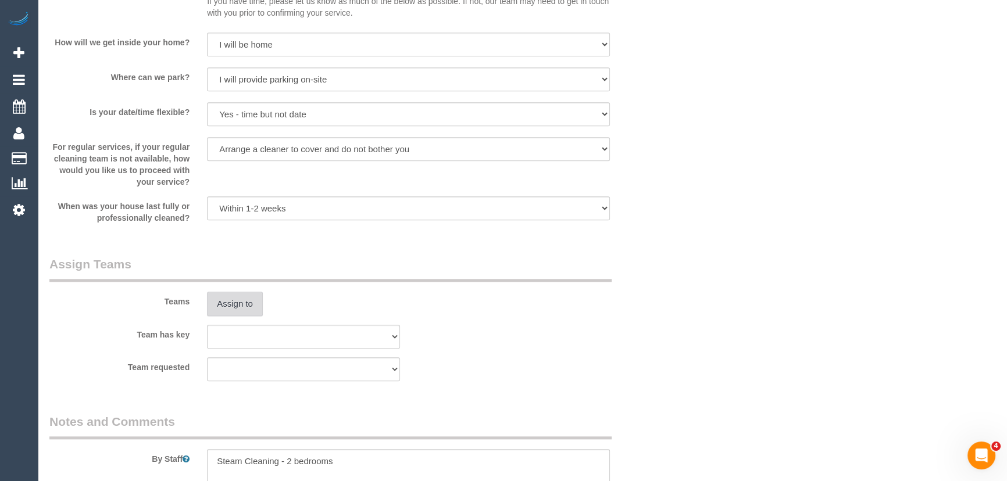
click at [242, 302] on button "Assign to" at bounding box center [235, 304] width 56 height 24
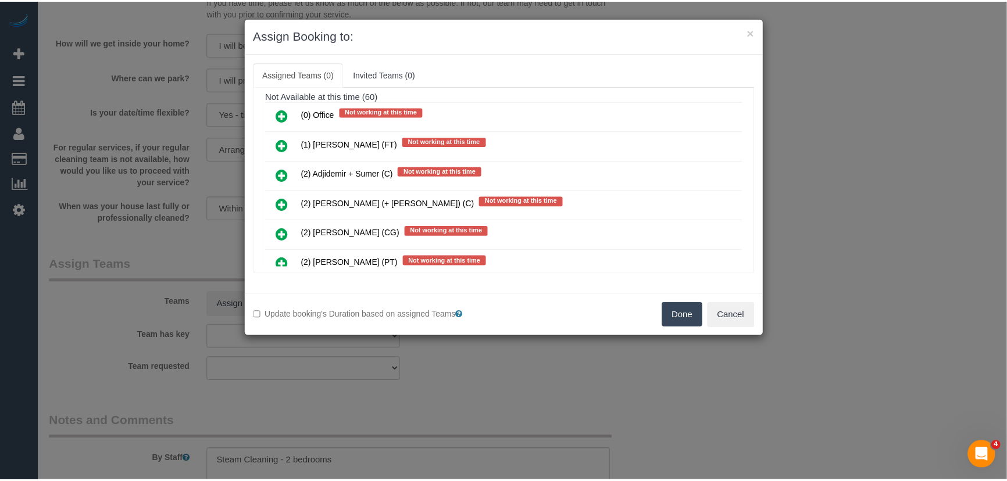
scroll to position [1163, 0]
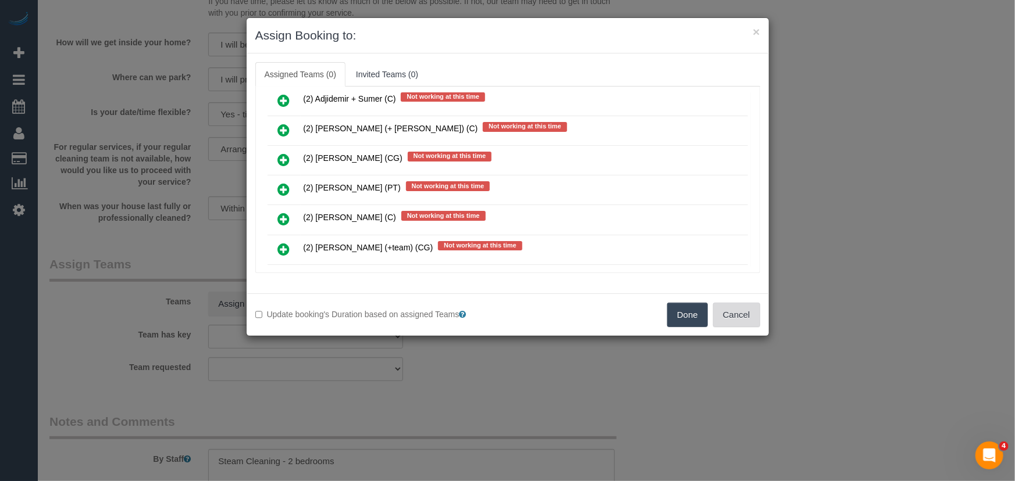
click at [759, 325] on button "Cancel" at bounding box center [736, 315] width 47 height 24
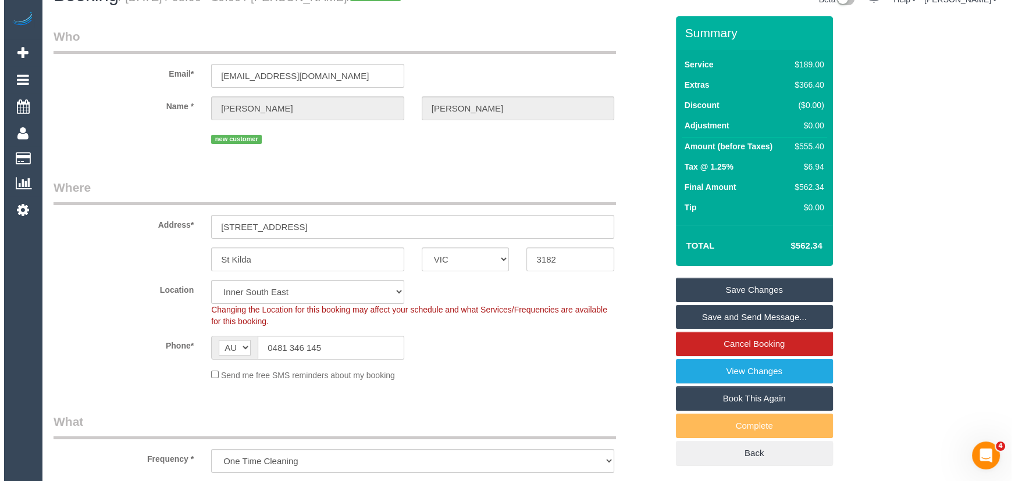
scroll to position [0, 0]
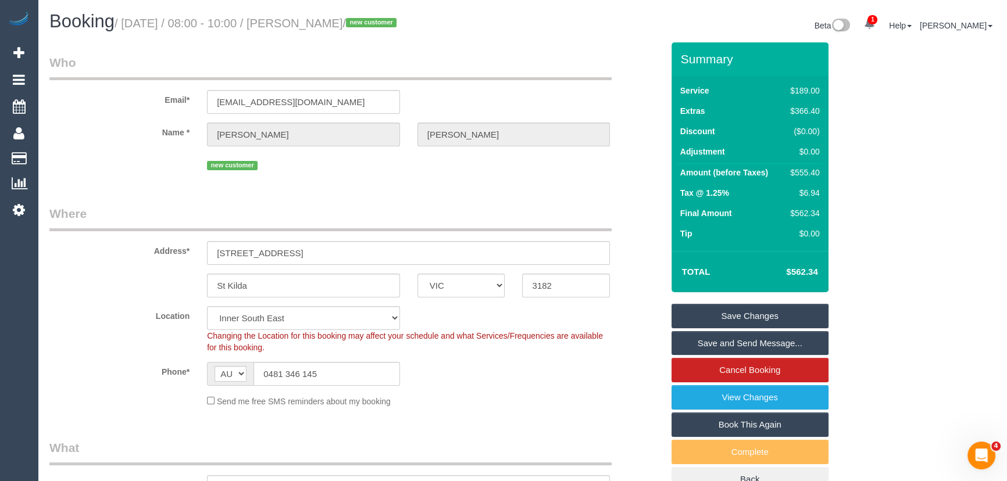
drag, startPoint x: 708, startPoint y: 315, endPoint x: 714, endPoint y: 313, distance: 6.5
click at [708, 315] on link "Save Changes" at bounding box center [750, 316] width 157 height 24
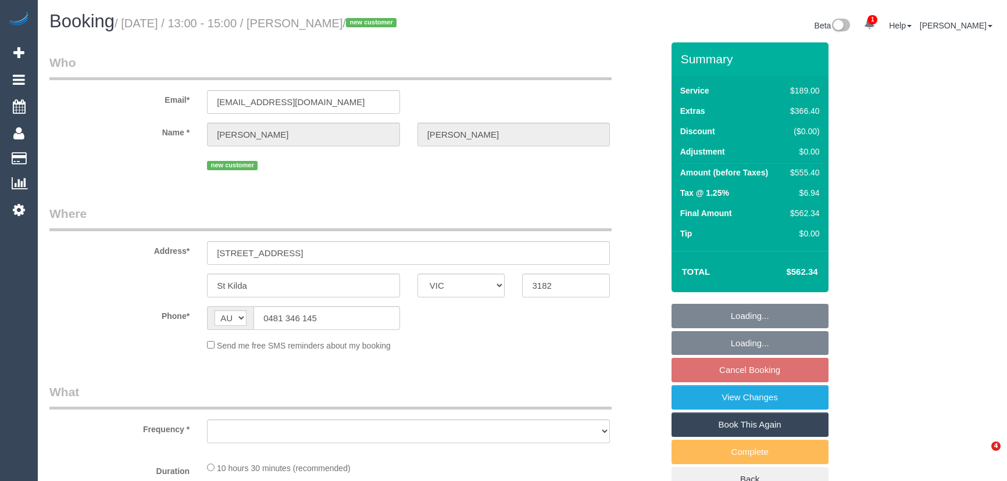
select select "VIC"
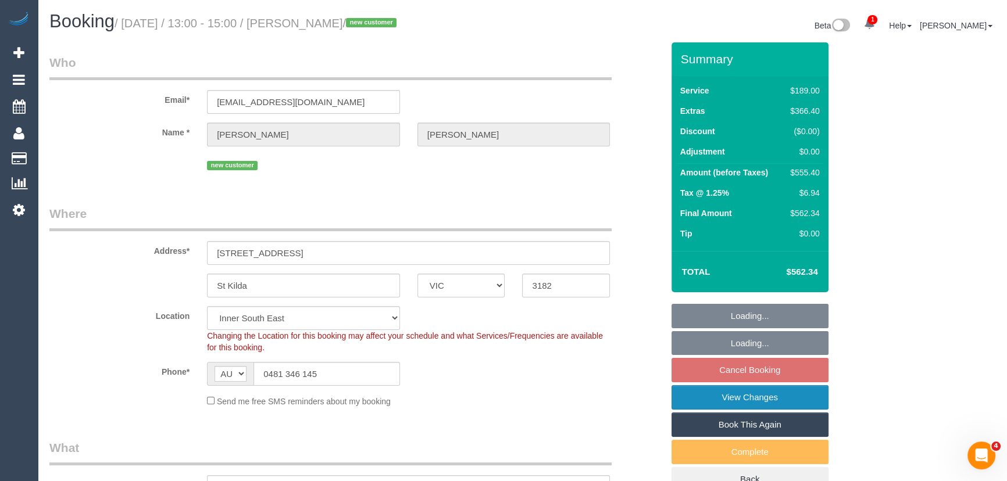
select select "object:828"
select select "string:stripe-pm_1S3wdR2GScqysDRV2Uf2uewg"
select select "number:28"
select select "number:14"
select select "number:18"
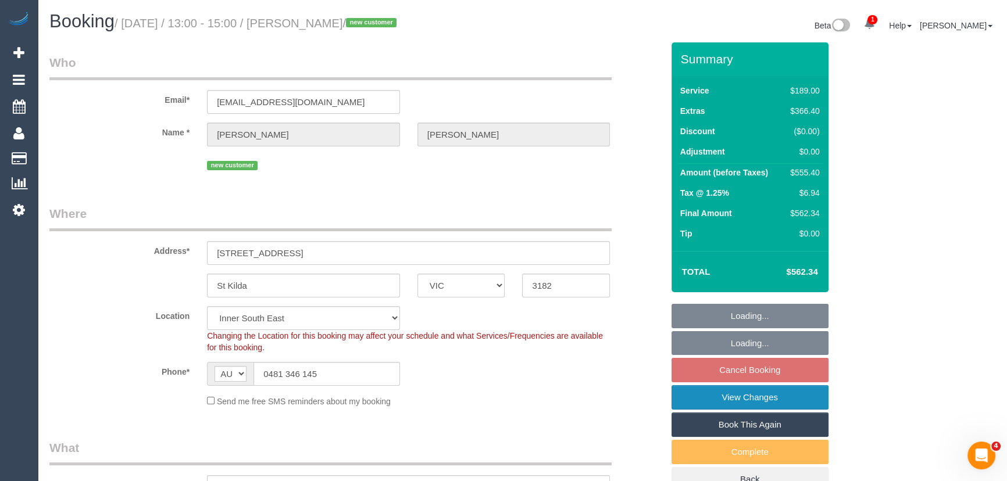
select select "number:24"
select select "number:33"
select select "number:11"
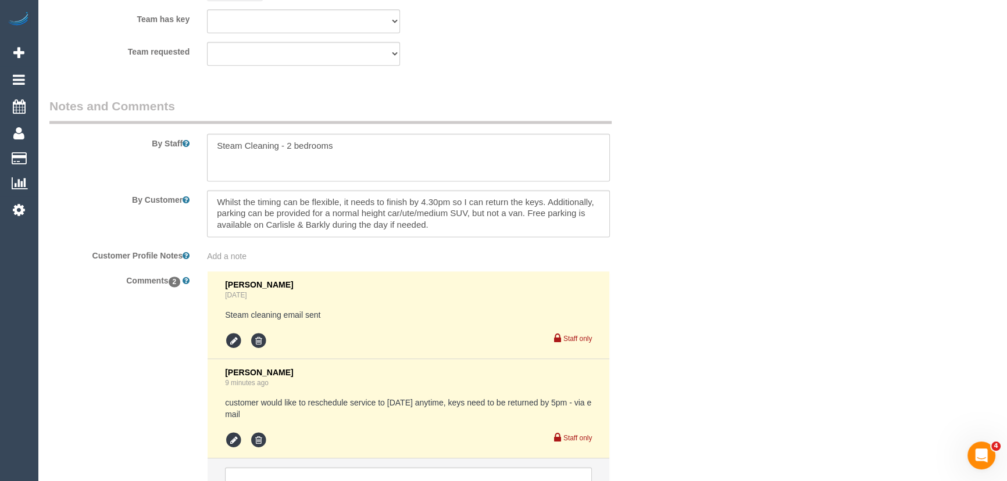
scroll to position [2018, 0]
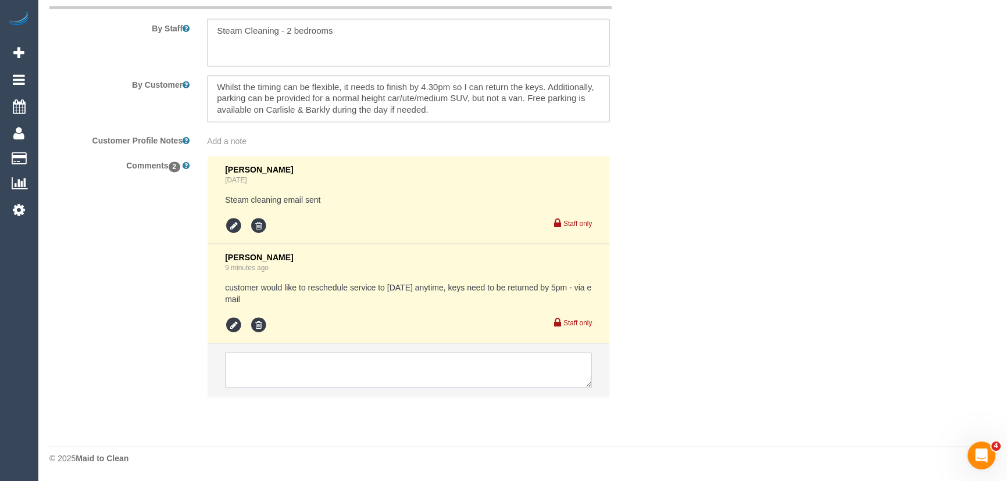
click at [322, 370] on textarea at bounding box center [408, 370] width 367 height 36
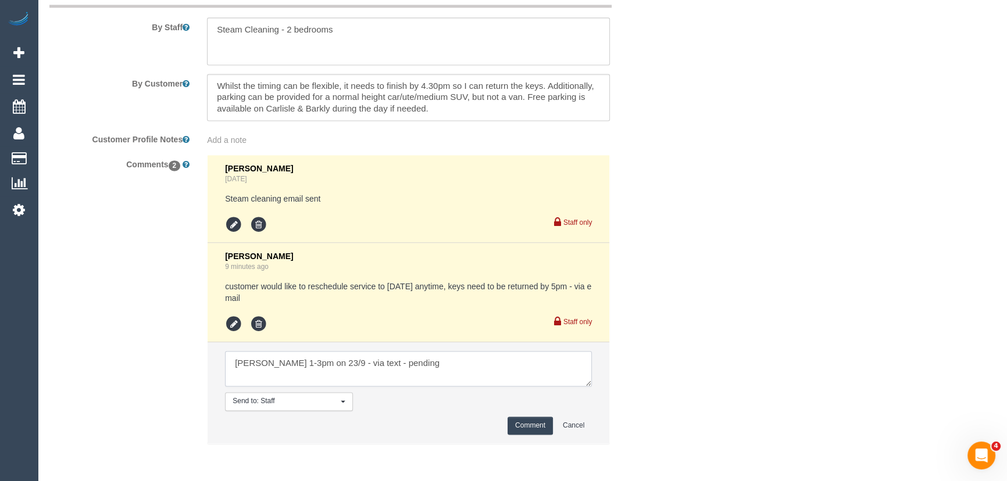
click at [422, 365] on textarea at bounding box center [408, 369] width 367 height 36
click at [247, 384] on textarea at bounding box center [408, 369] width 367 height 36
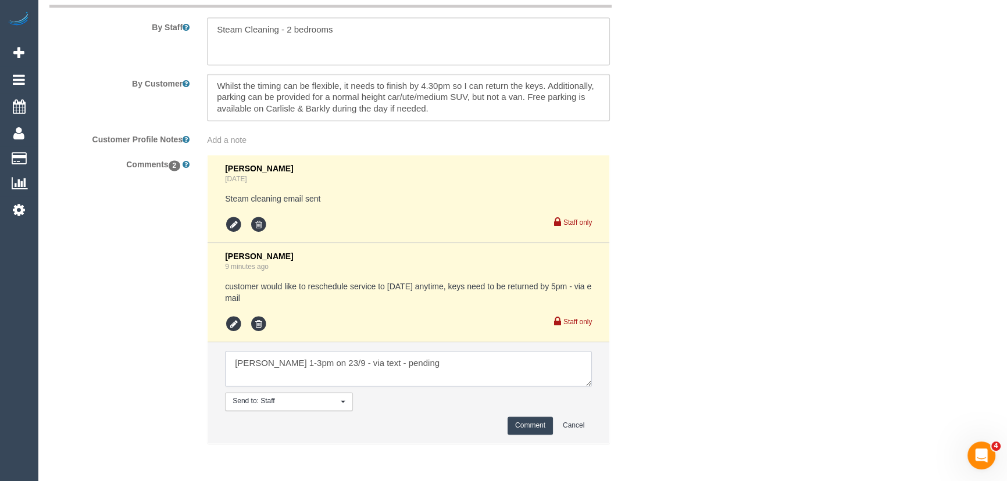
click at [244, 380] on textarea at bounding box center [408, 369] width 367 height 36
click at [420, 366] on textarea at bounding box center [408, 369] width 367 height 36
paste textarea "[PERSON_NAME] 1-3pm on 23/9 - via text - pending"
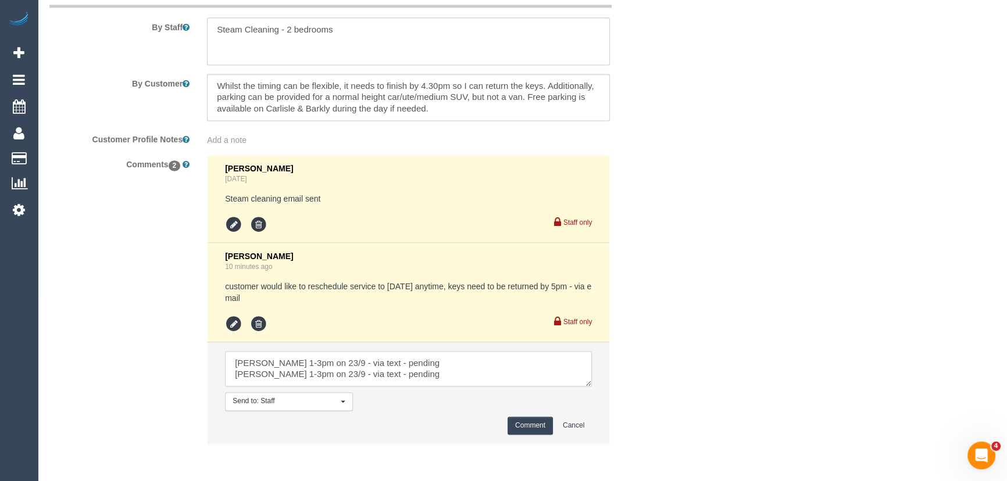
click at [261, 377] on textarea at bounding box center [408, 369] width 367 height 36
type textarea "[PERSON_NAME] 1-3pm on 23/9 - via text - pending Chamira + Ishini AW 1-3pm on 2…"
click at [527, 429] on button "Comment" at bounding box center [530, 426] width 45 height 18
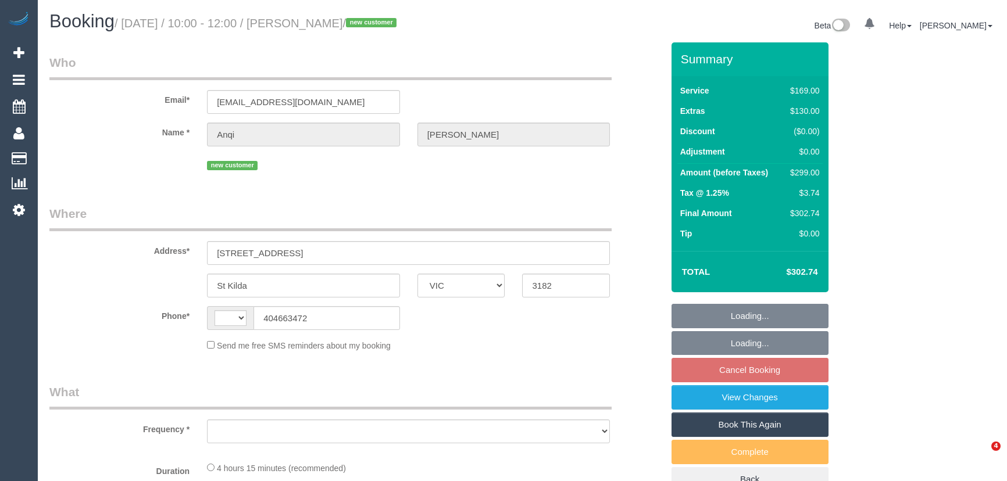
select select "VIC"
select select "string:AU"
select select "object:540"
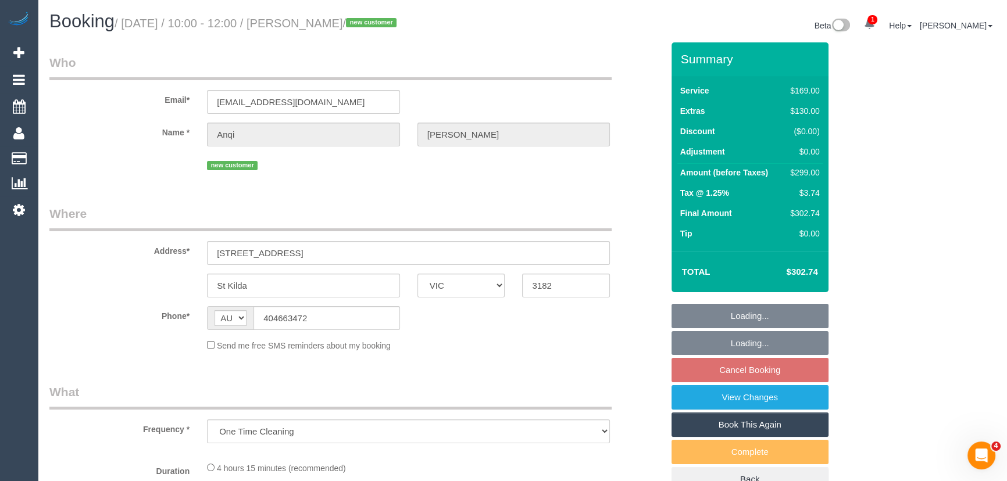
select select "string:stripe-pm_1S7TZt2GScqysDRVTgZ9Tdd7"
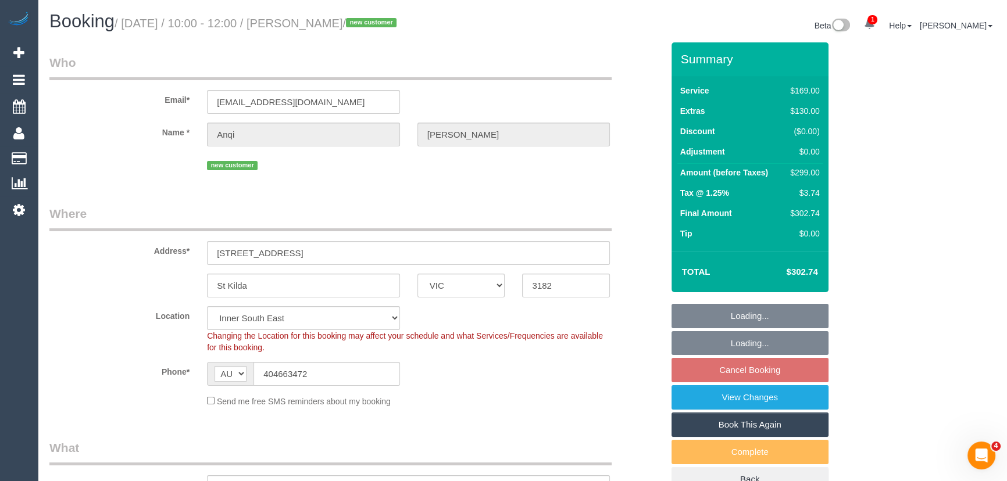
select select "number:28"
select select "number:17"
select select "number:19"
select select "number:22"
select select "number:26"
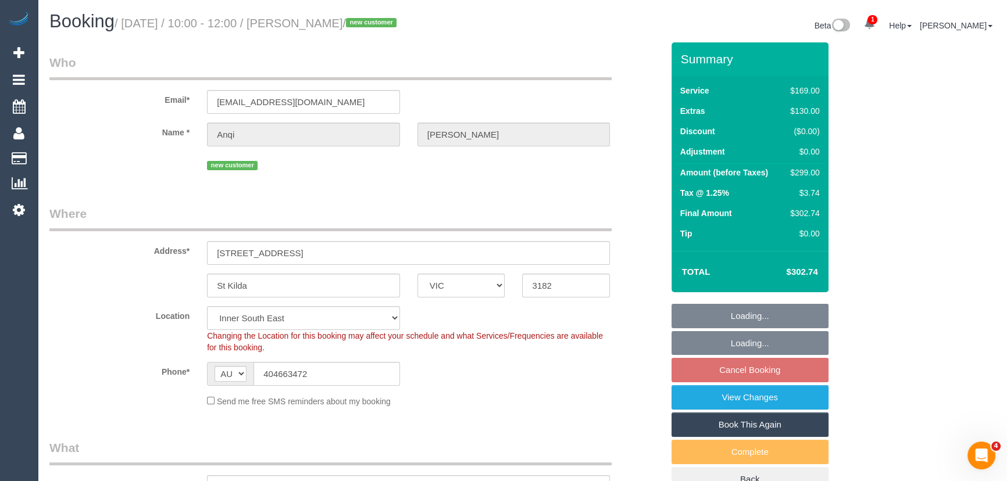
select select "object:810"
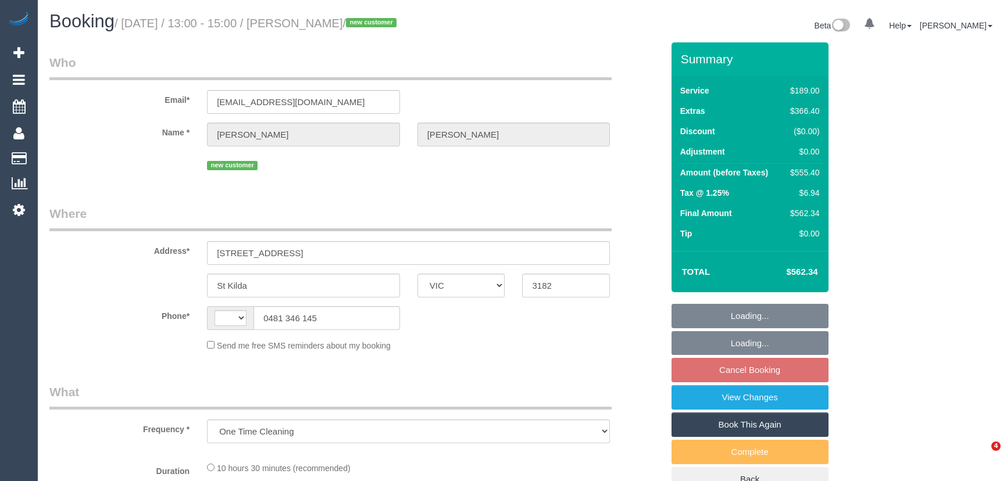
select select "VIC"
select select "string:AU"
select select "string:stripe-pm_1S3wdR2GScqysDRV2Uf2uewg"
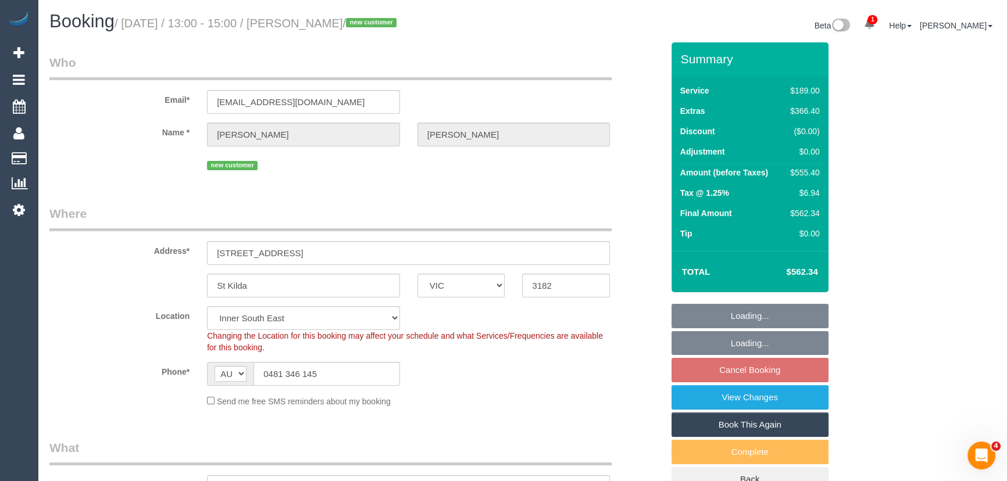
select select "number:28"
select select "number:14"
select select "number:18"
select select "number:24"
select select "number:33"
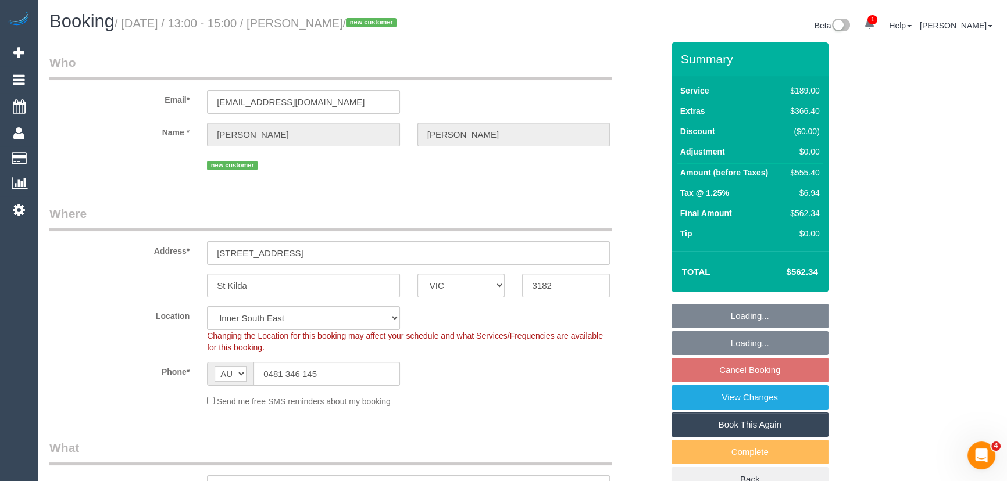
select select "number:11"
select select "object:846"
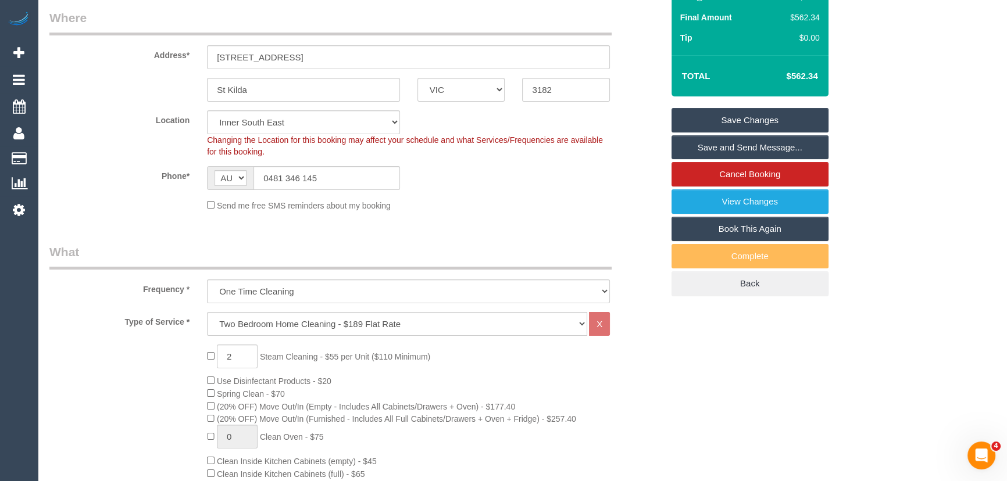
scroll to position [52, 0]
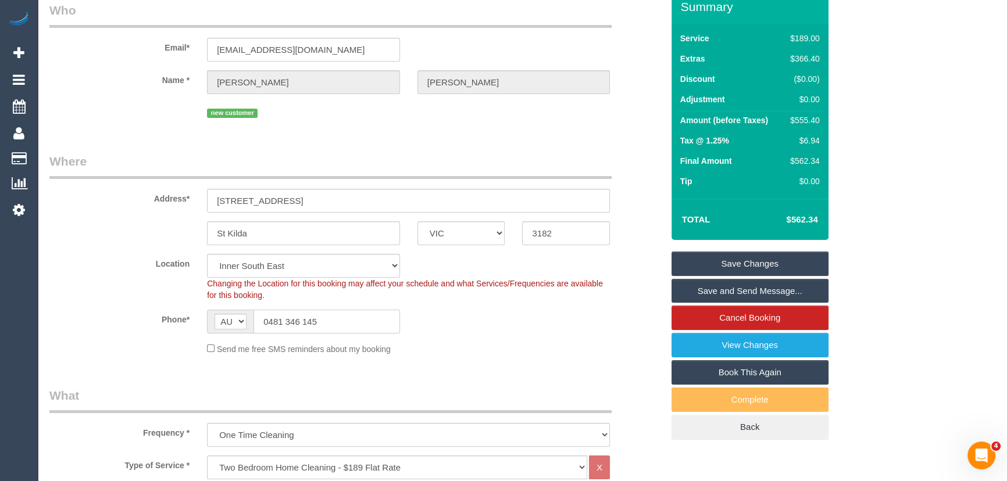
click at [336, 314] on input "0481 346 145" at bounding box center [327, 322] width 147 height 24
click at [337, 315] on input "0481 346 145" at bounding box center [327, 322] width 147 height 24
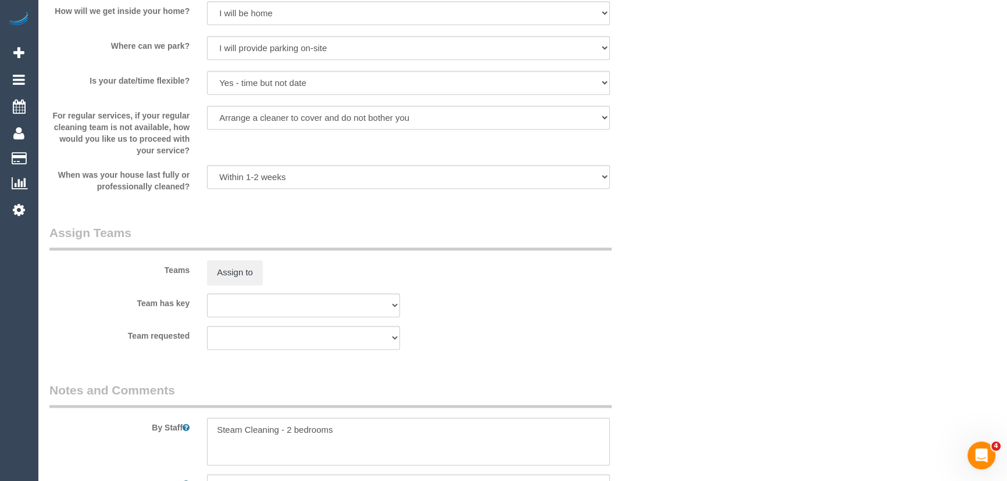
scroll to position [1692, 0]
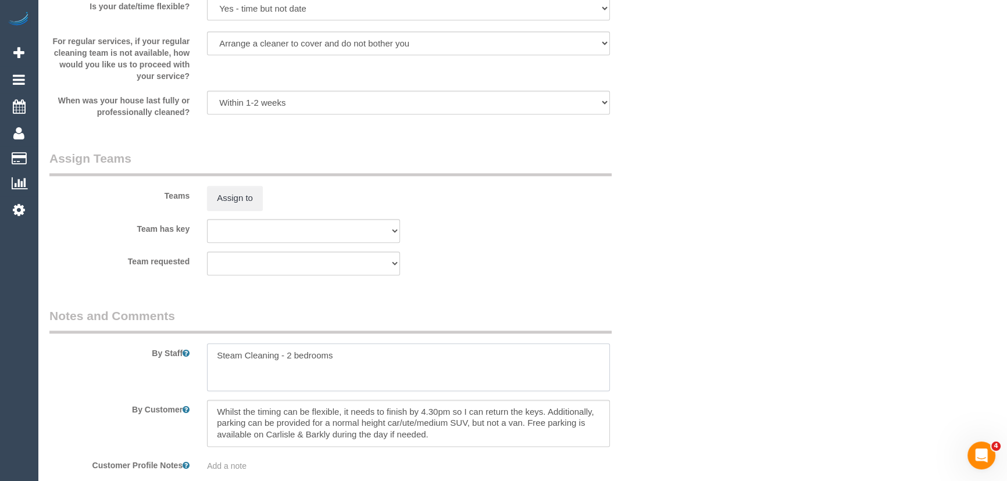
click at [346, 355] on textarea at bounding box center [408, 368] width 403 height 48
click at [357, 363] on textarea at bounding box center [408, 368] width 403 height 48
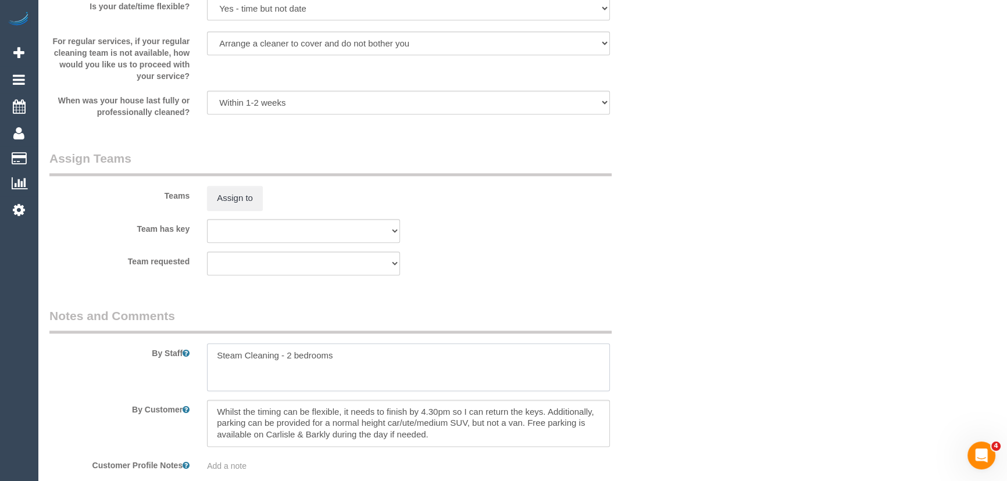
click at [357, 363] on textarea at bounding box center [408, 368] width 403 height 48
paste textarea "0481 346 145"
click at [210, 356] on textarea at bounding box center [408, 368] width 403 height 48
type textarea "Please call customer on 0481 346 145 when 30min away"
click at [219, 411] on textarea at bounding box center [408, 424] width 403 height 48
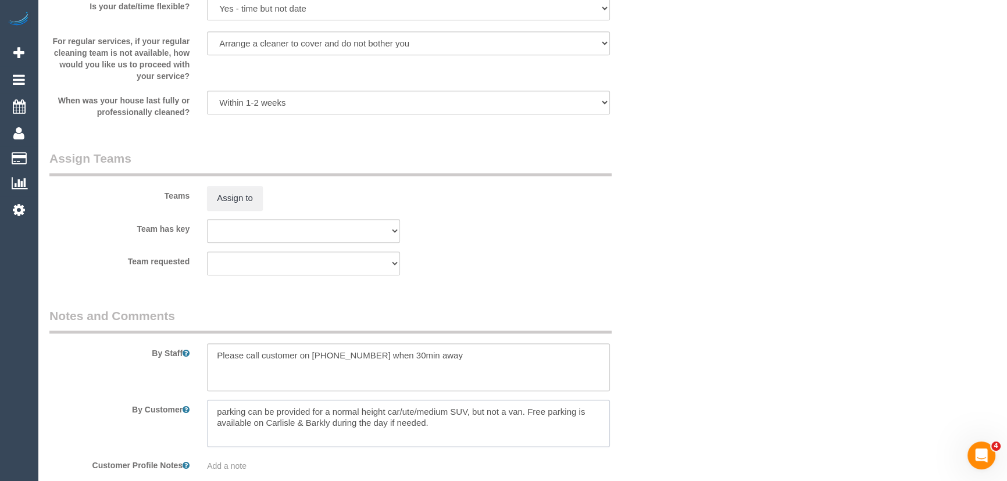
type textarea "parking can be provided for a normal height car/ute/medium SUV, but not a van. …"
click at [215, 349] on textarea at bounding box center [408, 368] width 403 height 48
type textarea "Estimated time: Please call customer on 0481 346 145 when 30min away"
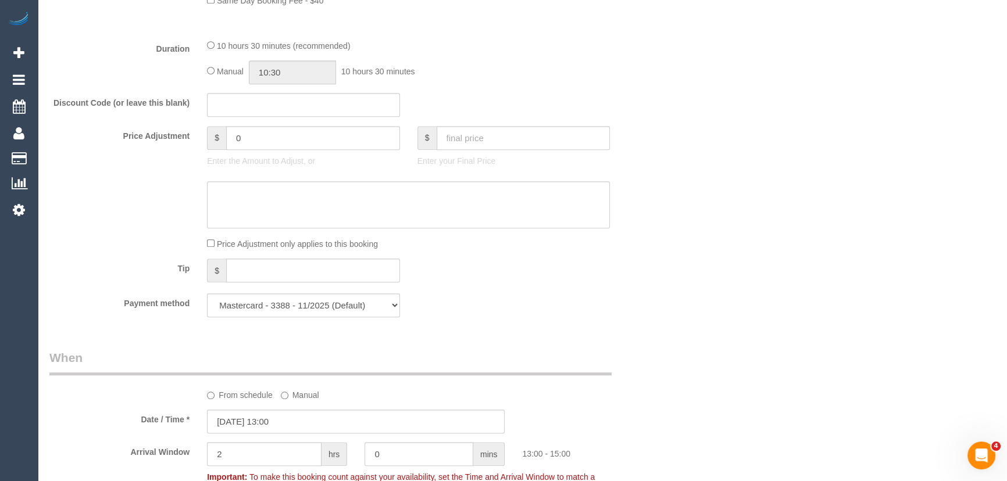
scroll to position [951, 0]
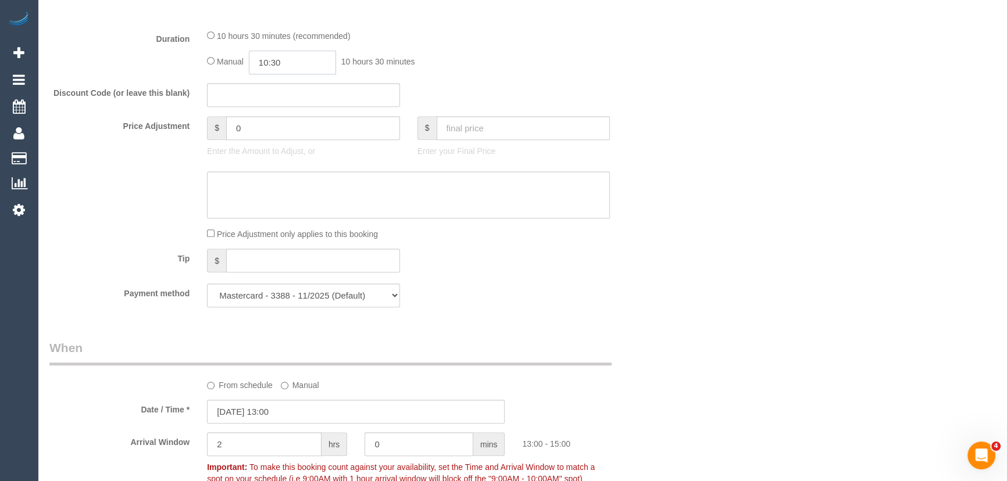
click at [315, 66] on input "10:30" at bounding box center [292, 63] width 87 height 24
type input "09:30"
click at [290, 135] on li "09:30" at bounding box center [280, 134] width 52 height 15
click at [489, 74] on div "Manual 09:30 9 hours 30 minutes" at bounding box center [408, 63] width 403 height 24
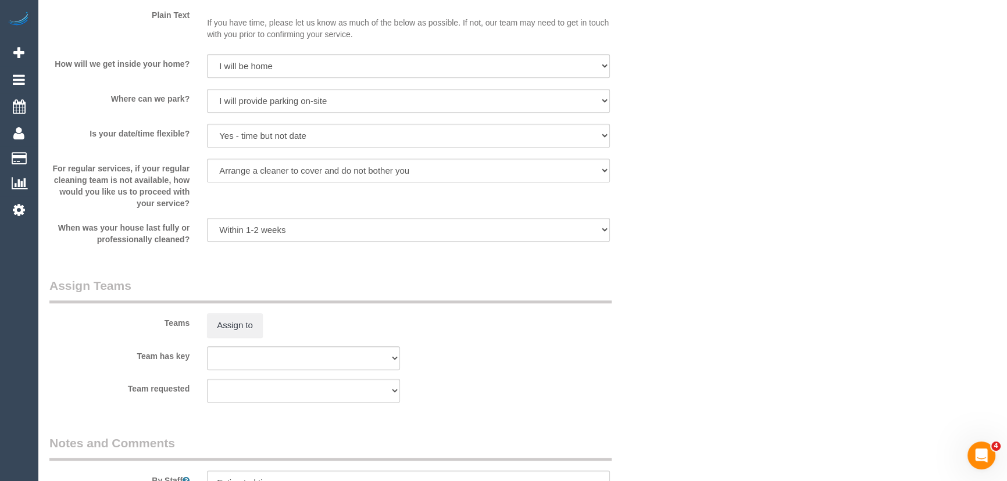
scroll to position [1692, 0]
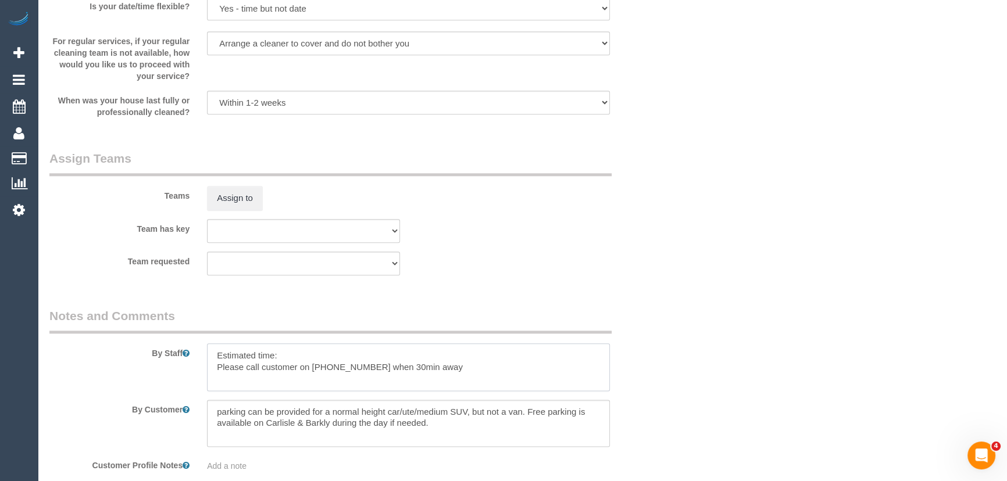
click at [297, 354] on textarea at bounding box center [408, 368] width 403 height 48
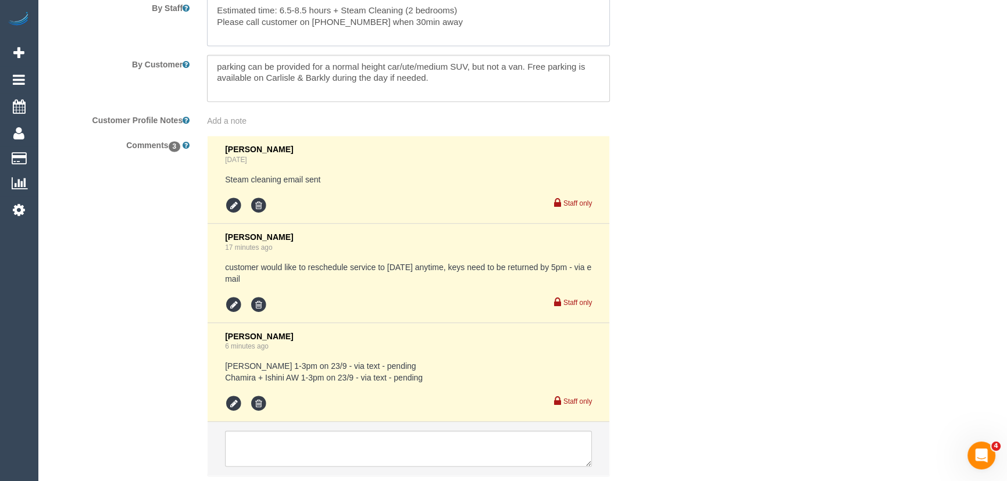
scroll to position [2117, 0]
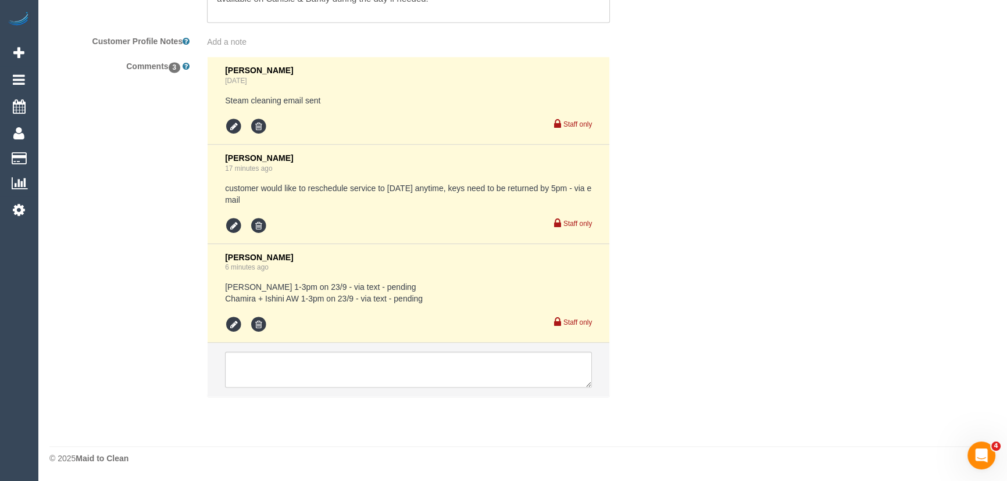
type textarea "Estimated time: 6.5-8.5 hours + Steam Cleaning (2 bedrooms) Please call custome…"
click at [226, 323] on icon at bounding box center [233, 324] width 17 height 17
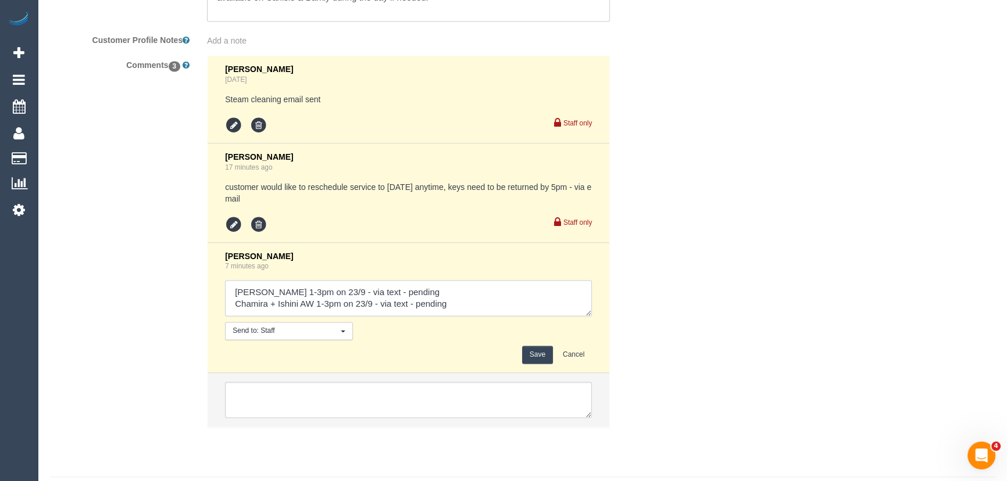
click at [419, 294] on textarea at bounding box center [408, 298] width 367 height 36
type textarea "Sayan AW 1-3pm on 23/9 - via text - confirmed Chamira + Ishini AW 1-3pm on 23/9…"
click at [528, 357] on button "Save" at bounding box center [537, 355] width 31 height 18
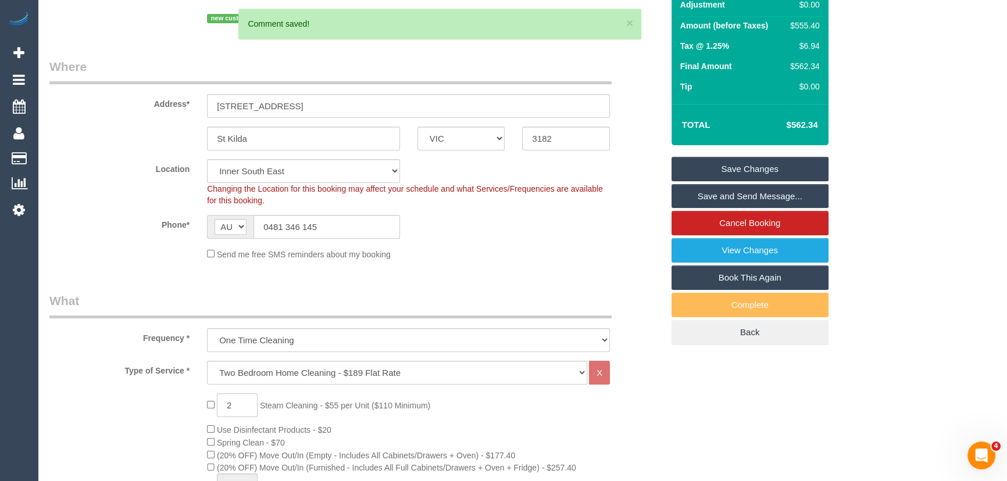
scroll to position [0, 0]
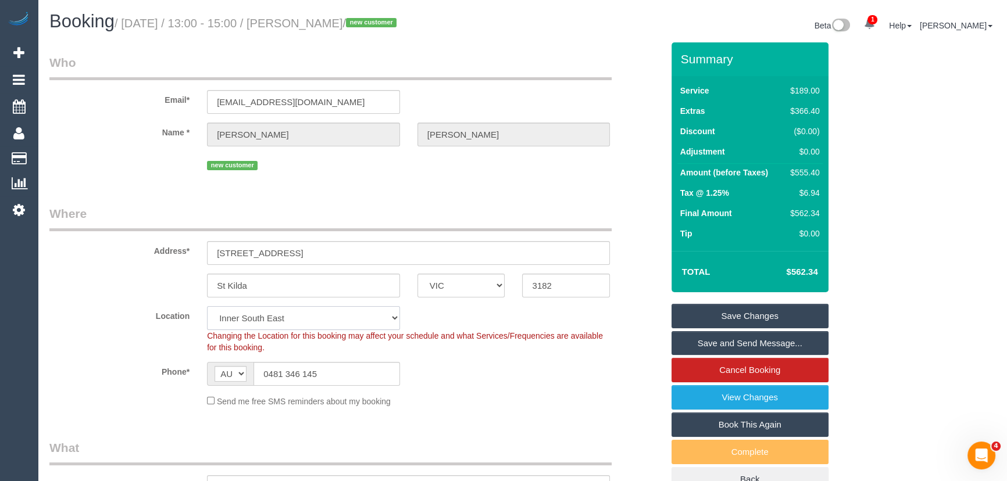
click at [315, 315] on select "Office City East (North) East (South) Inner East Inner North (East) Inner North…" at bounding box center [303, 318] width 193 height 24
select select "50"
click at [207, 306] on select "Office City East (North) East (South) Inner East Inner North (East) Inner North…" at bounding box center [303, 318] width 193 height 24
click at [90, 325] on div "Location Office City East (North) East (South) Inner East Inner North (East) In…" at bounding box center [356, 329] width 631 height 47
select select "object:2038"
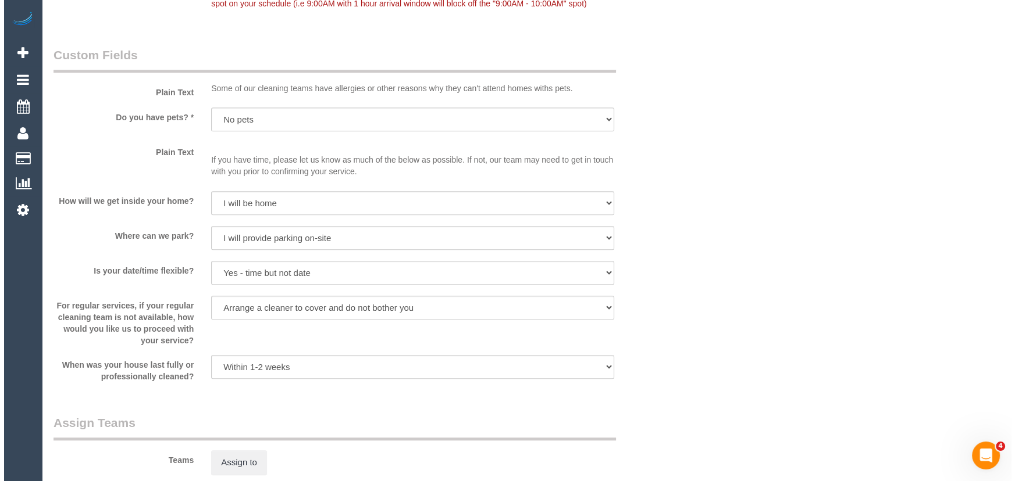
scroll to position [1639, 0]
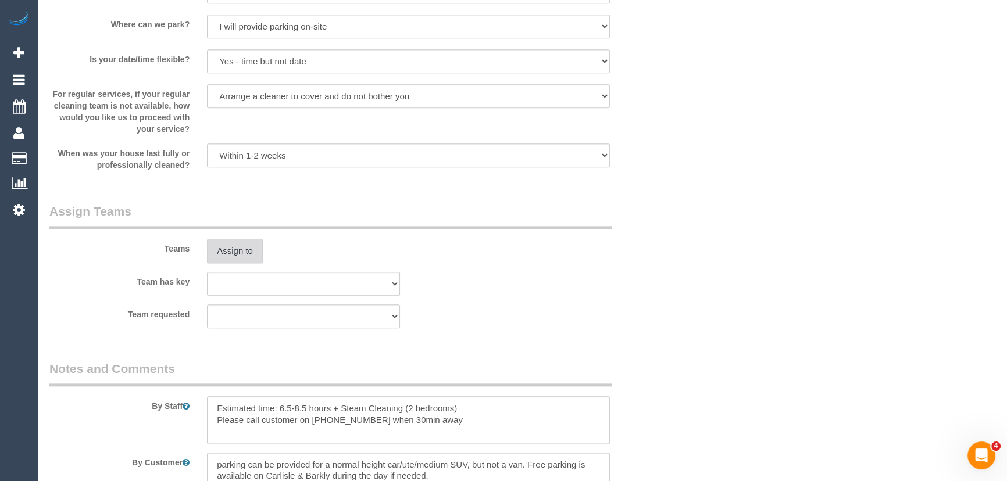
click at [232, 256] on button "Assign to" at bounding box center [235, 251] width 56 height 24
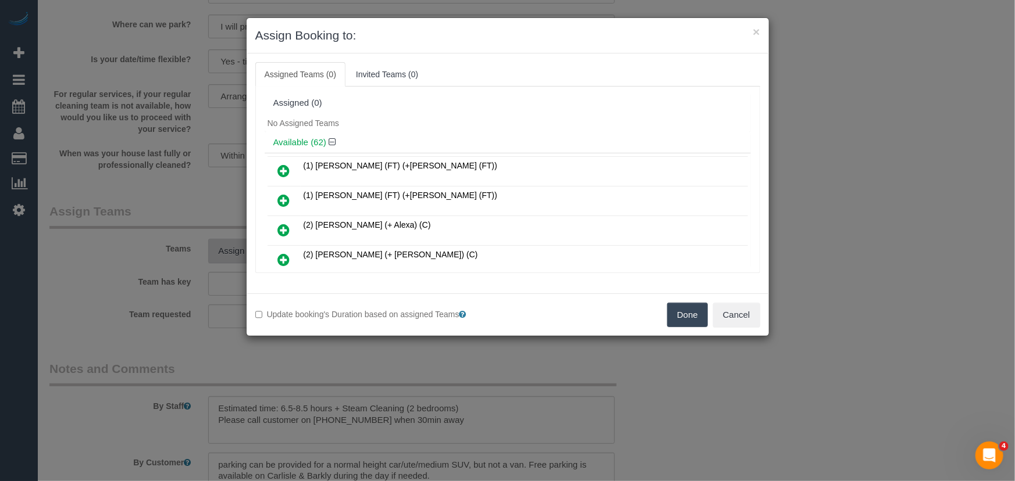
scroll to position [5192, 0]
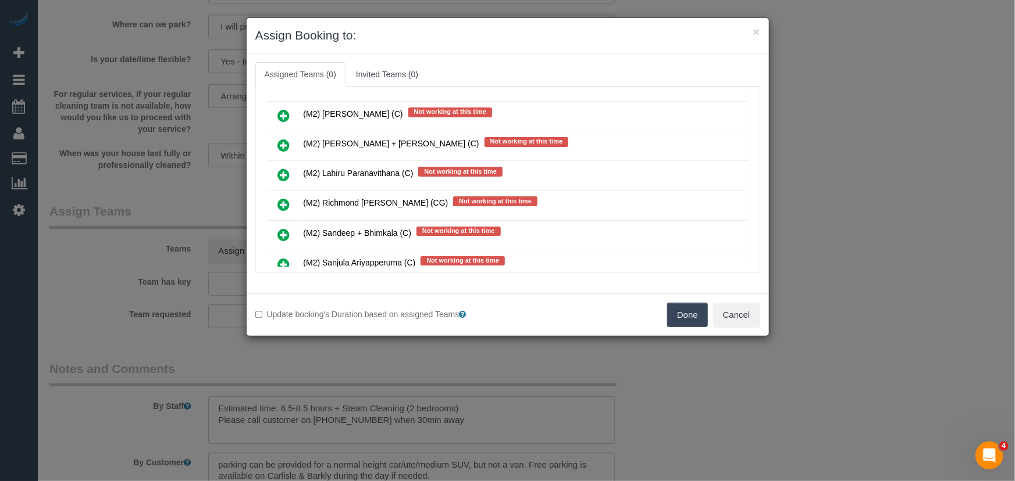
drag, startPoint x: 285, startPoint y: 180, endPoint x: 305, endPoint y: 182, distance: 19.9
click at [285, 287] on icon at bounding box center [284, 294] width 12 height 14
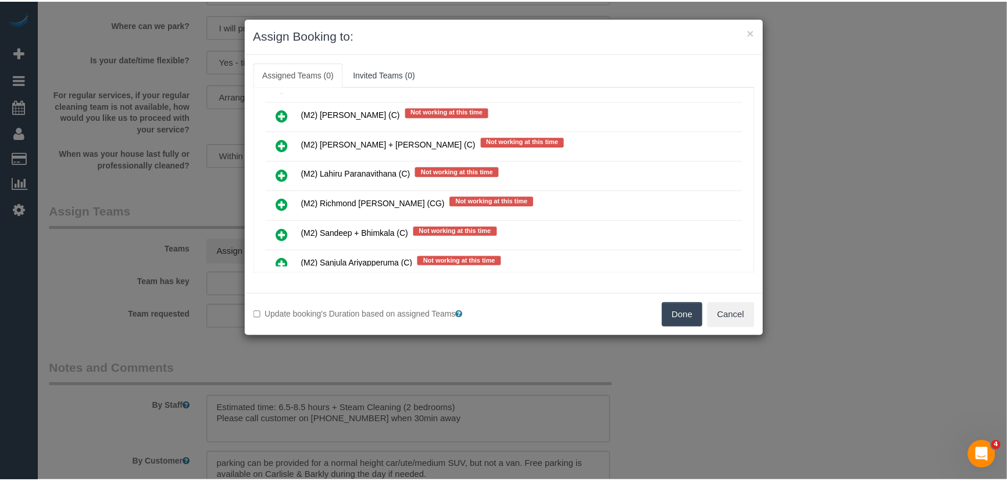
scroll to position [5220, 0]
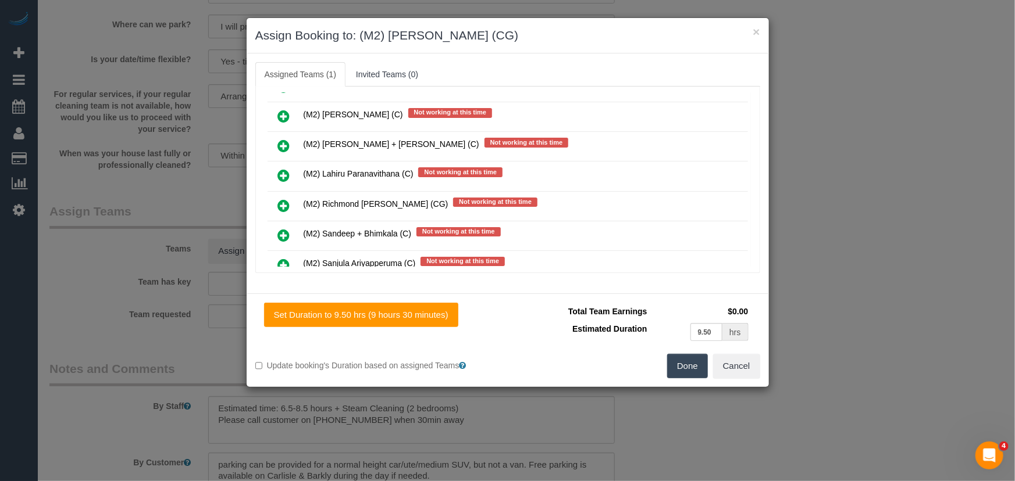
click at [692, 365] on button "Done" at bounding box center [687, 366] width 41 height 24
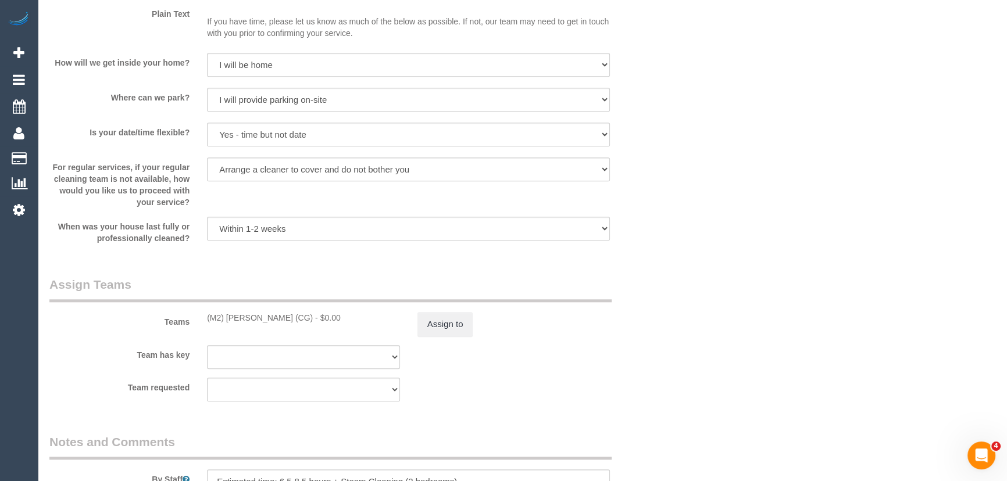
scroll to position [1639, 0]
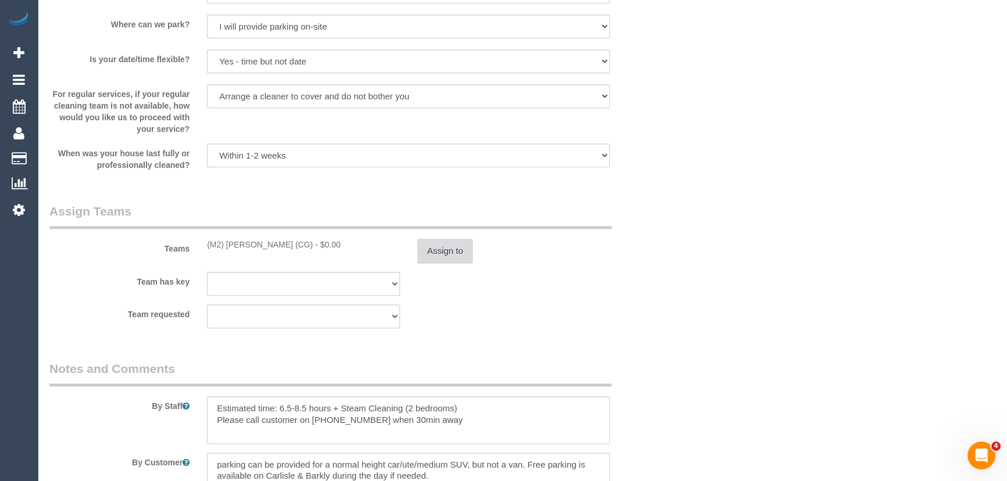
click at [443, 255] on button "Assign to" at bounding box center [446, 251] width 56 height 24
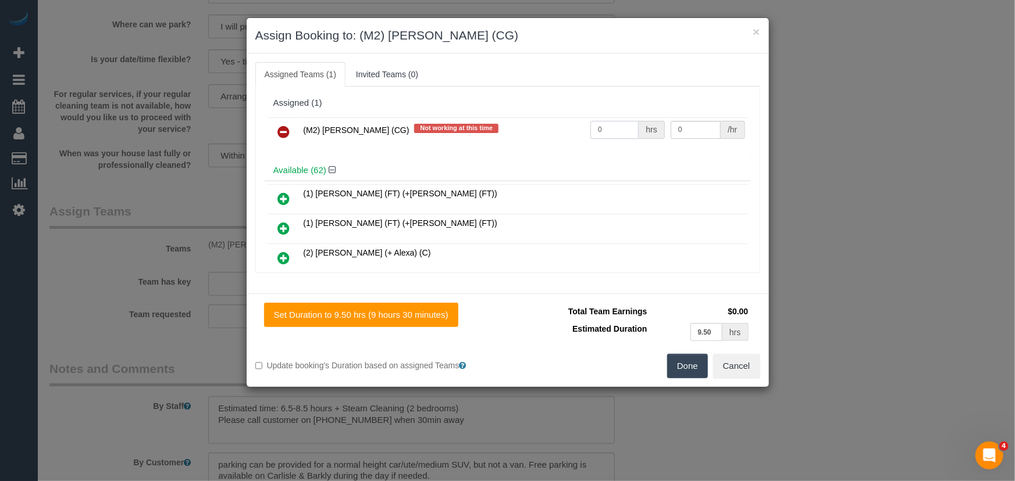
click at [620, 134] on input "0" at bounding box center [614, 130] width 48 height 18
type input "1"
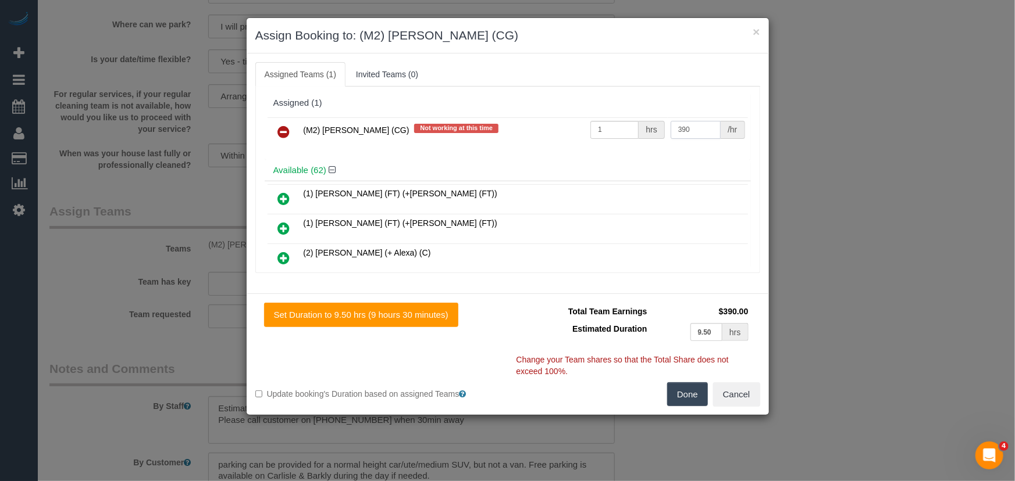
type input "390"
click at [694, 390] on button "Done" at bounding box center [687, 395] width 41 height 24
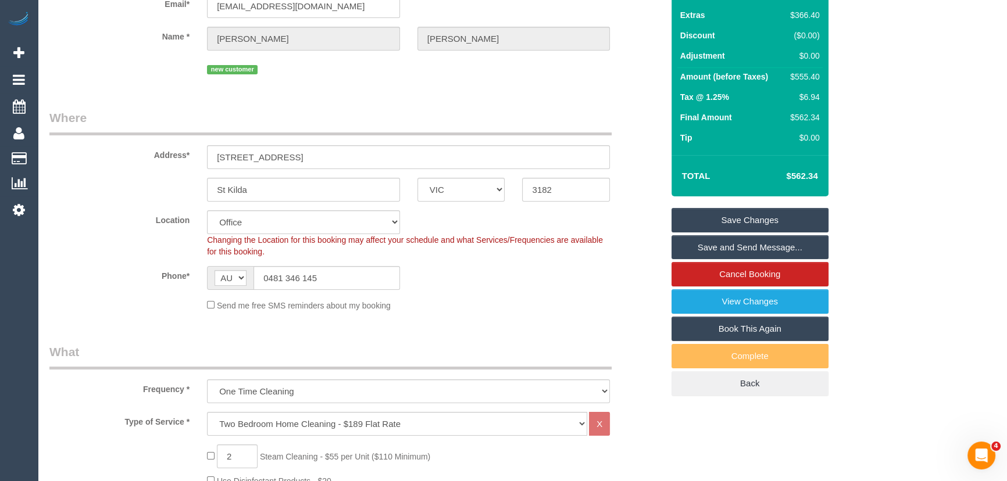
scroll to position [0, 0]
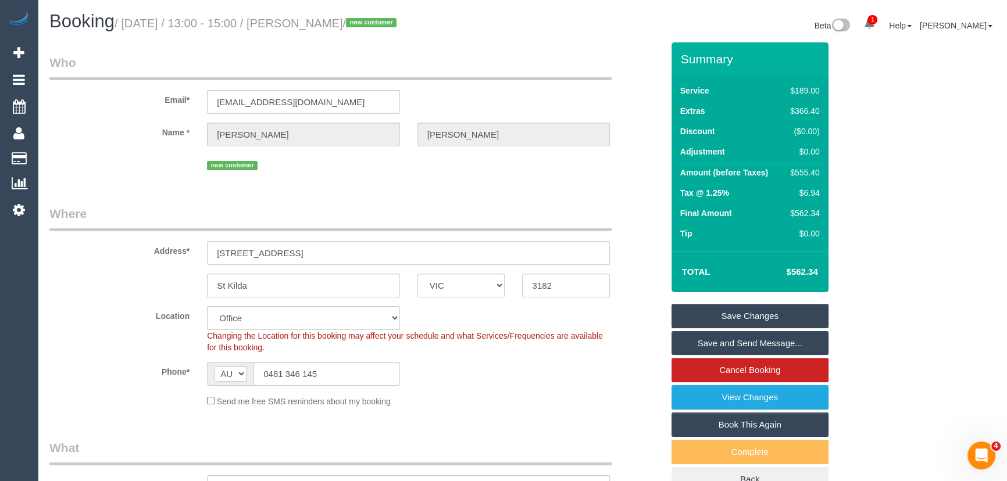
click at [333, 24] on small "/ September 23, 2025 / 13:00 - 15:00 / Holly Taylor / new customer" at bounding box center [258, 23] width 286 height 13
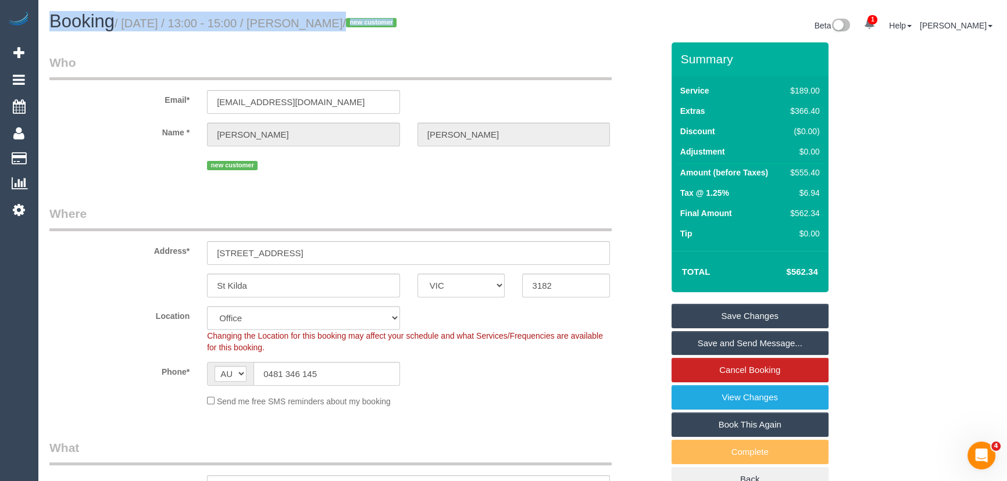
click at [333, 24] on small "/ September 23, 2025 / 13:00 - 15:00 / Holly Taylor / new customer" at bounding box center [258, 23] width 286 height 13
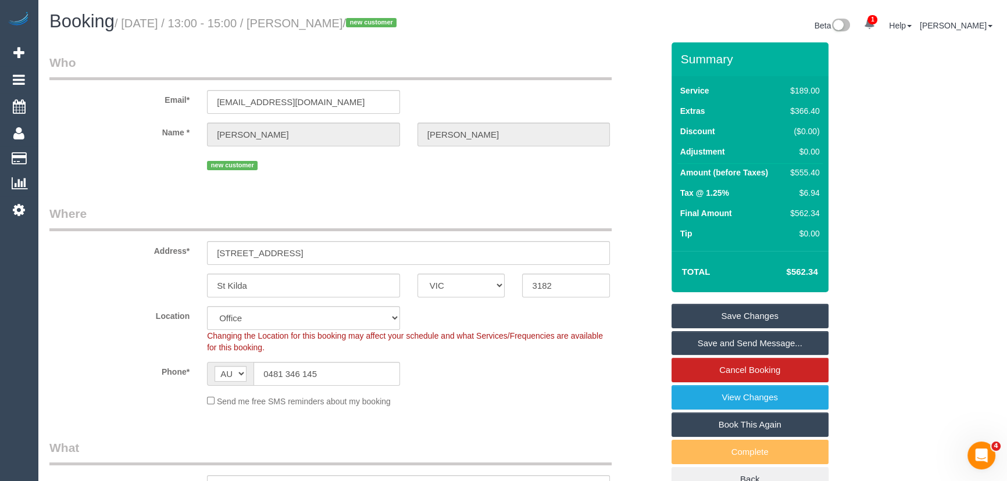
click at [330, 54] on legend "Who" at bounding box center [330, 67] width 562 height 26
click at [327, 20] on small "/ September 23, 2025 / 13:00 - 15:00 / Holly Taylor / new customer" at bounding box center [258, 23] width 286 height 13
copy small "Holly Taylor"
click at [719, 349] on link "Save and Send Message..." at bounding box center [750, 343] width 157 height 24
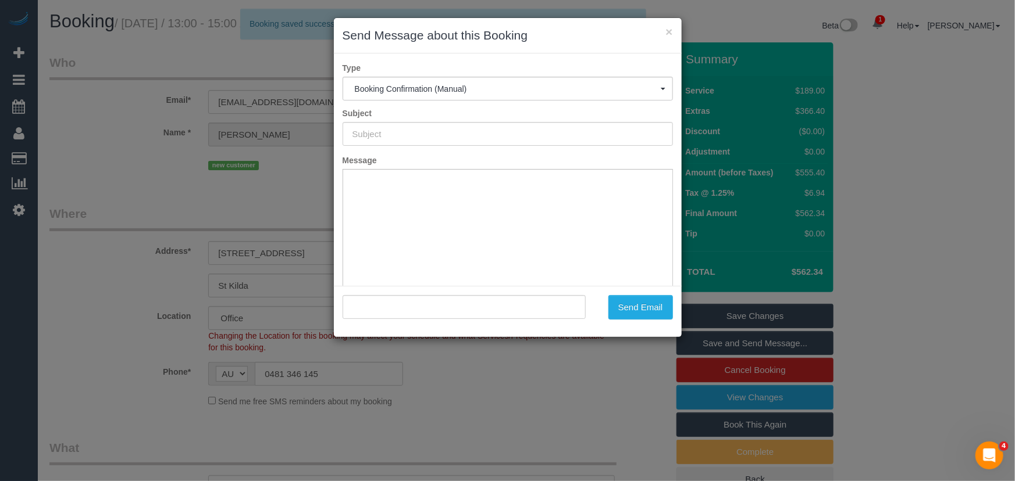
type input "Booking Confirmed"
type input ""Holly Taylor" <hollymurieltaylor@gmail.com>"
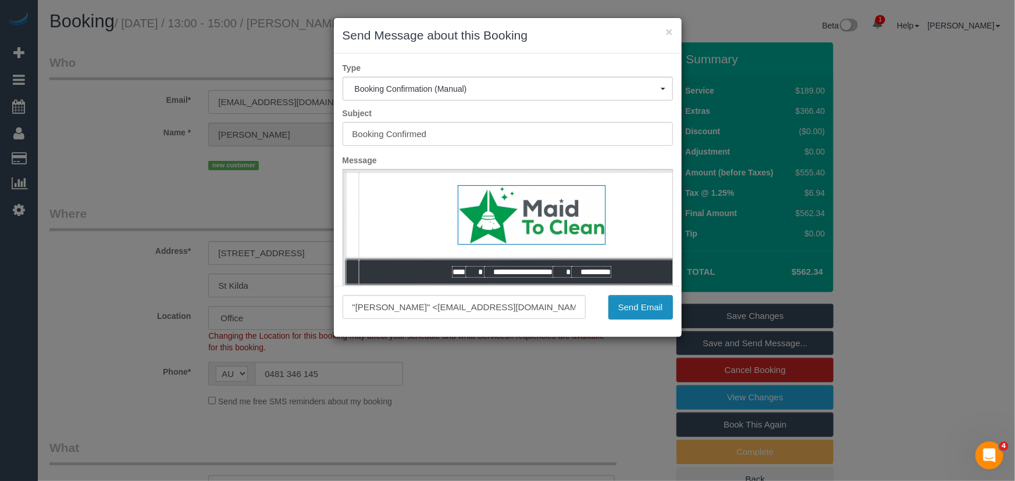
click at [644, 313] on button "Send Email" at bounding box center [640, 307] width 65 height 24
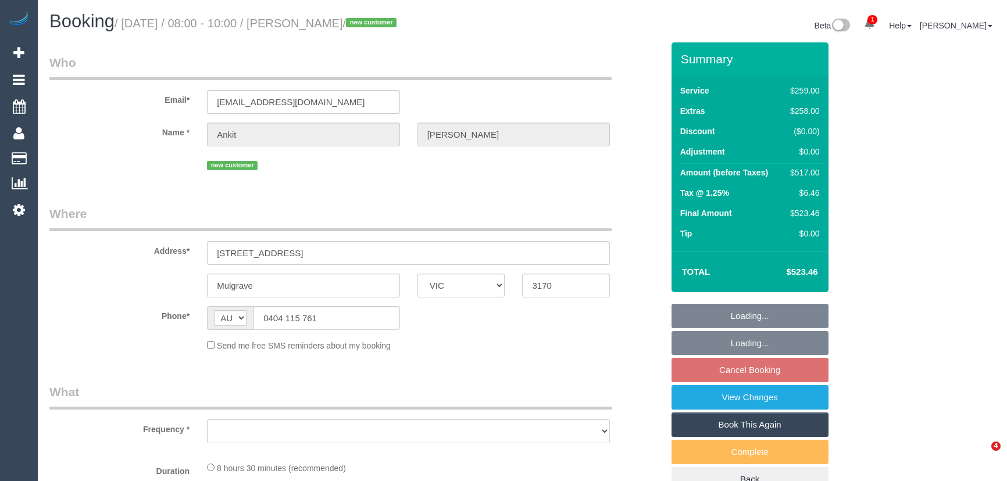
select select "VIC"
select select "object:1294"
select select "string:stripe-pm_1S8A8B2GScqysDRVBFaOw2Jv"
select select "number:27"
select select "number:14"
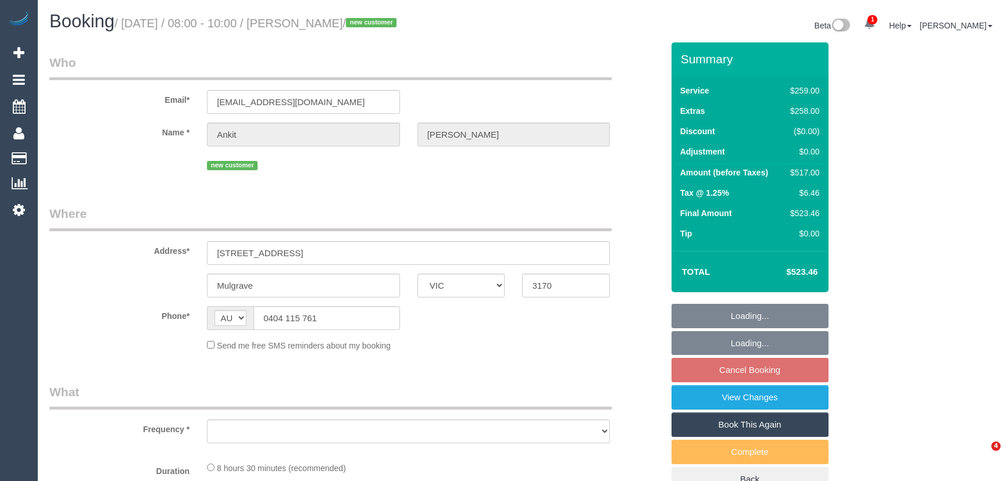
select select "number:18"
select select "number:24"
select select "number:26"
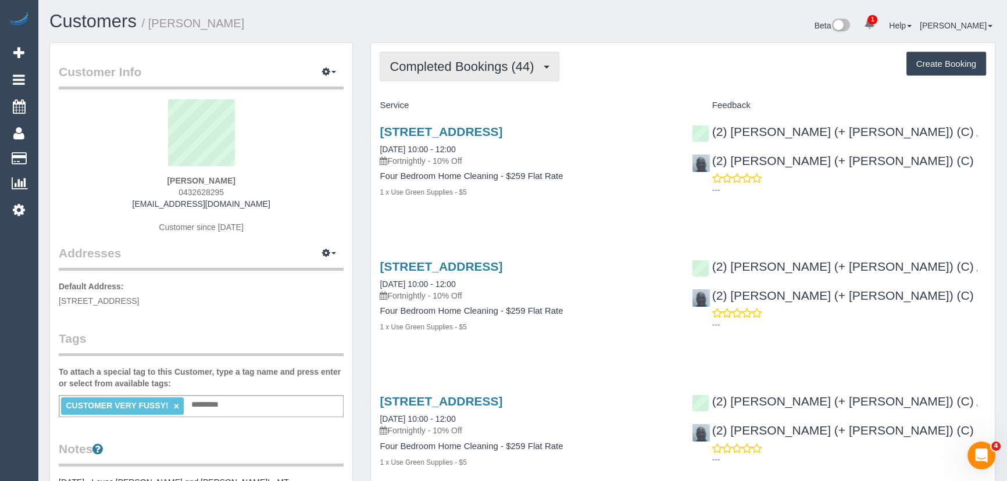
click at [484, 73] on button "Completed Bookings (44)" at bounding box center [469, 67] width 179 height 30
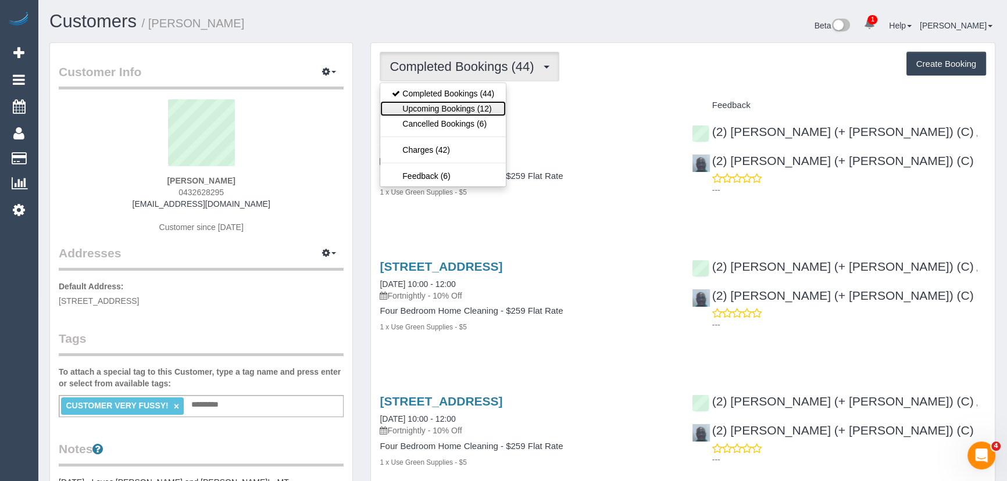
click at [478, 105] on link "Upcoming Bookings (12)" at bounding box center [443, 108] width 126 height 15
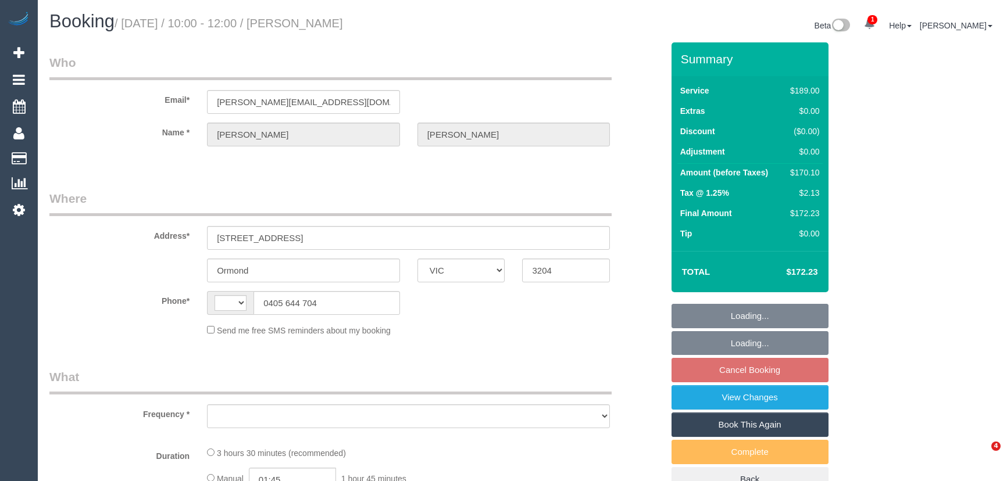
select select "VIC"
select select "string:AU"
select select "object:558"
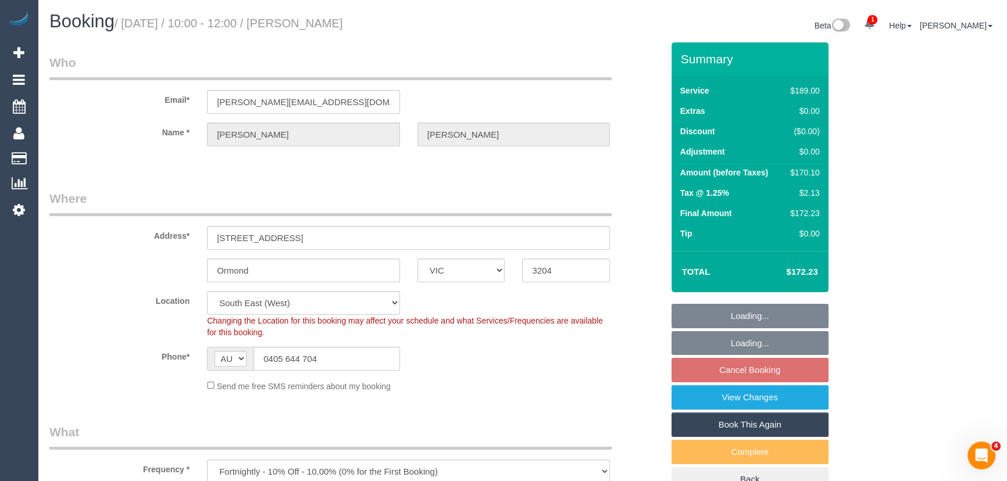
select select "string:stripe-pm_1RwwRw2GScqysDRVnbBtK1Tu"
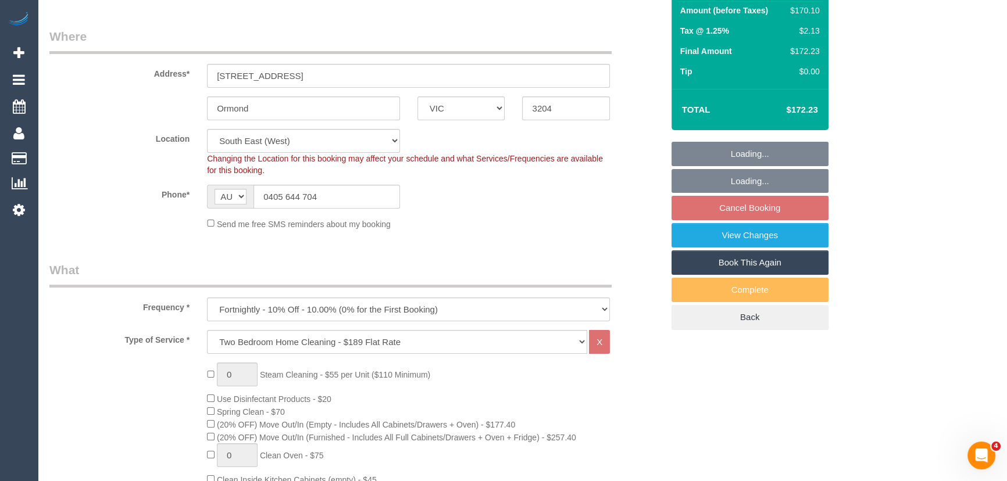
select select "number:29"
select select "number:15"
select select "number:19"
select select "number:24"
select select "number:34"
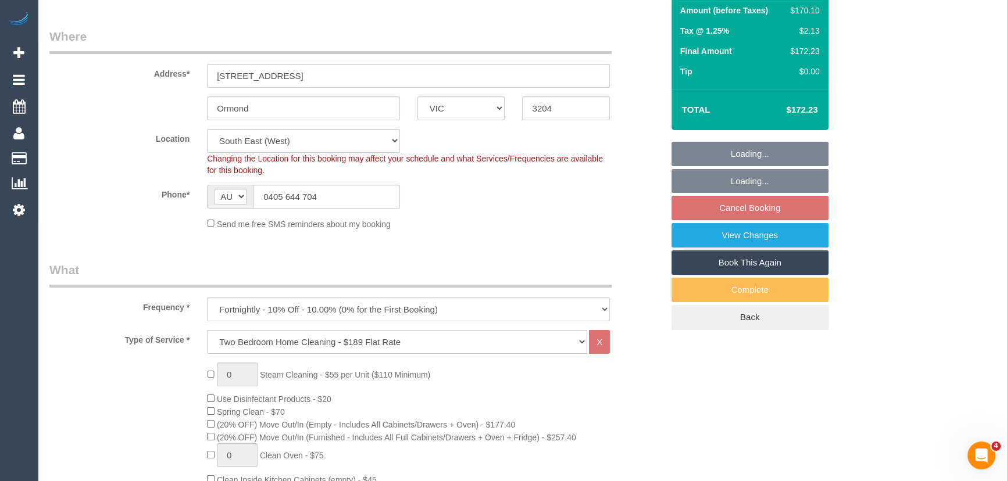
select select "number:13"
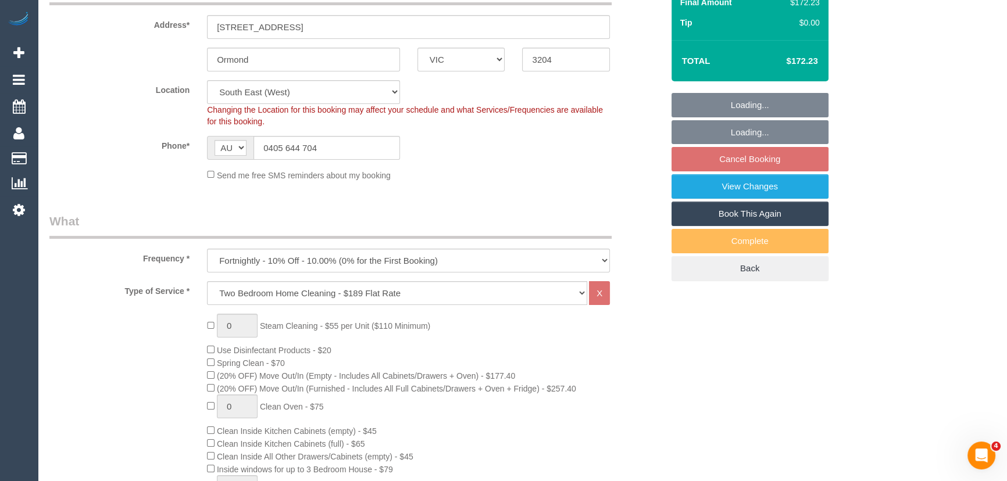
select select "object:1327"
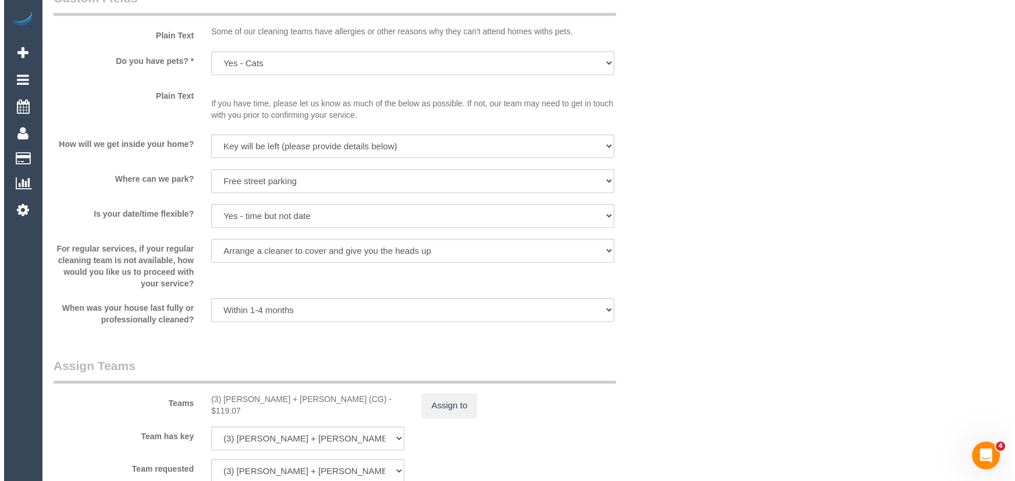
scroll to position [1639, 0]
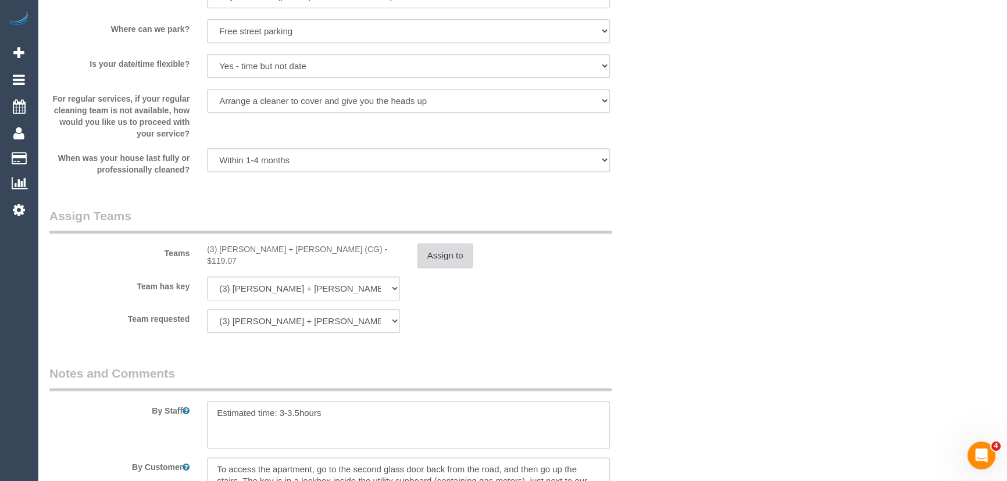
click at [424, 255] on button "Assign to" at bounding box center [446, 256] width 56 height 24
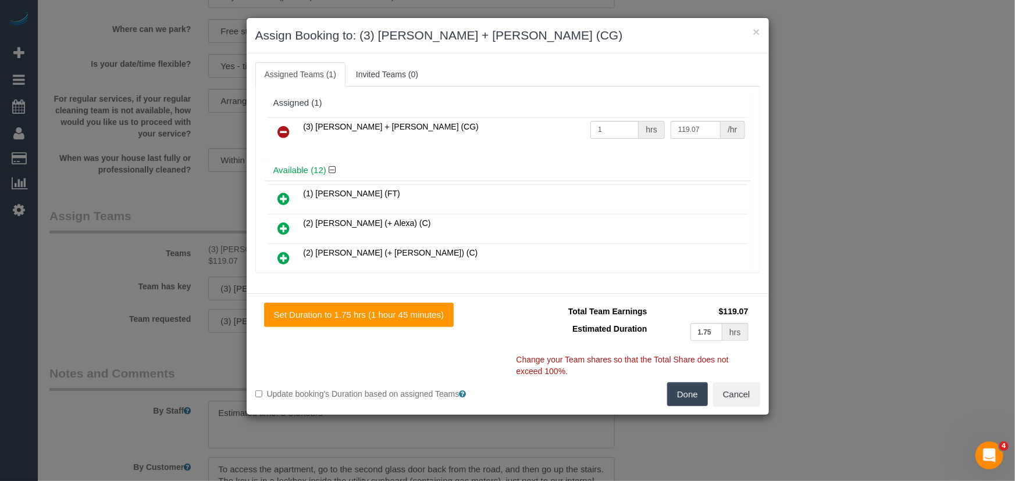
click at [281, 129] on icon at bounding box center [284, 132] width 12 height 14
click at [281, 129] on div "(3) [PERSON_NAME] + [PERSON_NAME] (CG) 1 hrs 119.07 /hr" at bounding box center [508, 137] width 486 height 45
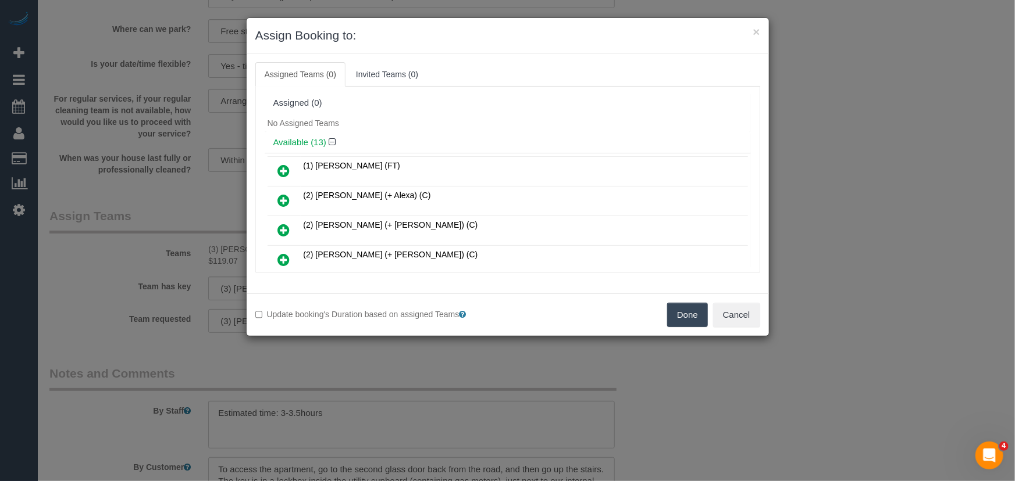
scroll to position [131, 0]
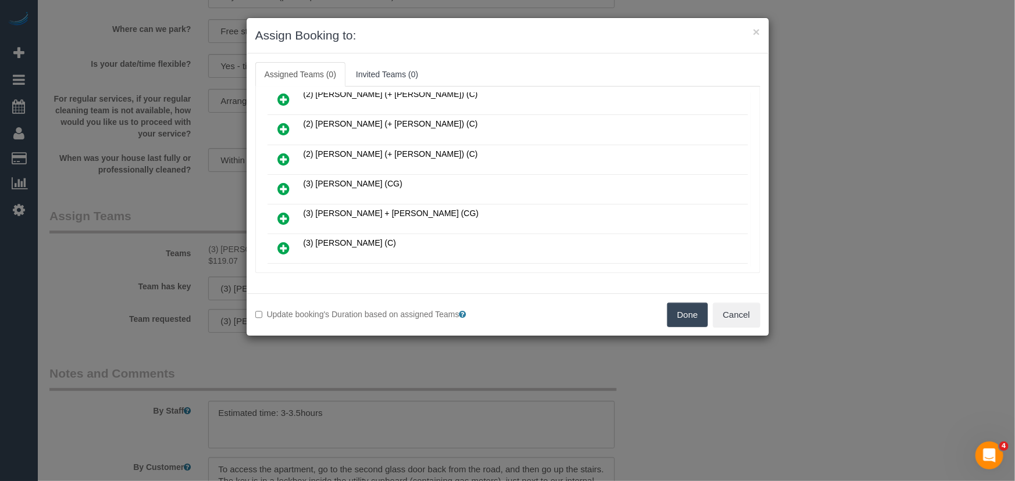
click at [286, 182] on icon at bounding box center [284, 189] width 12 height 14
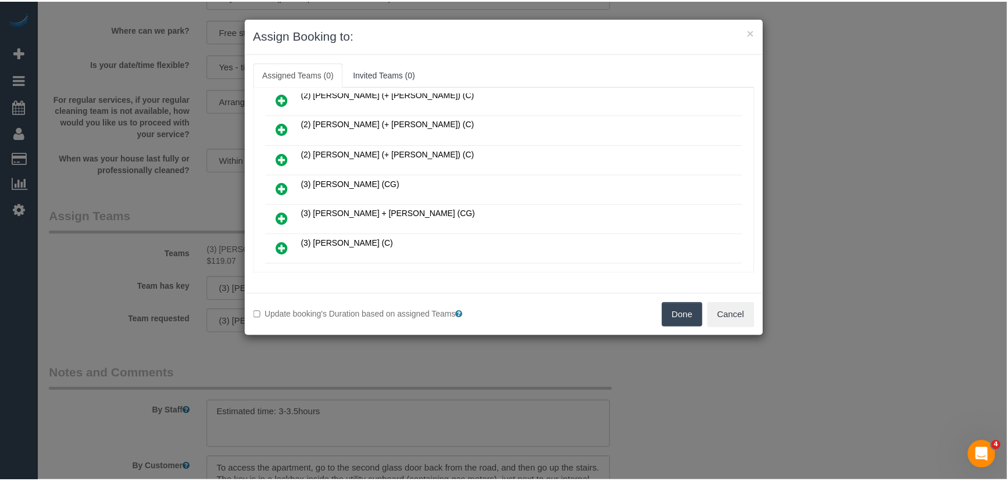
scroll to position [158, 0]
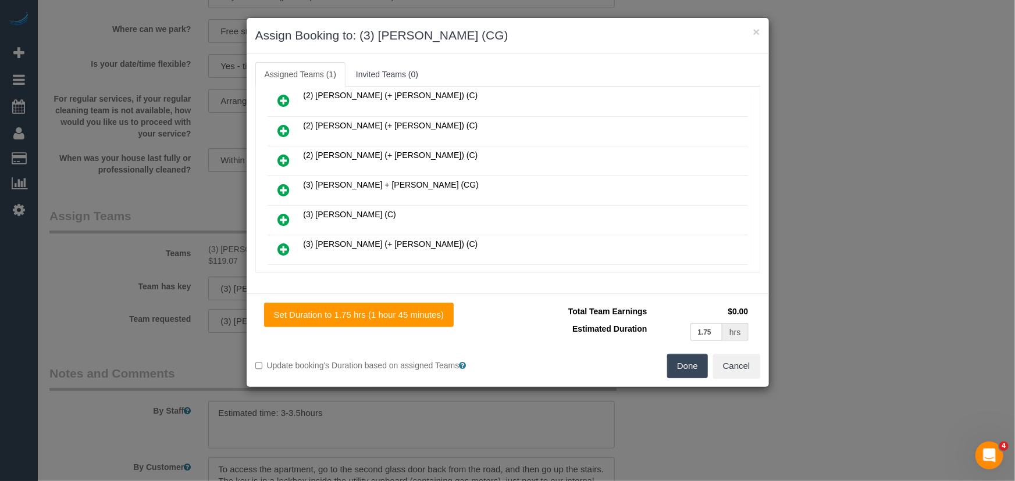
click at [694, 372] on button "Done" at bounding box center [687, 366] width 41 height 24
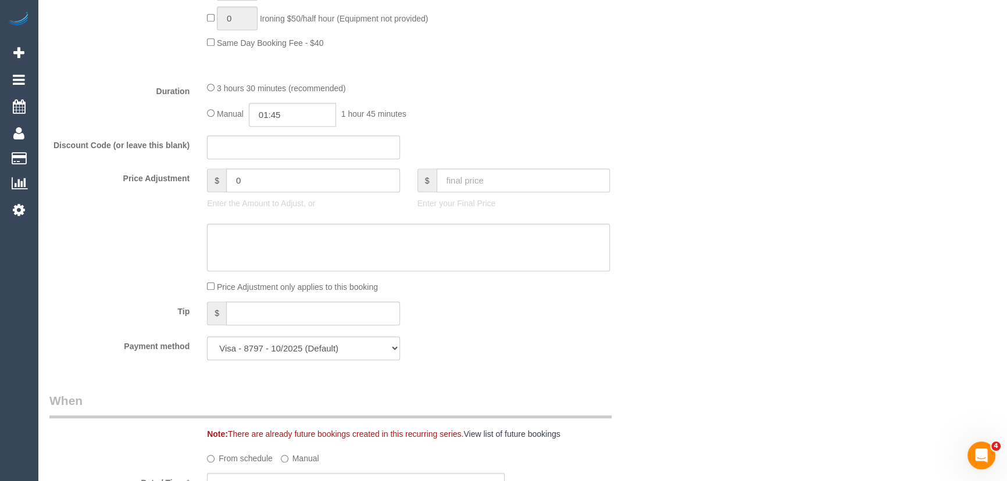
scroll to position [793, 0]
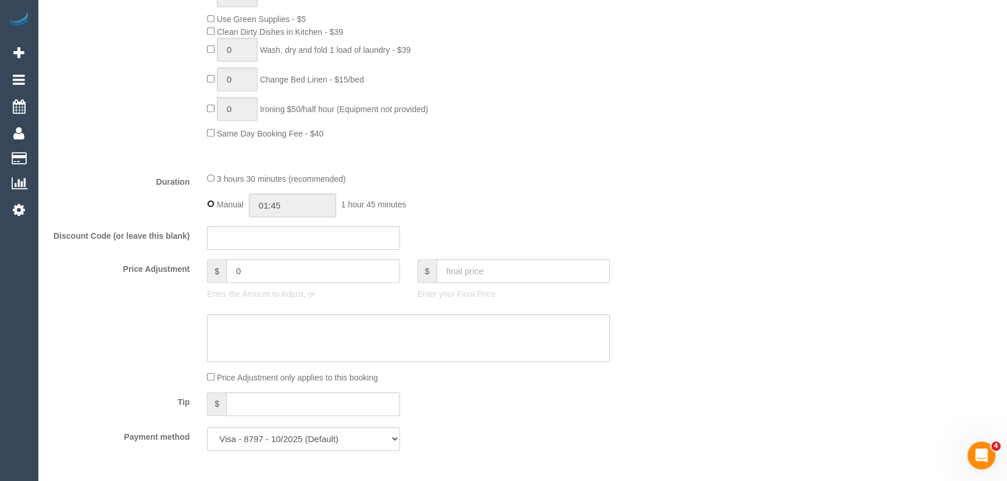
type input "03:30"
click at [627, 196] on div "Duration 3 hours 30 minutes (recommended) Manual 03:30 3 hours 30 minutes" at bounding box center [356, 194] width 631 height 45
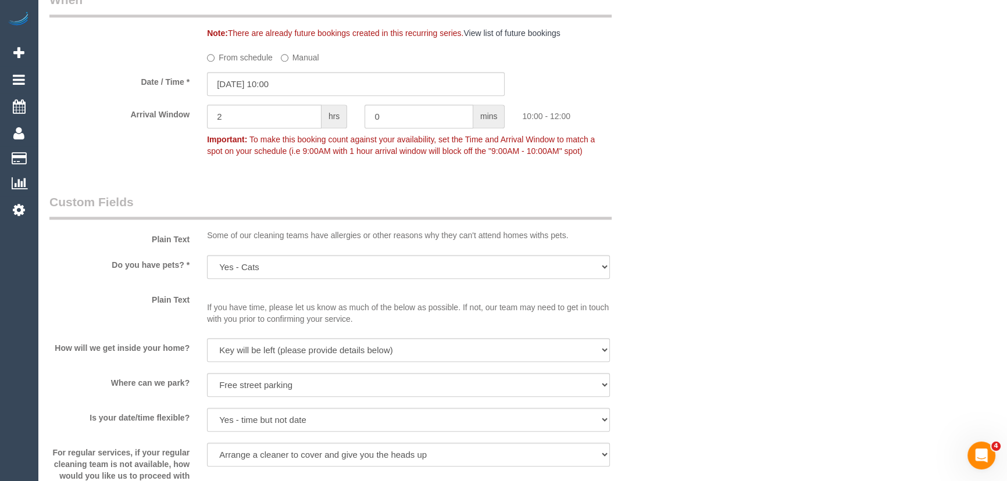
scroll to position [1480, 0]
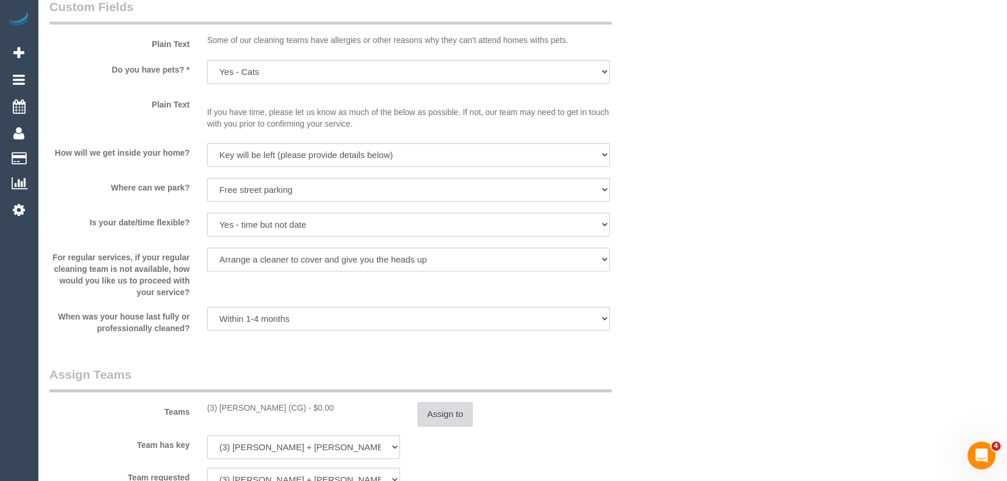
click at [457, 422] on button "Assign to" at bounding box center [446, 414] width 56 height 24
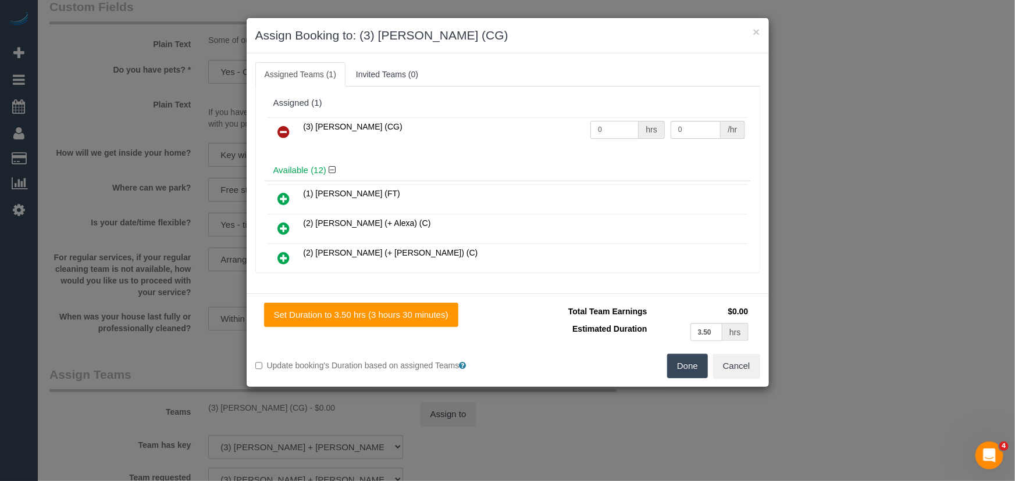
click at [616, 128] on input "0" at bounding box center [614, 130] width 48 height 18
type input "1"
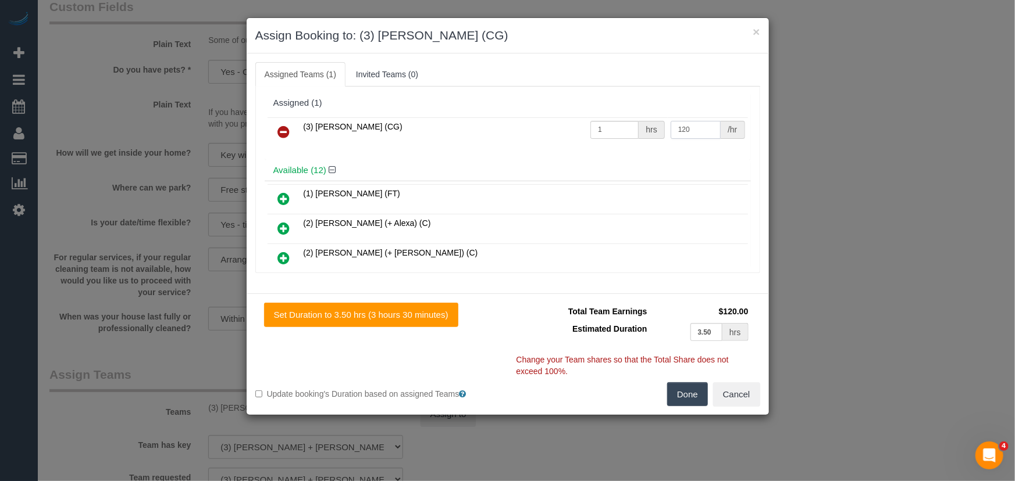
type input "120"
click at [688, 406] on div "Set Duration to 3.50 hrs (3 hours 30 minutes) Total Team Earnings $120.00 Estim…" at bounding box center [508, 355] width 522 height 122
click at [699, 405] on button "Done" at bounding box center [687, 395] width 41 height 24
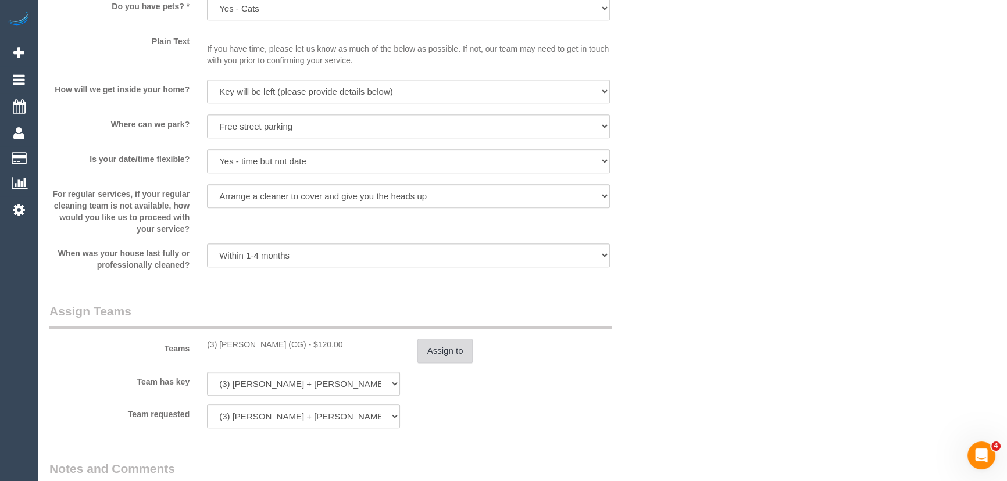
scroll to position [1639, 0]
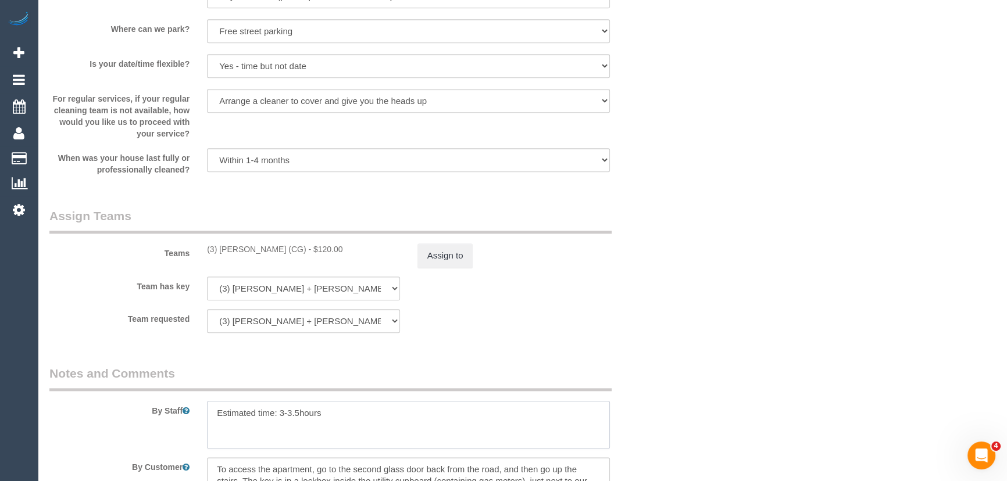
click at [214, 414] on textarea at bounding box center [408, 425] width 403 height 48
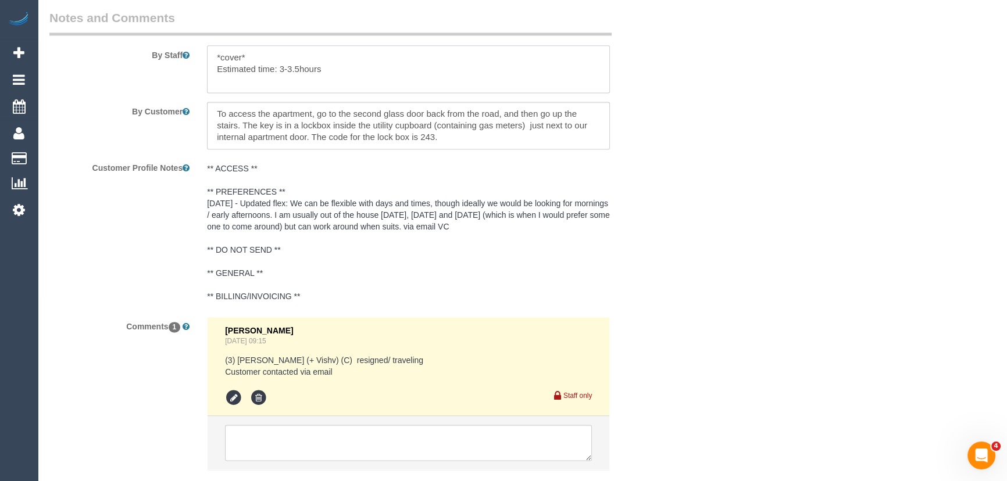
scroll to position [2070, 0]
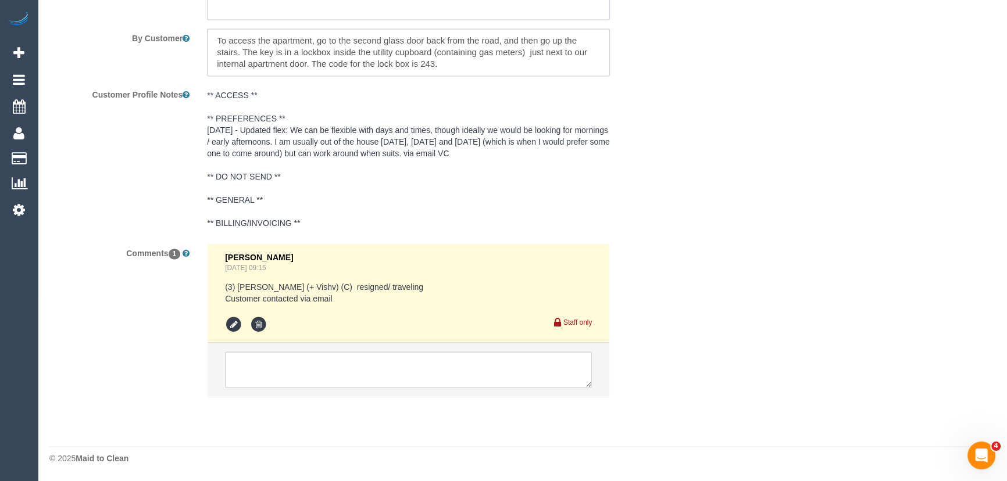
type textarea "*cover* Estimated time: 3-3.5hours"
click at [356, 370] on textarea at bounding box center [408, 370] width 367 height 36
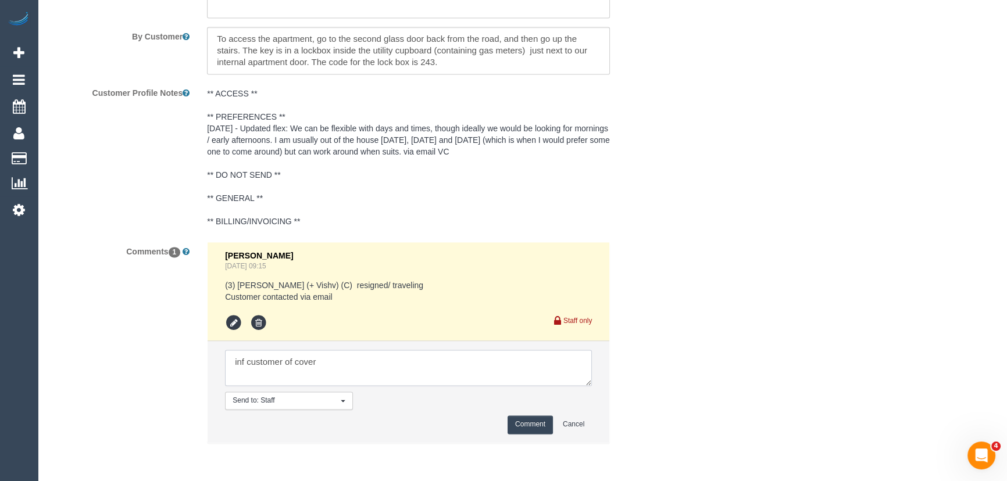
type textarea "inf customer of cover"
click at [537, 430] on button "Comment" at bounding box center [530, 425] width 45 height 18
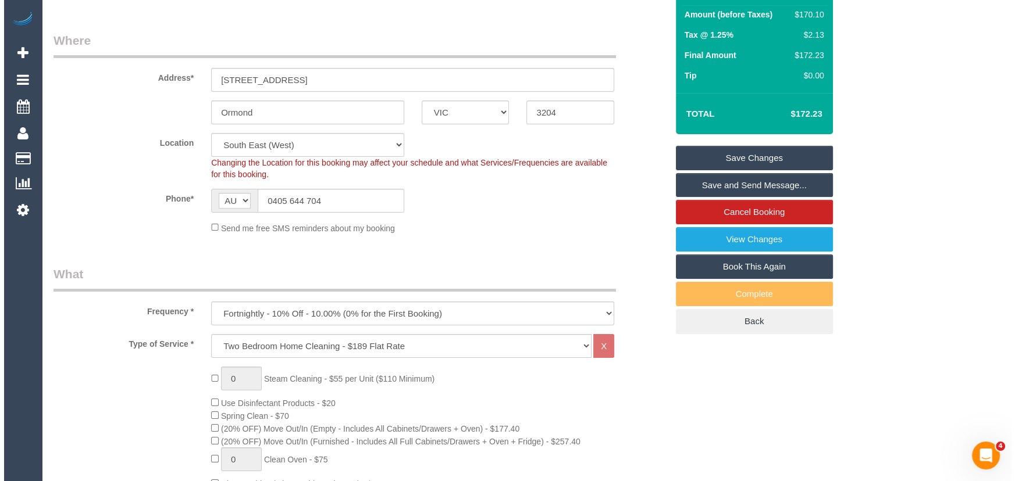
scroll to position [0, 0]
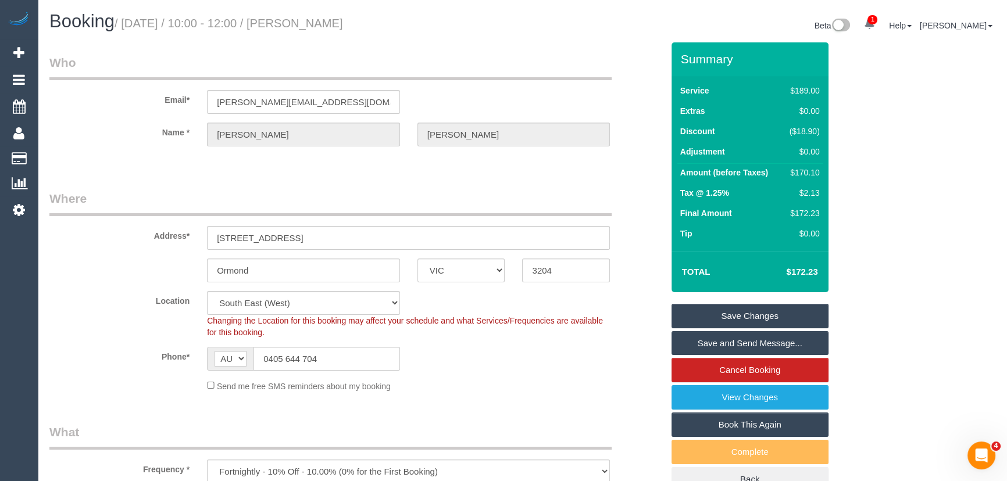
click at [343, 25] on small "/ September 23, 2025 / 10:00 - 12:00 / Shannon Hadley" at bounding box center [229, 23] width 229 height 13
copy small "Shannon Hadley"
click at [746, 313] on link "Save Changes" at bounding box center [750, 316] width 157 height 24
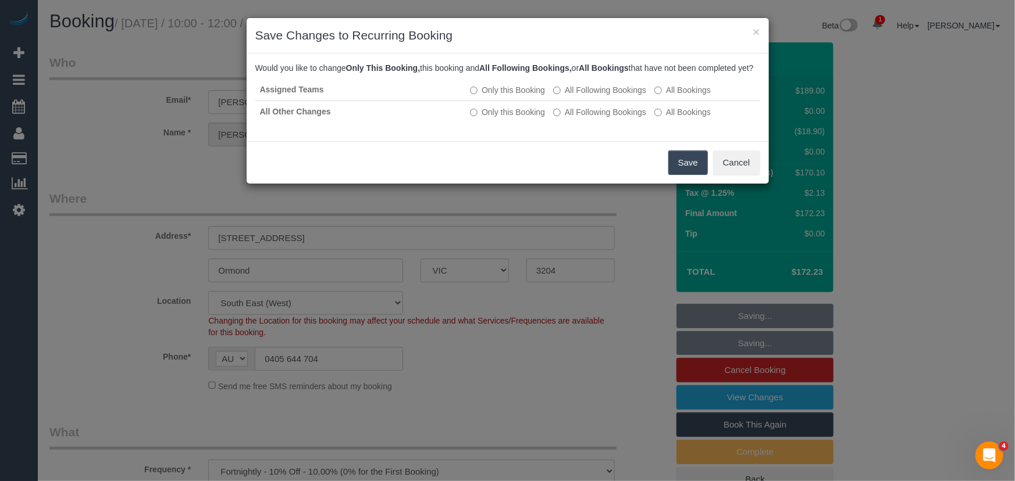
click at [680, 174] on button "Save" at bounding box center [688, 163] width 40 height 24
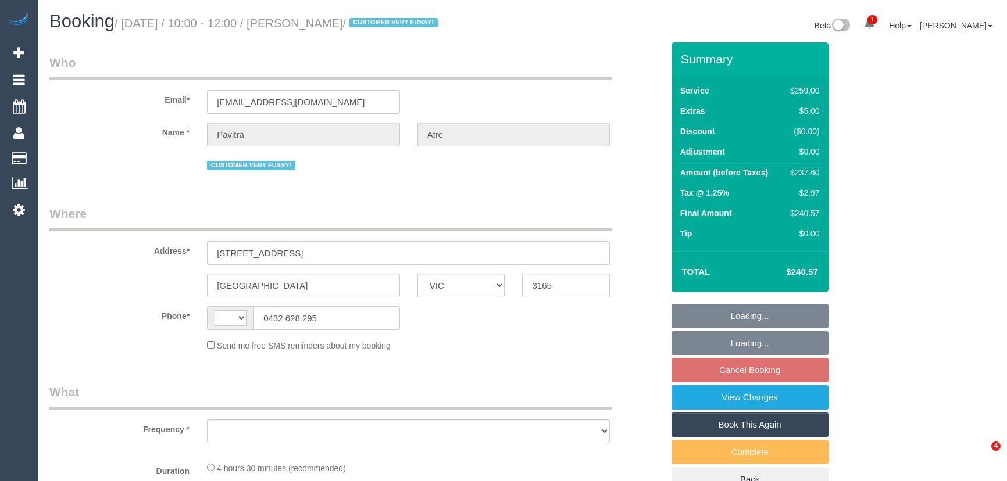
select select "VIC"
select select "string:AU"
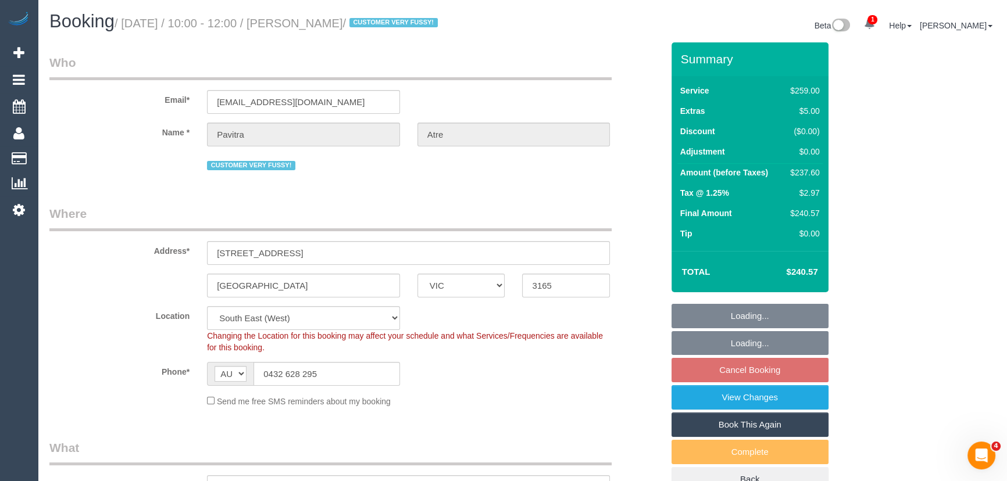
select select "object:747"
select select "string:stripe-pm_1OCVVu2GScqysDRV7vlCzhws"
select select "number:27"
select select "number:14"
select select "number:19"
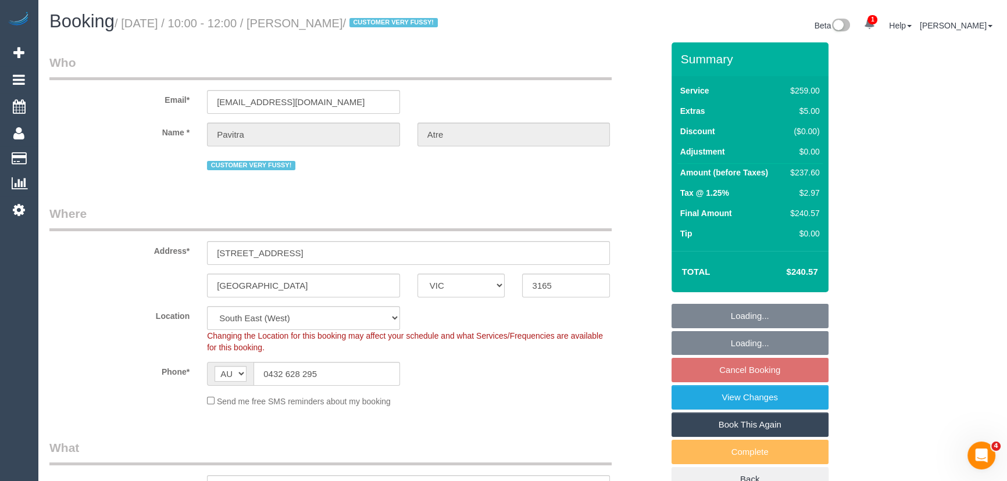
select select "number:25"
select select "number:35"
select select "number:11"
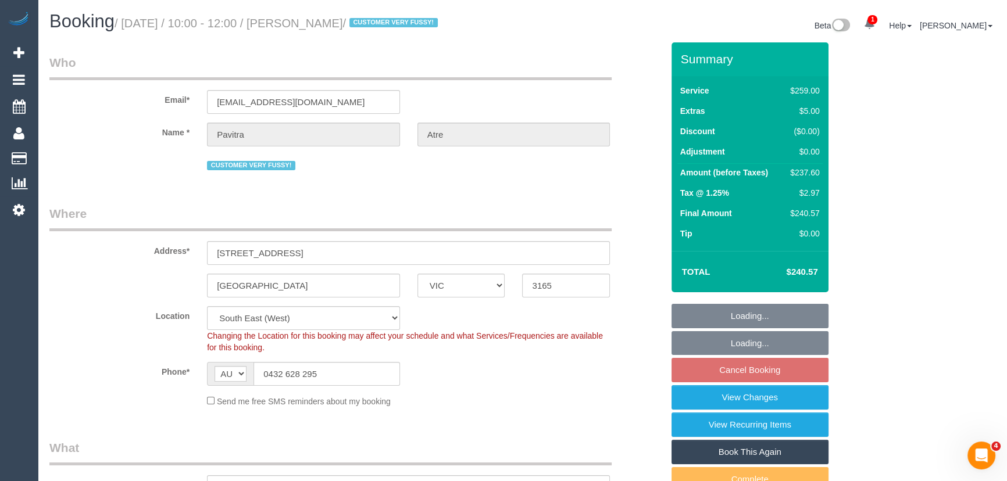
select select "object:1356"
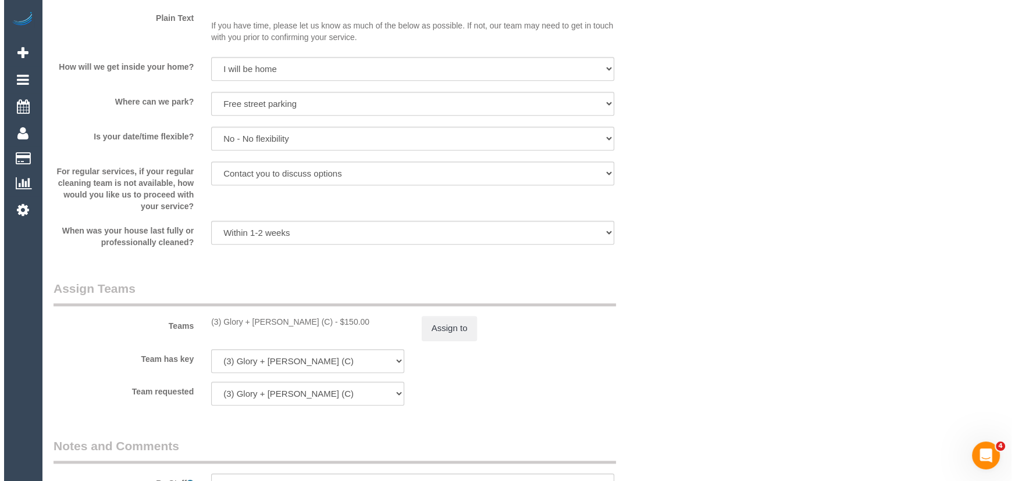
scroll to position [1639, 0]
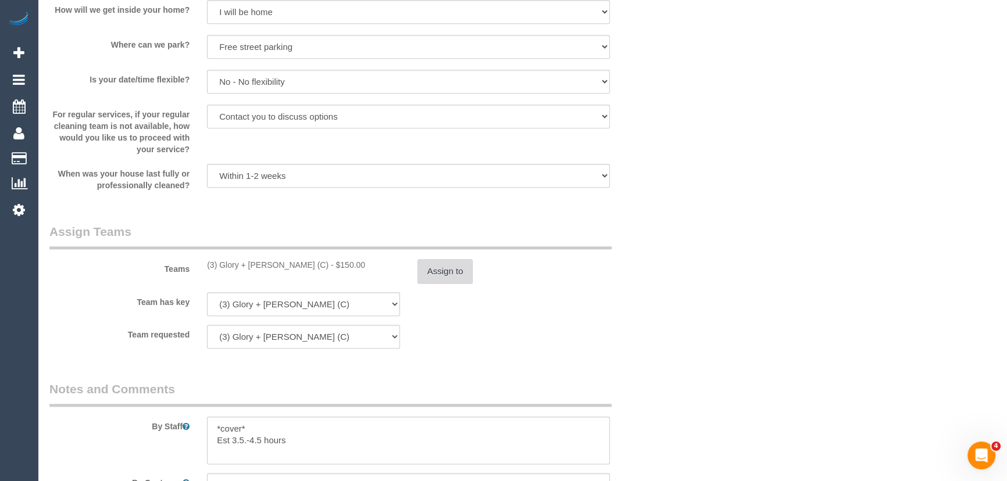
click at [453, 279] on button "Assign to" at bounding box center [446, 271] width 56 height 24
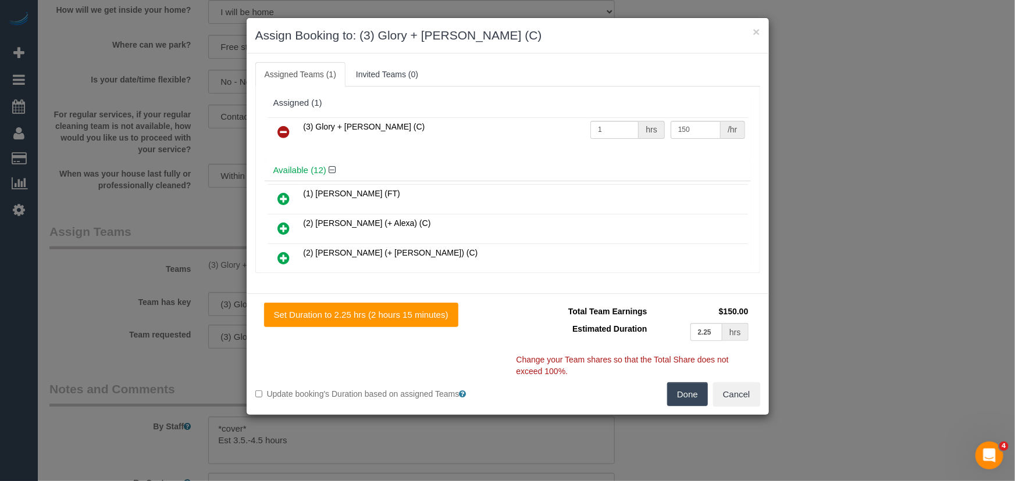
click at [283, 129] on icon at bounding box center [284, 132] width 12 height 14
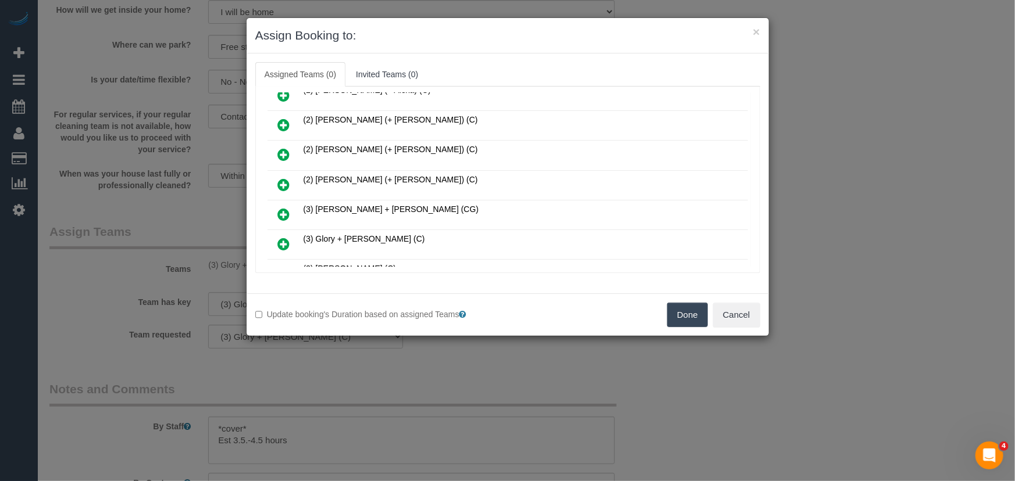
click at [283, 209] on icon at bounding box center [284, 215] width 12 height 14
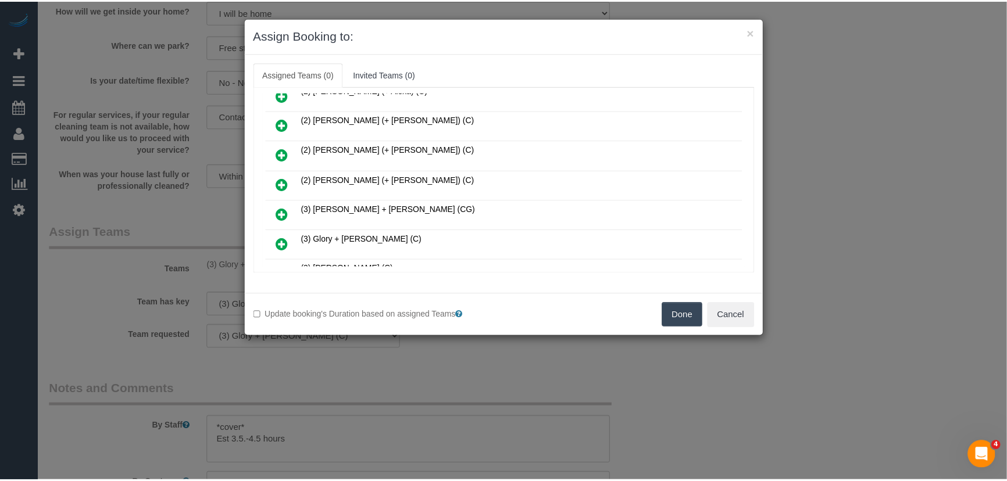
scroll to position [133, 0]
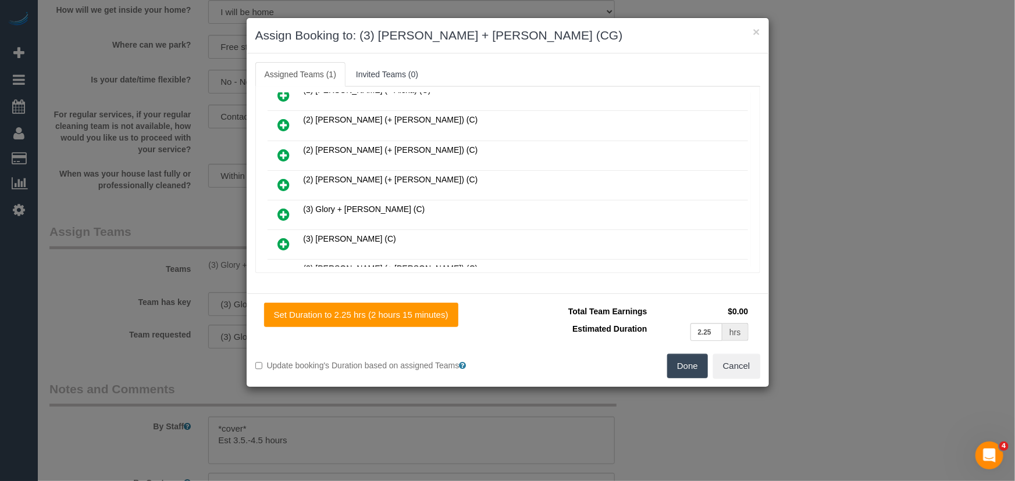
click at [683, 365] on button "Done" at bounding box center [687, 366] width 41 height 24
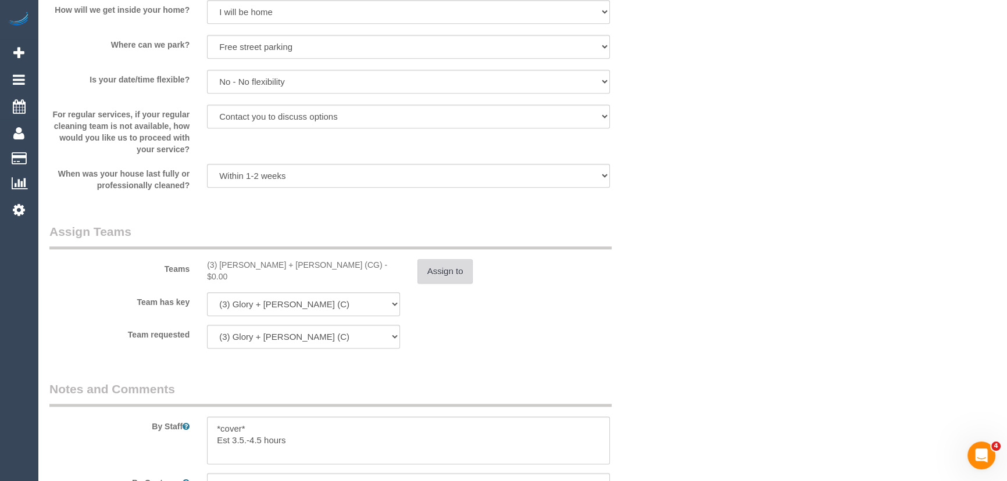
click at [451, 275] on button "Assign to" at bounding box center [446, 271] width 56 height 24
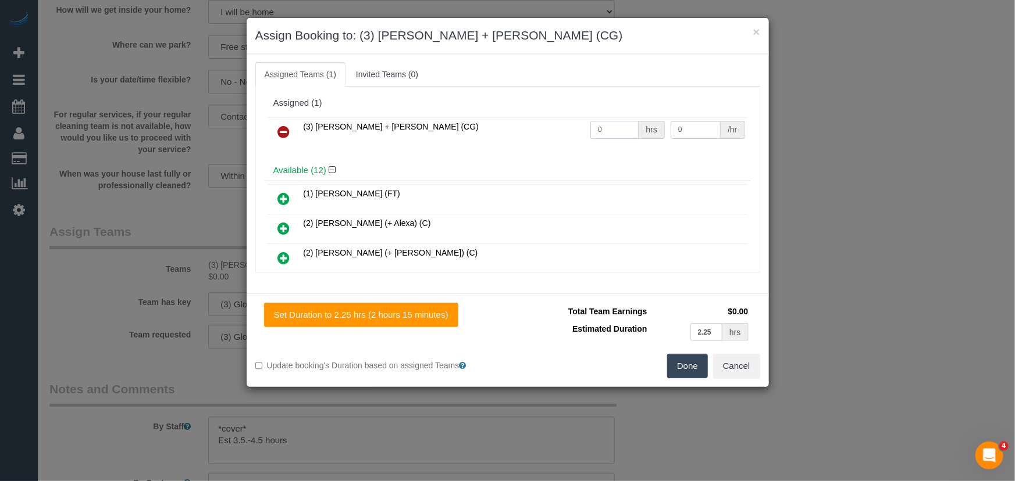
click at [613, 126] on input "0" at bounding box center [614, 130] width 48 height 18
type input "1"
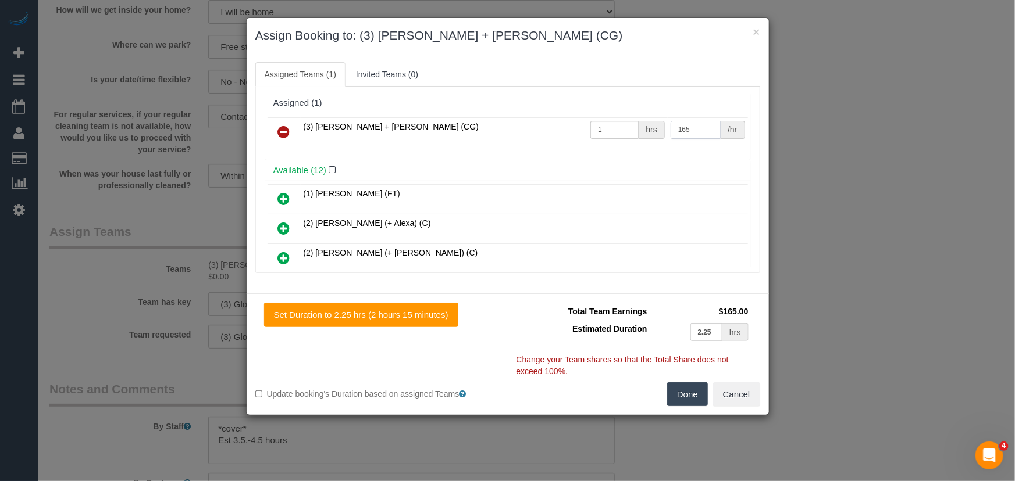
type input "165"
click at [687, 392] on button "Done" at bounding box center [687, 395] width 41 height 24
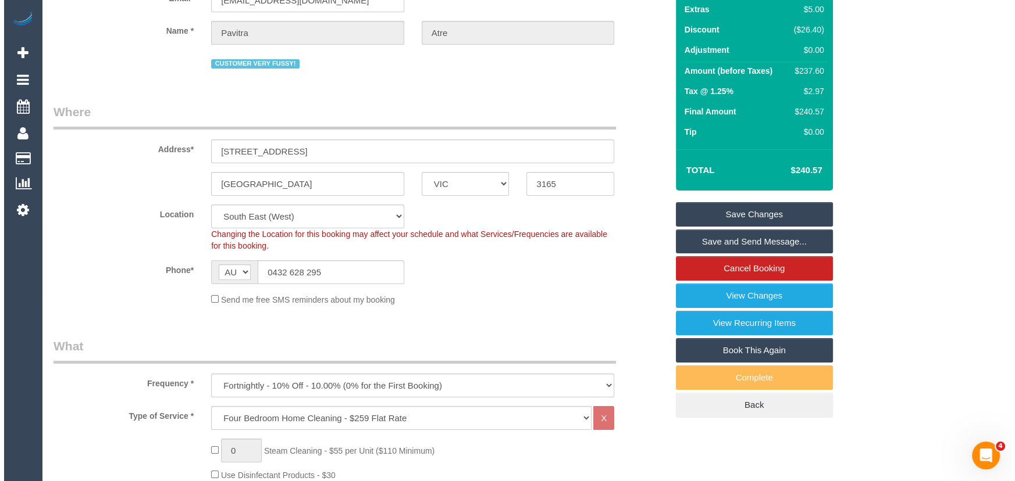
scroll to position [0, 0]
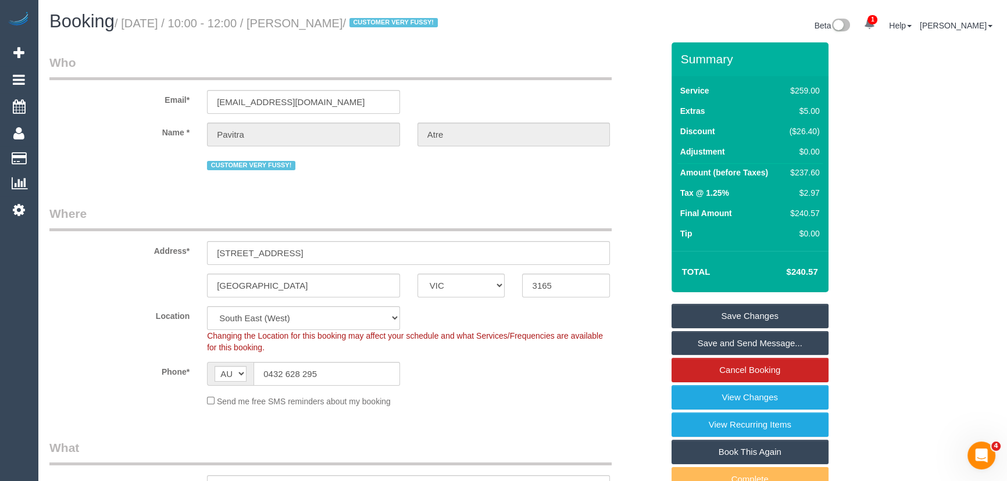
click at [338, 23] on small "/ [DATE] / 10:00 - 12:00 / [PERSON_NAME] / CUSTOMER VERY FUSSY!" at bounding box center [278, 23] width 326 height 13
copy small "[PERSON_NAME]"
click at [718, 311] on link "Save Changes" at bounding box center [750, 316] width 157 height 24
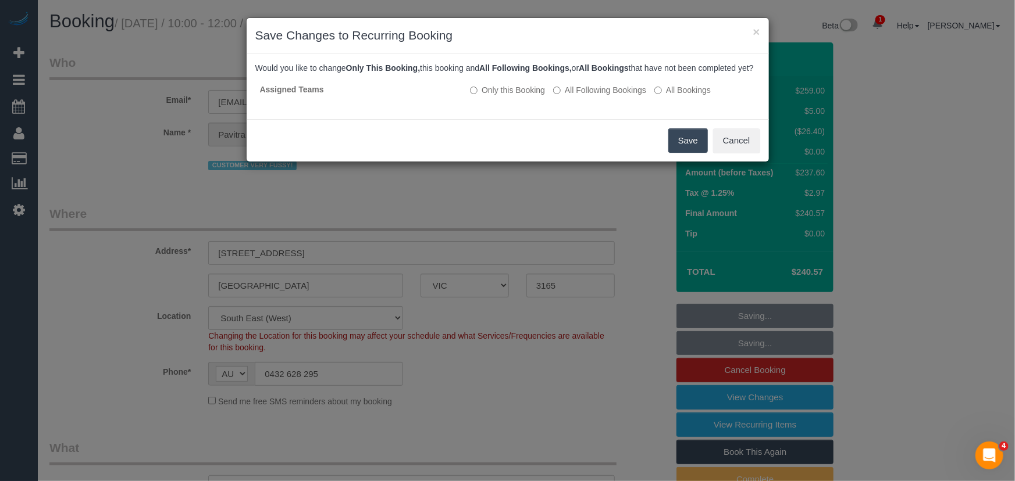
click at [684, 153] on button "Save" at bounding box center [688, 141] width 40 height 24
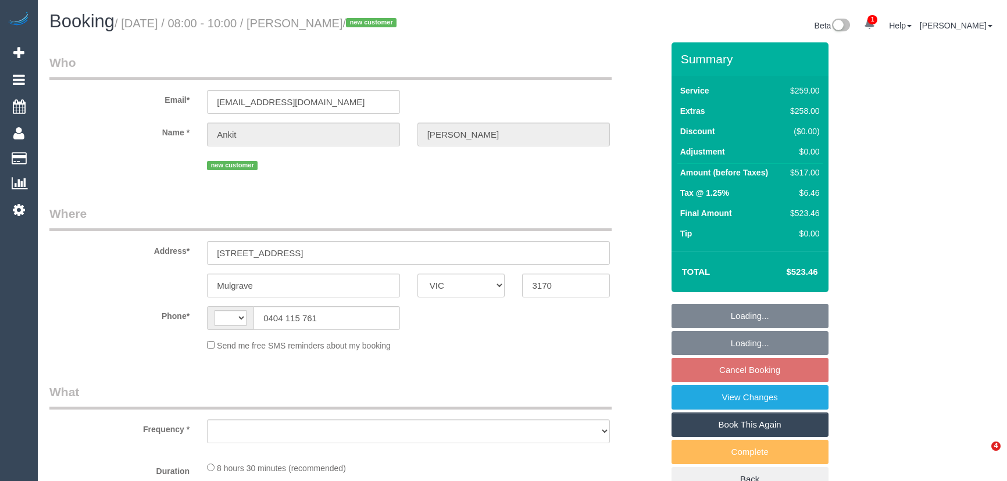
select select "VIC"
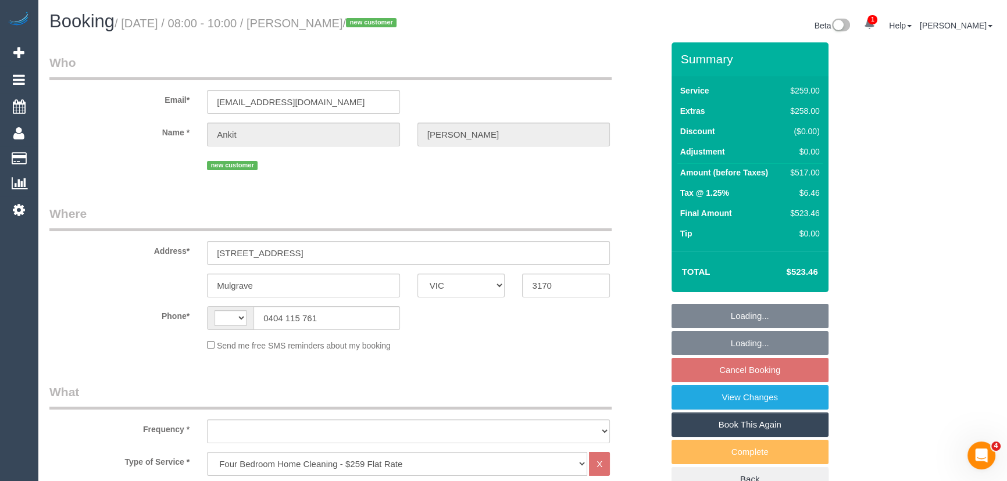
select select "string:AU"
select select "object:636"
select select "string:stripe-pm_1S8A8B2GScqysDRVBFaOw2Jv"
select select "number:27"
select select "number:14"
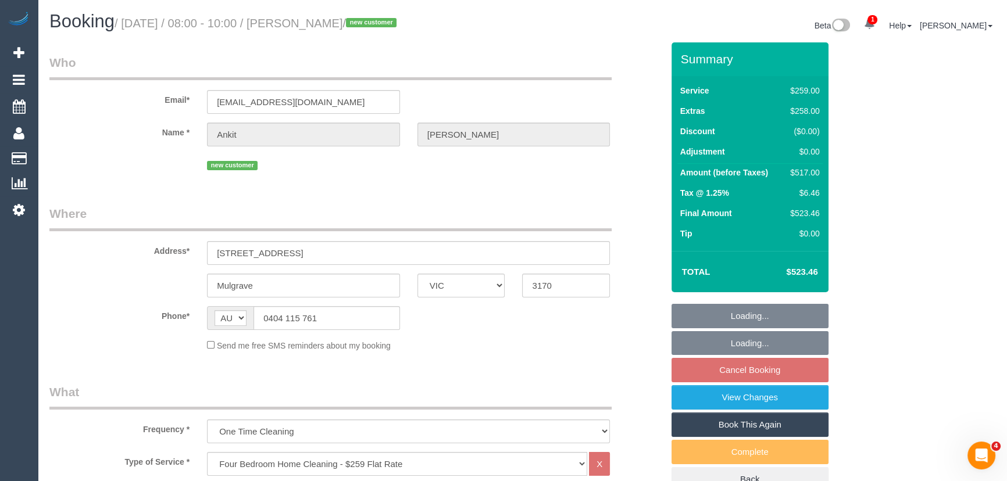
select select "number:18"
select select "number:24"
select select "number:26"
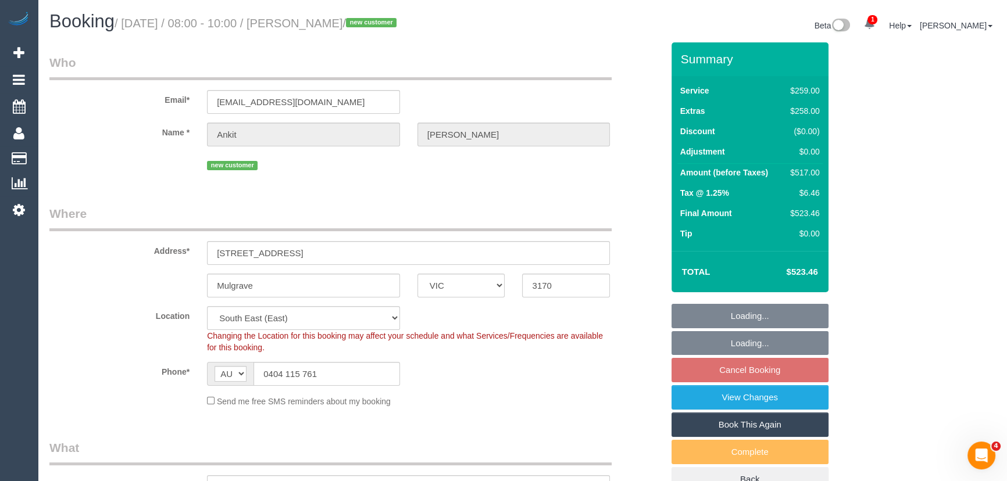
select select "object:803"
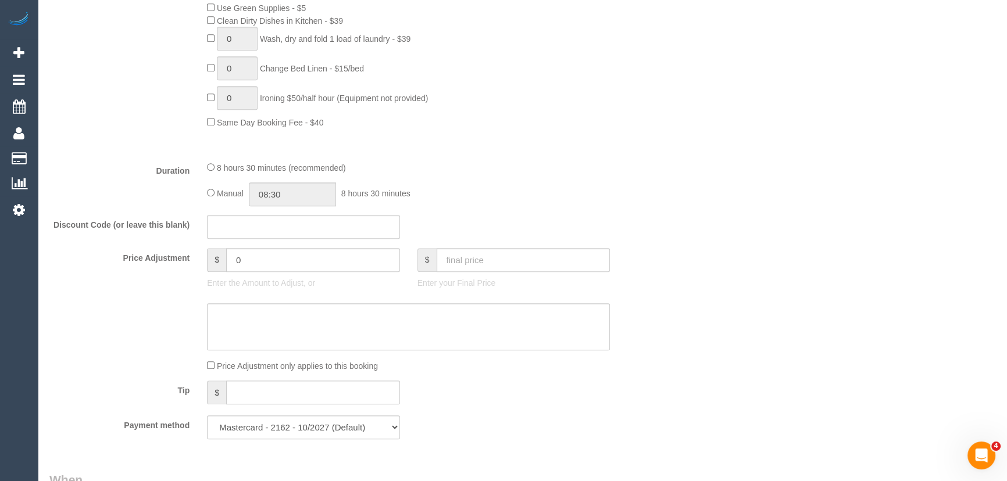
scroll to position [898, 0]
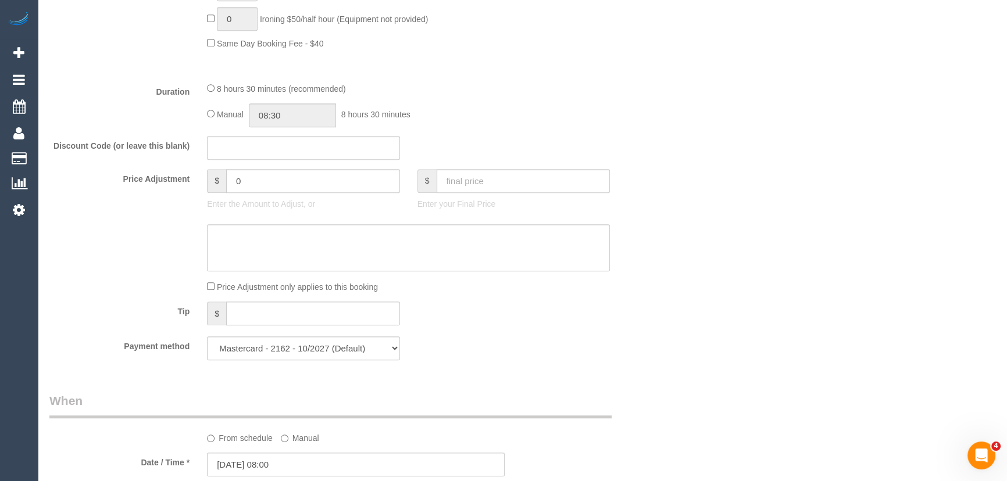
click at [212, 110] on div "Manual 08:30 8 hours 30 minutes" at bounding box center [408, 116] width 403 height 24
click at [323, 124] on input "08:30" at bounding box center [292, 116] width 87 height 24
click at [285, 142] on li "04:00" at bounding box center [280, 144] width 52 height 15
click at [287, 121] on input "04:00" at bounding box center [292, 116] width 87 height 24
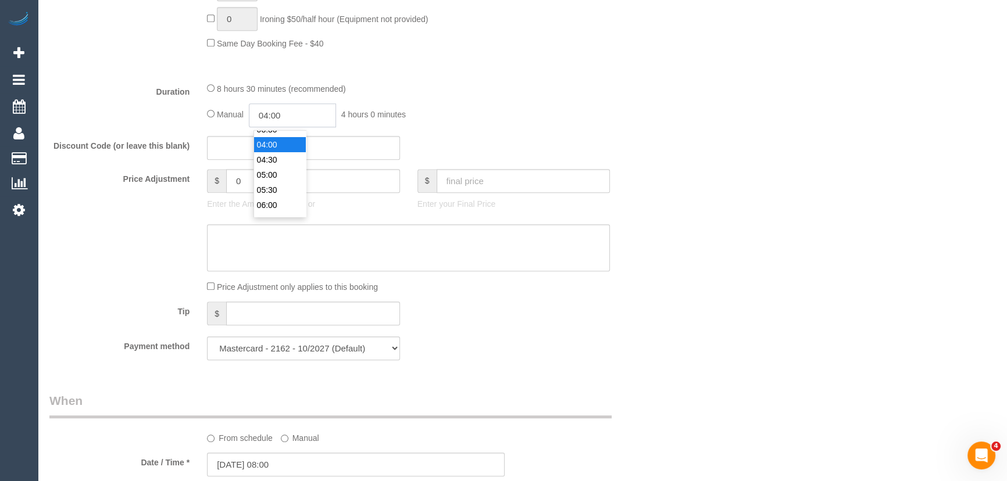
scroll to position [105, 0]
type input "04:45"
click at [576, 85] on div "8 hours 30 minutes (recommended)" at bounding box center [408, 88] width 403 height 13
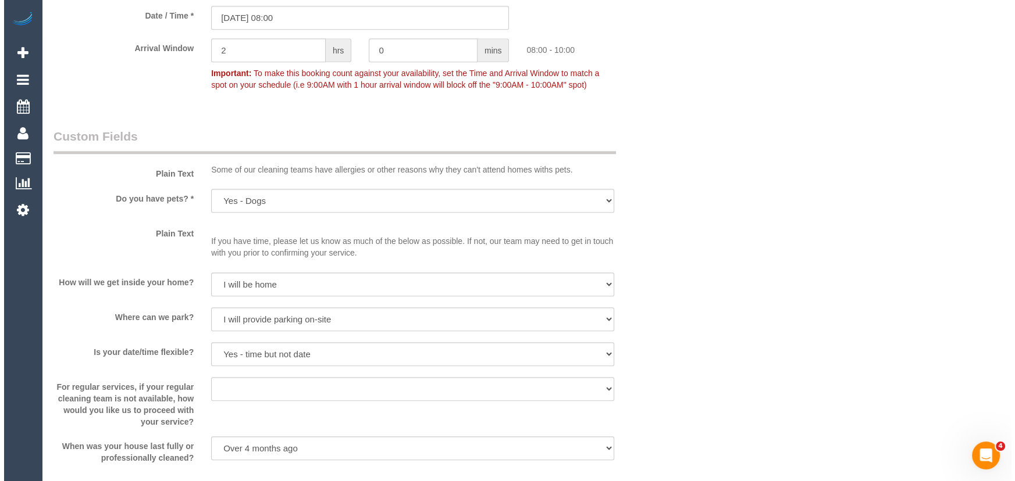
scroll to position [1480, 0]
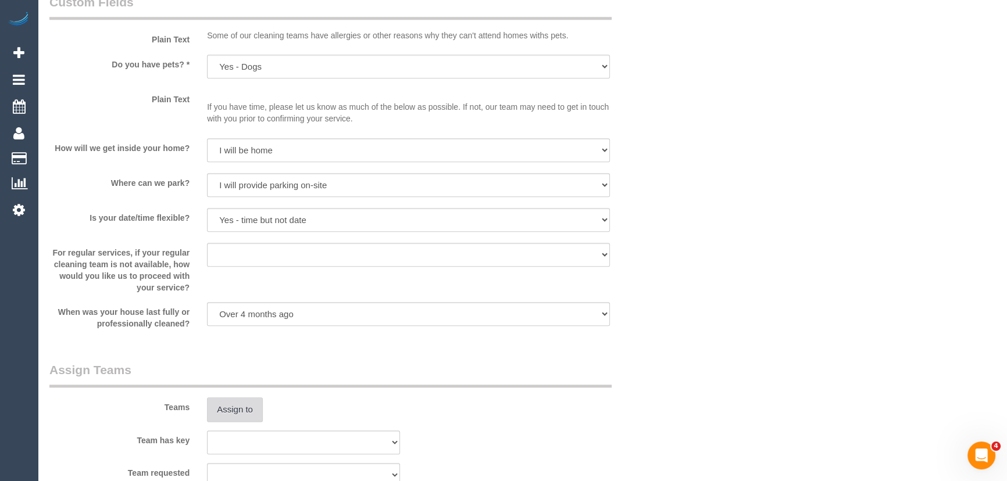
click at [236, 416] on button "Assign to" at bounding box center [235, 410] width 56 height 24
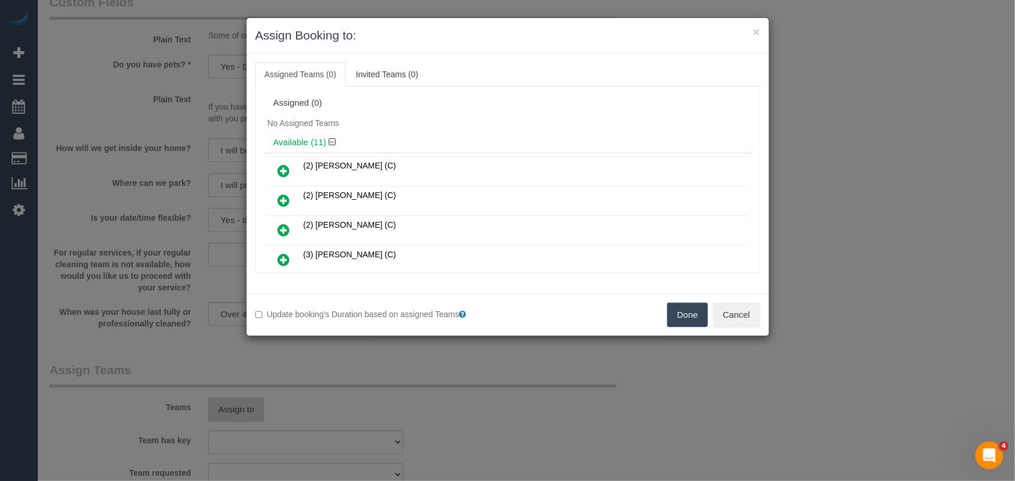
scroll to position [2709, 0]
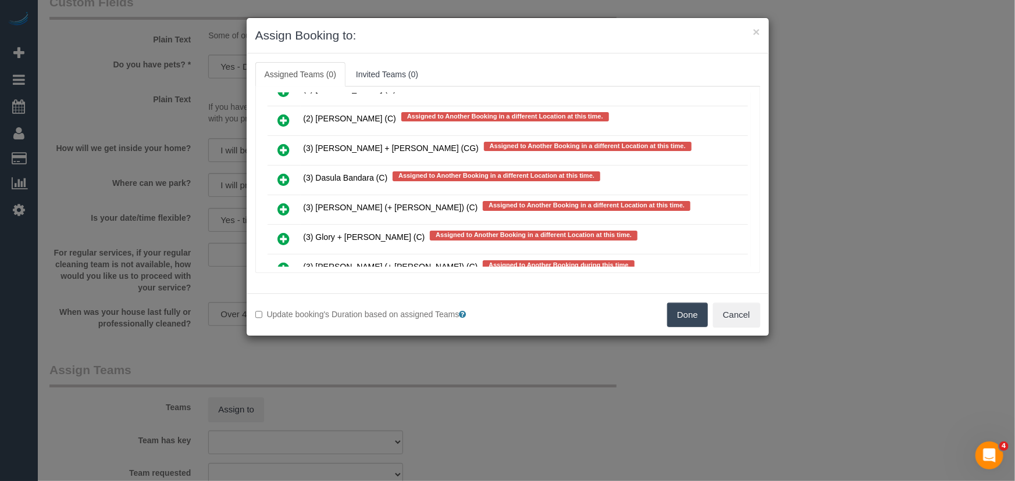
click at [281, 232] on icon at bounding box center [284, 239] width 12 height 14
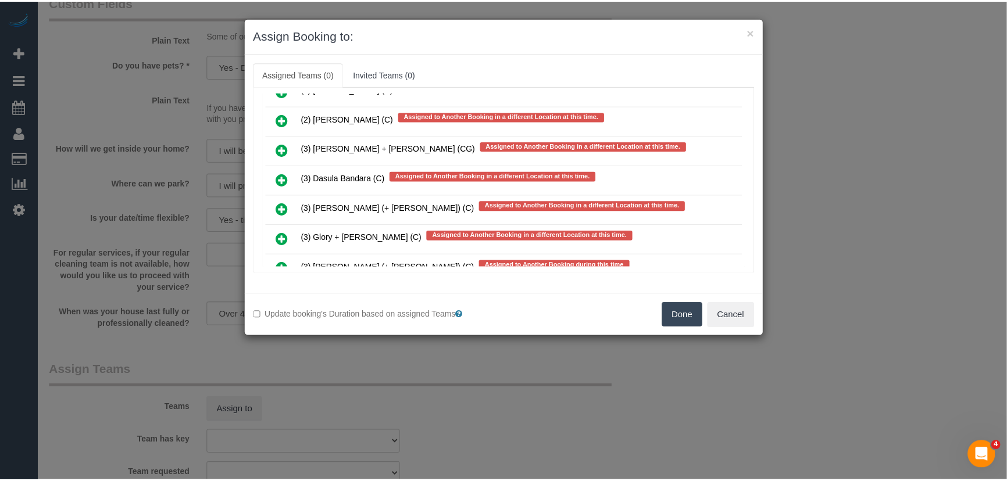
scroll to position [2741, 0]
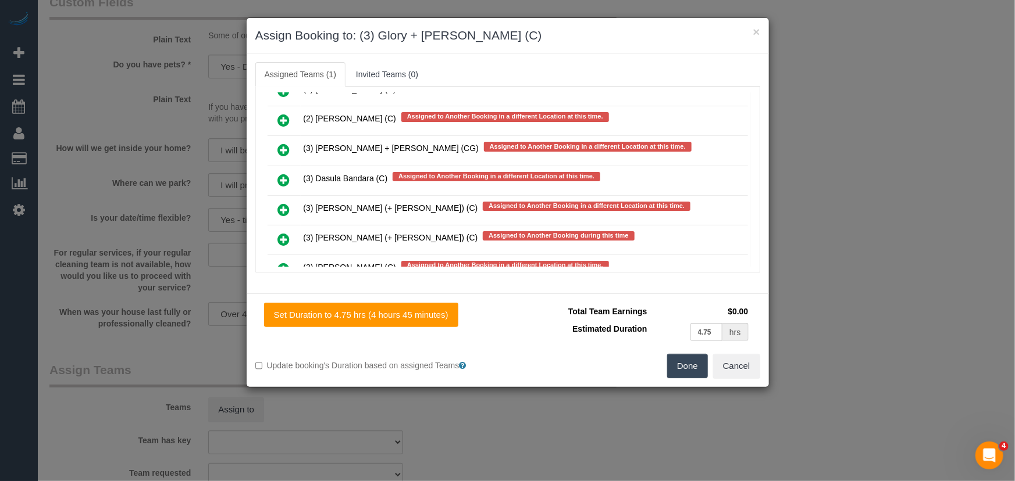
click at [687, 368] on button "Done" at bounding box center [687, 366] width 41 height 24
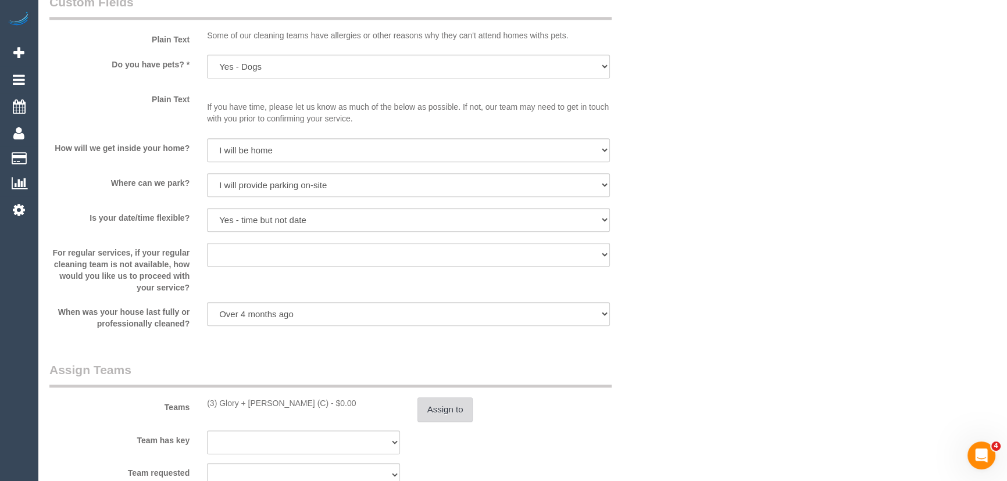
click at [454, 414] on button "Assign to" at bounding box center [446, 410] width 56 height 24
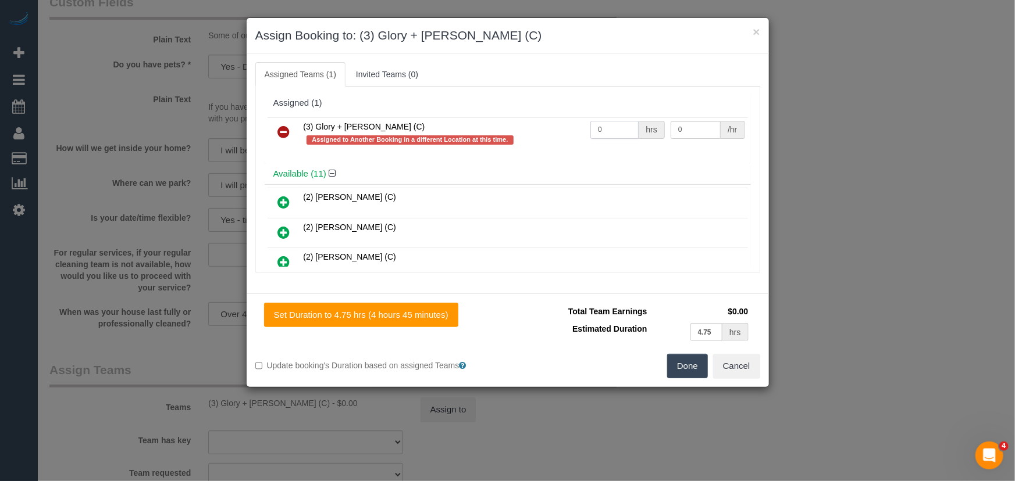
click at [617, 133] on input "0" at bounding box center [614, 130] width 48 height 18
type input "1"
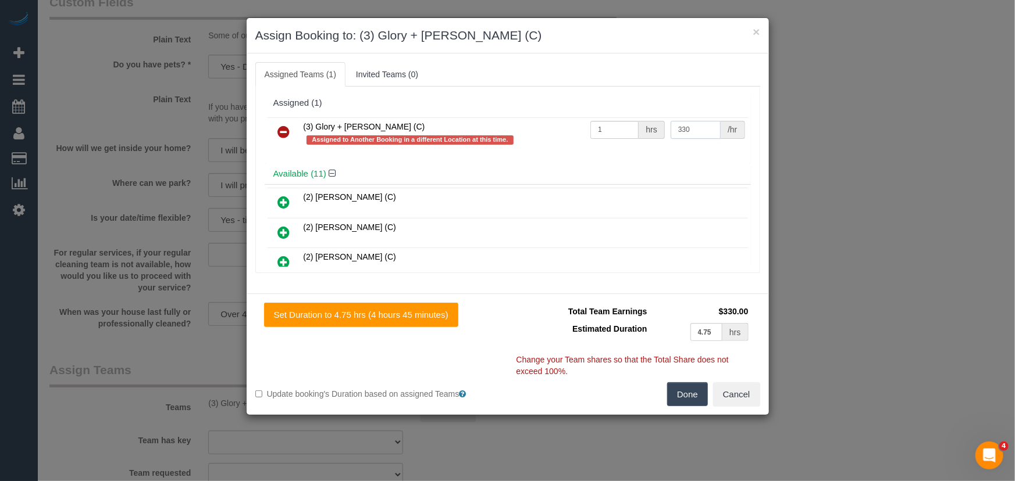
type input "330"
click at [681, 392] on button "Done" at bounding box center [687, 395] width 41 height 24
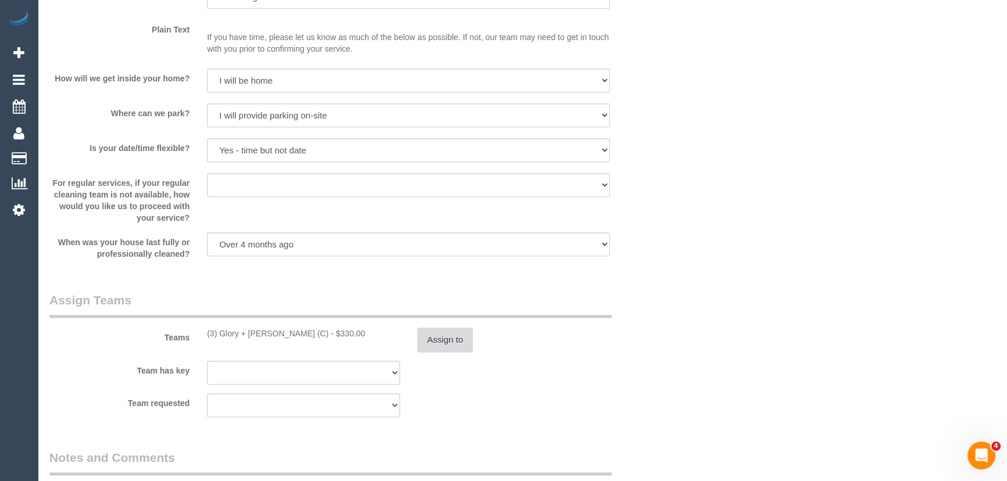
scroll to position [1692, 0]
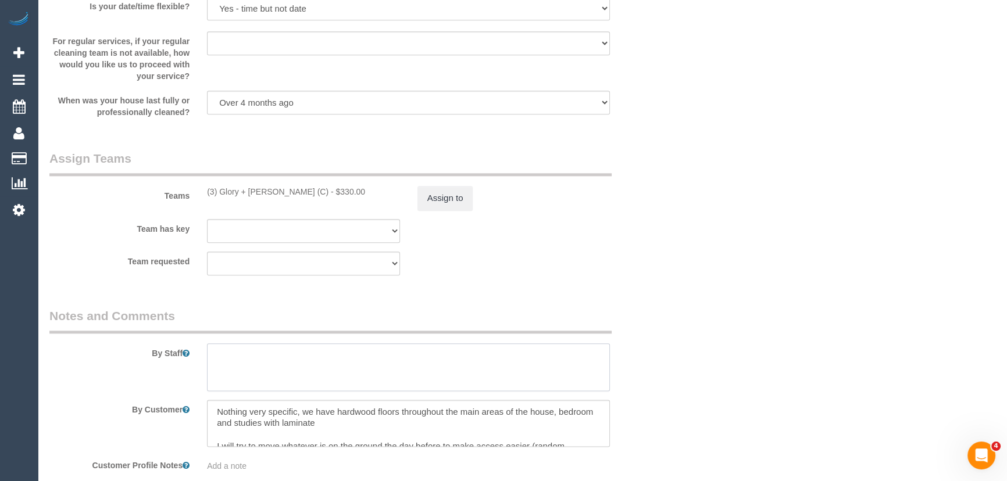
click at [333, 368] on textarea at bounding box center [408, 368] width 403 height 48
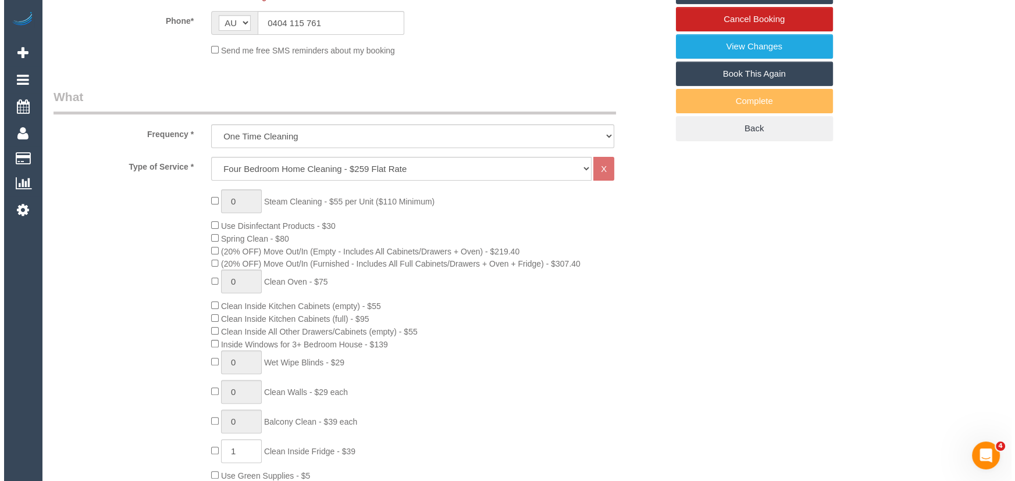
scroll to position [0, 0]
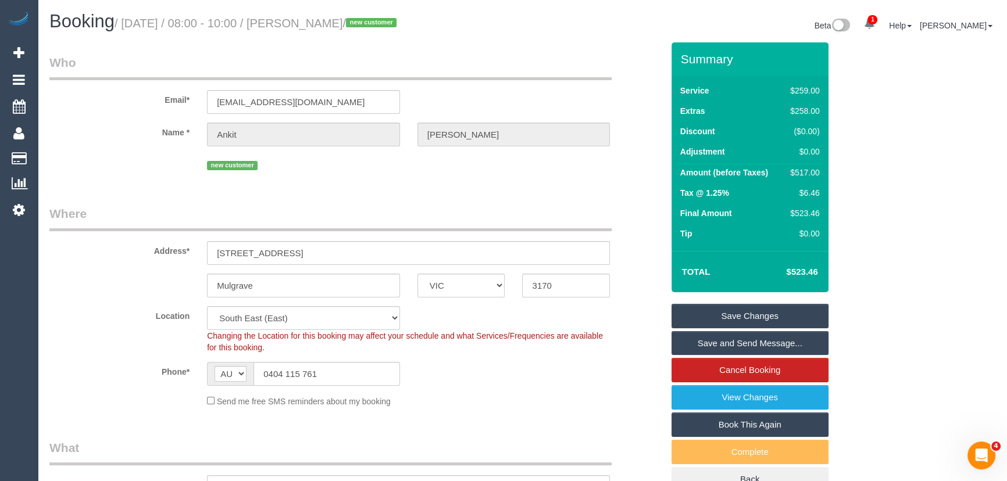
type textarea "Estimated time: 8.5-9.5 hours"
click at [340, 25] on small "/ [DATE] / 08:00 - 10:00 / [PERSON_NAME] / new customer" at bounding box center [258, 23] width 286 height 13
click at [340, 27] on small "/ [DATE] / 08:00 - 10:00 / [PERSON_NAME] / new customer" at bounding box center [258, 23] width 286 height 13
click at [330, 26] on small "/ [DATE] / 08:00 - 10:00 / [PERSON_NAME] / new customer" at bounding box center [258, 23] width 286 height 13
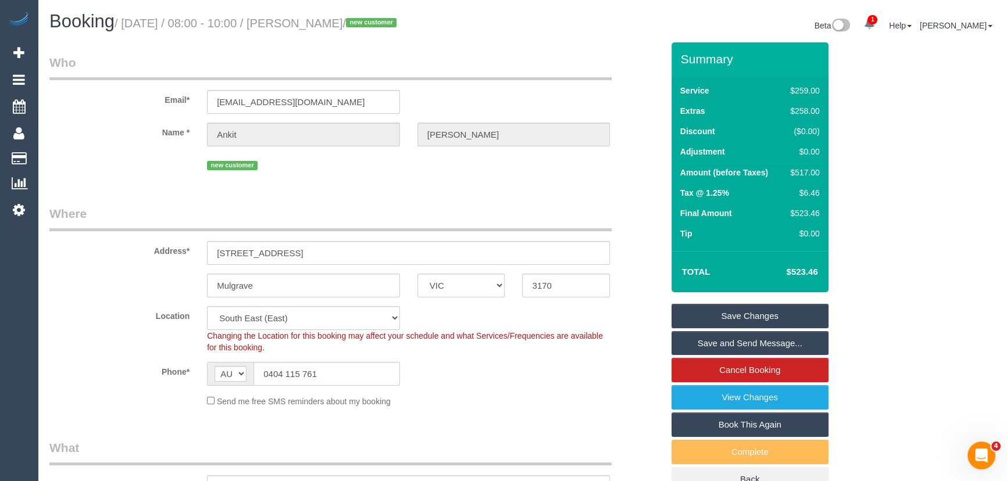
click at [330, 26] on small "/ [DATE] / 08:00 - 10:00 / [PERSON_NAME] / new customer" at bounding box center [258, 23] width 286 height 13
copy small "[PERSON_NAME]"
click at [737, 344] on link "Save and Send Message..." at bounding box center [750, 343] width 157 height 24
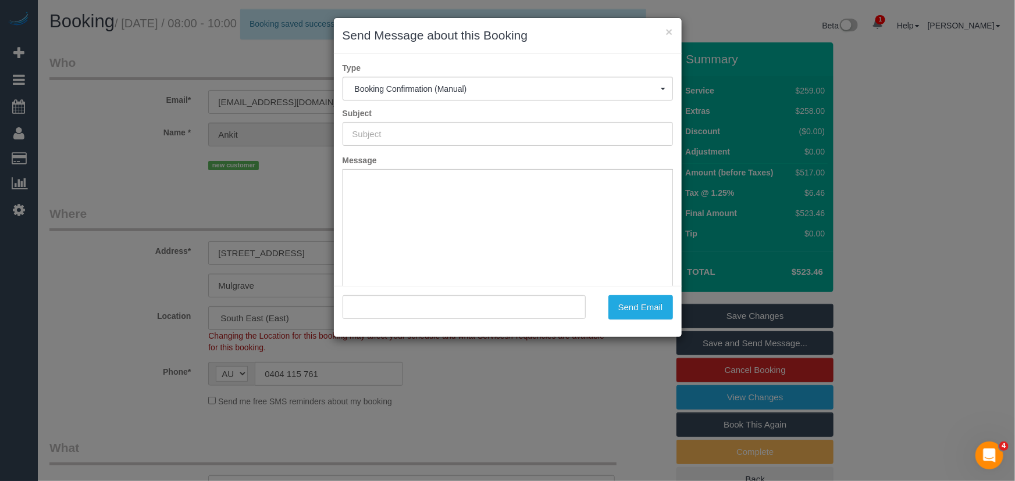
type input "Booking Confirmed"
type input ""[PERSON_NAME]" <[EMAIL_ADDRESS][DOMAIN_NAME]>"
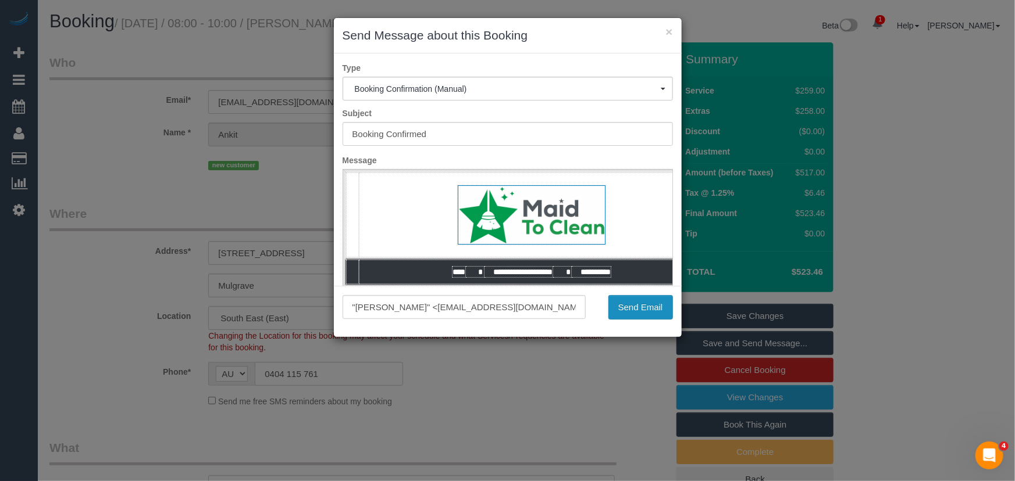
click at [636, 314] on button "Send Email" at bounding box center [640, 307] width 65 height 24
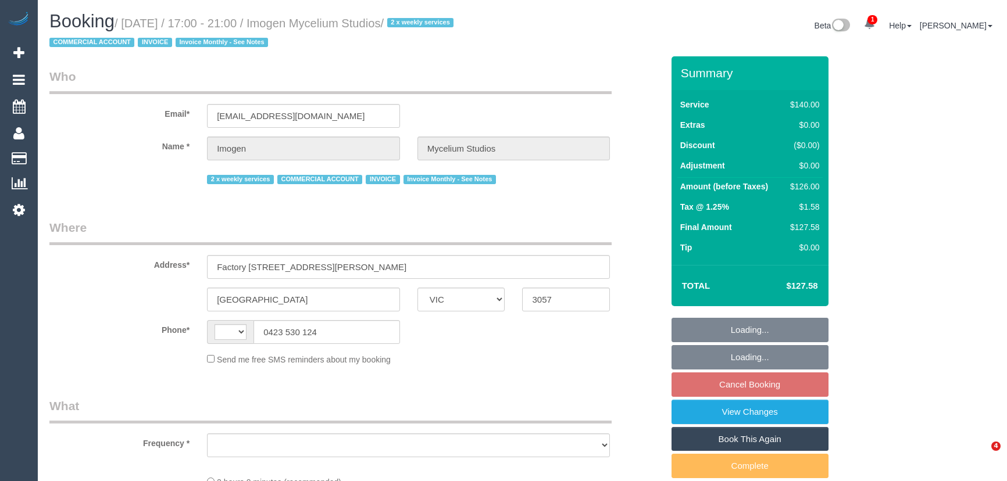
select select "VIC"
select select "string:AU"
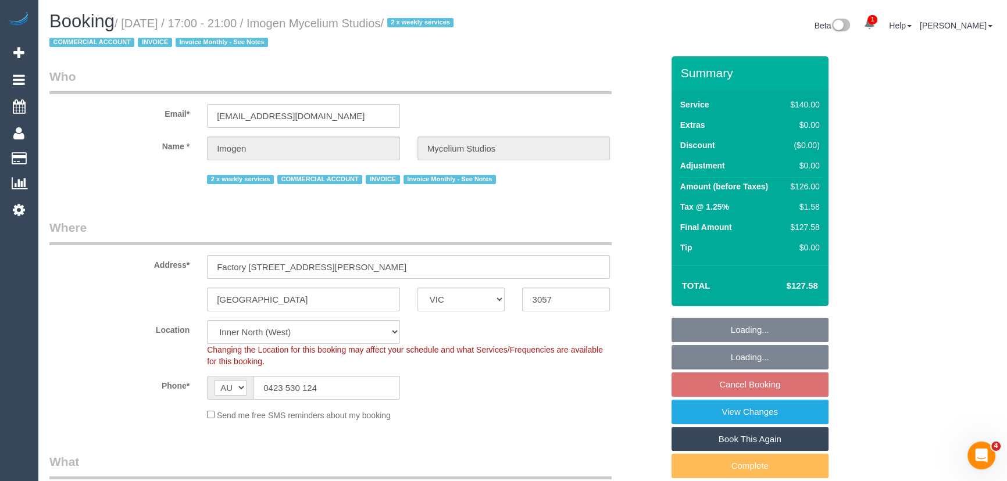
select select "object:559"
select select "number:28"
select select "number:17"
select select "number:19"
select select "number:25"
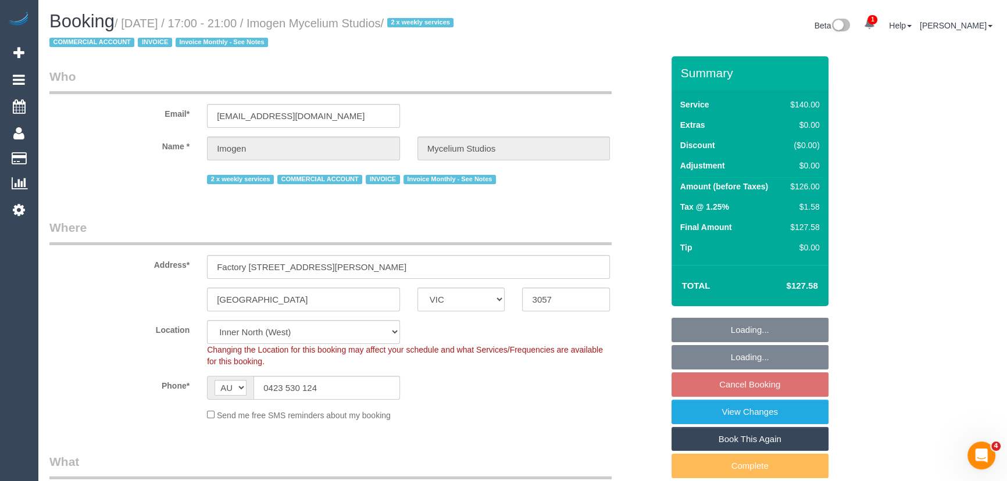
select select "number:35"
select select "object:1742"
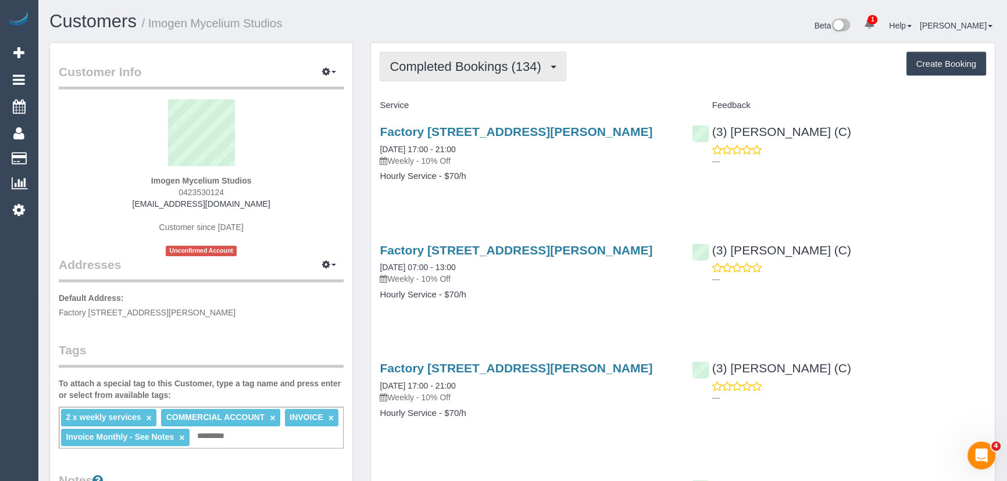
click at [523, 69] on span "Completed Bookings (134)" at bounding box center [468, 66] width 157 height 15
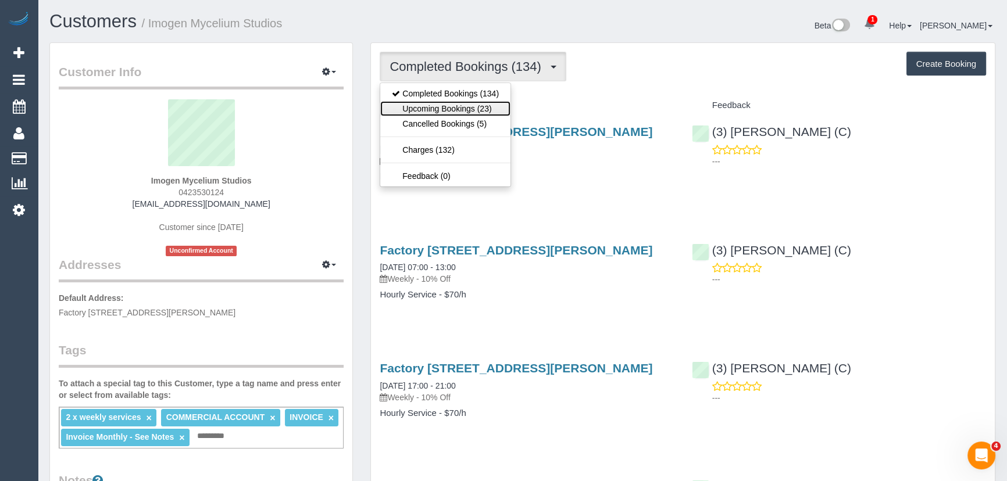
click at [481, 107] on link "Upcoming Bookings (23)" at bounding box center [445, 108] width 130 height 15
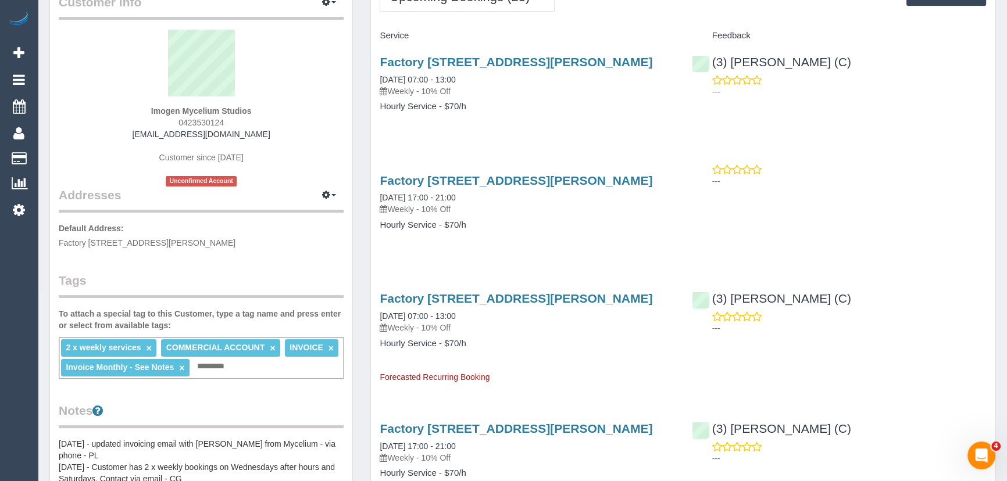
scroll to position [52, 0]
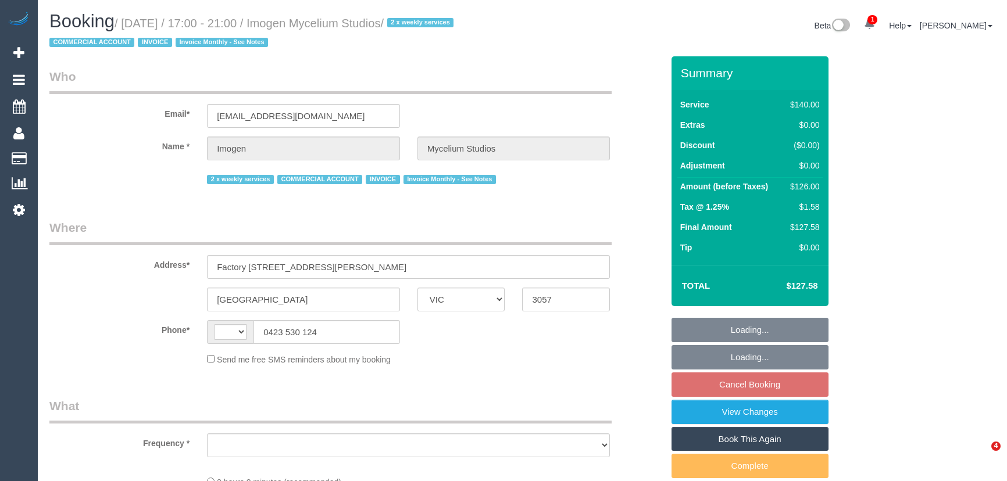
select select "VIC"
select select "string:AU"
select select "object:557"
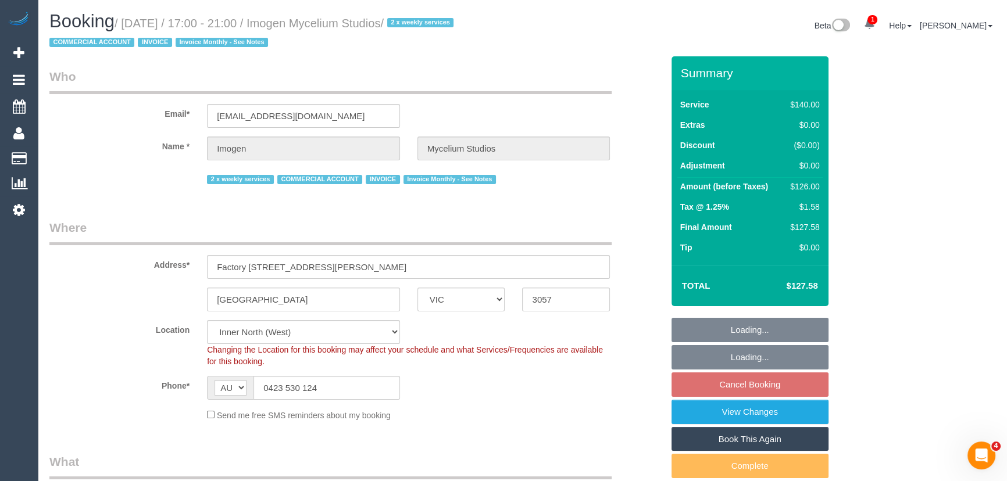
select select "number:28"
select select "number:17"
select select "number:19"
select select "number:25"
select select "number:35"
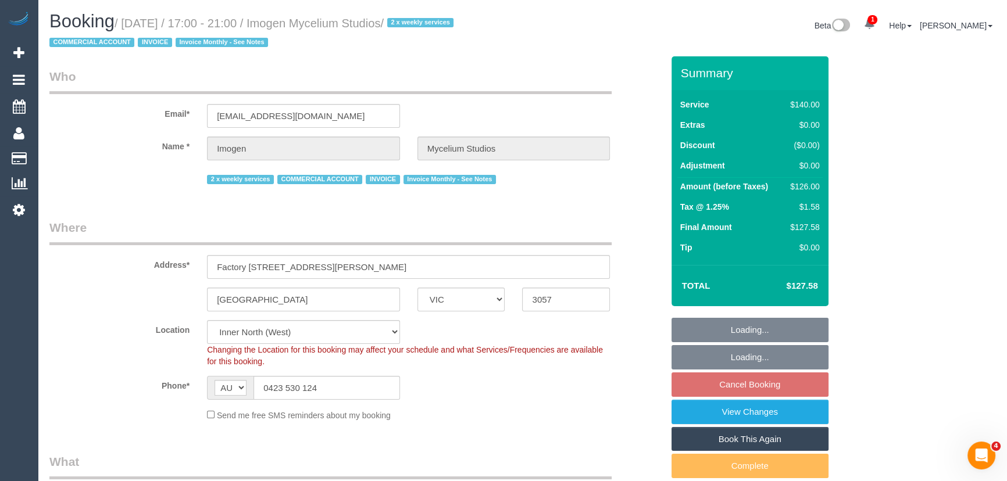
select select "object:1739"
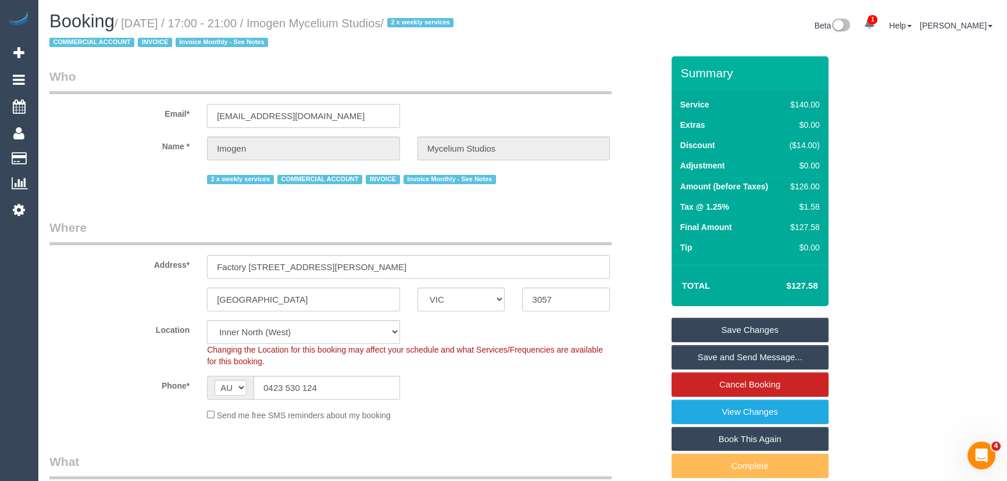
click at [363, 116] on input "[EMAIL_ADDRESS][DOMAIN_NAME]" at bounding box center [303, 116] width 193 height 24
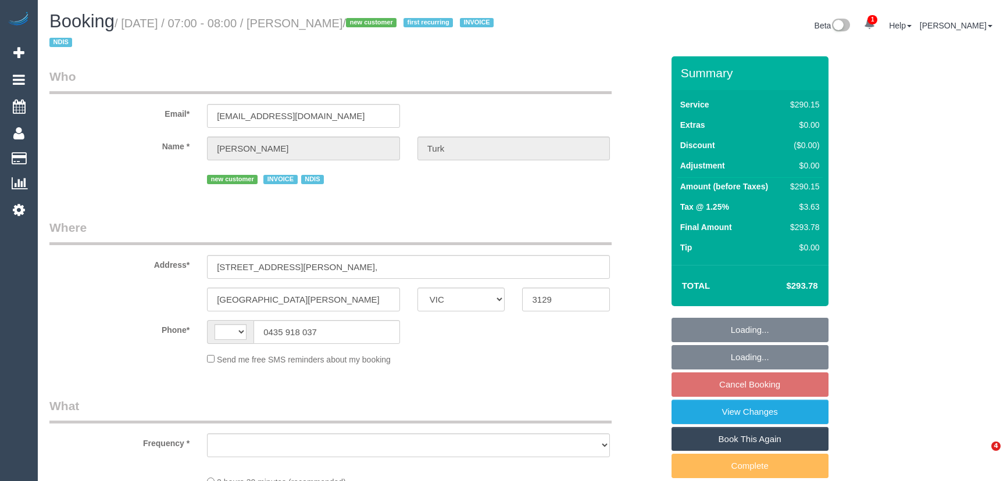
select select "VIC"
select select "string:AU"
select select "object:573"
select select "2"
select select "150"
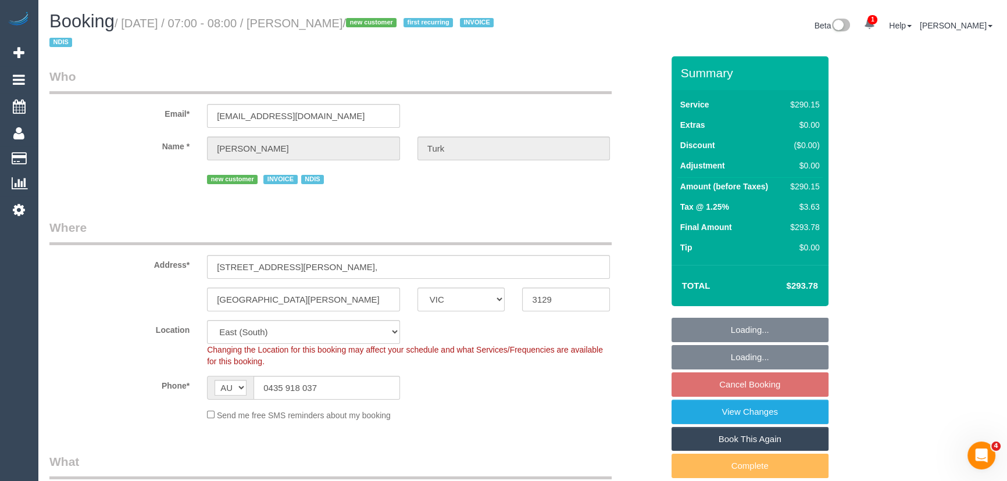
select select "number:28"
select select "number:14"
select select "number:19"
select select "object:1206"
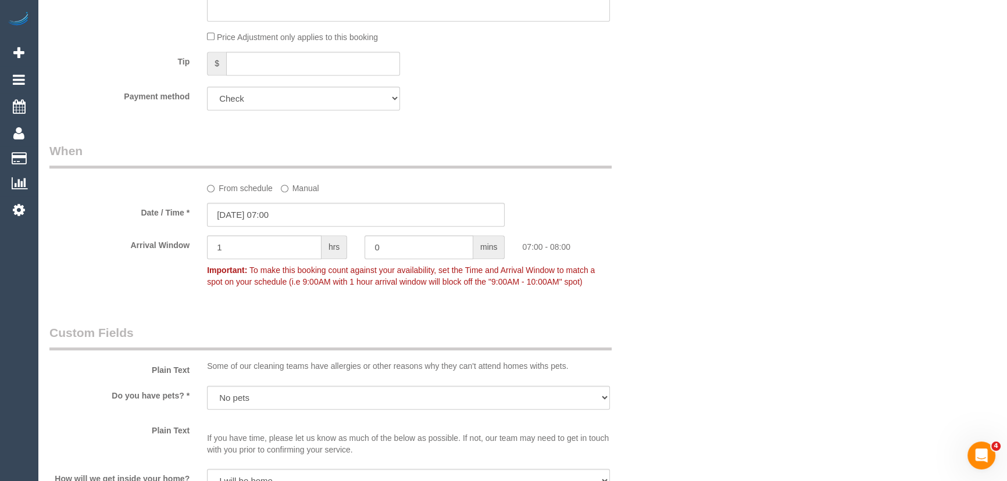
scroll to position [793, 0]
click at [305, 209] on input "[DATE] 07:00" at bounding box center [356, 211] width 298 height 24
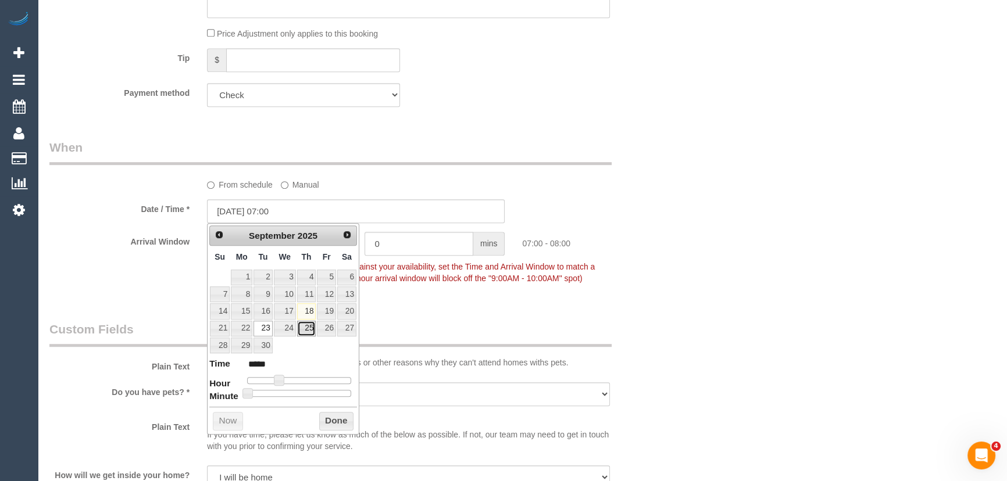
click at [309, 328] on link "25" at bounding box center [306, 329] width 19 height 16
click at [493, 301] on div "Who Email* [EMAIL_ADDRESS][DOMAIN_NAME] Name * [PERSON_NAME][DEMOGRAPHIC_DATA] …" at bounding box center [356, 421] width 631 height 2315
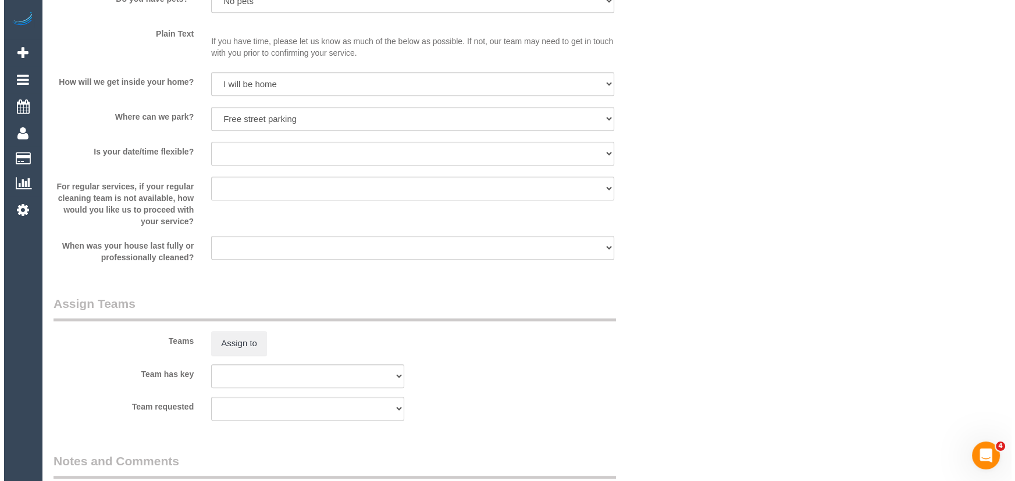
scroll to position [1268, 0]
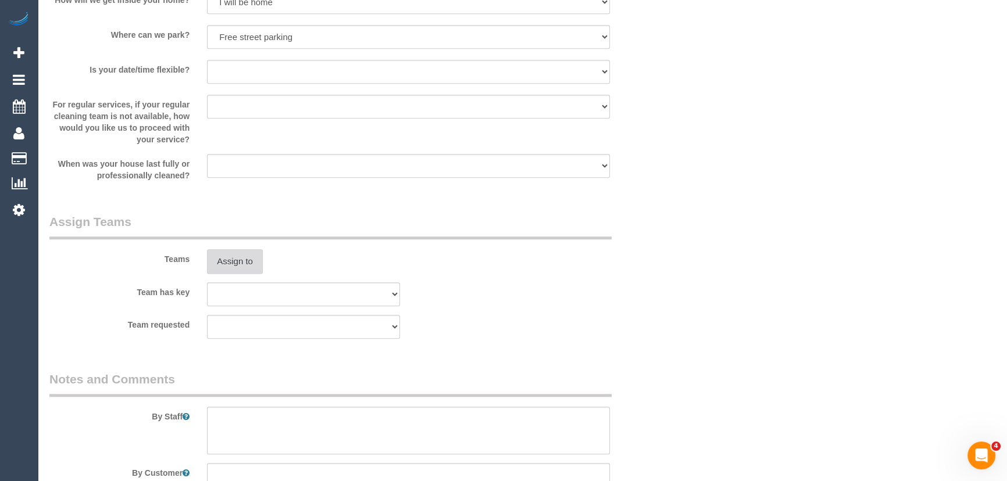
click at [247, 263] on button "Assign to" at bounding box center [235, 261] width 56 height 24
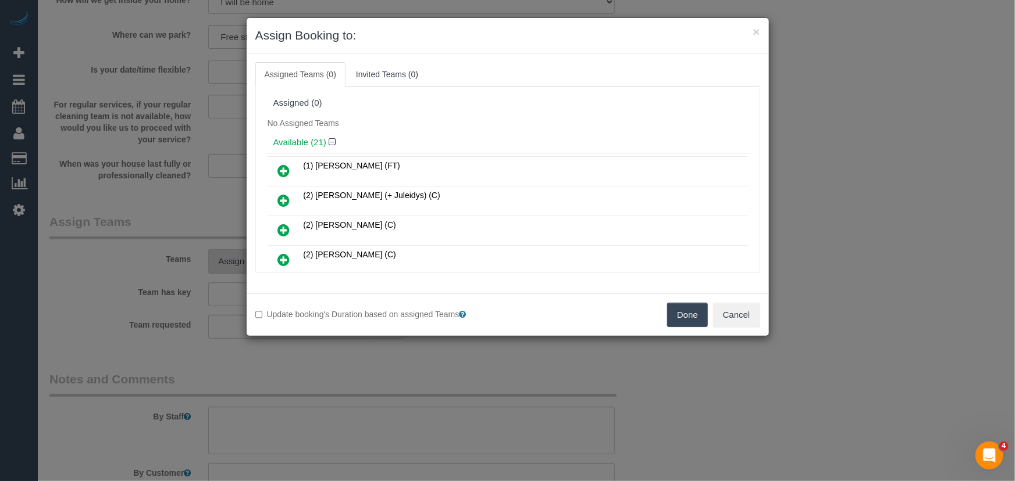
scroll to position [1293, 0]
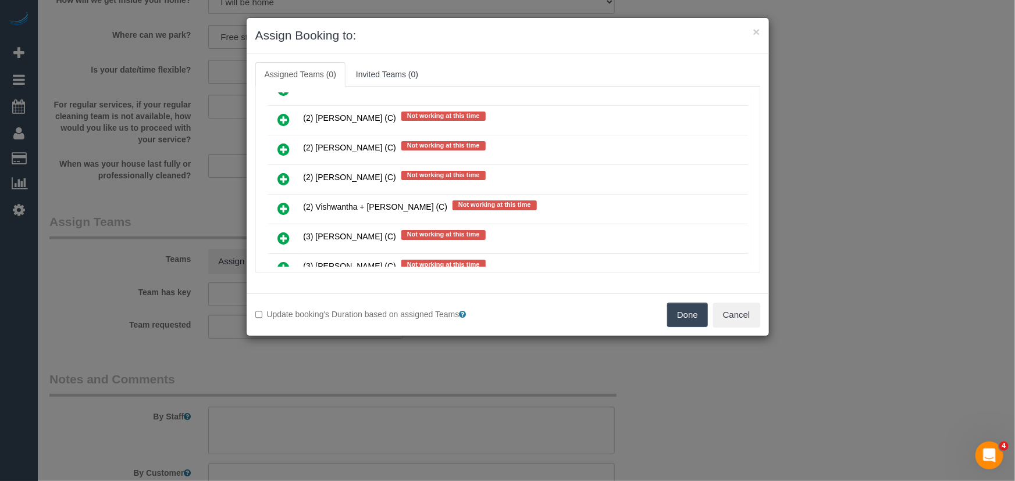
drag, startPoint x: 282, startPoint y: 173, endPoint x: 291, endPoint y: 179, distance: 10.2
click at [282, 202] on icon at bounding box center [284, 209] width 12 height 14
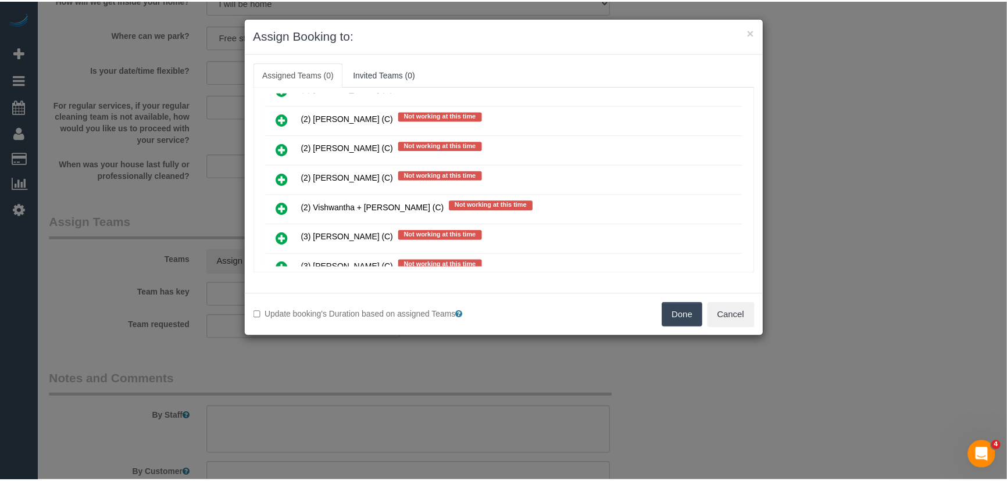
scroll to position [1320, 0]
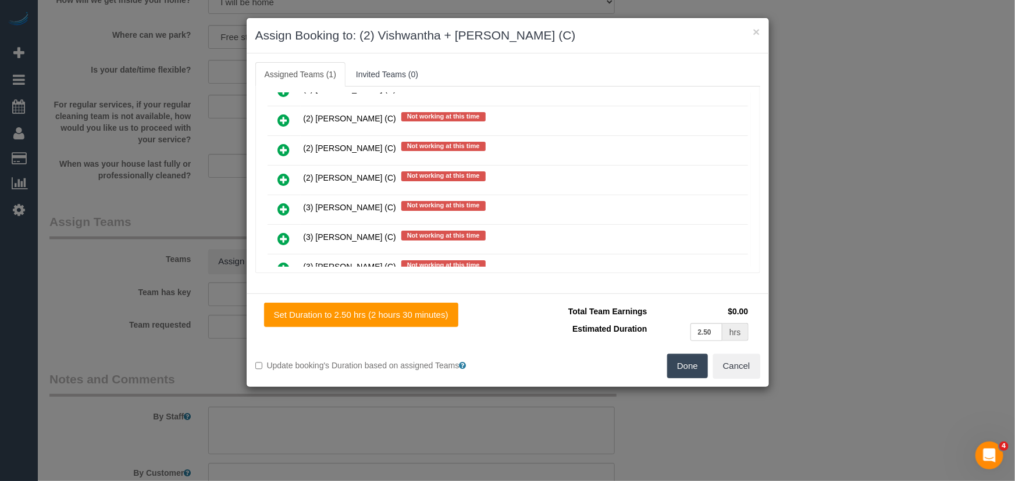
click at [685, 364] on button "Done" at bounding box center [687, 366] width 41 height 24
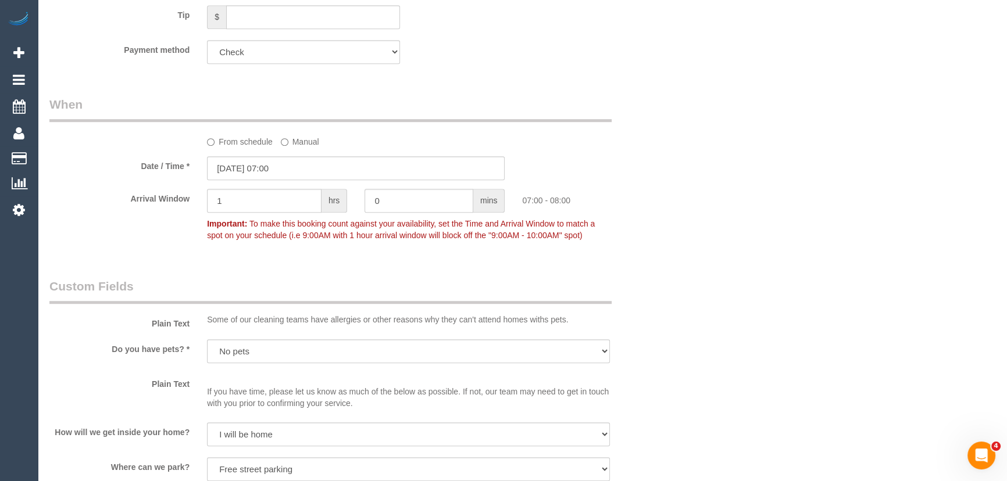
scroll to position [793, 0]
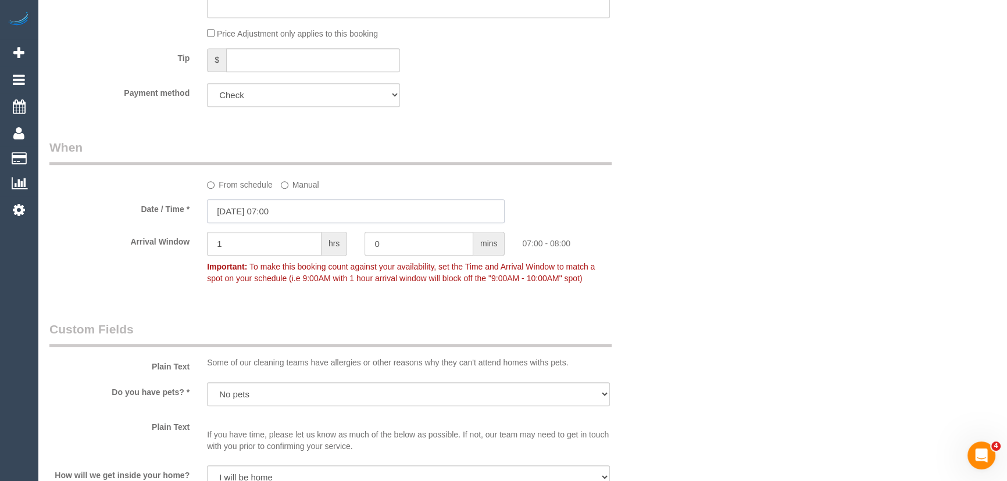
click at [308, 212] on input "25/09/2025 07:00" at bounding box center [356, 211] width 298 height 24
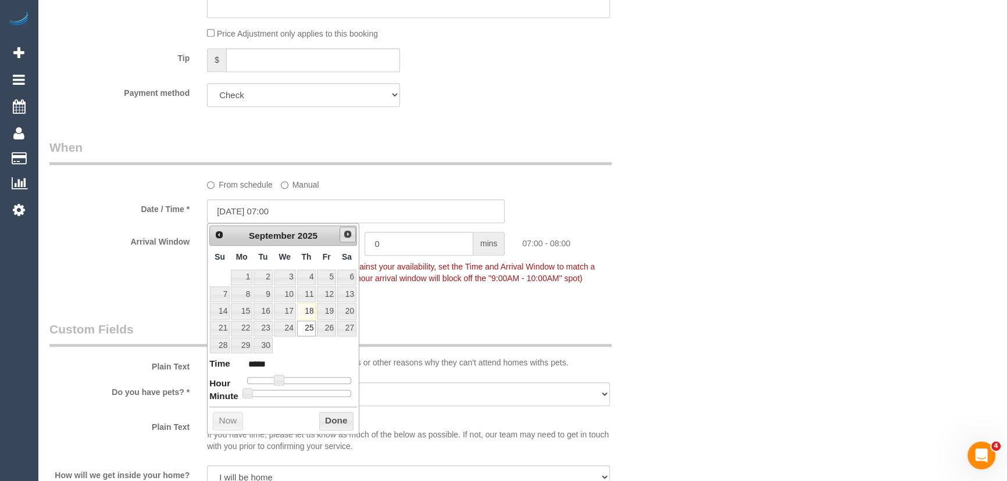
click at [345, 233] on span "Next" at bounding box center [347, 234] width 9 height 9
click at [309, 282] on link "2" at bounding box center [306, 278] width 19 height 16
type input "02/10/2025 07:00"
click at [683, 326] on div "Who Email* fionadassisi.turk@gmail.com Name * Fiona Turk new customer INVOICE N…" at bounding box center [522, 421] width 946 height 2315
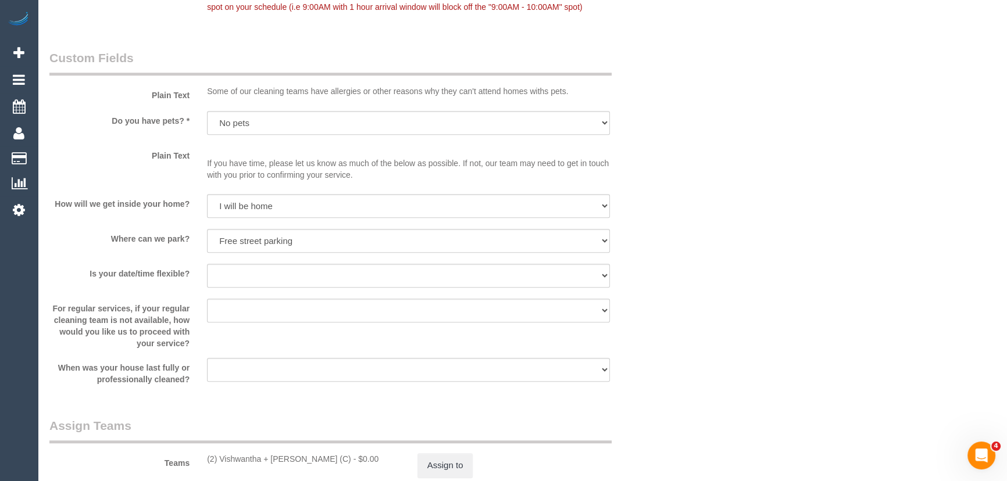
scroll to position [1163, 0]
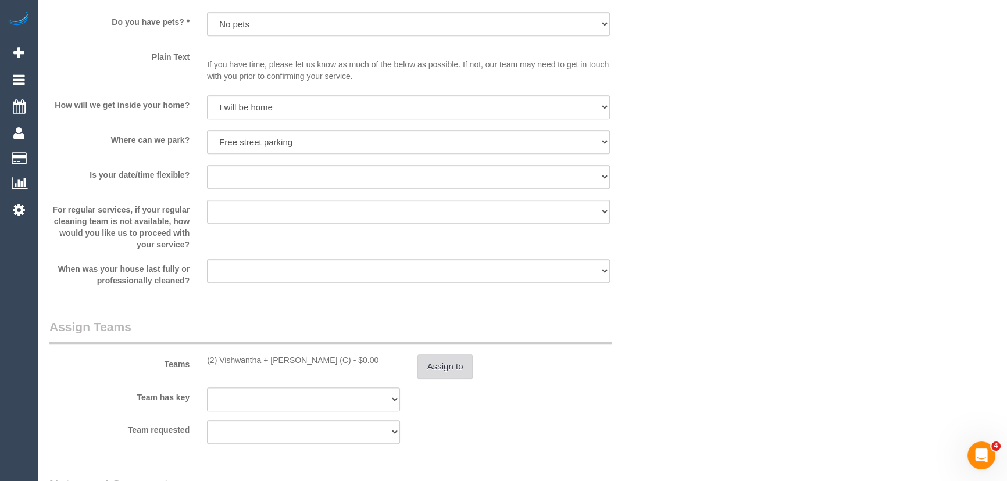
click at [443, 362] on button "Assign to" at bounding box center [446, 367] width 56 height 24
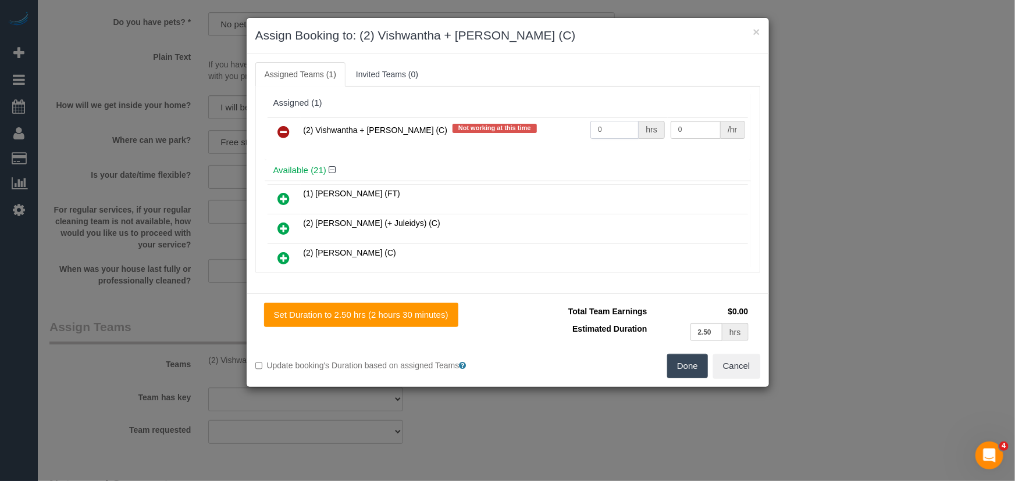
click at [612, 132] on input "0" at bounding box center [614, 130] width 48 height 18
type input "5"
type input "37.5"
click at [686, 361] on button "Done" at bounding box center [687, 366] width 41 height 24
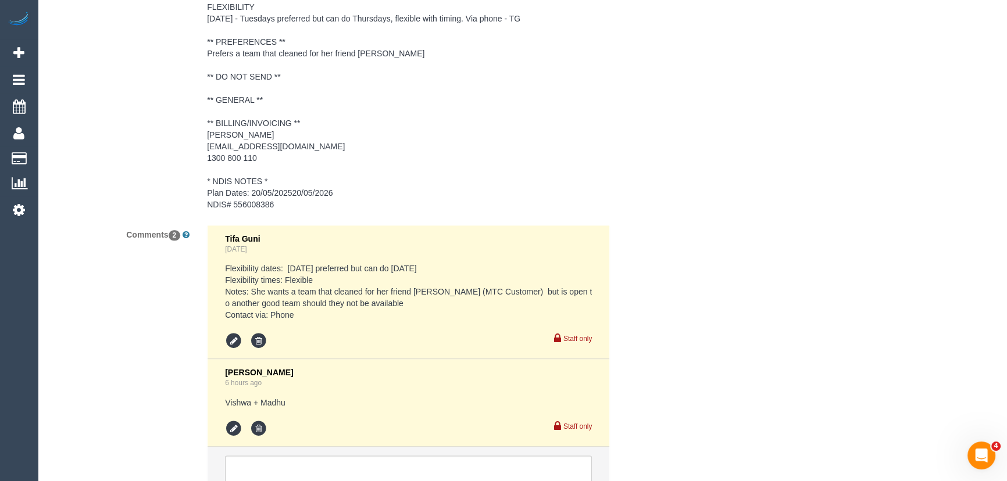
scroll to position [1928, 0]
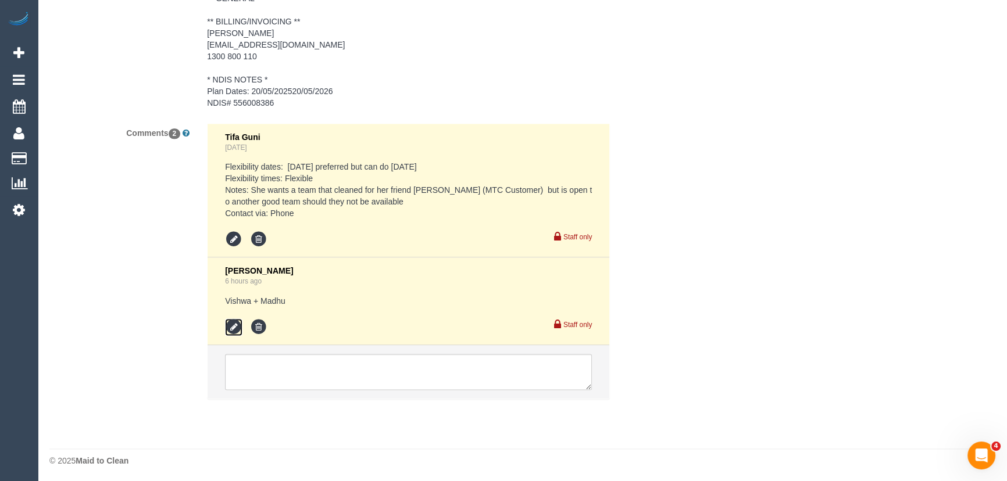
click at [236, 326] on icon at bounding box center [233, 327] width 17 height 17
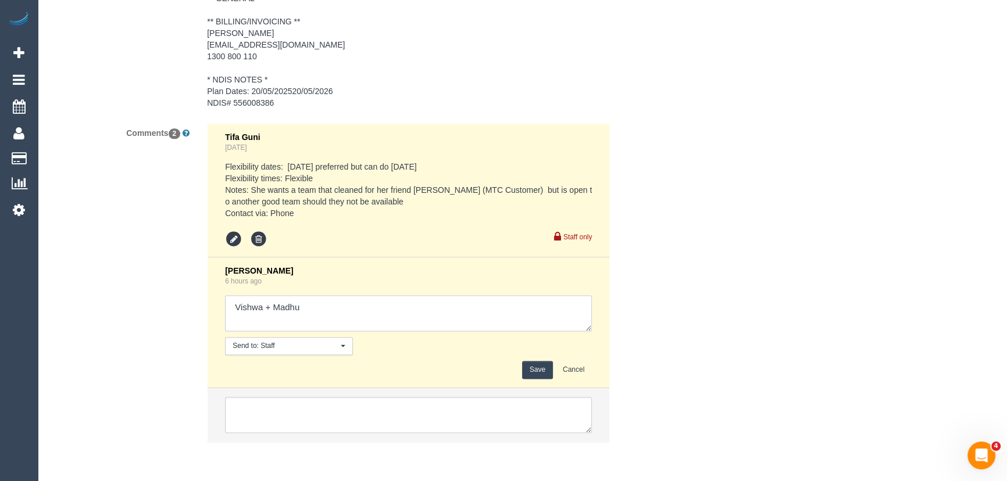
click at [311, 312] on textarea at bounding box center [408, 313] width 367 height 36
type textarea "Vishwa + Madhu Thursday 2/10 AW 7-8am Pending Steve"
click at [534, 366] on button "Save" at bounding box center [537, 370] width 31 height 18
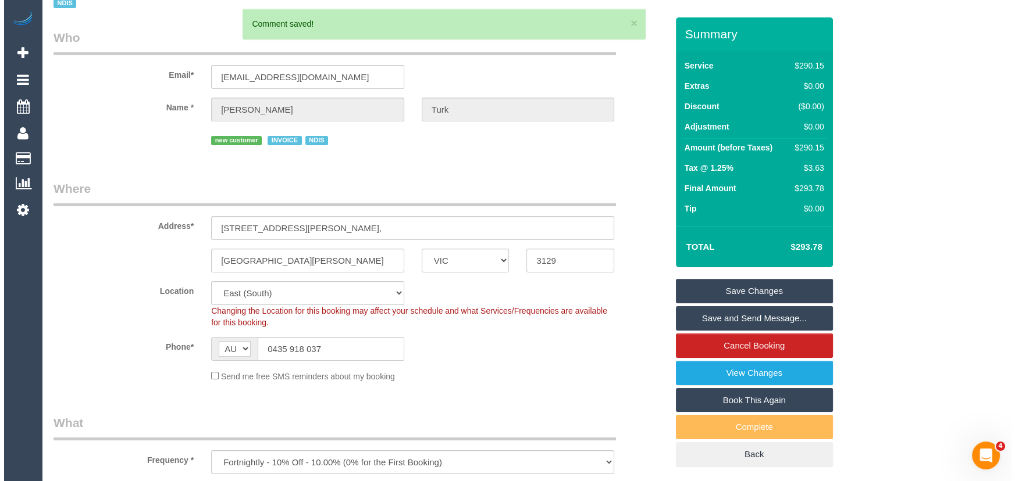
scroll to position [0, 0]
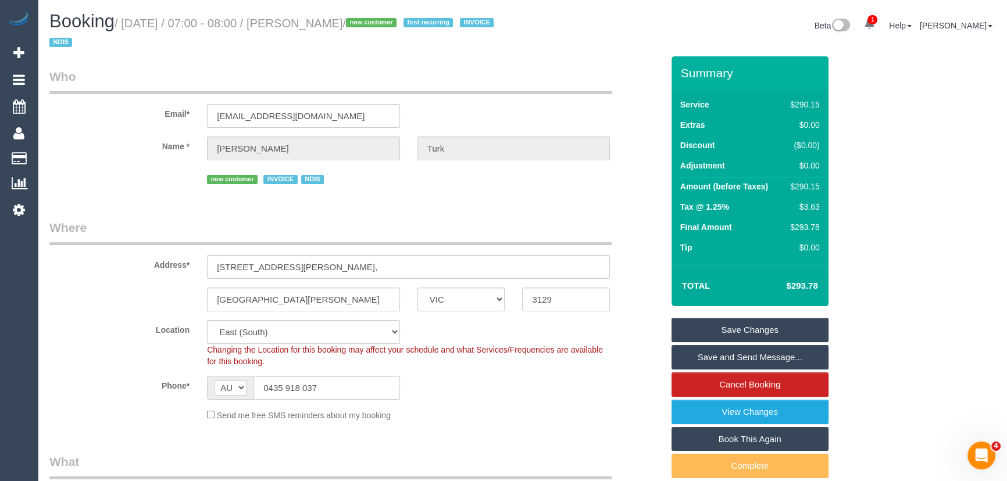
click at [324, 22] on small "/ September 23, 2025 / 07:00 - 08:00 / Fiona Turk / new customer first recurrin…" at bounding box center [273, 33] width 448 height 33
copy small "Fiona Turk"
drag, startPoint x: 715, startPoint y: 331, endPoint x: 722, endPoint y: 326, distance: 8.4
click at [715, 331] on link "Save Changes" at bounding box center [750, 330] width 157 height 24
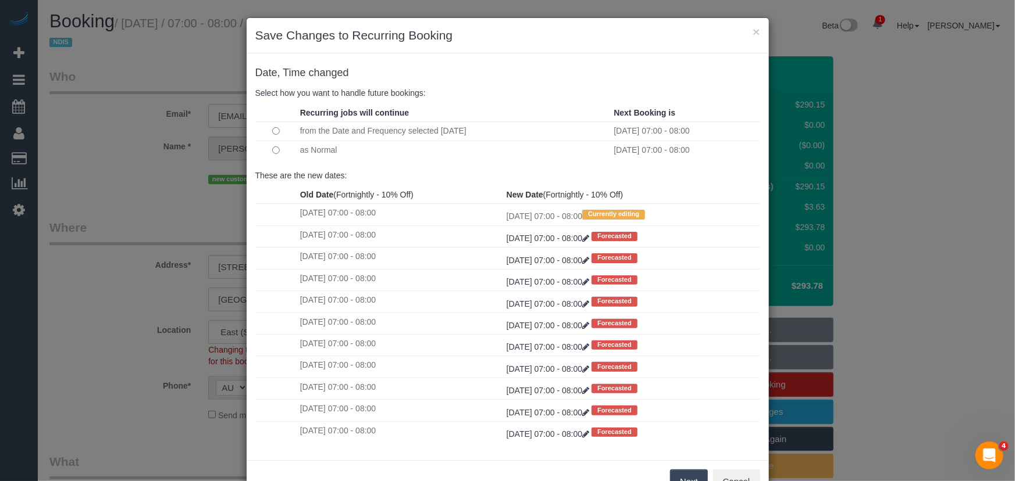
click at [678, 477] on button "Next" at bounding box center [689, 482] width 38 height 24
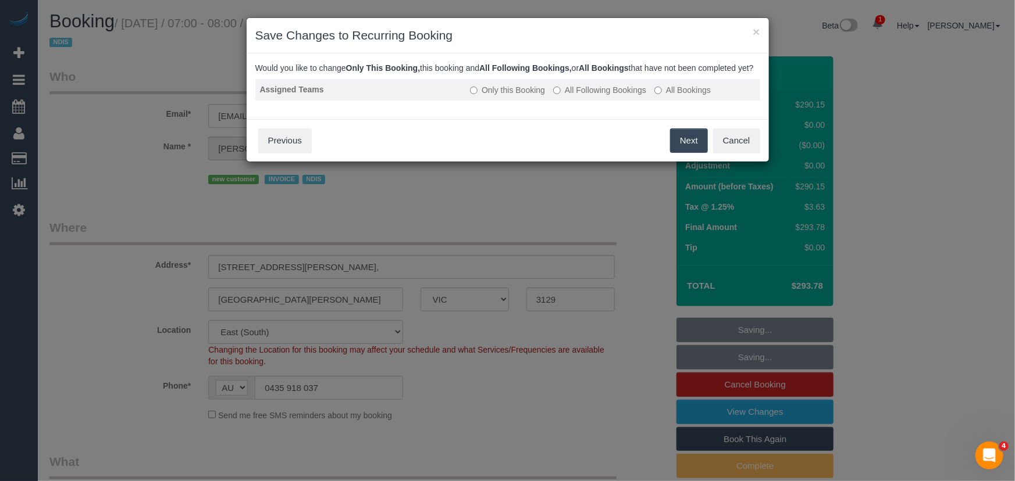
click at [599, 96] on label "All Following Bookings" at bounding box center [599, 90] width 93 height 12
click at [682, 153] on button "Save" at bounding box center [688, 141] width 40 height 24
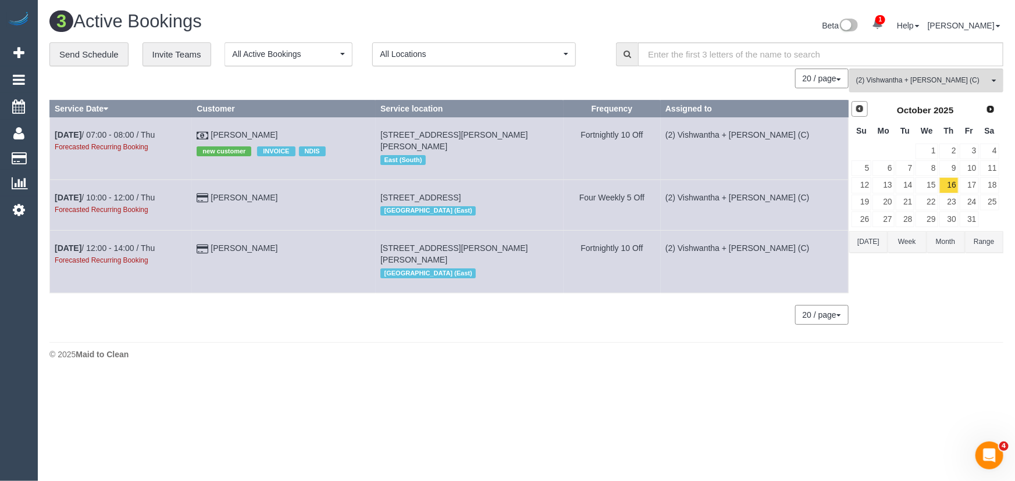
click at [858, 109] on span "Prev" at bounding box center [859, 108] width 9 height 9
click at [904, 81] on span "(2) Vishwantha + Madhushika (C)" at bounding box center [922, 81] width 133 height 10
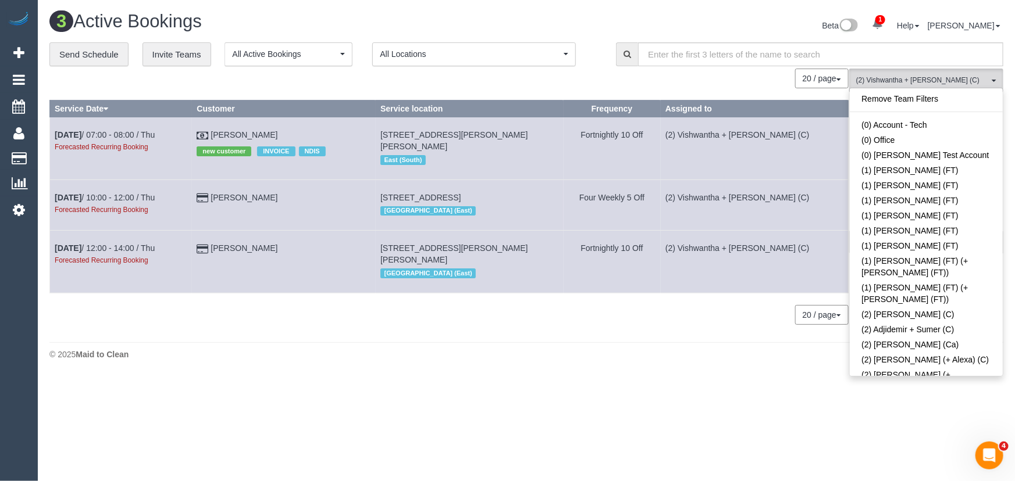
scroll to position [1101, 0]
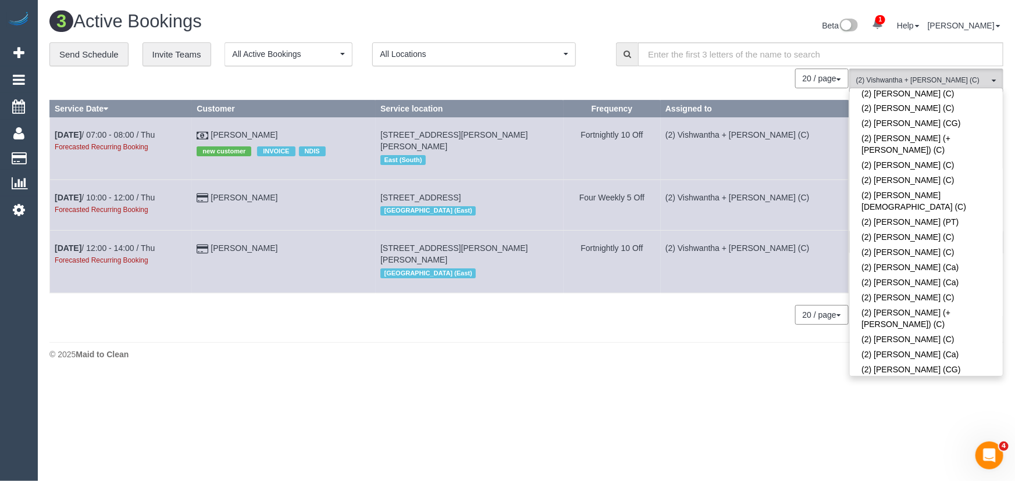
click at [909, 423] on link "(2) Vishwantha + Madhushika (C)" at bounding box center [926, 436] width 153 height 27
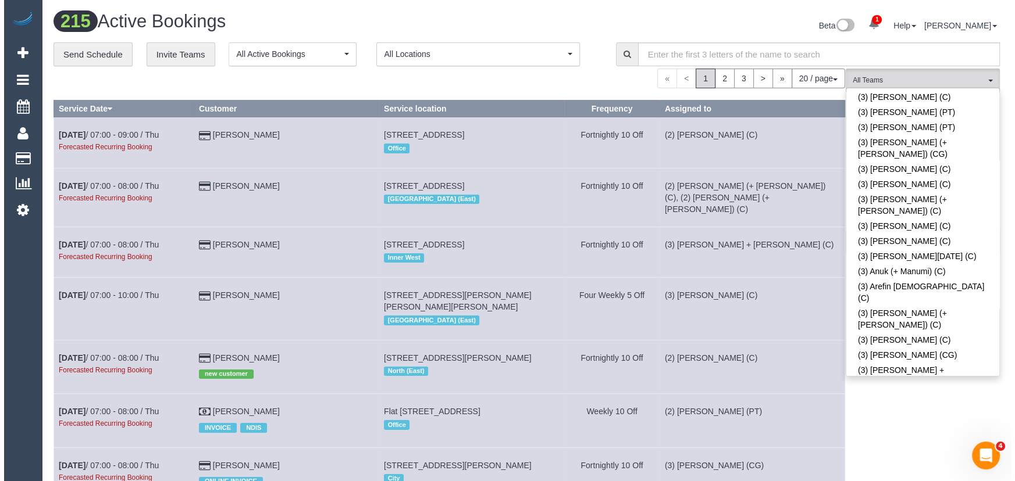
scroll to position [1577, 0]
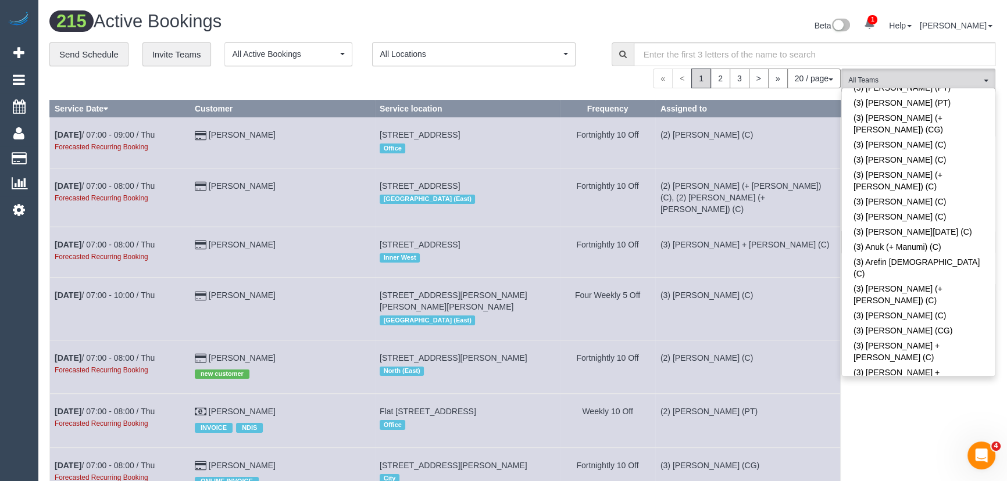
click at [926, 449] on link "(3) [PERSON_NAME] (+ [PERSON_NAME]) (C)" at bounding box center [918, 462] width 153 height 27
click at [591, 20] on div "Beta 1 Your Notifications You have 0 alerts × You have 2 to charge for 18/09/20…" at bounding box center [764, 27] width 482 height 31
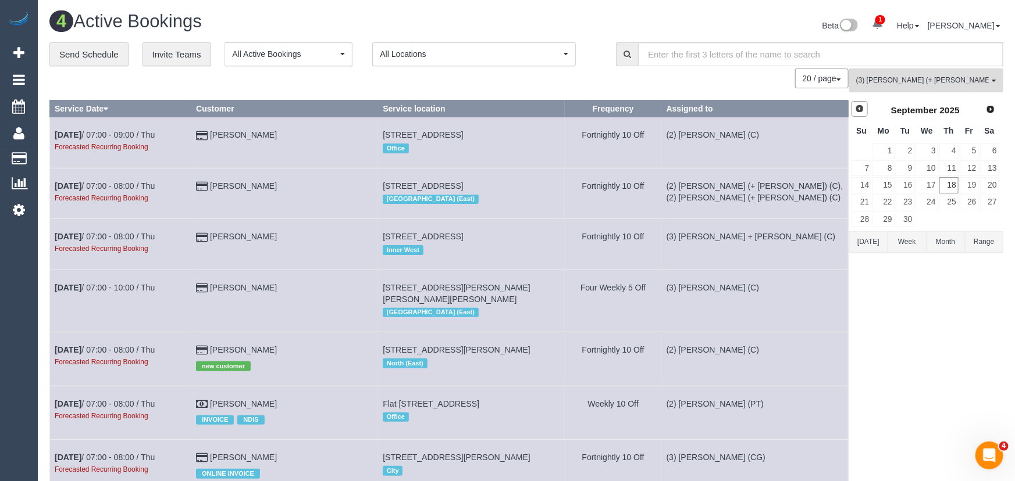
click at [845, 113] on th "Assigned to" at bounding box center [754, 109] width 187 height 17
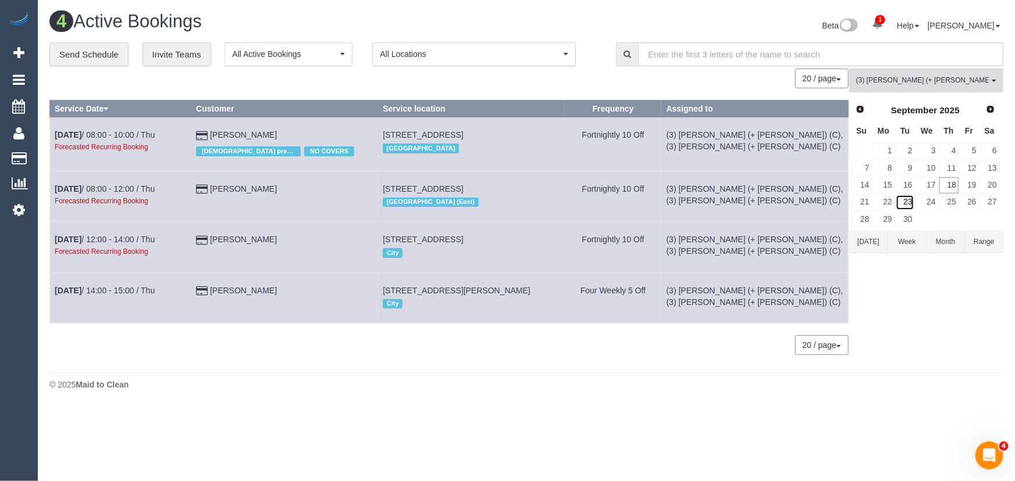
click at [905, 204] on link "23" at bounding box center [905, 203] width 19 height 16
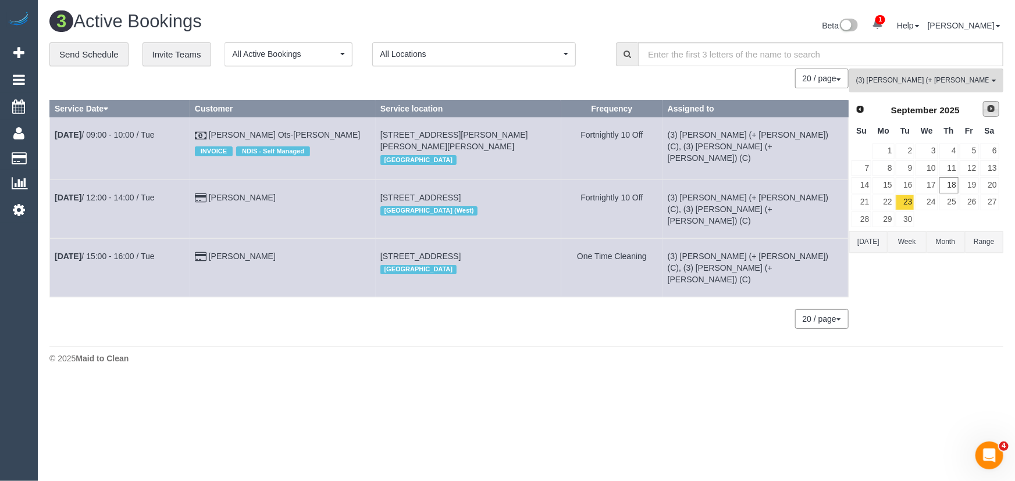
click at [989, 106] on span "Next" at bounding box center [990, 108] width 9 height 9
click link "7"
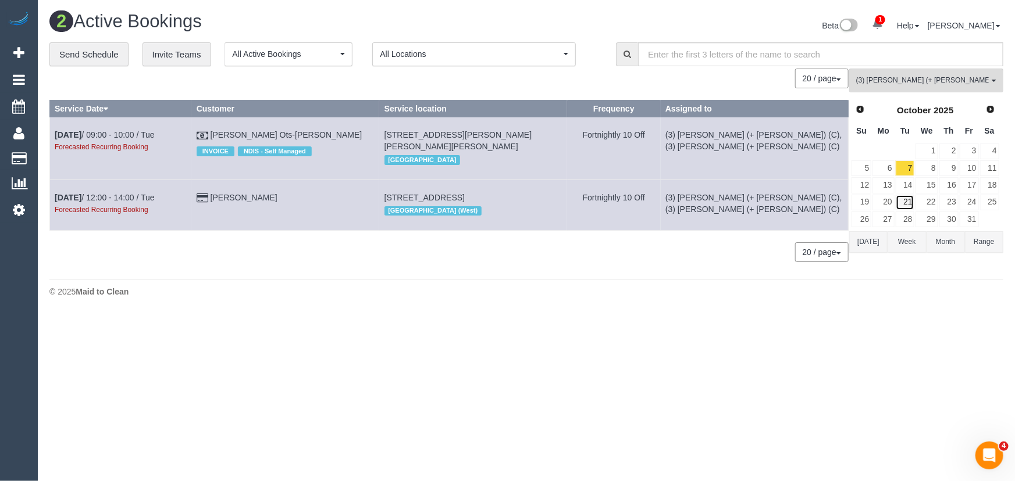
click link "21"
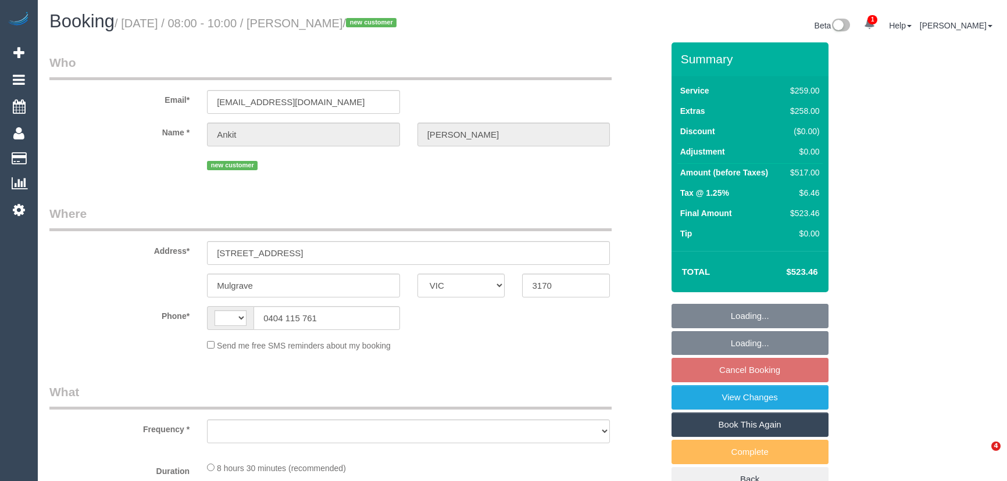
select select "VIC"
select select "string:AU"
select select "string:stripe-pm_1S8A8B2GScqysDRVBFaOw2Jv"
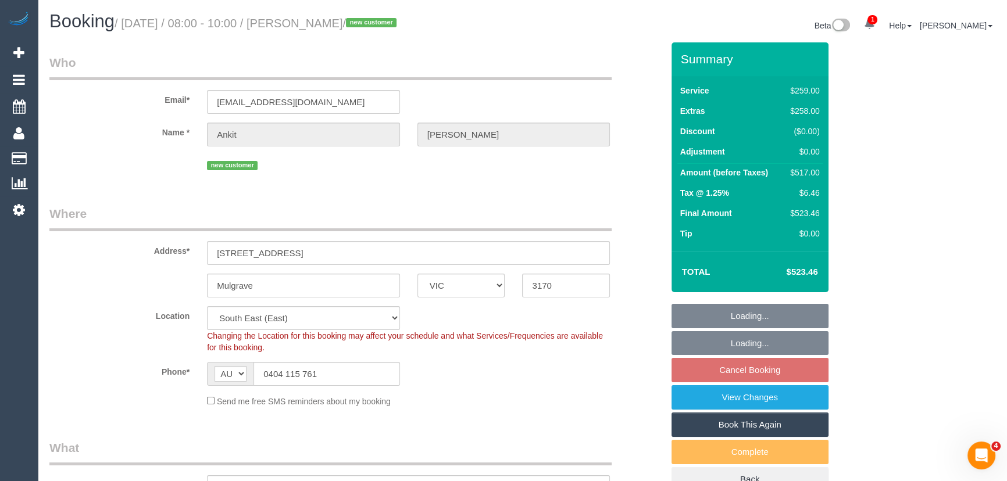
select select "object:1041"
select select "number:27"
select select "number:14"
select select "number:18"
select select "number:24"
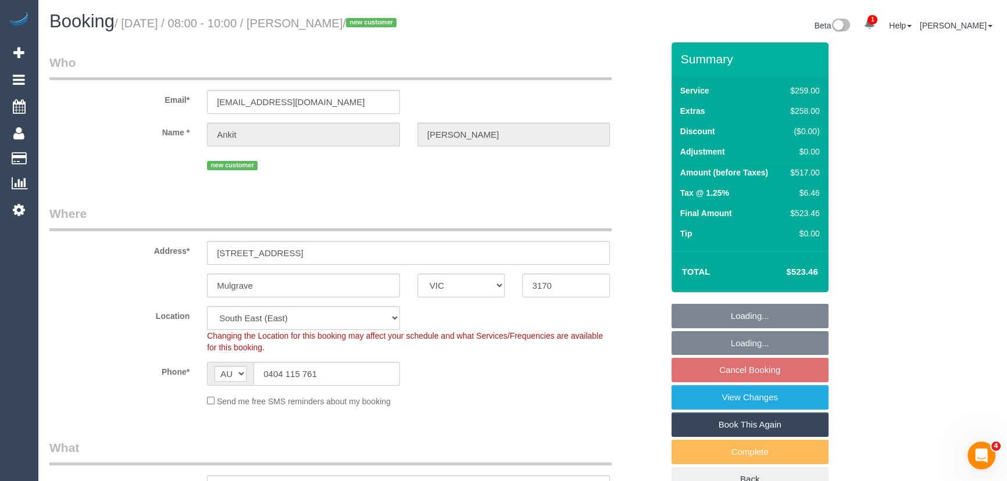
select select "number:26"
select select "object:1192"
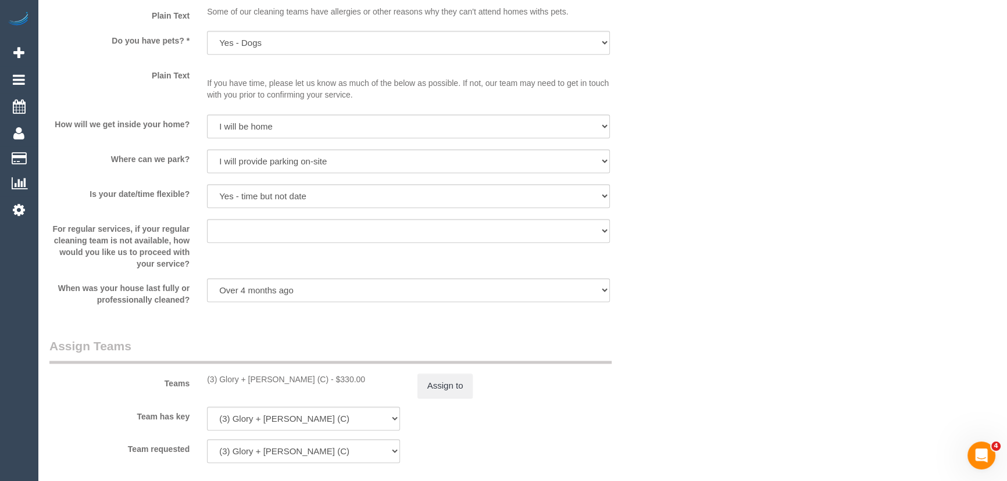
scroll to position [1639, 0]
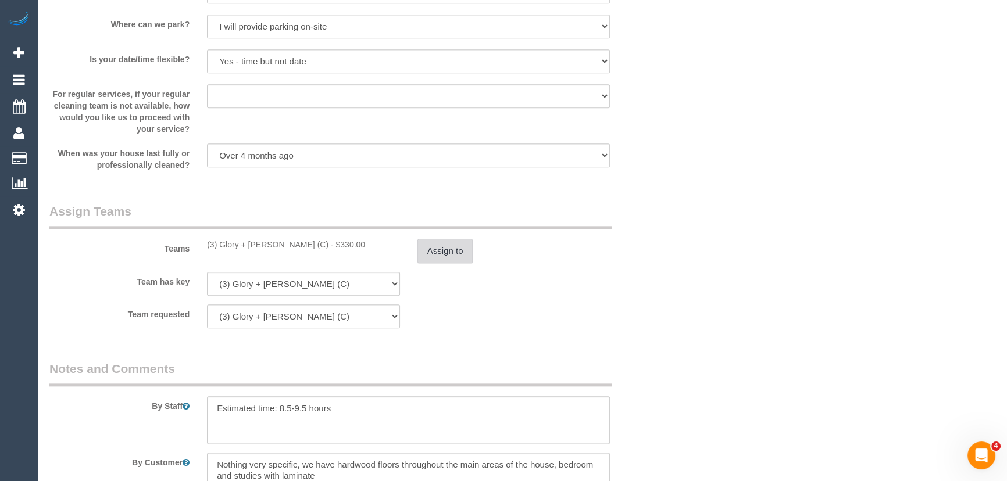
click at [452, 244] on button "Assign to" at bounding box center [446, 251] width 56 height 24
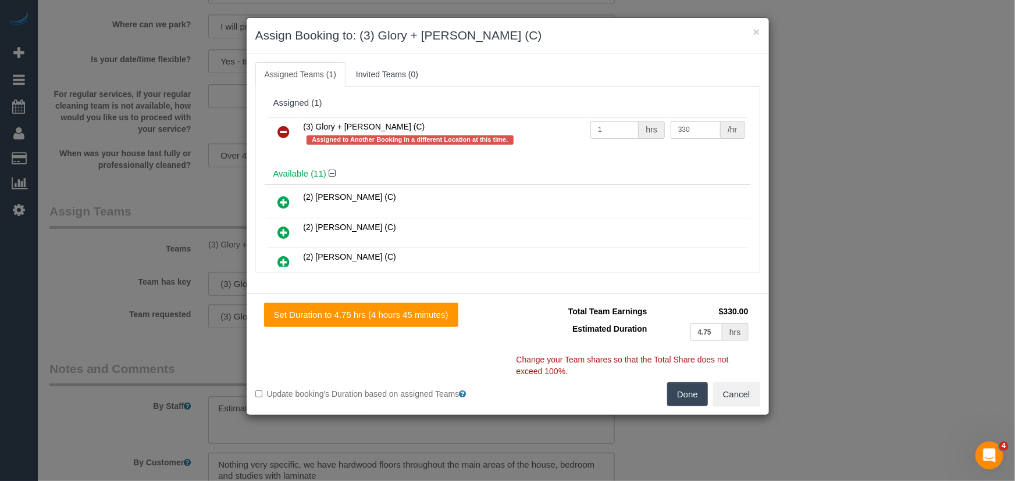
click at [281, 137] on icon at bounding box center [284, 132] width 12 height 14
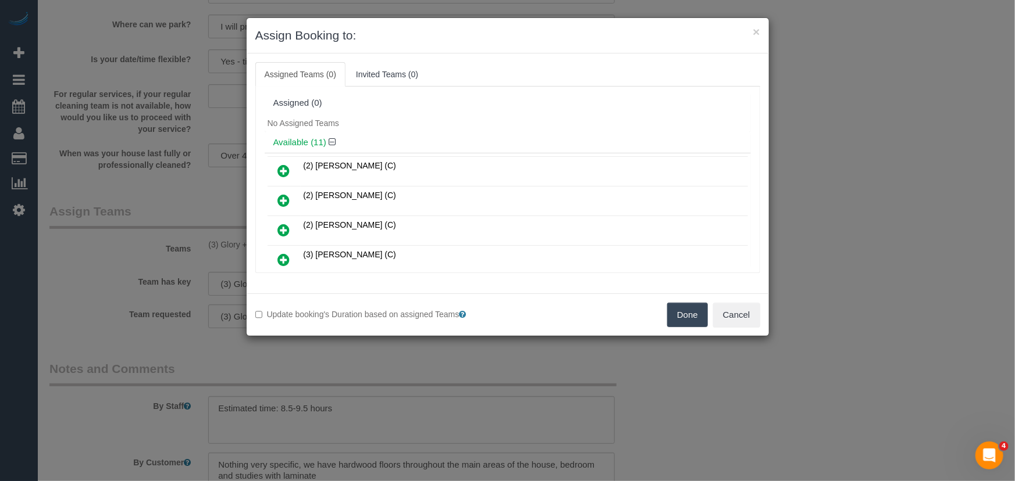
click at [281, 138] on h4 "Available (11)" at bounding box center [507, 143] width 469 height 10
click at [697, 326] on button "Done" at bounding box center [687, 315] width 41 height 24
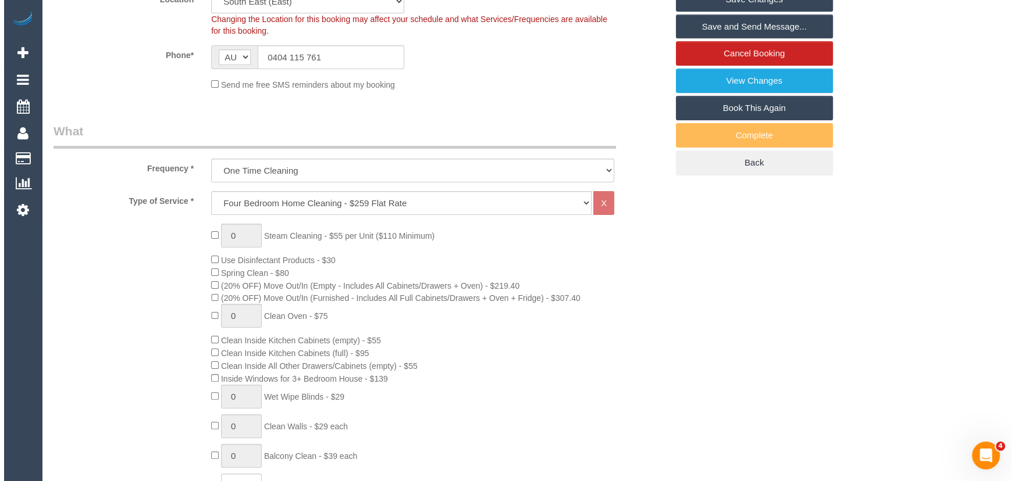
scroll to position [0, 0]
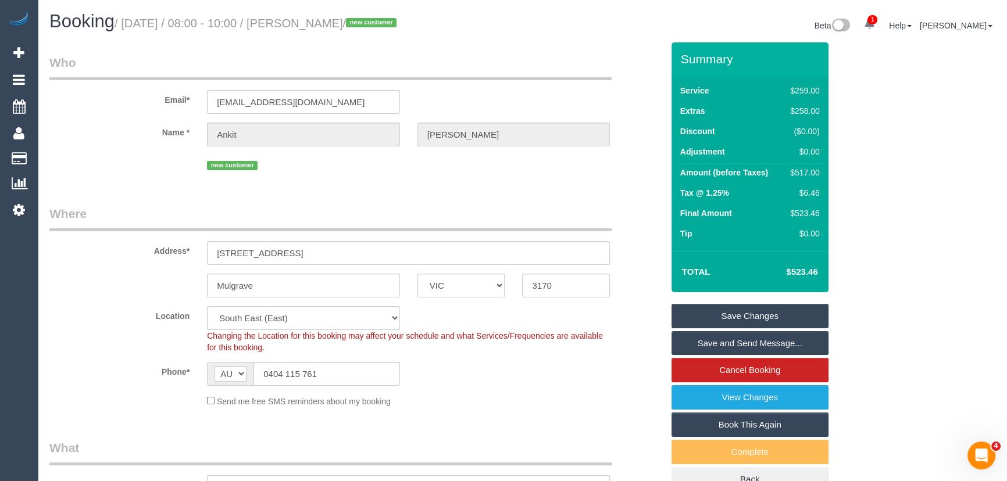
click at [750, 315] on link "Save Changes" at bounding box center [750, 316] width 157 height 24
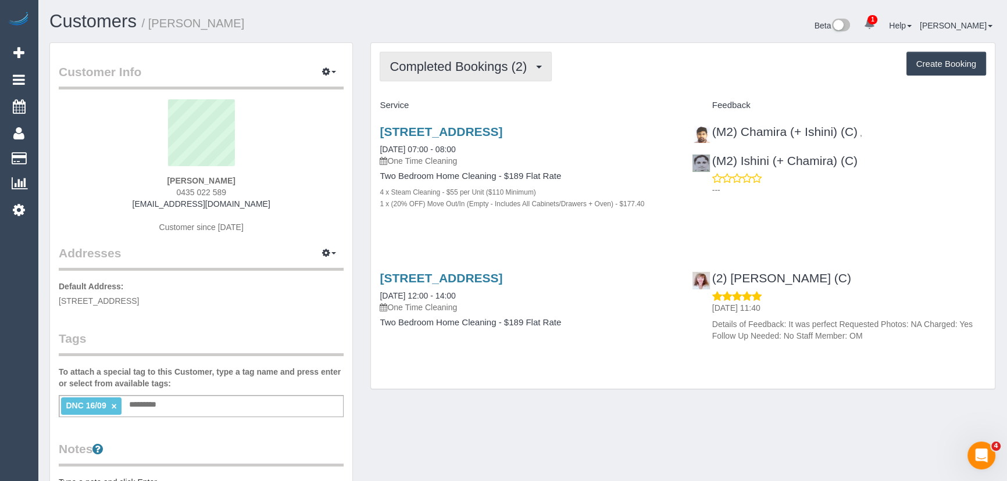
click at [501, 68] on span "Completed Bookings (2)" at bounding box center [461, 66] width 143 height 15
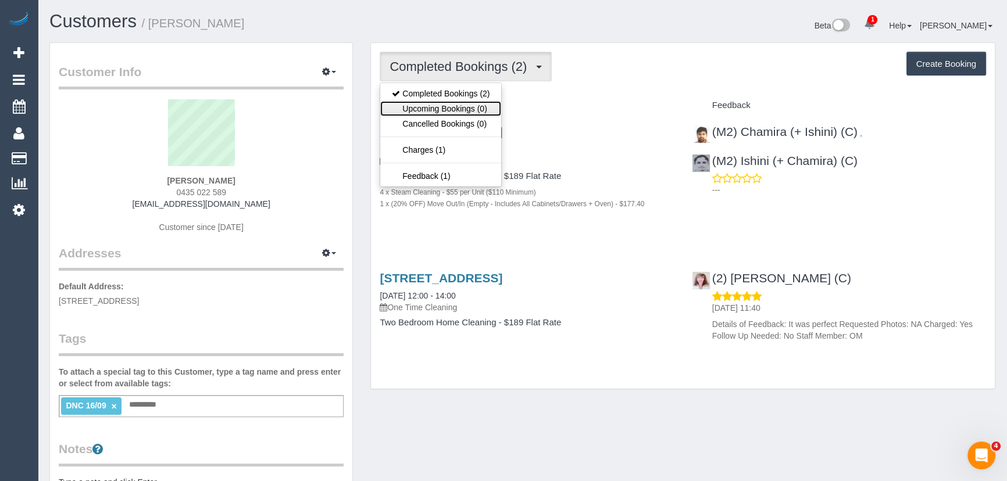
click at [490, 105] on link "Upcoming Bookings (0)" at bounding box center [440, 108] width 121 height 15
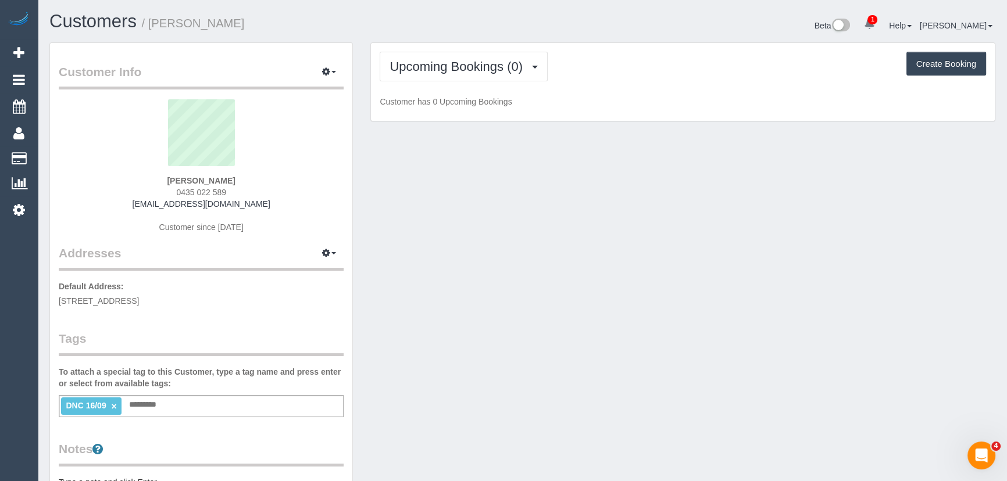
click at [490, 105] on p "Customer has 0 Upcoming Bookings" at bounding box center [683, 102] width 607 height 12
click at [481, 63] on span "Upcoming Bookings (0)" at bounding box center [459, 66] width 139 height 15
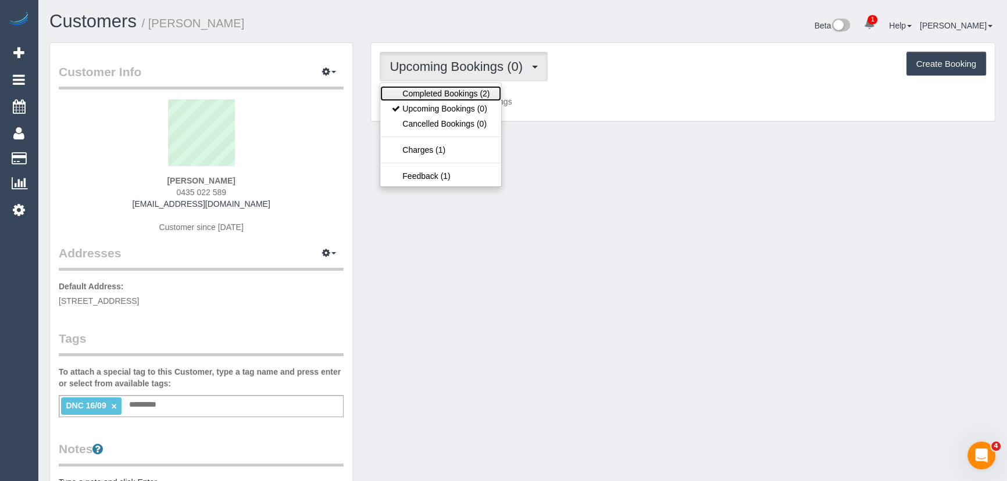
click at [477, 95] on link "Completed Bookings (2)" at bounding box center [440, 93] width 121 height 15
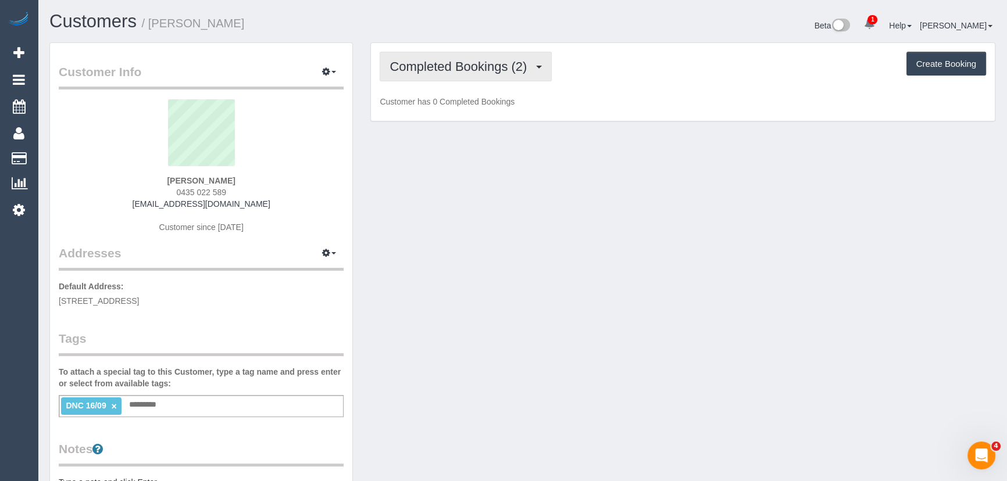
click at [471, 62] on span "Completed Bookings (2)" at bounding box center [461, 66] width 143 height 15
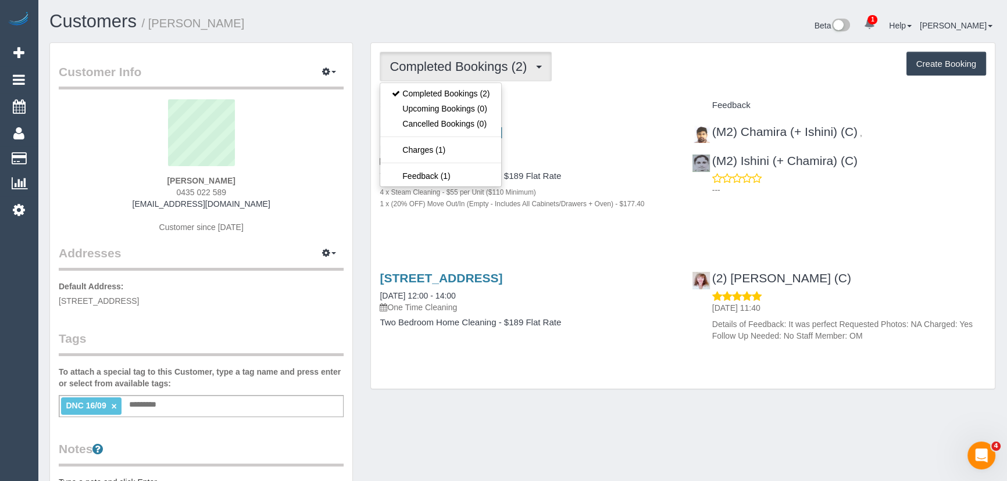
click at [611, 231] on div "[STREET_ADDRESS] [DATE] 07:00 - 08:00 One Time Cleaning Two Bedroom Home Cleani…" at bounding box center [527, 173] width 312 height 117
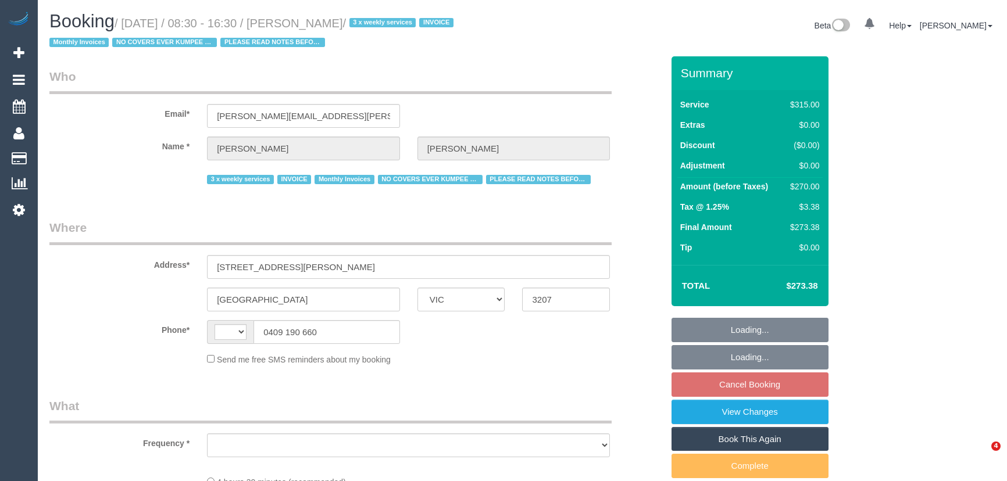
select select "VIC"
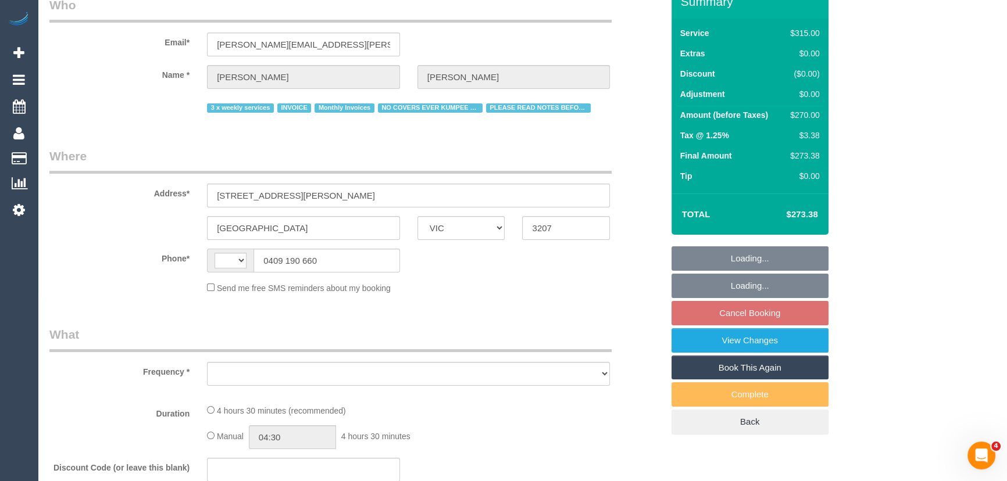
scroll to position [211, 0]
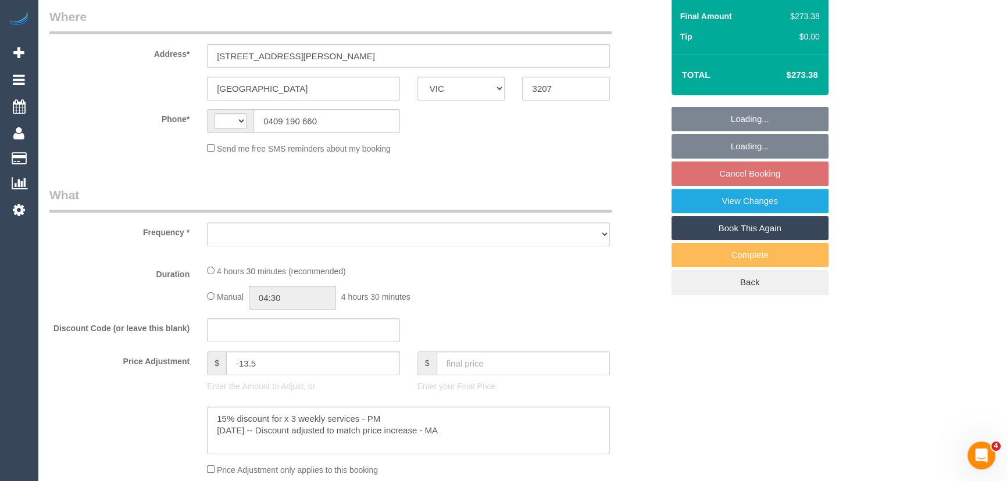
select select "270"
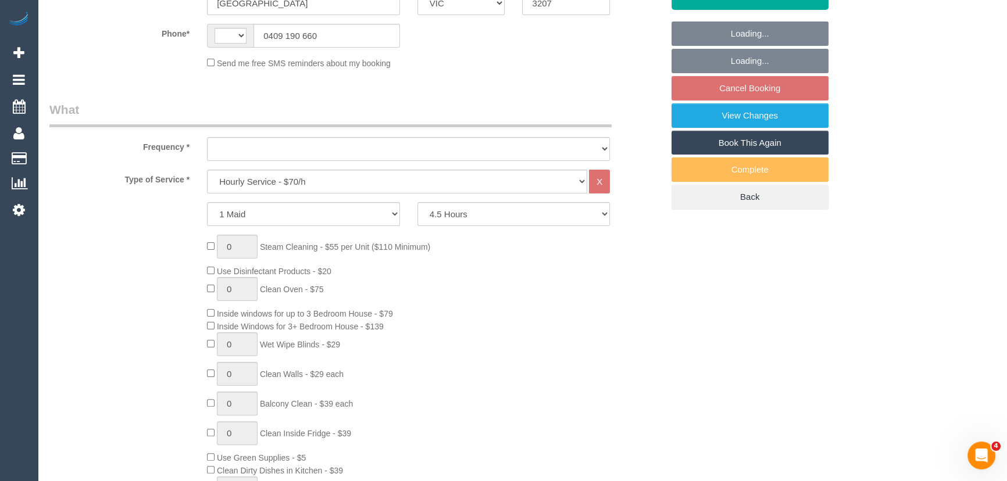
select select "string:AU"
select select "object:710"
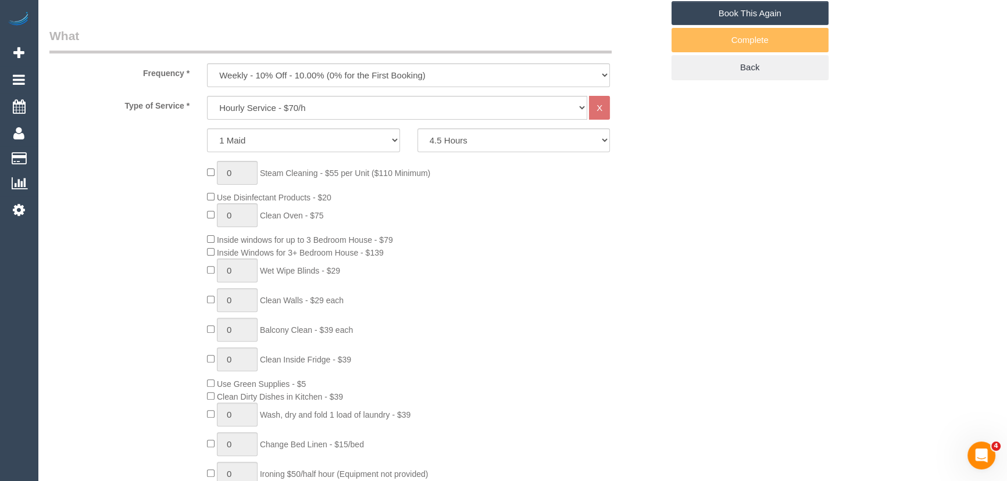
select select "number:27"
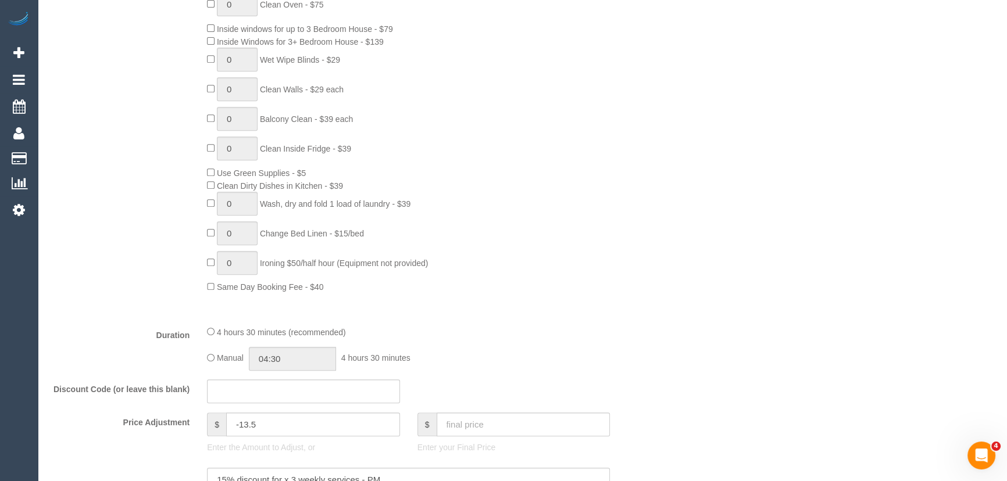
select select "object:1290"
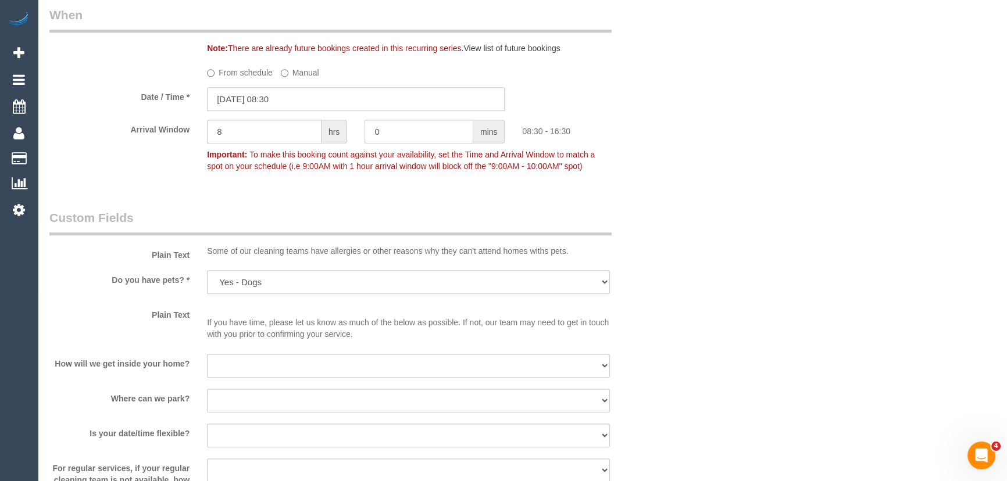
scroll to position [1272, 0]
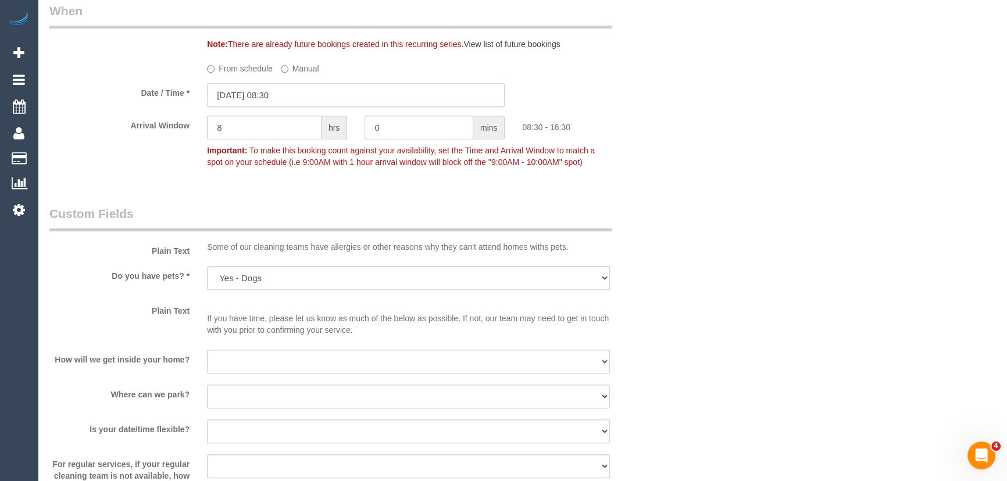
click at [295, 100] on input "19/09/2025 08:30" at bounding box center [356, 95] width 298 height 24
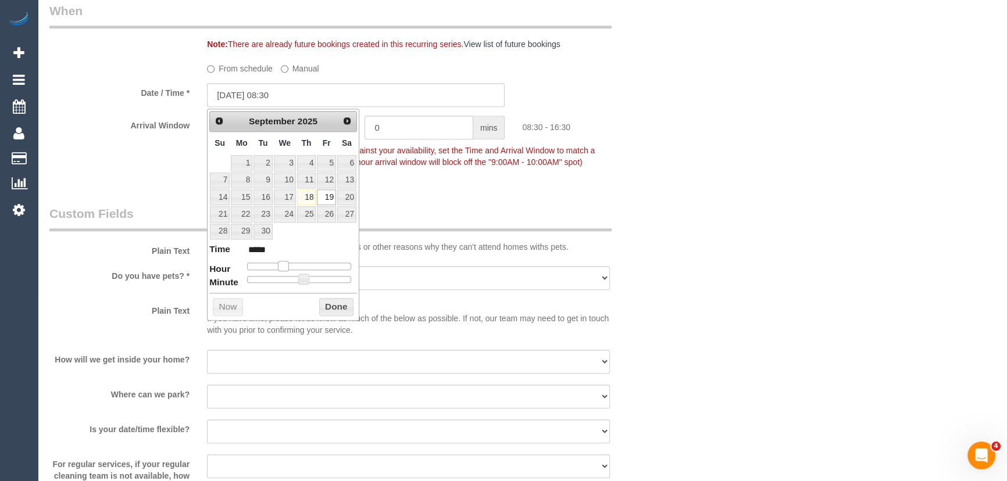
type input "19/09/2025 09:30"
type input "*****"
type input "19/09/2025 10:30"
type input "*****"
drag, startPoint x: 284, startPoint y: 266, endPoint x: 294, endPoint y: 265, distance: 10.5
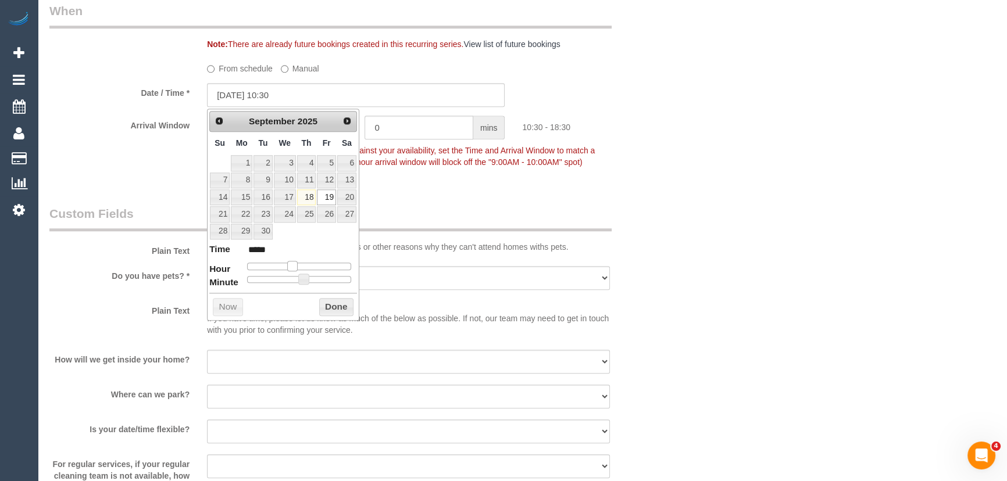
click at [294, 265] on span at bounding box center [292, 266] width 10 height 10
click at [295, 264] on span at bounding box center [292, 266] width 10 height 10
type input "19/09/2025 10:25"
type input "*****"
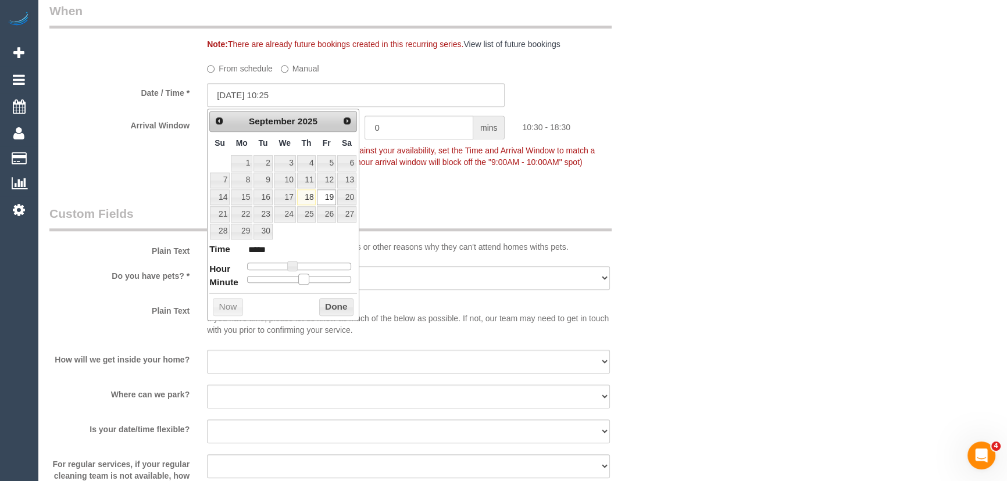
drag, startPoint x: 304, startPoint y: 280, endPoint x: 288, endPoint y: 278, distance: 15.9
click at [290, 279] on div at bounding box center [299, 279] width 104 height 7
type input "19/09/2025 10:20"
type input "*****"
type input "19/09/2025 10:15"
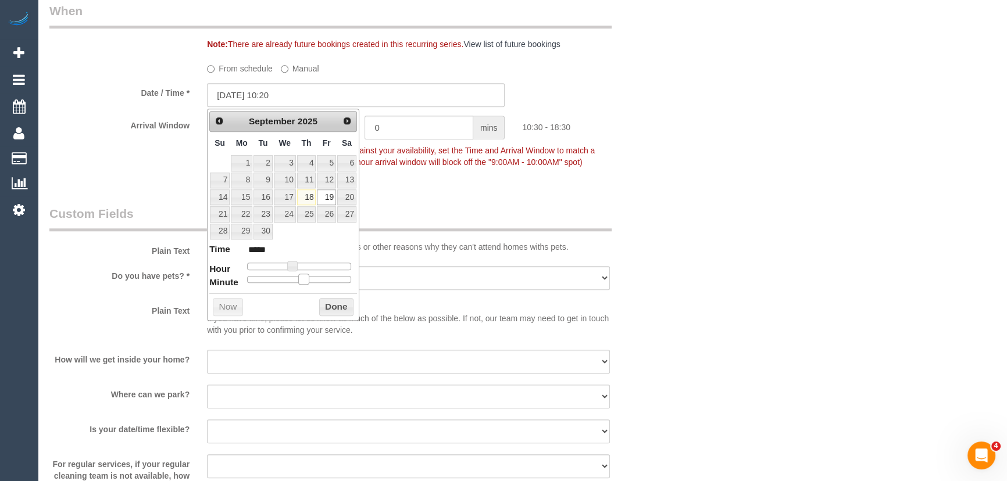
type input "*****"
type input "19/09/2025 10:10"
type input "*****"
type input "19/09/2025 10:05"
type input "*****"
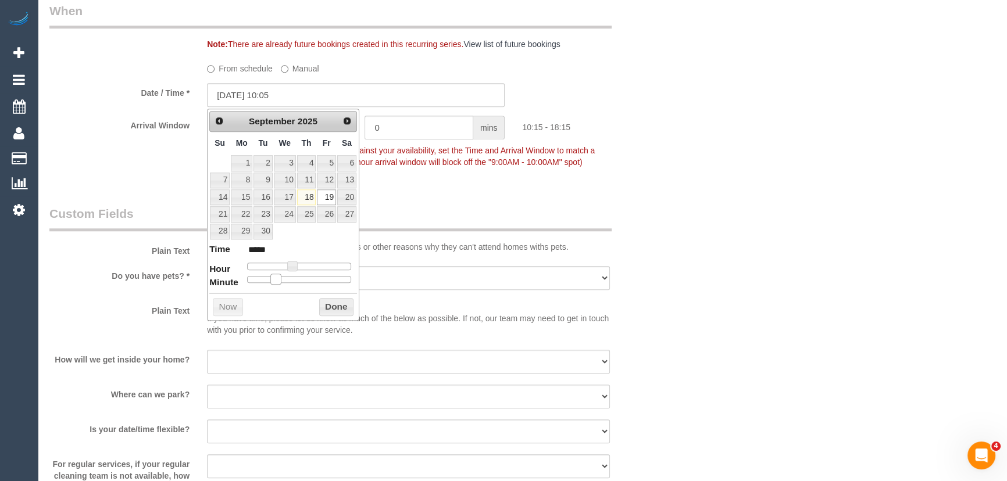
type input "19/09/2025 10:00"
type input "*****"
drag, startPoint x: 280, startPoint y: 277, endPoint x: 236, endPoint y: 277, distance: 43.6
click at [236, 277] on dl "Time ***** Hour Minute Second Millisecond Microsecond Time Zone ***** ***** ***…" at bounding box center [283, 263] width 148 height 40
click at [236, 277] on dt "Minute" at bounding box center [223, 283] width 29 height 15
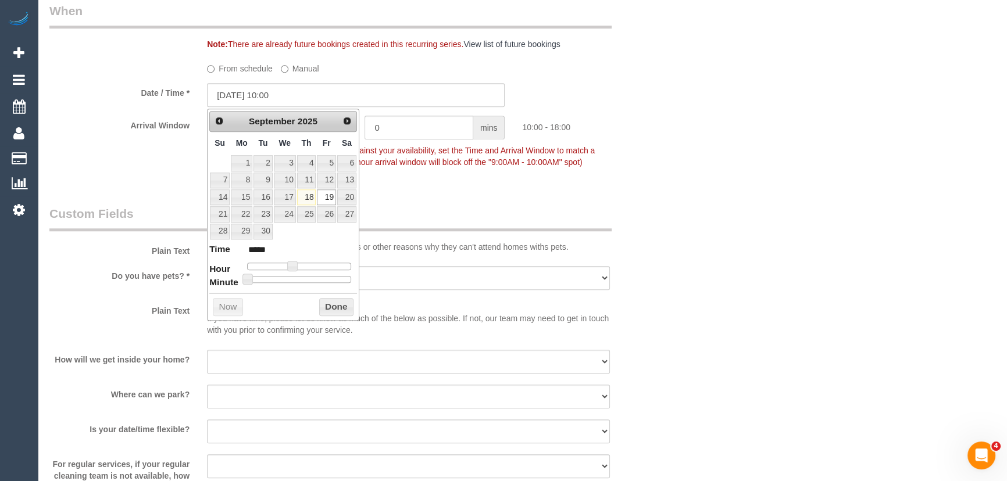
click at [468, 198] on div "Who Email* stacy.goergen@gmail.com Name * Stacy Irwin 3 x weekly services INVOI…" at bounding box center [356, 63] width 631 height 2556
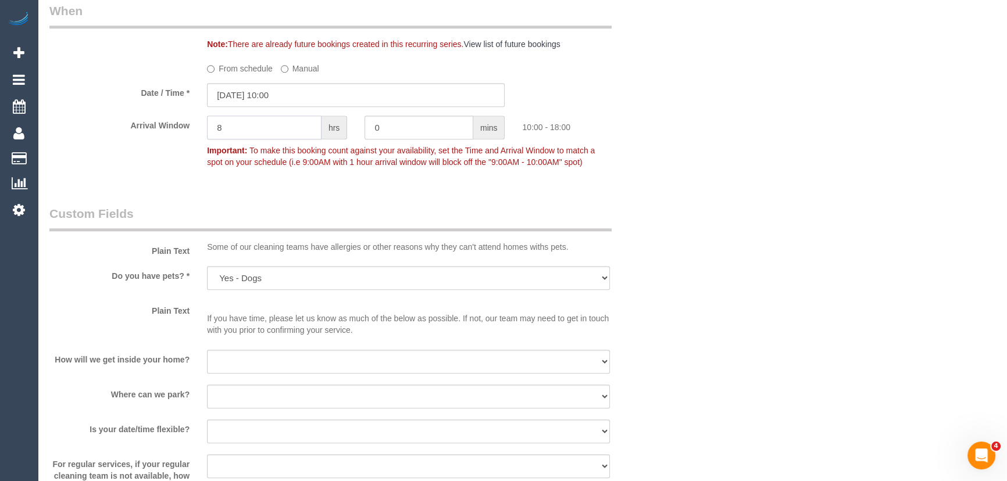
click at [244, 129] on input "8" at bounding box center [264, 128] width 115 height 24
type input "1"
click at [673, 290] on div "Who Email* stacy.goergen@gmail.com Name * Stacy Irwin 3 x weekly services INVOI…" at bounding box center [522, 63] width 946 height 2556
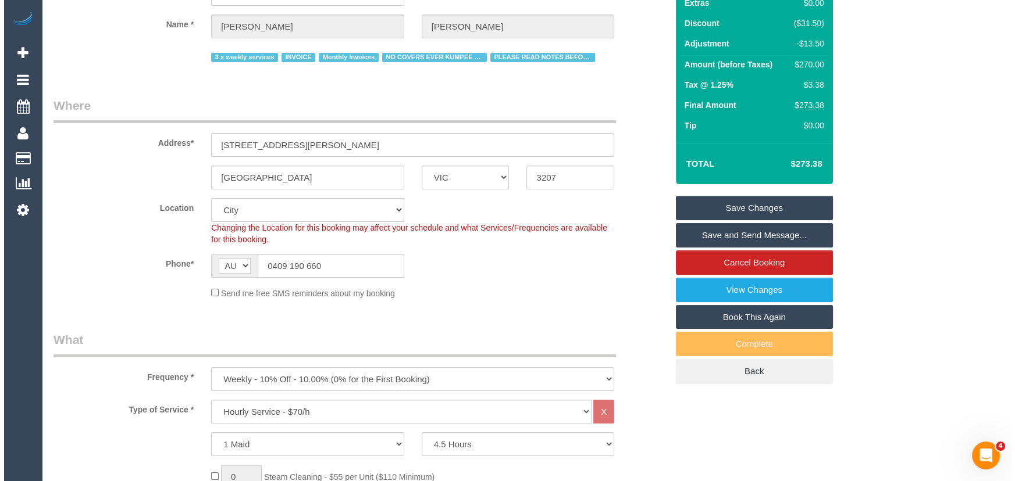
scroll to position [0, 0]
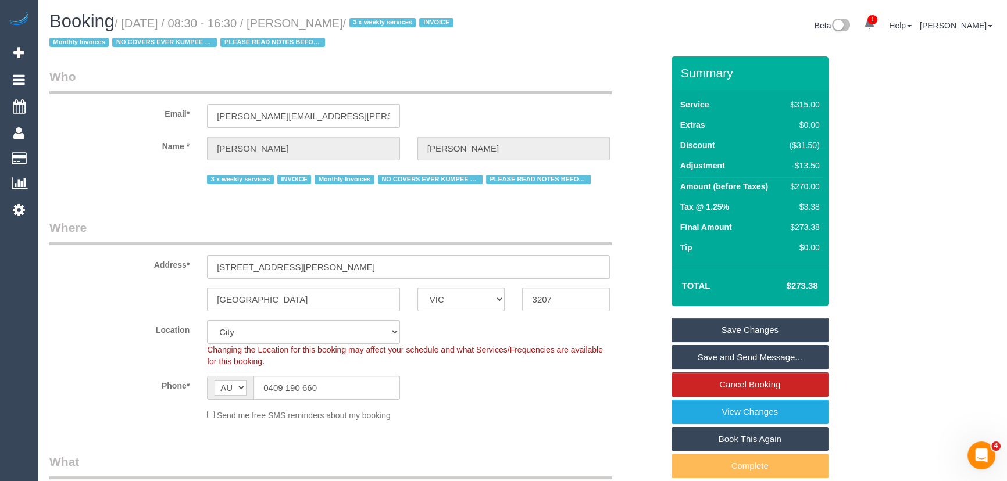
click at [727, 327] on link "Save Changes" at bounding box center [750, 330] width 157 height 24
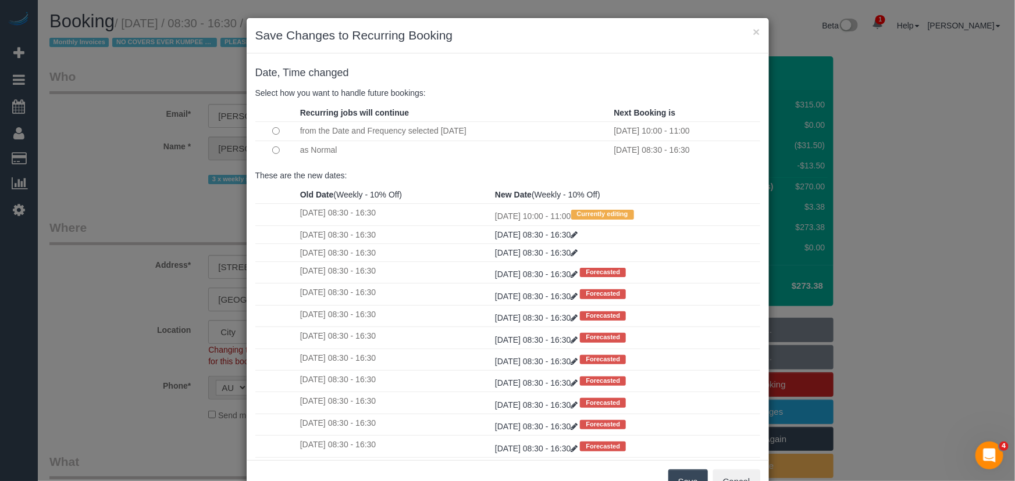
click at [686, 476] on button "Save" at bounding box center [688, 482] width 40 height 24
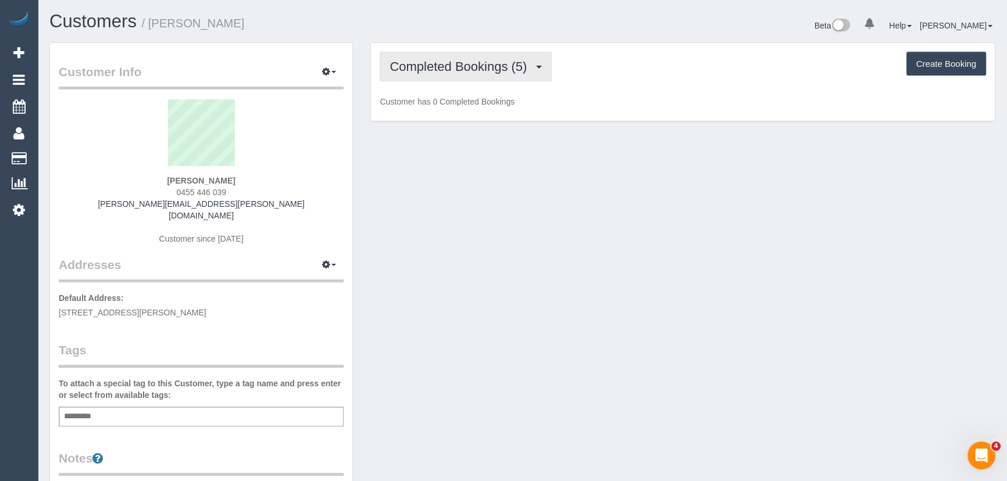
click at [508, 69] on span "Completed Bookings (5)" at bounding box center [461, 66] width 143 height 15
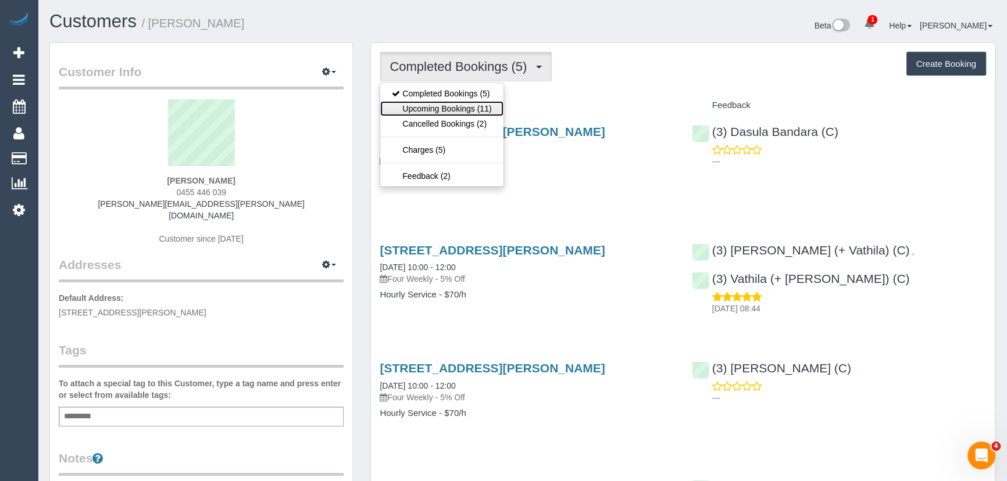
click at [487, 110] on link "Upcoming Bookings (11)" at bounding box center [441, 108] width 123 height 15
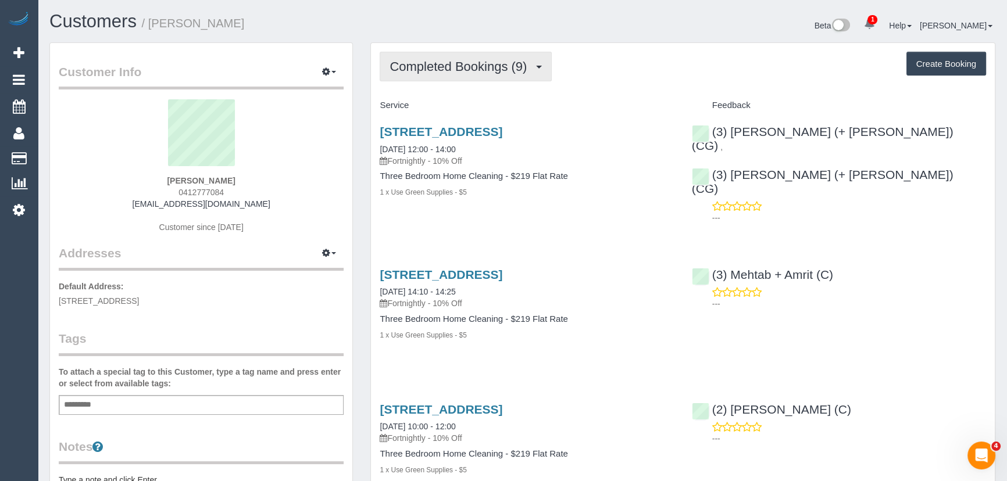
click at [461, 64] on span "Completed Bookings (9)" at bounding box center [461, 66] width 143 height 15
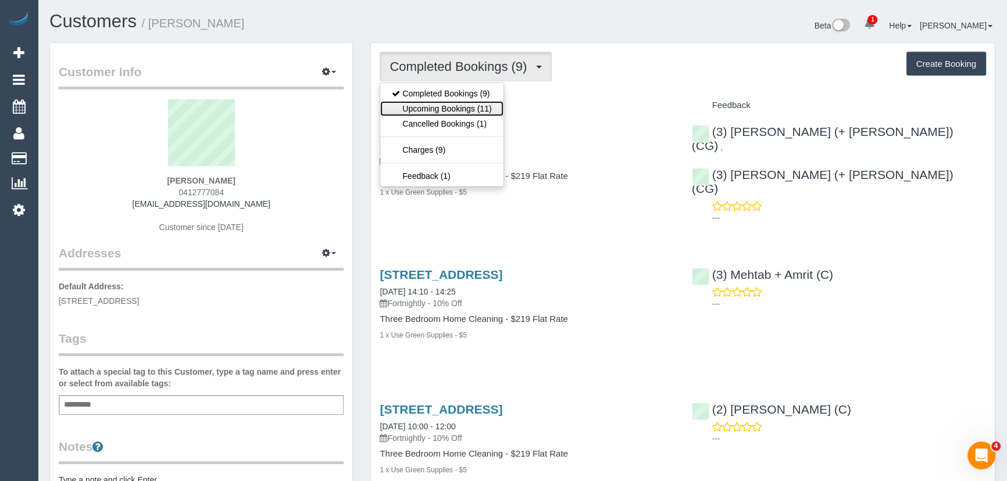
click at [459, 103] on link "Upcoming Bookings (11)" at bounding box center [441, 108] width 123 height 15
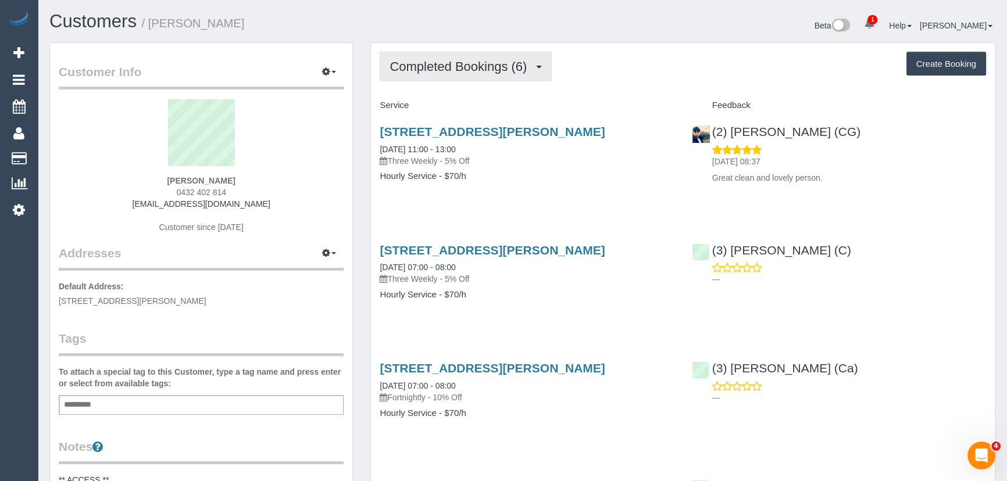
click at [465, 70] on span "Completed Bookings (6)" at bounding box center [461, 66] width 143 height 15
click at [476, 66] on span "Completed Bookings (6)" at bounding box center [461, 66] width 143 height 15
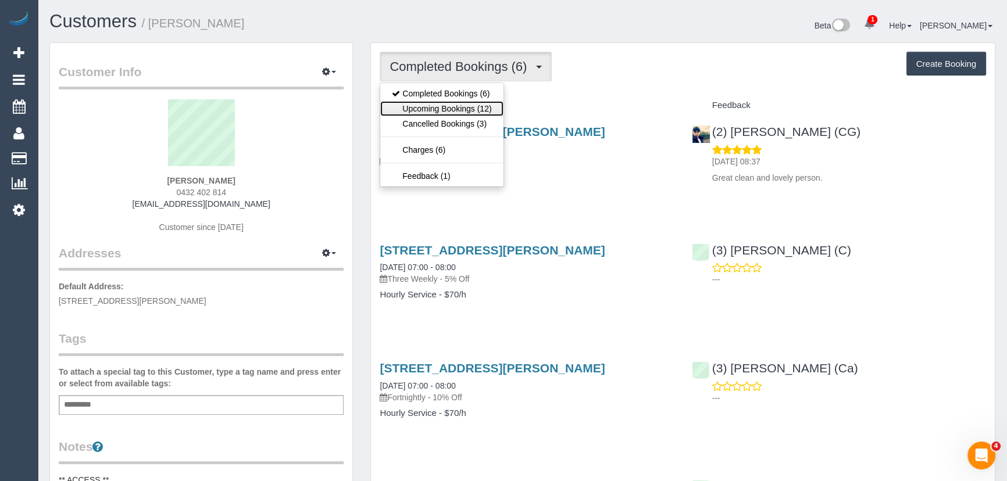
click at [480, 109] on link "Upcoming Bookings (12)" at bounding box center [441, 108] width 123 height 15
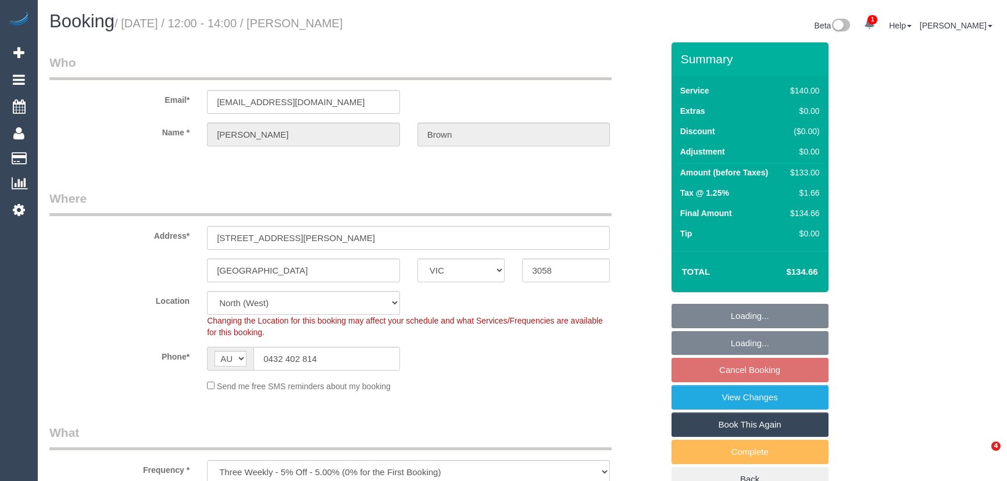
select select "VIC"
select select "number:27"
select select "number:14"
select select "number:19"
select select "number:23"
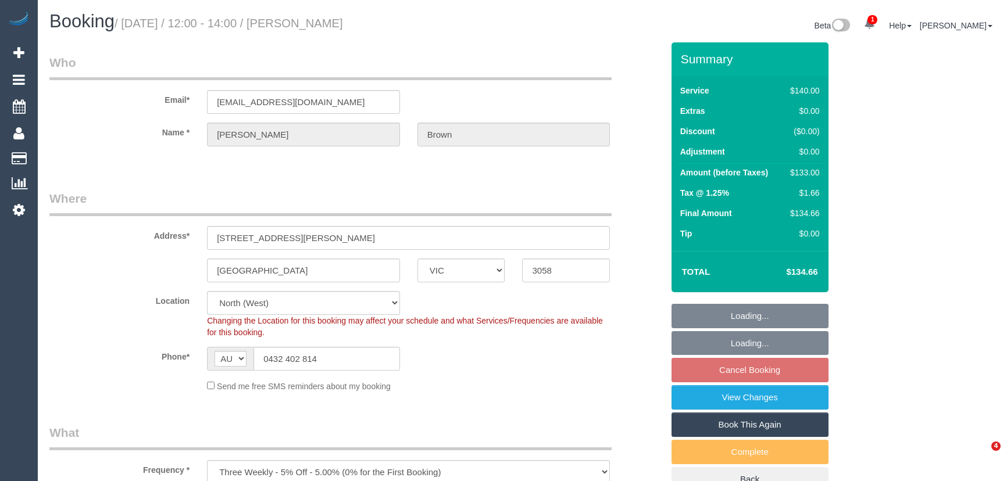
select select "number:33"
select select "number:12"
select select "spot4"
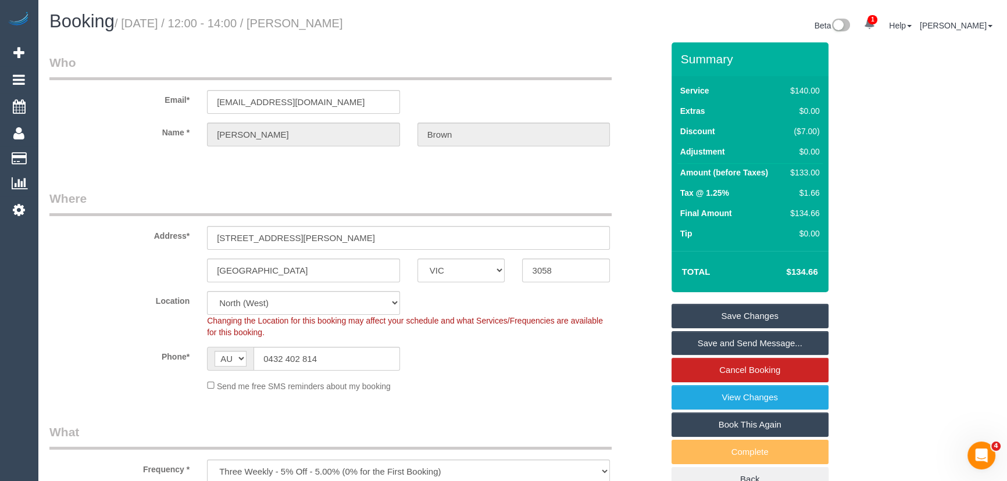
click at [715, 345] on link "Save and Send Message..." at bounding box center [750, 343] width 157 height 24
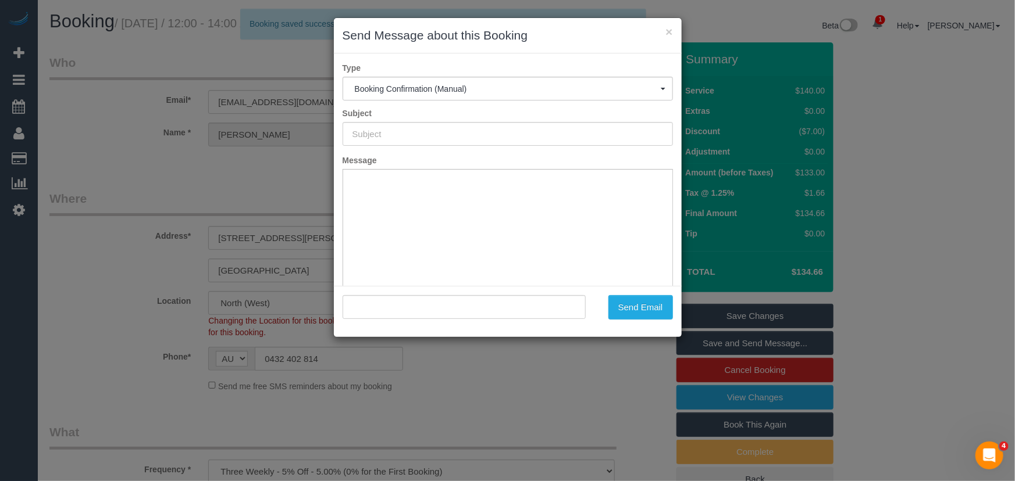
type input "Booking Confirmed"
type input ""[PERSON_NAME]" <[EMAIL_ADDRESS][DOMAIN_NAME]>"
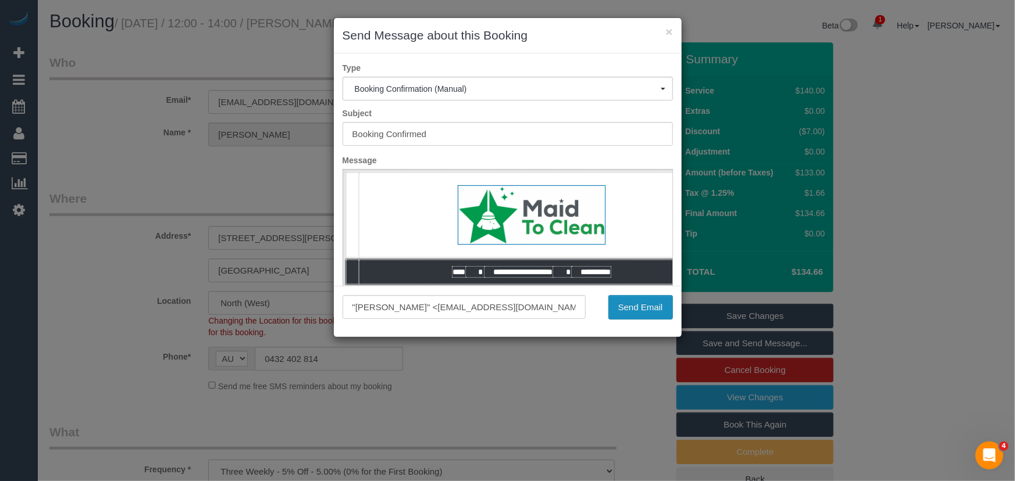
click at [614, 311] on button "Send Email" at bounding box center [640, 307] width 65 height 24
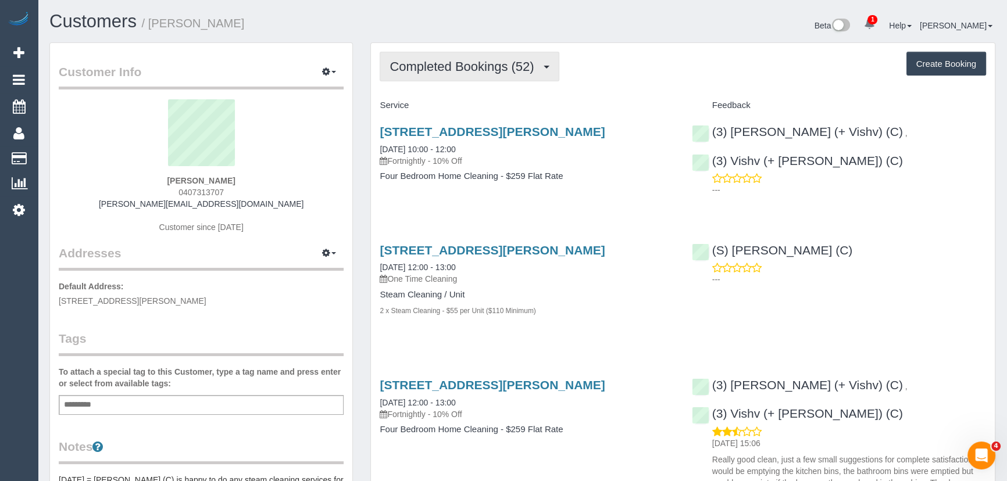
click at [476, 70] on span "Completed Bookings (52)" at bounding box center [465, 66] width 150 height 15
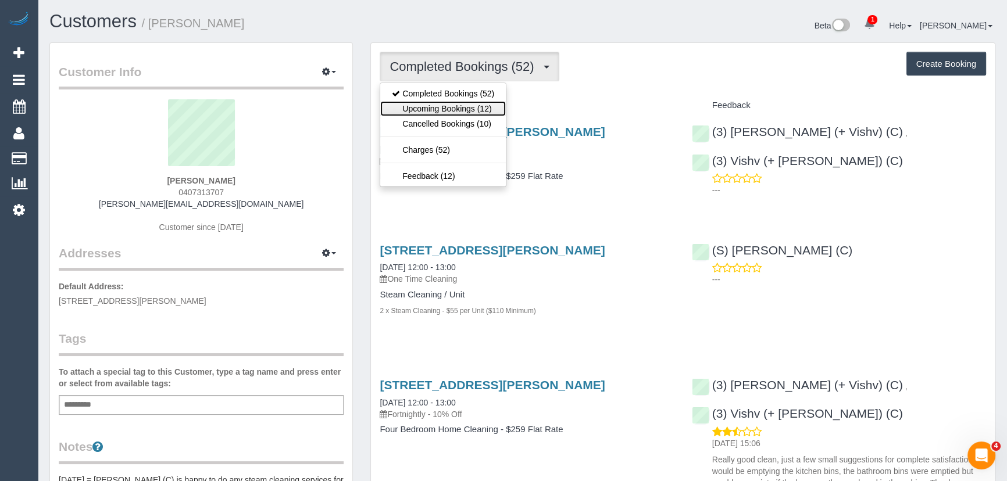
click at [473, 111] on link "Upcoming Bookings (12)" at bounding box center [443, 108] width 126 height 15
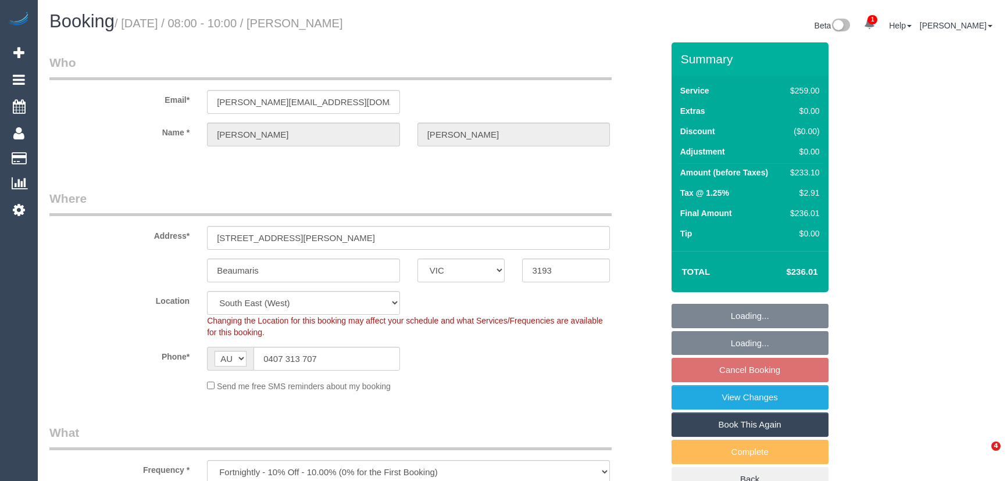
select select "VIC"
select select "string:stripe-pm_1P3ppP2GScqysDRV5IZYnecD"
select select "spot1"
select select "number:27"
select select "number:14"
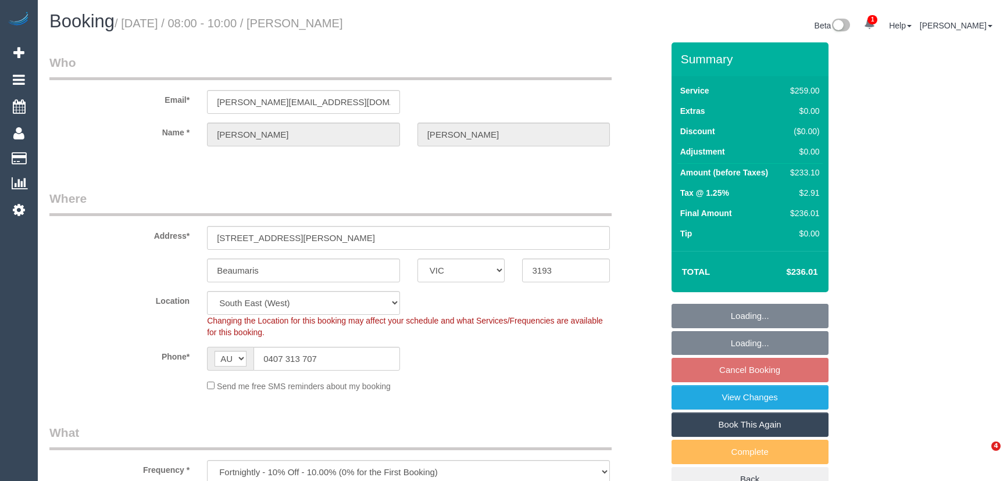
select select "number:19"
select select "number:22"
select select "number:35"
select select "number:11"
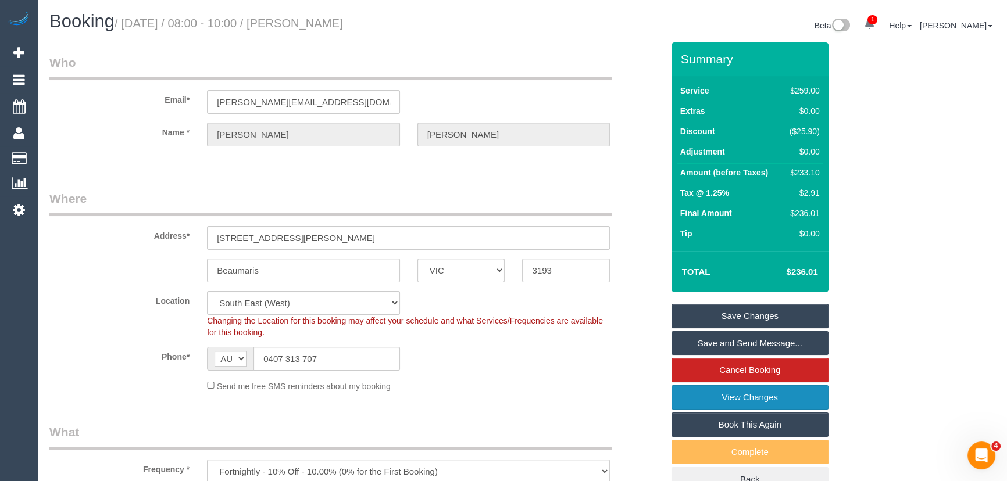
drag, startPoint x: 764, startPoint y: 401, endPoint x: 645, endPoint y: 399, distance: 118.1
click at [764, 401] on link "View Changes" at bounding box center [750, 398] width 157 height 24
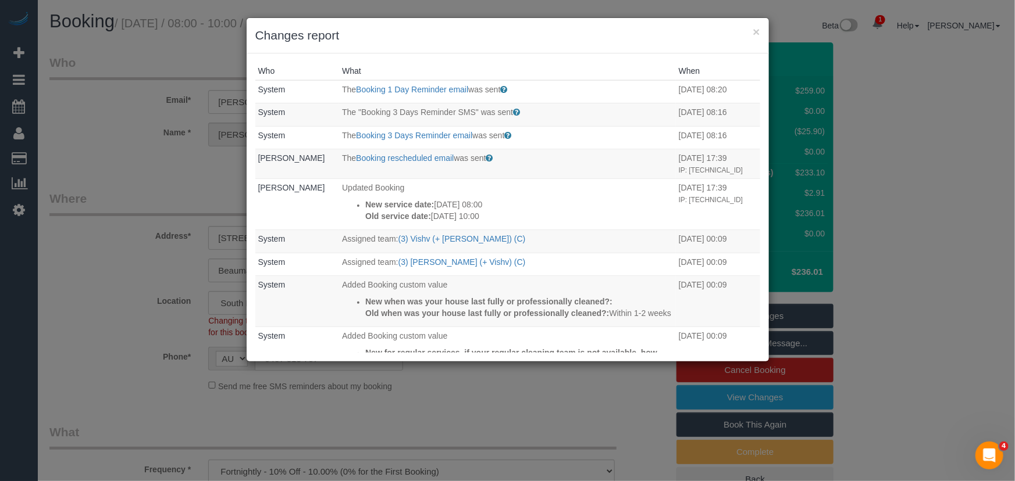
drag, startPoint x: 562, startPoint y: 442, endPoint x: 580, endPoint y: 422, distance: 27.6
click at [563, 442] on div "× Changes report Who What When System The Booking 1 Day Reminder email was sent…" at bounding box center [507, 240] width 1015 height 481
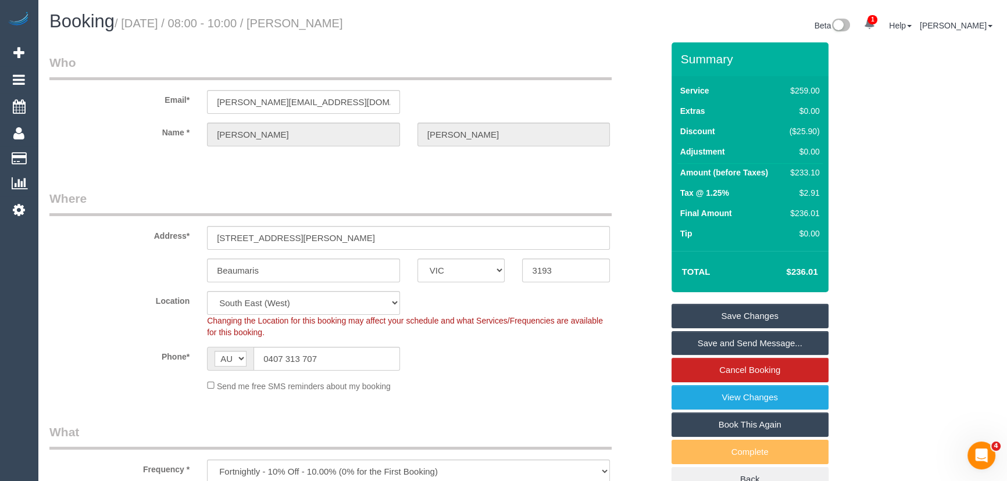
click at [732, 347] on link "Save and Send Message..." at bounding box center [750, 343] width 157 height 24
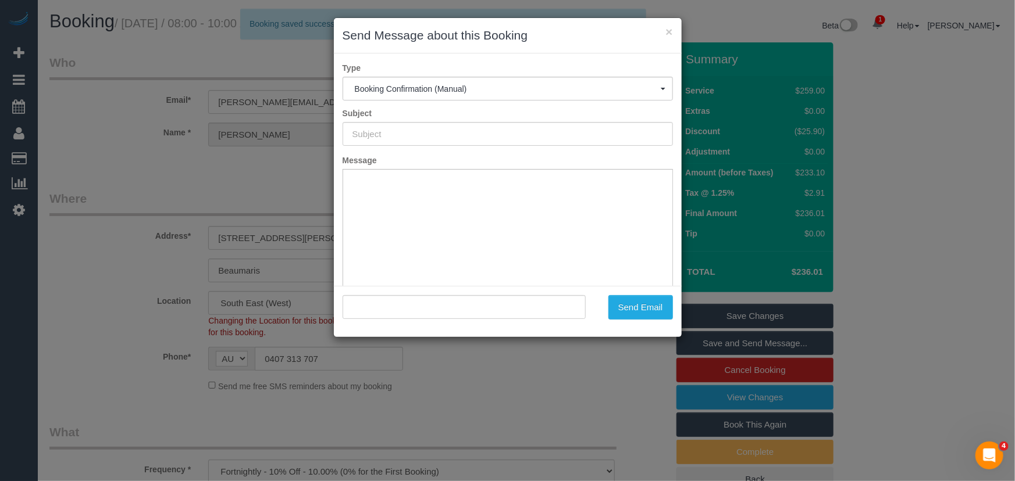
type input "Booking Confirmed"
type input ""Jenna Szymanski" <jenna.szy@gmail.com>"
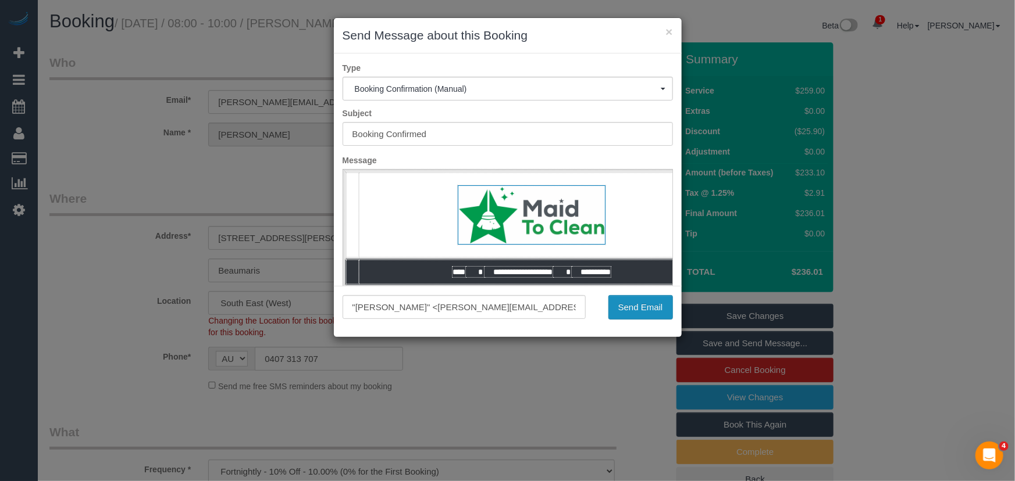
drag, startPoint x: 637, startPoint y: 311, endPoint x: 609, endPoint y: 308, distance: 28.1
click at [637, 311] on button "Send Email" at bounding box center [640, 307] width 65 height 24
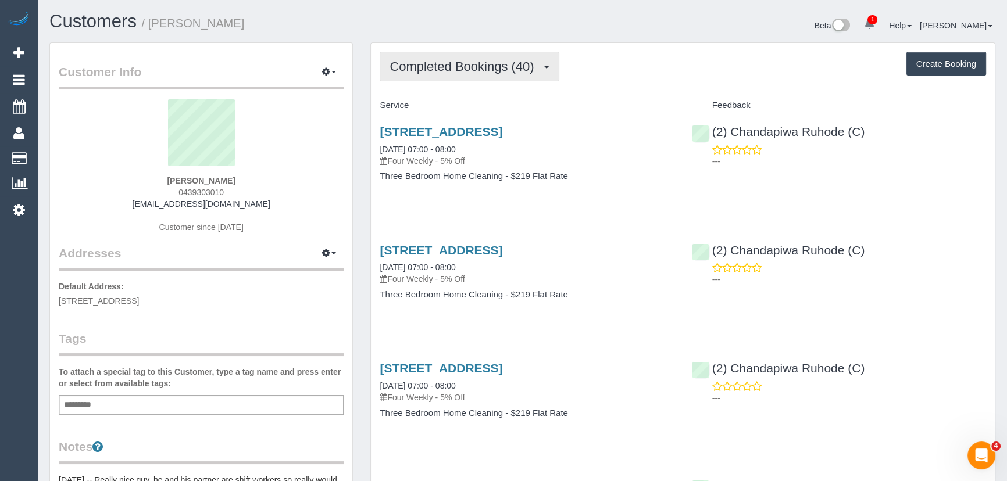
click at [477, 63] on span "Completed Bookings (40)" at bounding box center [465, 66] width 150 height 15
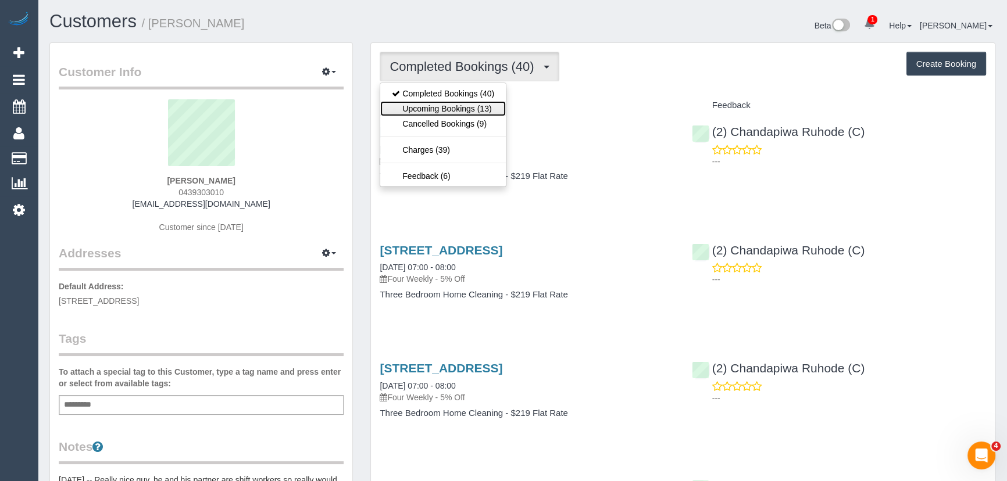
click at [480, 108] on link "Upcoming Bookings (13)" at bounding box center [443, 108] width 126 height 15
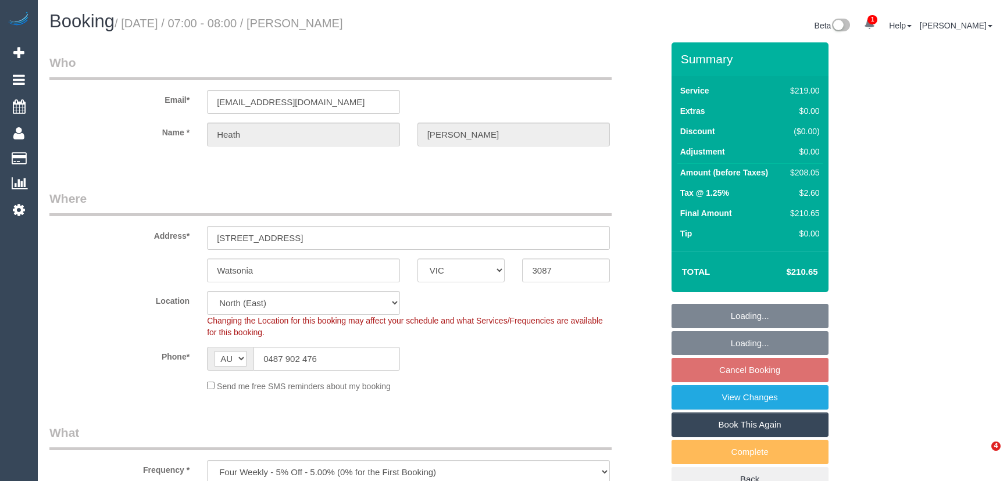
select select "VIC"
select select "string:stripe-pm_1QjvQn2GScqysDRVE1VWOTTI"
select select "number:27"
select select "number:14"
select select "number:19"
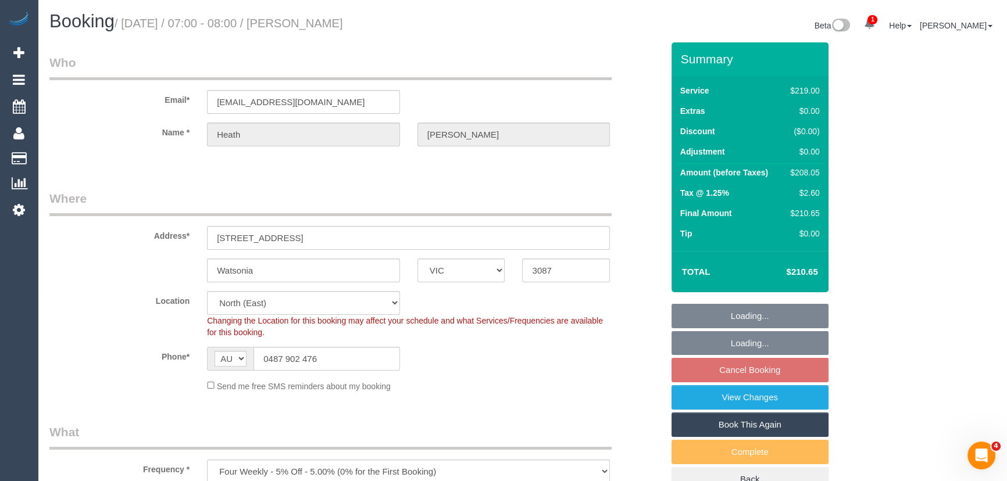
select select "number:22"
select select "number:34"
select select "number:12"
select select "object:1414"
select select "spot1"
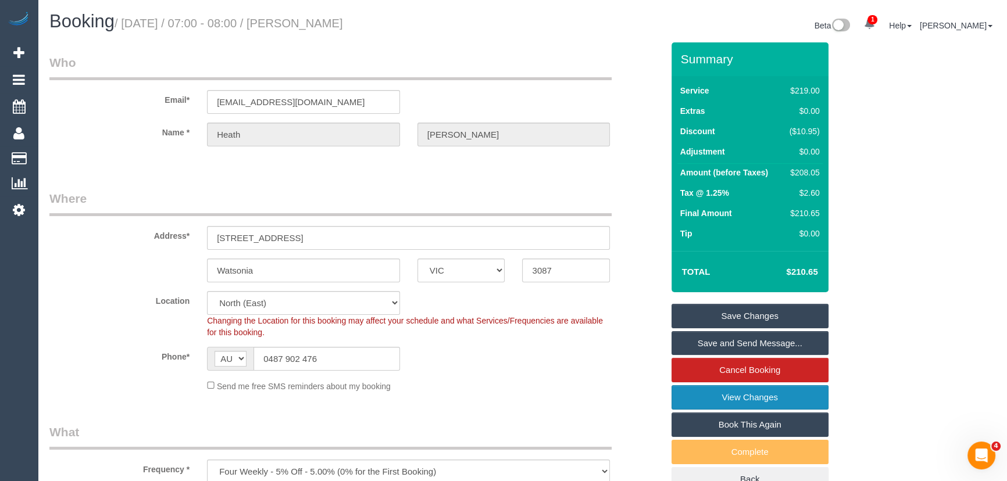
click at [713, 402] on link "View Changes" at bounding box center [750, 398] width 157 height 24
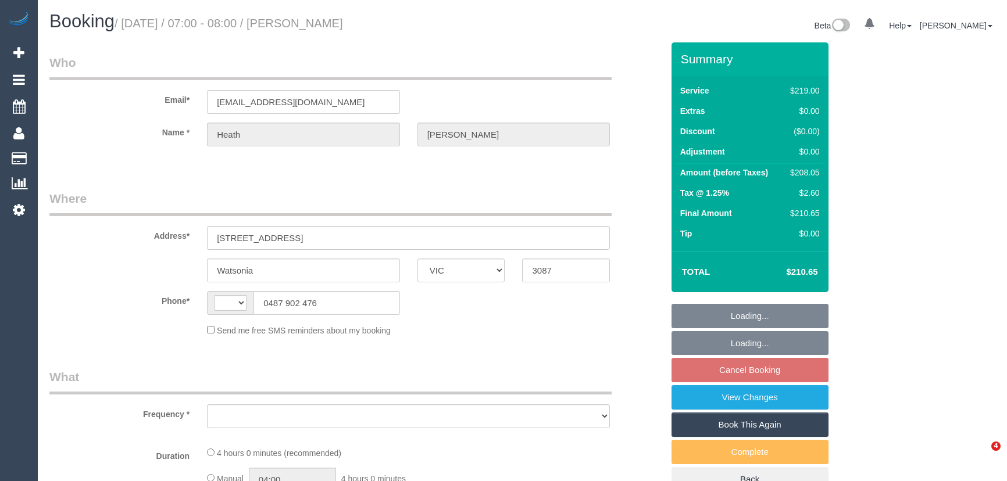
select select "VIC"
select select "string:AU"
select select "object:537"
select select "string:stripe-pm_1QjvQn2GScqysDRVE1VWOTTI"
select select "number:27"
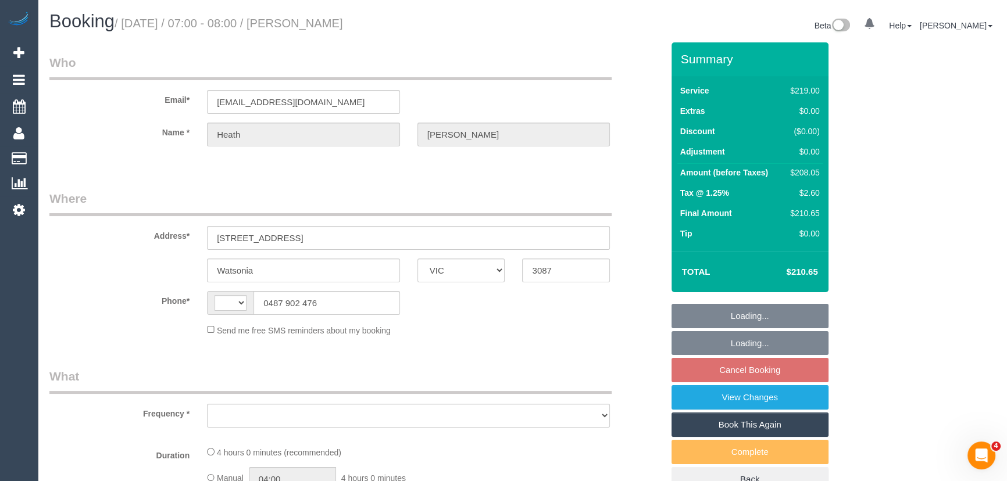
select select "number:14"
select select "number:19"
select select "number:22"
select select "number:34"
select select "number:12"
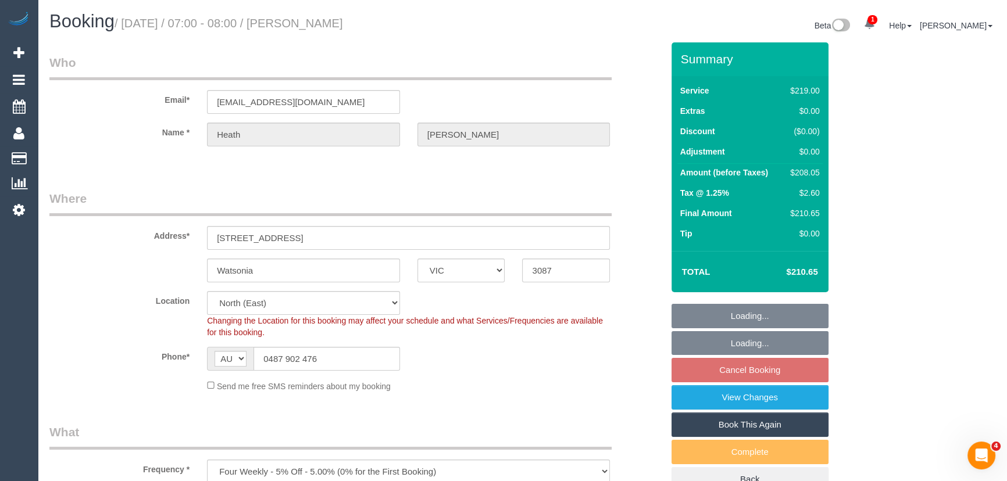
select select "spot1"
select select "object:794"
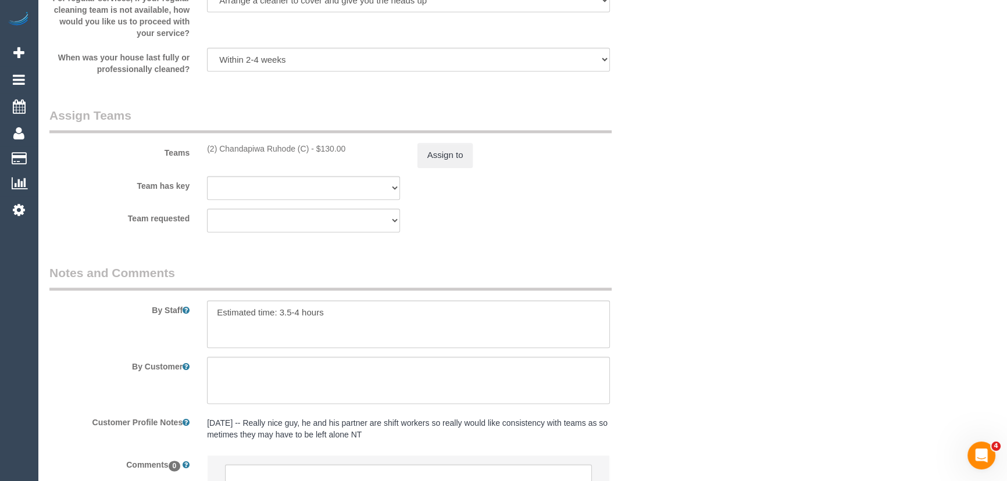
scroll to position [1745, 0]
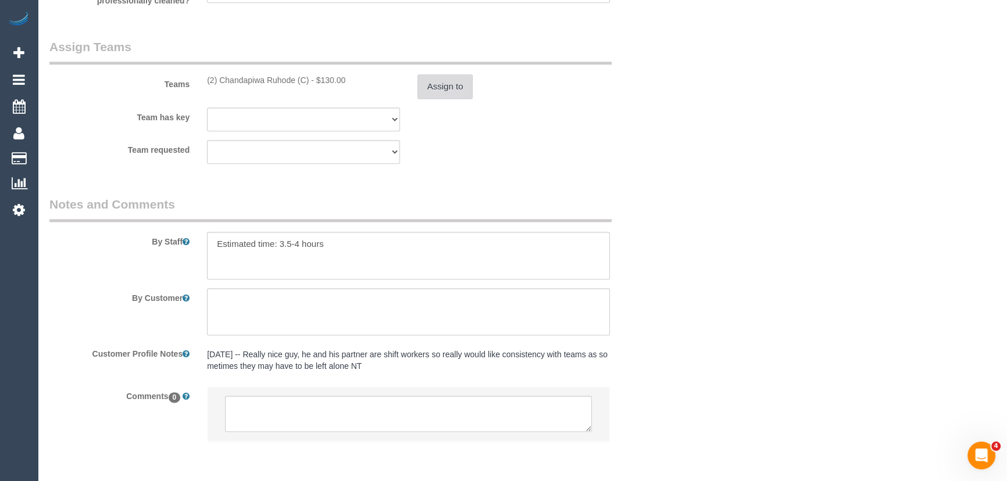
click at [424, 81] on button "Assign to" at bounding box center [446, 86] width 56 height 24
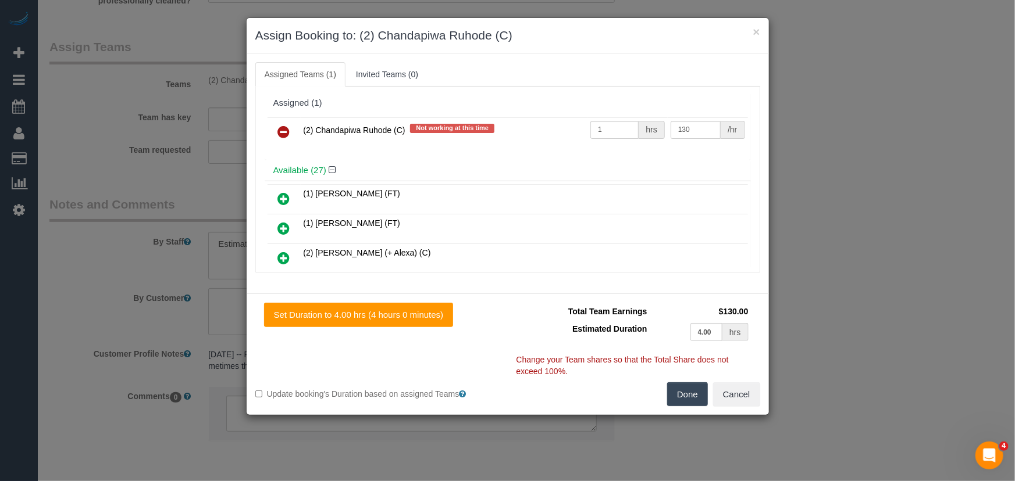
click at [286, 131] on icon at bounding box center [284, 132] width 12 height 14
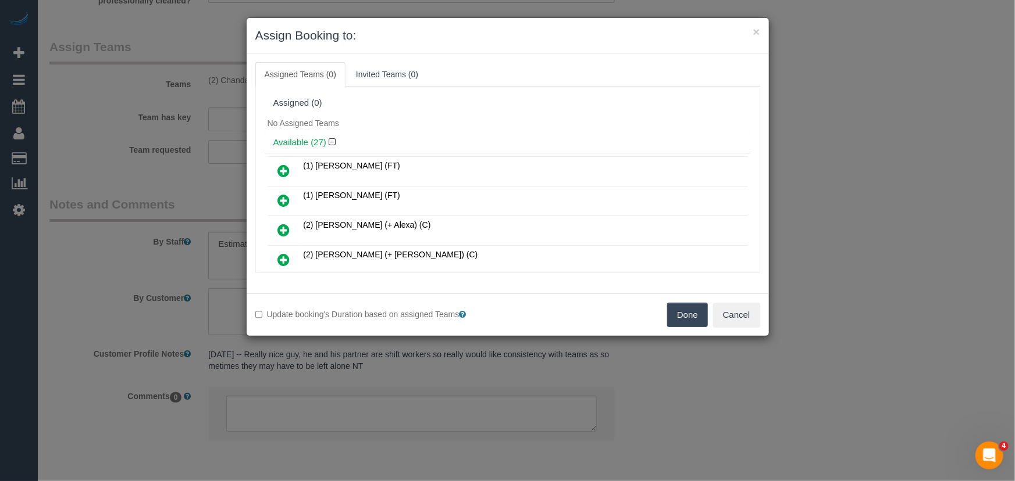
click at [680, 308] on button "Done" at bounding box center [687, 315] width 41 height 24
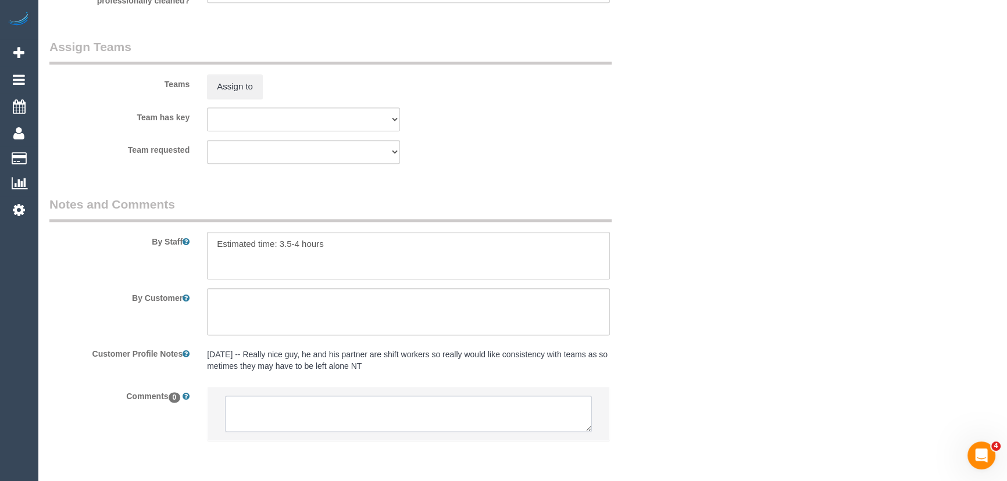
click at [298, 413] on textarea at bounding box center [408, 414] width 367 height 36
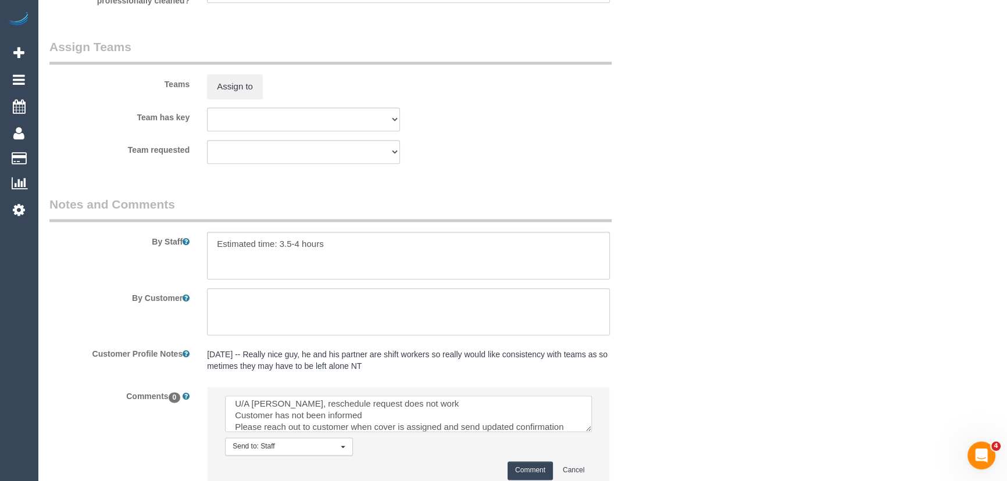
scroll to position [16, 0]
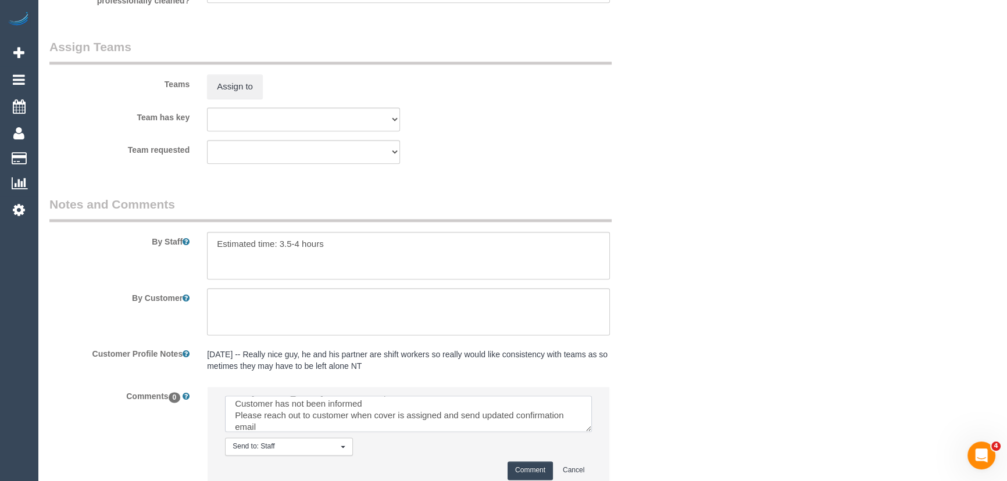
type textarea "U/A [PERSON_NAME], reschedule request does not work Customer has not been infor…"
click at [517, 473] on button "Comment" at bounding box center [530, 471] width 45 height 18
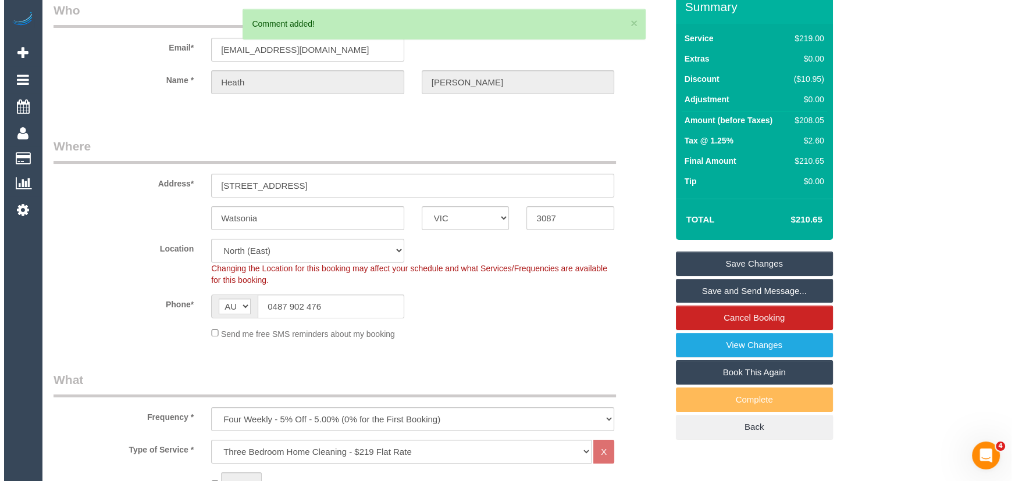
scroll to position [0, 0]
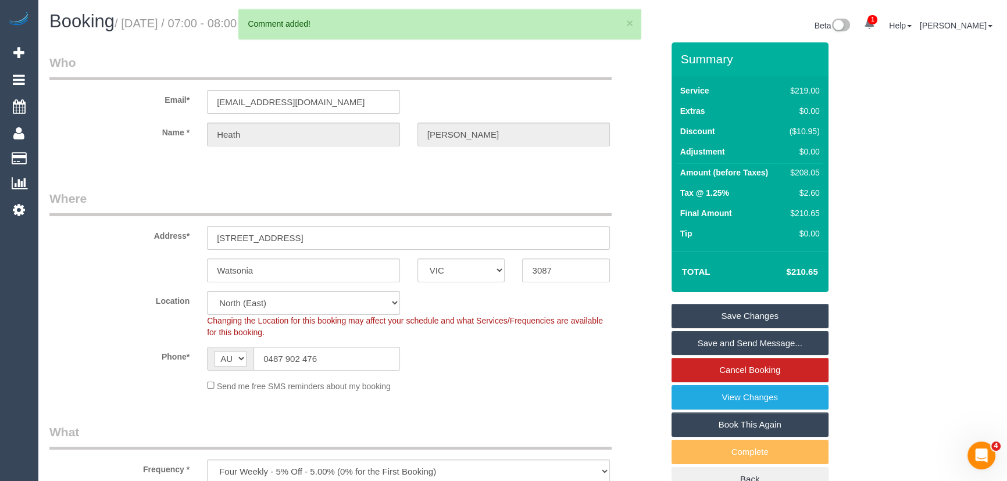
click at [720, 317] on link "Save Changes" at bounding box center [750, 316] width 157 height 24
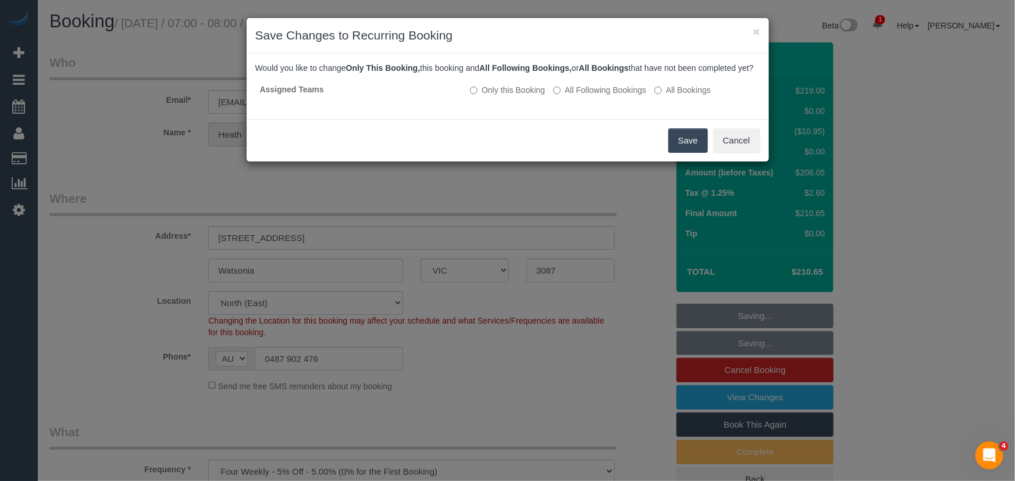
click at [691, 153] on button "Save" at bounding box center [688, 141] width 40 height 24
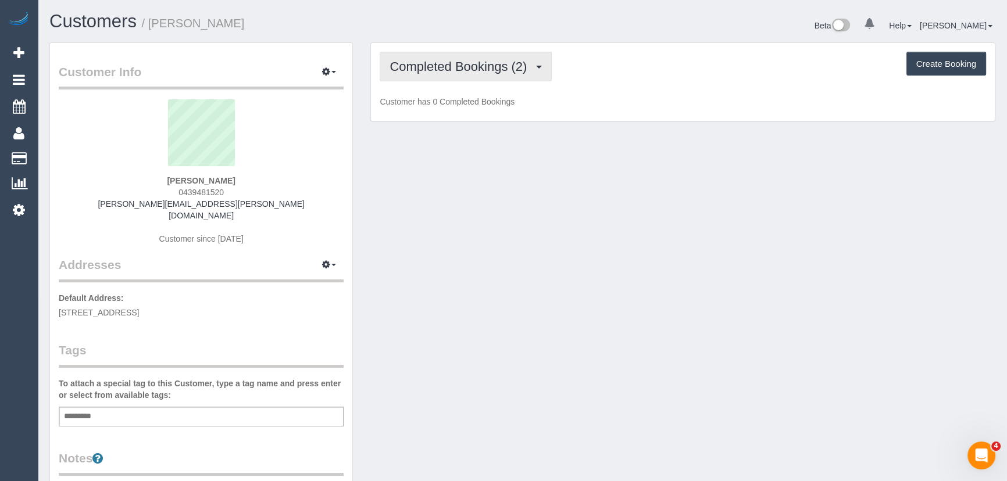
click at [474, 70] on span "Completed Bookings (2)" at bounding box center [461, 66] width 143 height 15
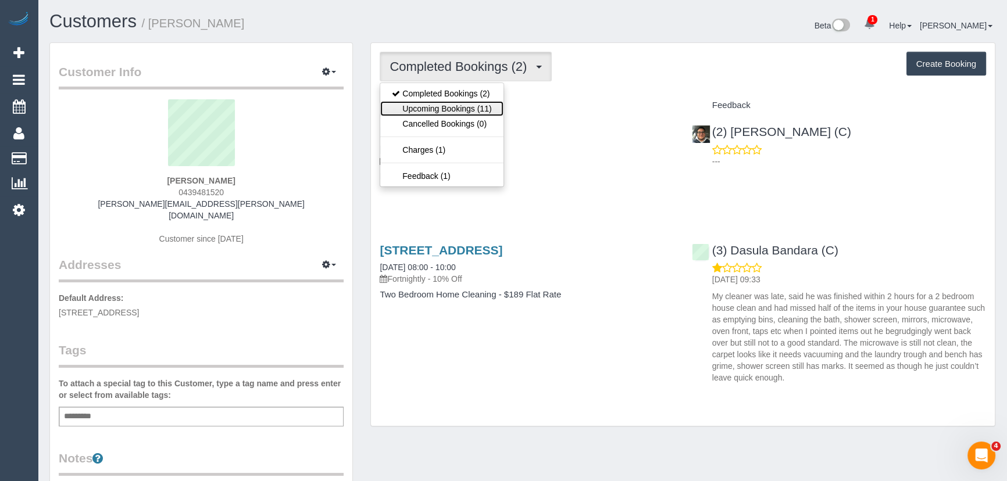
click at [471, 105] on link "Upcoming Bookings (11)" at bounding box center [441, 108] width 123 height 15
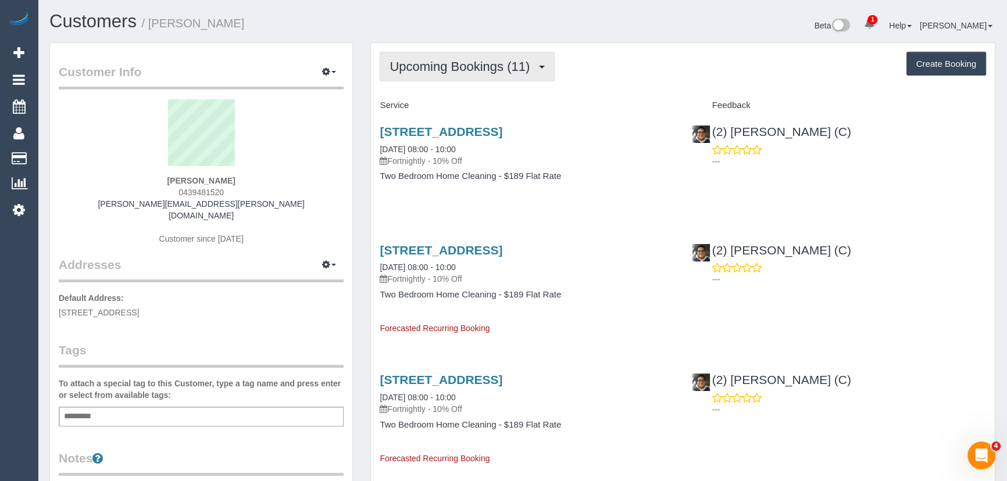
click at [439, 53] on button "Upcoming Bookings (11)" at bounding box center [467, 67] width 175 height 30
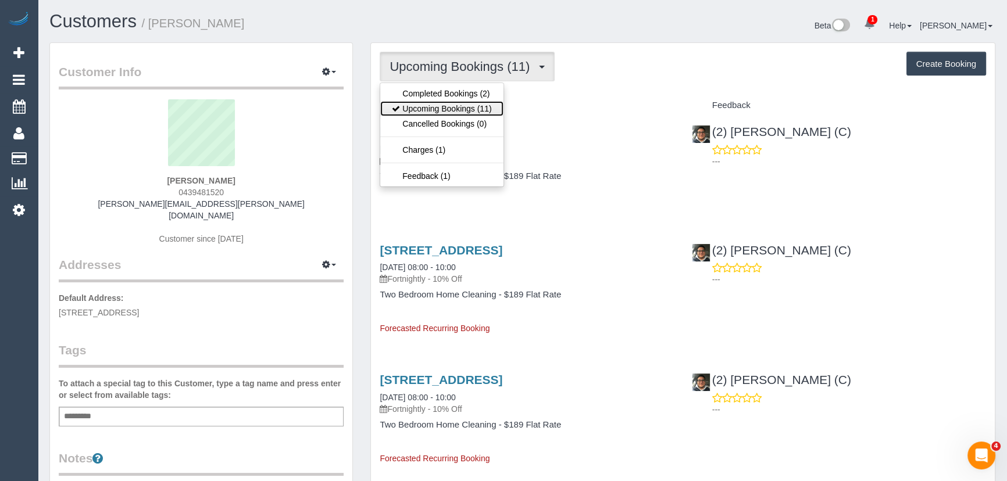
click at [452, 111] on link "Upcoming Bookings (11)" at bounding box center [441, 108] width 123 height 15
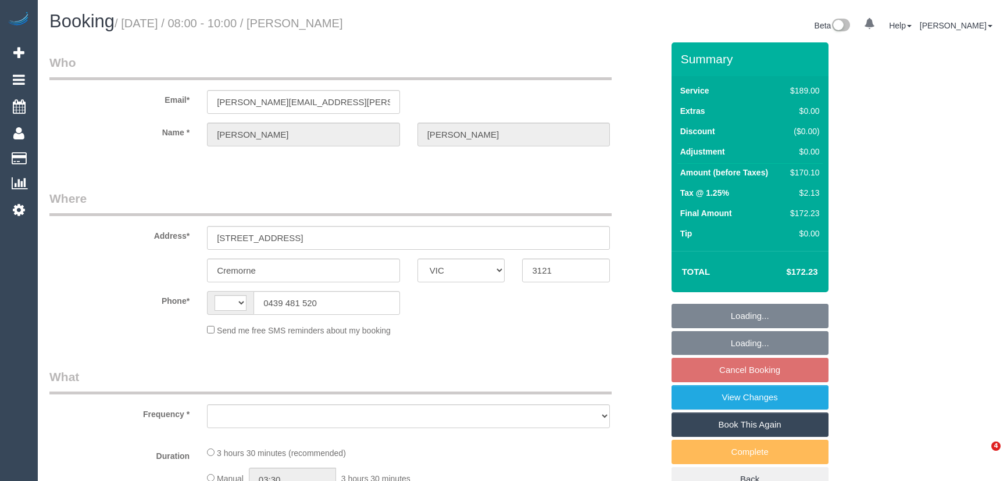
select select "VIC"
select select "string:AU"
select select "object:576"
select select "string:stripe-pm_1RzyQT2GScqysDRVcII58yyR"
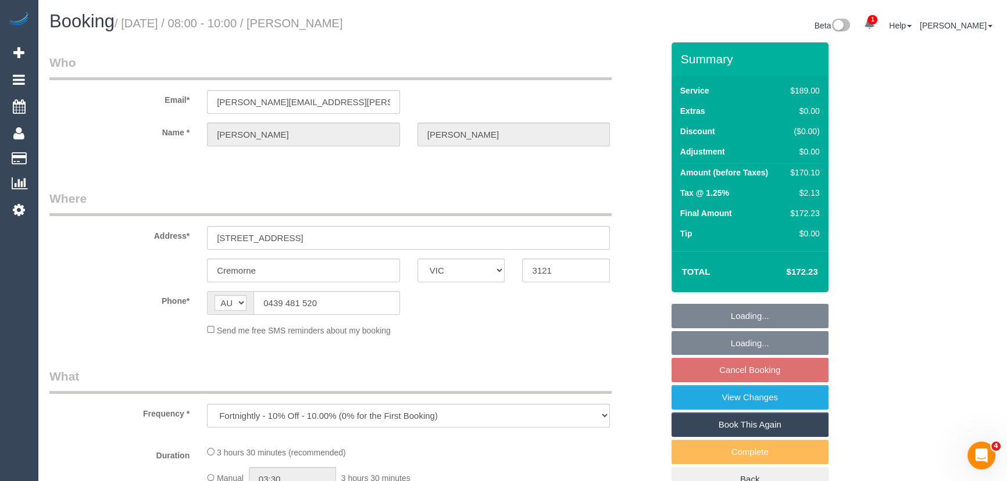
select select "number:27"
select select "number:14"
select select "number:19"
select select "number:24"
select select "number:35"
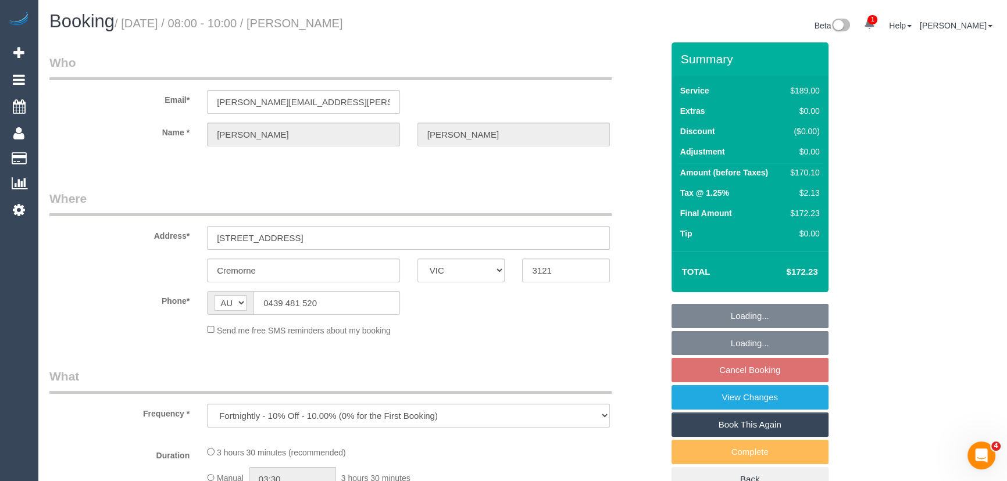
select select "number:11"
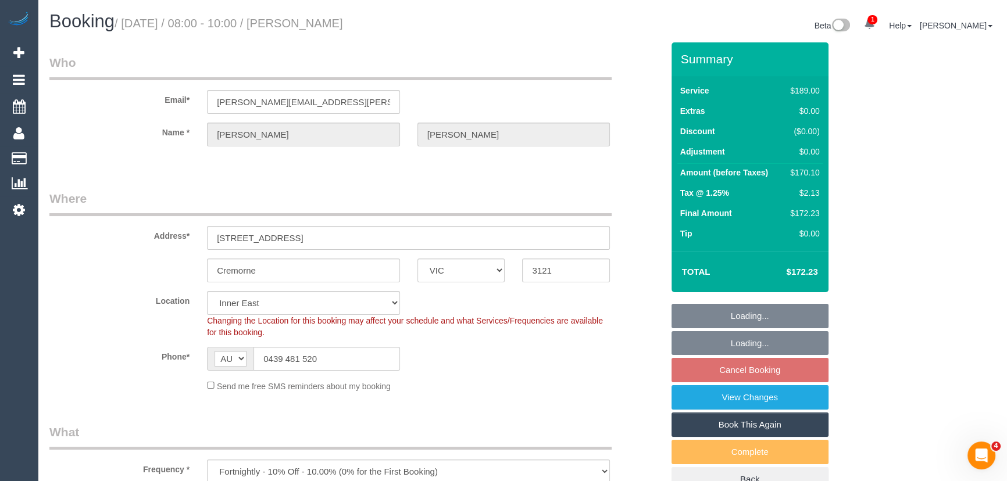
select select "object:1438"
select select "spot2"
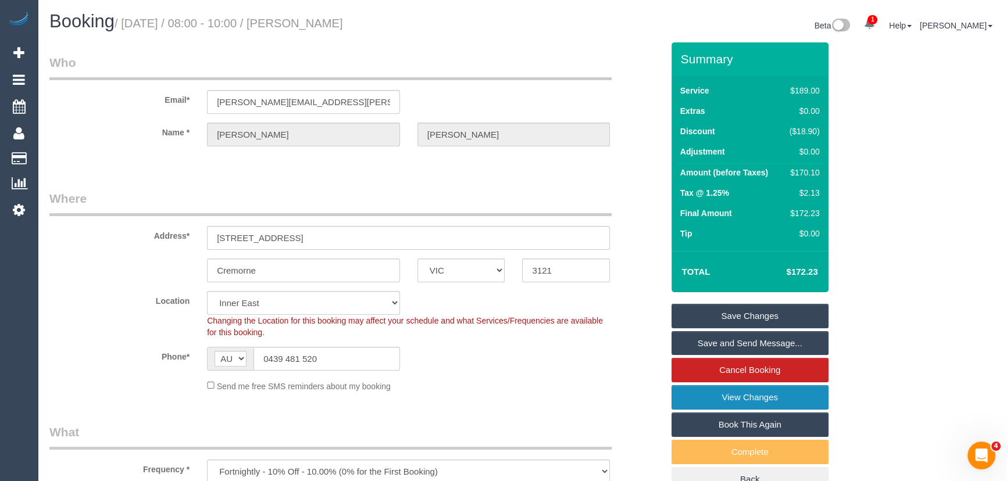
click at [732, 398] on link "View Changes" at bounding box center [750, 398] width 157 height 24
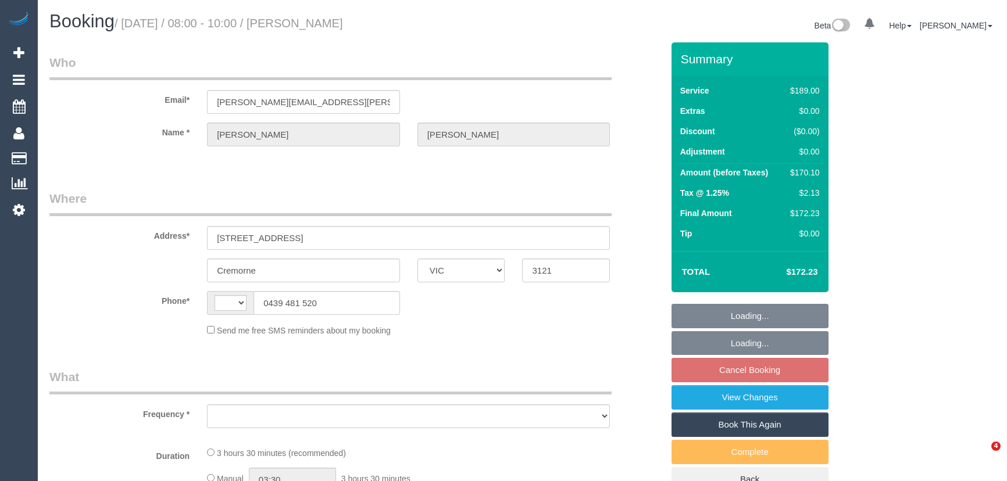
select select "VIC"
select select "string:AU"
select select "object:576"
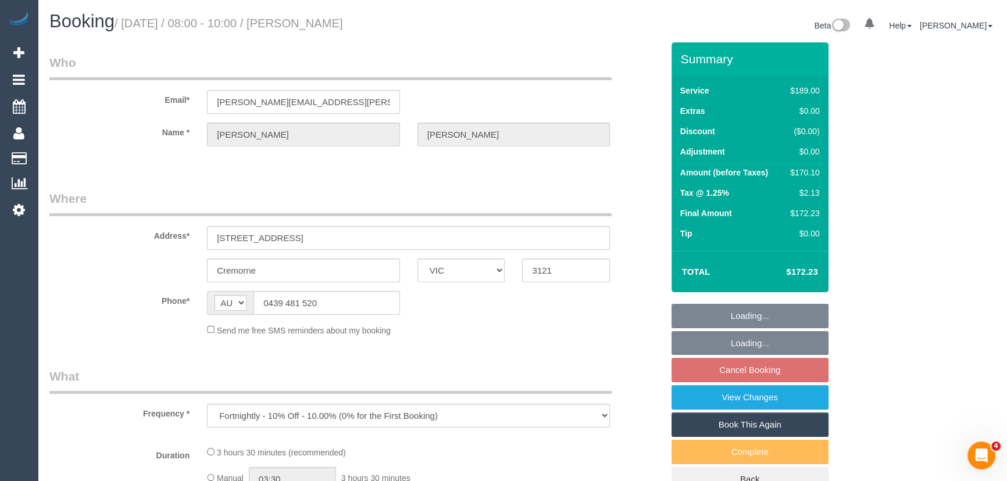
select select "string:stripe-pm_1RzyQT2GScqysDRVcII58yyR"
select select "number:27"
select select "number:14"
select select "number:19"
select select "number:24"
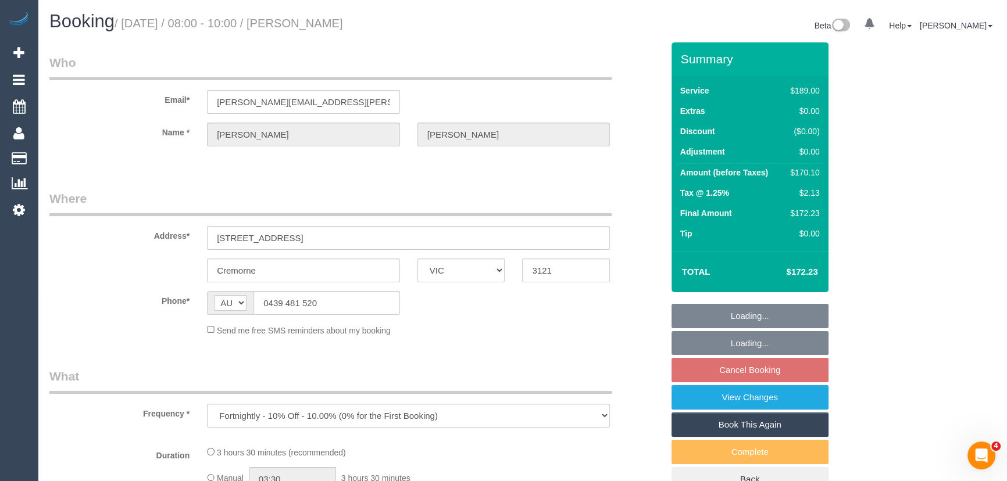
select select "number:35"
select select "number:11"
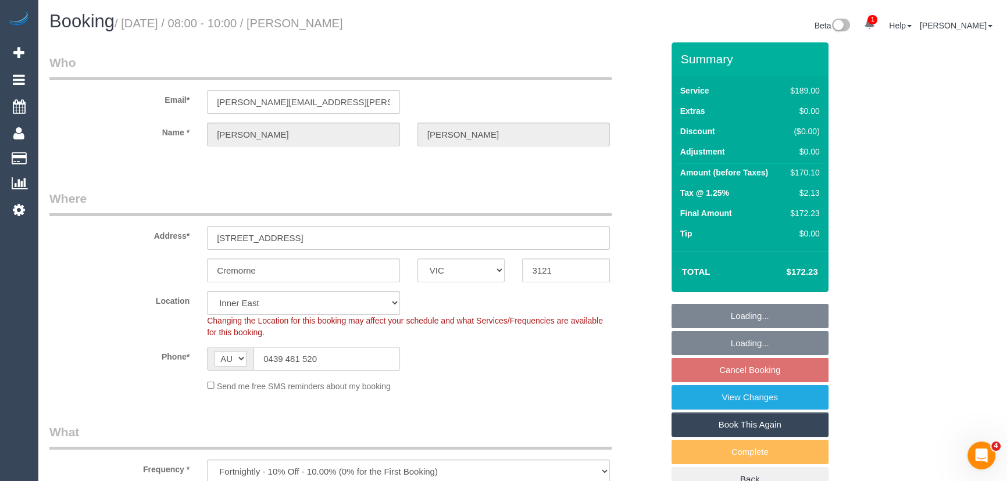
select select "object:1337"
select select "spot2"
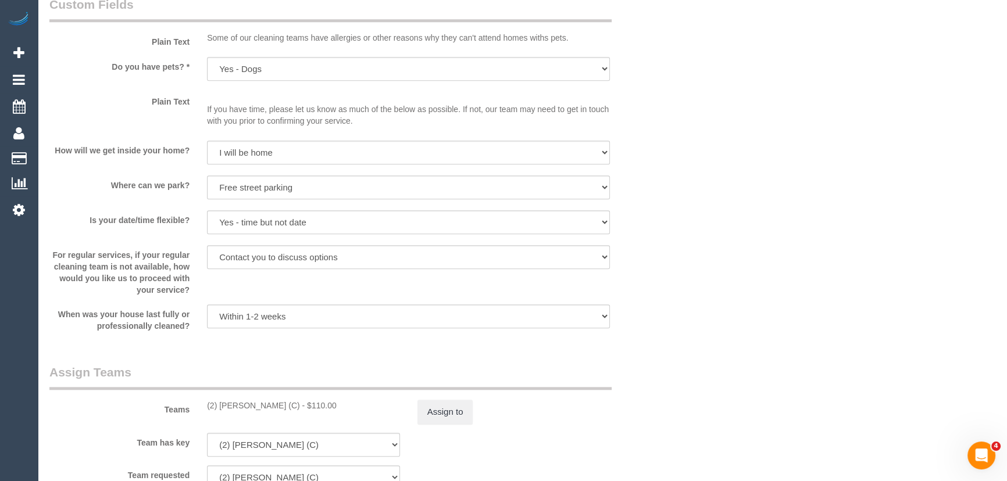
scroll to position [1480, 0]
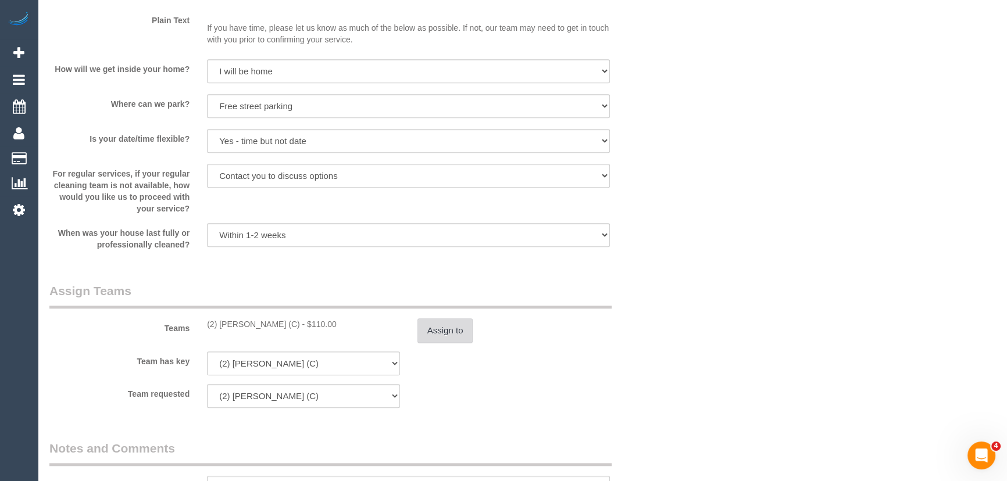
click at [461, 328] on button "Assign to" at bounding box center [446, 331] width 56 height 24
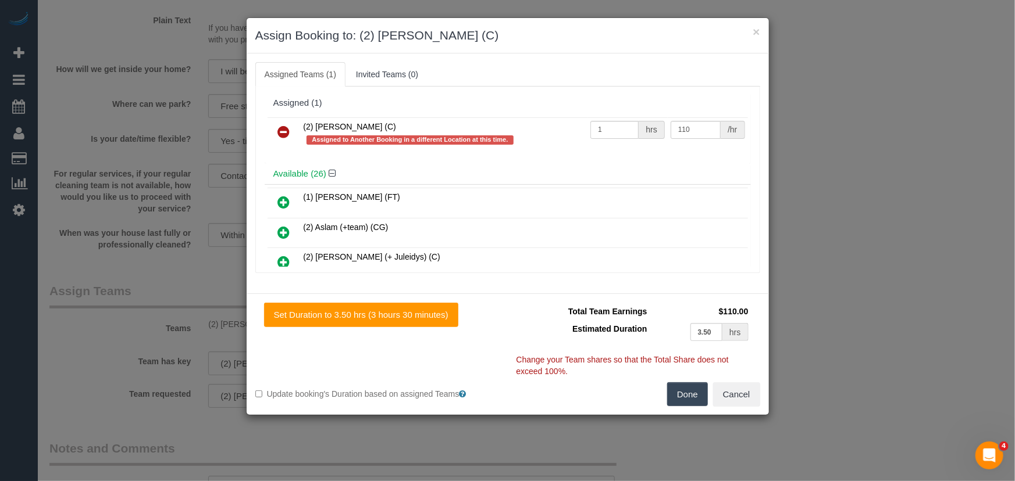
drag, startPoint x: 283, startPoint y: 128, endPoint x: 290, endPoint y: 134, distance: 9.0
click at [284, 128] on icon at bounding box center [284, 132] width 12 height 14
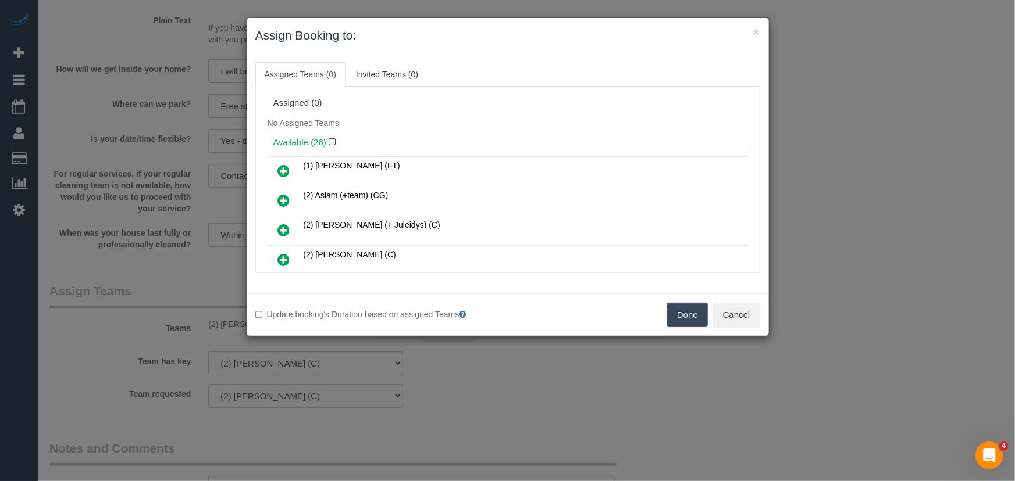
click at [685, 315] on button "Done" at bounding box center [687, 315] width 41 height 24
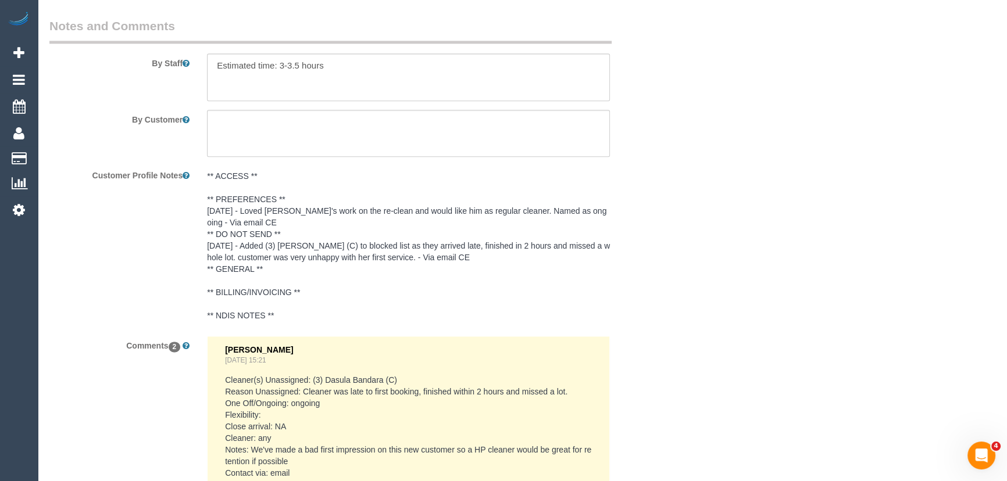
scroll to position [2166, 0]
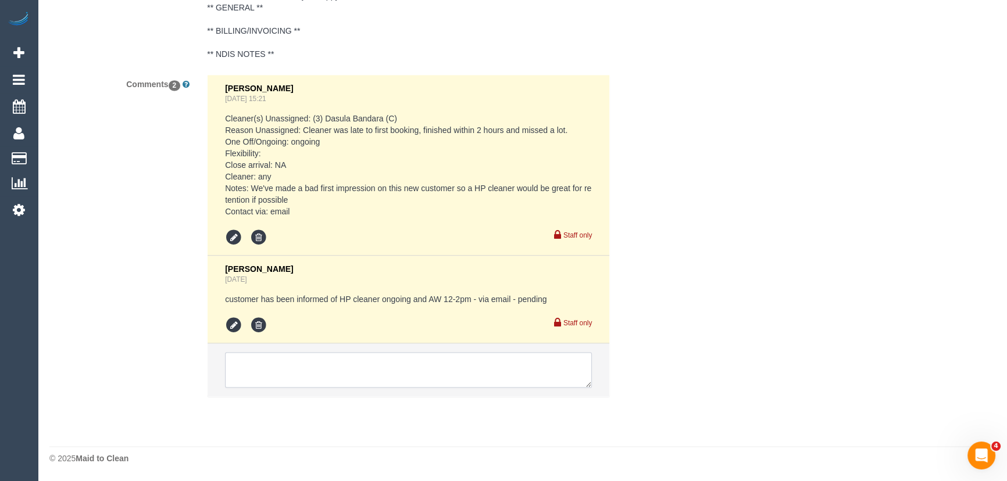
click at [352, 377] on textarea at bounding box center [408, 370] width 367 height 36
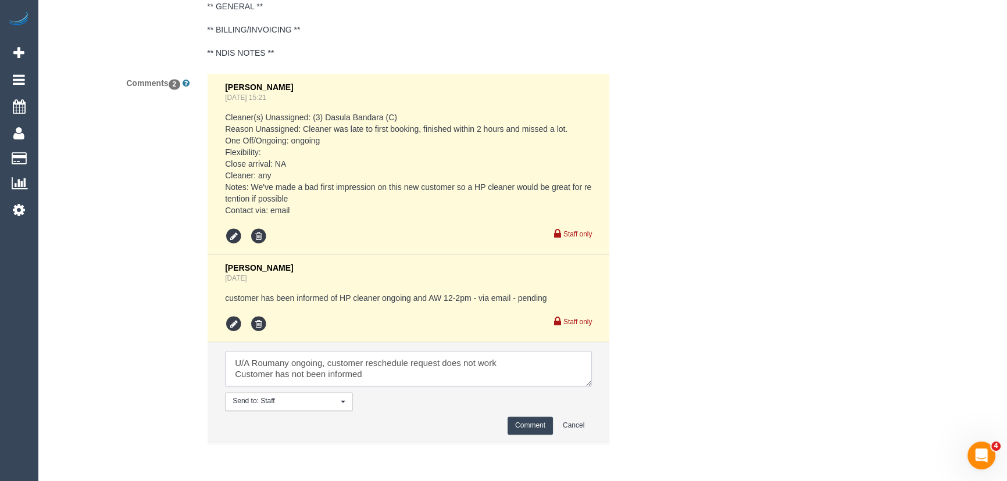
type textarea "U/A Roumany ongoing, customer reschedule request does not work Customer has not…"
click at [536, 433] on button "Comment" at bounding box center [530, 426] width 45 height 18
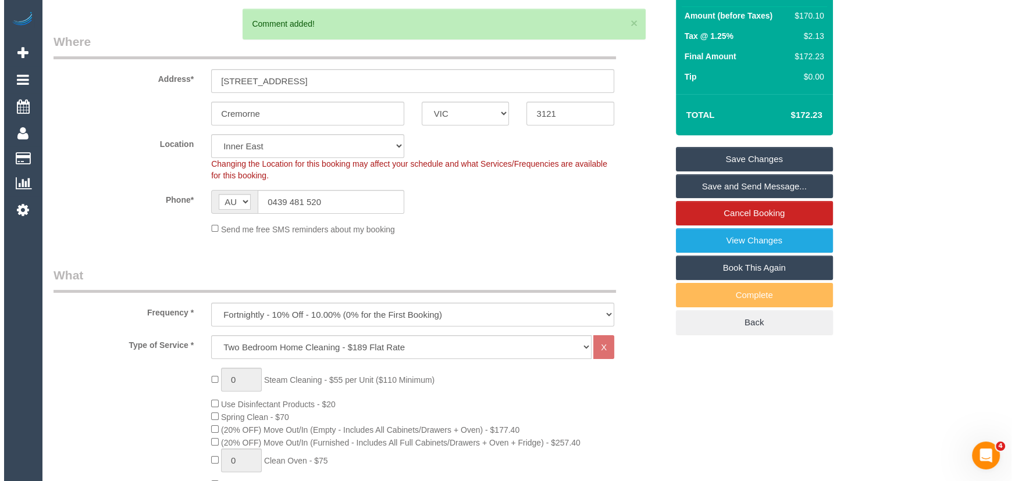
scroll to position [0, 0]
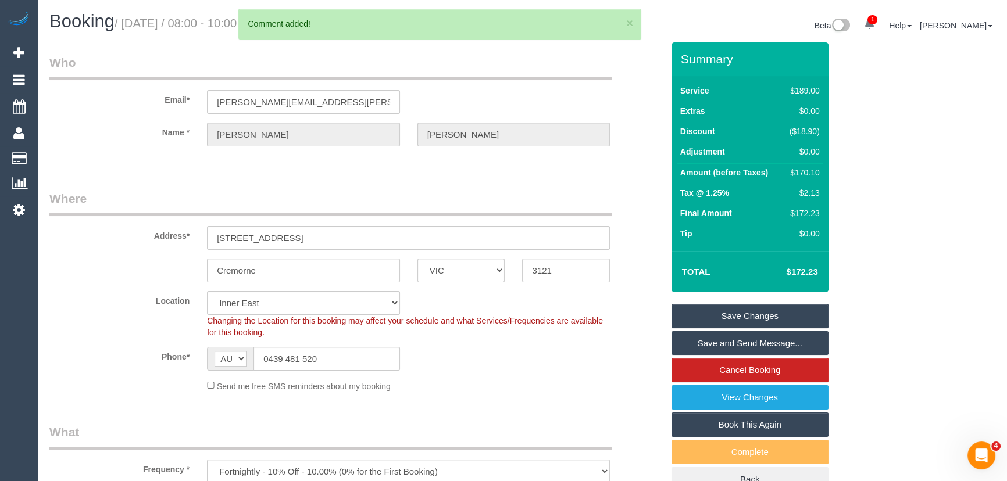
click at [739, 310] on link "Save Changes" at bounding box center [750, 316] width 157 height 24
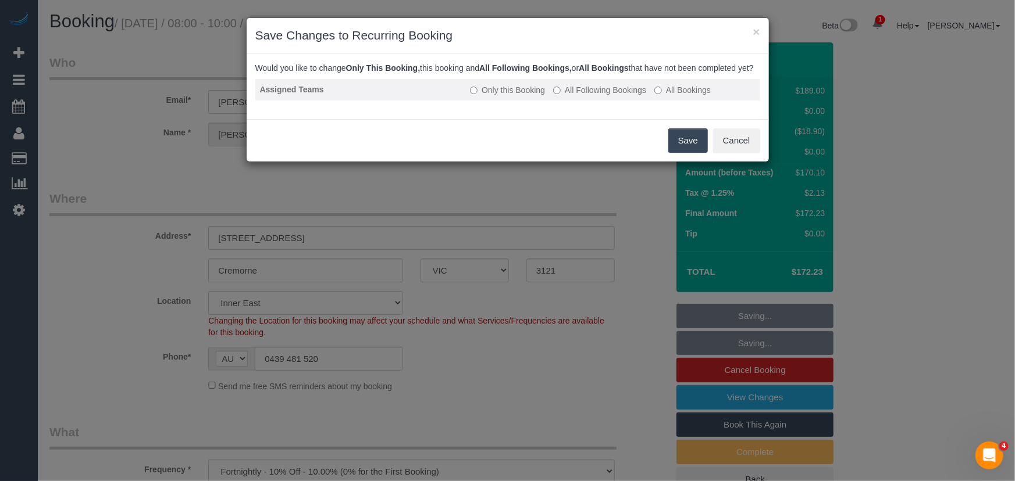
click at [599, 96] on label "All Following Bookings" at bounding box center [599, 90] width 93 height 12
click at [687, 153] on button "Save" at bounding box center [688, 141] width 40 height 24
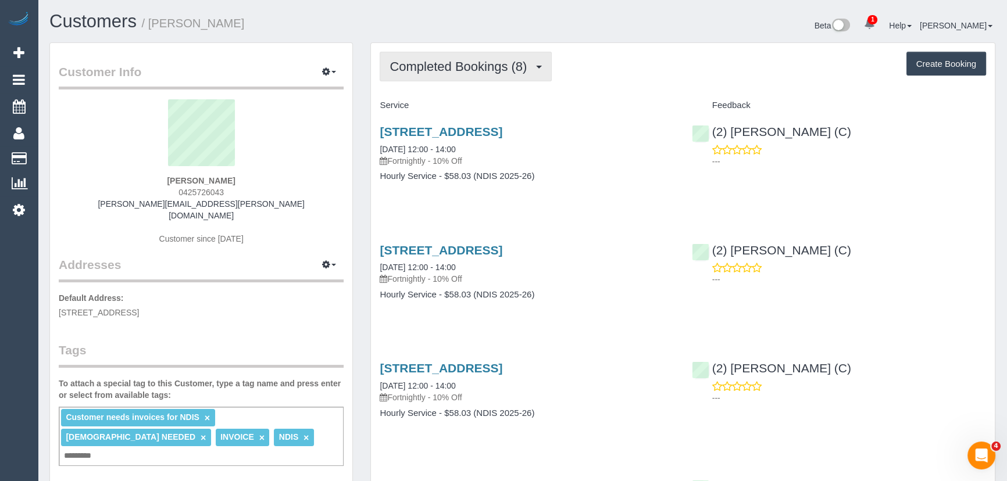
click at [465, 74] on button "Completed Bookings (8)" at bounding box center [466, 67] width 172 height 30
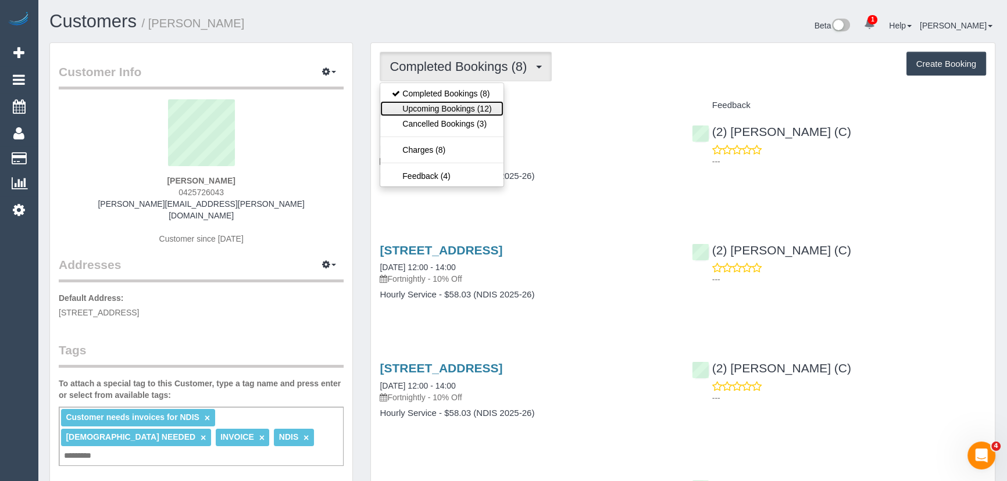
click at [468, 109] on link "Upcoming Bookings (12)" at bounding box center [441, 108] width 123 height 15
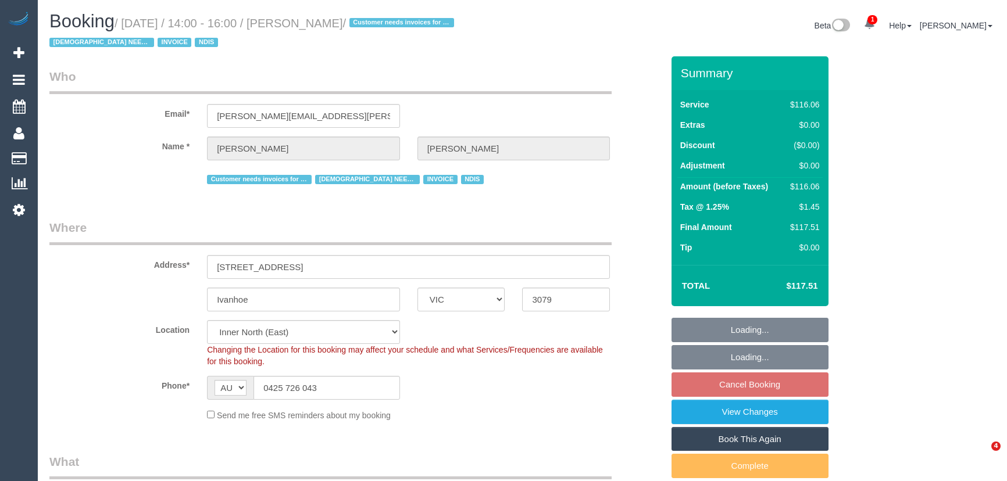
select select "VIC"
select select "string:check"
select select "object:1581"
select select "number:29"
select select "number:14"
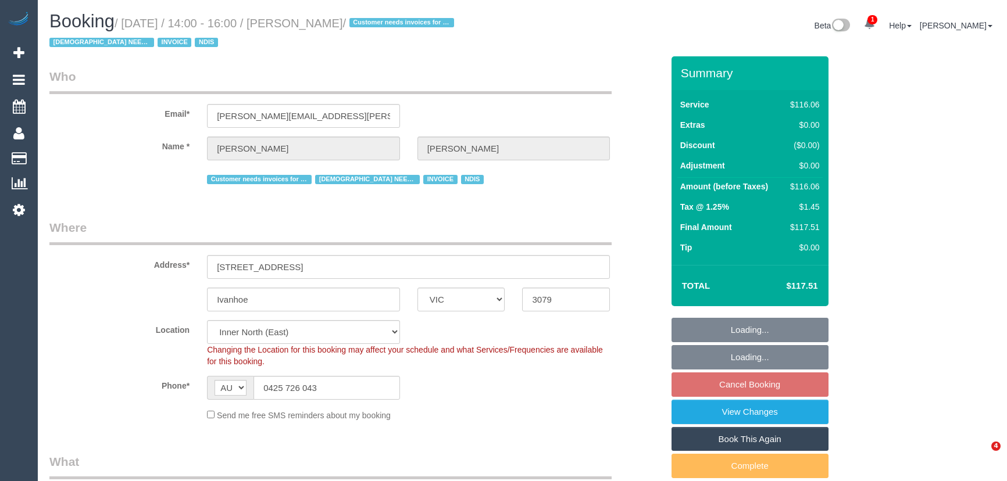
select select "number:19"
select select "number:36"
select select "number:35"
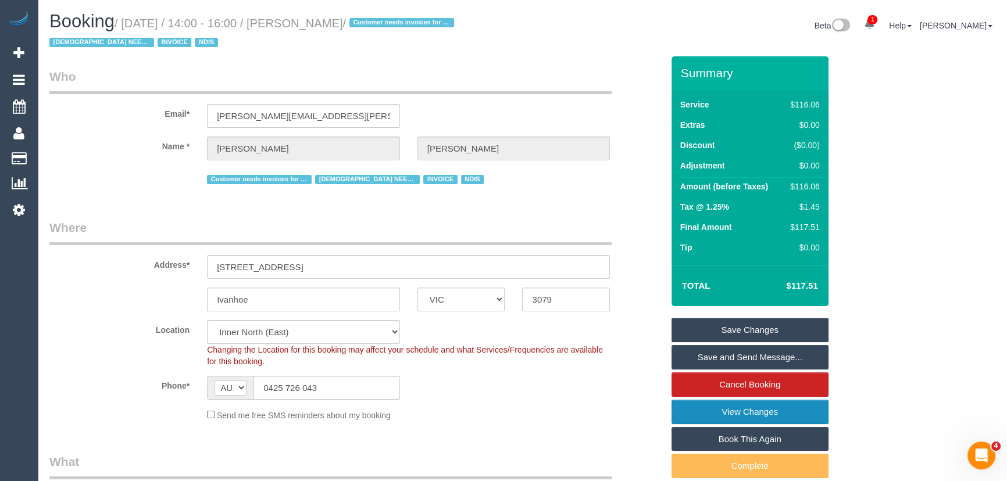
click at [729, 413] on link "View Changes" at bounding box center [750, 412] width 157 height 24
click at [756, 354] on link "Save and Send Message..." at bounding box center [750, 357] width 157 height 24
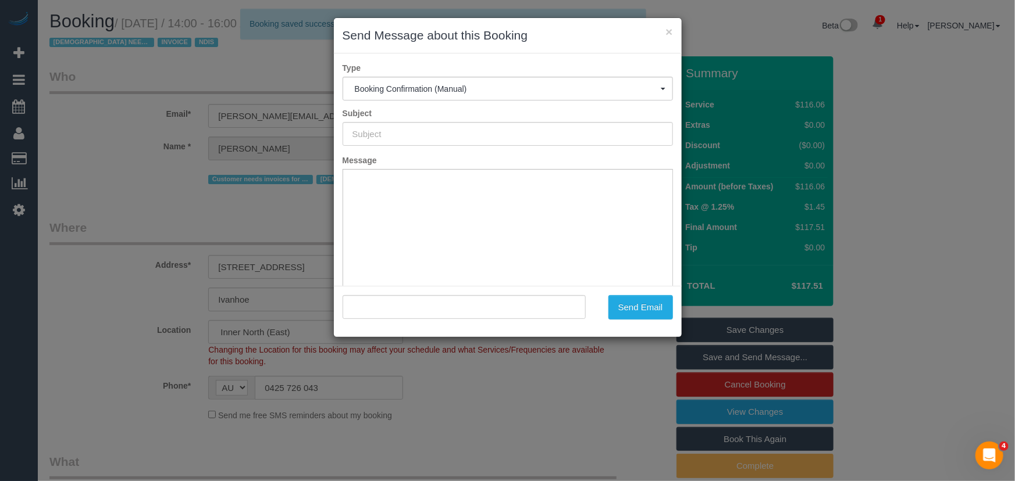
type input "Booking Confirmed"
type input ""[PERSON_NAME]" <[PERSON_NAME][EMAIL_ADDRESS][PERSON_NAME][DOMAIN_NAME]>"
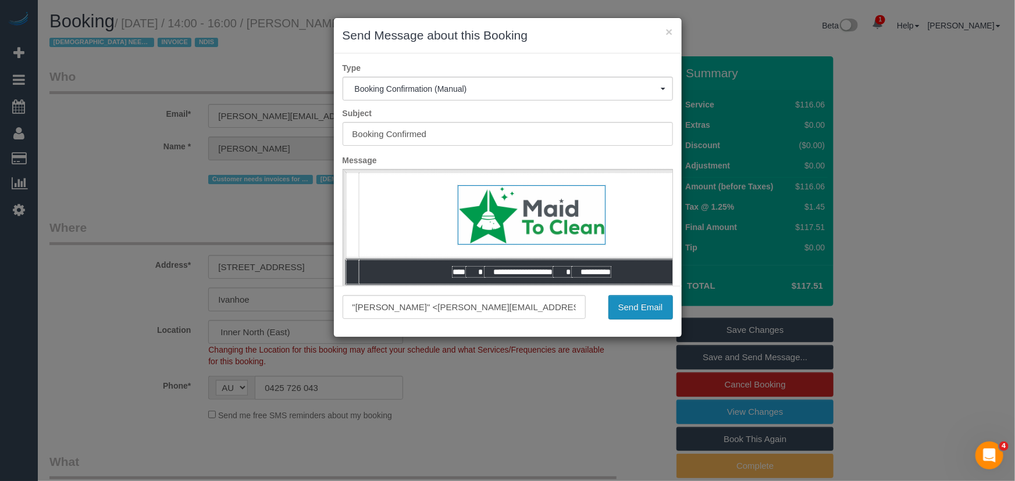
click at [622, 310] on button "Send Email" at bounding box center [640, 307] width 65 height 24
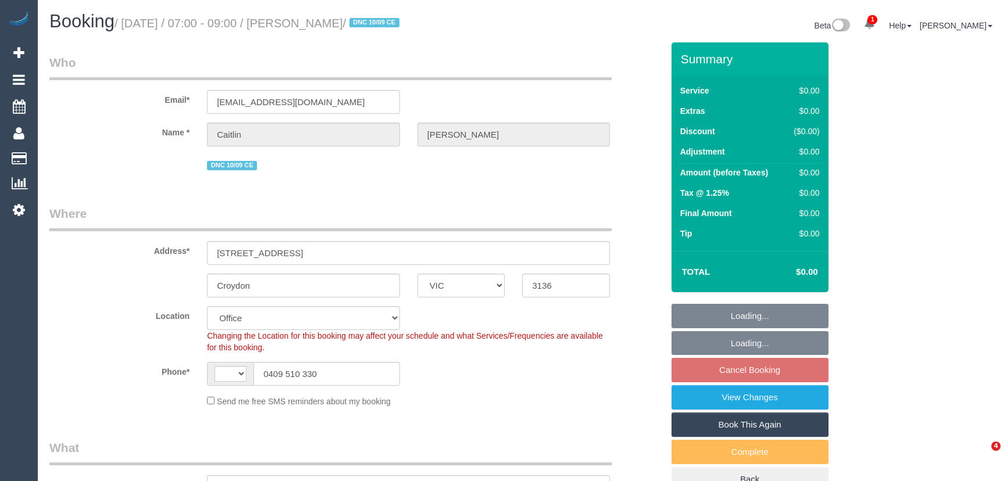
select select "VIC"
select select "string:stripe-pm_1S21nn2GScqysDRVW0YkaFVM"
select select "number:30"
select select "number:14"
select select "number:19"
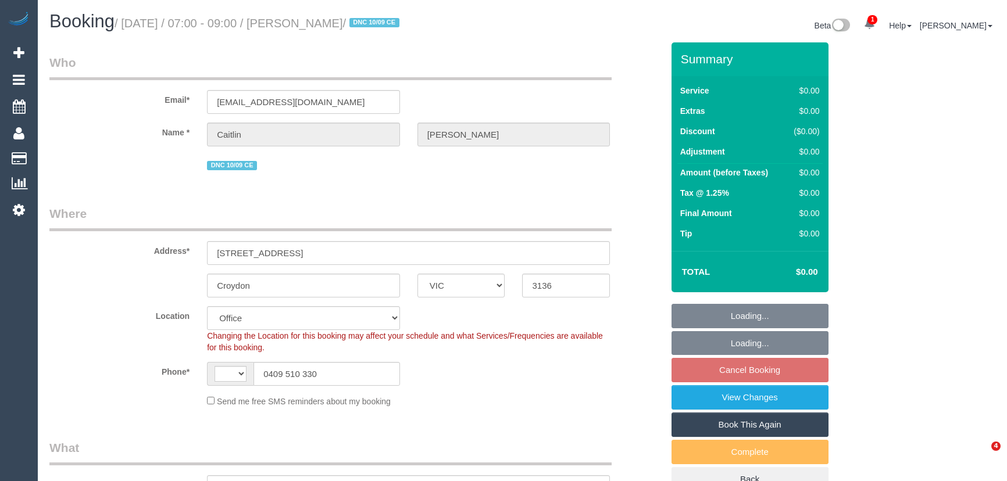
select select "number:36"
select select "number:33"
select select "number:26"
select select "string:AU"
select select "object:2004"
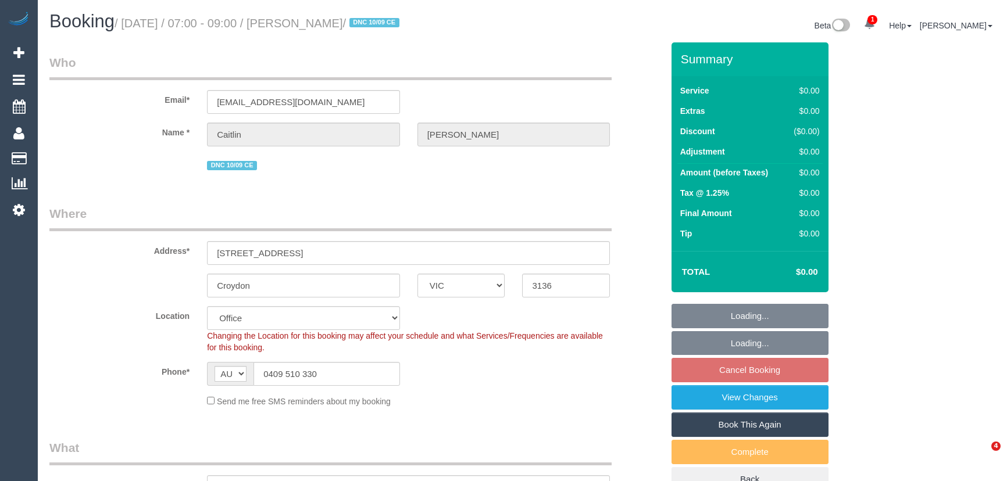
select select "VIC"
select select "string:stripe-pm_1S21nn2GScqysDRVW0YkaFVM"
select select "number:30"
select select "number:14"
select select "number:19"
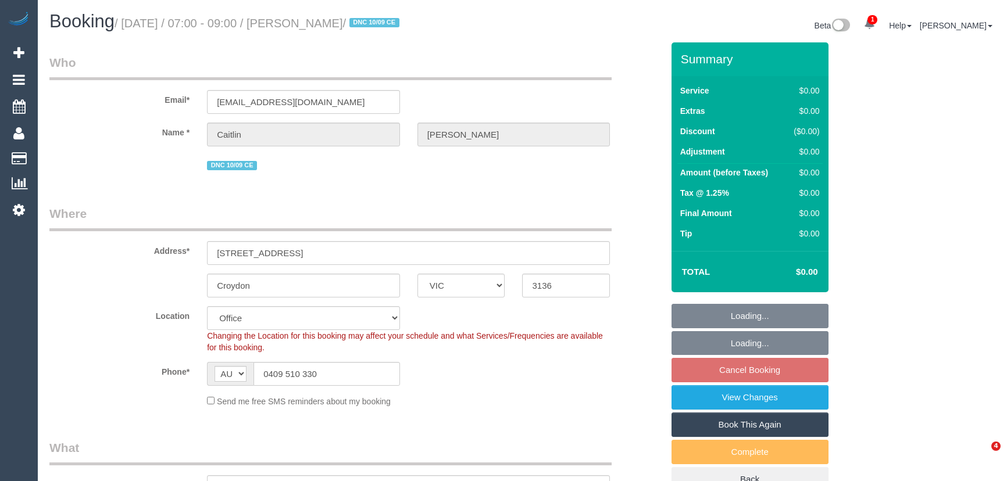
select select "number:36"
select select "number:33"
select select "number:26"
select select "VIC"
select select "string:stripe-pm_1S21nn2GScqysDRVW0YkaFVM"
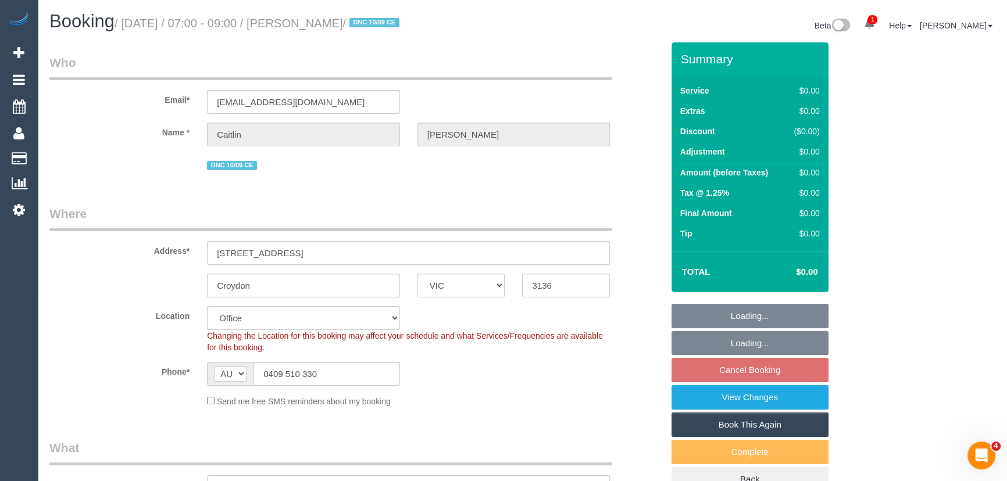
select select "number:30"
select select "number:14"
select select "number:19"
select select "number:36"
select select "number:33"
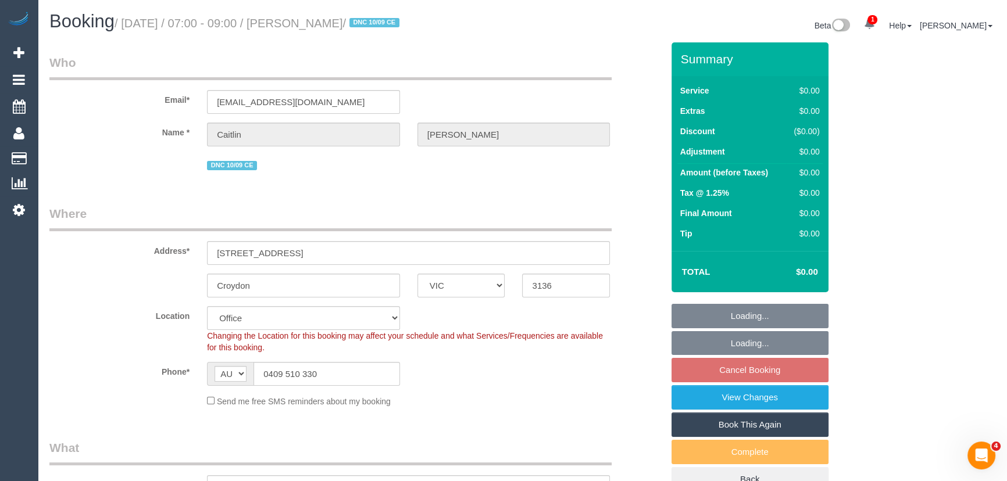
select select "number:26"
select select "object:771"
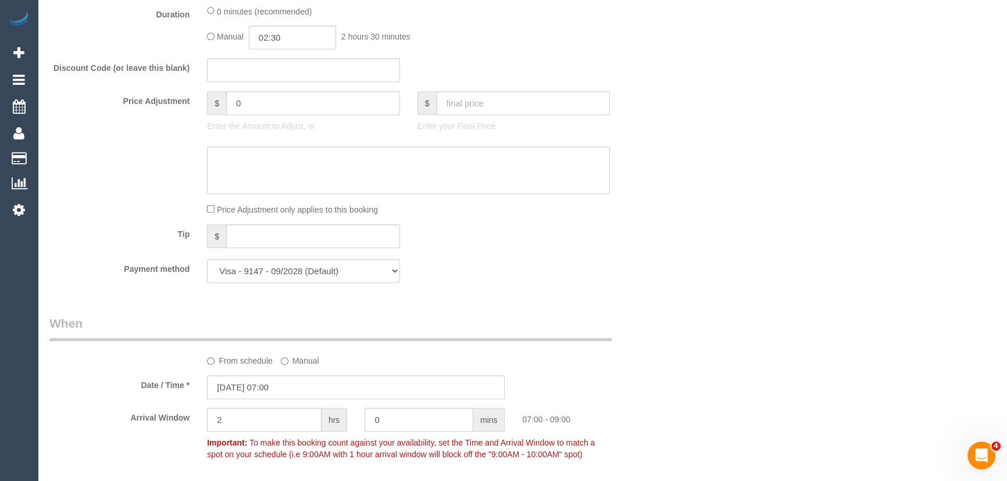
scroll to position [943, 0]
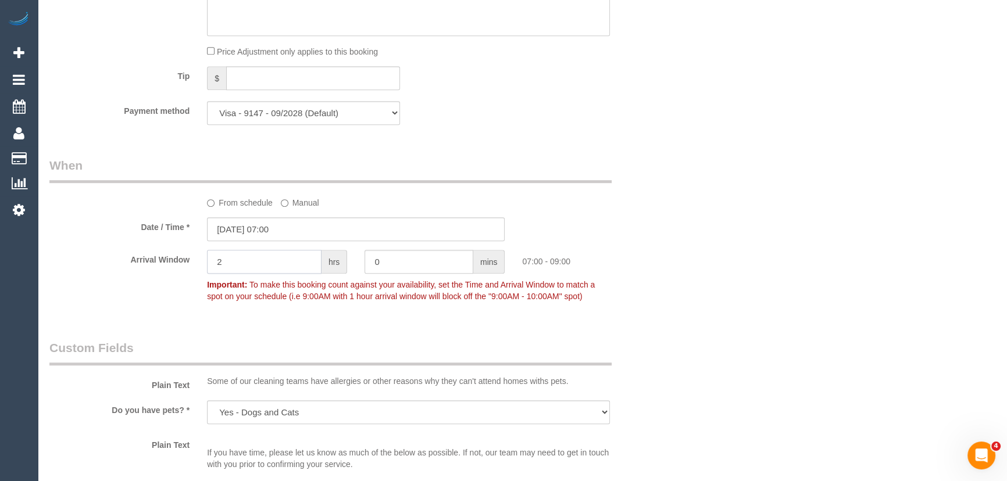
click at [245, 261] on input "2" at bounding box center [264, 262] width 115 height 24
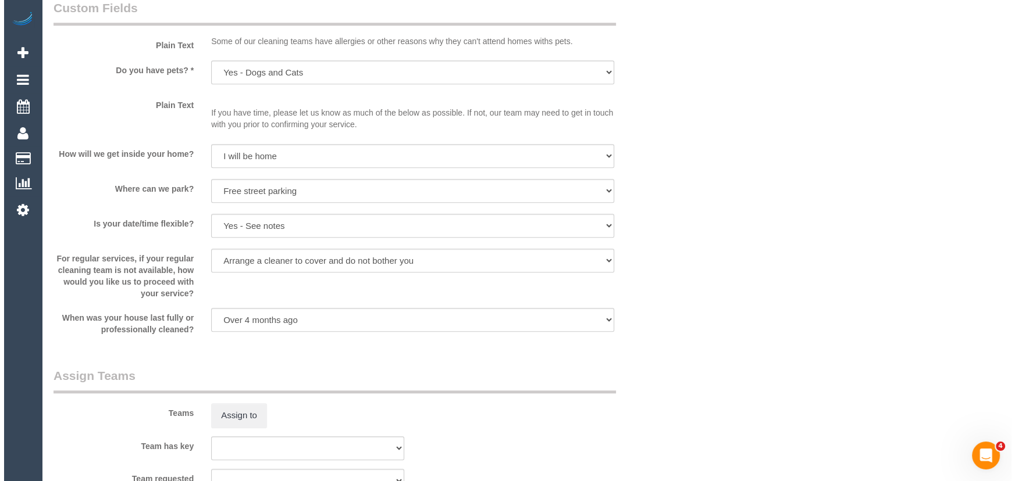
scroll to position [1367, 0]
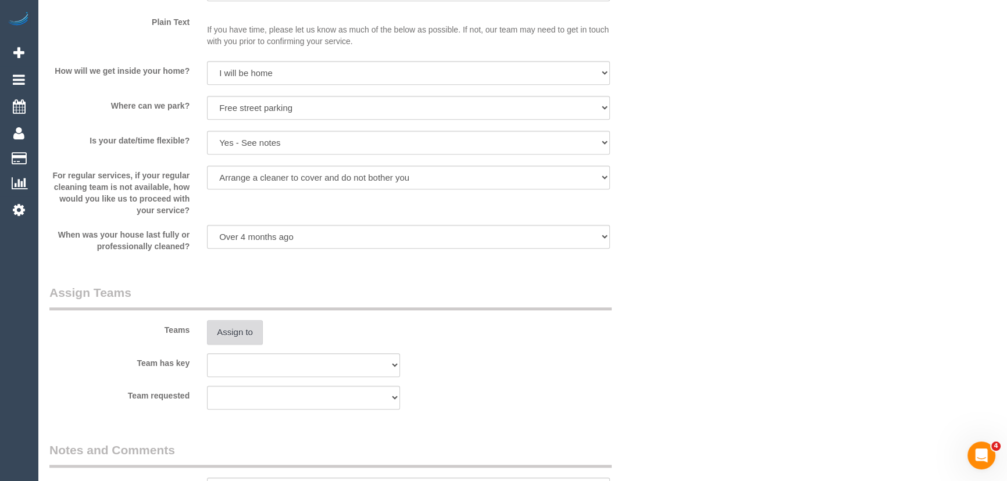
type input "1"
click at [251, 338] on button "Assign to" at bounding box center [235, 332] width 56 height 24
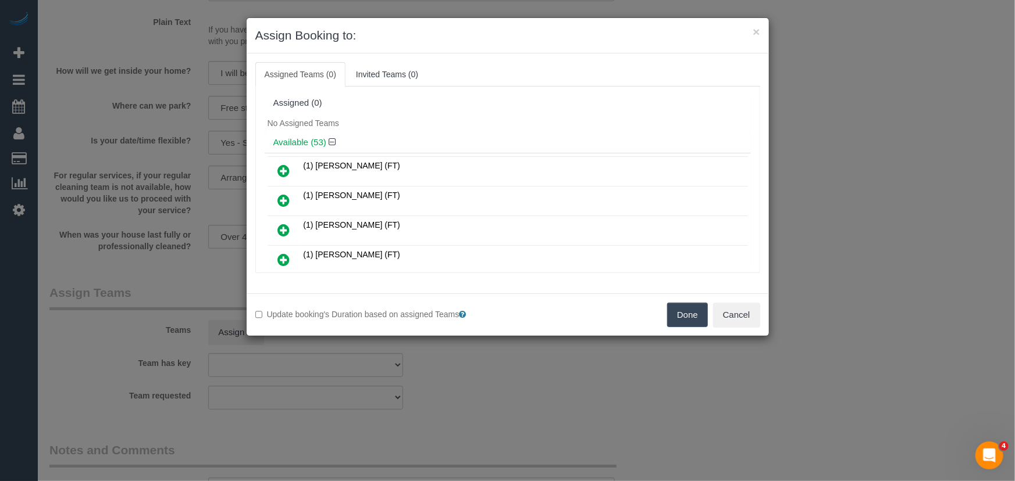
scroll to position [509, 0]
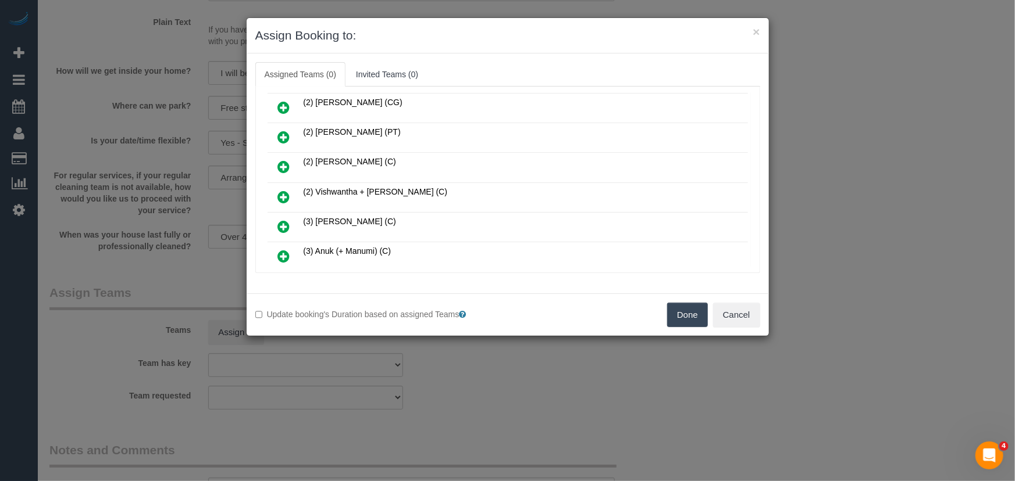
click at [284, 190] on icon at bounding box center [284, 197] width 12 height 14
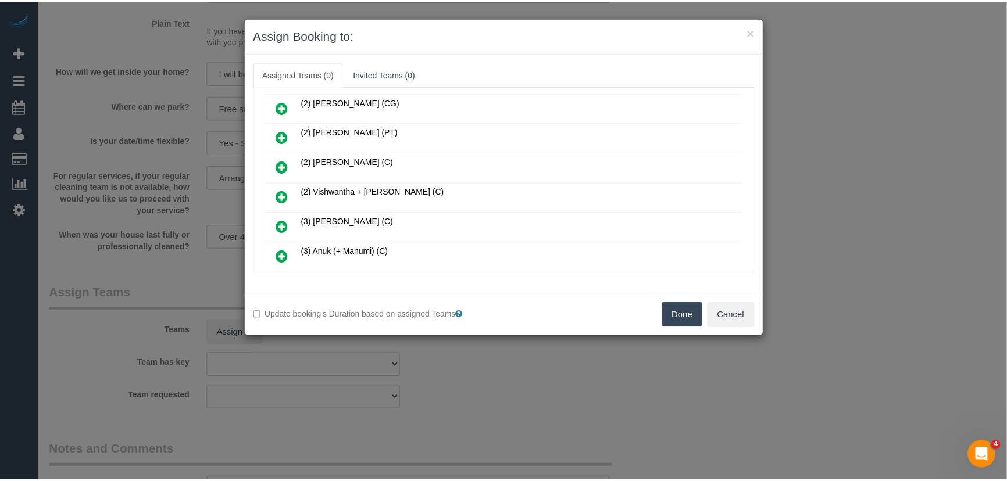
scroll to position [537, 0]
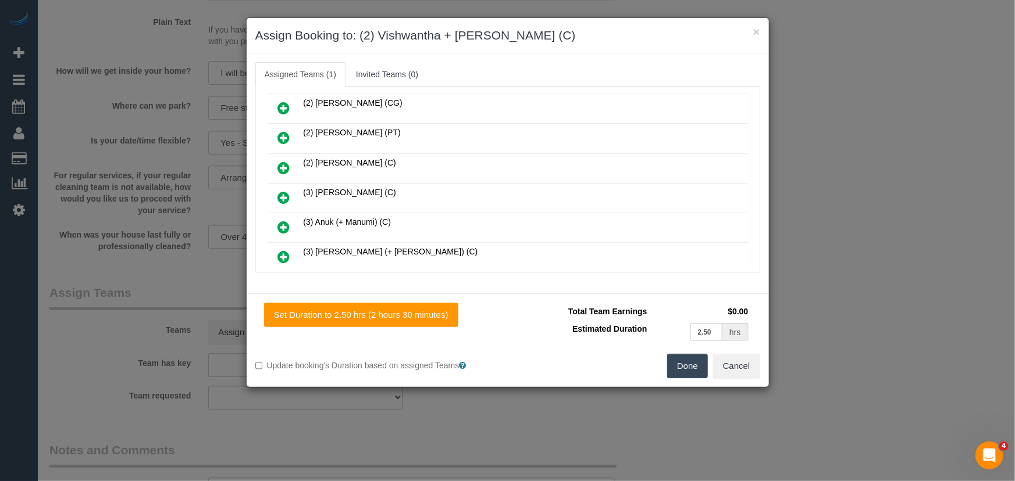
click at [701, 369] on button "Done" at bounding box center [687, 366] width 41 height 24
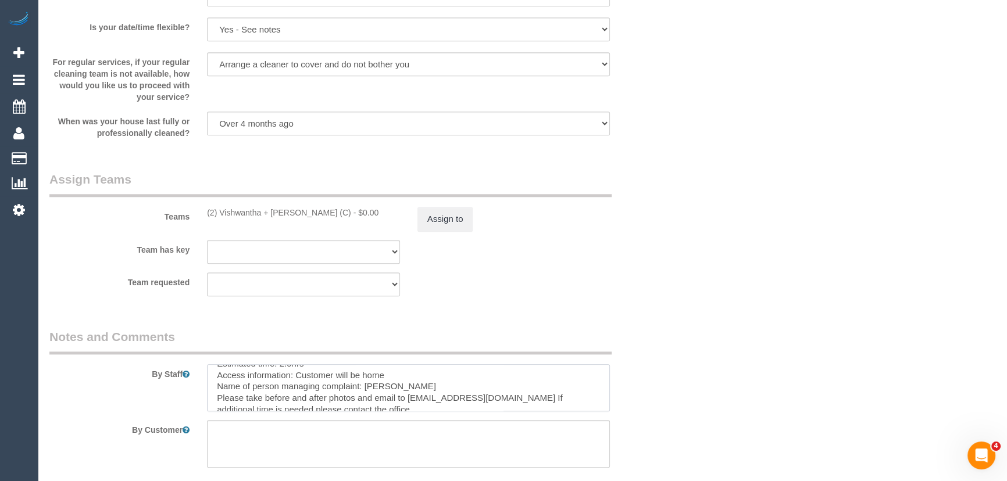
scroll to position [209, 0]
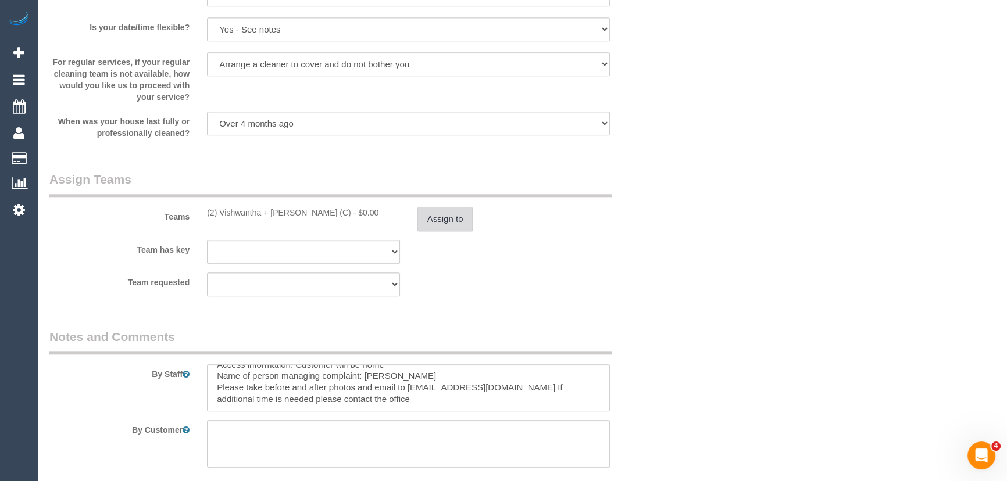
click at [446, 219] on button "Assign to" at bounding box center [446, 219] width 56 height 24
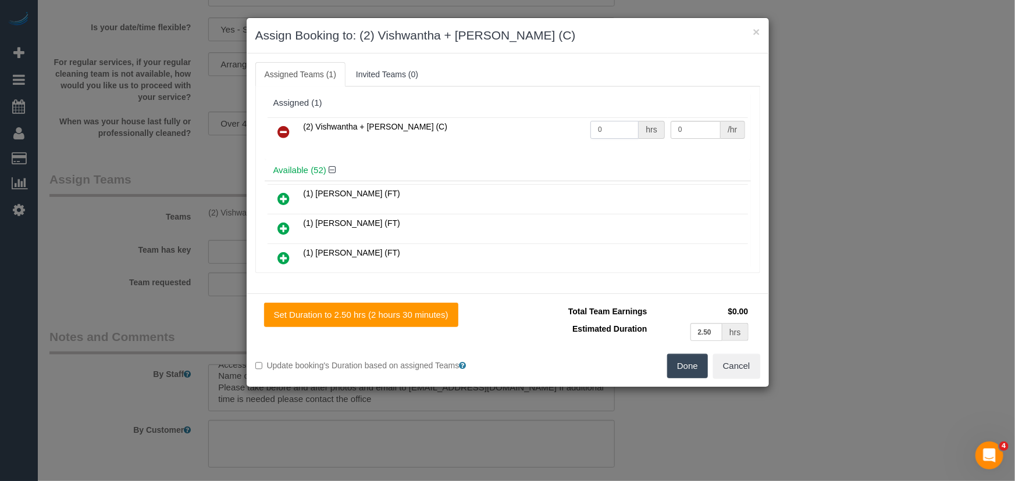
click at [622, 126] on input "0" at bounding box center [614, 130] width 48 height 18
type input "2.5"
click at [687, 365] on button "Done" at bounding box center [687, 366] width 41 height 24
type input "37.5"
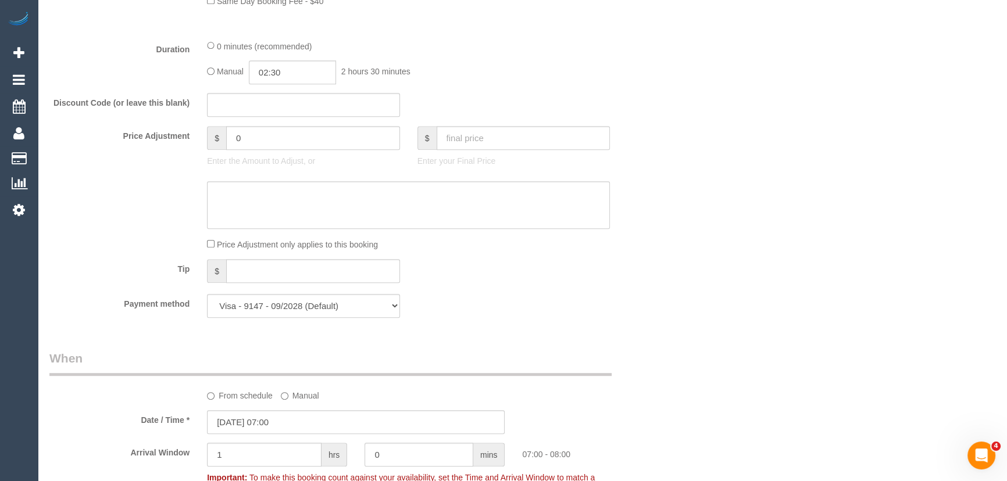
scroll to position [679, 0]
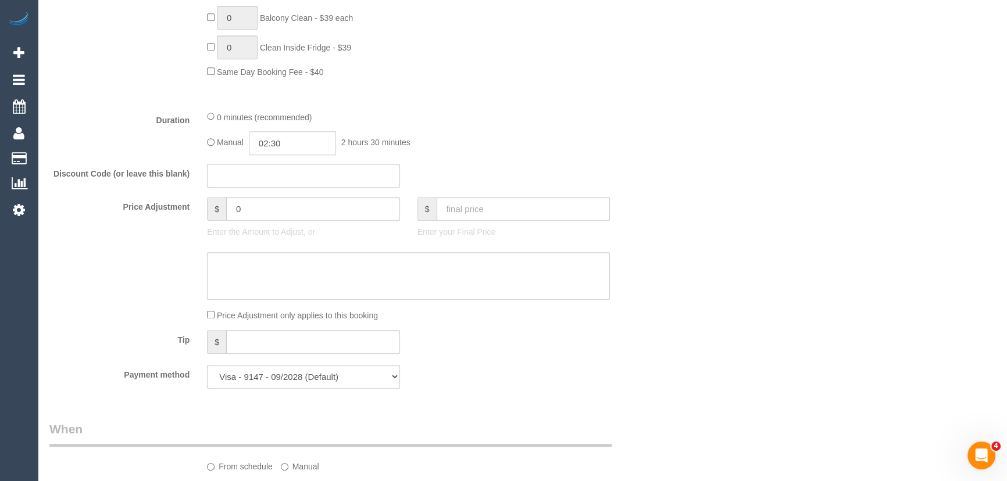
click at [296, 137] on input "02:30" at bounding box center [292, 143] width 87 height 24
click at [291, 190] on li "01:30" at bounding box center [280, 192] width 52 height 15
click at [296, 148] on input "01:30" at bounding box center [292, 143] width 87 height 24
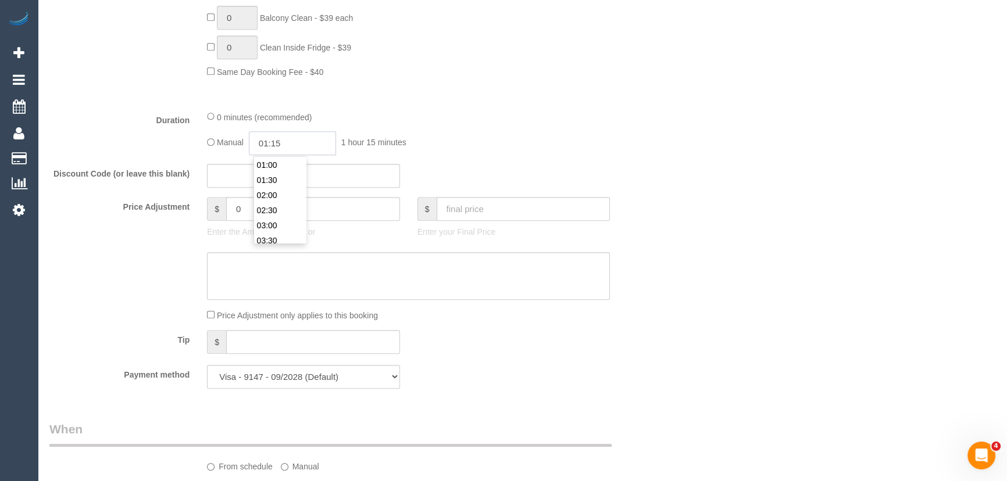
type input "01:15"
click at [443, 151] on div "Manual 01:15 1 hour 15 minutes" at bounding box center [408, 143] width 403 height 24
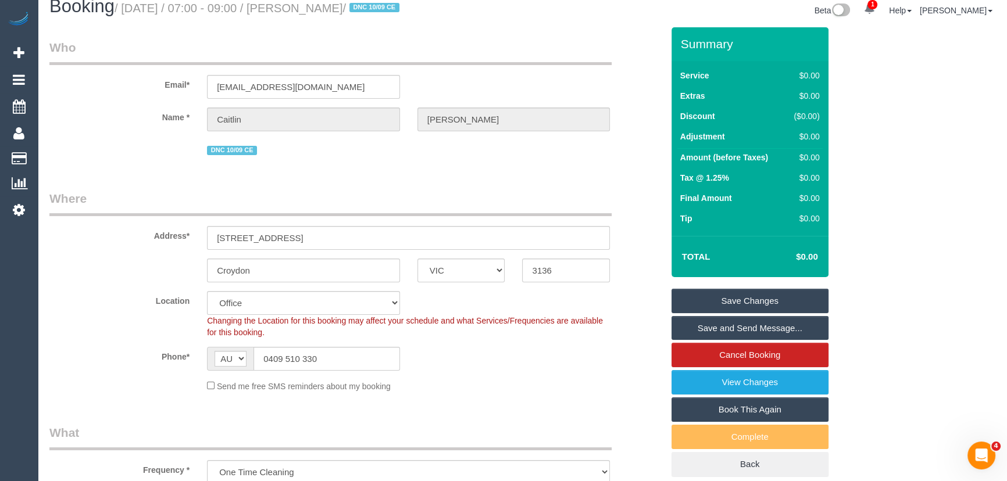
scroll to position [0, 0]
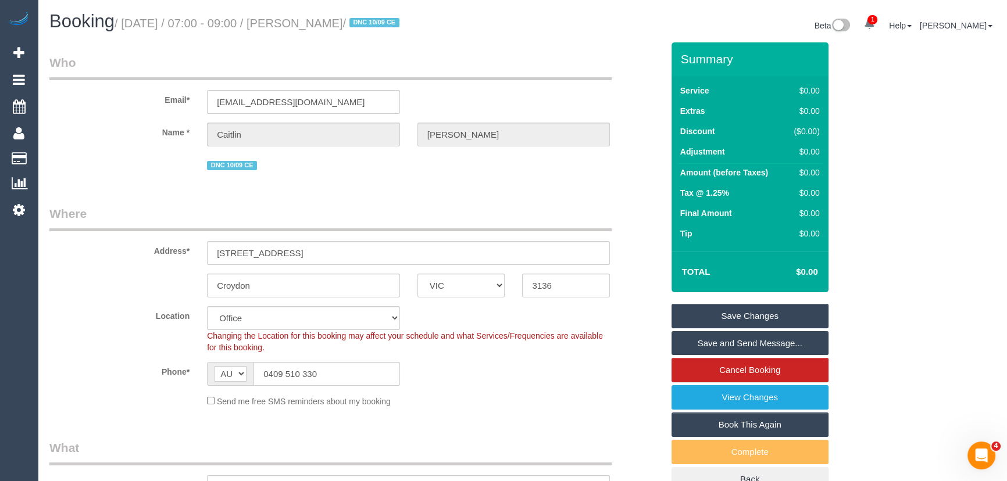
click at [336, 23] on small "/ September 19, 2025 / 07:00 - 09:00 / Caitlin Grau / DNC 10/09 CE" at bounding box center [259, 23] width 288 height 13
copy small "Caitlin Grau"
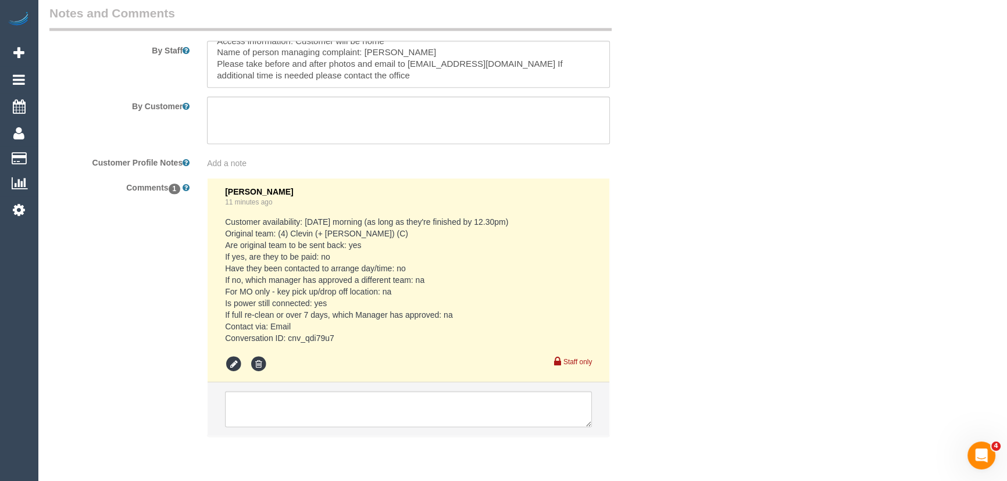
scroll to position [1842, 0]
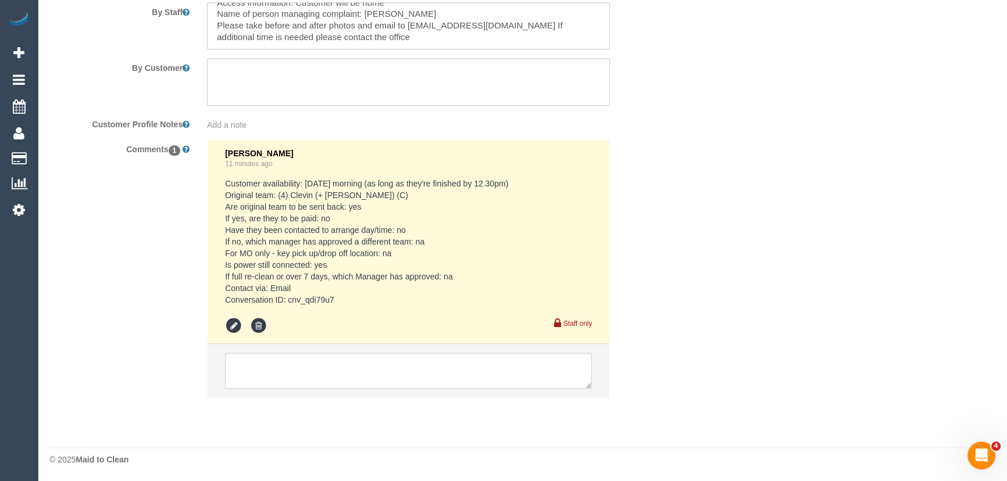
click at [287, 302] on pre "Customer availability: Friday morning (as long as they're finished by 12.30pm) …" at bounding box center [408, 242] width 367 height 128
copy pre "cnv_qdi79u7"
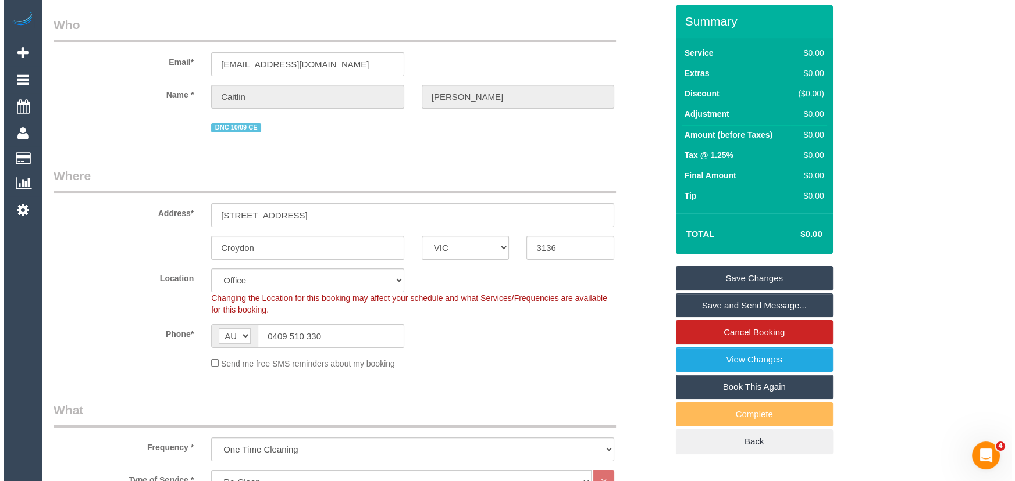
scroll to position [0, 0]
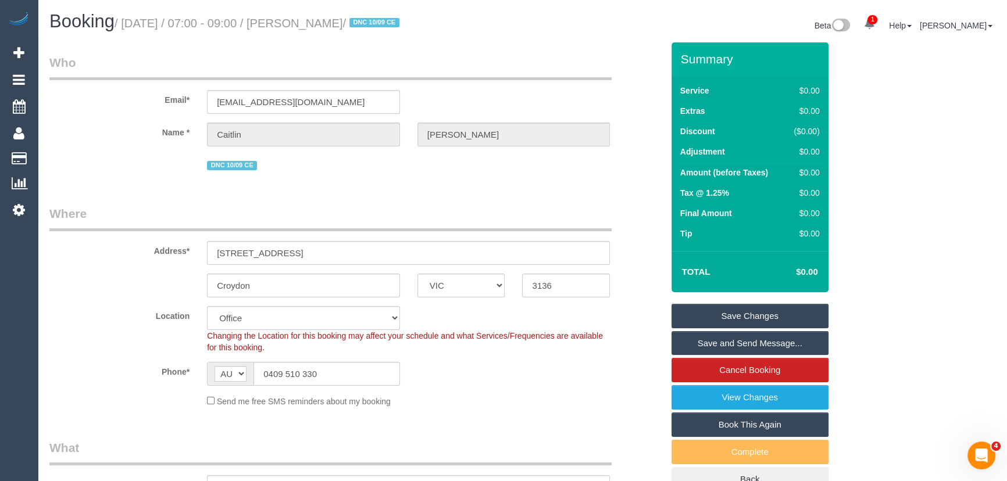
drag, startPoint x: 747, startPoint y: 318, endPoint x: 721, endPoint y: 313, distance: 26.1
click at [747, 318] on link "Save Changes" at bounding box center [750, 316] width 157 height 24
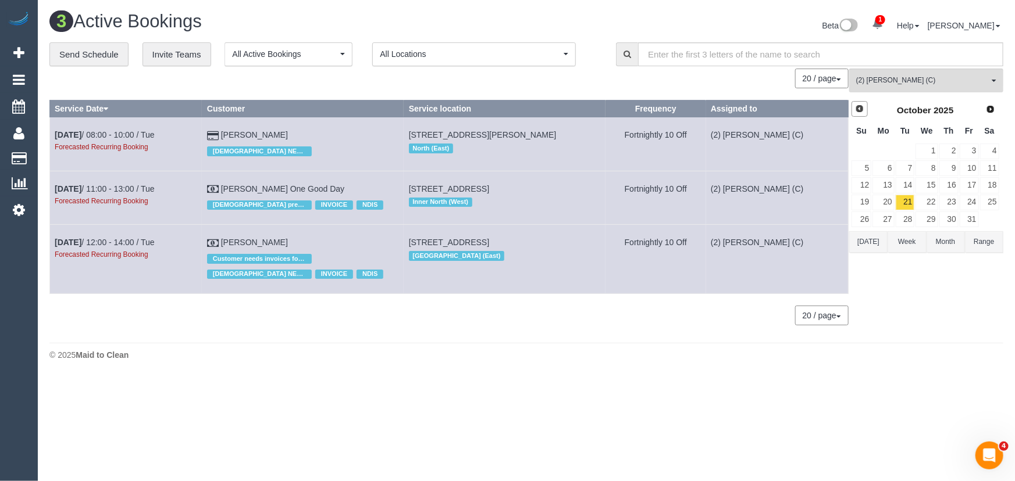
click at [859, 110] on span "Prev" at bounding box center [859, 108] width 9 height 9
click at [970, 202] on link "26" at bounding box center [968, 203] width 19 height 16
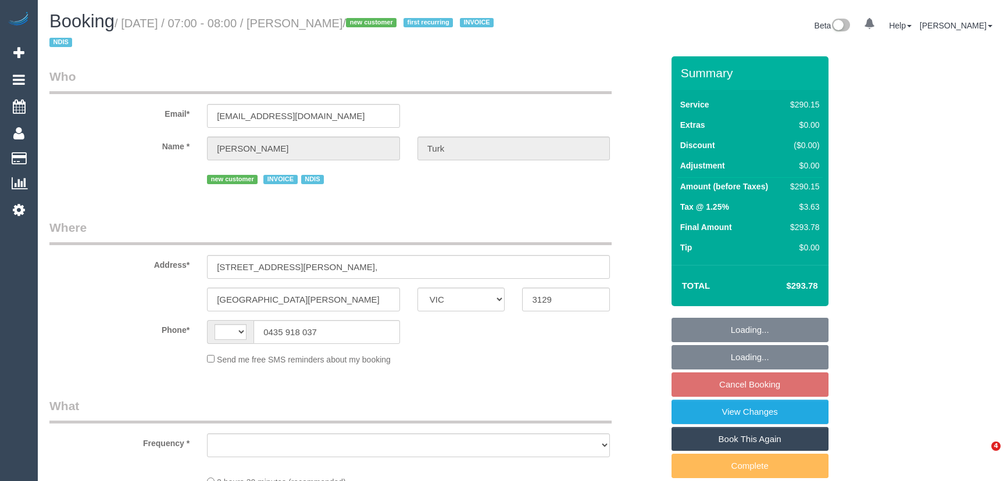
select select "VIC"
select select "string:AU"
select select "object:582"
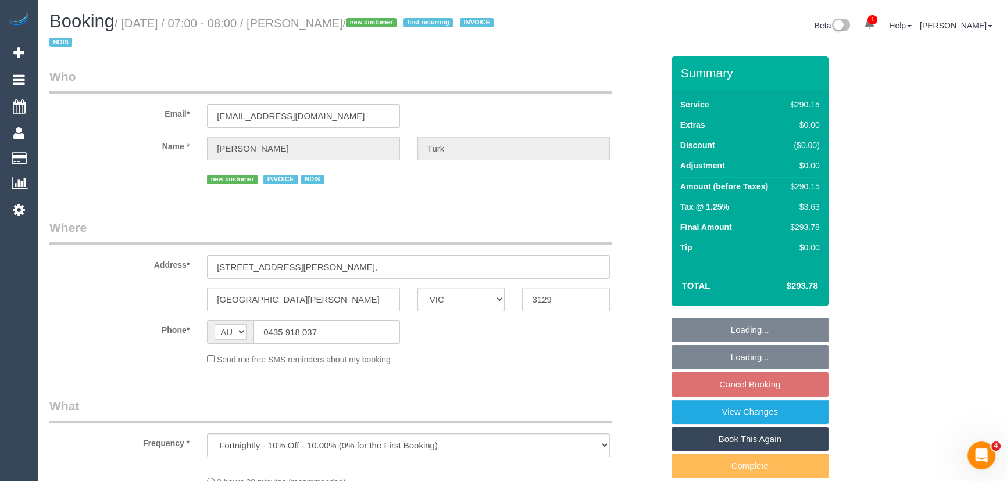
select select "2"
select select "150"
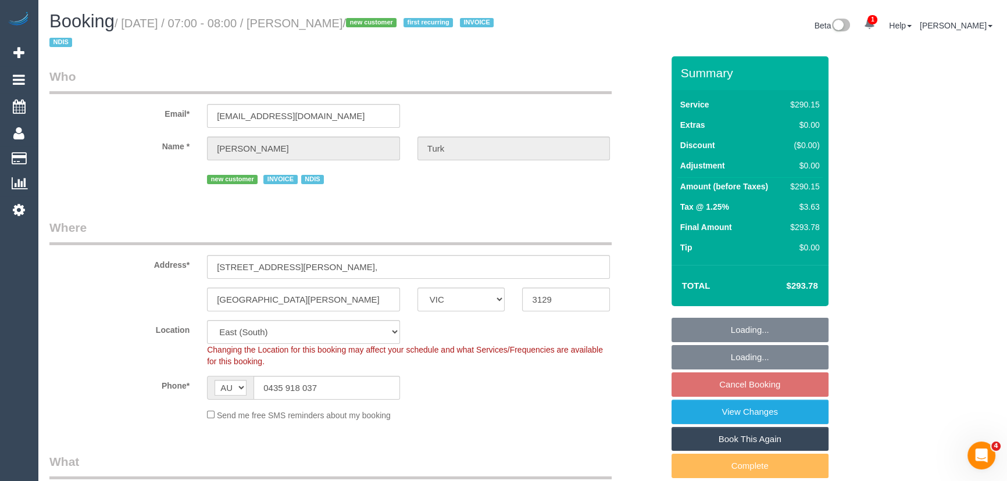
select select "number:28"
select select "number:14"
select select "number:19"
click at [331, 383] on input "0435 918 037" at bounding box center [327, 388] width 147 height 24
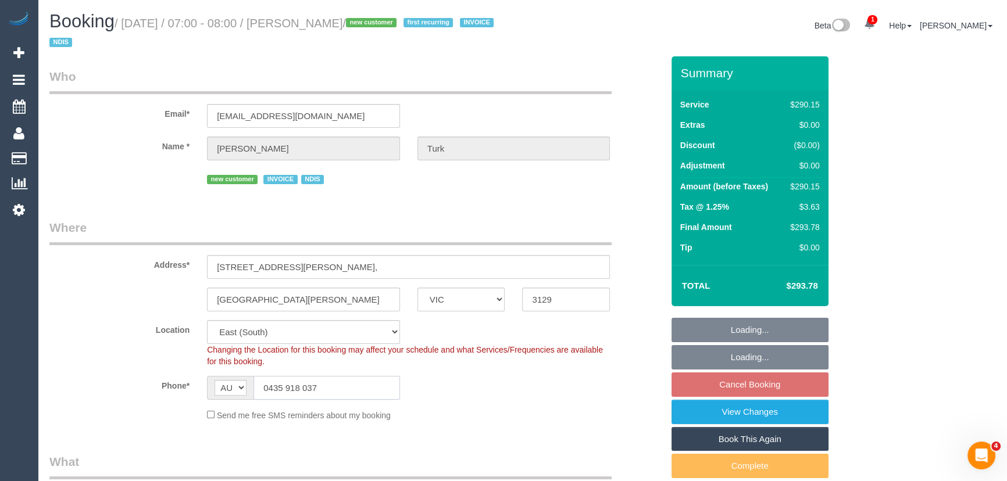
click at [331, 383] on input "0435 918 037" at bounding box center [327, 388] width 147 height 24
select select "object:1217"
click at [331, 383] on input "0435 918 037" at bounding box center [327, 388] width 147 height 24
select select "spot1"
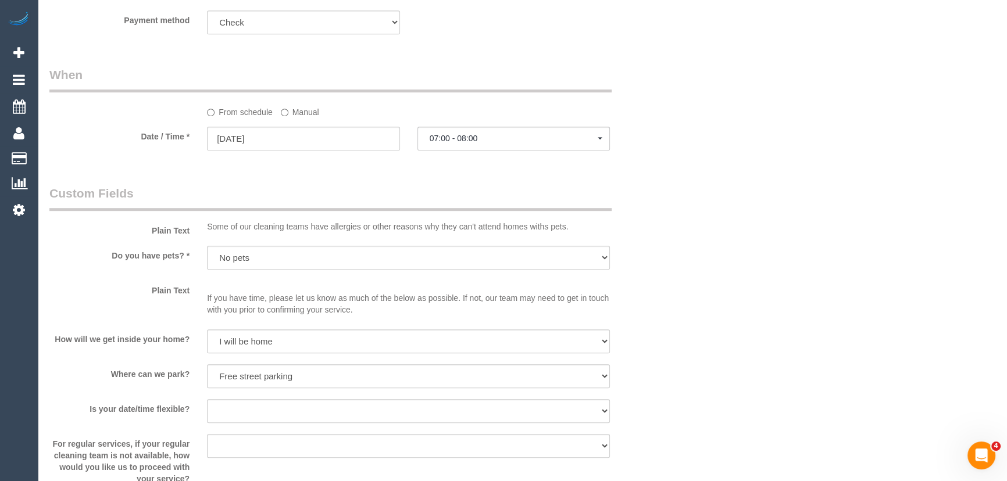
scroll to position [793, 0]
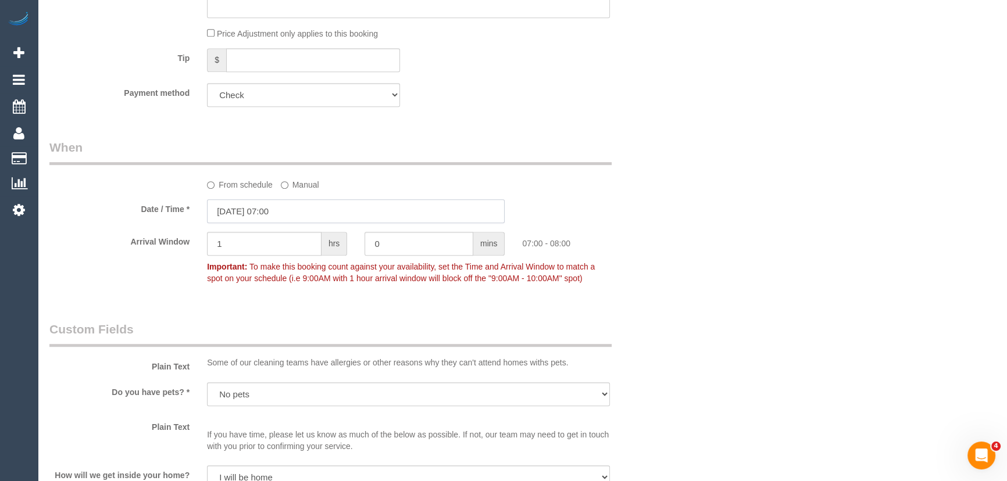
click at [299, 209] on input "02/10/2025 07:00" at bounding box center [356, 211] width 298 height 24
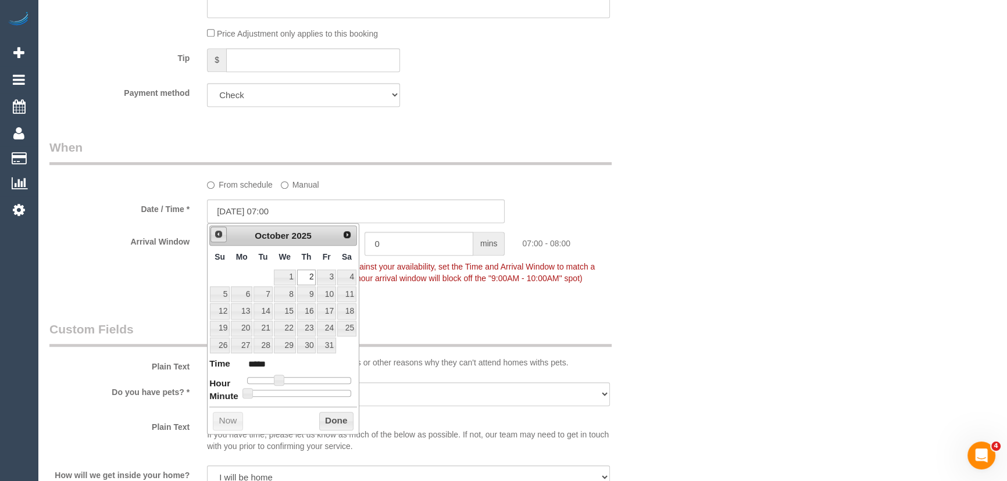
click at [214, 234] on span "Prev" at bounding box center [218, 234] width 9 height 9
click at [262, 331] on link "23" at bounding box center [263, 329] width 19 height 16
type input "23/09/2025 07:00"
click at [474, 303] on div "Who Email* fionadassisi.turk@gmail.com Name * Fiona Turk new customer INVOICE N…" at bounding box center [356, 447] width 631 height 2367
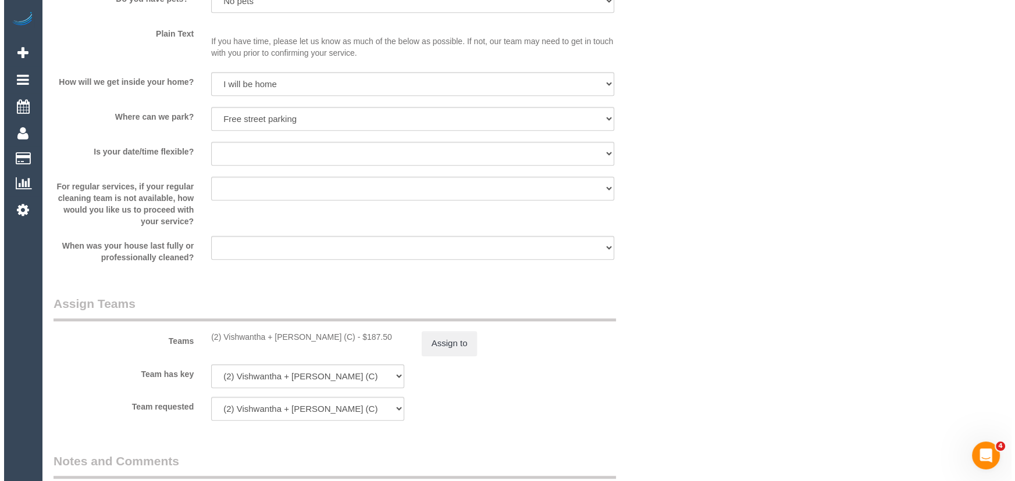
scroll to position [1268, 0]
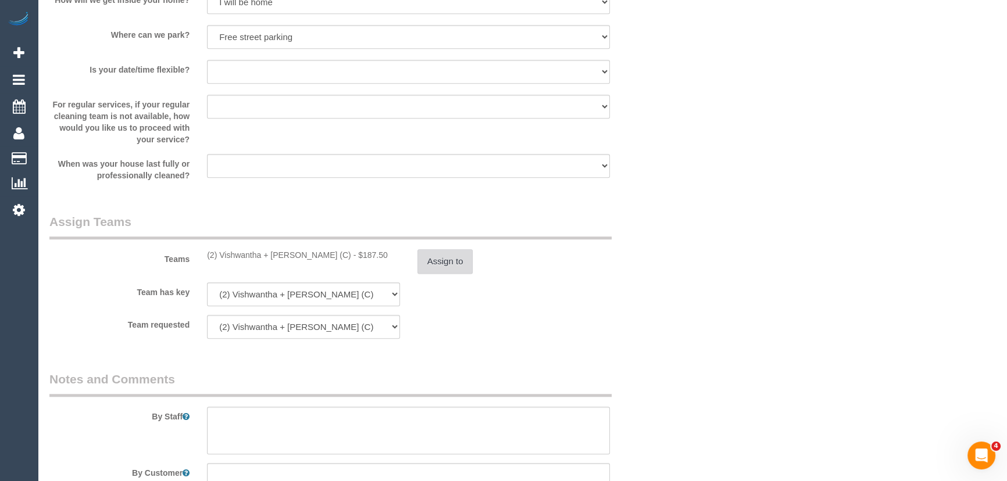
click at [432, 261] on button "Assign to" at bounding box center [446, 261] width 56 height 24
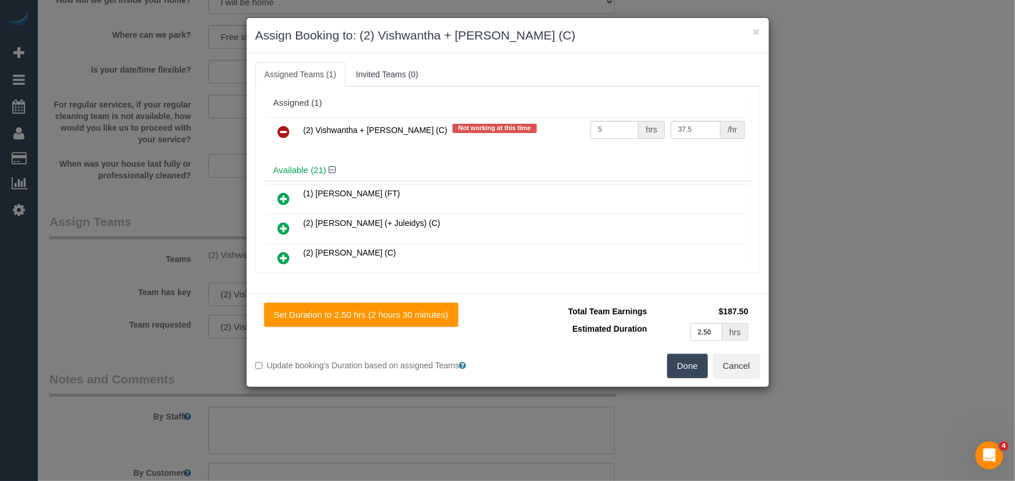
click at [282, 131] on icon at bounding box center [284, 132] width 12 height 14
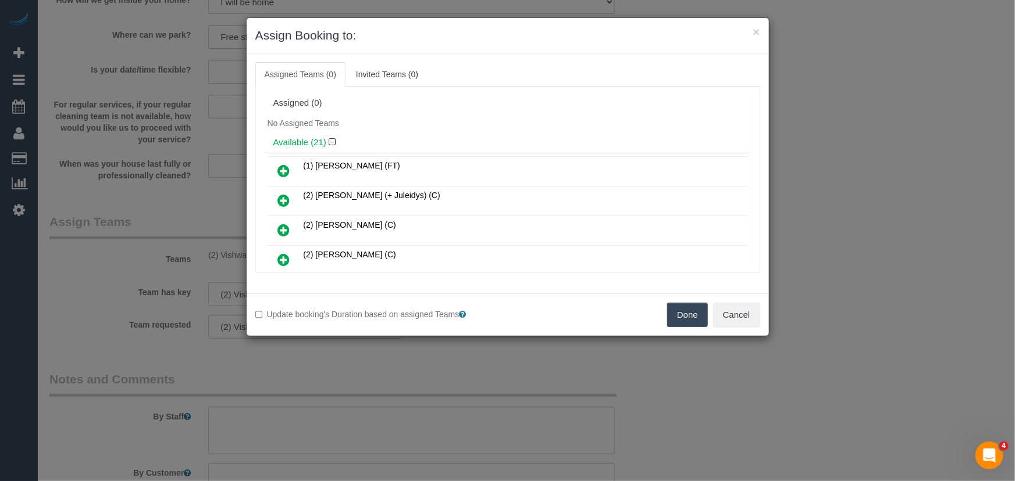
scroll to position [219, 0]
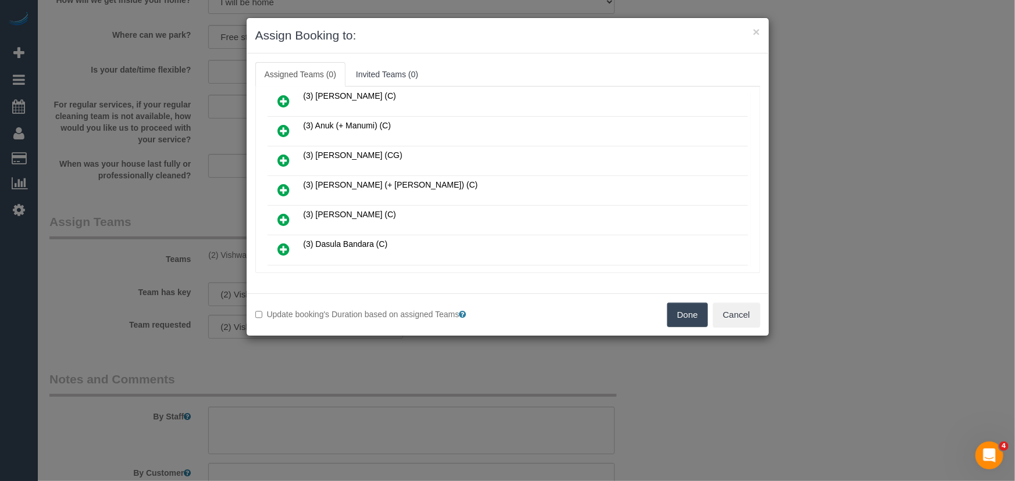
click at [282, 188] on icon at bounding box center [284, 190] width 12 height 14
click at [282, 213] on icon at bounding box center [284, 220] width 12 height 14
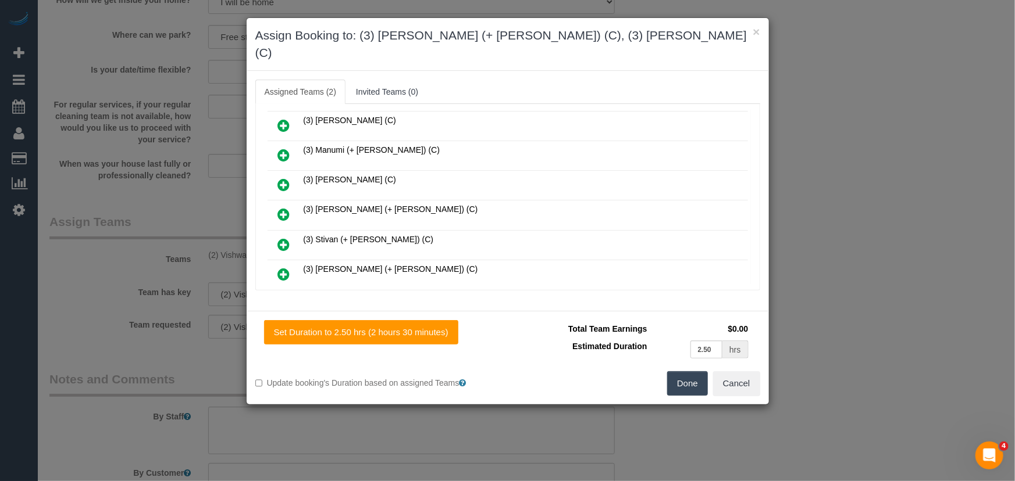
scroll to position [539, 0]
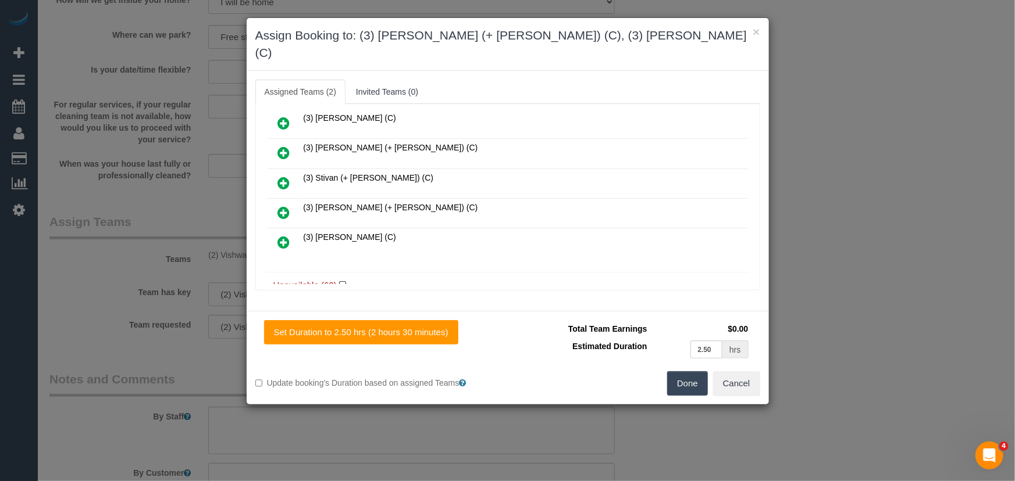
click at [280, 206] on icon at bounding box center [284, 213] width 12 height 14
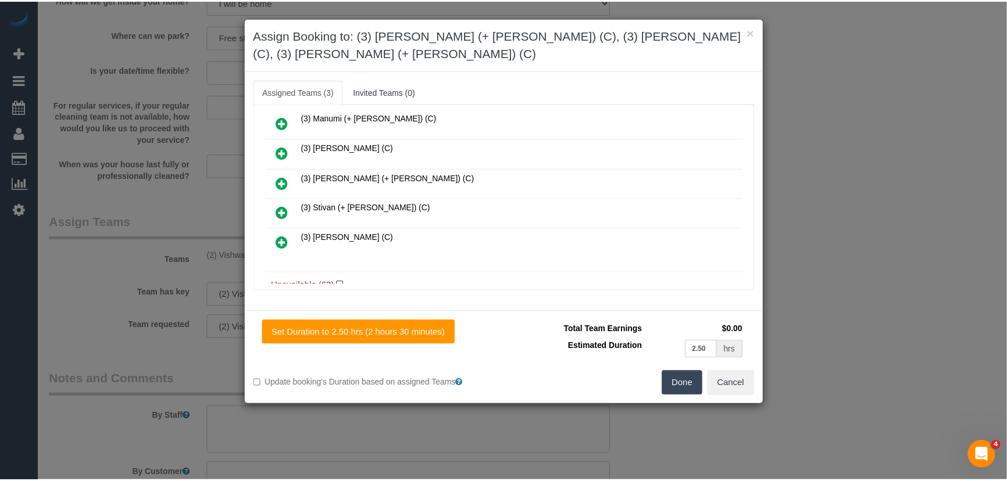
scroll to position [568, 0]
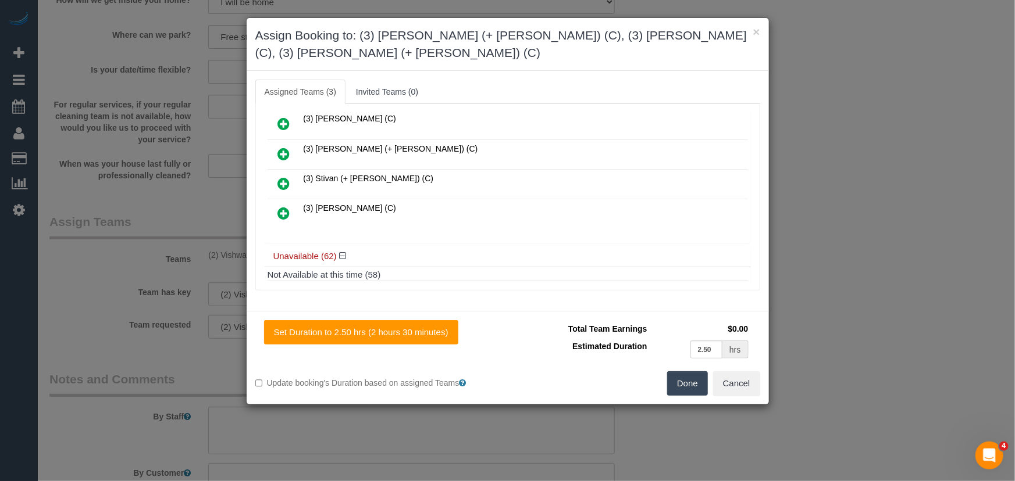
click at [683, 372] on button "Done" at bounding box center [687, 384] width 41 height 24
click at [683, 366] on div "Set Duration to 2.50 hrs (2 hours 30 minutes) Total Team Earnings $0.00 Estimat…" at bounding box center [508, 358] width 522 height 94
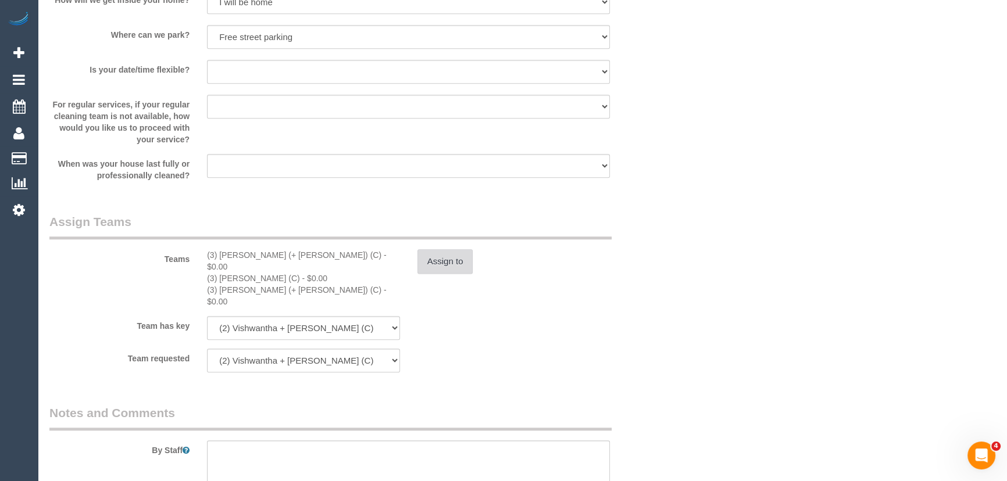
click at [436, 256] on button "Assign to" at bounding box center [446, 261] width 56 height 24
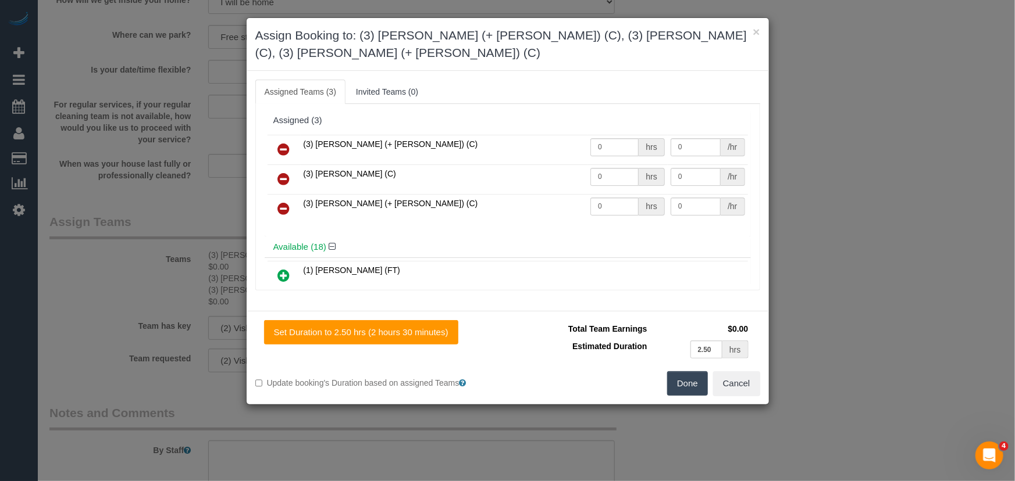
click at [284, 172] on icon at bounding box center [284, 179] width 12 height 14
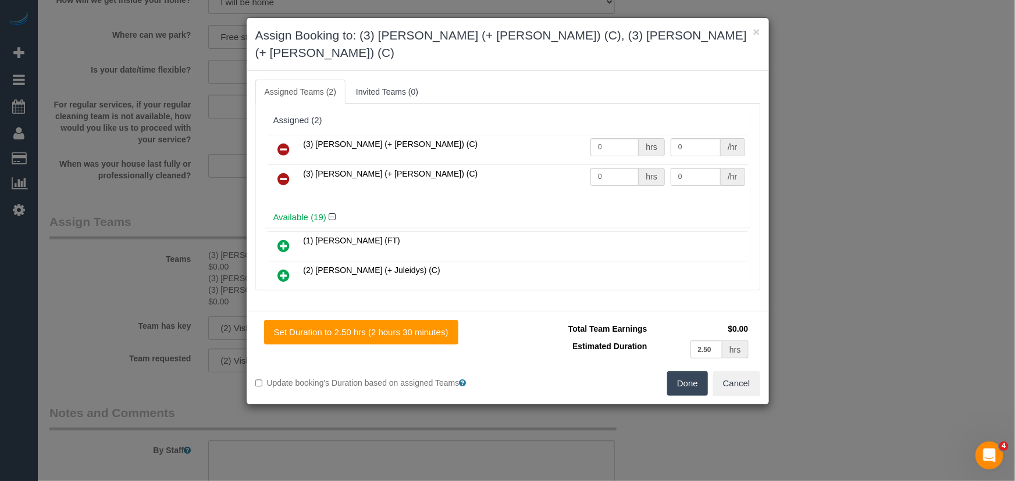
click at [697, 372] on button "Done" at bounding box center [687, 384] width 41 height 24
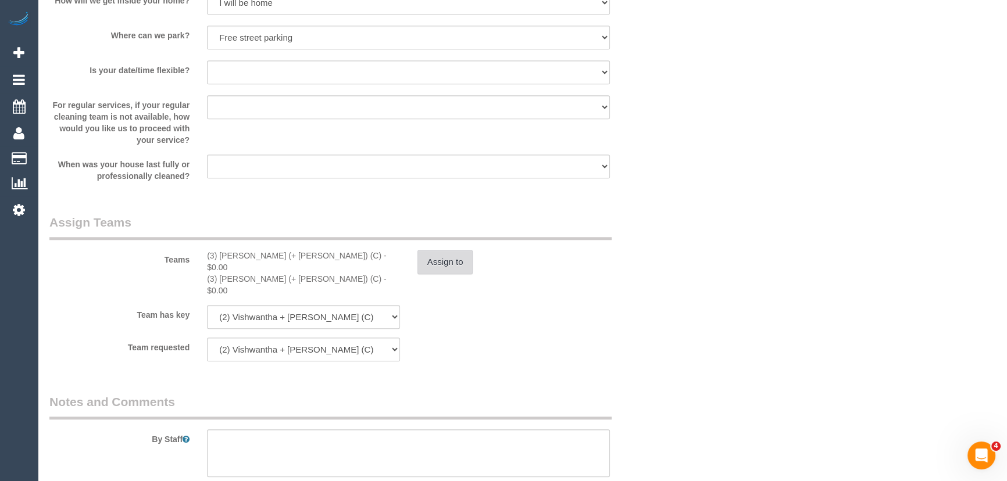
scroll to position [1268, 0]
click at [459, 263] on button "Assign to" at bounding box center [446, 261] width 56 height 24
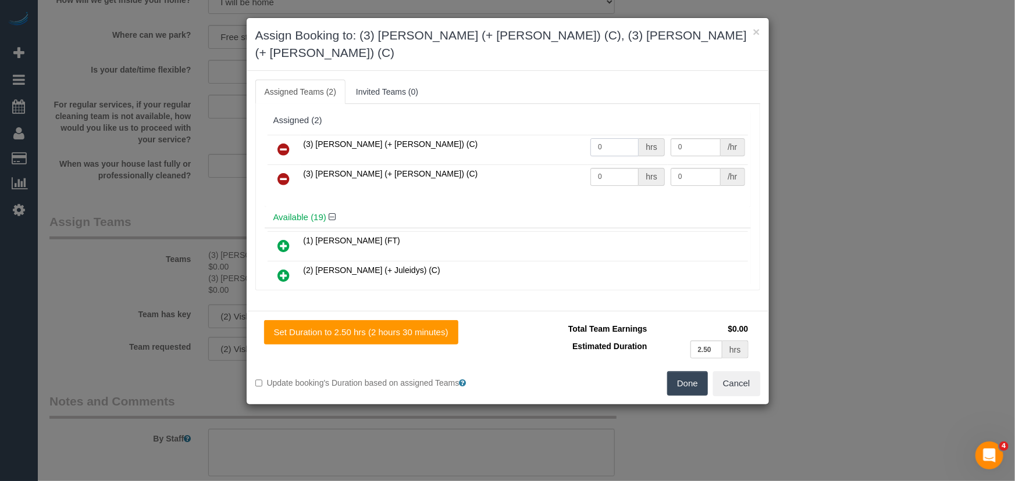
click at [614, 138] on input "0" at bounding box center [614, 147] width 48 height 18
type input "2.5"
type input "35"
click at [614, 168] on input "0" at bounding box center [614, 177] width 48 height 18
type input "2.5"
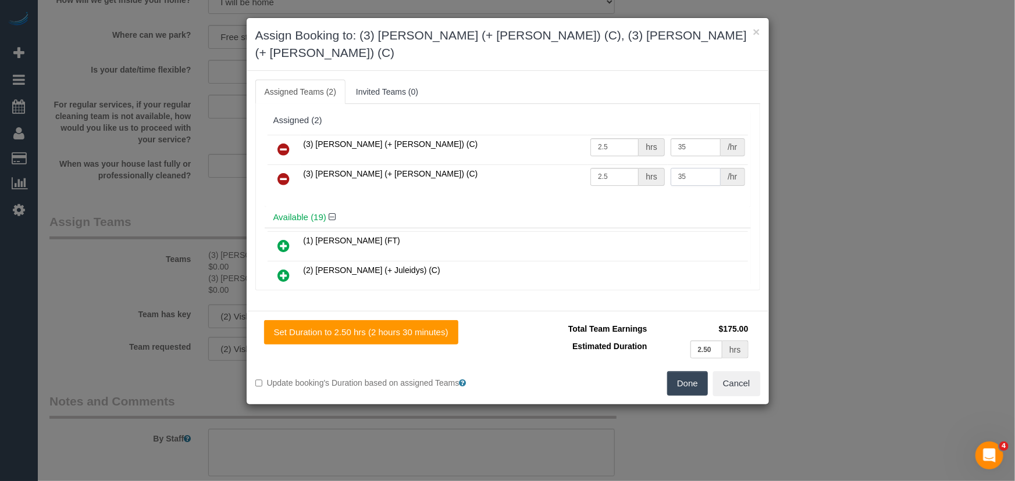
type input "35"
click at [684, 372] on button "Done" at bounding box center [687, 384] width 41 height 24
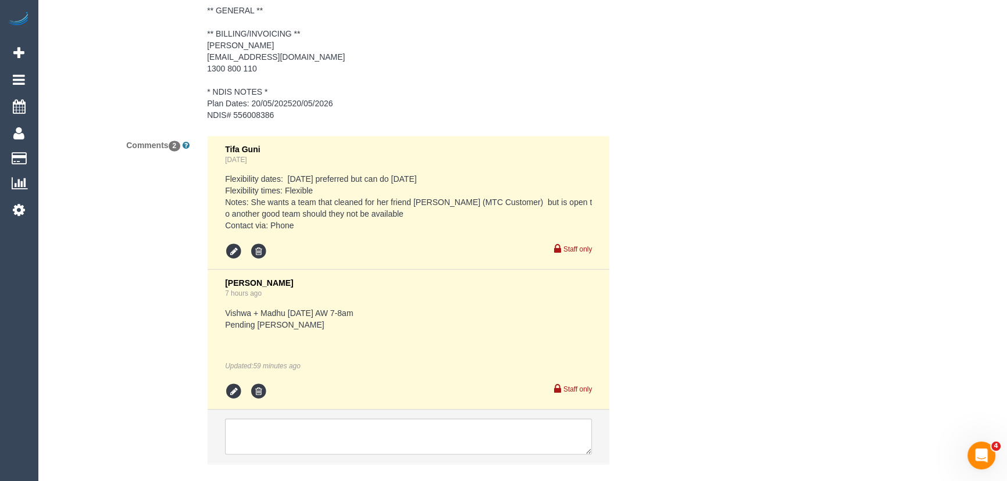
scroll to position [1956, 0]
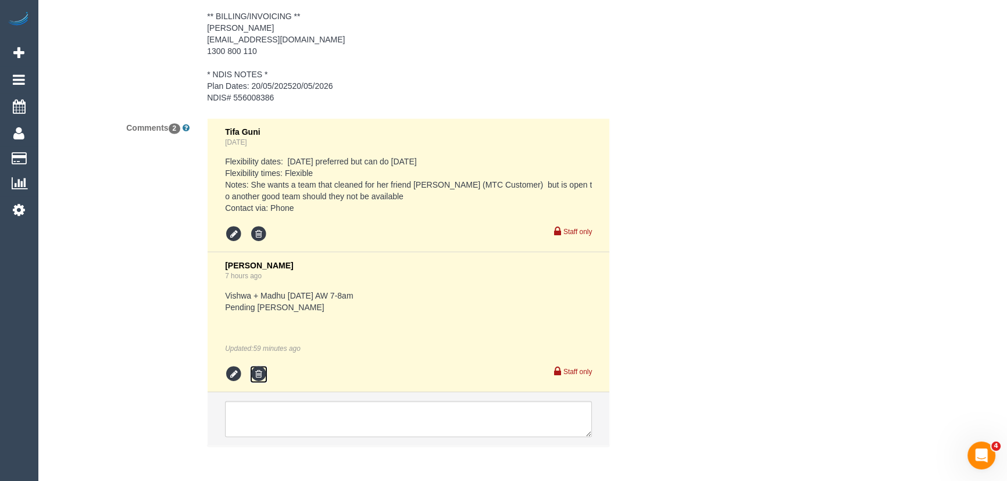
click at [267, 366] on icon at bounding box center [258, 374] width 17 height 17
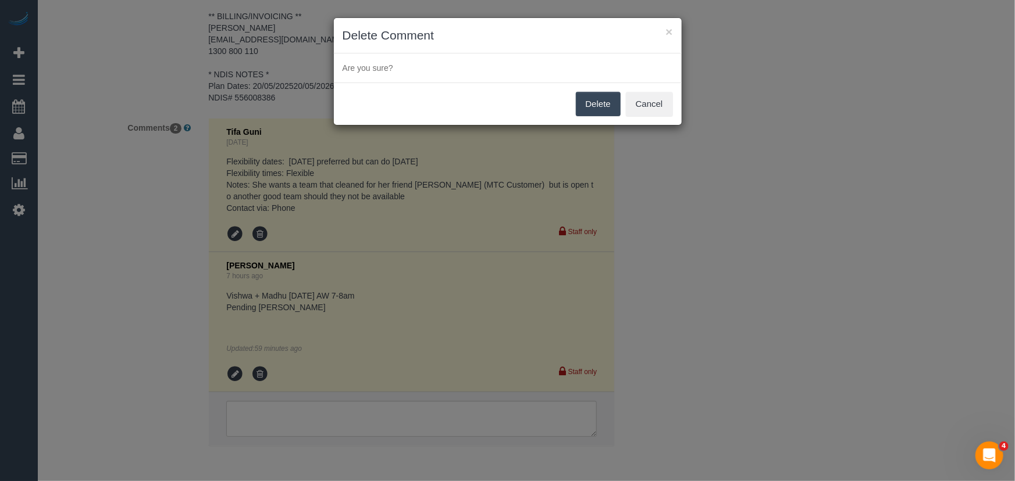
click at [593, 107] on button "Delete" at bounding box center [598, 104] width 45 height 24
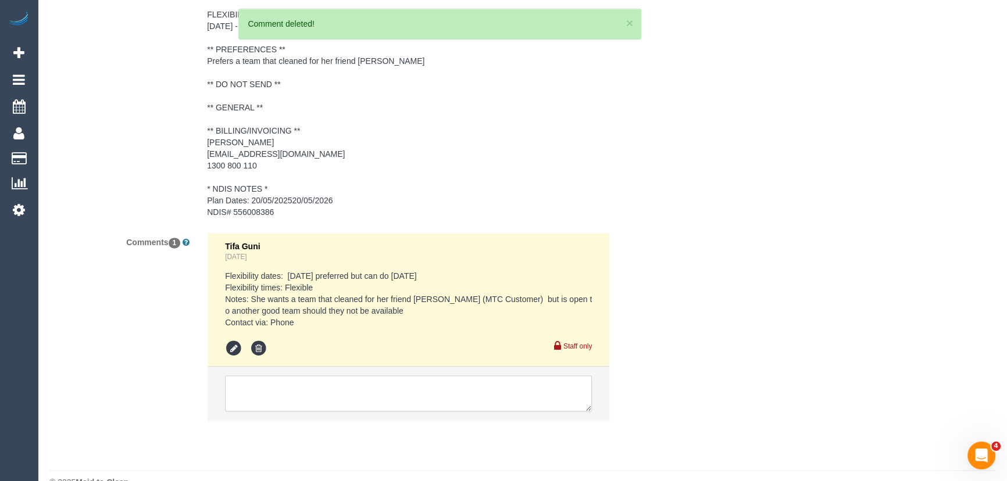
click at [263, 367] on li at bounding box center [409, 393] width 402 height 53
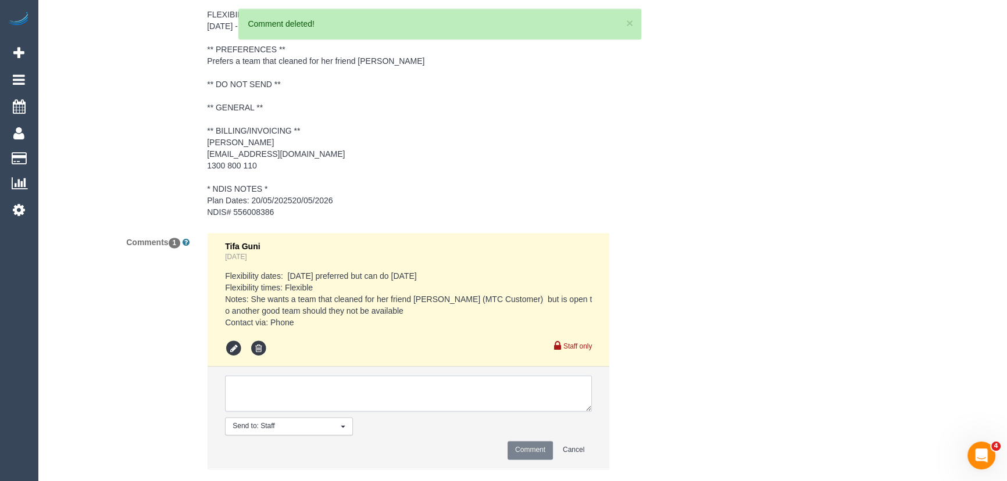
scroll to position [1889, 0]
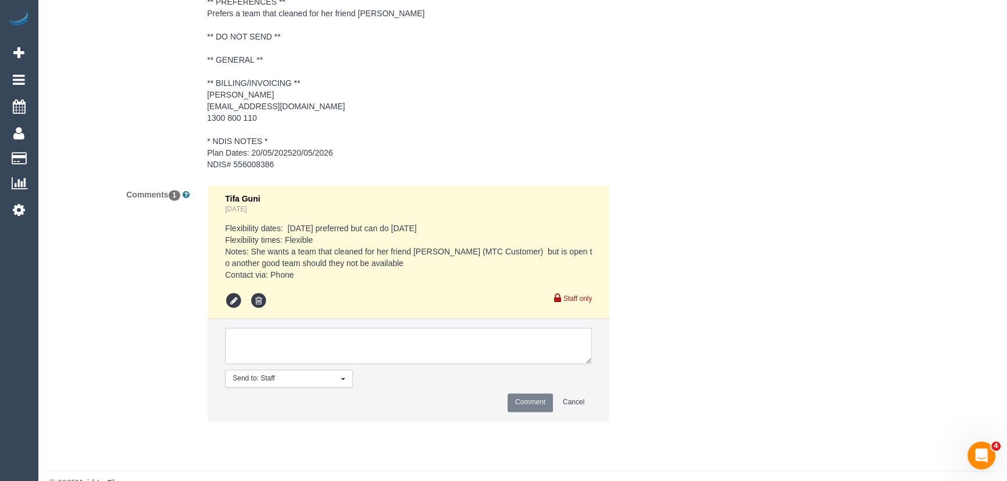
click at [278, 328] on textarea at bounding box center [408, 346] width 367 height 36
type textarea "customer has been informed of different team attending - via phone"
click at [534, 394] on button "Comment" at bounding box center [530, 403] width 45 height 18
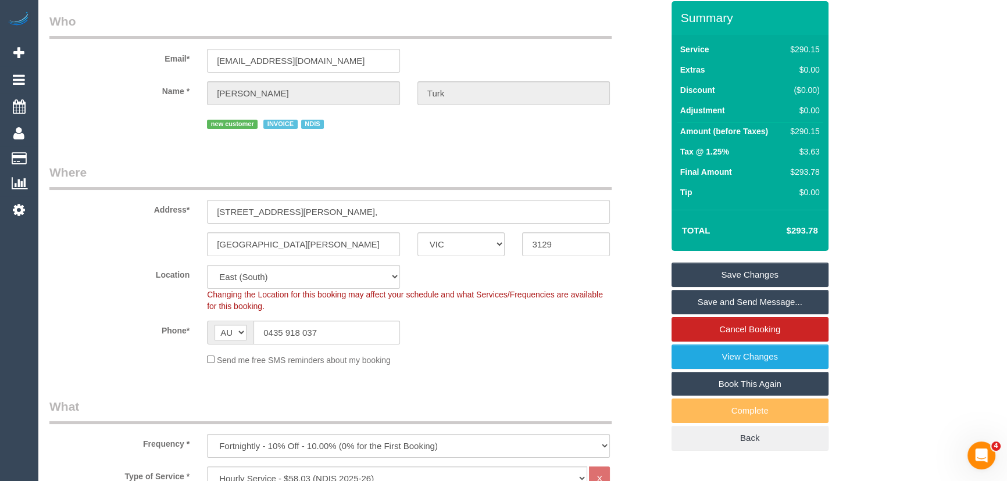
scroll to position [0, 0]
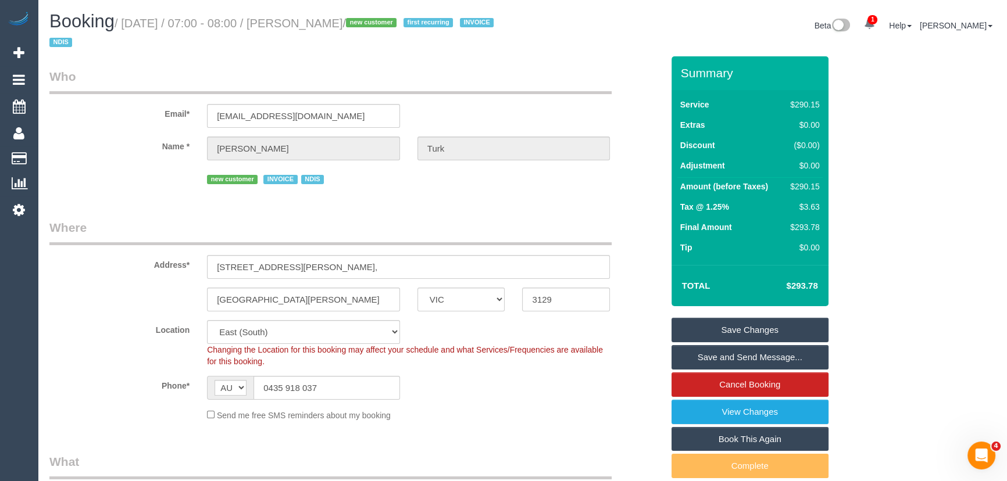
click at [321, 23] on small "/ October 02, 2025 / 07:00 - 08:00 / Fiona Turk / new customer first recurring …" at bounding box center [273, 33] width 448 height 33
copy small "Fiona Turk"
click at [709, 352] on link "Save and Send Message..." at bounding box center [750, 357] width 157 height 24
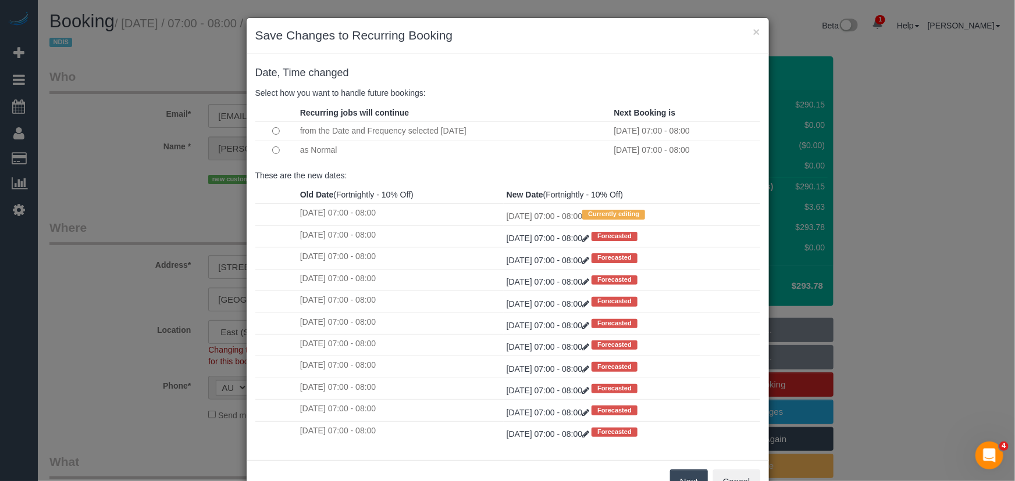
click at [686, 475] on button "Next" at bounding box center [689, 482] width 38 height 24
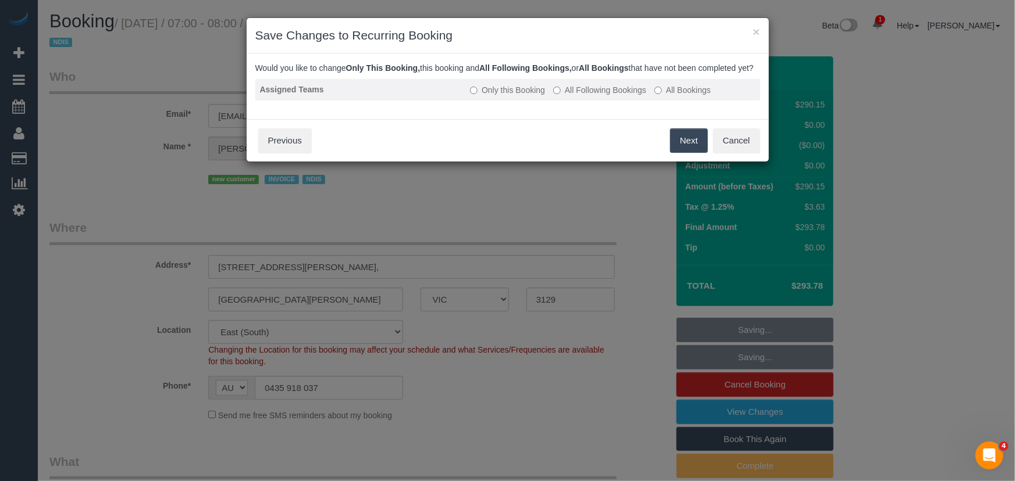
click at [593, 96] on label "All Following Bookings" at bounding box center [599, 90] width 93 height 12
click at [701, 153] on button "Save" at bounding box center [688, 141] width 40 height 24
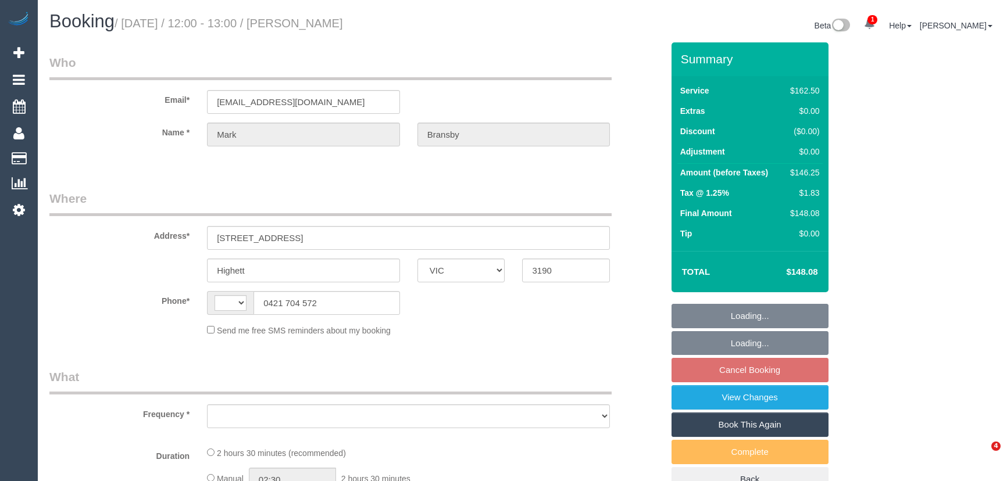
select select "VIC"
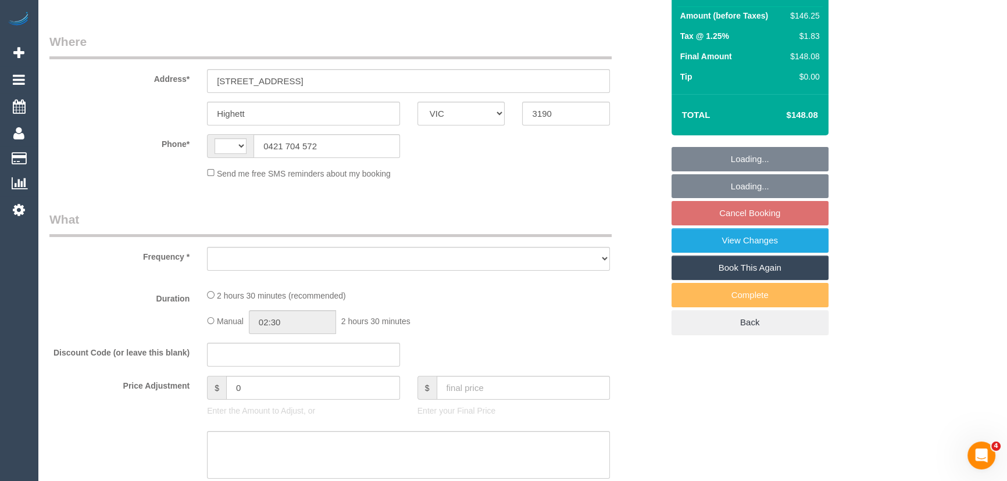
select select "string:AU"
select select "object:552"
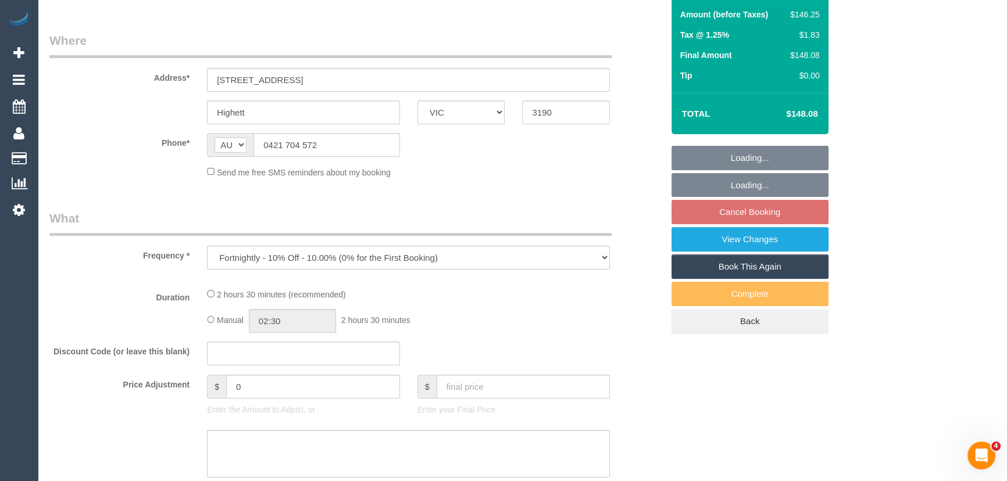
select select "string:stripe-pm_1MRPF12GScqysDRVKn9B8eWA"
select select "150"
select select "number:28"
select select "number:34"
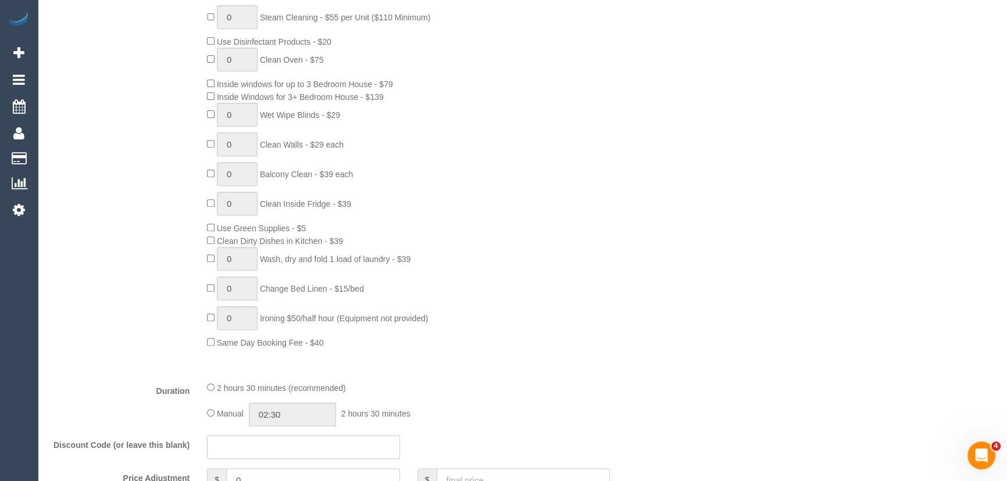
select select "object:1407"
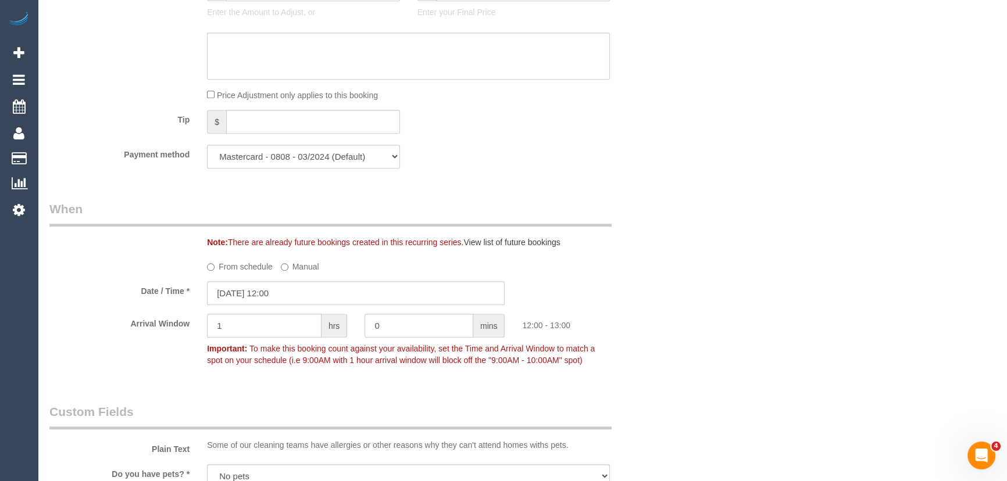
scroll to position [1110, 0]
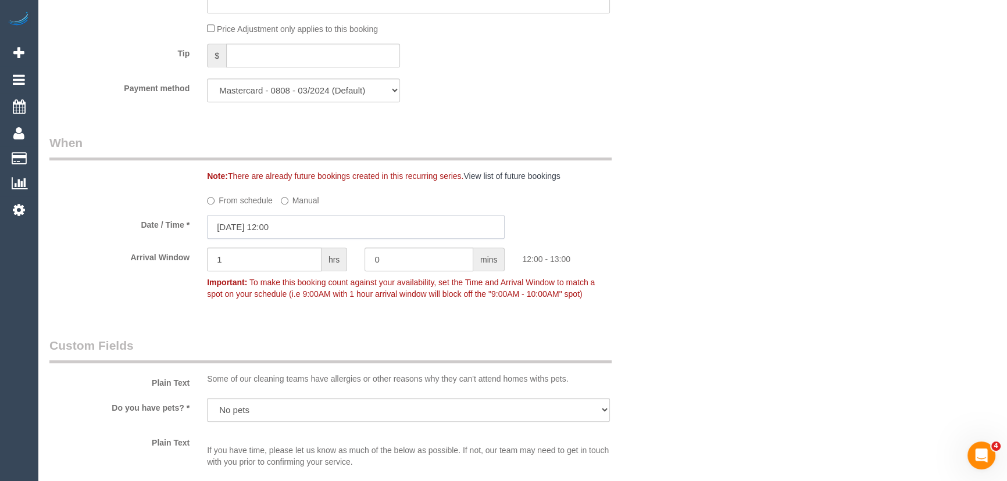
click at [312, 229] on input "[DATE] 12:00" at bounding box center [356, 227] width 298 height 24
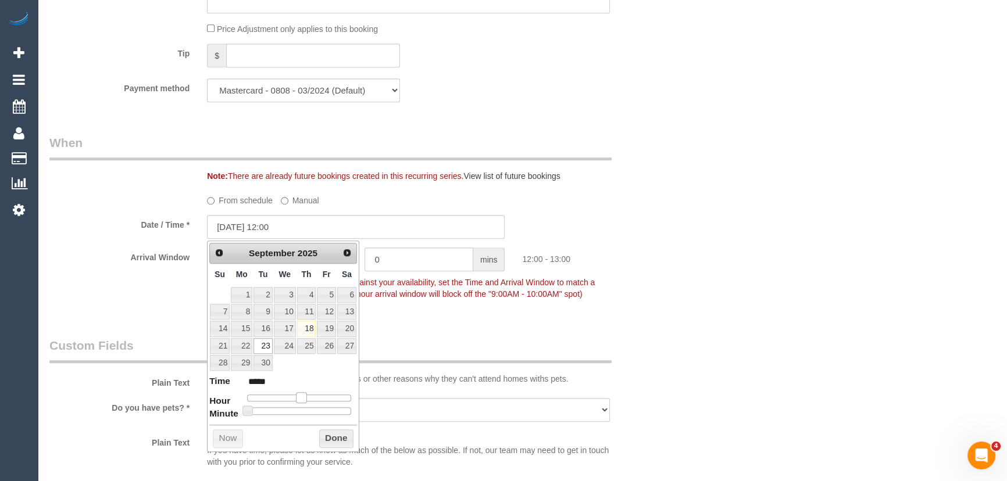
type input "[DATE] 11:00"
type input "*****"
click at [297, 396] on span at bounding box center [296, 398] width 10 height 10
click at [442, 314] on fieldset "When Note: There are already future bookings created in this recurring series. …" at bounding box center [355, 224] width 613 height 180
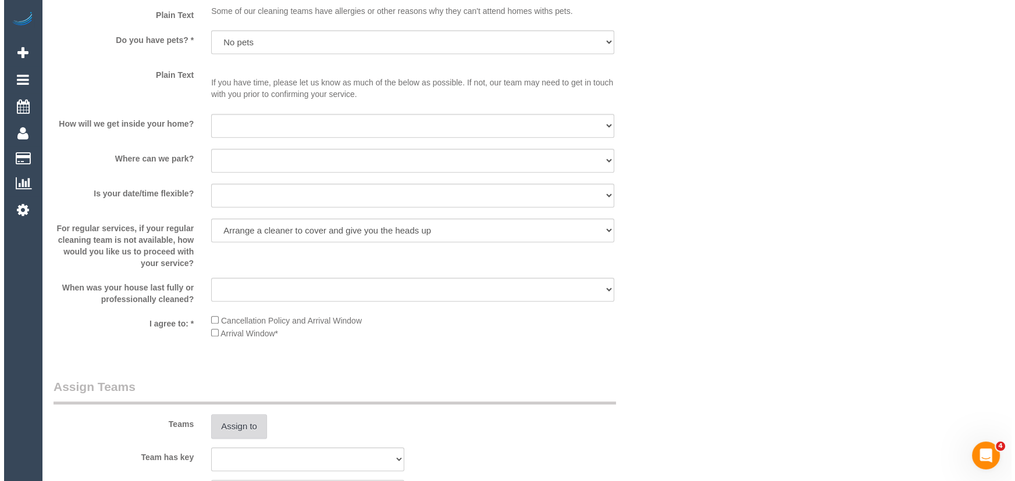
scroll to position [1480, 0]
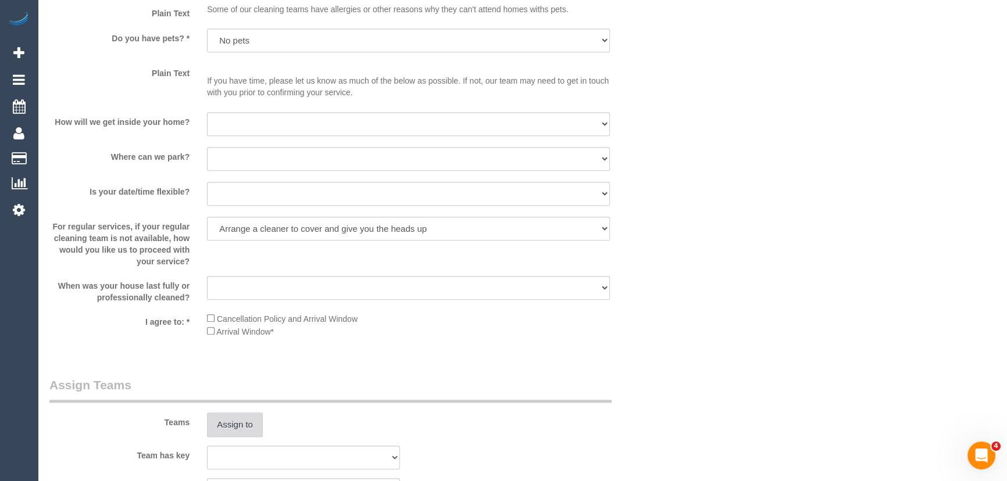
click at [233, 434] on button "Assign to" at bounding box center [235, 425] width 56 height 24
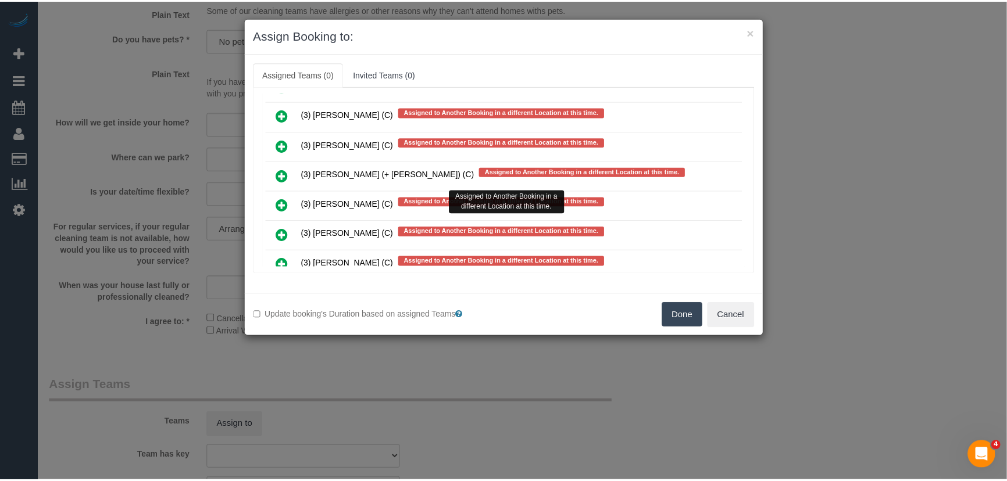
scroll to position [2495, 0]
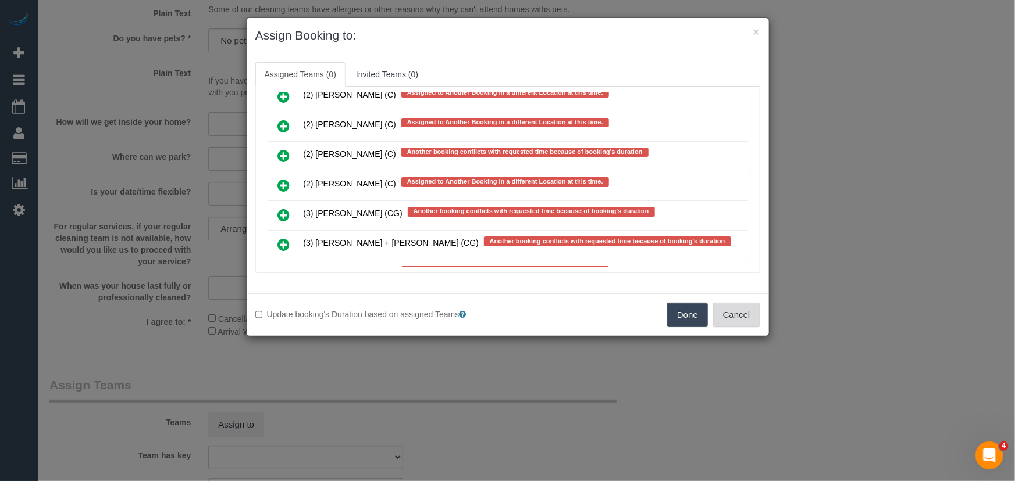
click at [732, 319] on button "Cancel" at bounding box center [736, 315] width 47 height 24
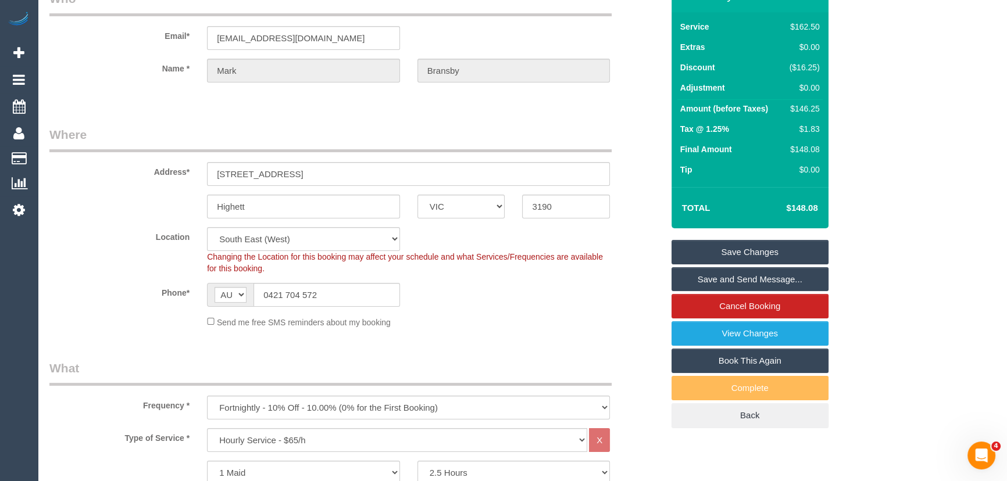
scroll to position [52, 0]
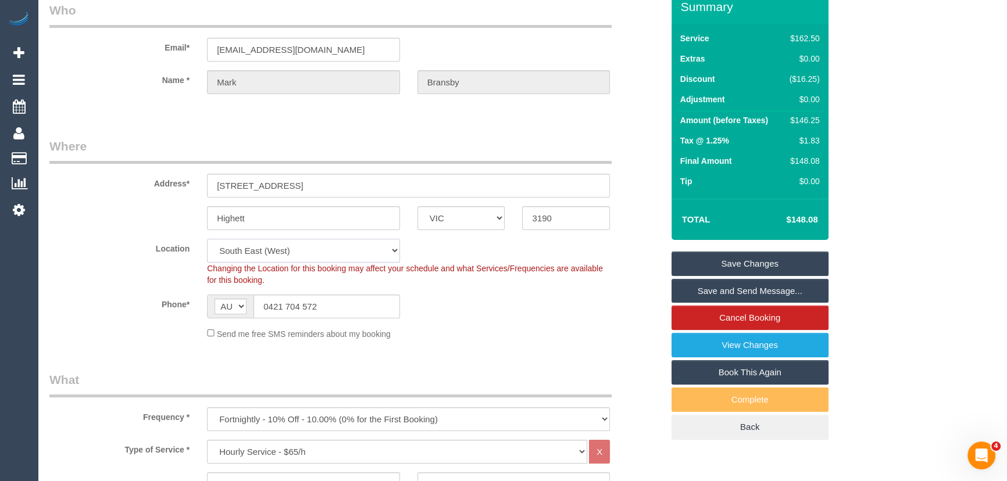
click at [236, 249] on select "Office City East (North) East (South) Inner East Inner North (East) Inner North…" at bounding box center [303, 251] width 193 height 24
select select "50"
click at [207, 239] on select "Office City East (North) East (South) Inner East Inner North (East) Inner North…" at bounding box center [303, 251] width 193 height 24
select select "object:4166"
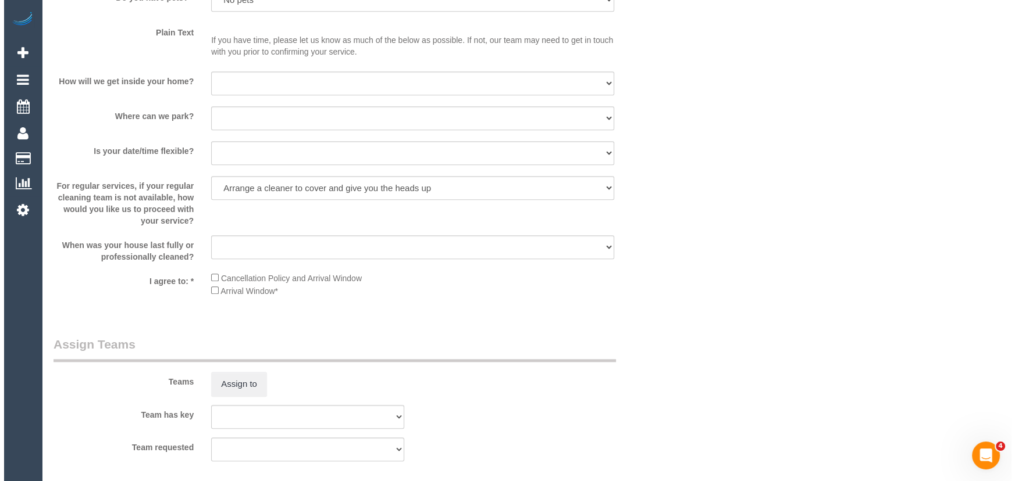
scroll to position [1639, 0]
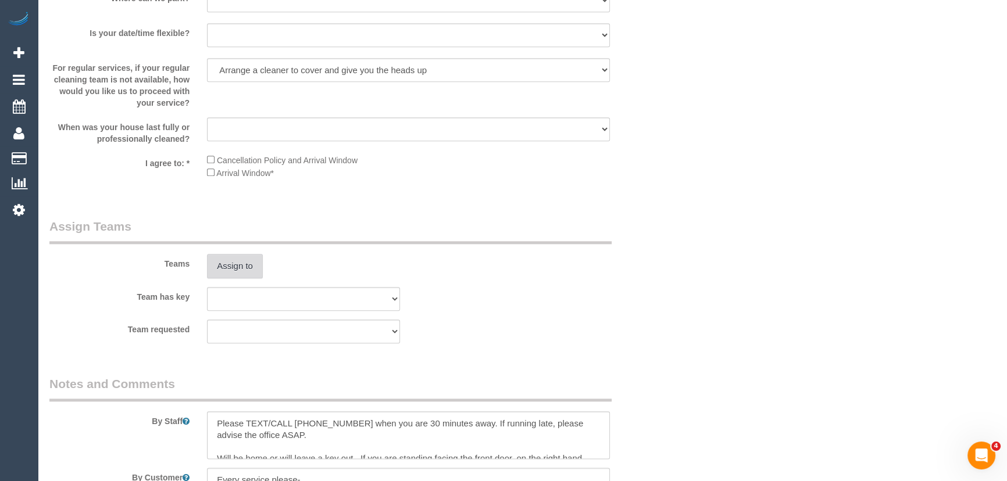
click at [234, 271] on button "Assign to" at bounding box center [235, 266] width 56 height 24
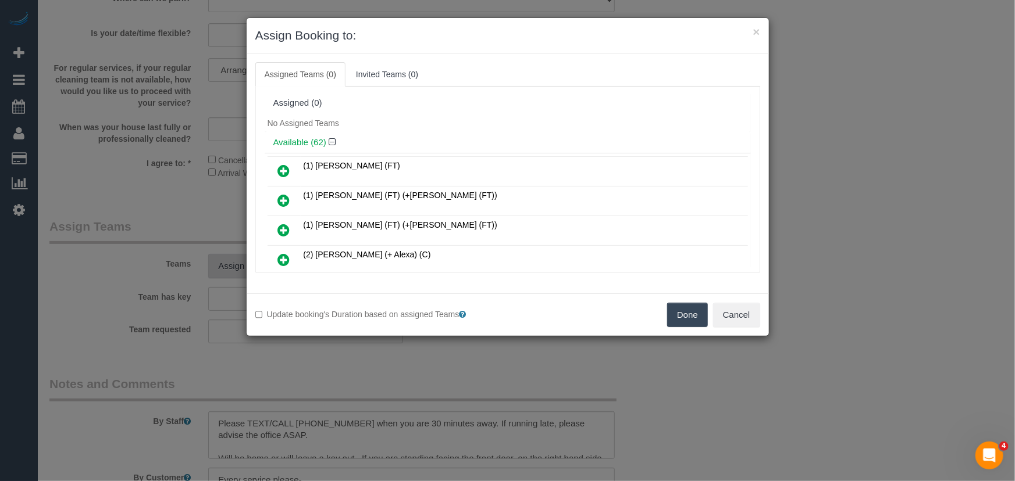
scroll to position [830, 0]
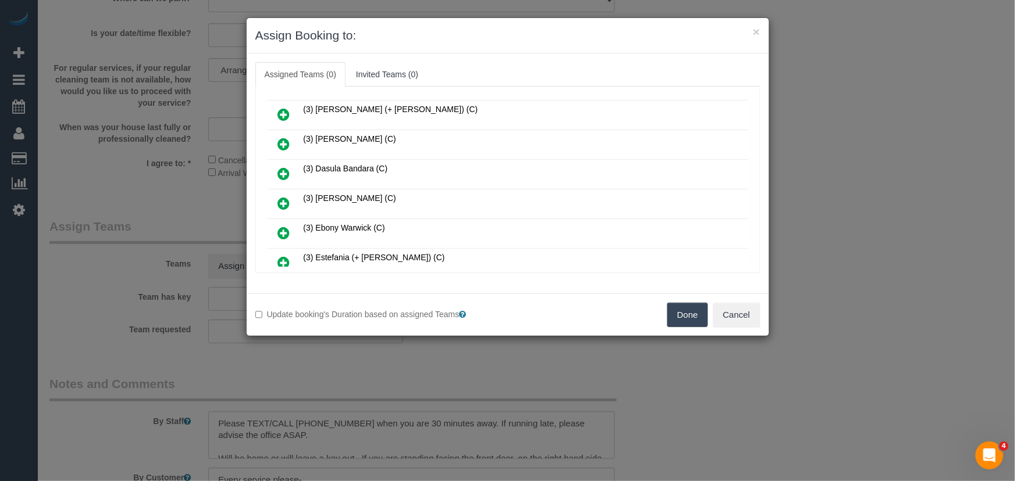
click at [279, 197] on icon at bounding box center [284, 204] width 12 height 14
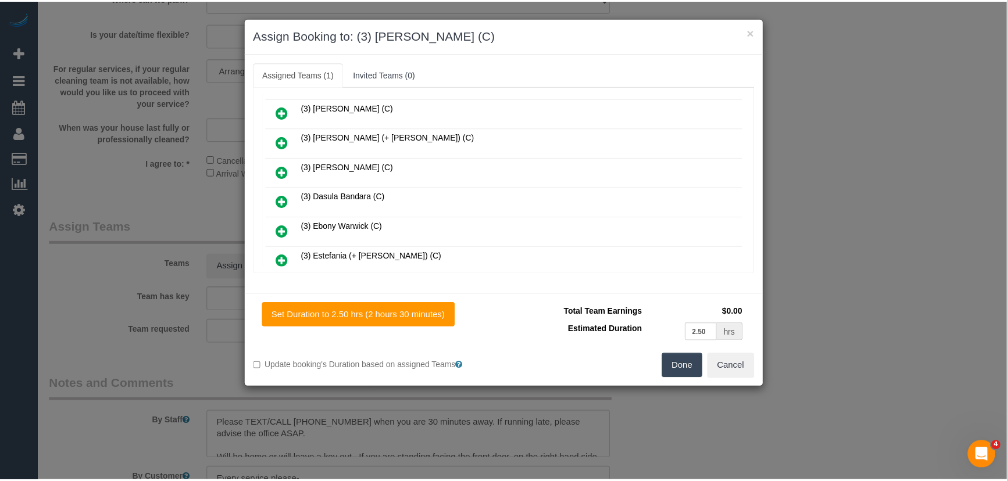
scroll to position [857, 0]
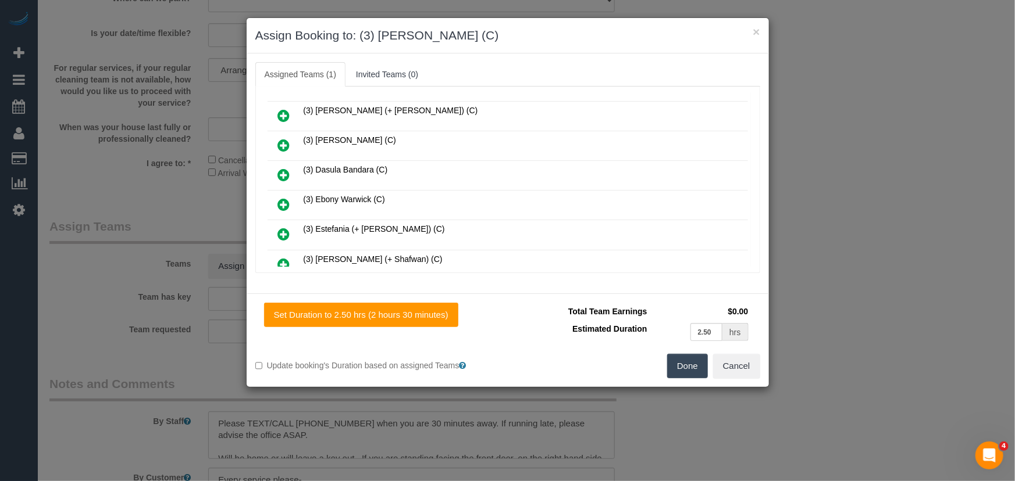
click at [704, 374] on button "Done" at bounding box center [687, 366] width 41 height 24
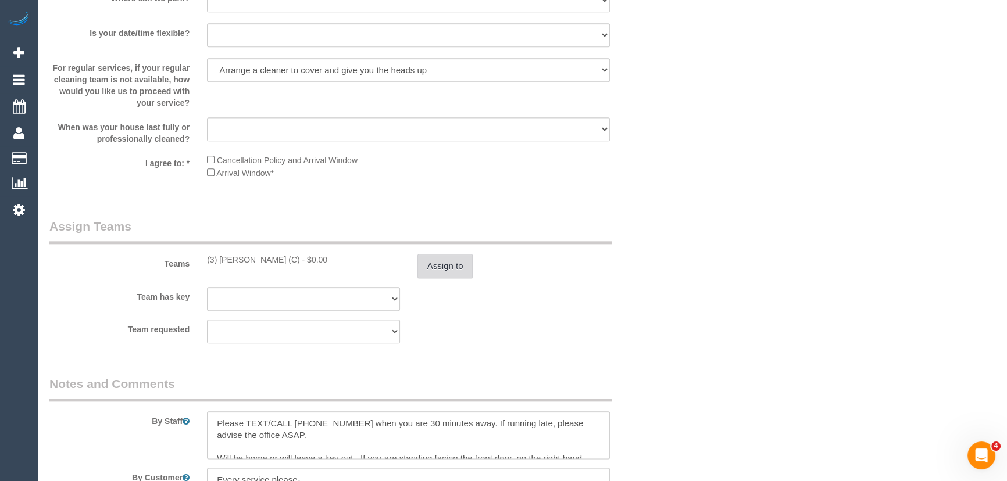
click at [461, 269] on button "Assign to" at bounding box center [446, 266] width 56 height 24
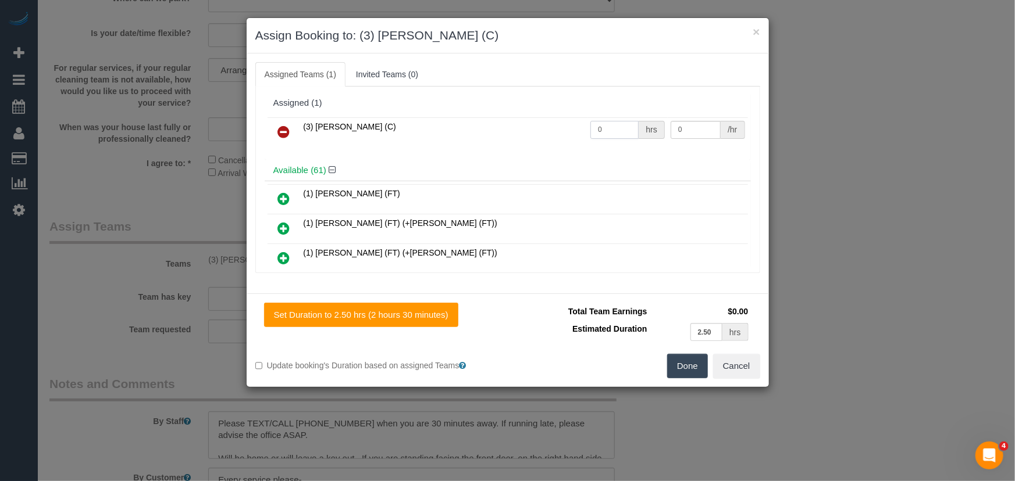
click at [612, 129] on input "0" at bounding box center [614, 130] width 48 height 18
type input "2.5"
type input "35"
click at [687, 359] on button "Done" at bounding box center [687, 366] width 41 height 24
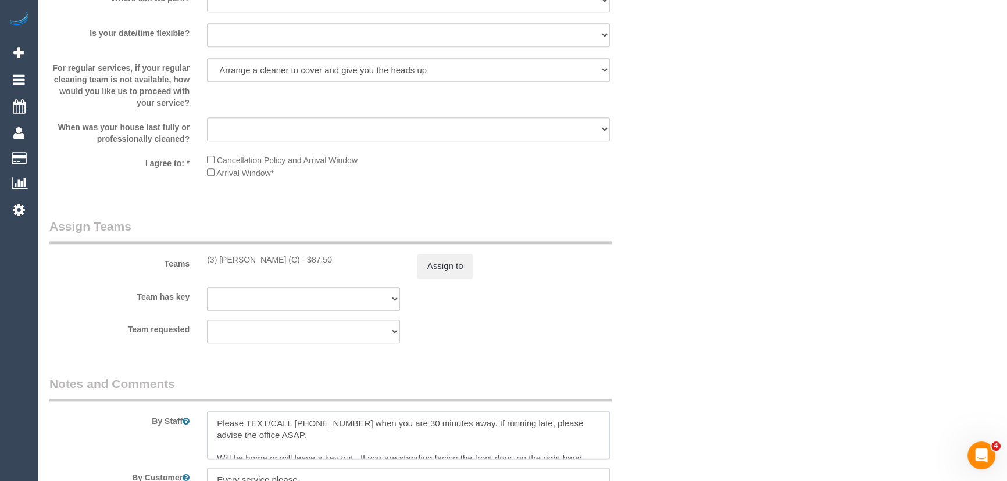
click at [212, 423] on textarea at bounding box center [408, 436] width 403 height 48
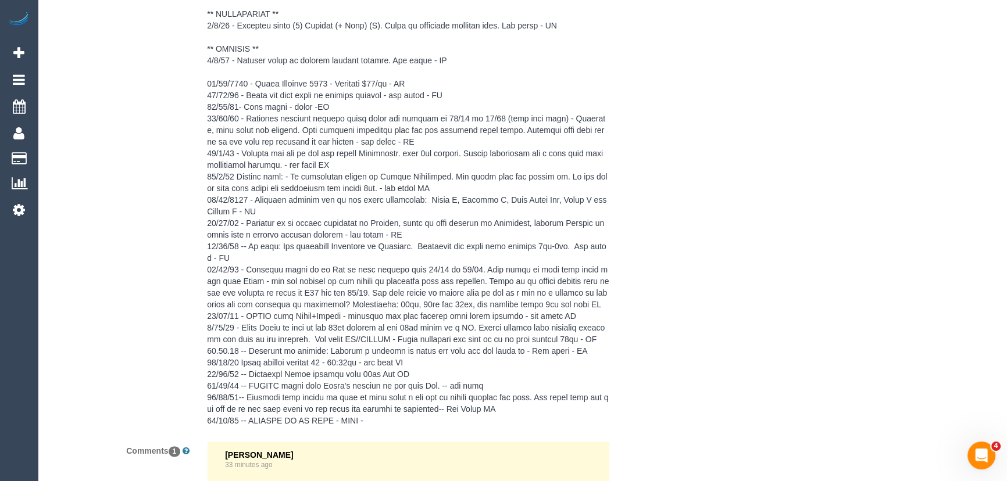
scroll to position [2404, 0]
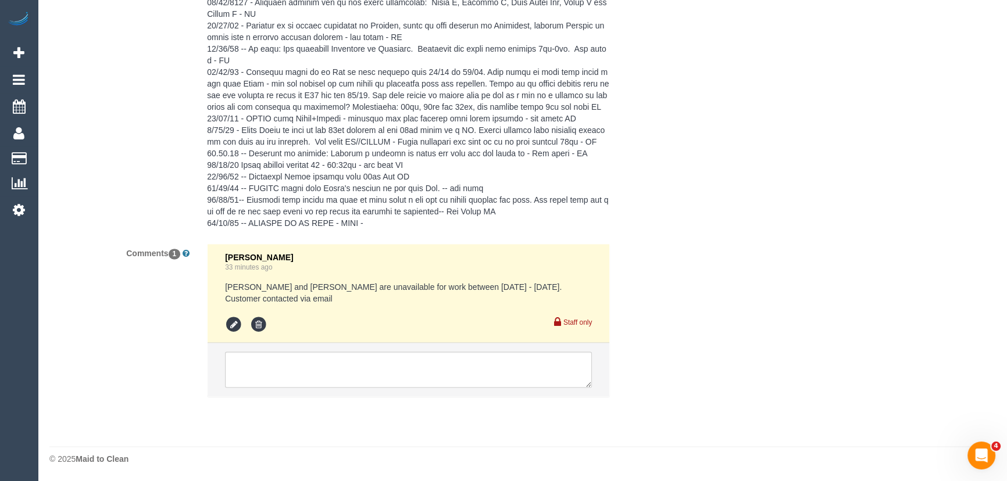
type textarea "*cover* Please TEXT/CALL 0421704572 when you are 30 minutes away. If running la…"
click at [322, 378] on textarea at bounding box center [408, 370] width 367 height 36
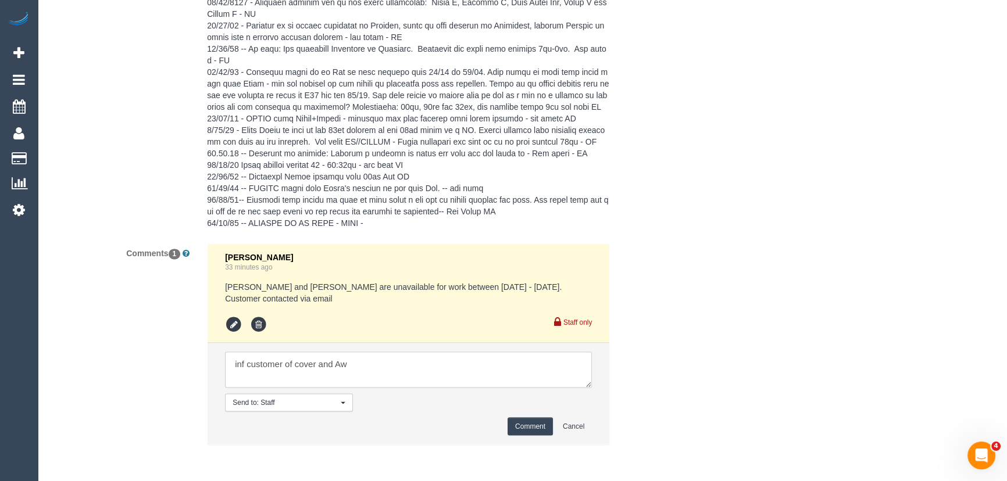
type textarea "inf customer of cover and Aw"
click at [533, 428] on button "Comment" at bounding box center [530, 427] width 45 height 18
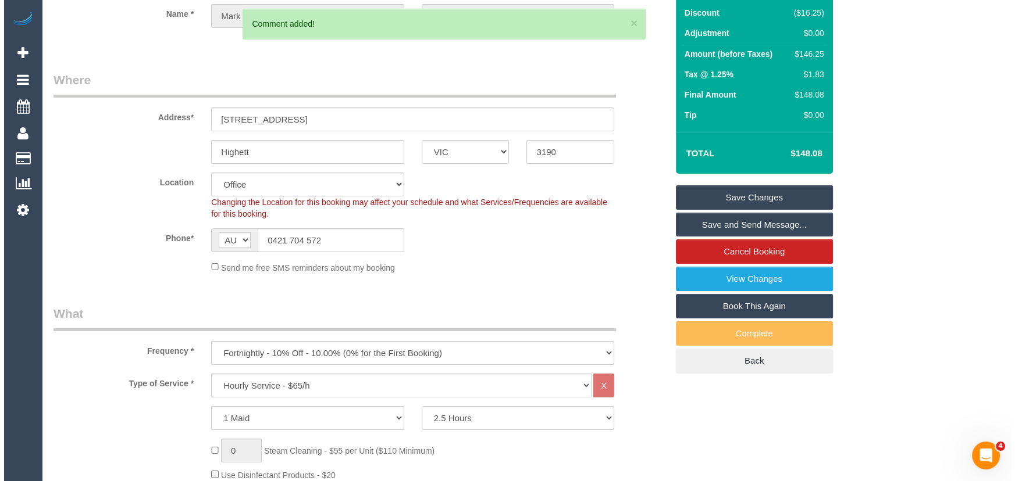
scroll to position [0, 0]
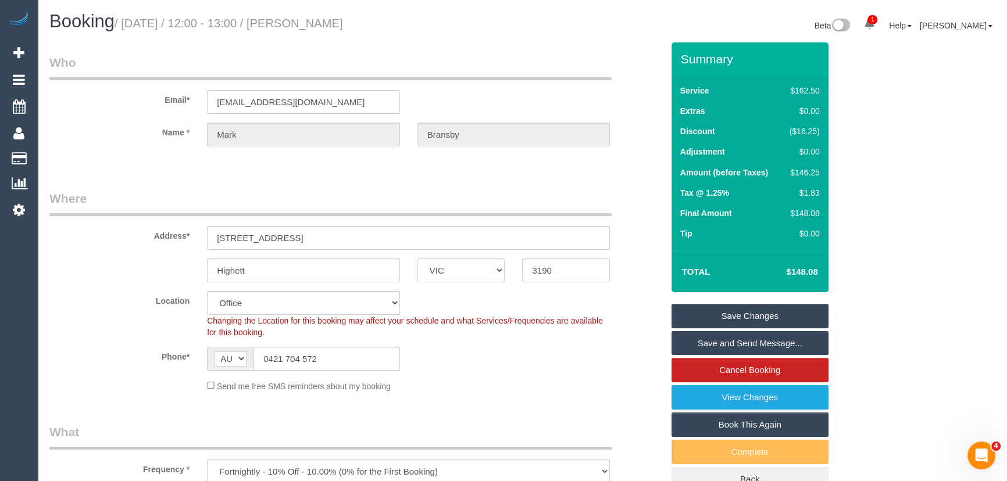
click at [329, 21] on small "/ September 23, 2025 / 12:00 - 13:00 / Mark Bransby" at bounding box center [229, 23] width 229 height 13
copy small "Mark Bransby"
click at [709, 345] on link "Save and Send Message..." at bounding box center [750, 343] width 157 height 24
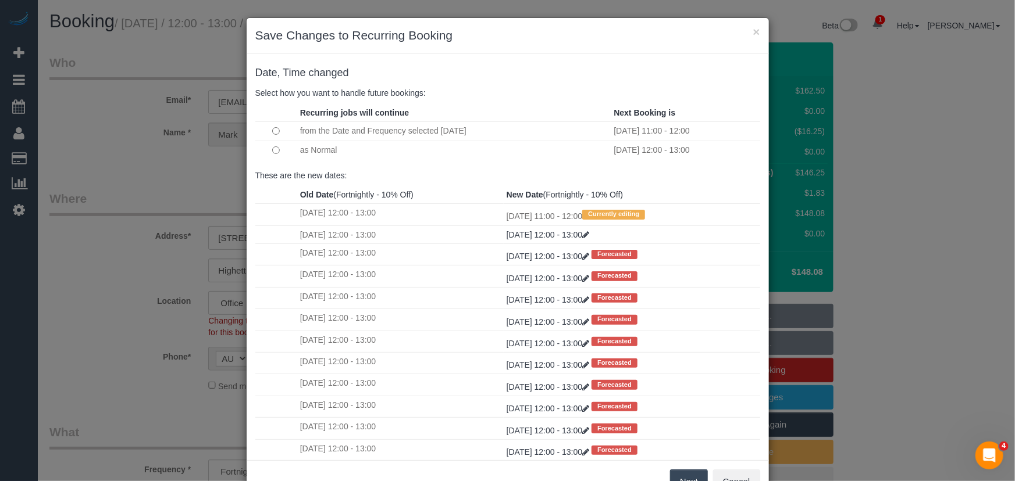
click at [678, 476] on button "Next" at bounding box center [689, 482] width 38 height 24
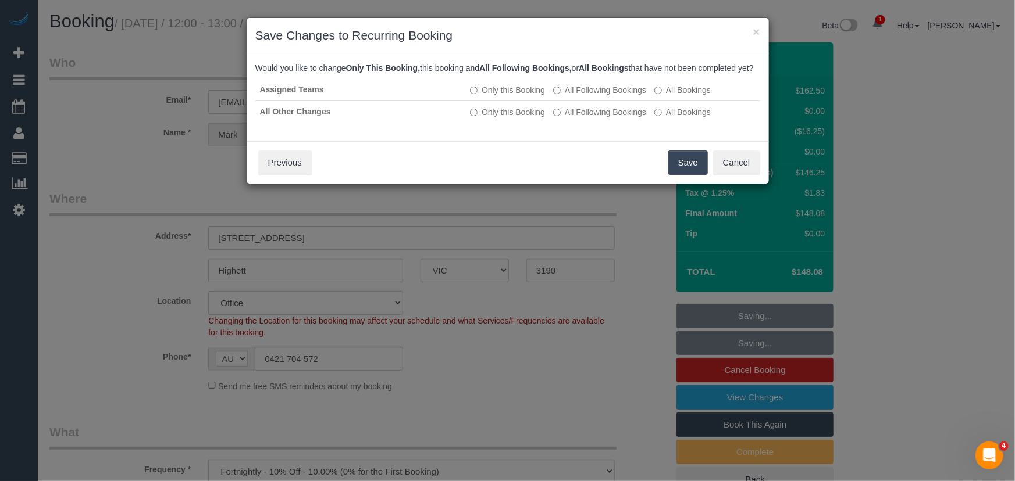
click at [679, 175] on button "Save" at bounding box center [688, 163] width 40 height 24
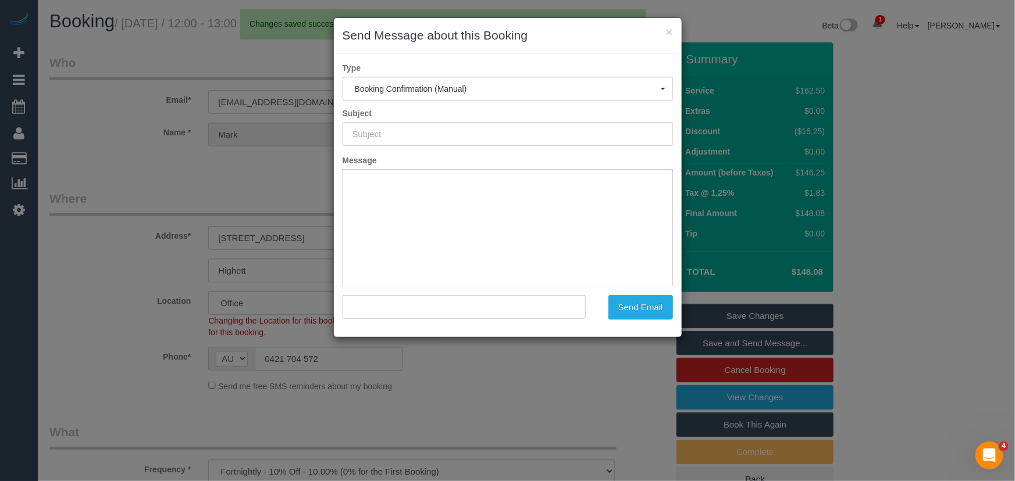
type input "Booking Confirmed"
type input ""Mark Bransby" <elf6@optusnet.com.au>"
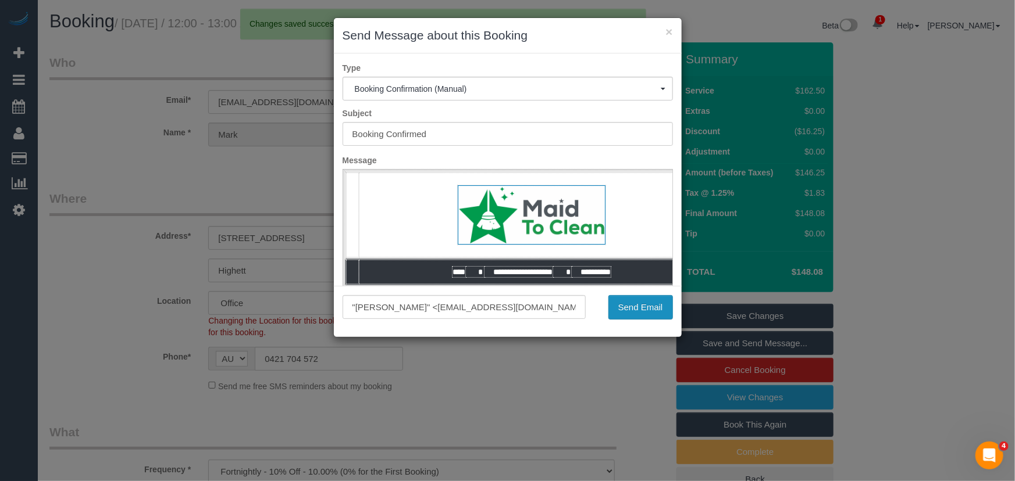
click at [632, 313] on button "Send Email" at bounding box center [640, 307] width 65 height 24
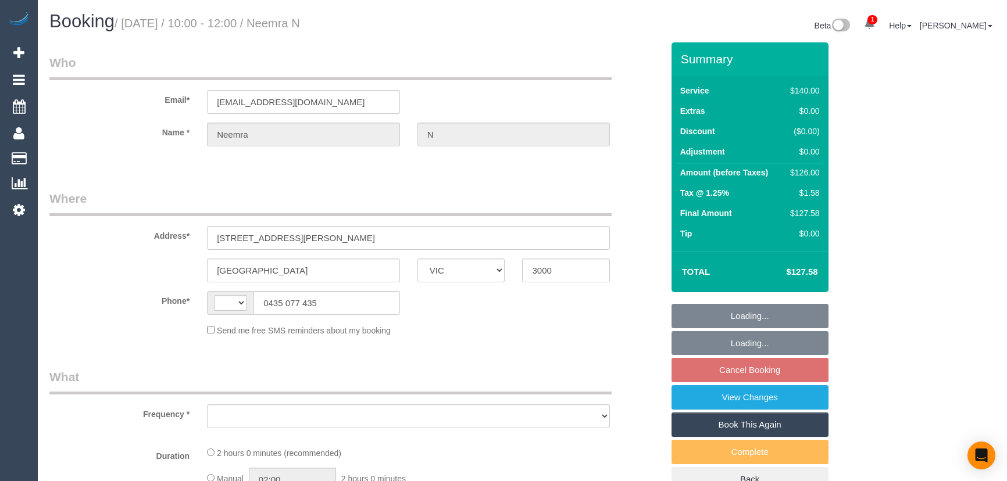
select select "VIC"
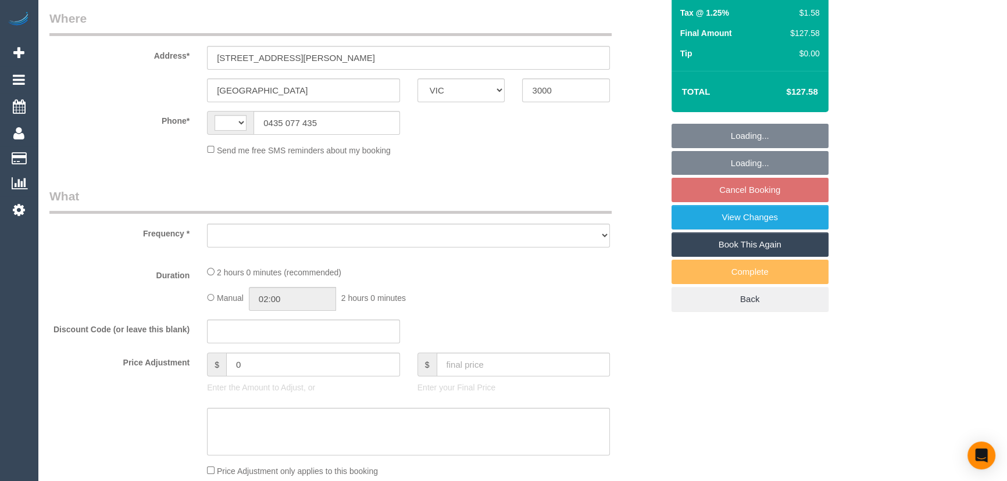
select select "object:284"
select select "string:stripe-pm_1RTY352GScqysDRVpXaAOTV3"
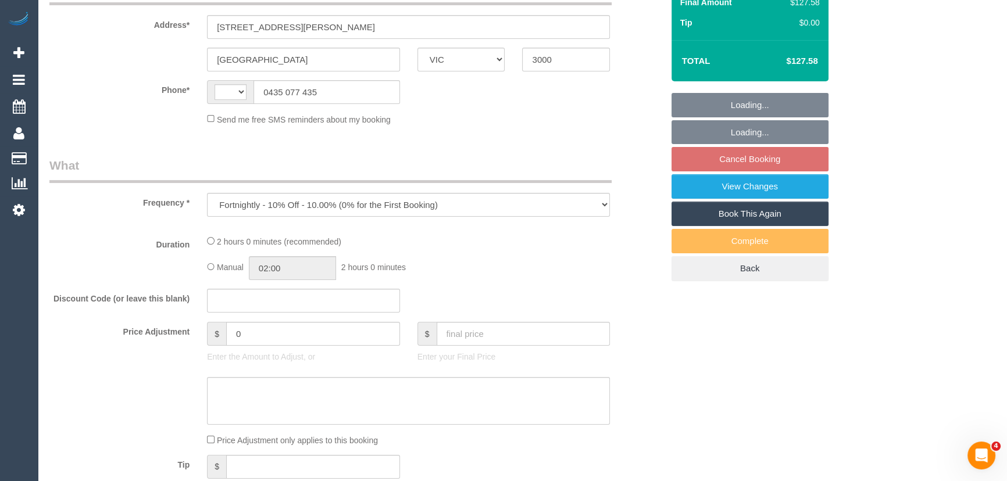
scroll to position [433, 0]
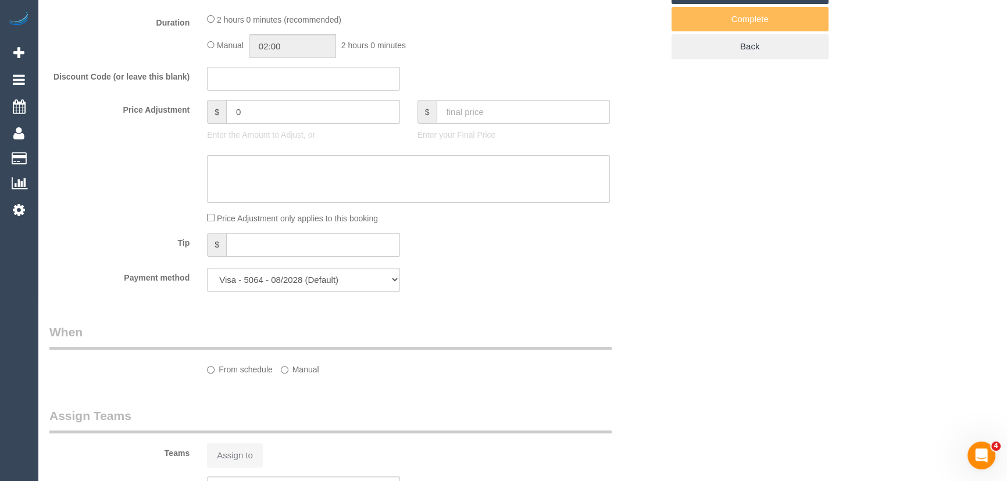
select select "number:28"
select select "number:14"
select select "number:20"
select select "number:24"
select select "number:35"
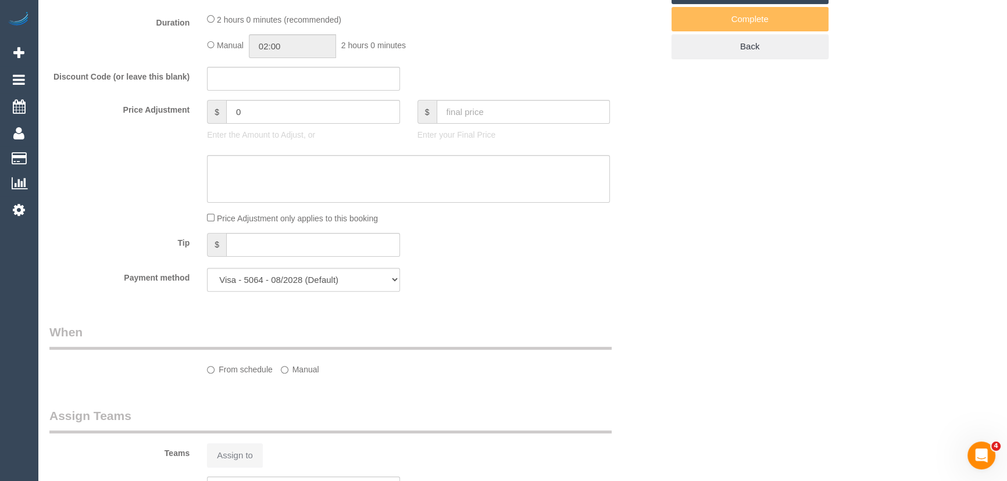
select select "number:12"
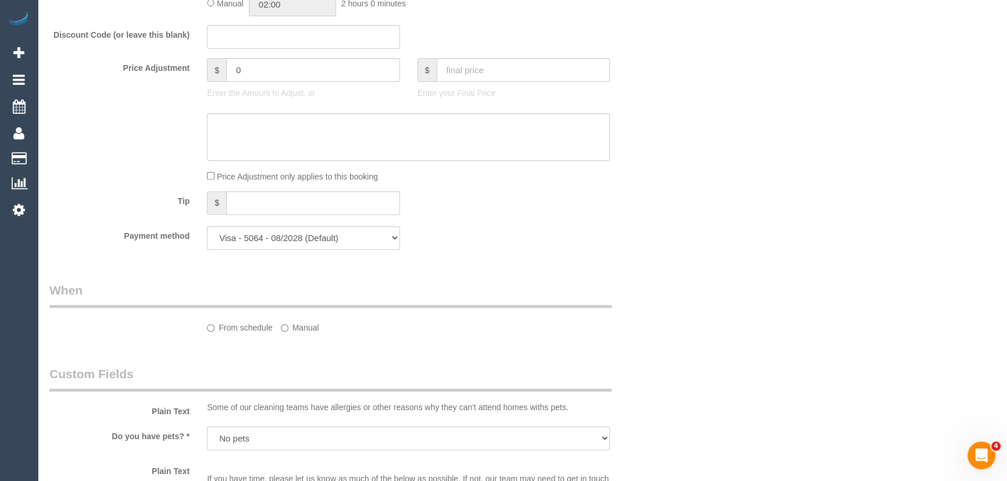
select select "string:AU"
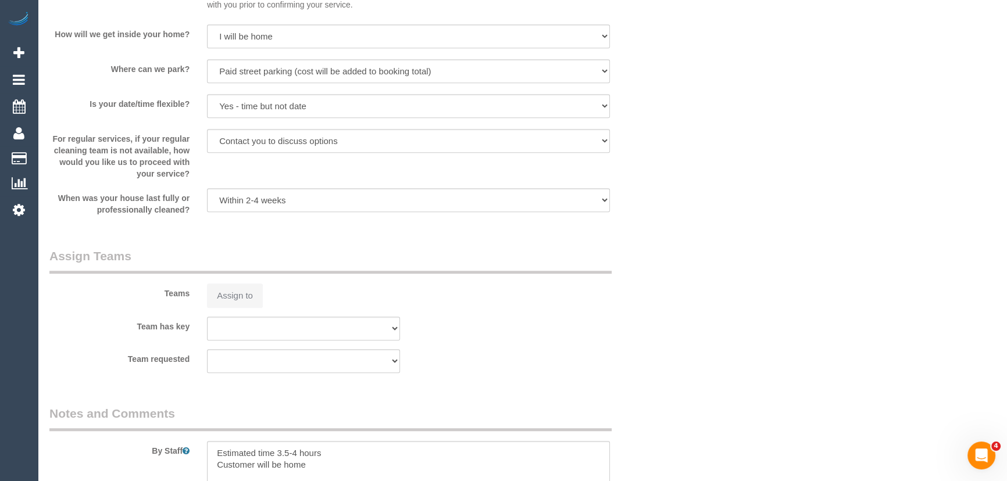
select select "object:684"
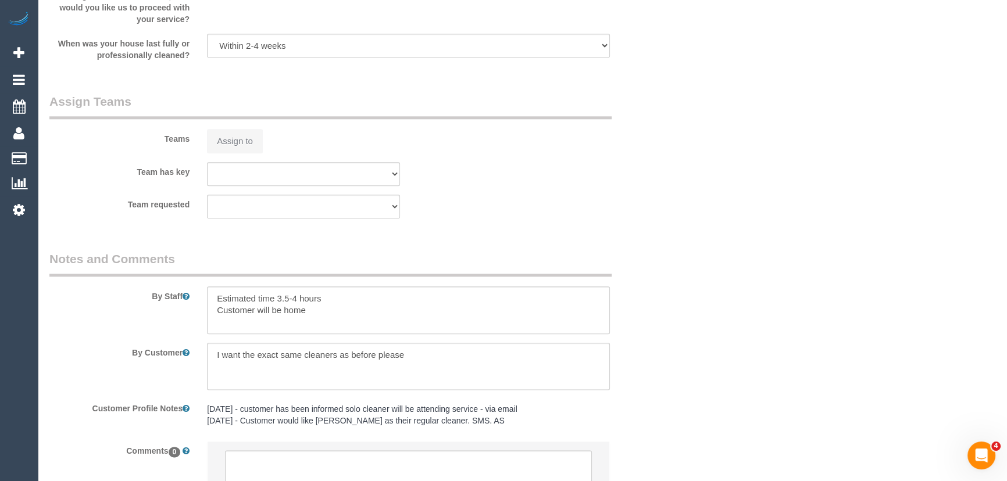
scroll to position [1800, 0]
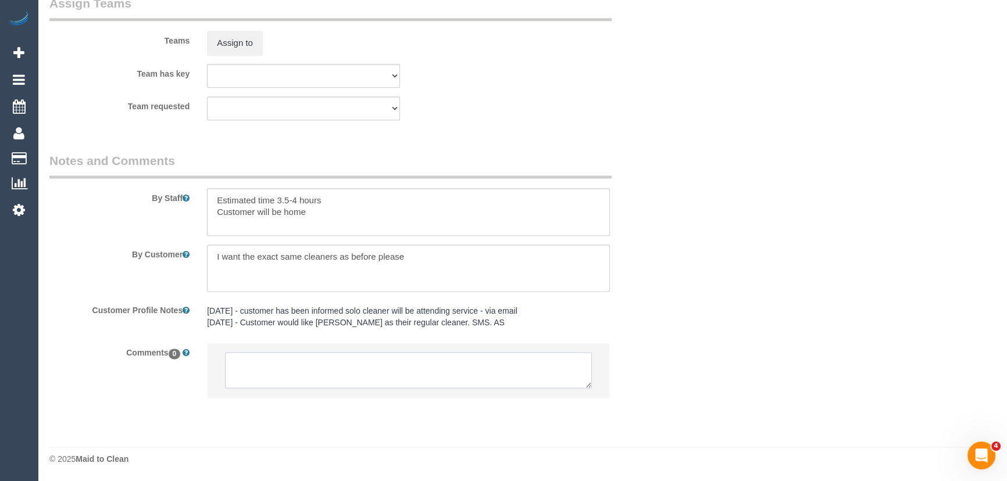
click at [265, 372] on textarea at bounding box center [408, 370] width 367 height 36
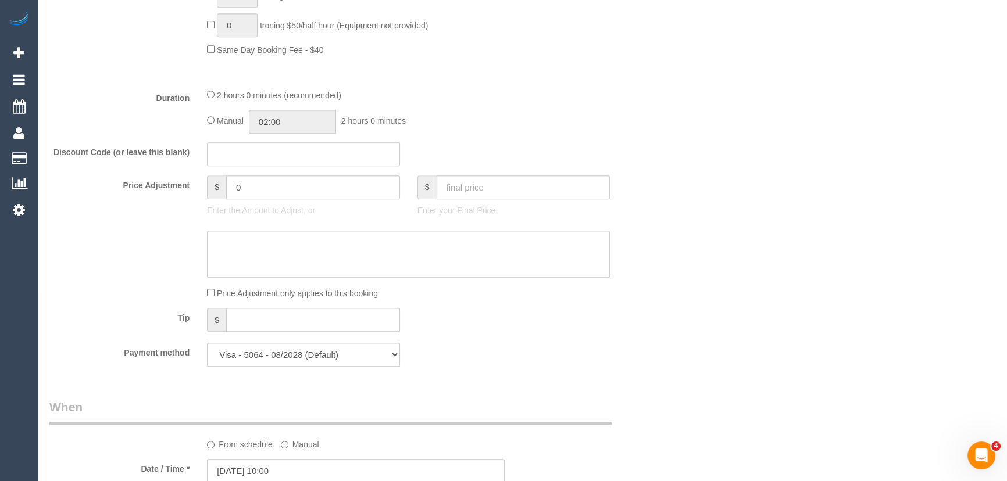
scroll to position [1004, 0]
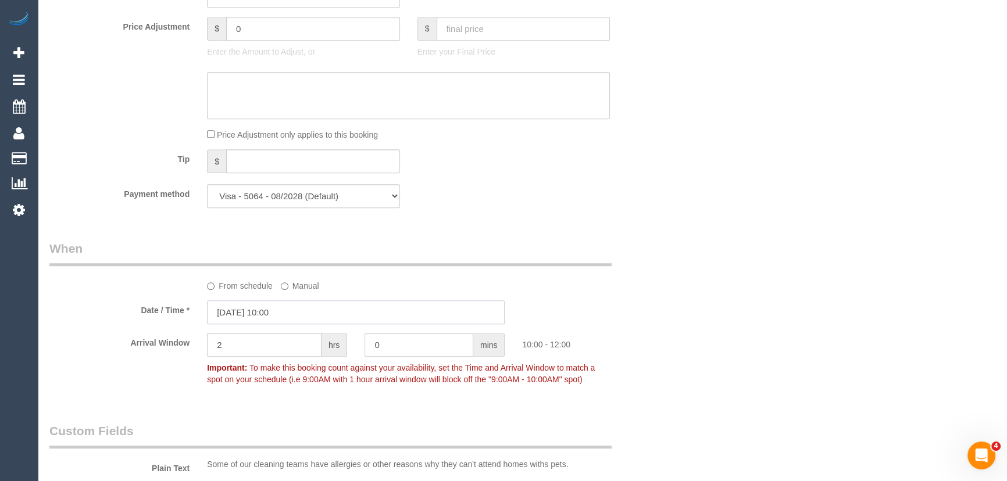
click at [319, 318] on input "[DATE] 10:00" at bounding box center [356, 313] width 298 height 24
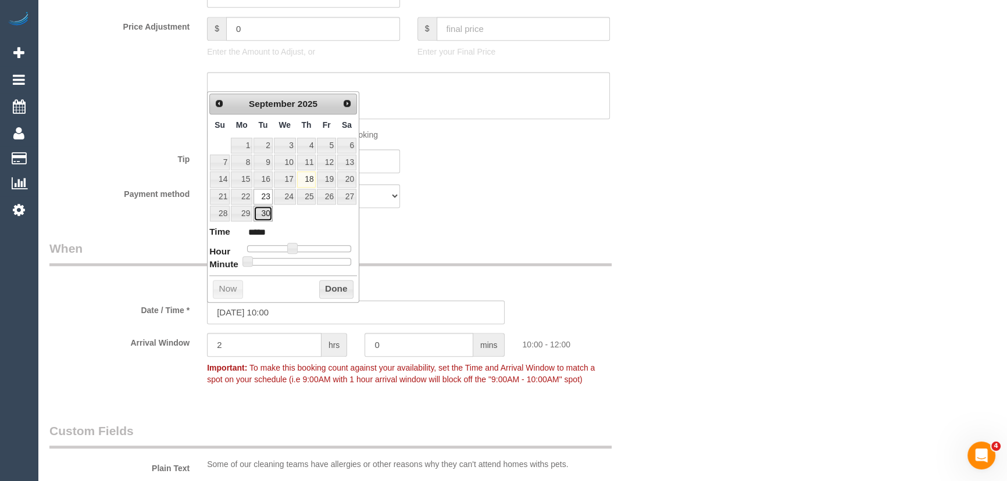
click at [258, 216] on link "30" at bounding box center [263, 214] width 19 height 16
type input "[DATE] 10:00"
click at [497, 223] on div "Who Email* [EMAIL_ADDRESS][DOMAIN_NAME] Name * [GEOGRAPHIC_DATA] N Where Addres…" at bounding box center [356, 162] width 631 height 2248
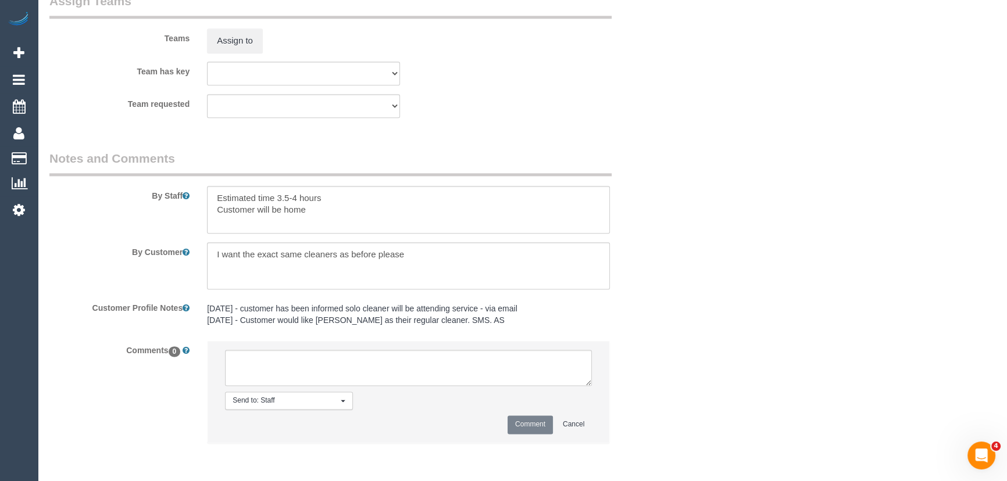
scroll to position [1849, 0]
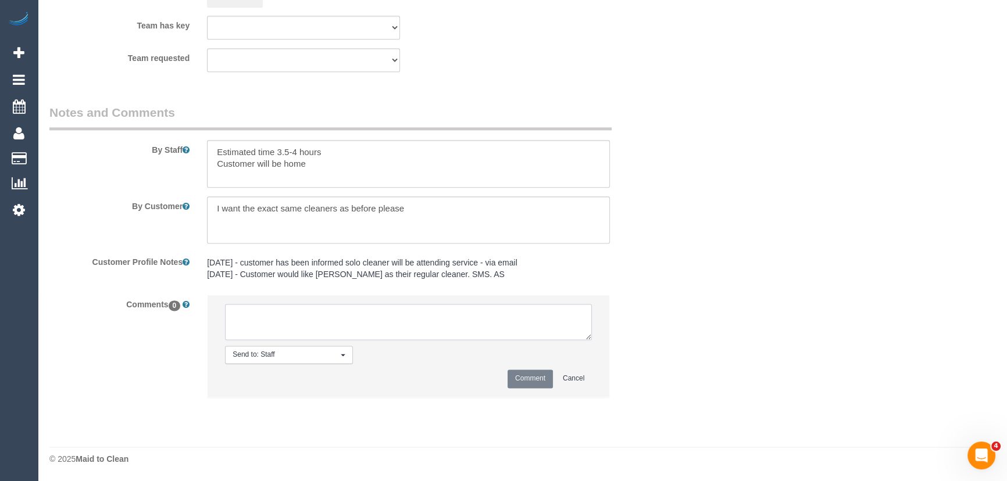
click at [259, 327] on textarea at bounding box center [408, 322] width 367 height 36
type textarea "inf customer of [PERSON_NAME], day/time: [DATE] AW 10am-12pm"
click at [538, 378] on button "Comment" at bounding box center [530, 379] width 45 height 18
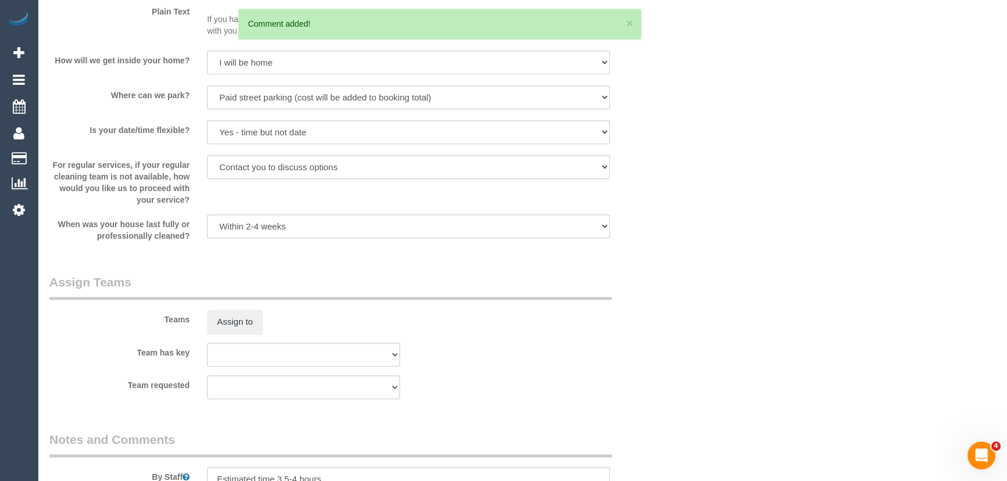
scroll to position [1637, 0]
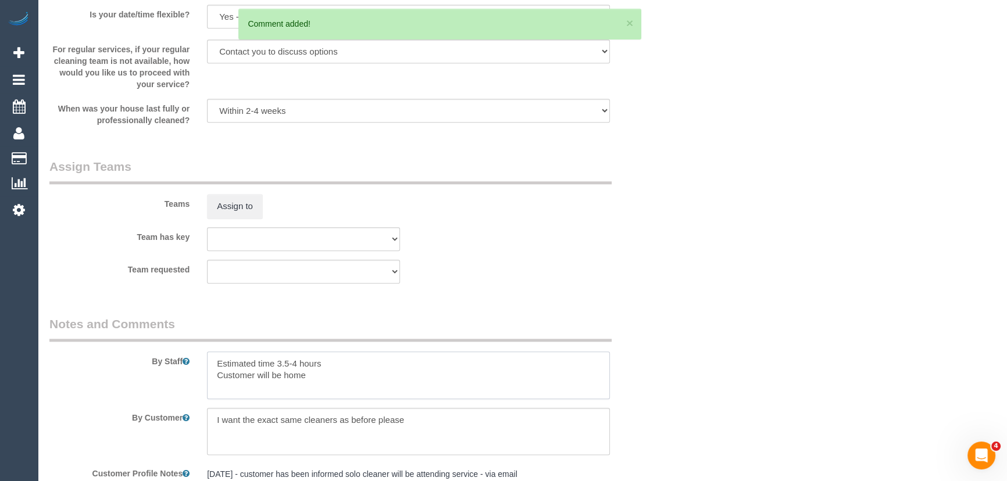
click at [356, 364] on textarea at bounding box center [408, 376] width 403 height 48
click at [356, 363] on textarea at bounding box center [408, 376] width 403 height 48
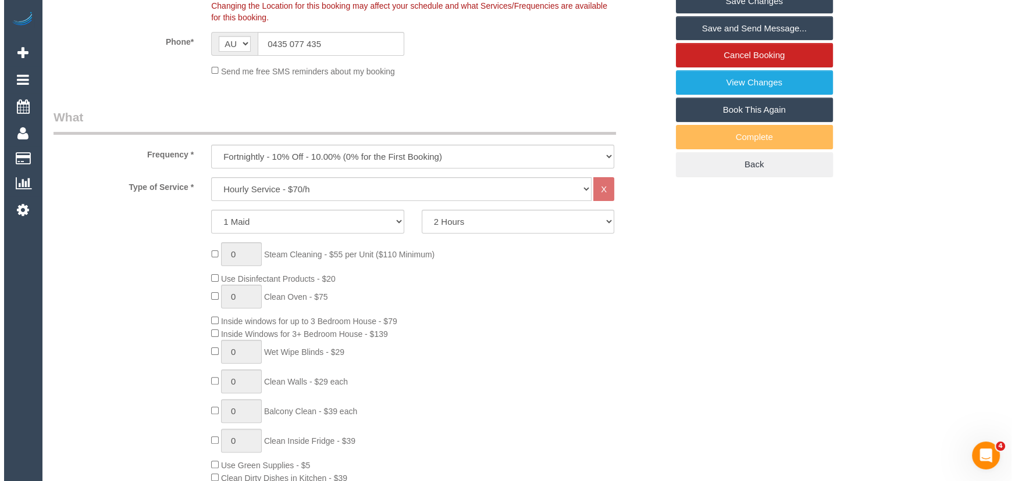
scroll to position [0, 0]
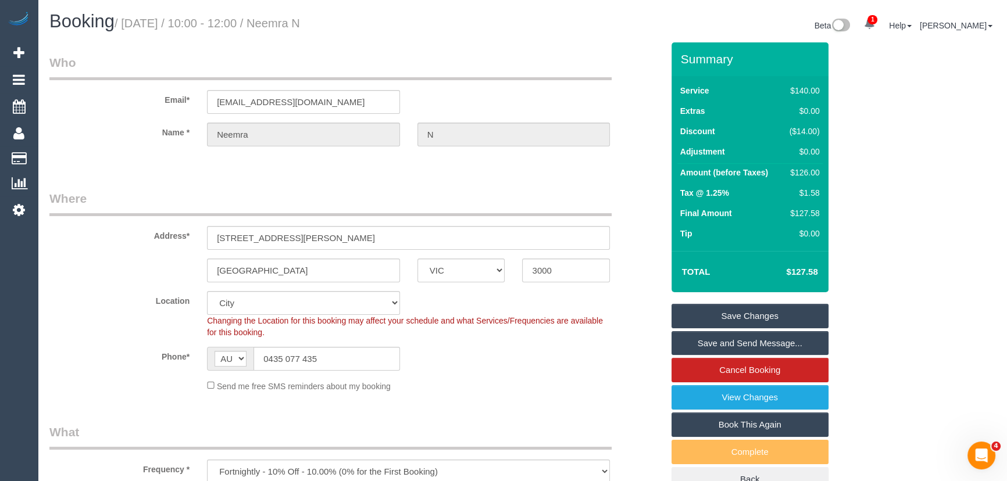
type textarea "Customer will be home"
click at [300, 17] on small "/ [DATE] / 10:00 - 12:00 / Neemra N" at bounding box center [208, 23] width 186 height 13
click at [300, 23] on small "/ [DATE] / 10:00 - 12:00 / Neemra N" at bounding box center [208, 23] width 186 height 13
copy small "Neemra N"
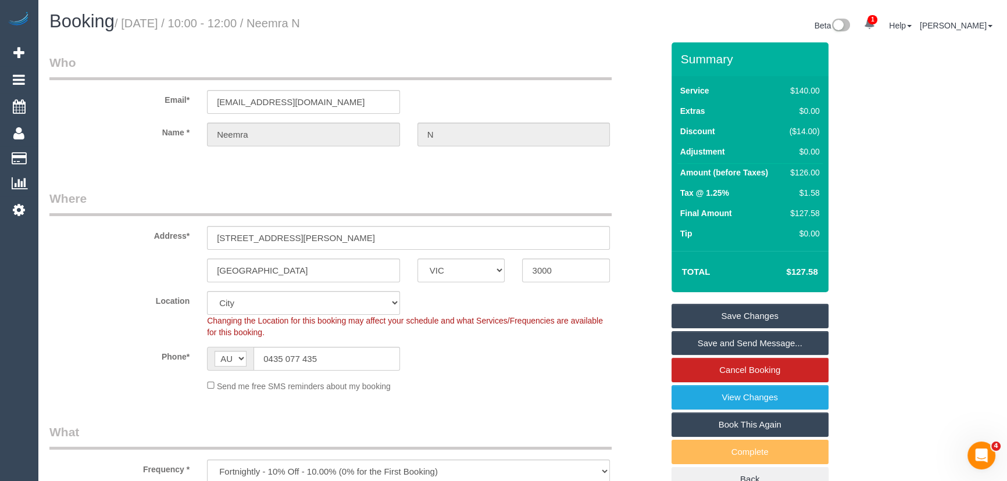
click at [719, 322] on link "Save Changes" at bounding box center [750, 316] width 157 height 24
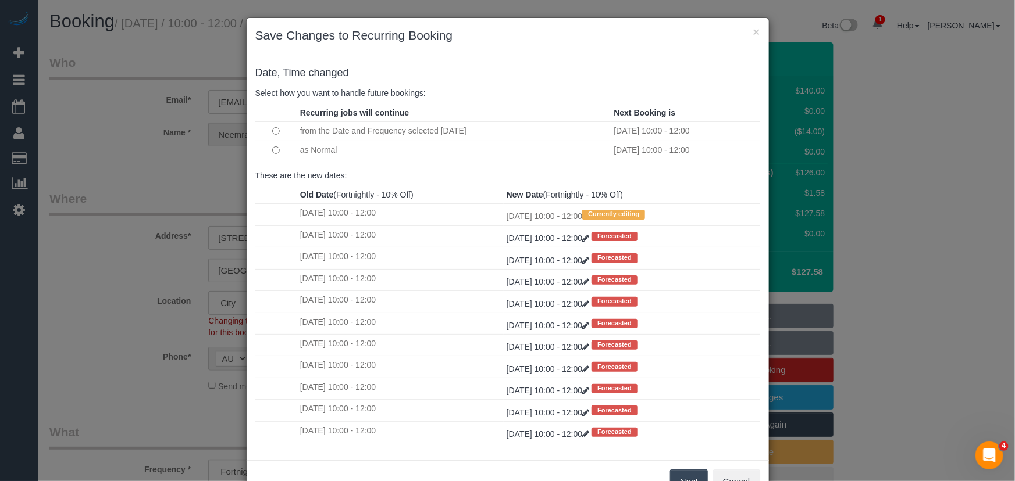
drag, startPoint x: 686, startPoint y: 472, endPoint x: 677, endPoint y: 442, distance: 30.9
click at [687, 472] on button "Next" at bounding box center [689, 482] width 38 height 24
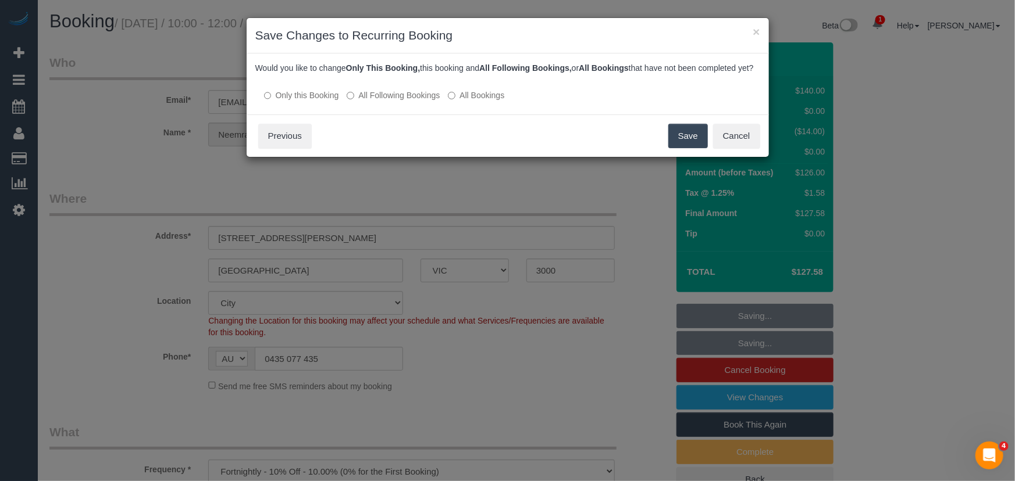
click at [378, 101] on label "All Following Bookings" at bounding box center [393, 96] width 93 height 12
click at [686, 148] on button "Save" at bounding box center [688, 136] width 40 height 24
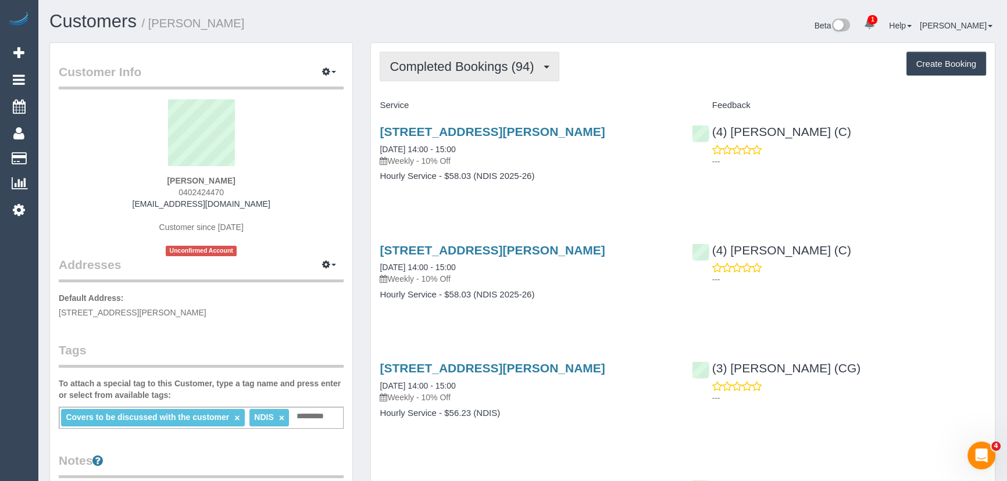
click at [503, 63] on span "Completed Bookings (94)" at bounding box center [465, 66] width 150 height 15
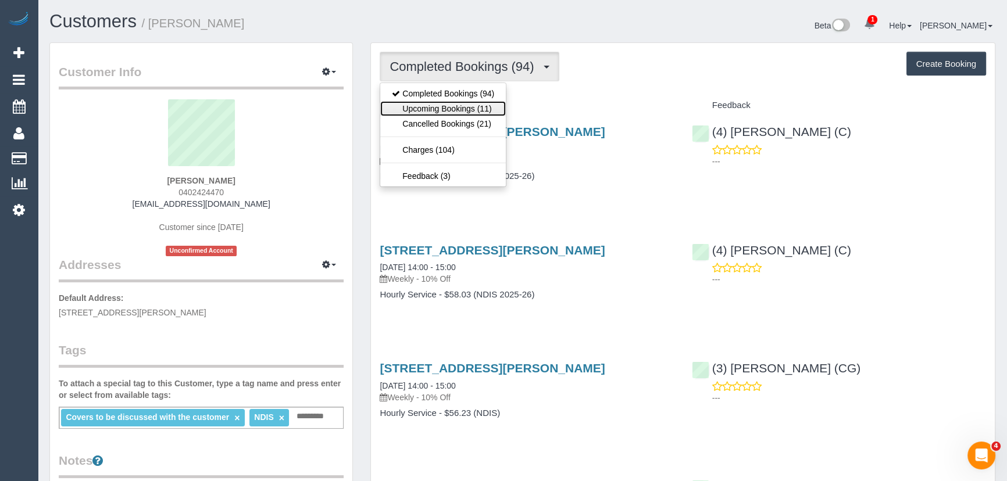
click at [495, 109] on link "Upcoming Bookings (11)" at bounding box center [443, 108] width 126 height 15
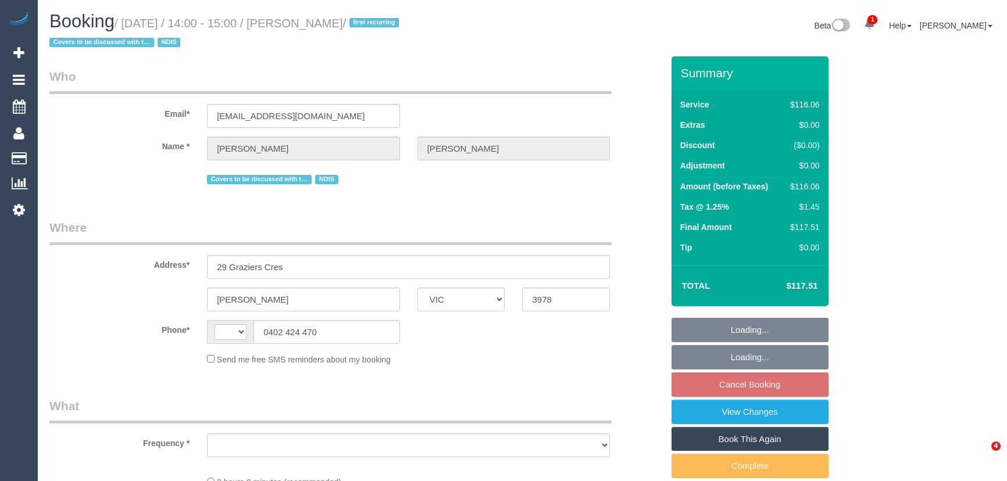
select select "VIC"
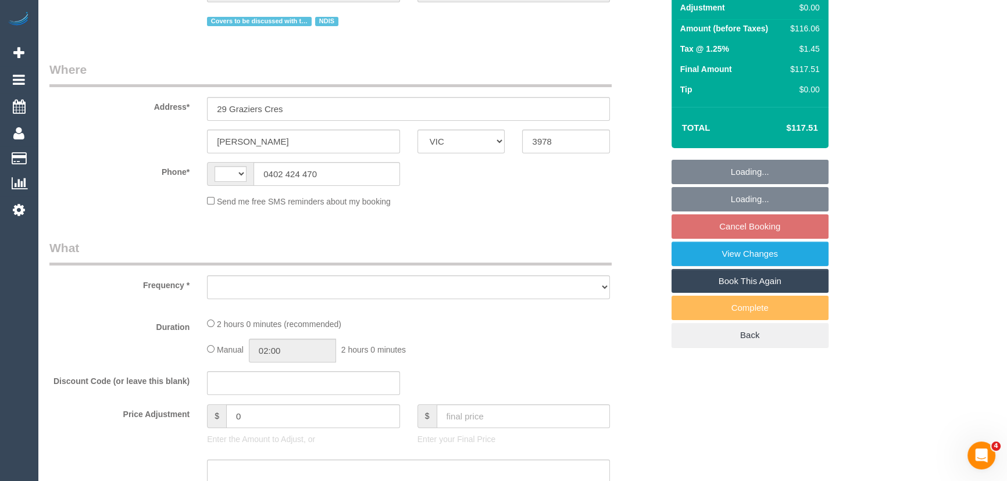
select select "string:AU"
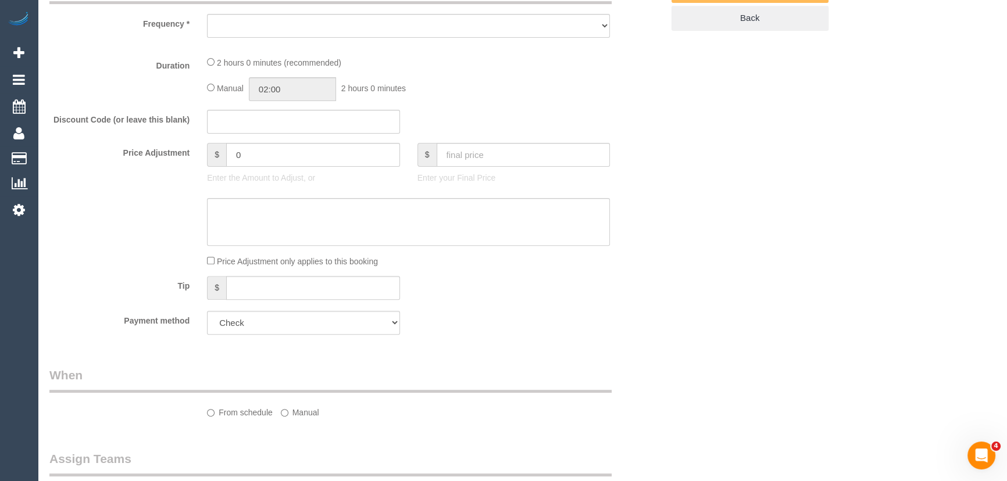
select select "object:879"
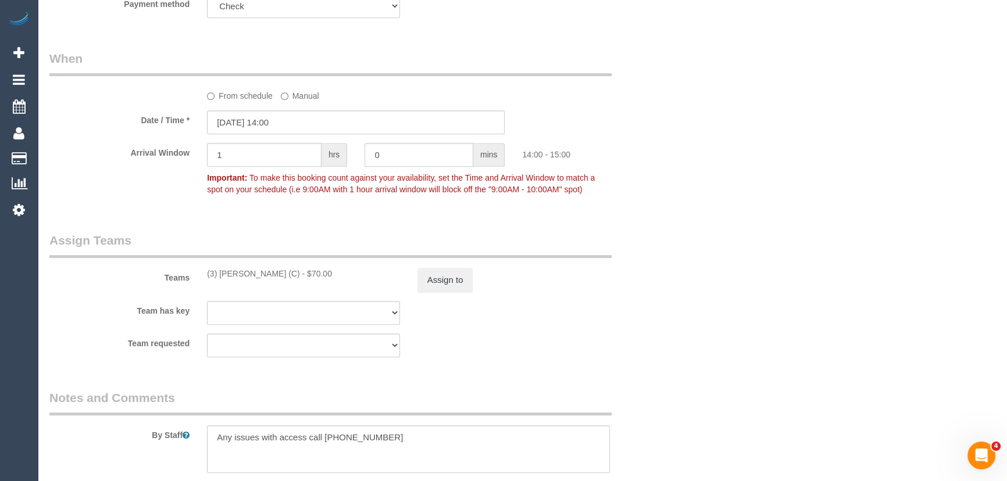
select select "number:28"
select select "number:14"
select select "number:19"
select select "number:36"
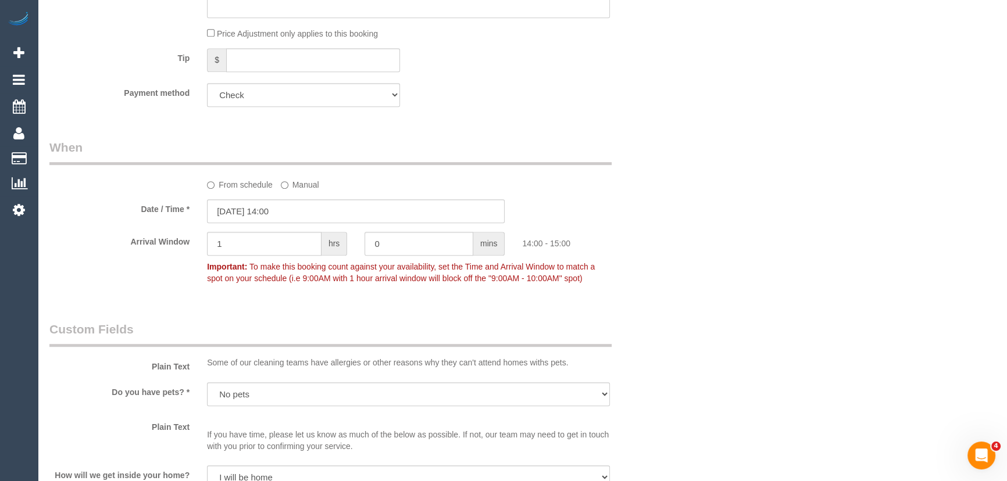
select select "object:1089"
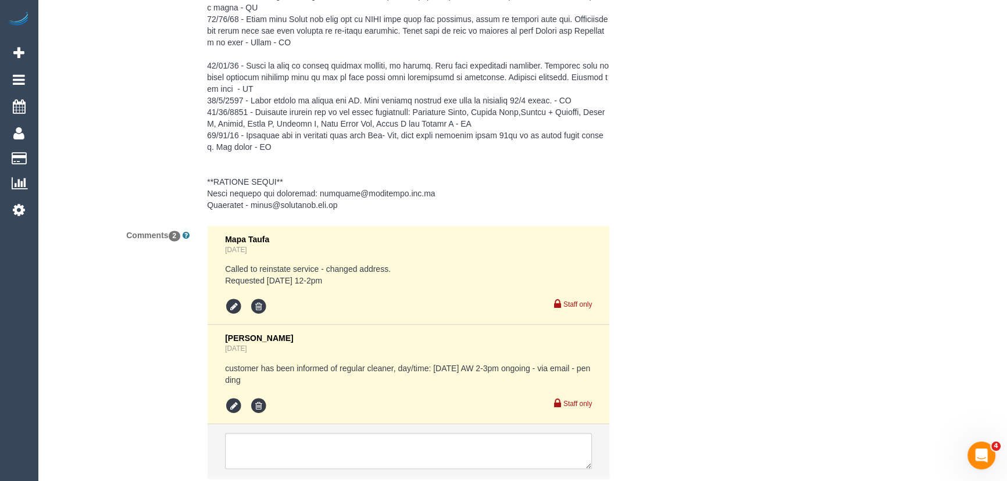
scroll to position [1998, 0]
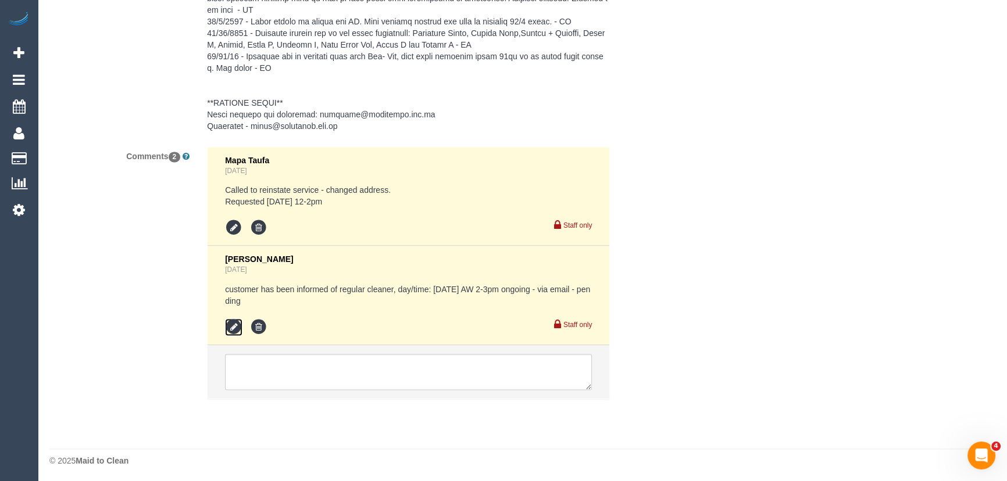
click at [233, 331] on icon at bounding box center [233, 327] width 17 height 17
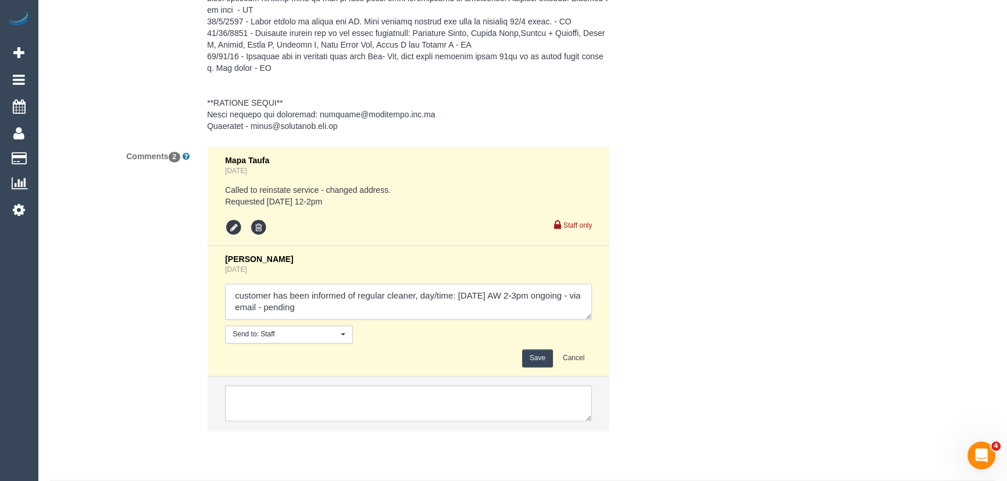
click at [315, 304] on textarea at bounding box center [408, 302] width 367 height 36
click at [273, 304] on textarea at bounding box center [408, 302] width 367 height 36
type textarea "customer has been informed of regular cleaner, day/time: Friday 19/9 AW 2-3pm o…"
click at [540, 354] on button "Save" at bounding box center [537, 358] width 31 height 18
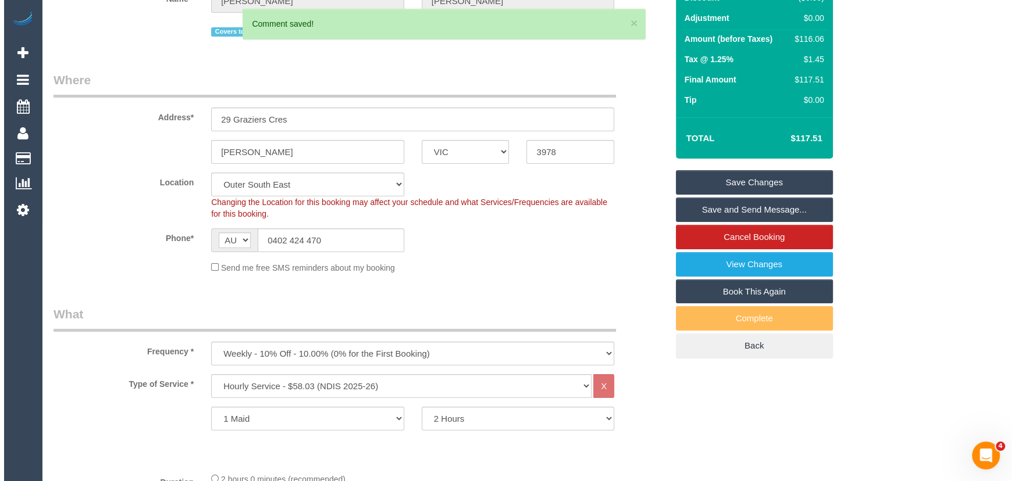
scroll to position [0, 0]
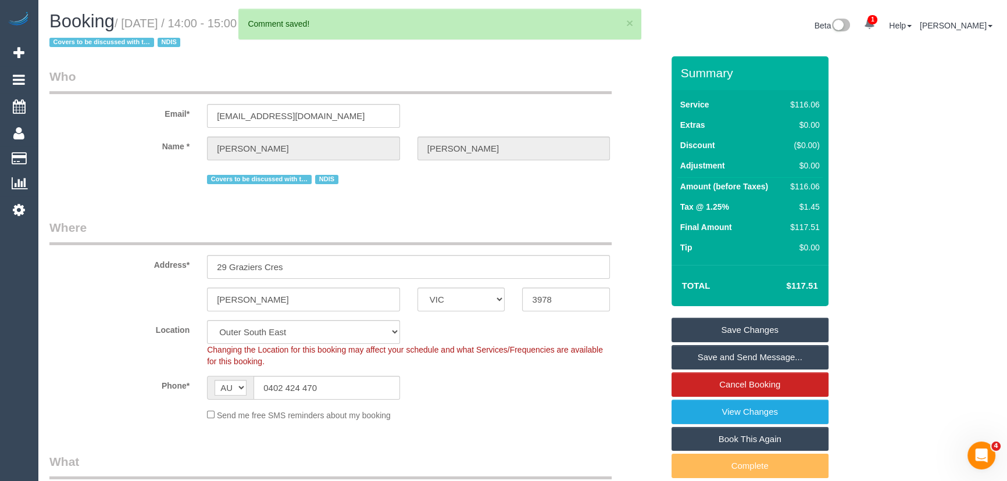
click at [768, 360] on link "Save and Send Message..." at bounding box center [750, 357] width 157 height 24
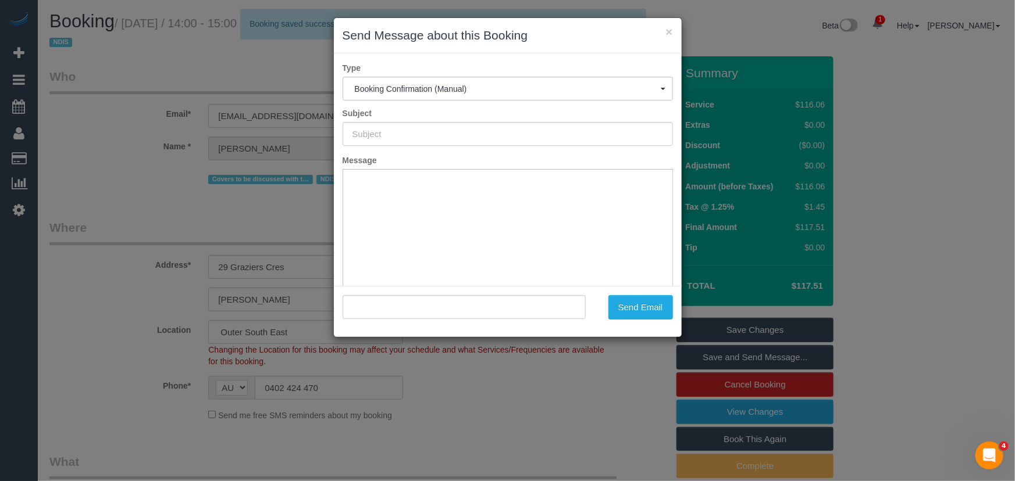
type input "Booking Confirmed"
type input ""Lloyd Webb" <lloydcharleswebb@gmail.com>"
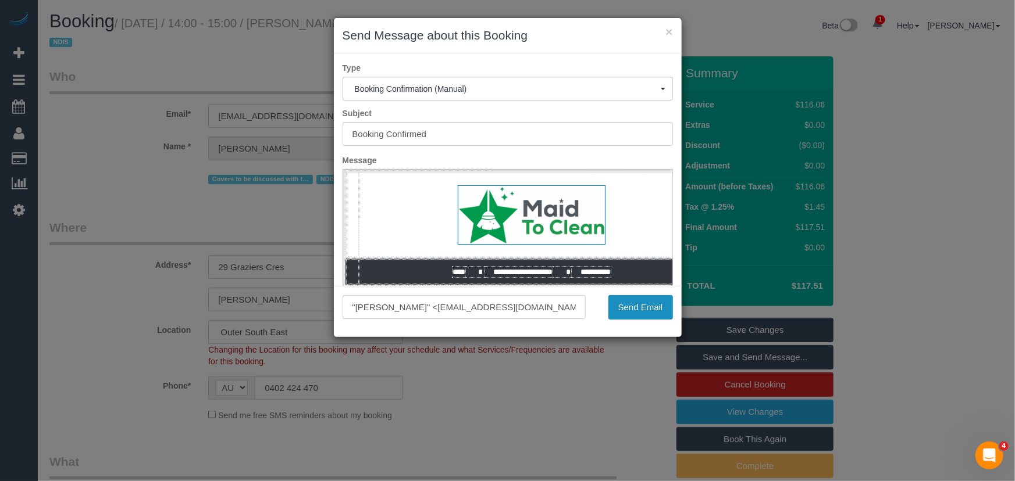
click at [634, 311] on button "Send Email" at bounding box center [640, 307] width 65 height 24
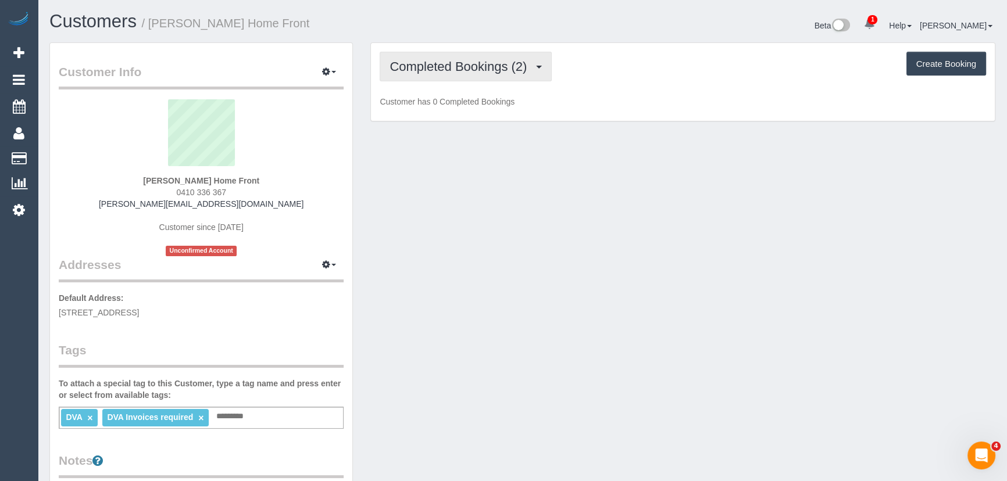
click at [478, 69] on span "Completed Bookings (2)" at bounding box center [461, 66] width 143 height 15
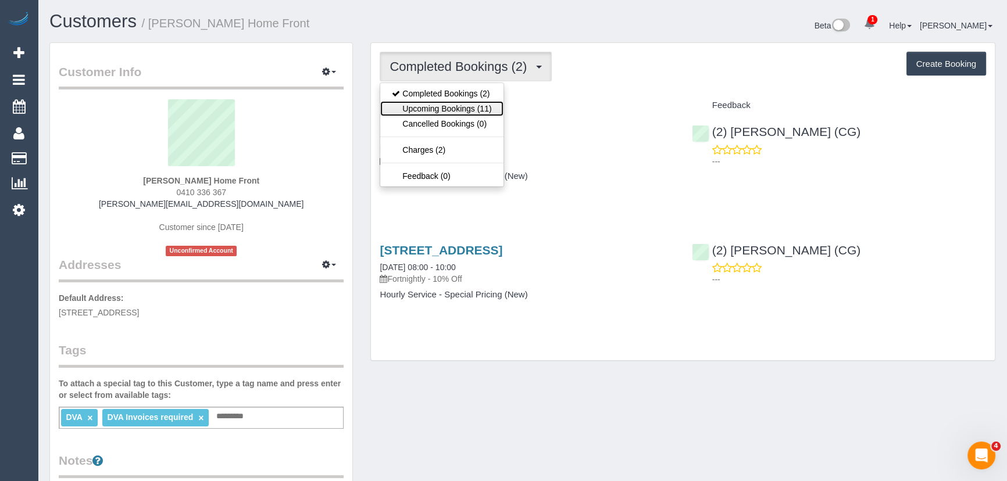
click at [481, 108] on link "Upcoming Bookings (11)" at bounding box center [441, 108] width 123 height 15
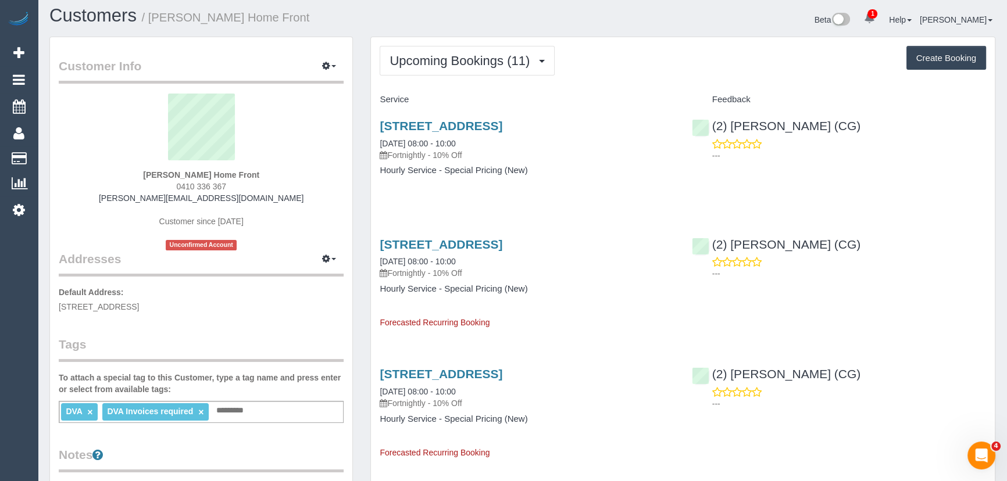
scroll to position [10, 0]
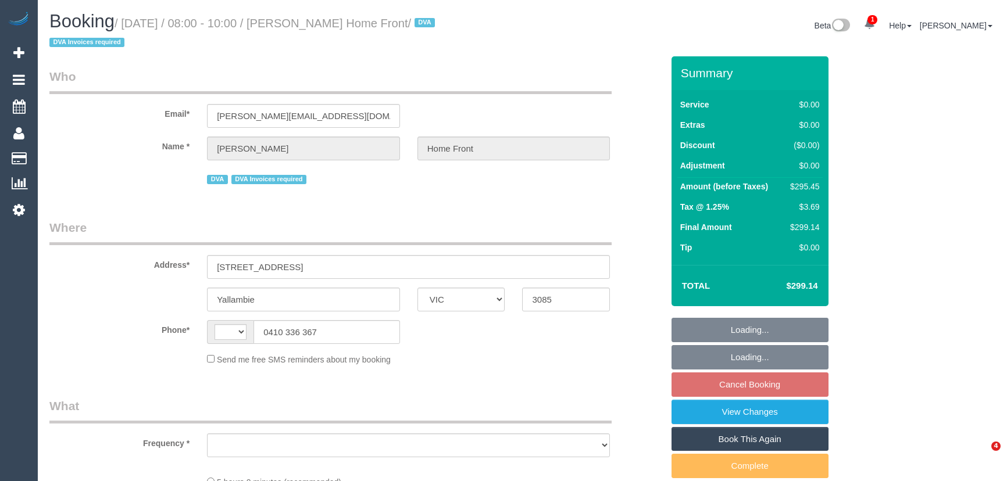
select select "VIC"
select select "string:AU"
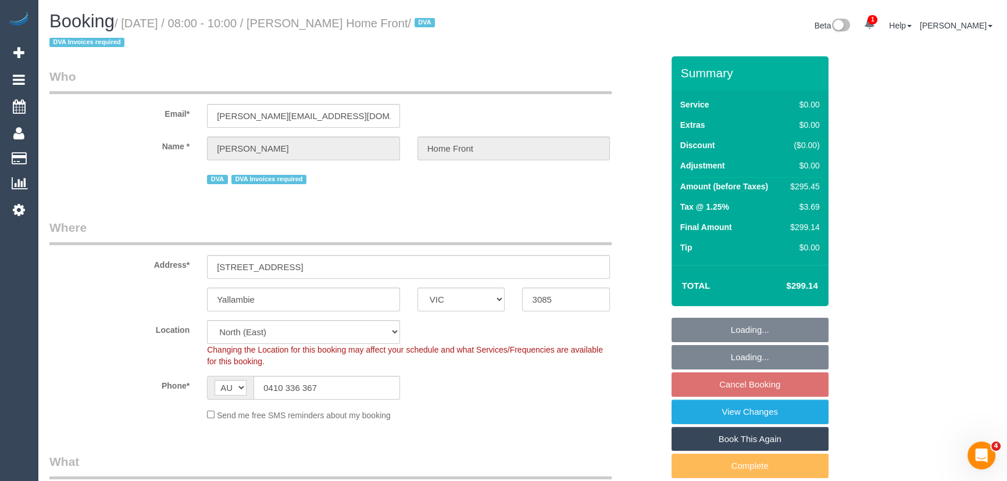
select select "object:669"
select select "300"
select select "number:28"
select select "number:14"
select select "number:19"
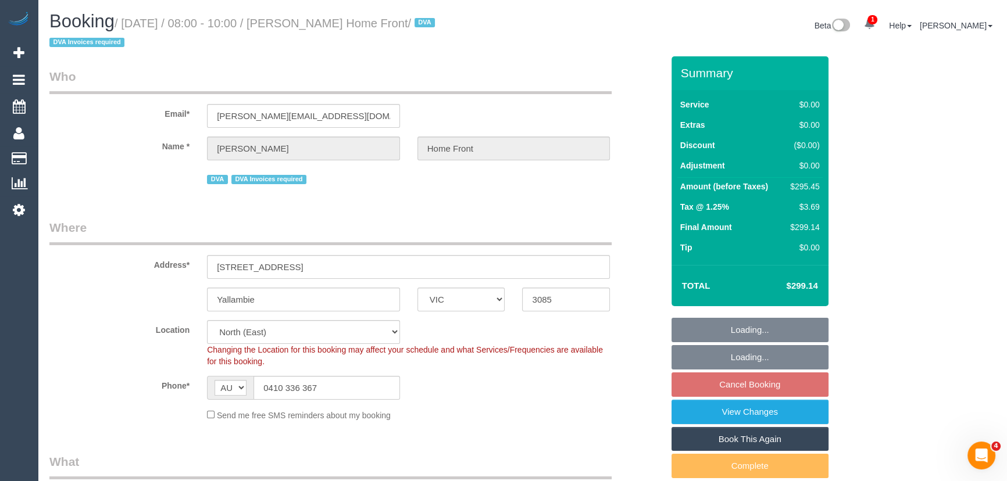
select select "number:36"
select select "number:35"
select select "number:13"
select select "object:1448"
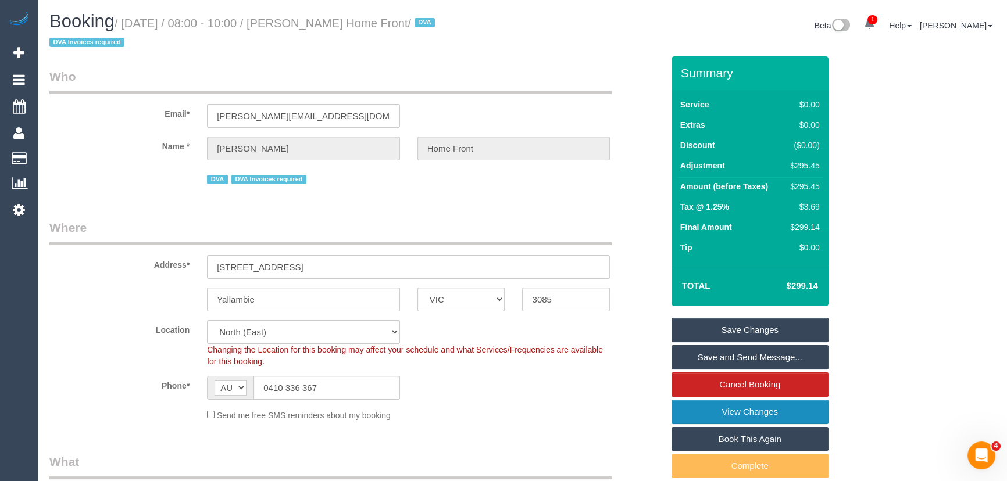
click at [708, 412] on link "View Changes" at bounding box center [750, 412] width 157 height 24
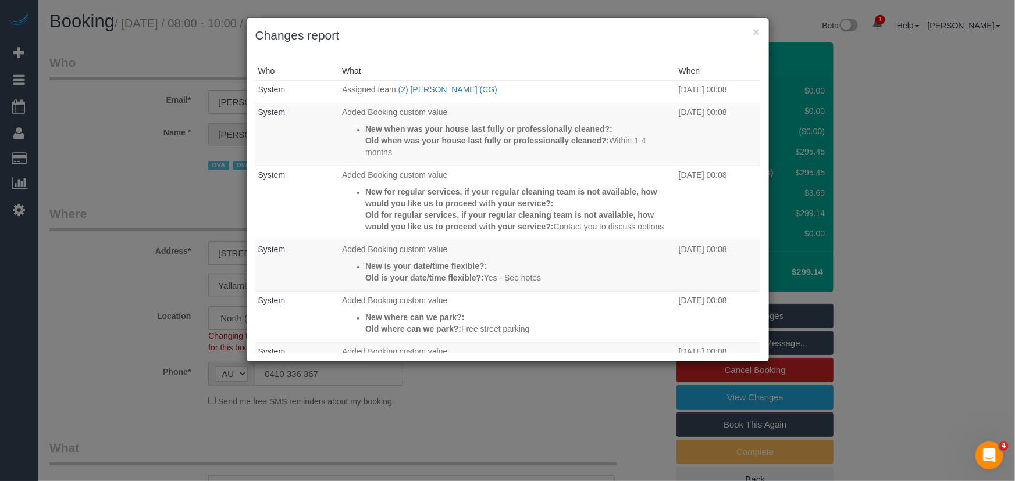
click at [527, 386] on div "× Changes report Who What When System Assigned team: (2) [PERSON_NAME] (CG) [DA…" at bounding box center [507, 240] width 1015 height 481
